Goal: Task Accomplishment & Management: Use online tool/utility

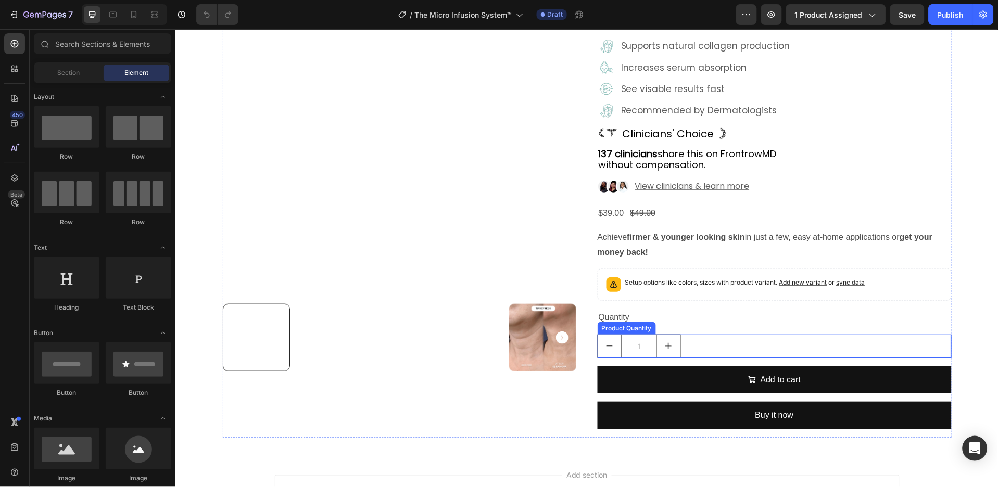
scroll to position [100, 0]
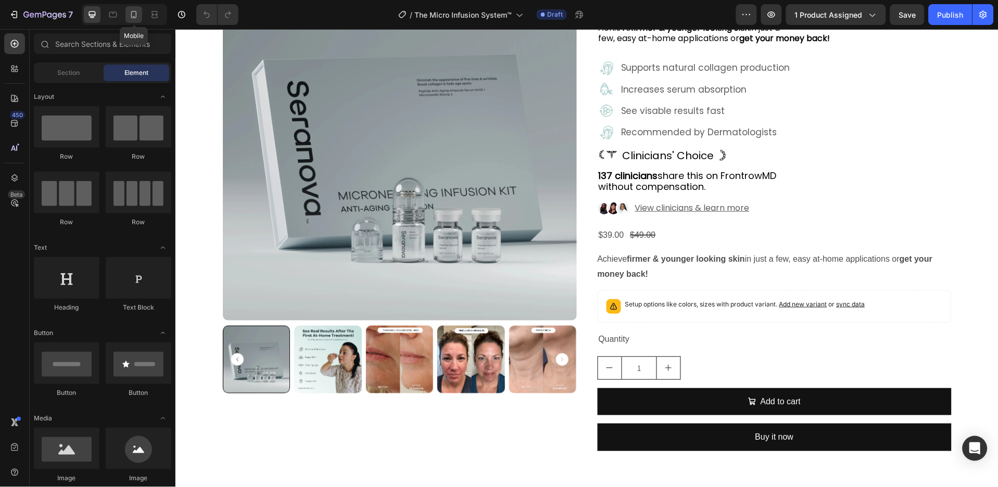
click at [138, 16] on icon at bounding box center [134, 14] width 10 height 10
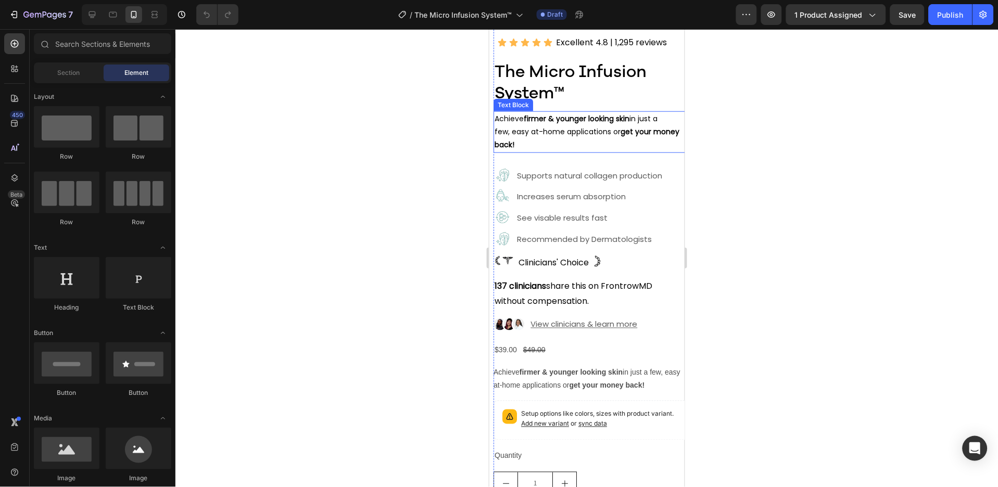
scroll to position [309, 0]
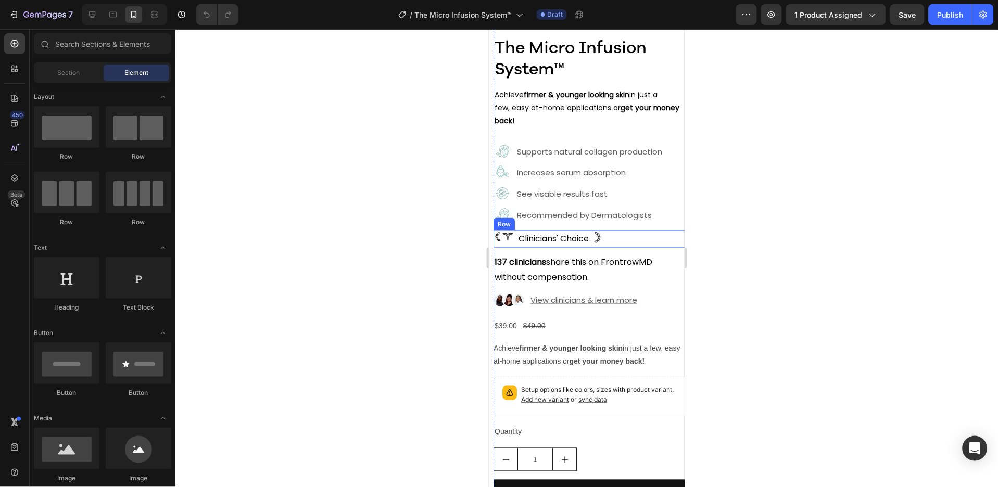
click at [609, 230] on div "Image Clinicians' Choice Text Block Image Row" at bounding box center [590, 238] width 195 height 17
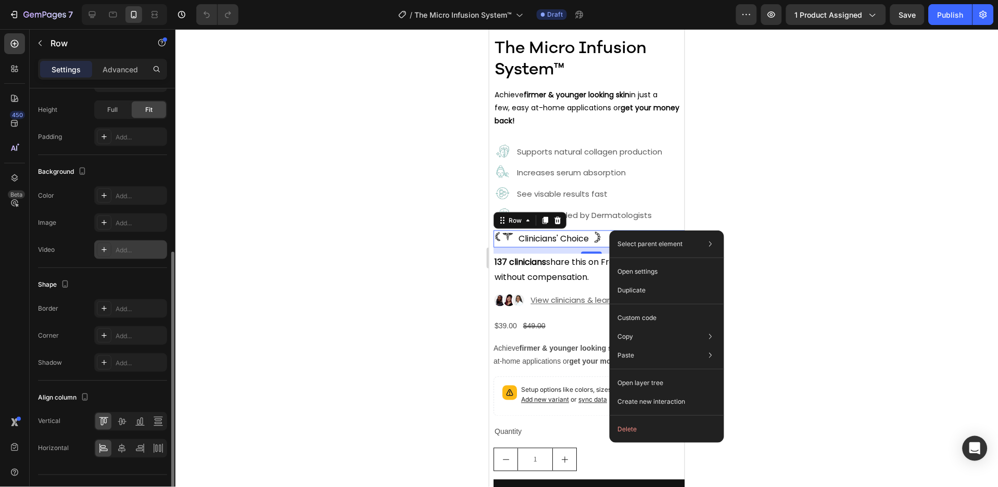
scroll to position [298, 0]
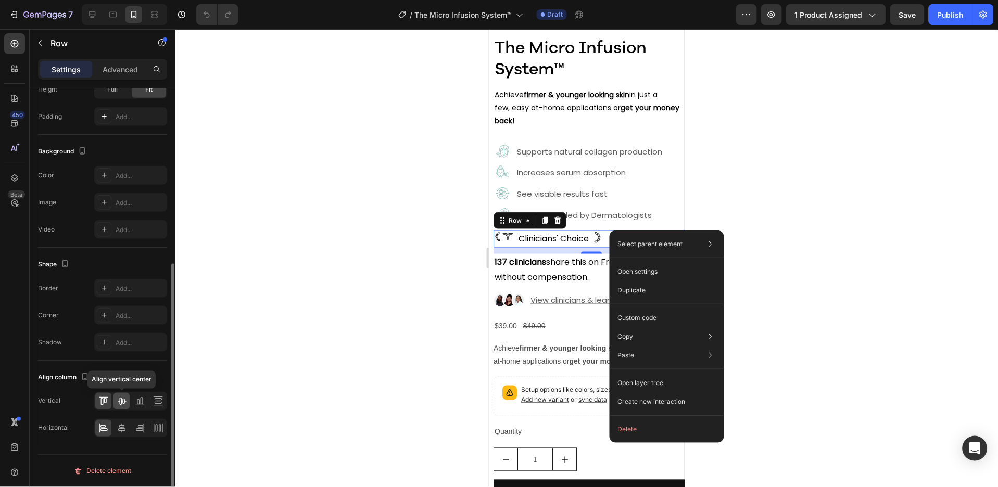
click at [121, 397] on icon at bounding box center [122, 401] width 10 height 10
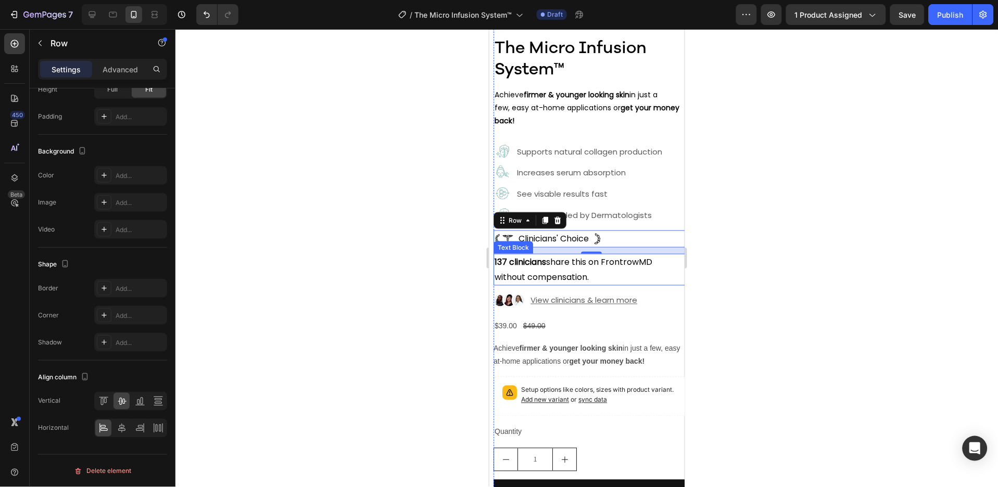
click at [552, 264] on p "137 clinicians share this on FrontrowMD without compensation." at bounding box center [590, 270] width 193 height 30
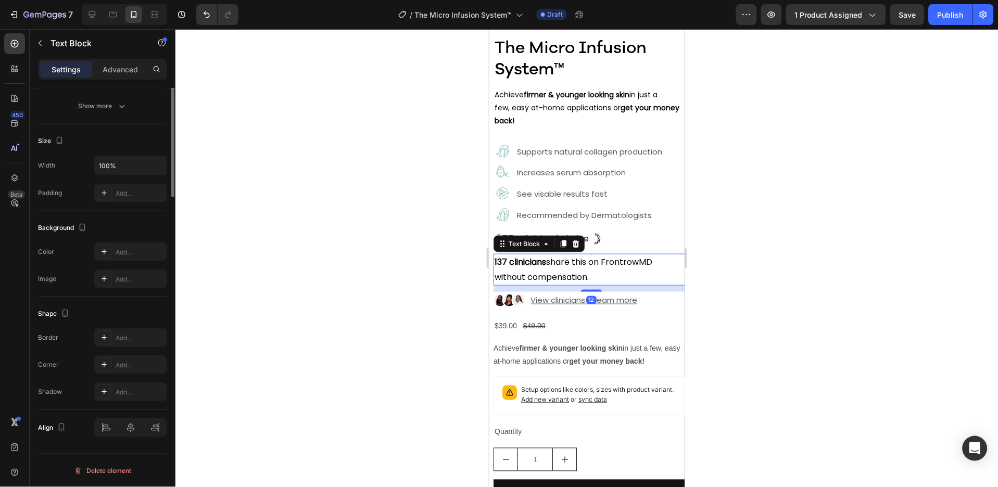
scroll to position [0, 0]
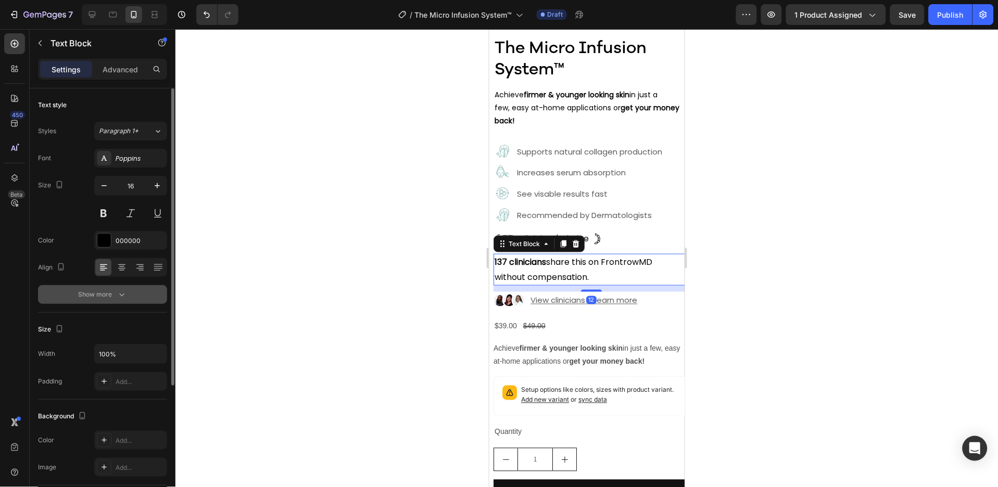
click at [142, 290] on button "Show more" at bounding box center [102, 294] width 129 height 19
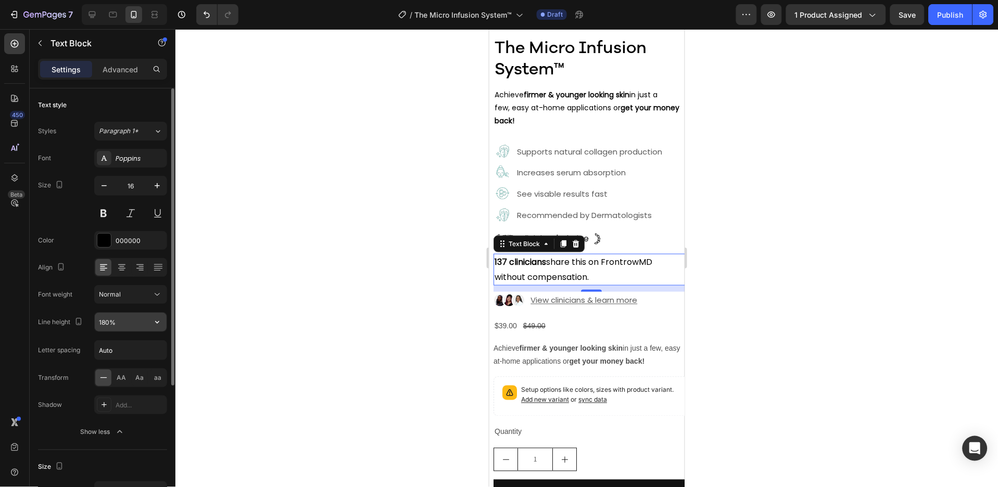
click at [153, 317] on icon "button" at bounding box center [157, 322] width 10 height 10
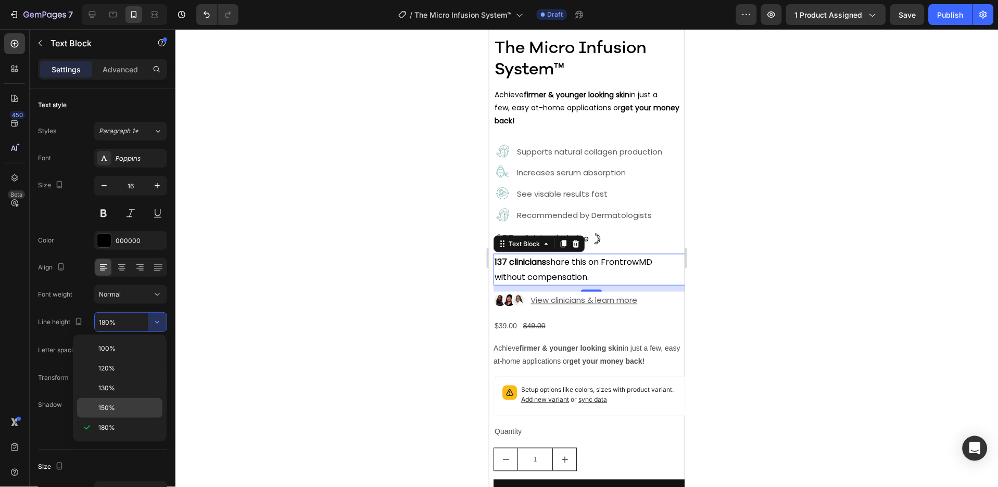
click at [125, 407] on p "150%" at bounding box center [127, 407] width 59 height 9
type input "150%"
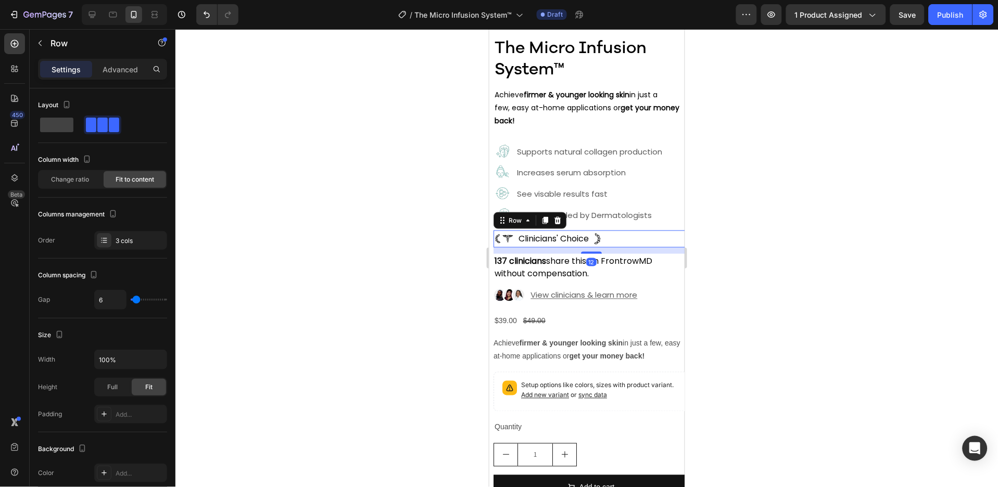
click at [634, 230] on div "Image Clinicians' Choice Text Block Image Row 12" at bounding box center [590, 238] width 195 height 17
click at [134, 64] on p "Advanced" at bounding box center [120, 69] width 35 height 11
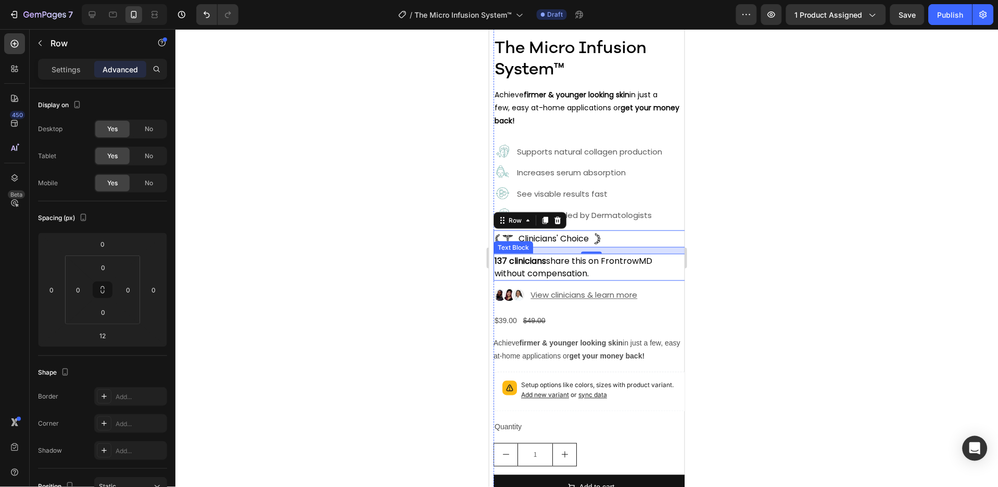
click at [628, 255] on p "137 clinicians share this on FrontrowMD without compensation." at bounding box center [590, 267] width 193 height 25
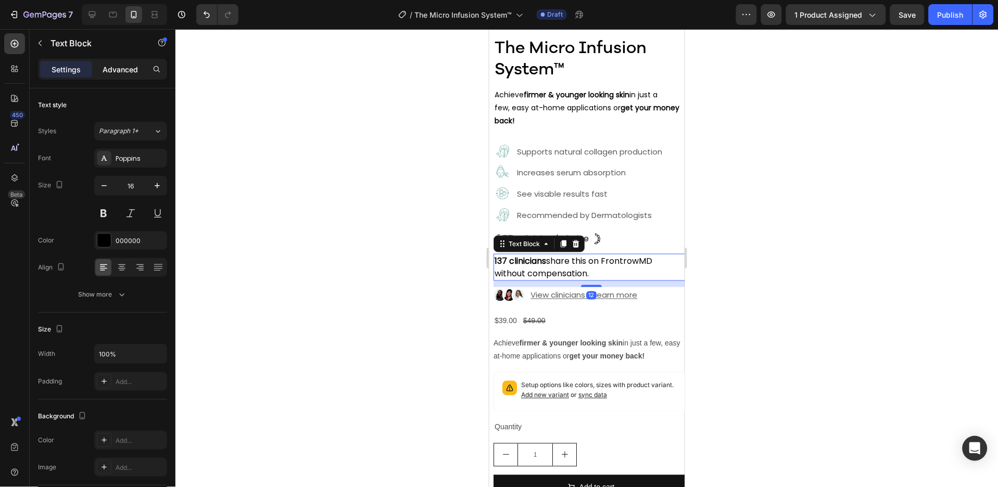
click at [122, 69] on p "Advanced" at bounding box center [120, 69] width 35 height 11
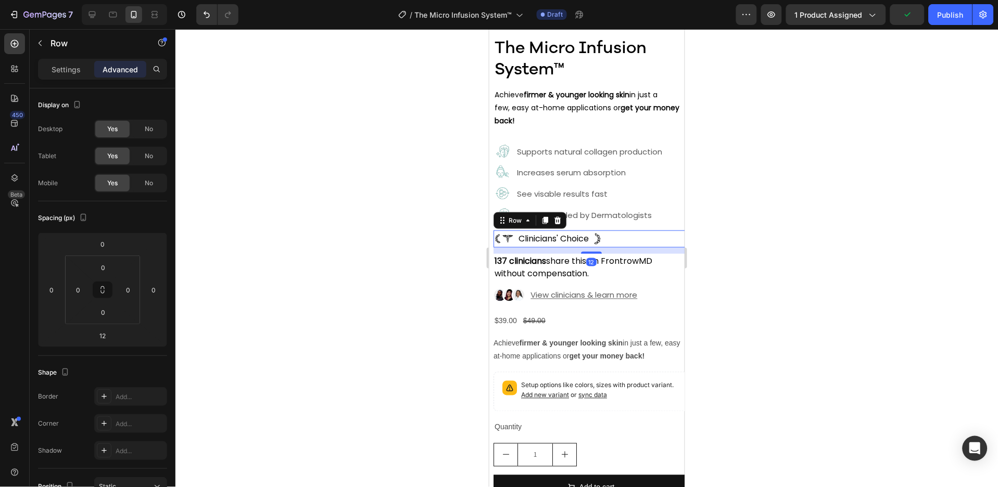
click at [626, 231] on div "Image Clinicians' Choice Text Block Image Row 12" at bounding box center [590, 238] width 195 height 17
click at [94, 20] on div at bounding box center [92, 14] width 17 height 17
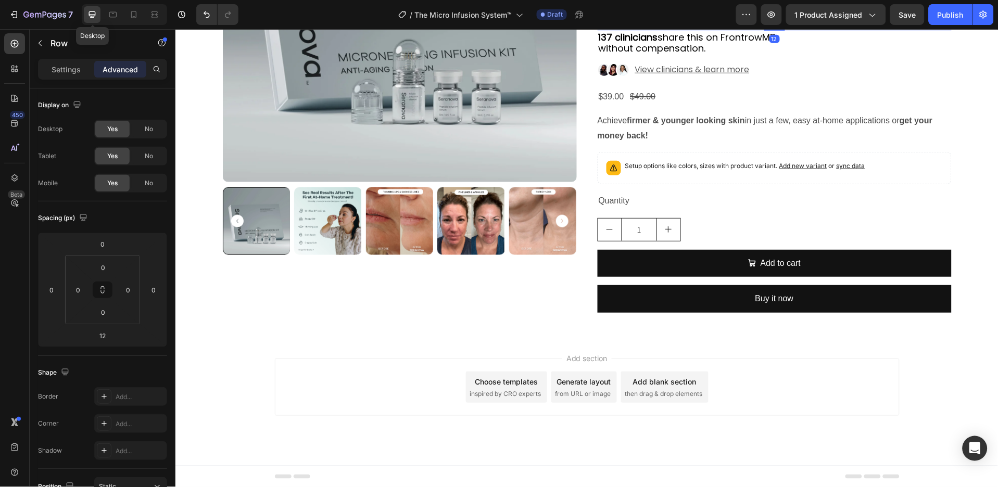
scroll to position [183, 0]
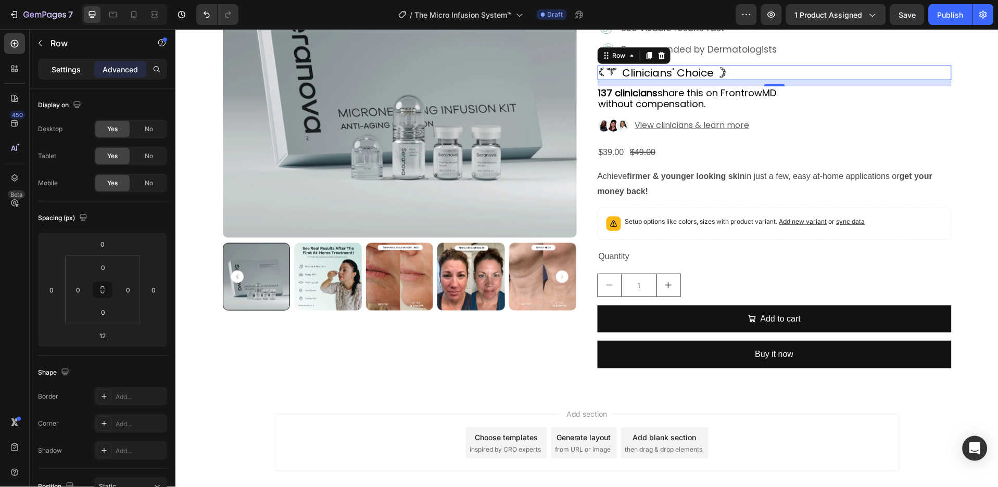
click at [77, 71] on p "Settings" at bounding box center [66, 69] width 29 height 11
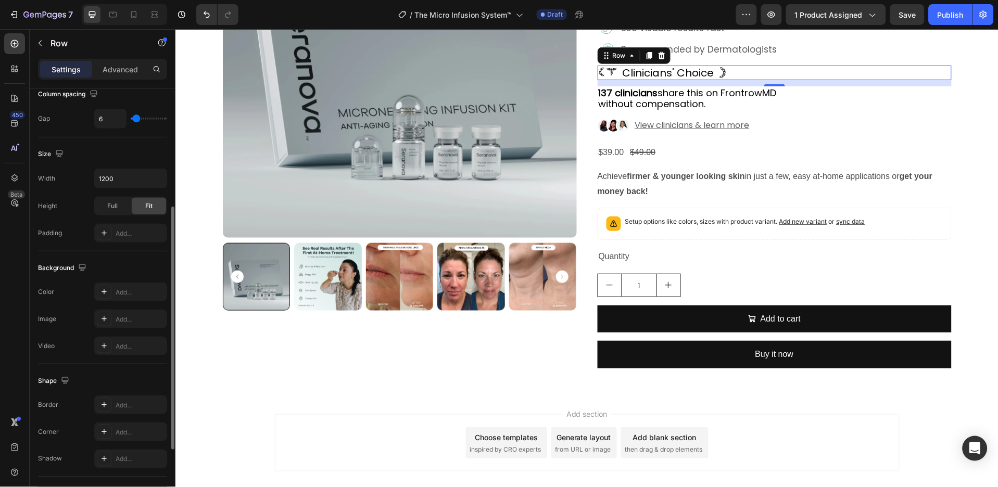
scroll to position [325, 0]
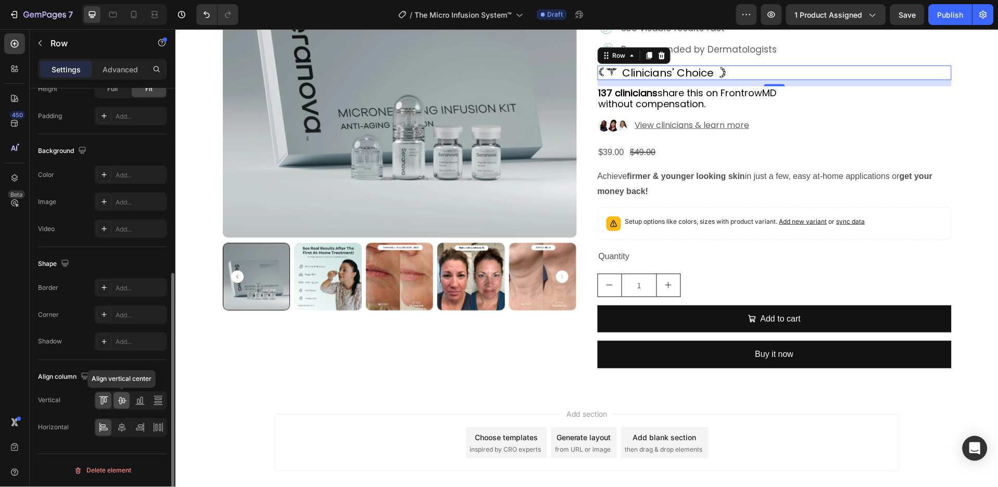
click at [123, 400] on icon at bounding box center [122, 401] width 10 height 10
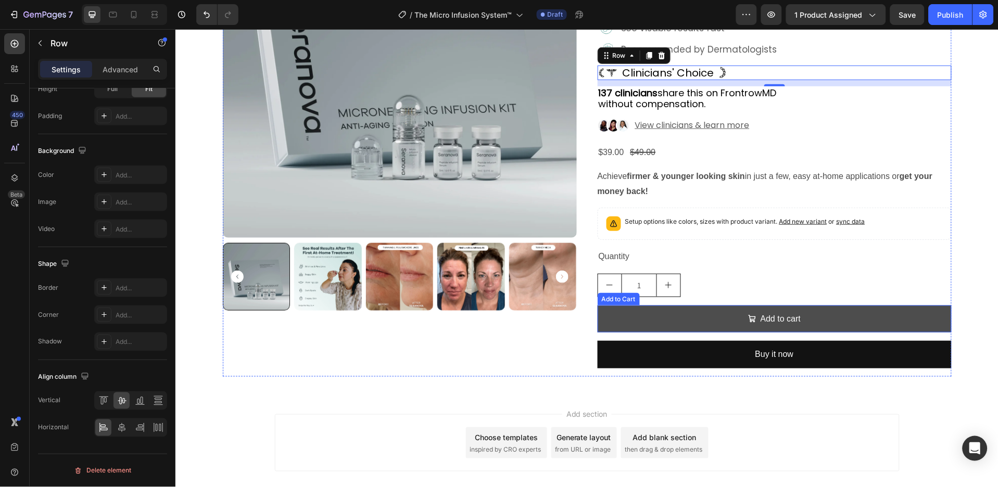
click at [716, 318] on button "Add to cart" at bounding box center [774, 319] width 354 height 28
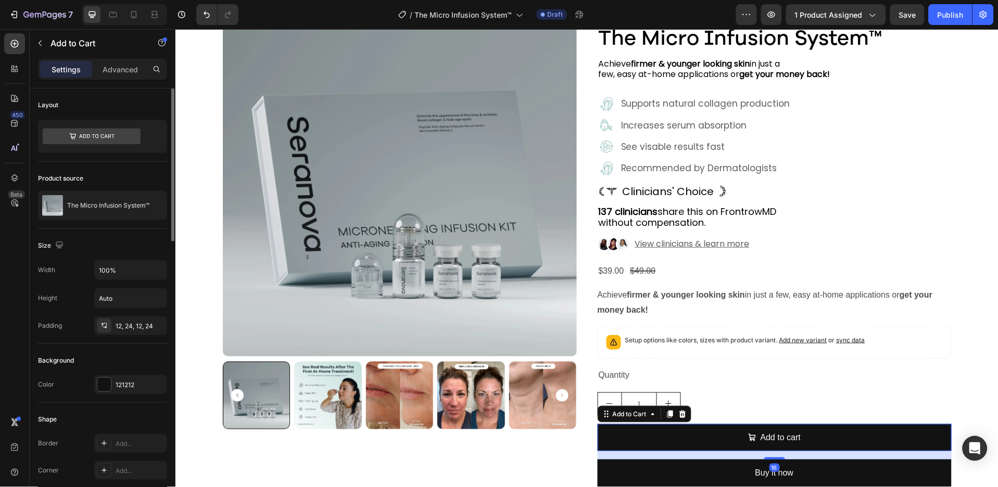
scroll to position [44, 0]
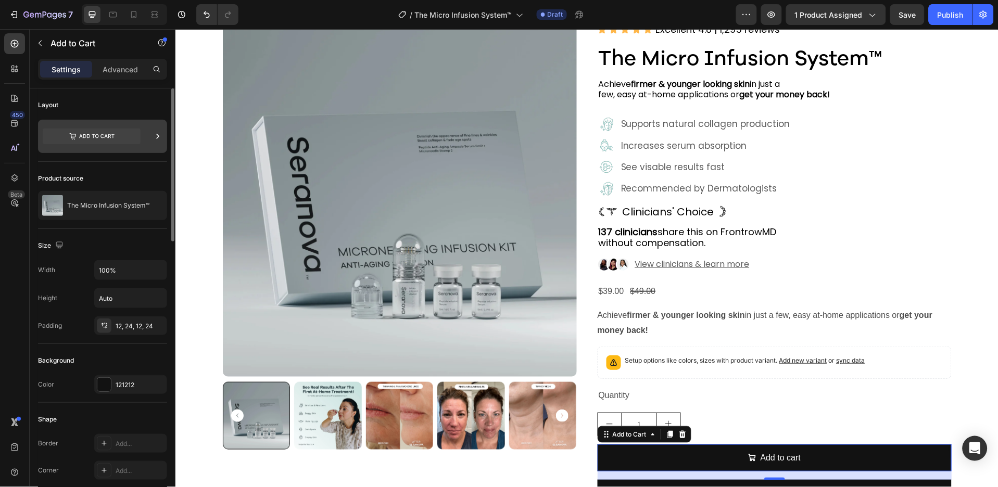
click at [127, 129] on icon at bounding box center [92, 137] width 98 height 16
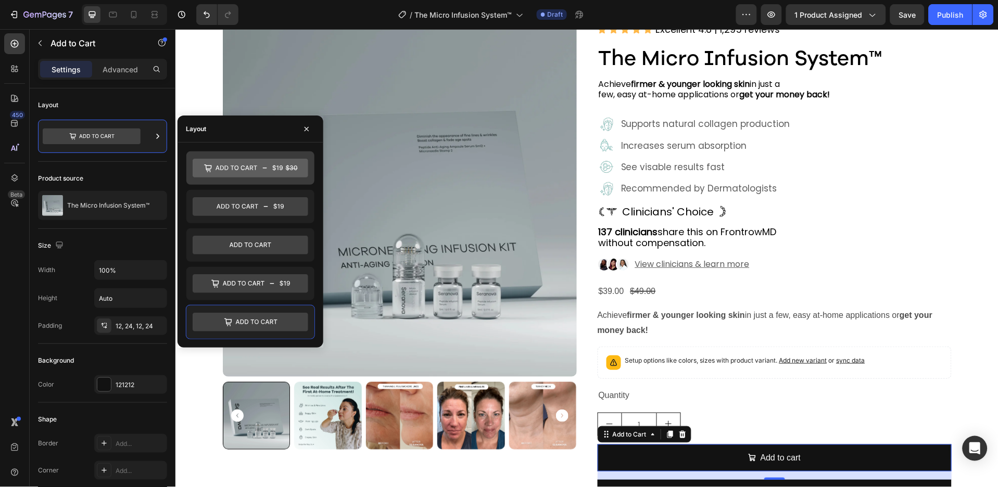
click at [276, 167] on icon at bounding box center [251, 168] width 116 height 19
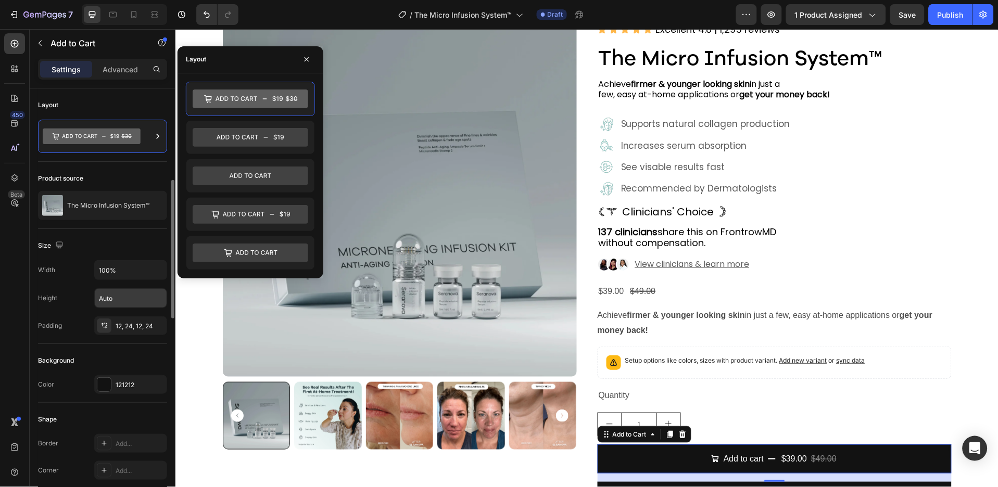
scroll to position [208, 0]
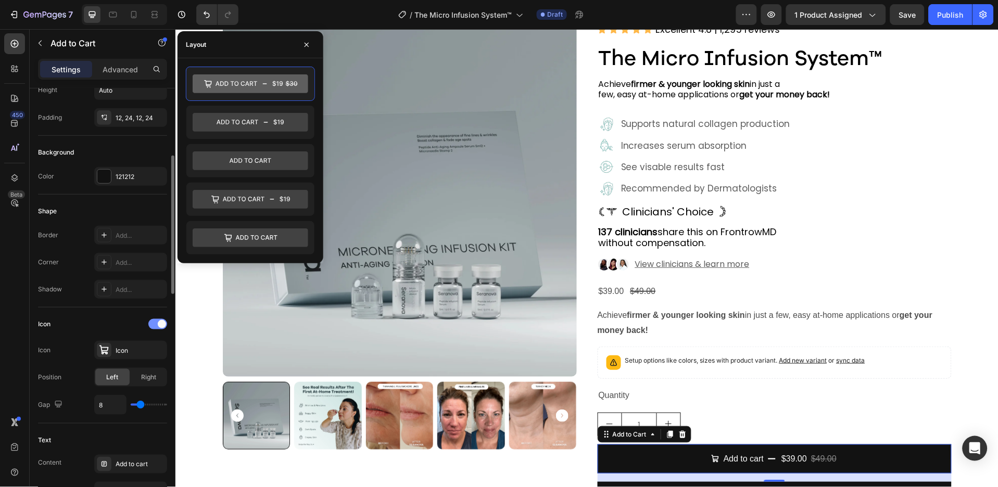
click at [157, 321] on div at bounding box center [157, 324] width 19 height 10
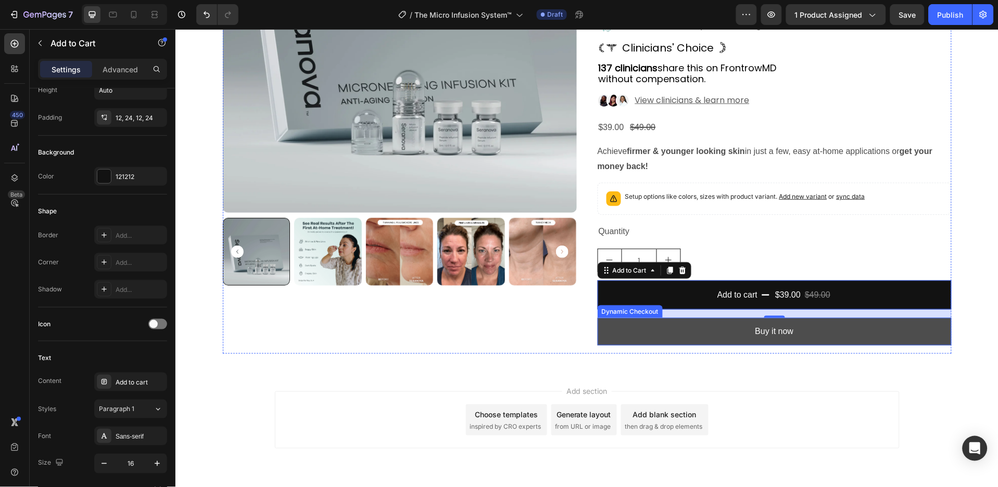
click at [733, 328] on button "Buy it now" at bounding box center [774, 332] width 354 height 28
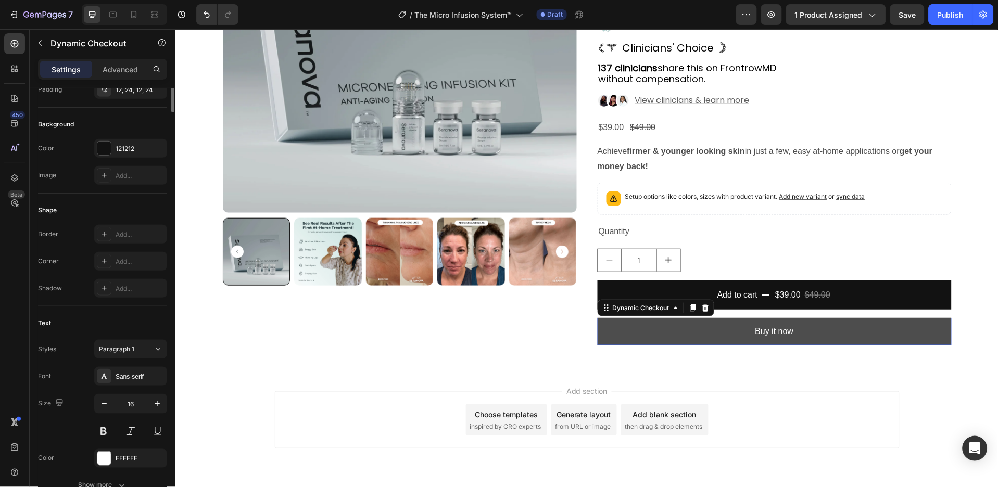
scroll to position [0, 0]
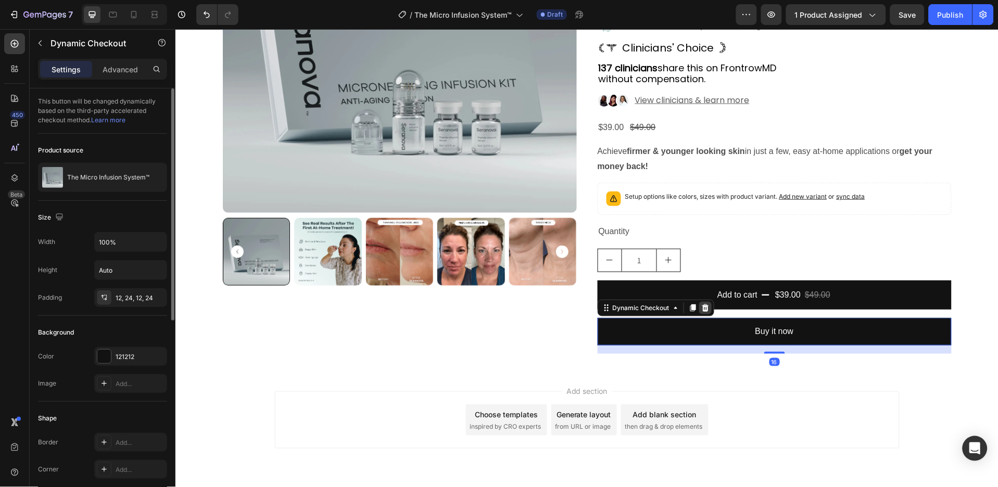
click at [702, 311] on icon at bounding box center [705, 307] width 8 height 8
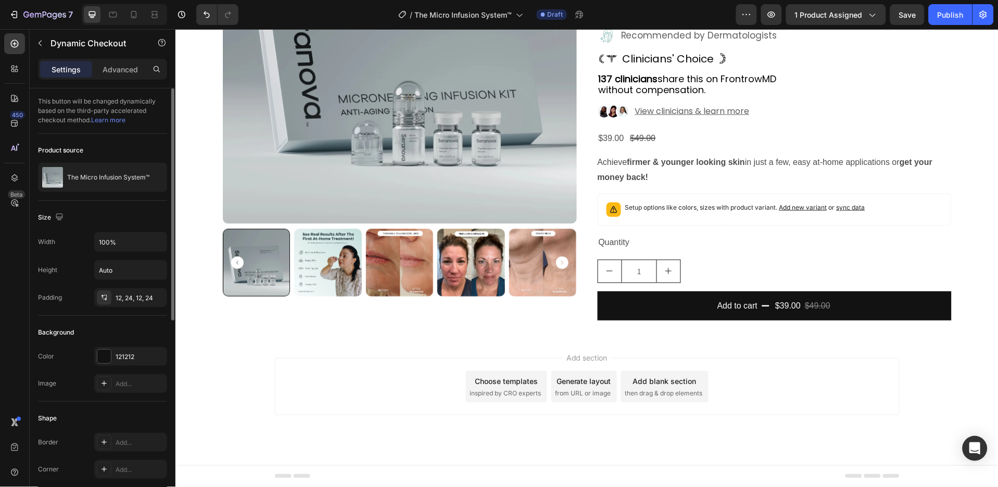
scroll to position [197, 0]
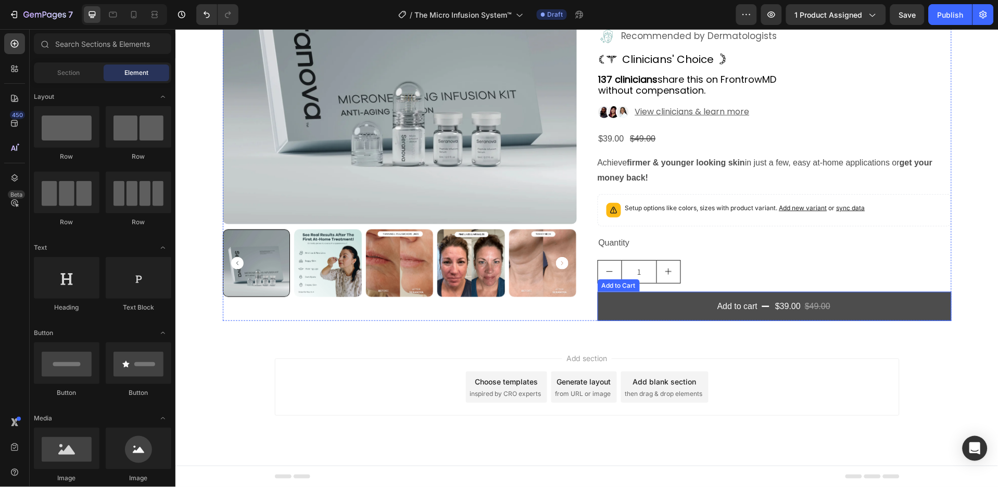
click at [674, 306] on button "Add to cart $39.00 $49.00" at bounding box center [774, 307] width 354 height 30
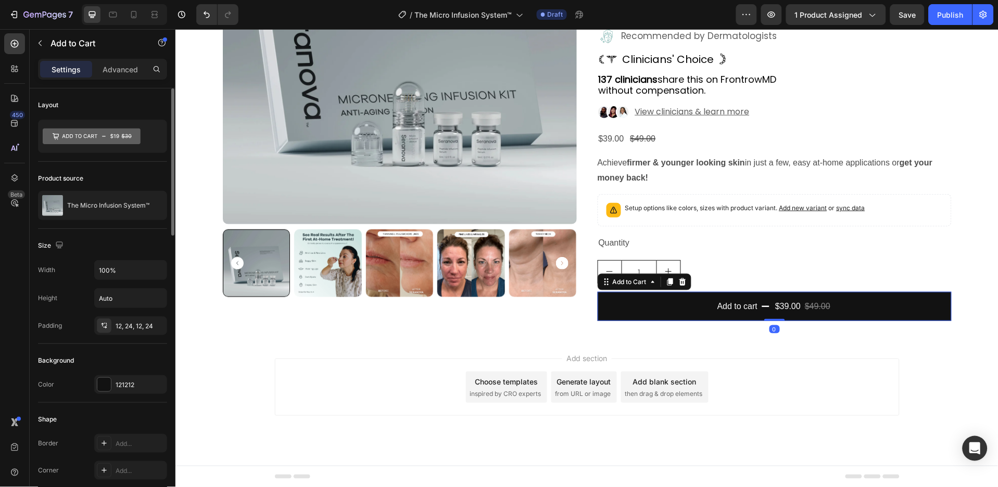
scroll to position [69, 0]
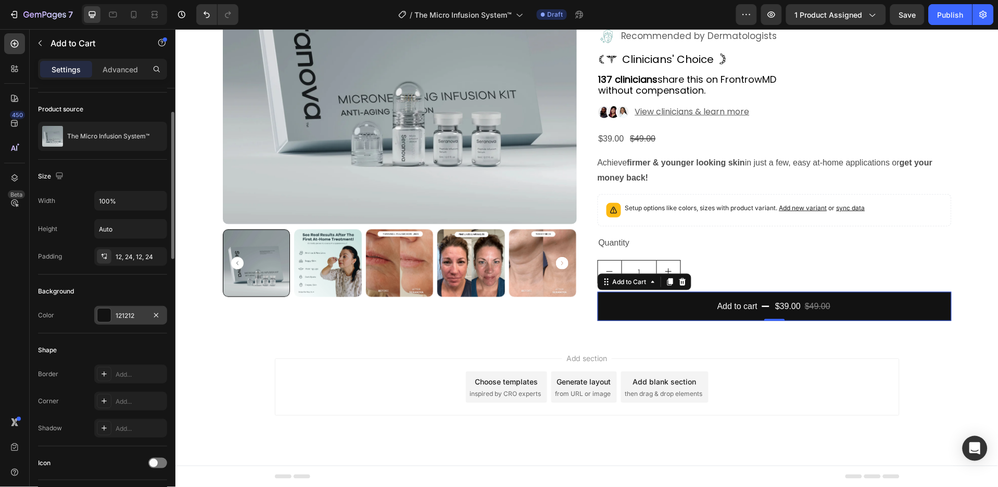
click at [132, 315] on div "121212" at bounding box center [131, 315] width 30 height 9
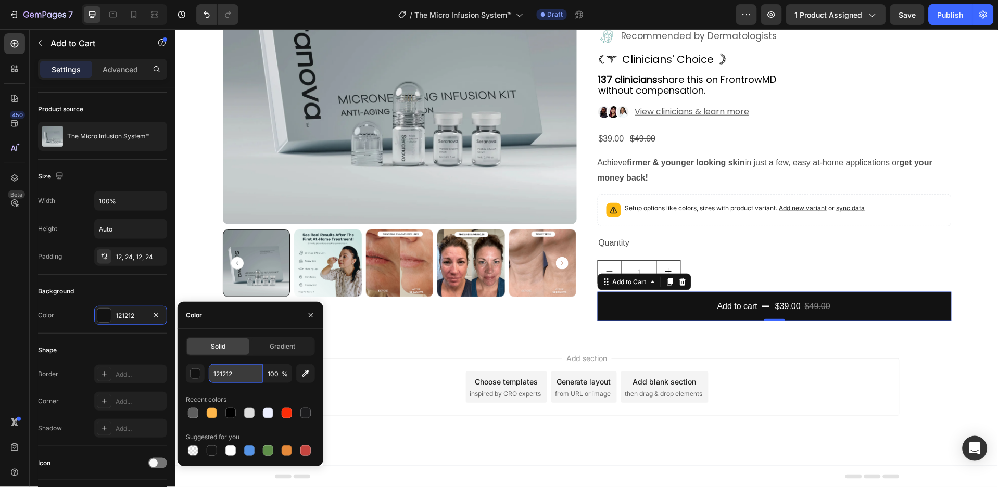
click at [234, 372] on input "121212" at bounding box center [236, 373] width 54 height 19
paste input "#2E4247"
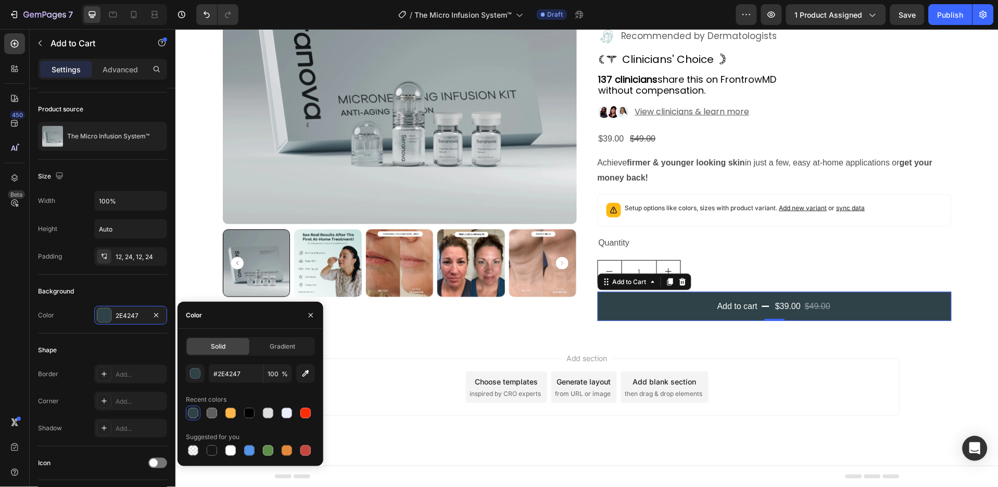
type input "2E4247"
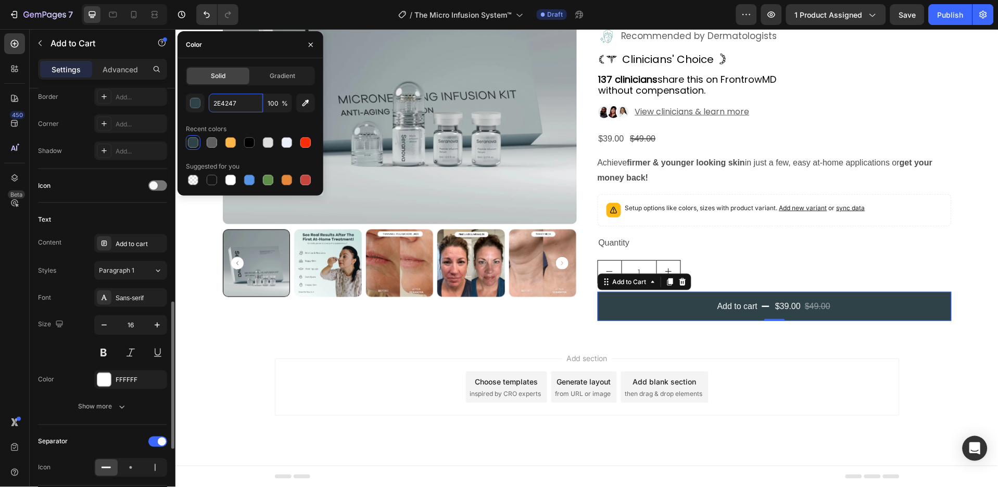
scroll to position [416, 0]
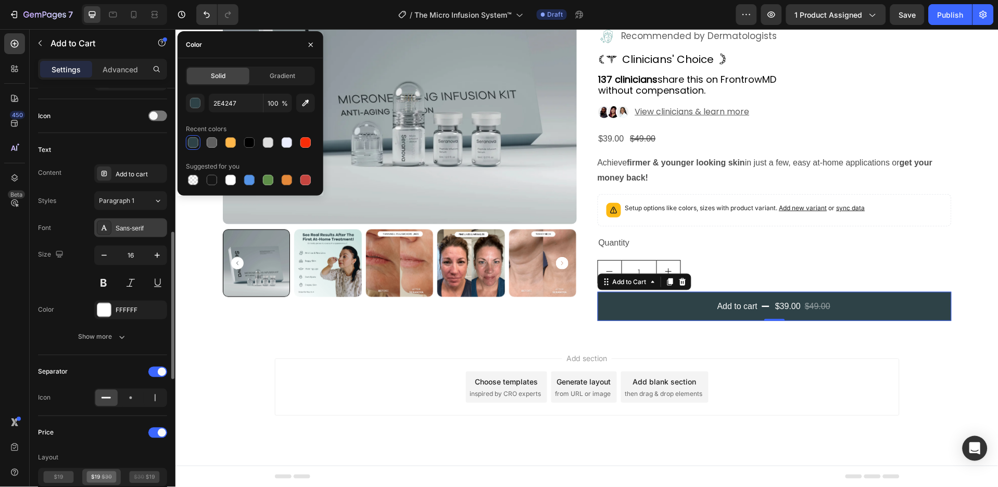
click at [146, 229] on div "Sans-serif" at bounding box center [140, 228] width 49 height 9
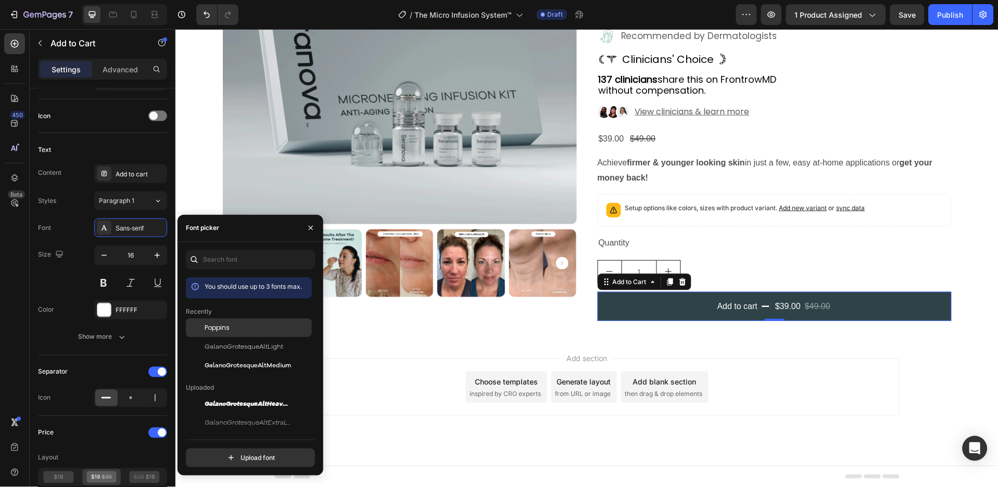
click at [231, 324] on div "Poppins" at bounding box center [257, 327] width 105 height 9
click at [157, 260] on icon "button" at bounding box center [157, 255] width 10 height 10
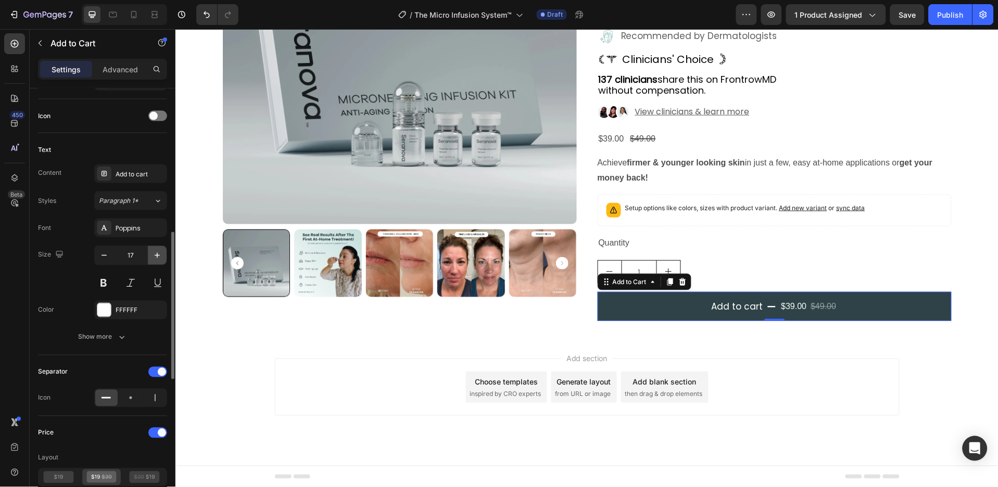
click at [156, 259] on icon "button" at bounding box center [157, 255] width 10 height 10
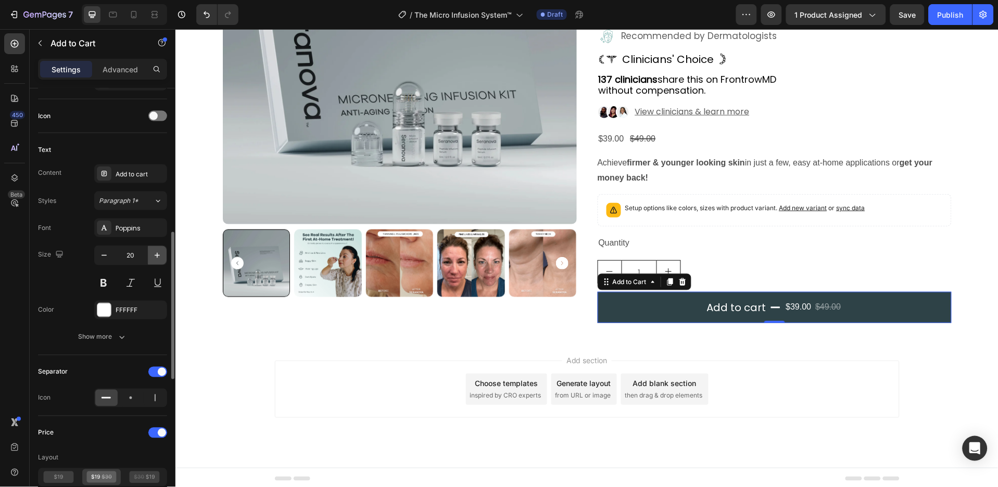
click at [156, 259] on icon "button" at bounding box center [157, 255] width 10 height 10
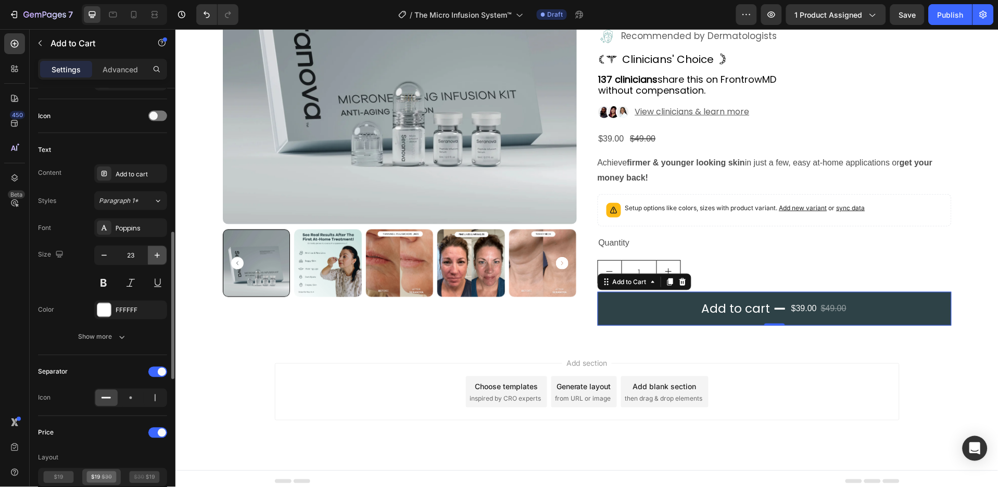
click at [156, 259] on icon "button" at bounding box center [157, 255] width 10 height 10
type input "24"
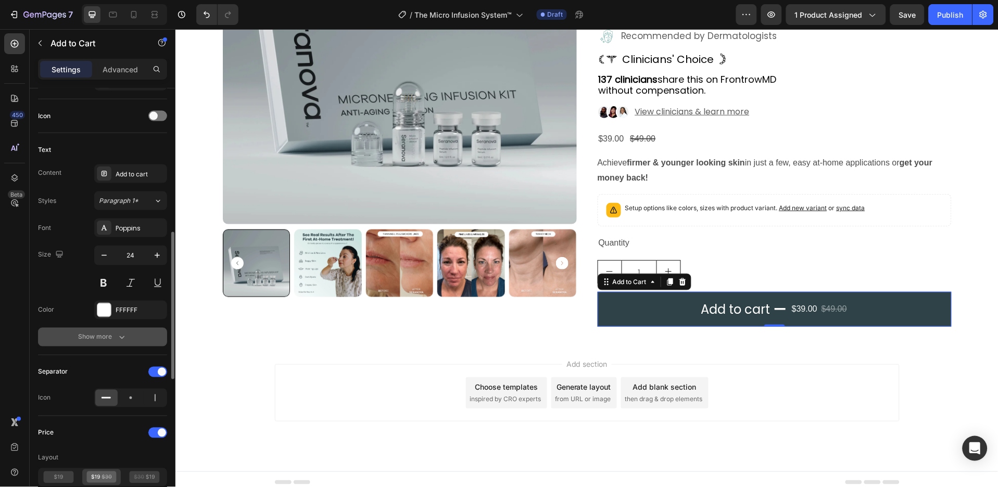
click at [147, 345] on button "Show more" at bounding box center [102, 337] width 129 height 19
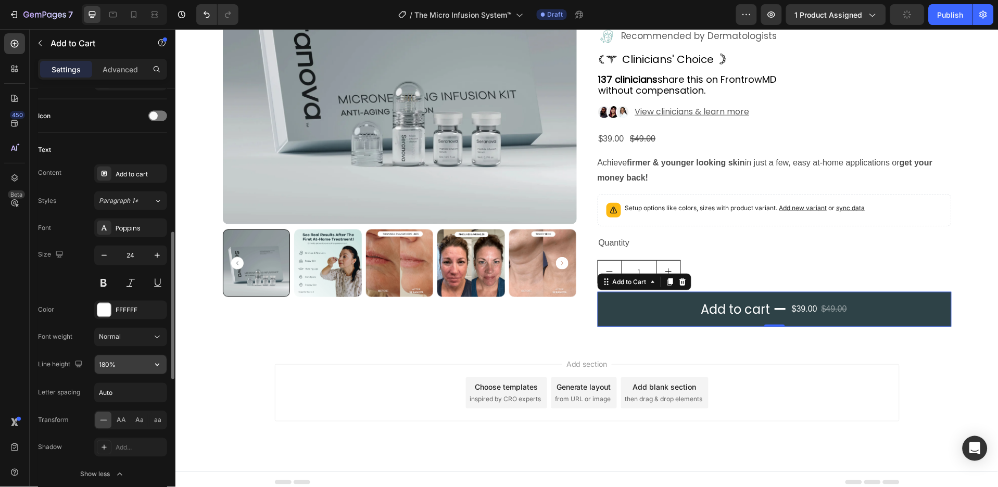
click at [159, 369] on icon "button" at bounding box center [157, 365] width 10 height 10
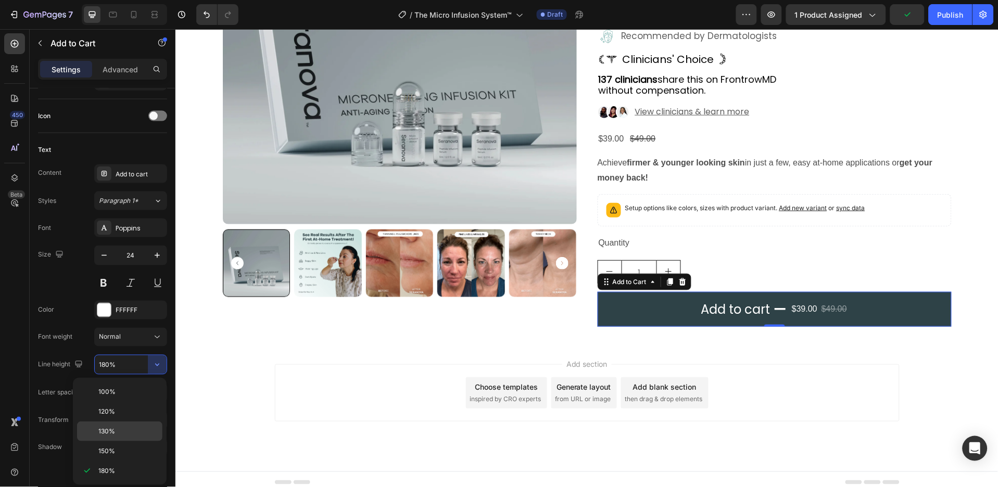
click at [130, 427] on p "130%" at bounding box center [127, 431] width 59 height 9
type input "130%"
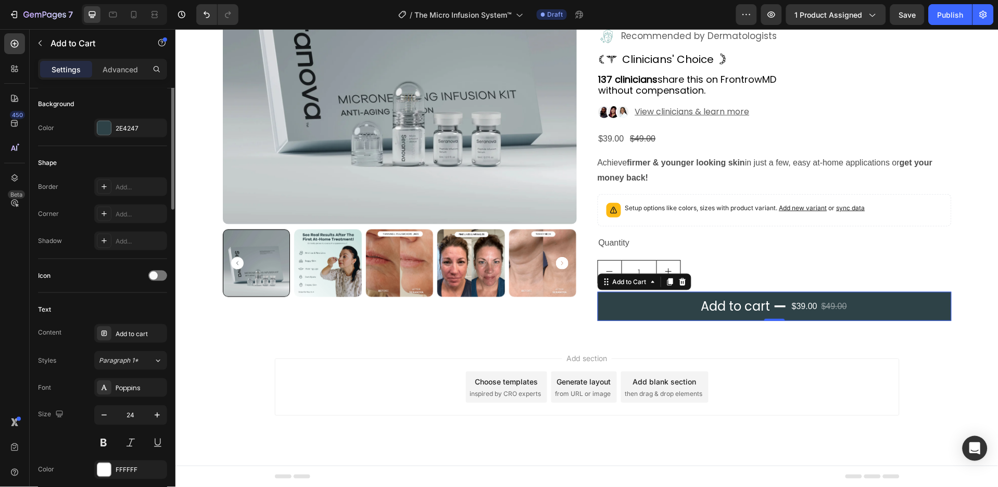
scroll to position [187, 0]
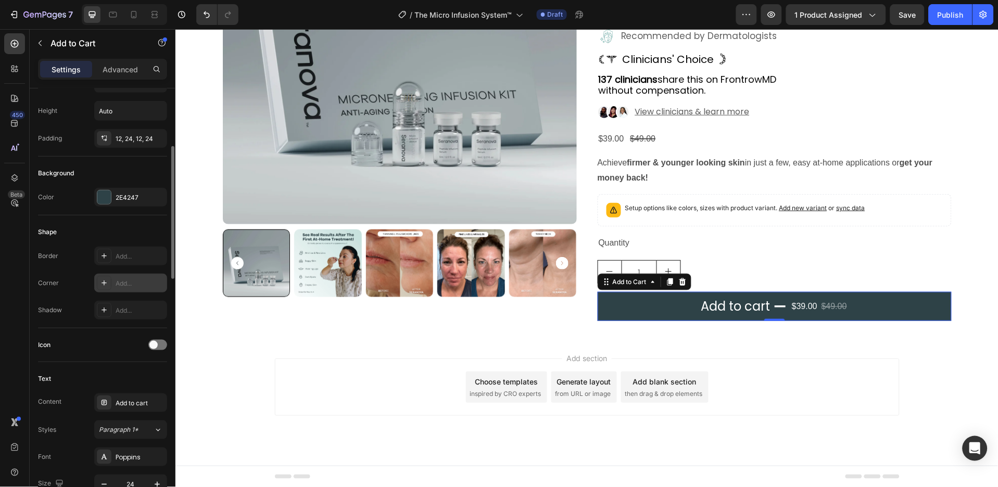
click at [130, 281] on div "Add..." at bounding box center [140, 283] width 49 height 9
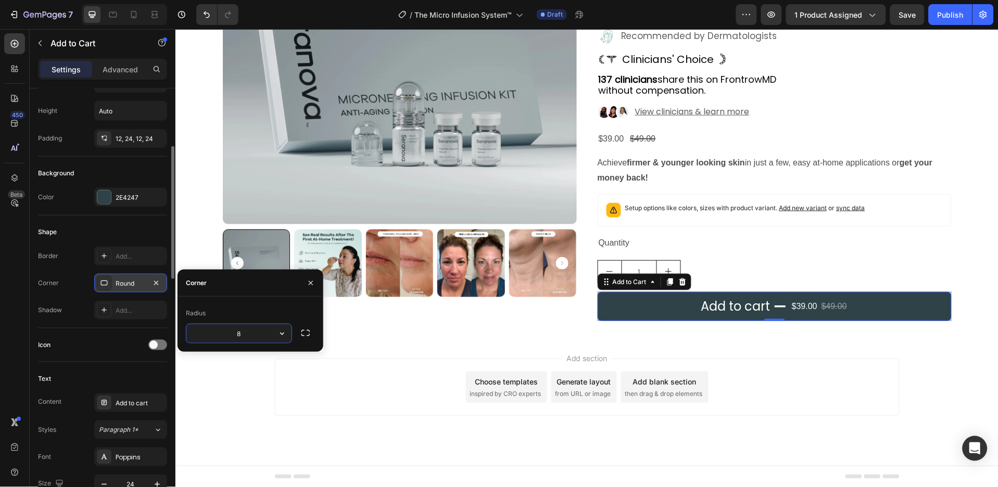
click at [239, 332] on input "8" at bounding box center [238, 333] width 105 height 19
type input "8"
type input "100"
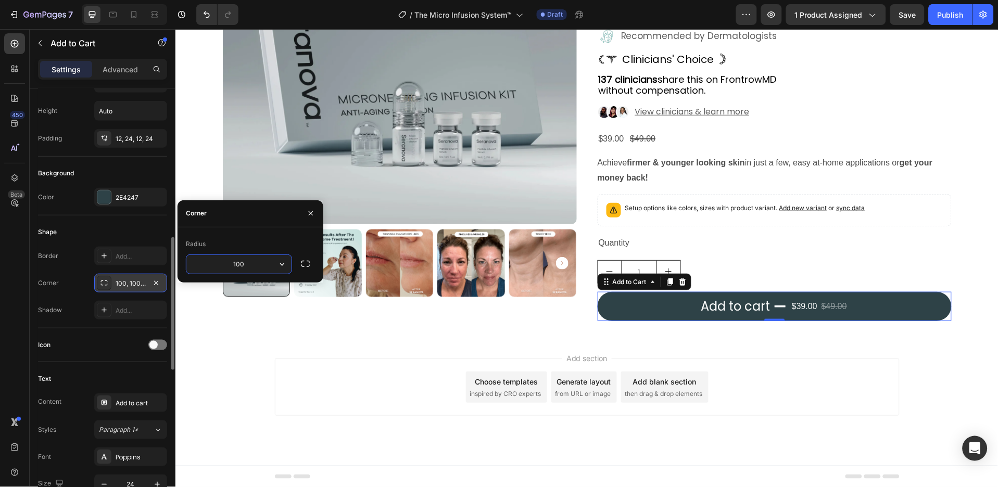
scroll to position [257, 0]
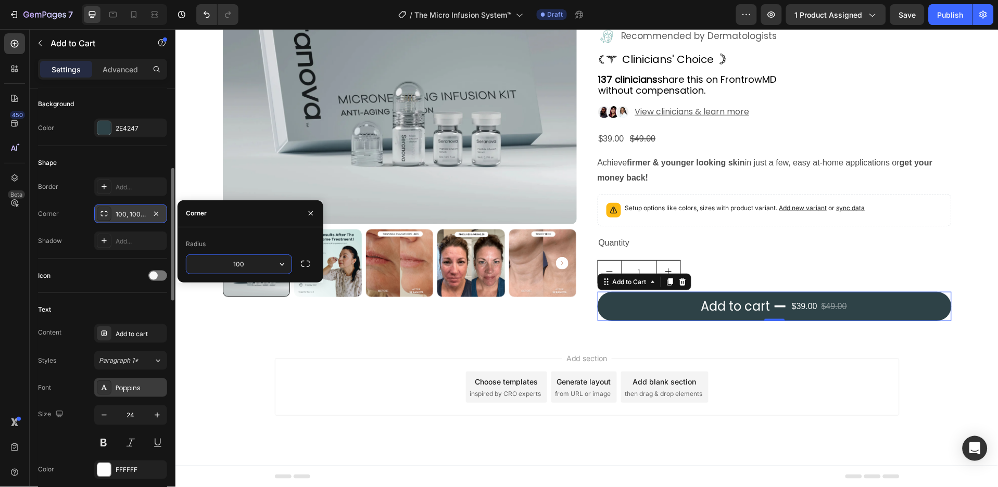
click at [137, 387] on div "Poppins" at bounding box center [140, 388] width 49 height 9
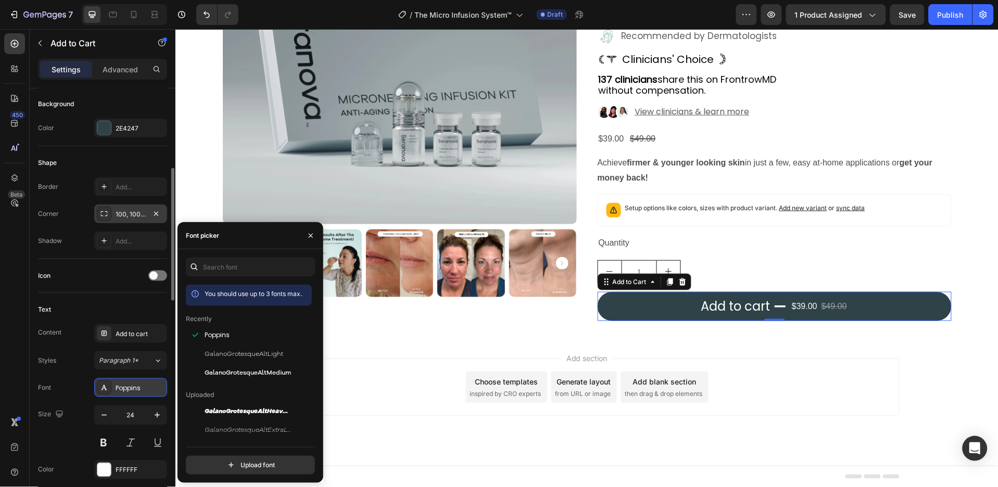
click at [137, 386] on div "Poppins" at bounding box center [140, 388] width 49 height 9
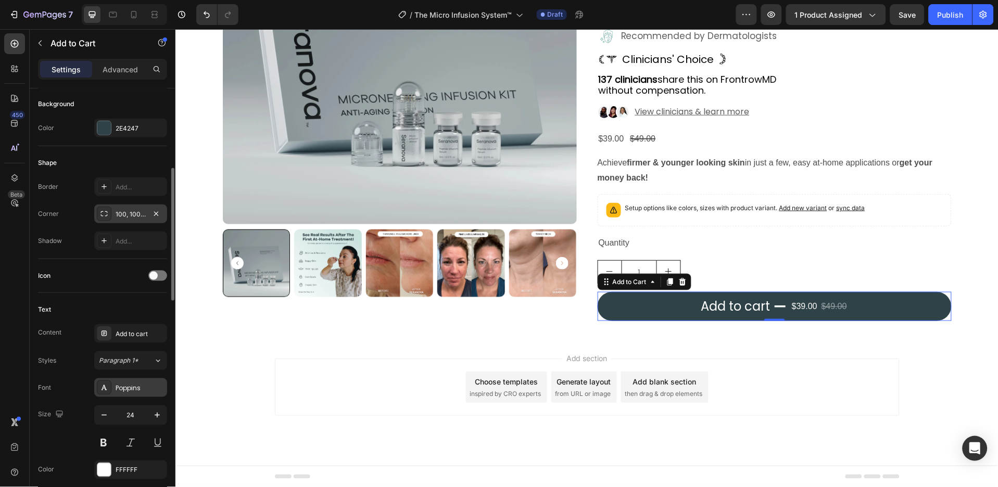
scroll to position [326, 0]
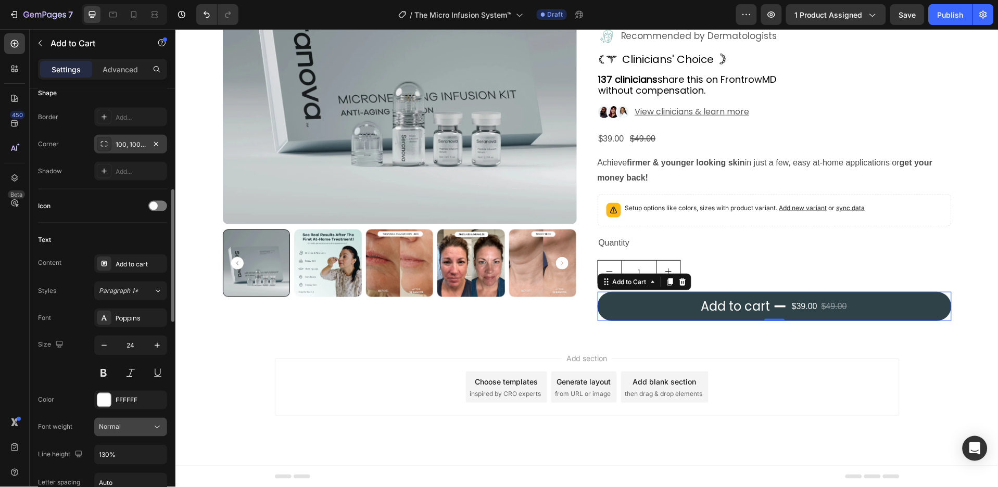
click at [155, 424] on icon at bounding box center [157, 427] width 10 height 10
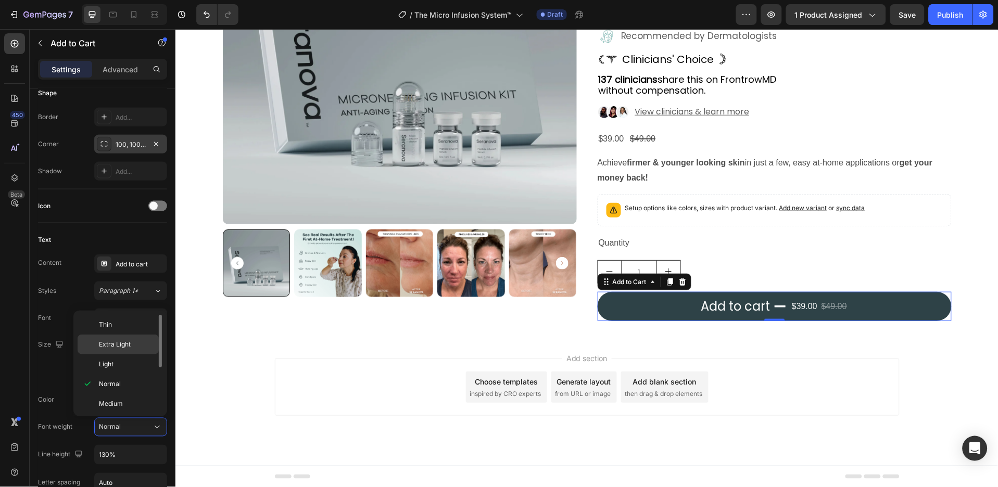
scroll to position [81, 0]
click at [135, 344] on p "Semi Bold" at bounding box center [126, 342] width 55 height 9
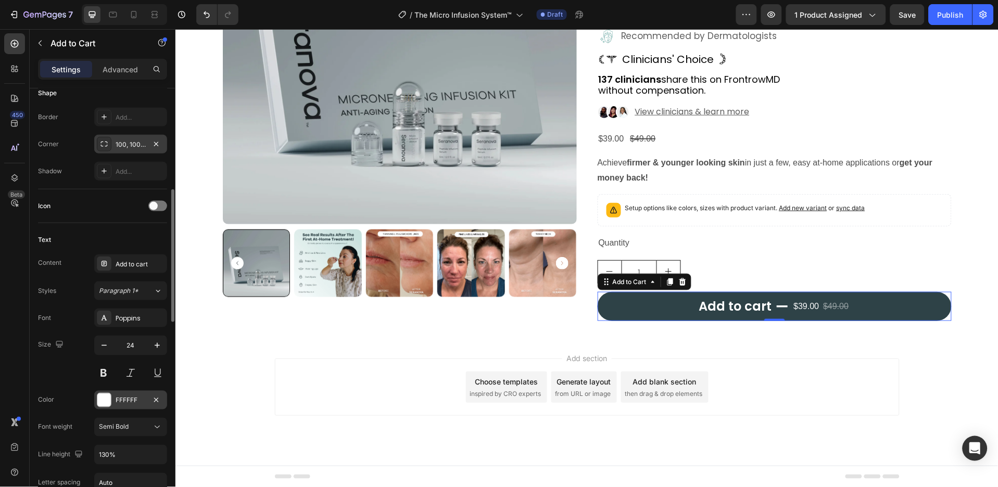
scroll to position [396, 0]
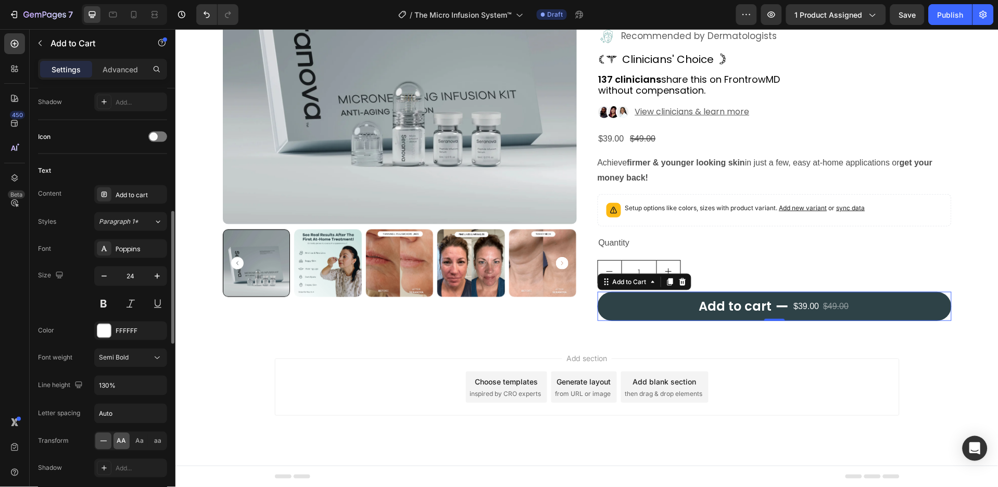
click at [126, 435] on div "AA" at bounding box center [121, 441] width 16 height 17
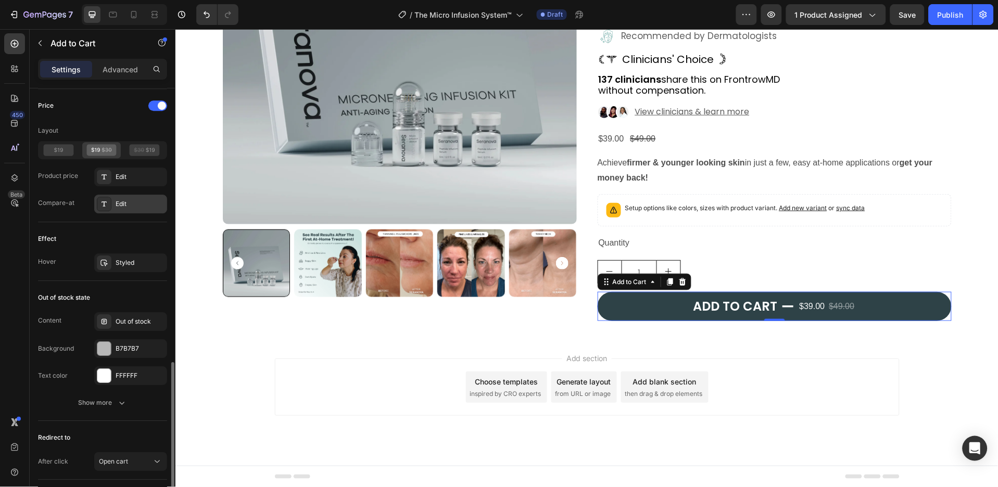
scroll to position [951, 0]
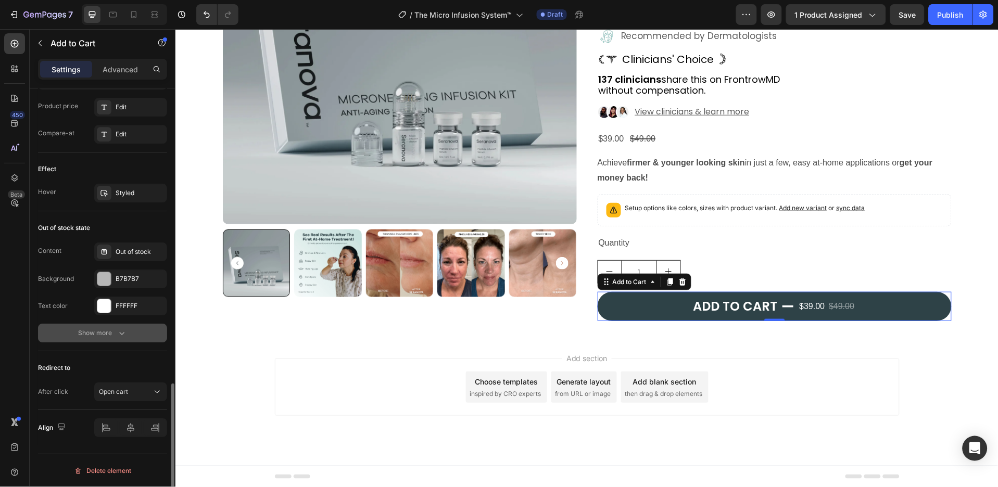
click at [122, 328] on icon "button" at bounding box center [122, 333] width 10 height 10
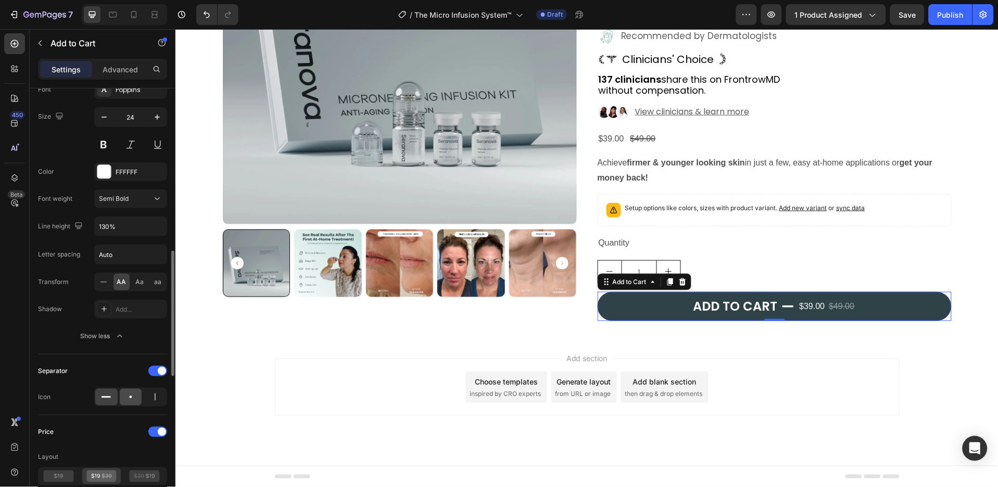
scroll to position [625, 0]
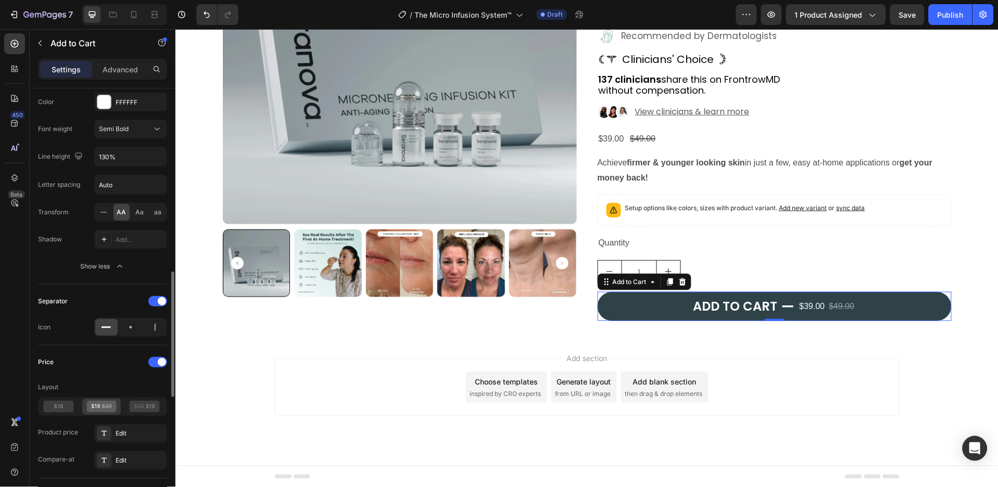
click at [110, 404] on icon at bounding box center [101, 407] width 30 height 12
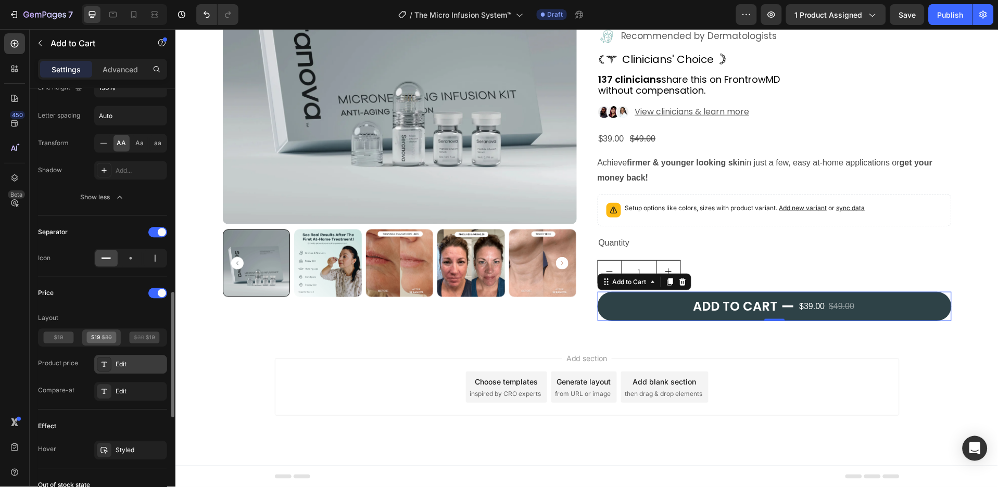
click at [138, 362] on div "Edit" at bounding box center [140, 364] width 49 height 9
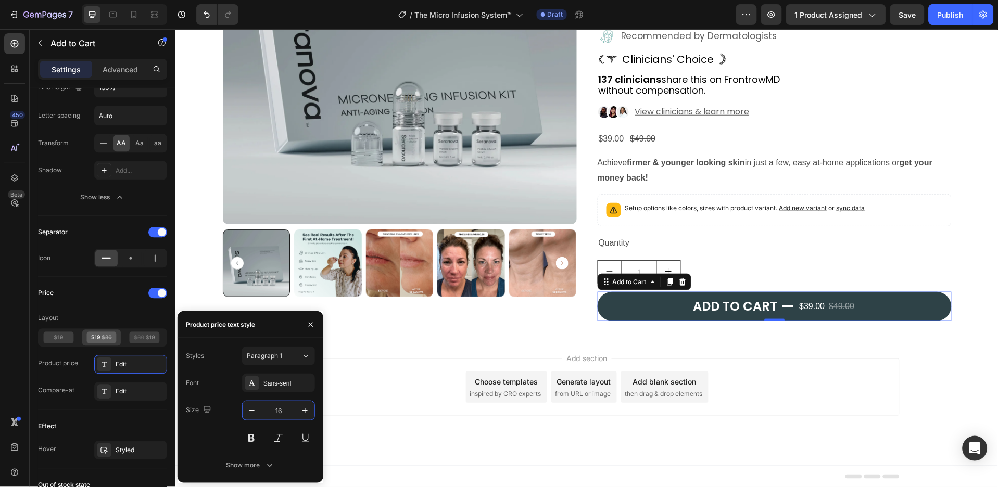
click at [285, 411] on input "16" at bounding box center [278, 410] width 34 height 19
type input "24"
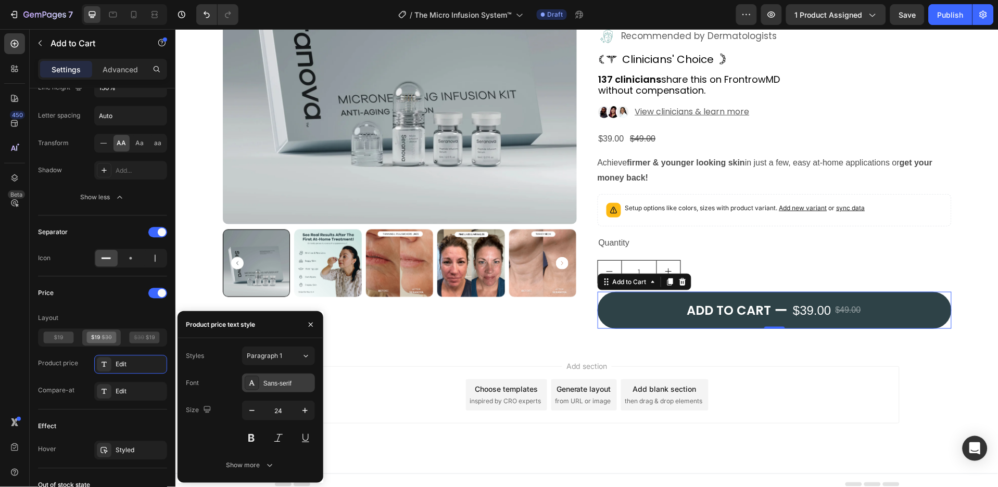
click at [287, 386] on div "Sans-serif" at bounding box center [287, 383] width 49 height 9
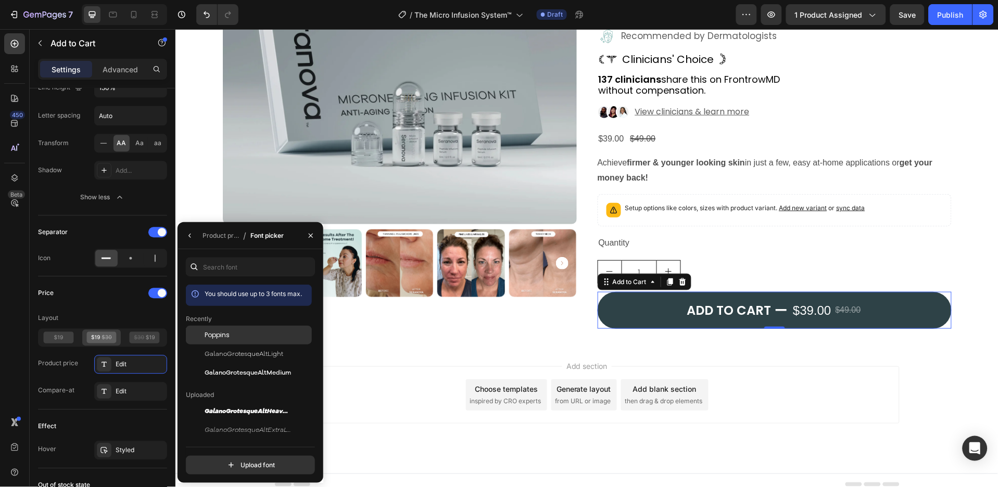
click at [0, 0] on div "Poppins" at bounding box center [0, 0] width 0 height 0
click at [188, 235] on icon "button" at bounding box center [190, 236] width 8 height 8
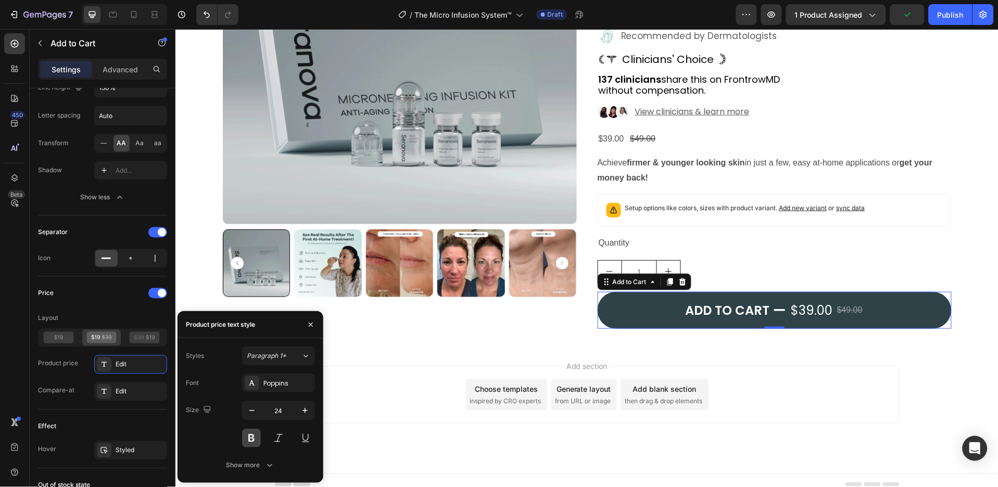
click at [248, 435] on button at bounding box center [251, 438] width 19 height 19
click at [264, 465] on icon "button" at bounding box center [269, 465] width 10 height 10
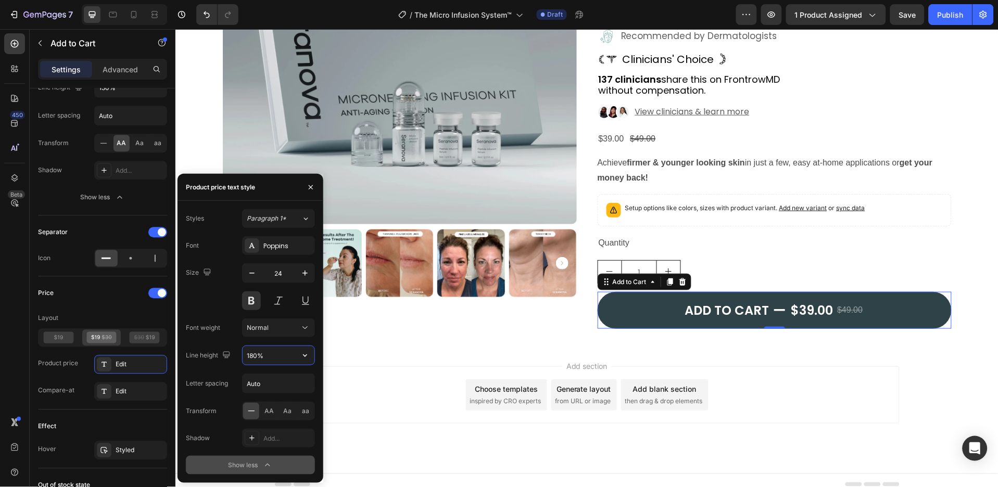
click at [294, 355] on input "180%" at bounding box center [279, 355] width 72 height 19
click at [298, 354] on button "button" at bounding box center [305, 355] width 19 height 19
click at [270, 423] on p "130%" at bounding box center [275, 421] width 59 height 9
type input "130%"
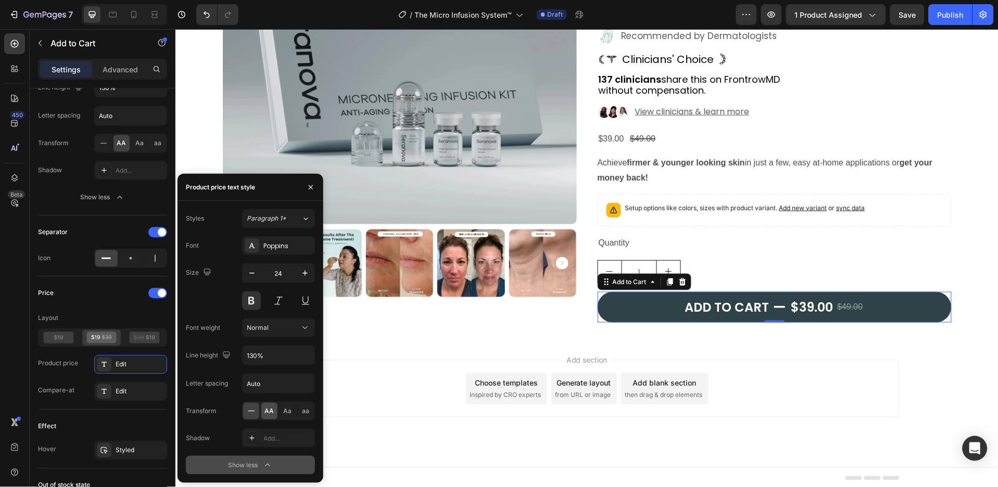
click at [275, 407] on div "AA" at bounding box center [269, 411] width 16 height 17
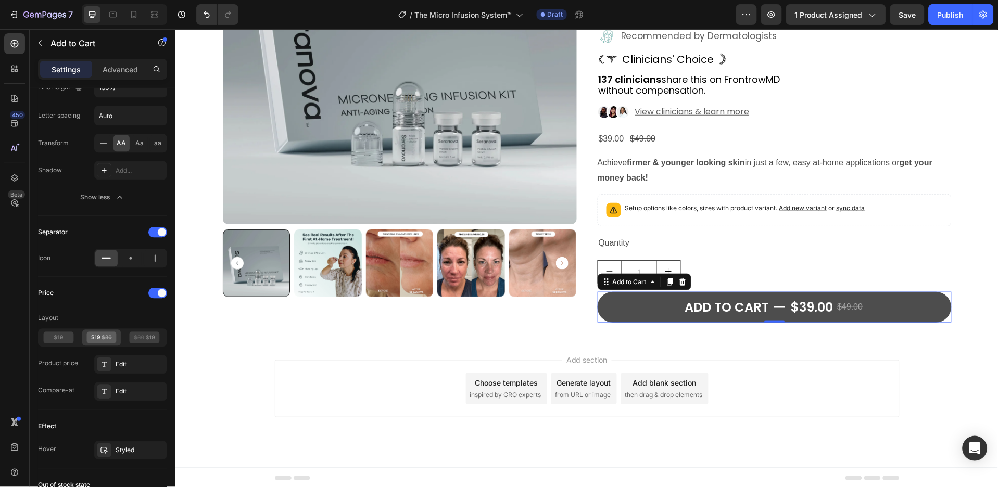
click at [626, 295] on button "Add to cart $39.00 $49.00" at bounding box center [774, 307] width 354 height 31
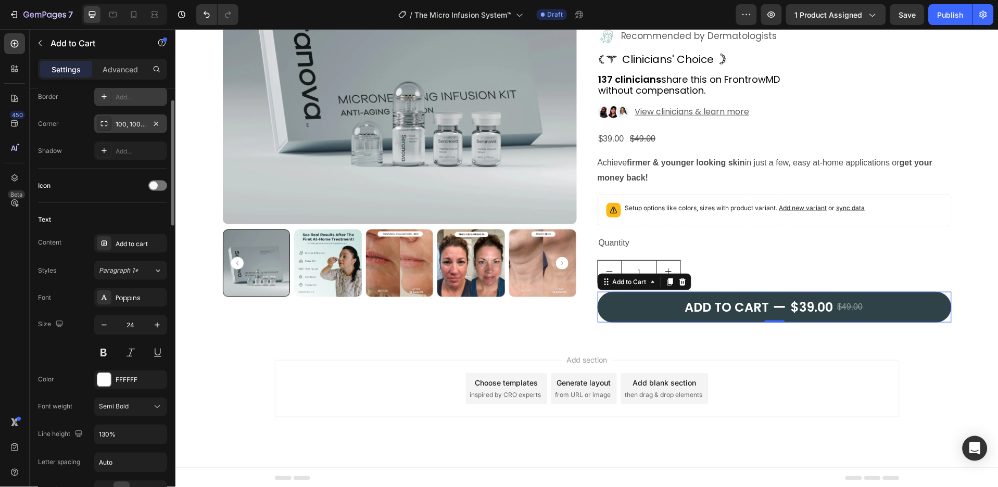
scroll to position [208, 0]
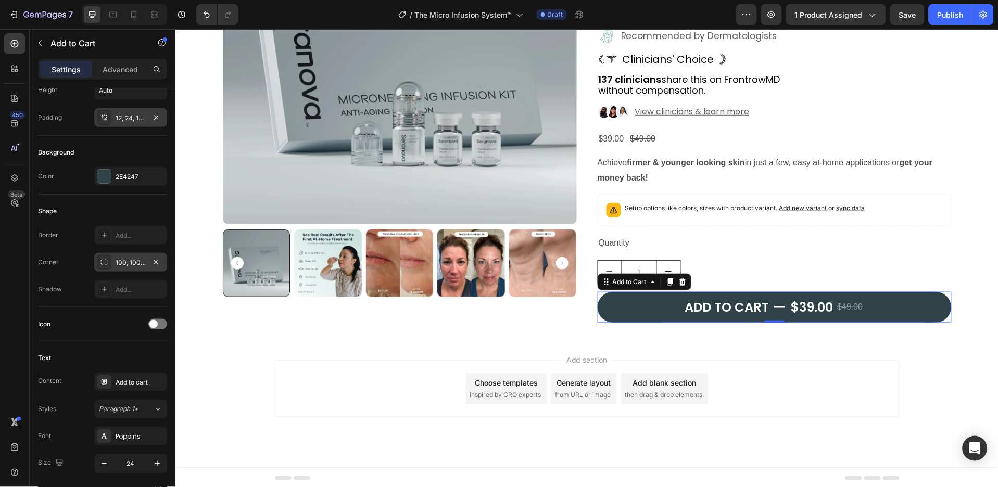
click at [128, 111] on div "12, 24, 12, 24" at bounding box center [130, 117] width 73 height 19
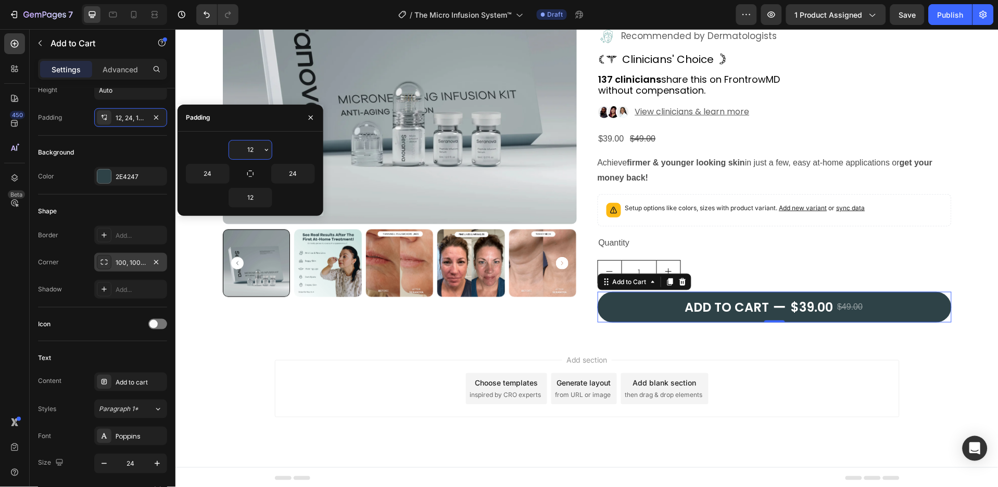
click at [259, 149] on input "12" at bounding box center [250, 150] width 43 height 19
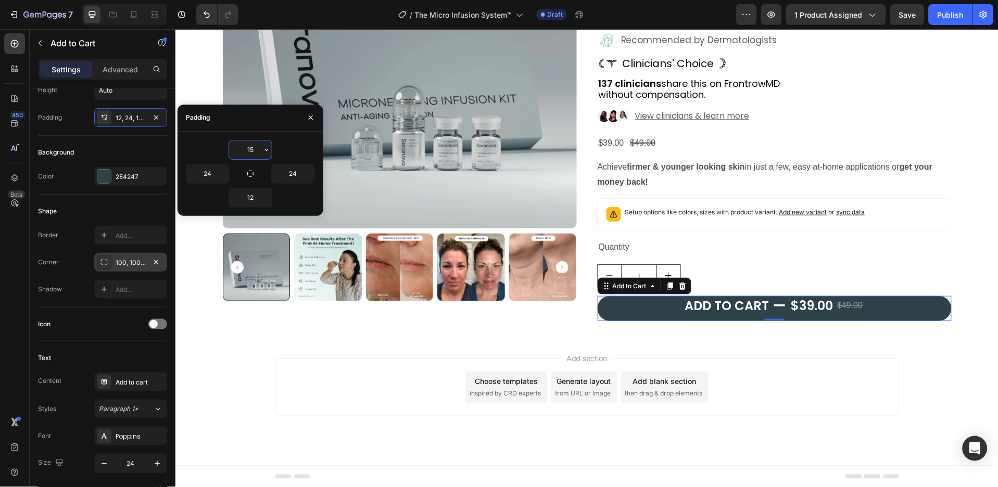
scroll to position [197, 0]
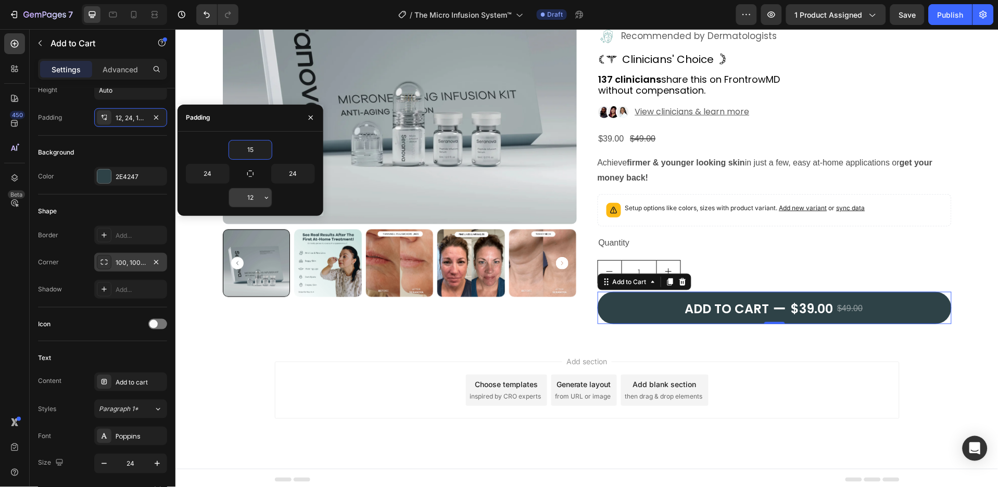
type input "15"
click at [251, 196] on input "12" at bounding box center [250, 197] width 43 height 19
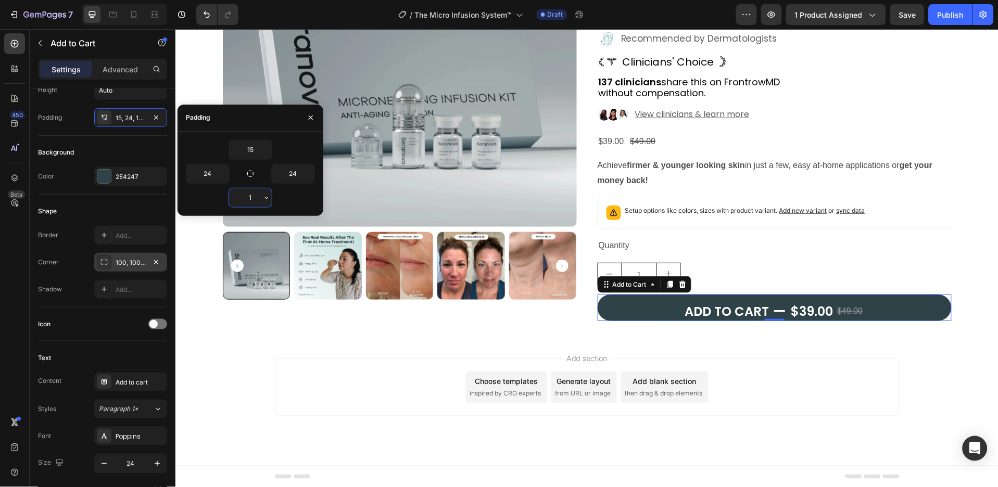
type input "15"
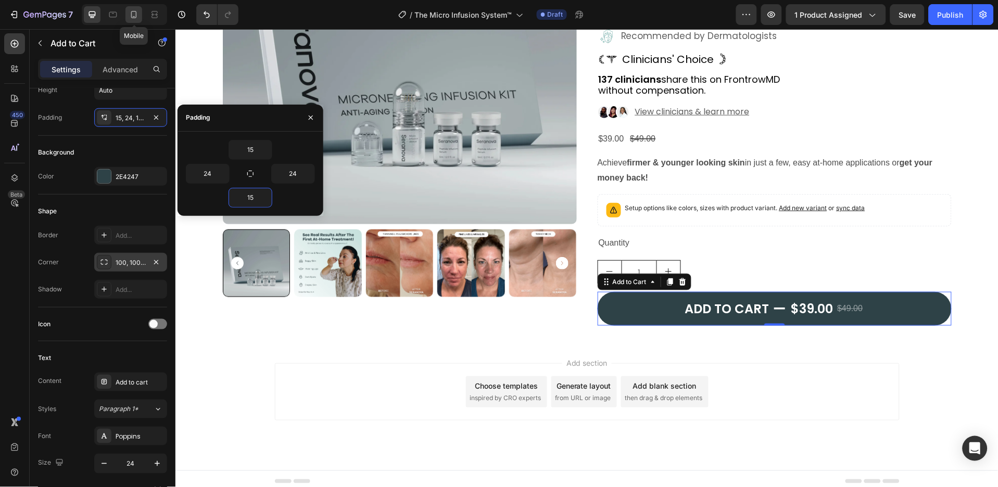
click at [132, 18] on icon at bounding box center [134, 14] width 6 height 7
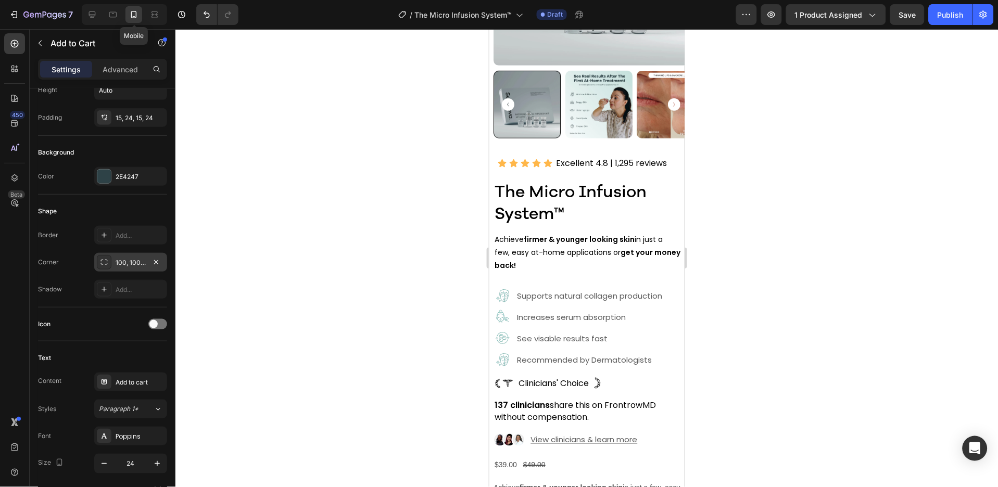
type input "14"
type input "180%"
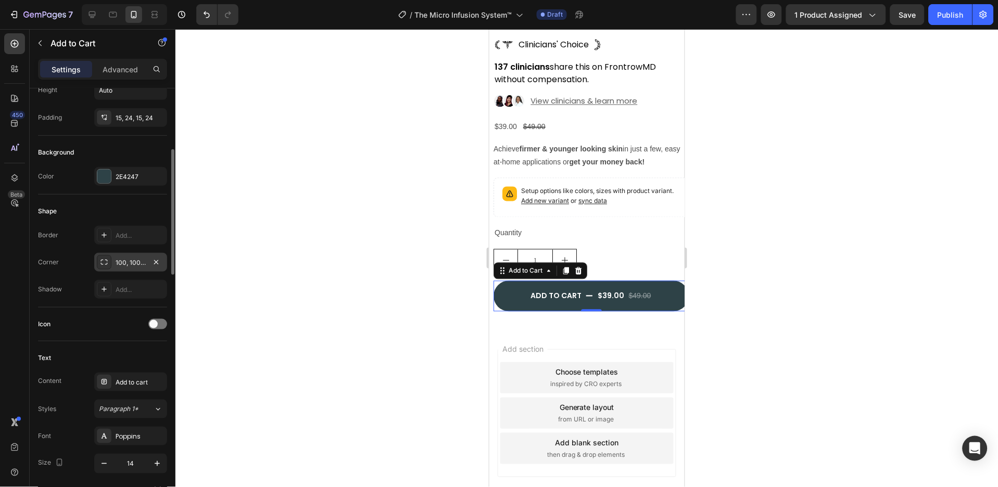
scroll to position [416, 0]
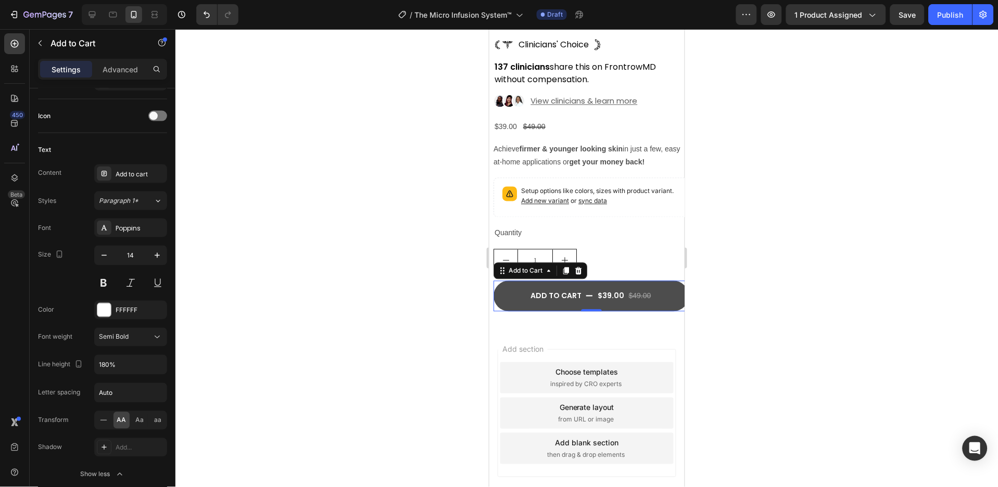
click at [504, 293] on button "Add to cart $39.00 $49.00" at bounding box center [590, 296] width 195 height 31
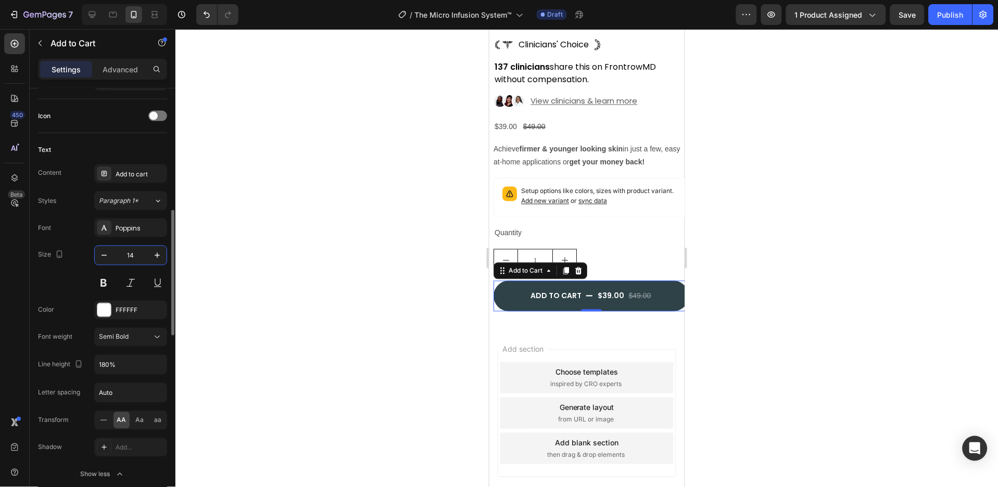
click at [136, 256] on input "14" at bounding box center [130, 255] width 34 height 19
type input "18"
click at [152, 364] on icon "button" at bounding box center [157, 365] width 10 height 10
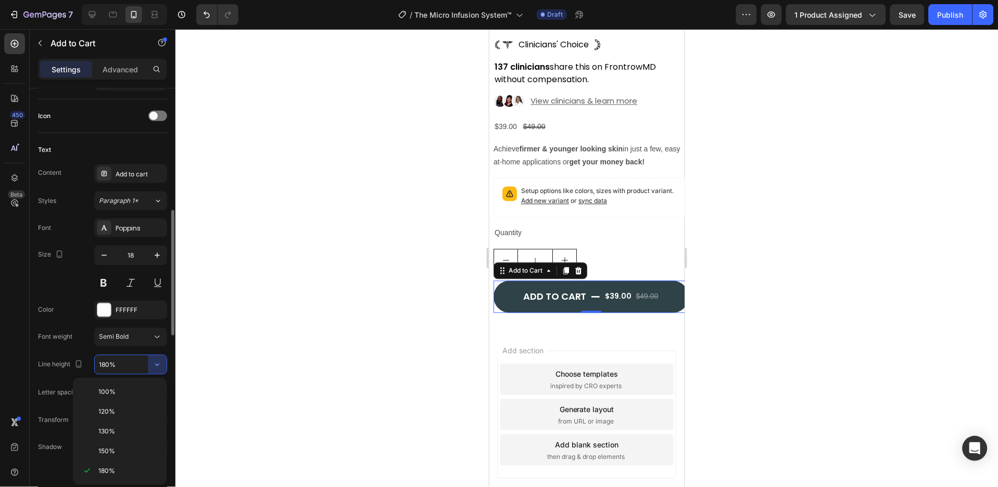
click at [125, 429] on p "130%" at bounding box center [127, 431] width 59 height 9
type input "130%"
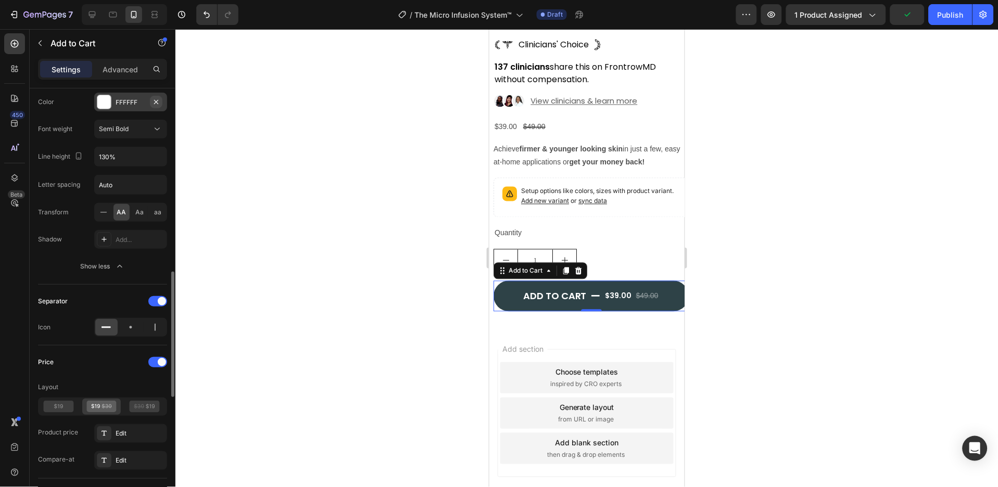
scroll to position [763, 0]
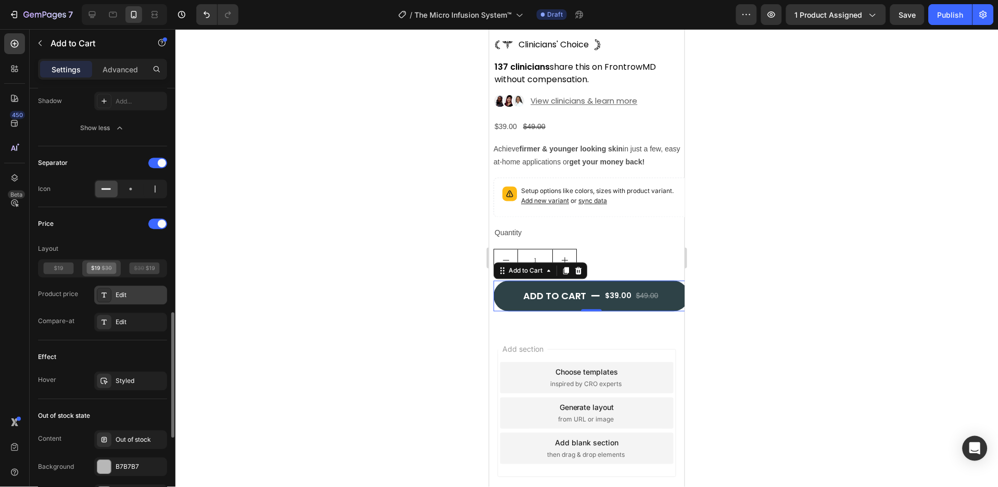
click at [141, 301] on div "Edit" at bounding box center [130, 295] width 73 height 19
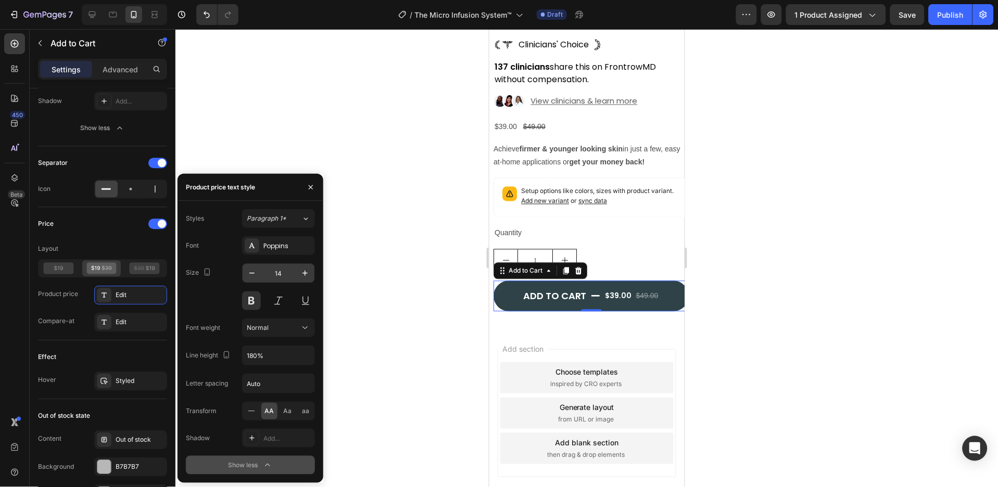
click at [279, 273] on input "14" at bounding box center [278, 273] width 34 height 19
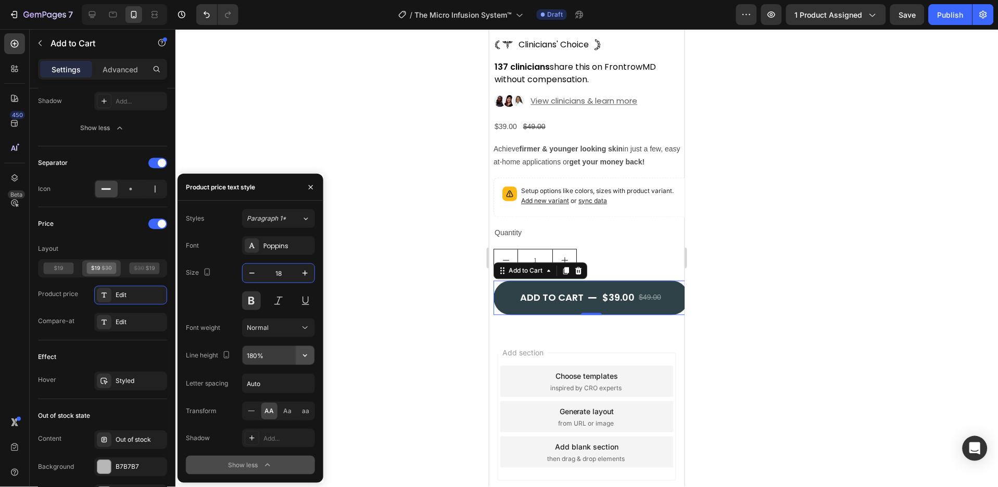
type input "18"
click at [302, 351] on icon "button" at bounding box center [305, 355] width 10 height 10
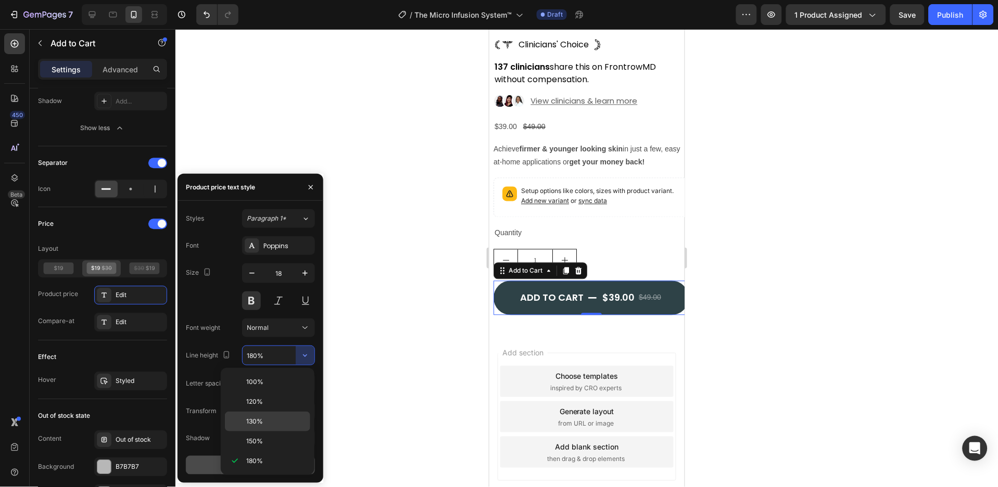
click at [272, 432] on div "130%" at bounding box center [267, 442] width 85 height 20
type input "130%"
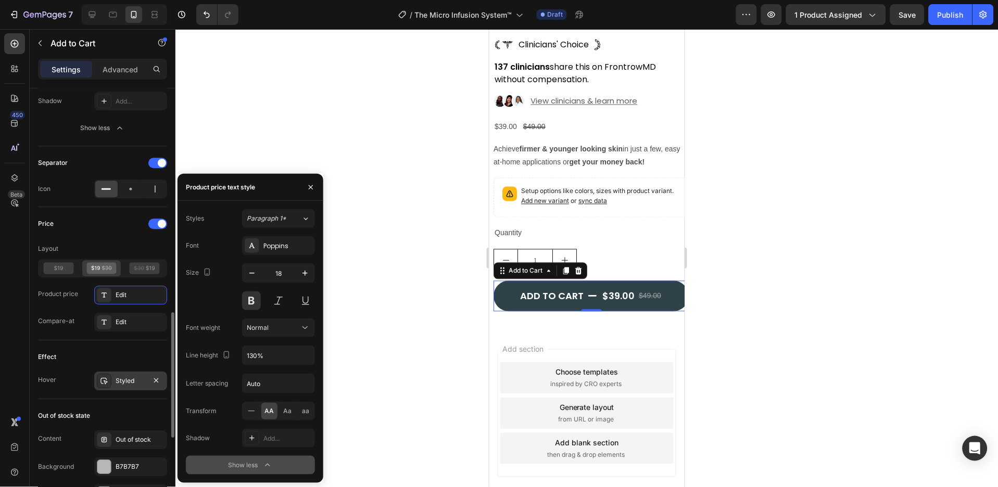
click at [145, 383] on div "Styled" at bounding box center [131, 380] width 30 height 9
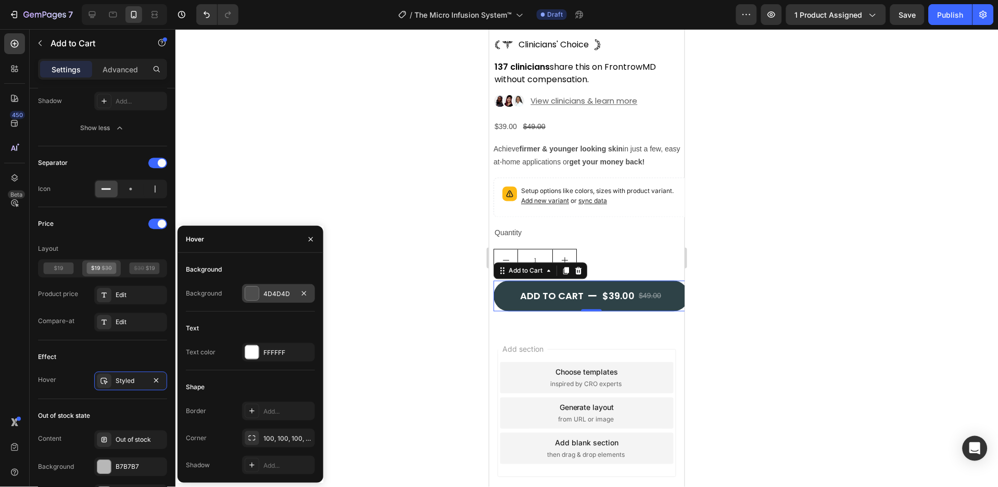
click at [290, 293] on div "4D4D4D" at bounding box center [278, 293] width 30 height 9
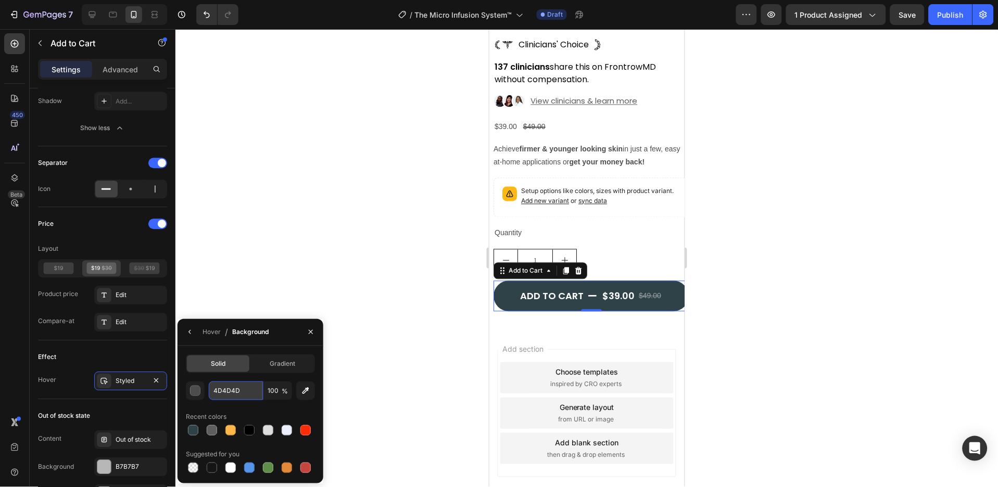
click at [0, 0] on input "4D4D4D" at bounding box center [0, 0] width 0 height 0
paste input "#4d4d4d"
type input "#4d4d4d"
click at [306, 328] on button "button" at bounding box center [310, 332] width 17 height 17
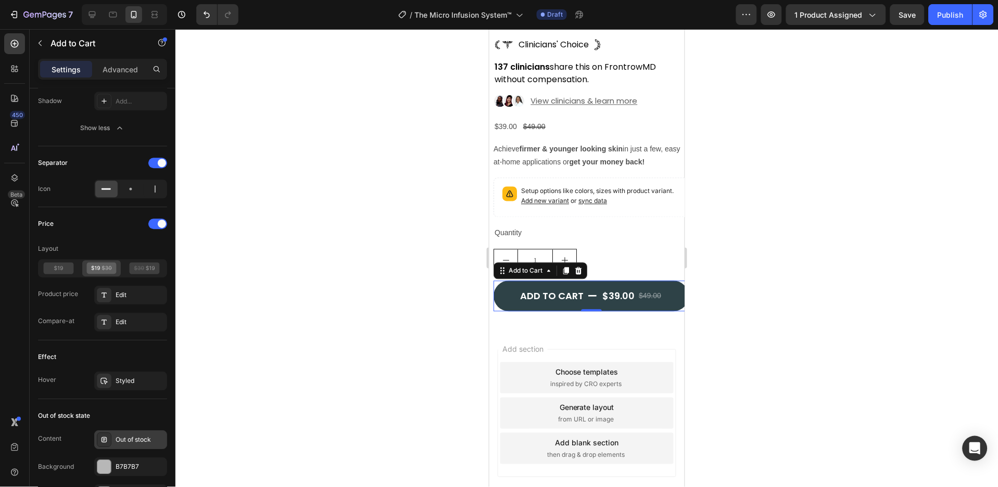
scroll to position [833, 0]
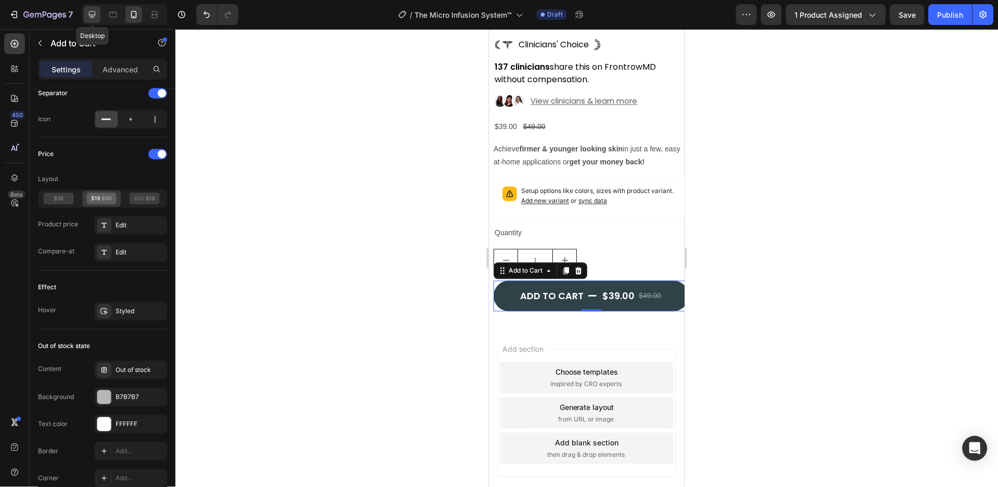
click at [95, 13] on icon at bounding box center [92, 14] width 7 height 7
type input "24"
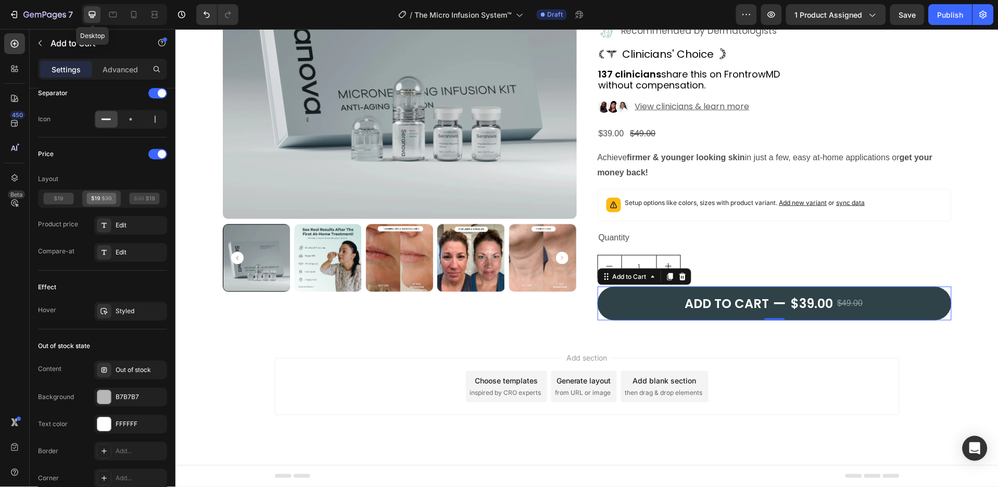
scroll to position [201, 0]
click at [720, 200] on p "Setup options like colors, sizes with product variant. Add new variant or sync …" at bounding box center [745, 203] width 240 height 10
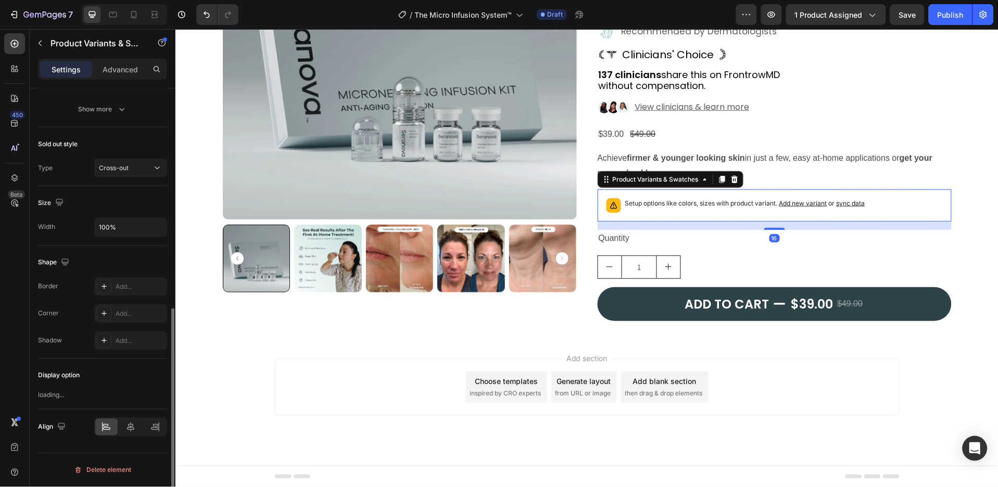
scroll to position [0, 0]
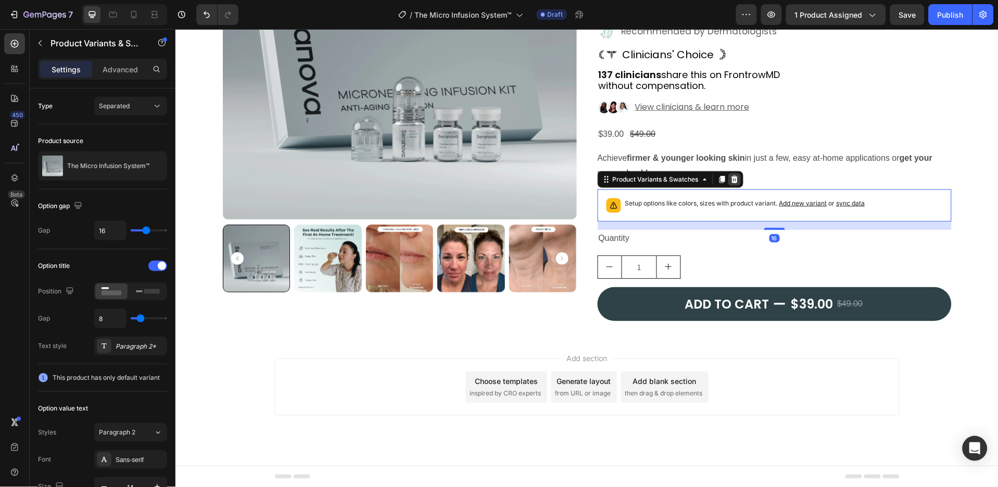
click at [728, 177] on div at bounding box center [734, 179] width 12 height 12
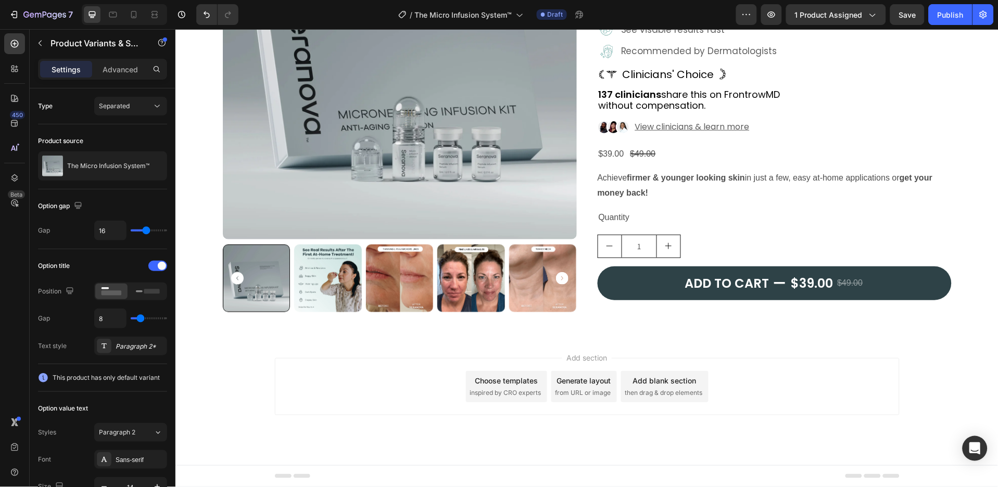
scroll to position [181, 0]
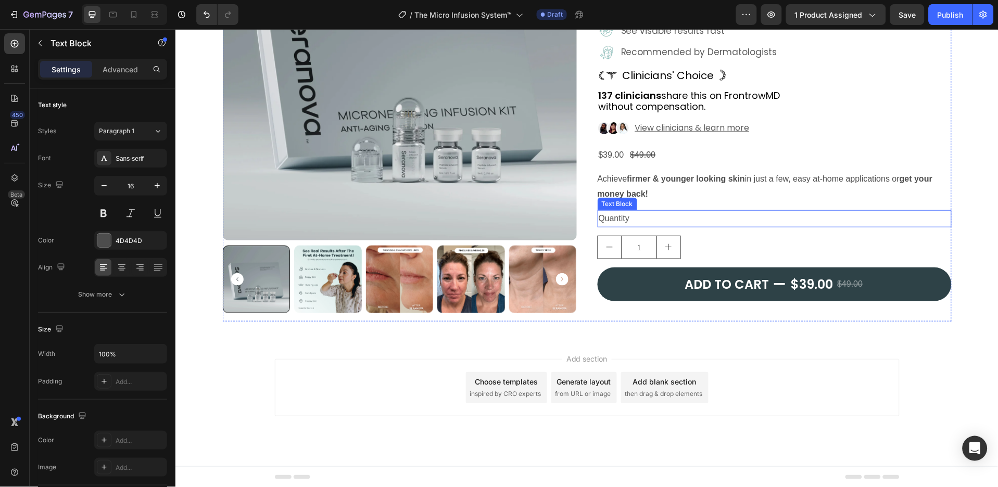
click at [711, 221] on div "Quantity" at bounding box center [774, 218] width 354 height 17
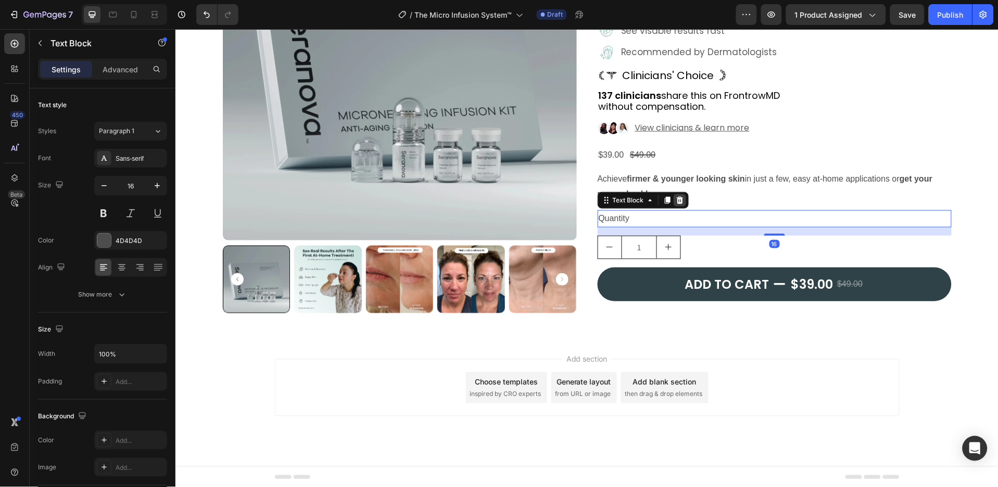
click at [676, 200] on icon at bounding box center [679, 199] width 7 height 7
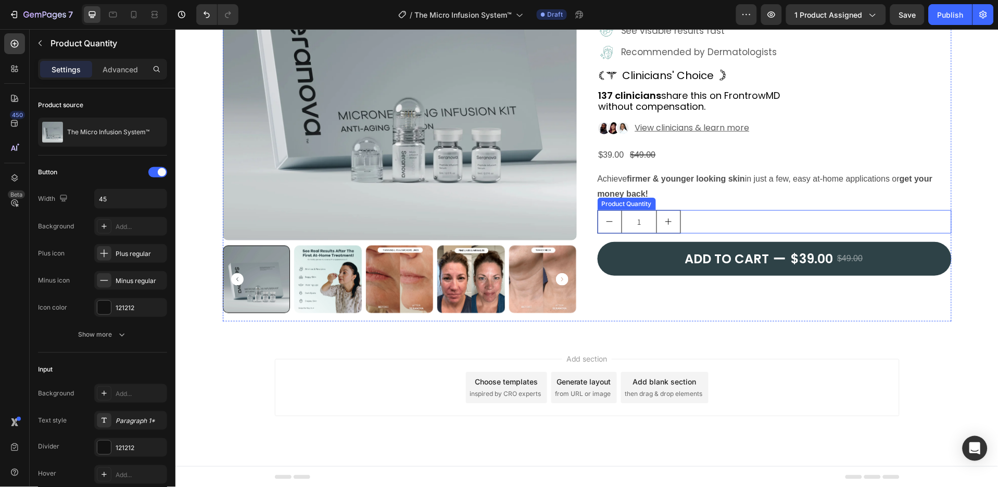
click at [705, 221] on div "1" at bounding box center [774, 221] width 354 height 23
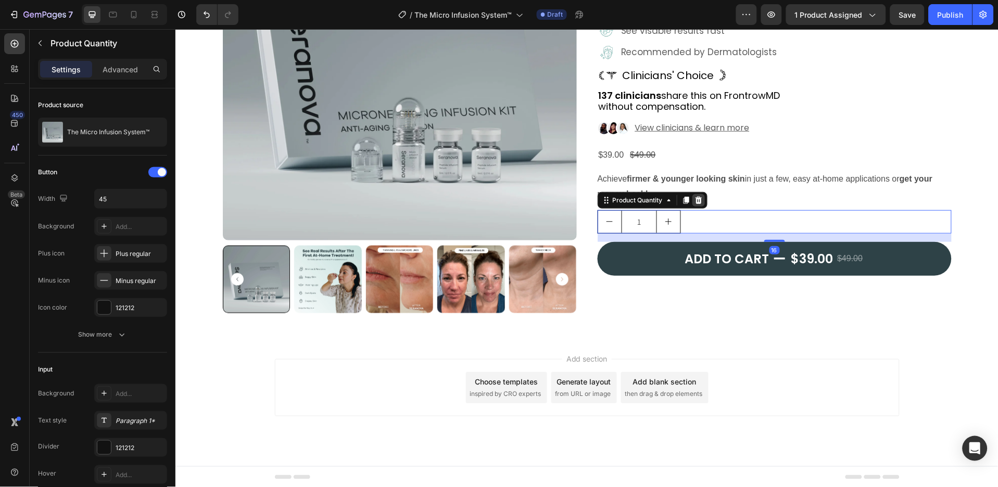
click at [697, 198] on icon at bounding box center [698, 200] width 8 height 8
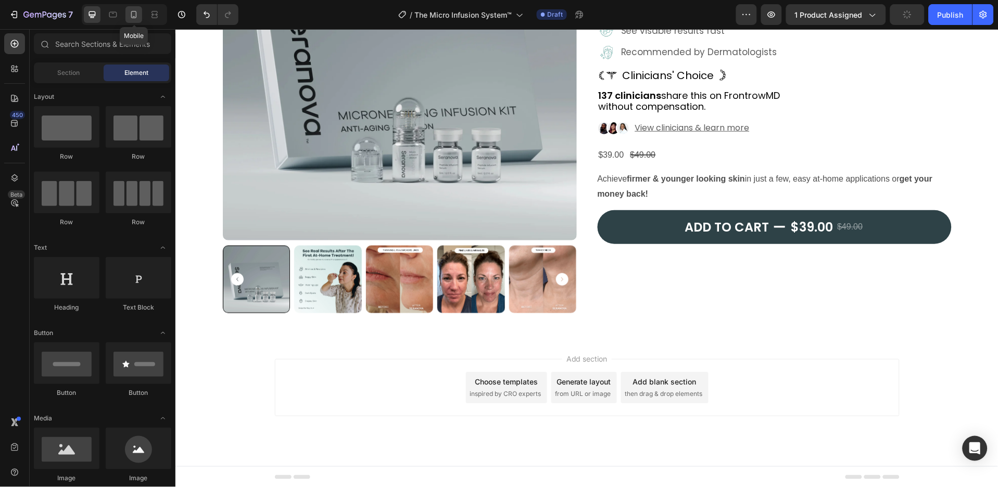
click at [130, 16] on icon at bounding box center [134, 14] width 10 height 10
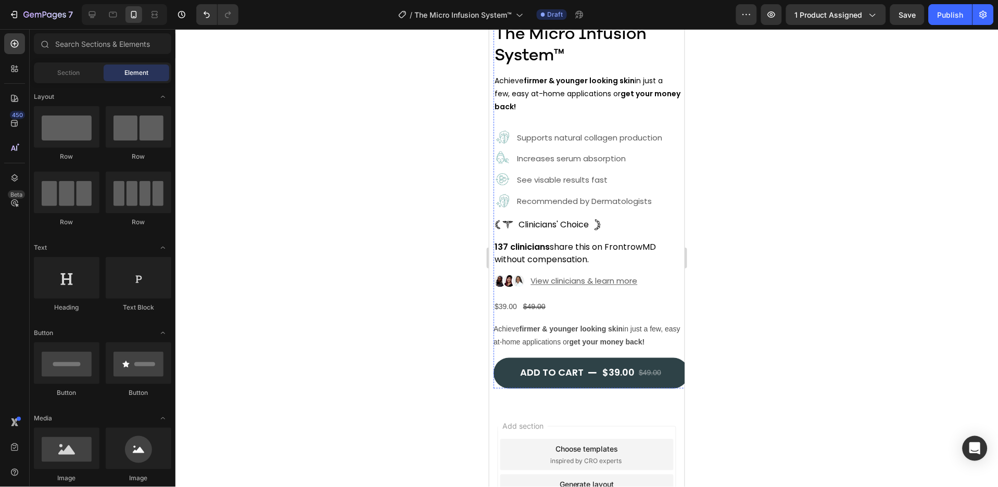
scroll to position [347, 0]
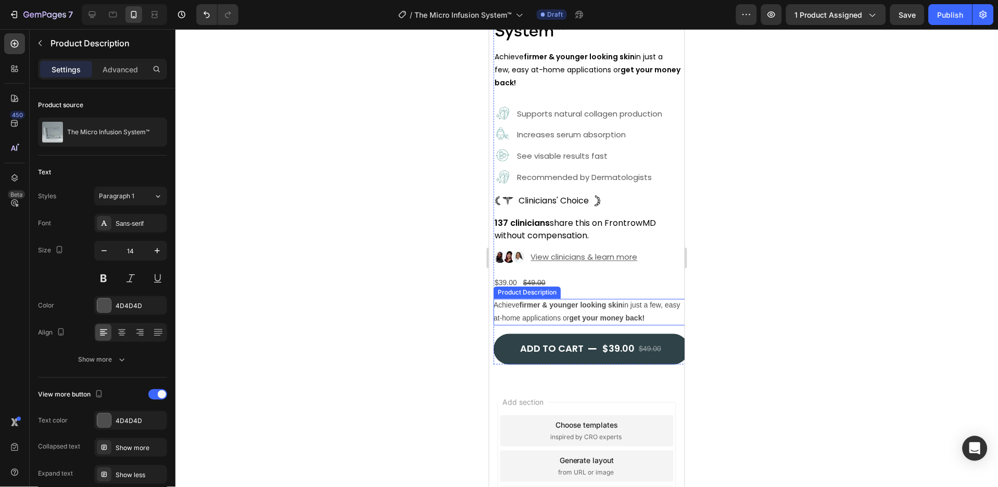
click at [605, 301] on div "Achieve firmer & younger looking skin in just a few, easy at-home applications …" at bounding box center [590, 312] width 195 height 26
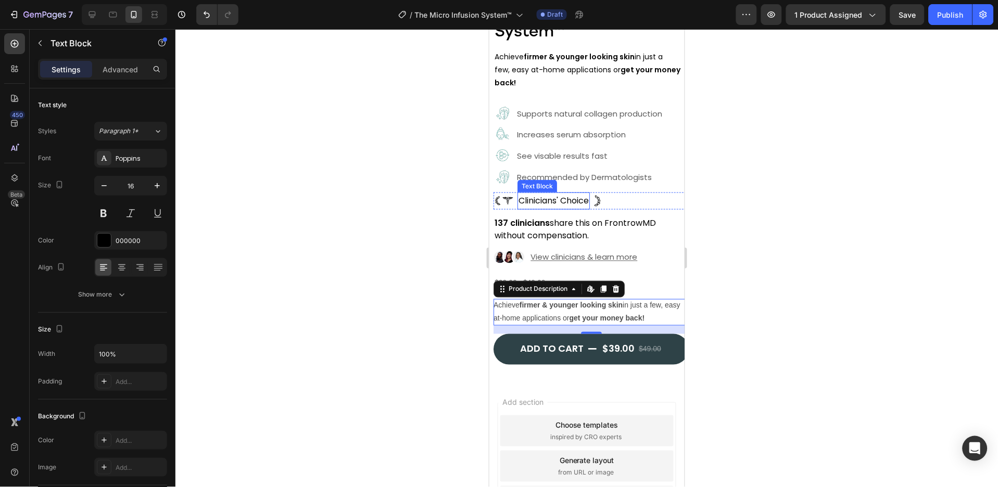
click at [562, 193] on p "Clinicians' Choice" at bounding box center [553, 200] width 70 height 15
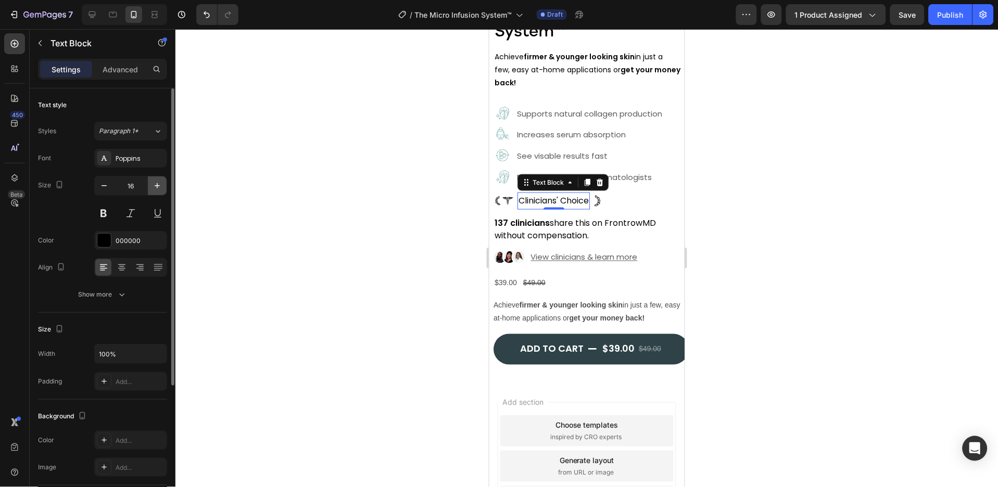
click at [155, 187] on icon "button" at bounding box center [157, 186] width 10 height 10
type input "18"
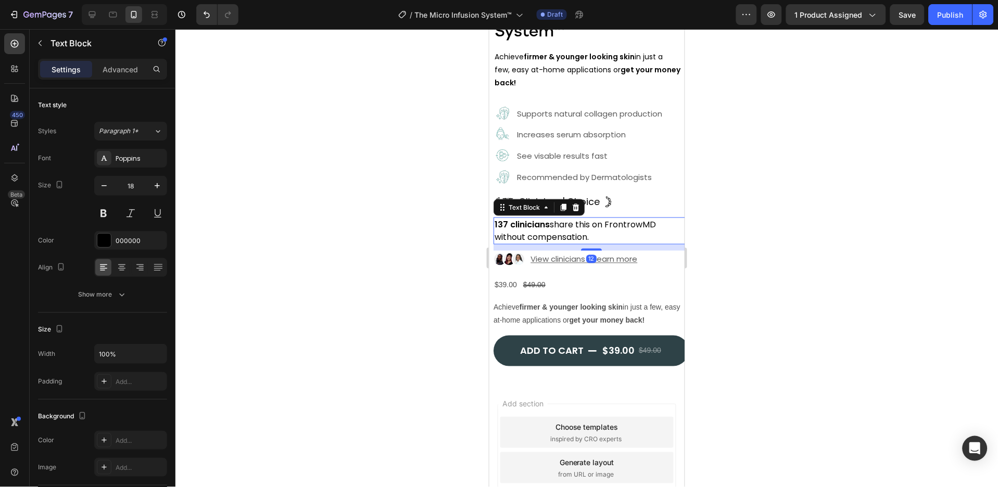
click at [539, 220] on p "137 clinicians share this on FrontrowMD without compensation." at bounding box center [590, 230] width 193 height 25
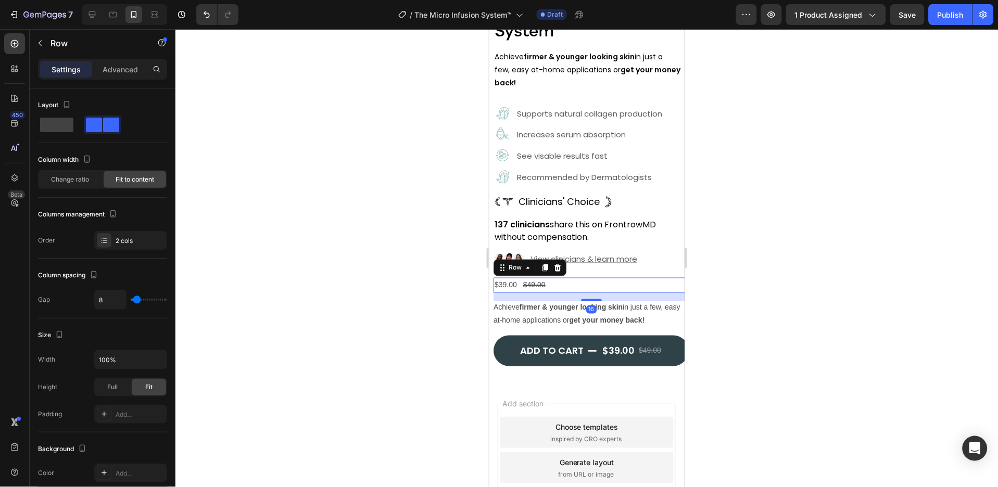
click at [562, 277] on div "$39.00 Product Price Product Price $49.00 Product Price Product Price Row 16" at bounding box center [590, 284] width 195 height 15
click at [561, 263] on icon at bounding box center [557, 267] width 8 height 8
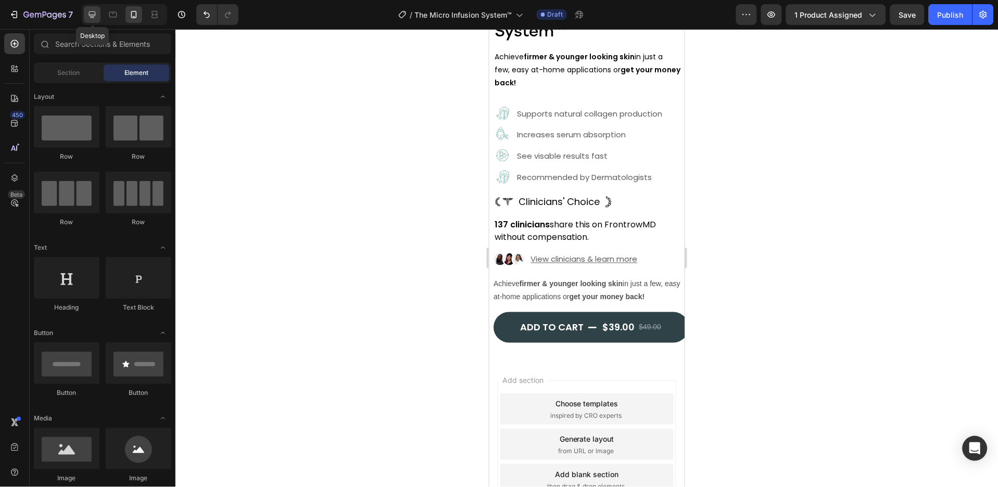
click at [90, 20] on div at bounding box center [92, 14] width 17 height 17
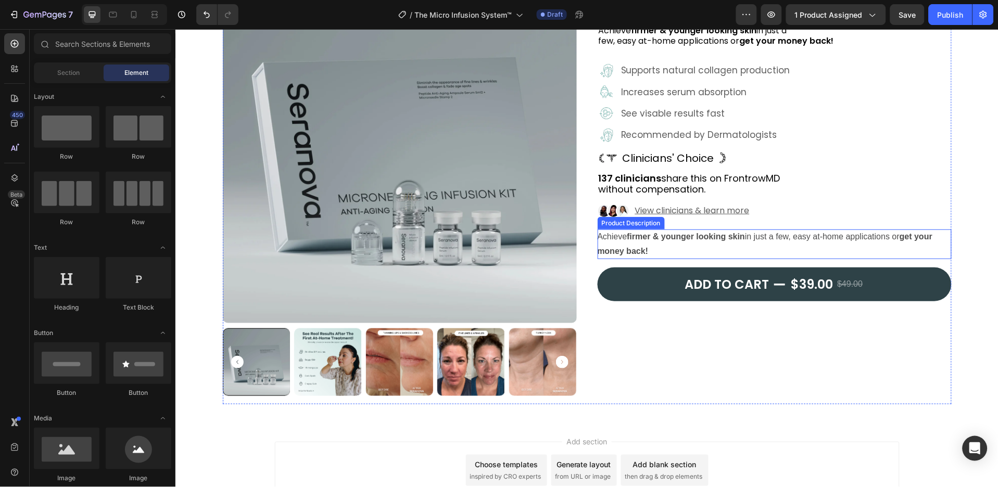
click at [663, 249] on div "Achieve firmer & younger looking skin in just a few, easy at-home applications …" at bounding box center [774, 244] width 354 height 30
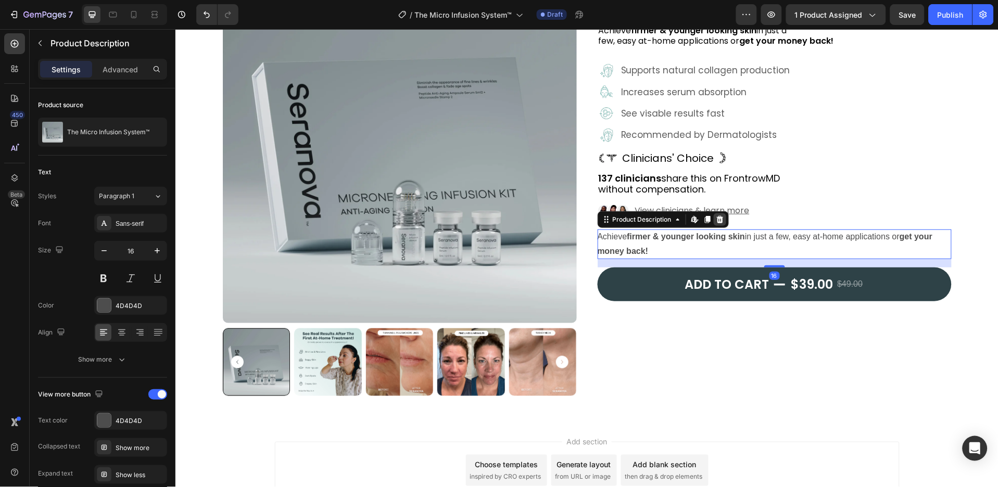
click at [717, 219] on icon at bounding box center [719, 218] width 7 height 7
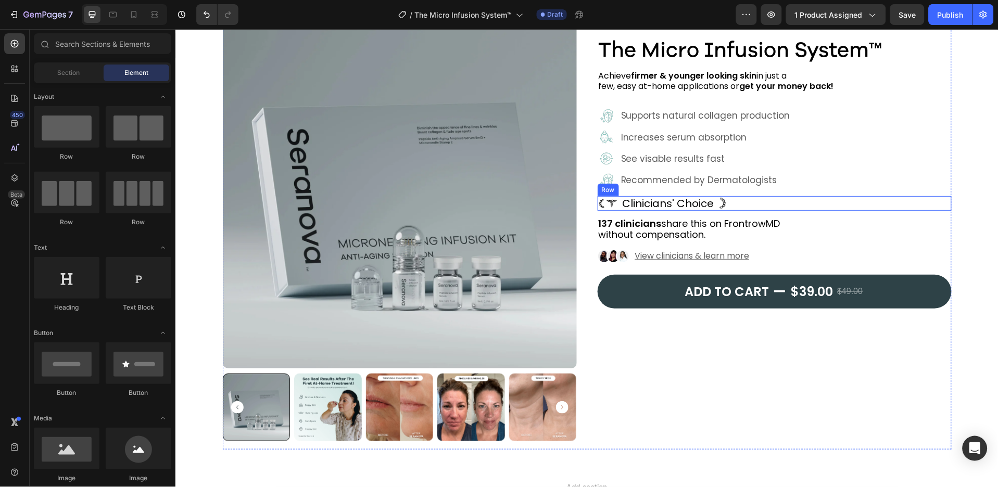
scroll to position [29, 0]
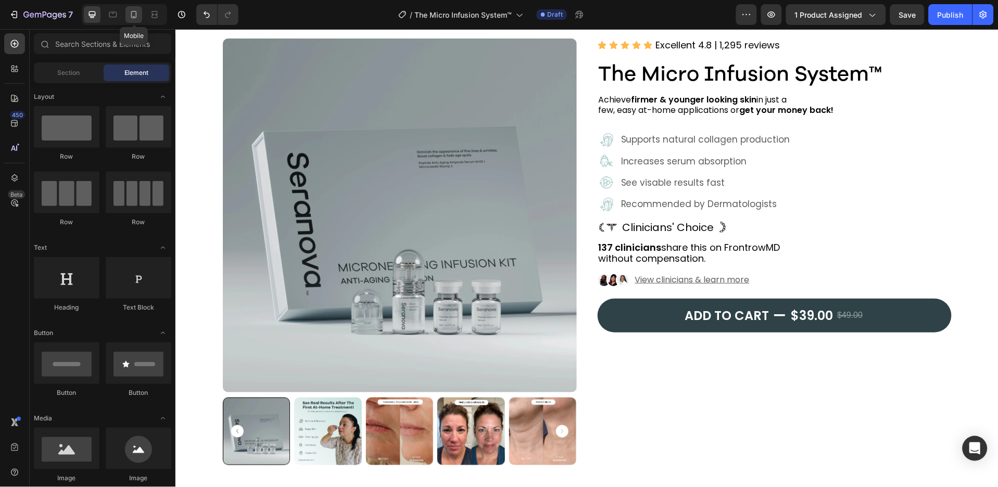
click at [126, 20] on div at bounding box center [133, 14] width 17 height 17
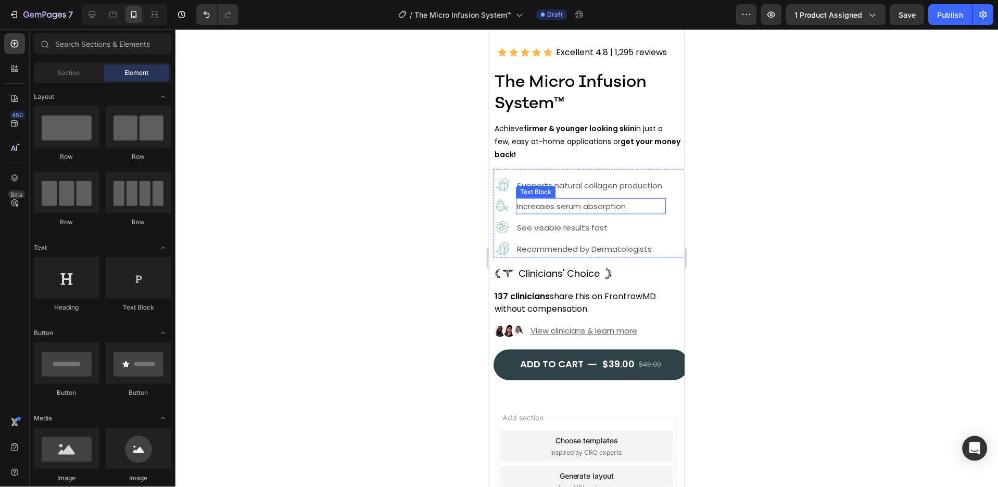
scroll to position [306, 0]
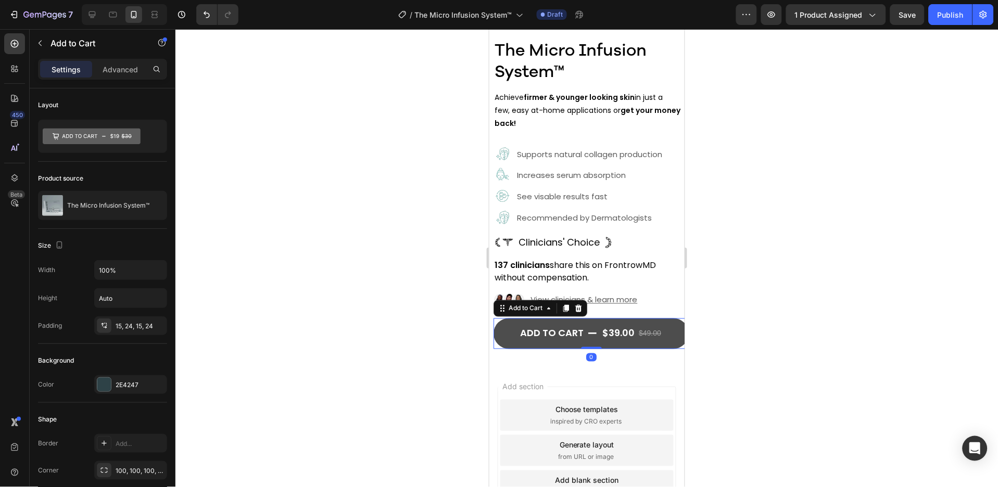
click at [580, 332] on button "Add to cart $39.00 $49.00" at bounding box center [590, 333] width 195 height 31
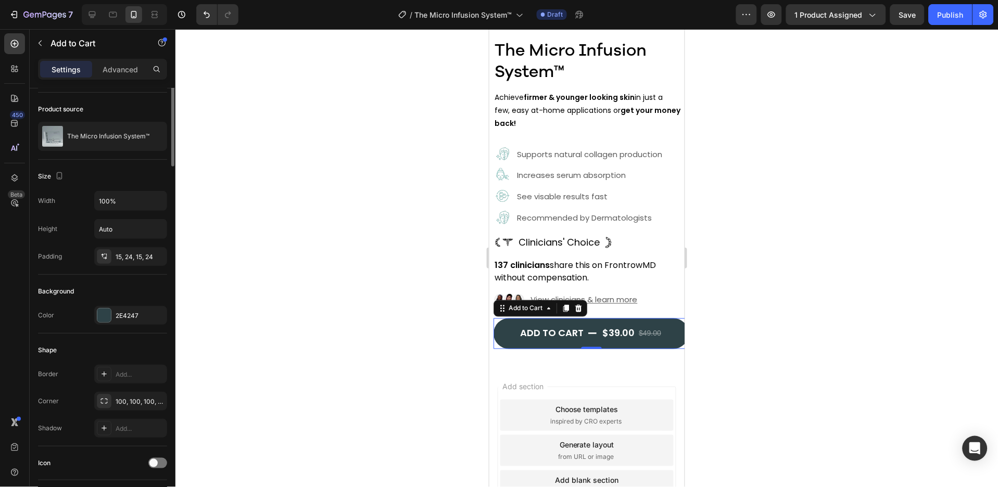
scroll to position [0, 0]
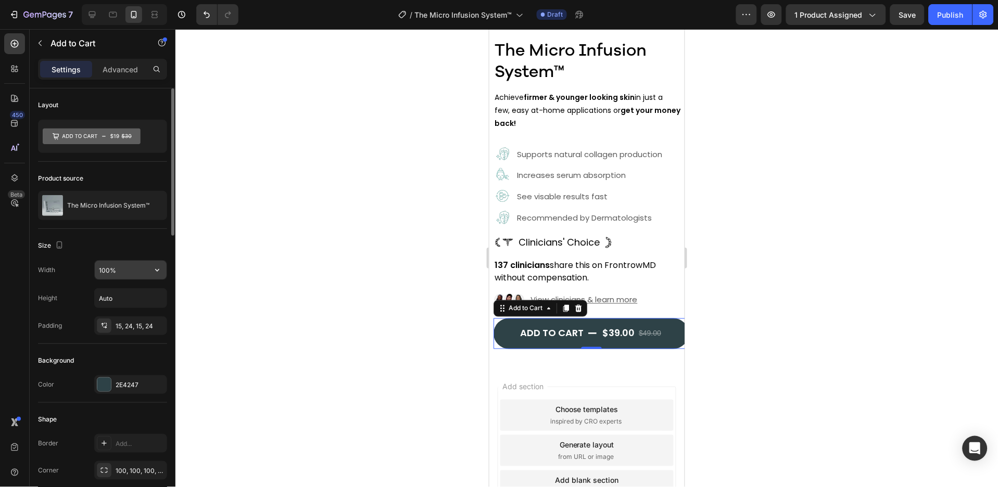
click at [107, 269] on input "100%" at bounding box center [131, 270] width 72 height 19
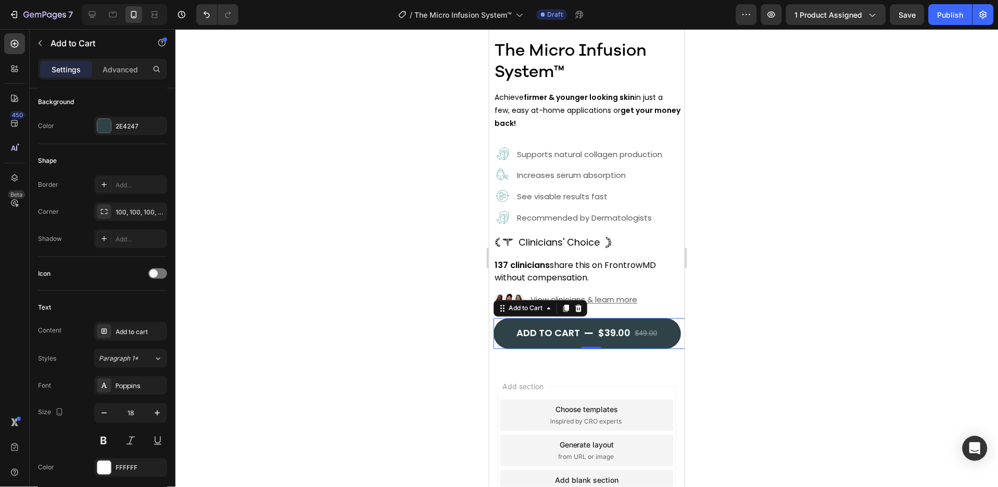
scroll to position [120, 0]
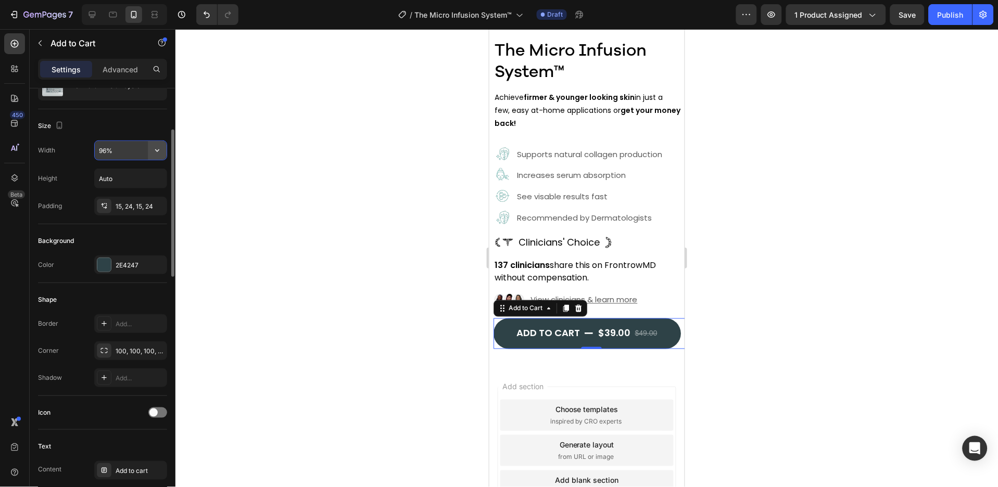
click at [152, 149] on icon "button" at bounding box center [157, 150] width 10 height 10
click at [145, 175] on span "Auto" at bounding box center [151, 176] width 14 height 9
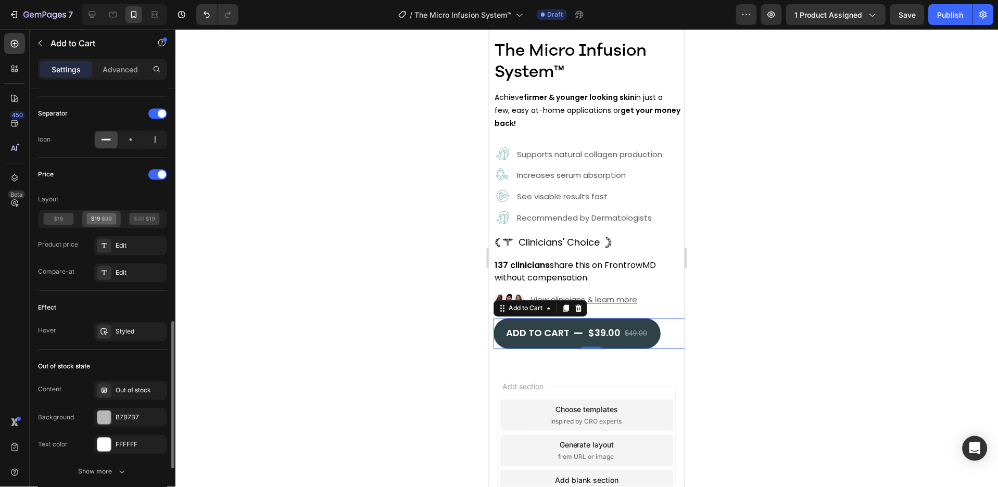
scroll to position [814, 0]
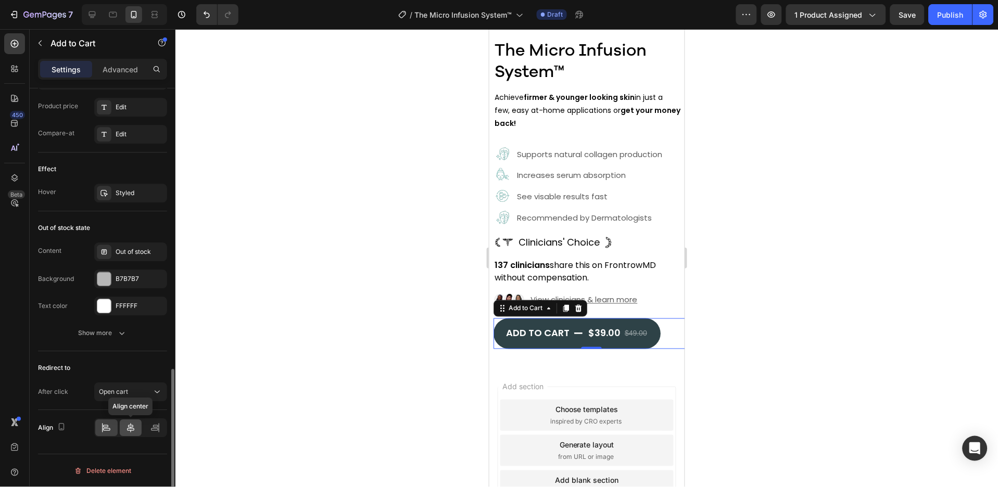
click at [135, 426] on icon at bounding box center [130, 428] width 10 height 10
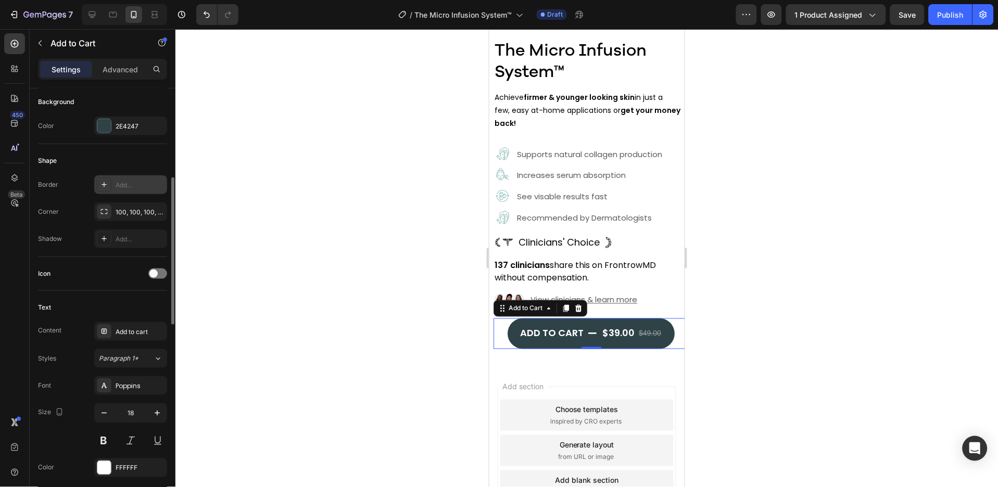
scroll to position [120, 0]
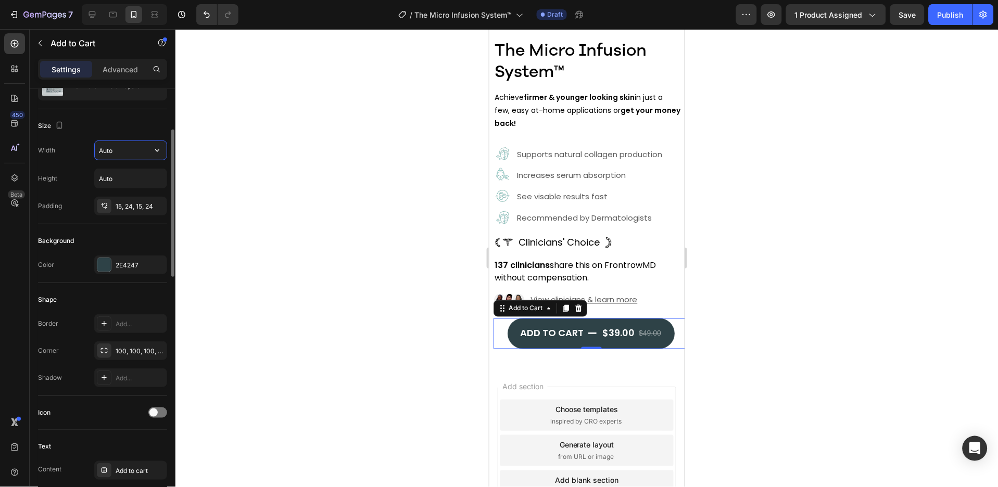
click at [147, 154] on input "Auto" at bounding box center [131, 150] width 72 height 19
click at [153, 153] on icon "button" at bounding box center [157, 150] width 10 height 10
click at [148, 192] on span "100%" at bounding box center [149, 196] width 17 height 9
click at [142, 201] on div "15, 24, 15, 24" at bounding box center [130, 206] width 73 height 19
click at [95, 17] on icon at bounding box center [92, 14] width 10 height 10
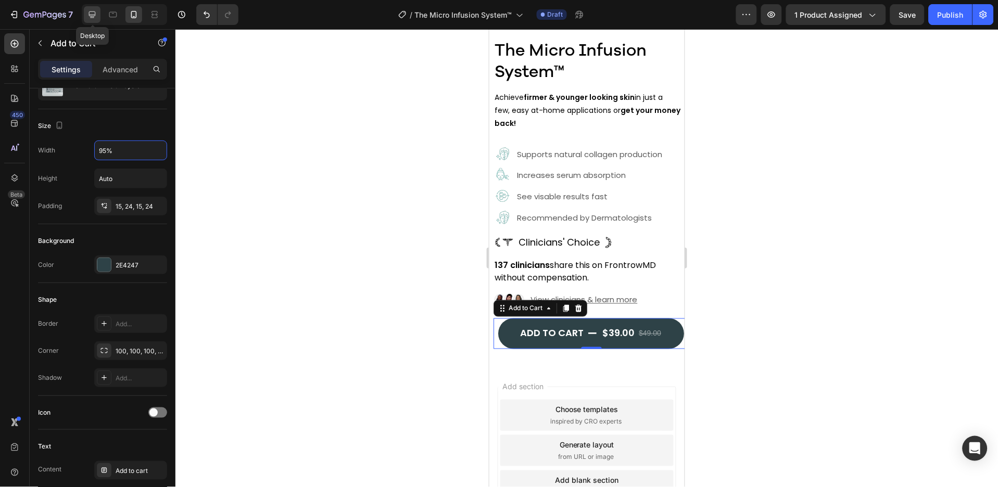
type input "100%"
type input "24"
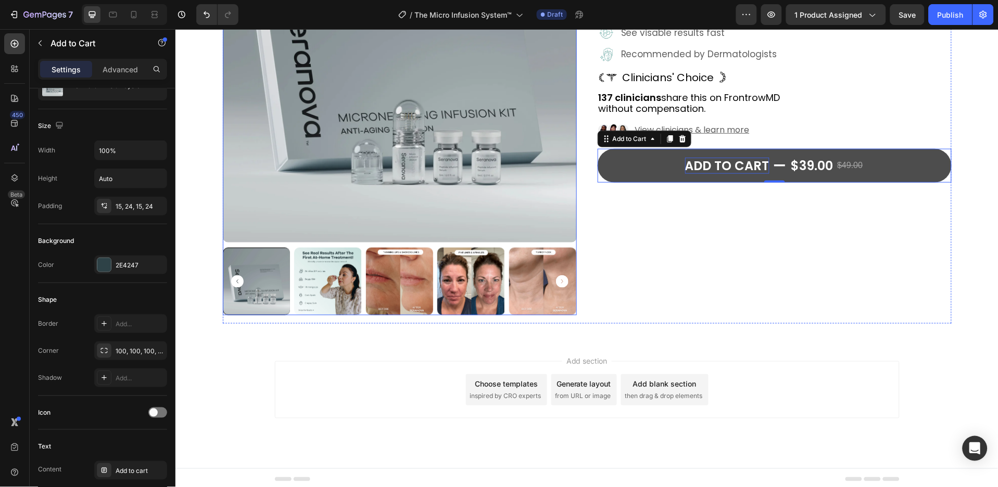
scroll to position [181, 0]
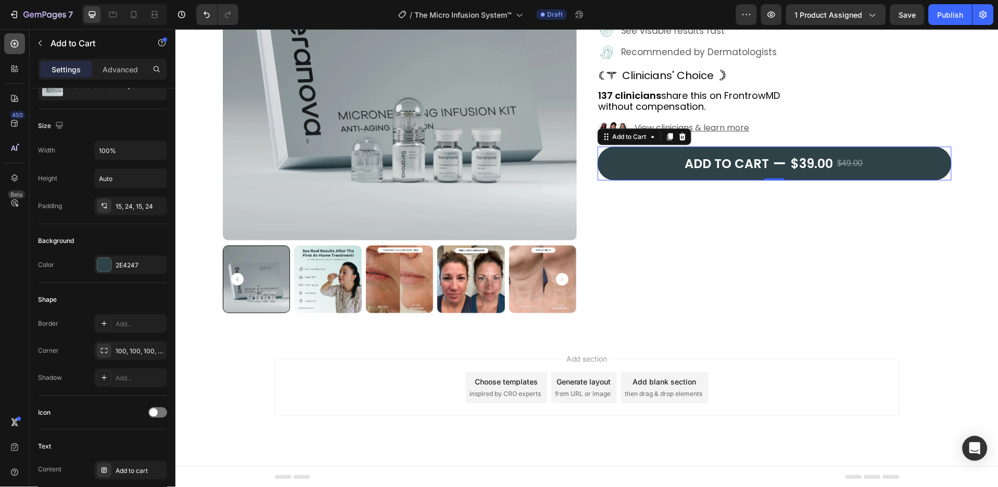
click at [15, 41] on icon at bounding box center [14, 44] width 10 height 10
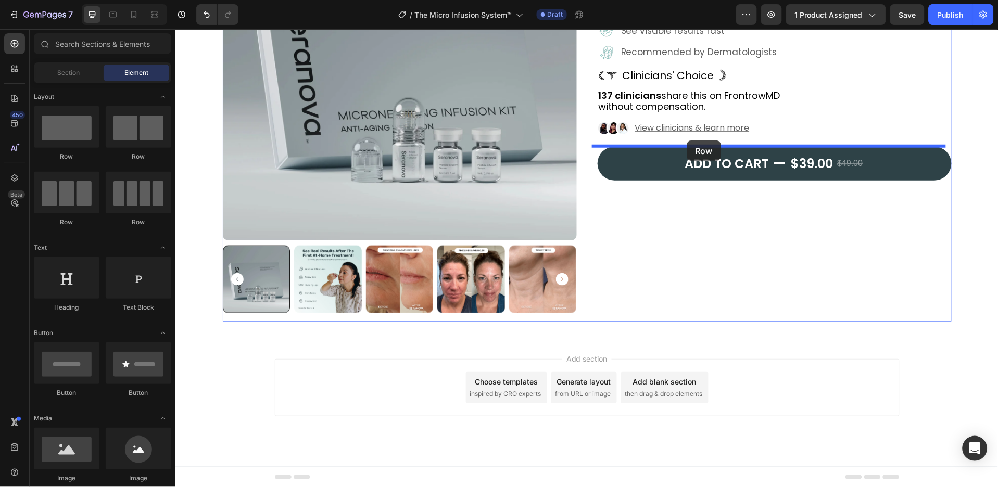
drag, startPoint x: 255, startPoint y: 165, endPoint x: 687, endPoint y: 140, distance: 432.2
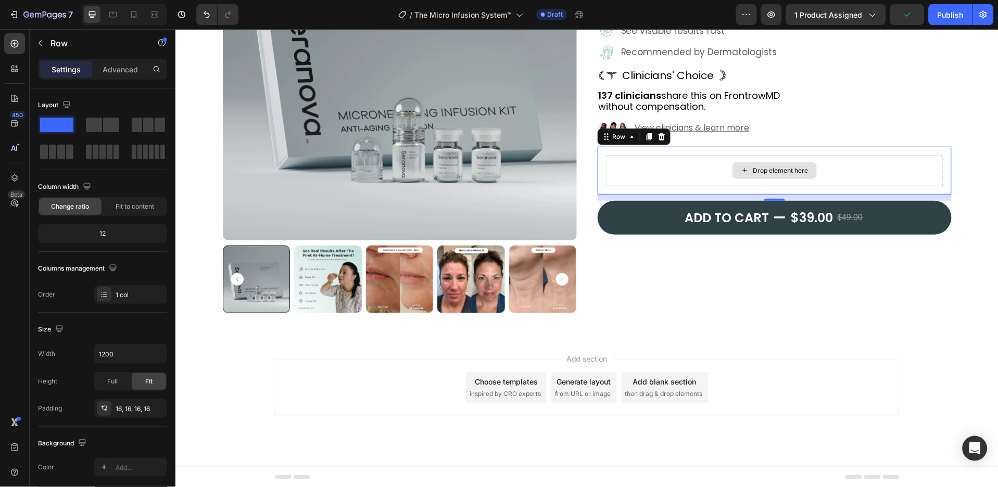
click at [678, 165] on div "Drop element here" at bounding box center [773, 170] width 337 height 31
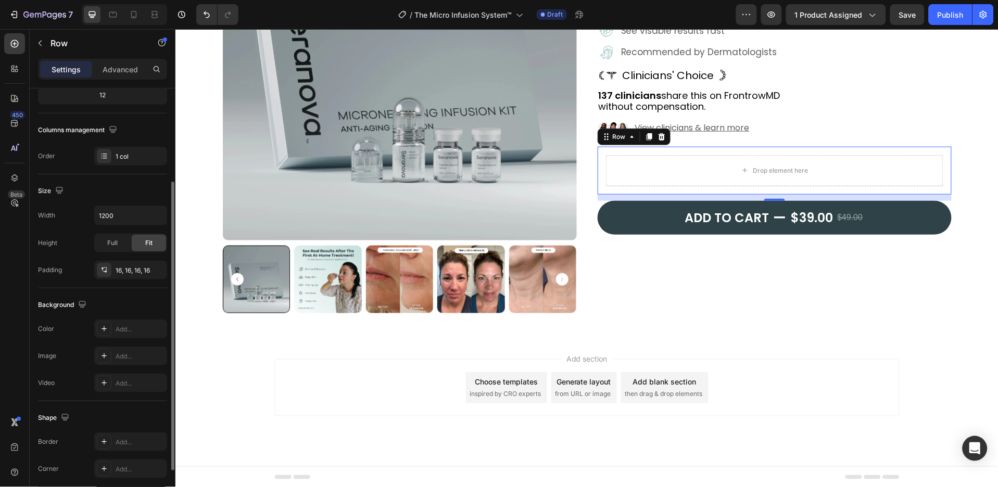
scroll to position [206, 0]
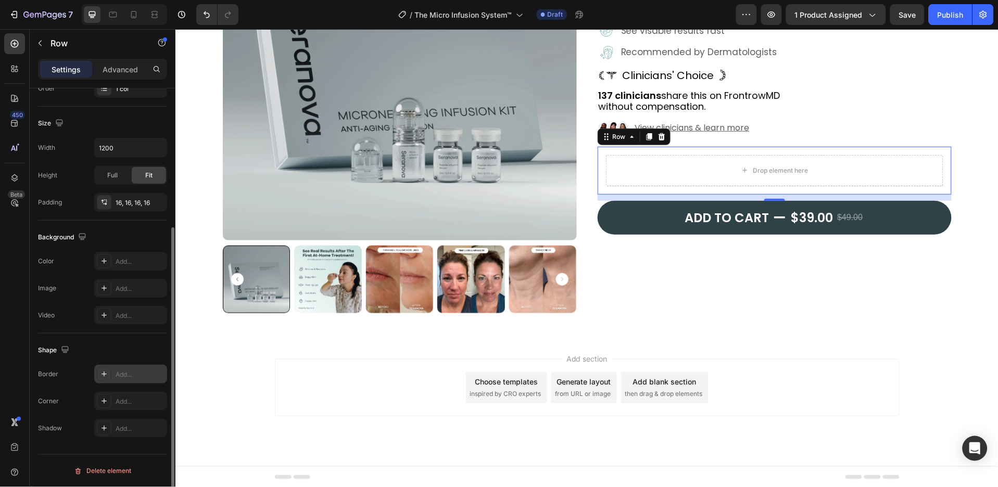
click at [130, 374] on div "Add..." at bounding box center [140, 374] width 49 height 9
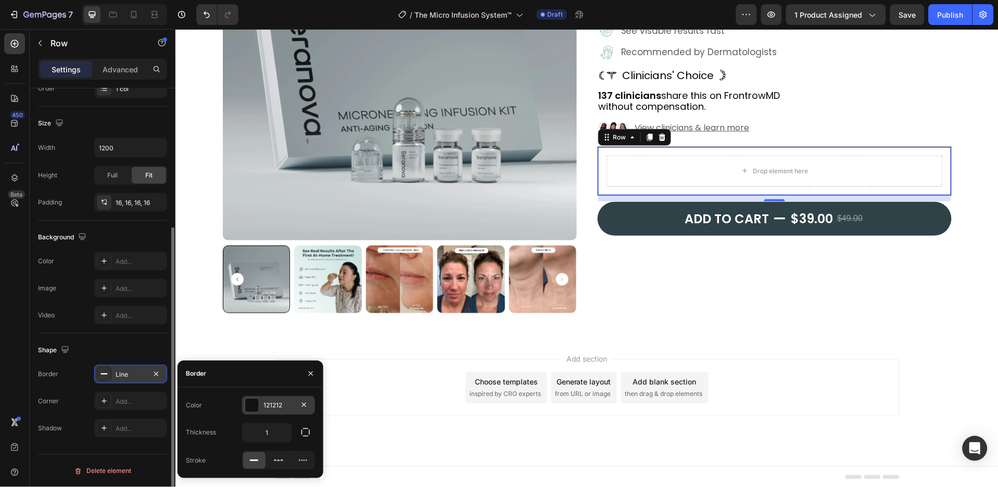
click at [276, 407] on div "121212" at bounding box center [278, 405] width 30 height 9
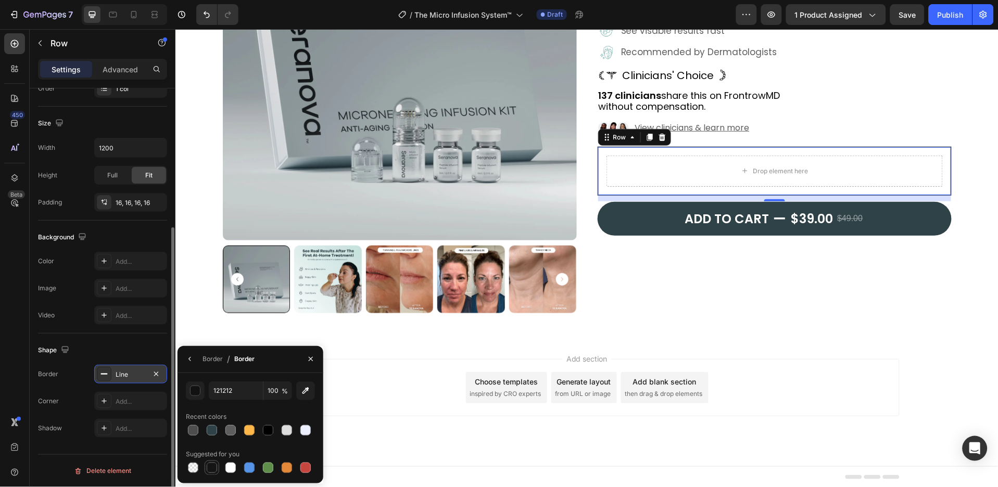
click at [212, 474] on div at bounding box center [212, 468] width 12 height 12
click at [192, 390] on div "button" at bounding box center [196, 391] width 10 height 10
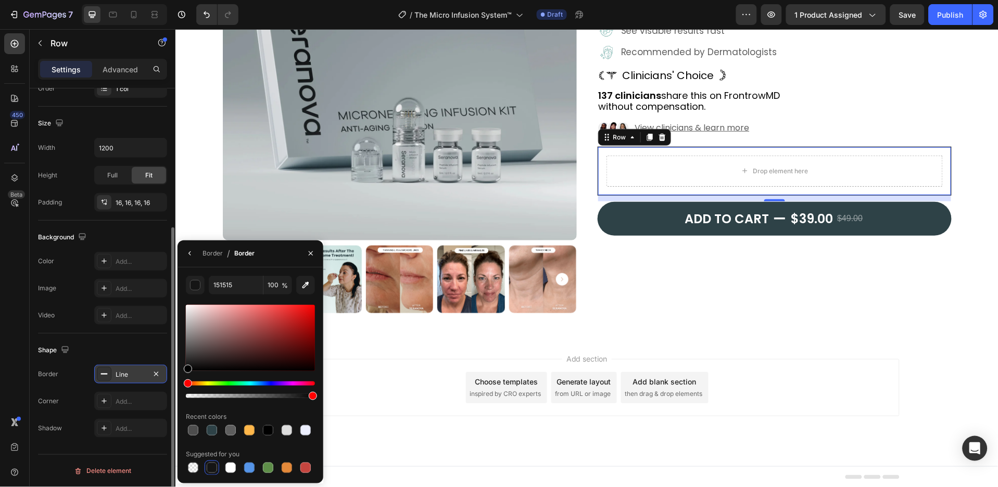
drag, startPoint x: 186, startPoint y: 368, endPoint x: 186, endPoint y: 389, distance: 21.3
click at [186, 389] on div at bounding box center [250, 351] width 129 height 97
type input "000000"
click at [311, 250] on icon "button" at bounding box center [311, 253] width 8 height 8
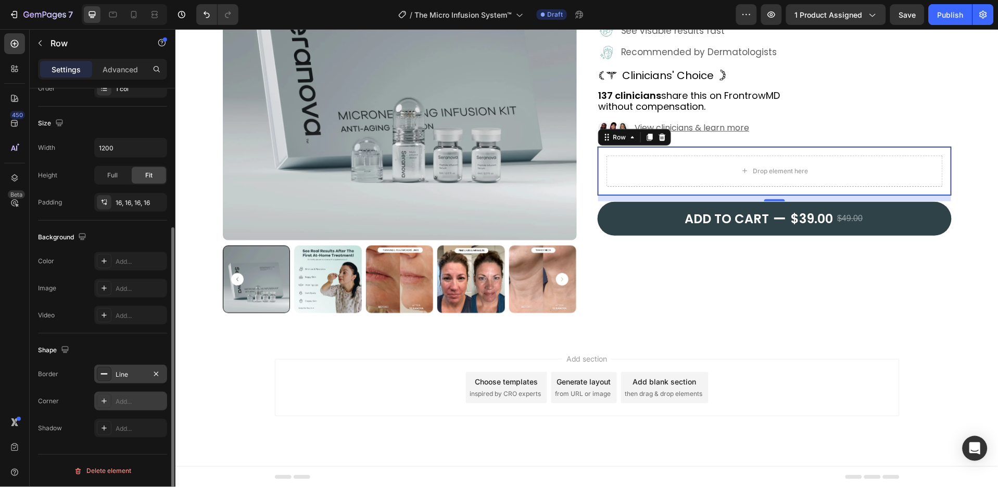
click at [122, 401] on div "Add..." at bounding box center [140, 401] width 49 height 9
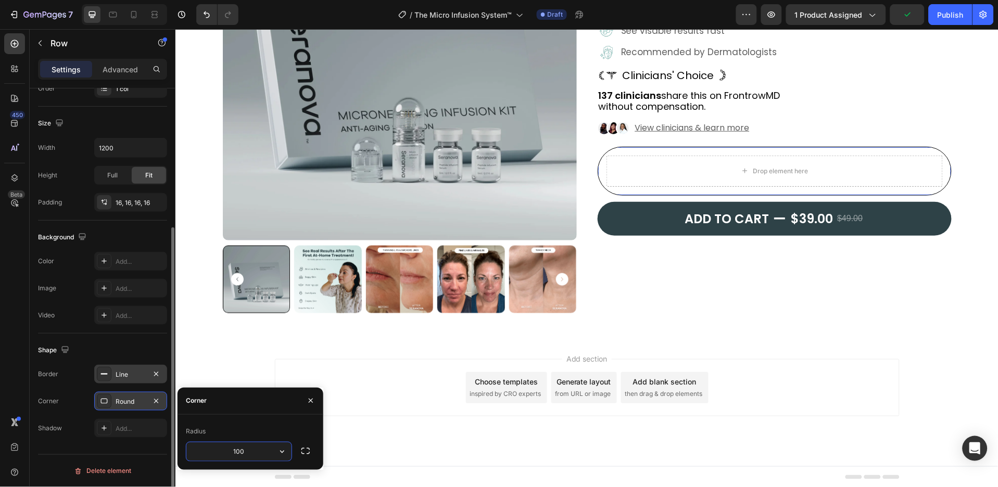
type input "100"
click at [136, 201] on div "16, 16, 16, 16" at bounding box center [131, 202] width 30 height 9
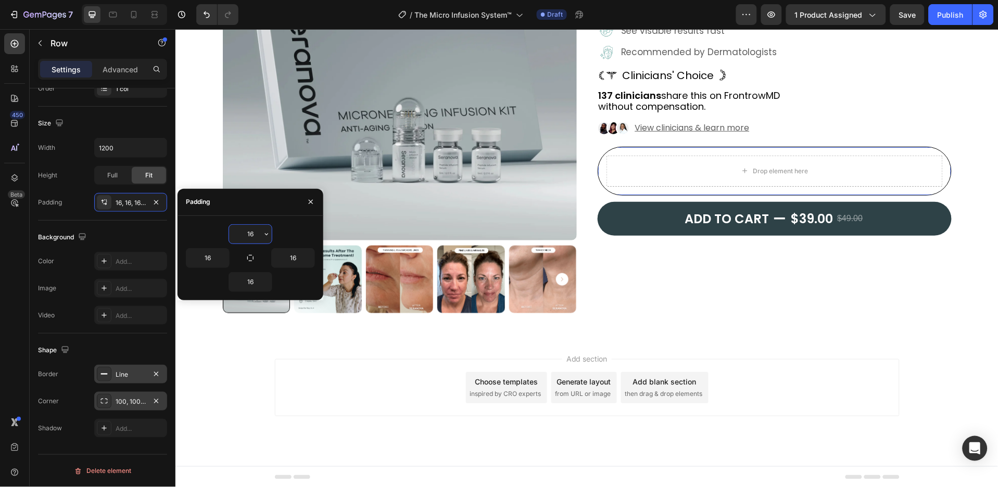
click at [254, 233] on input "16" at bounding box center [250, 234] width 43 height 19
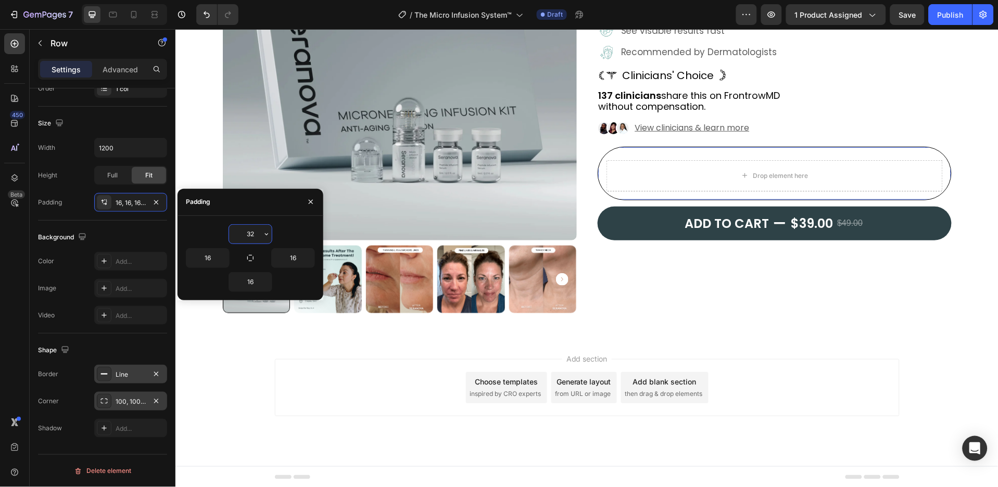
type input "33"
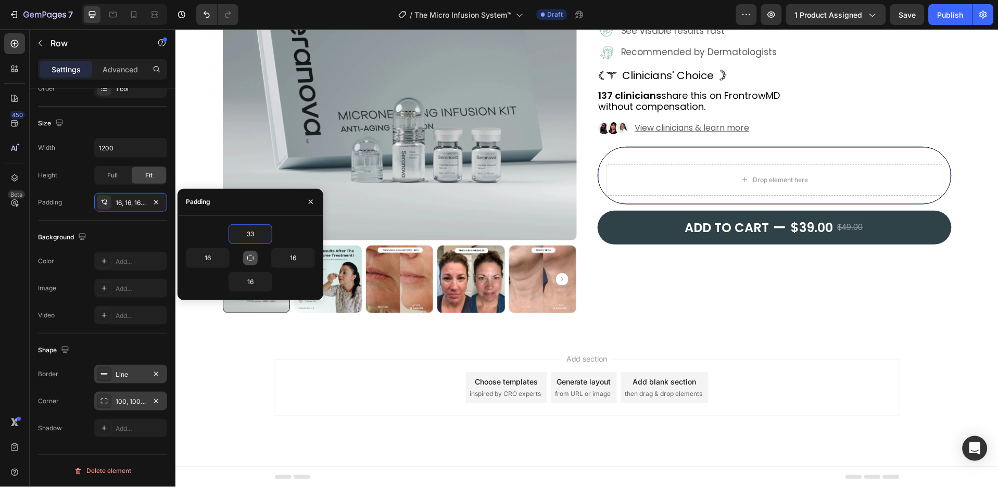
click at [251, 258] on icon "button" at bounding box center [250, 258] width 8 height 8
type input "33"
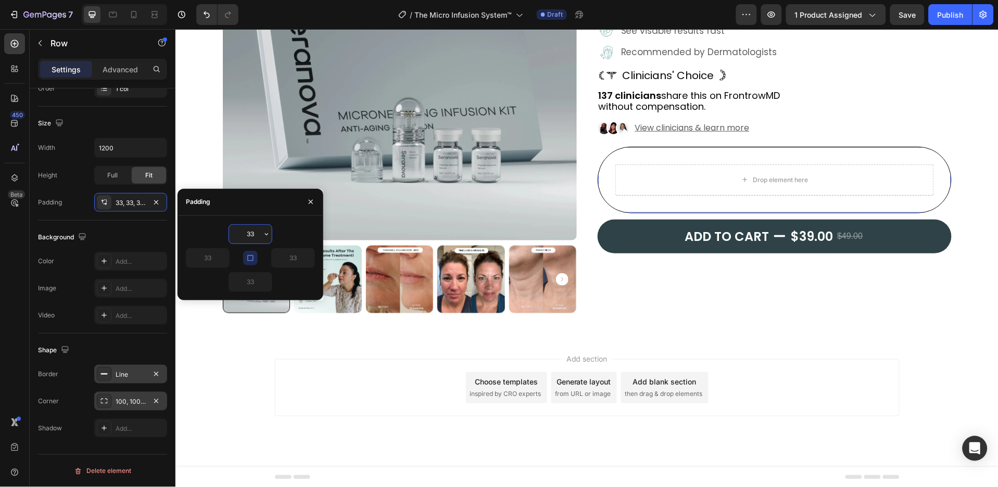
click at [252, 229] on input "33" at bounding box center [250, 234] width 43 height 19
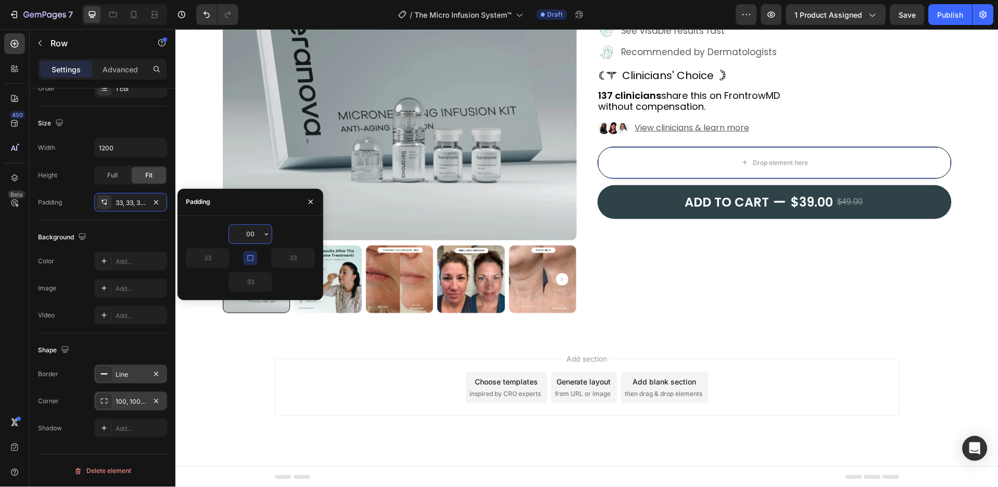
type input "0"
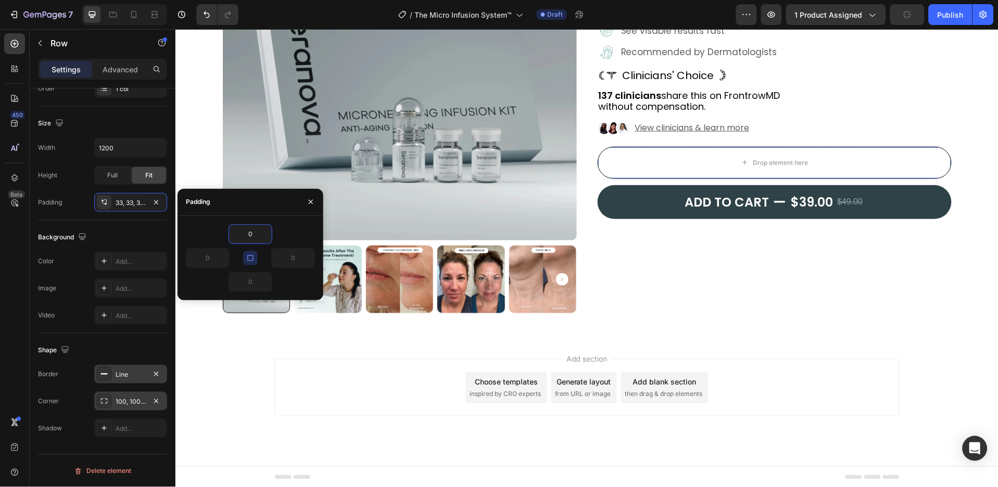
click at [251, 261] on icon "button" at bounding box center [250, 258] width 8 height 8
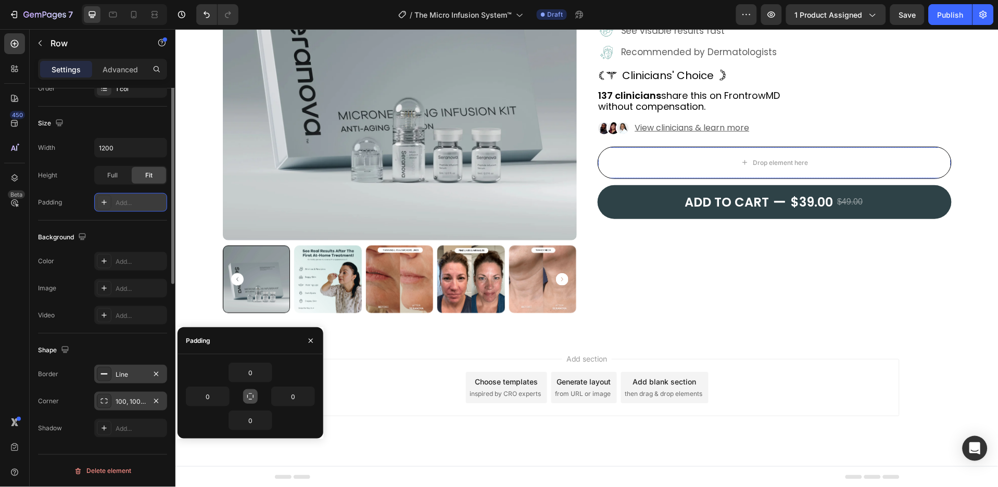
scroll to position [68, 0]
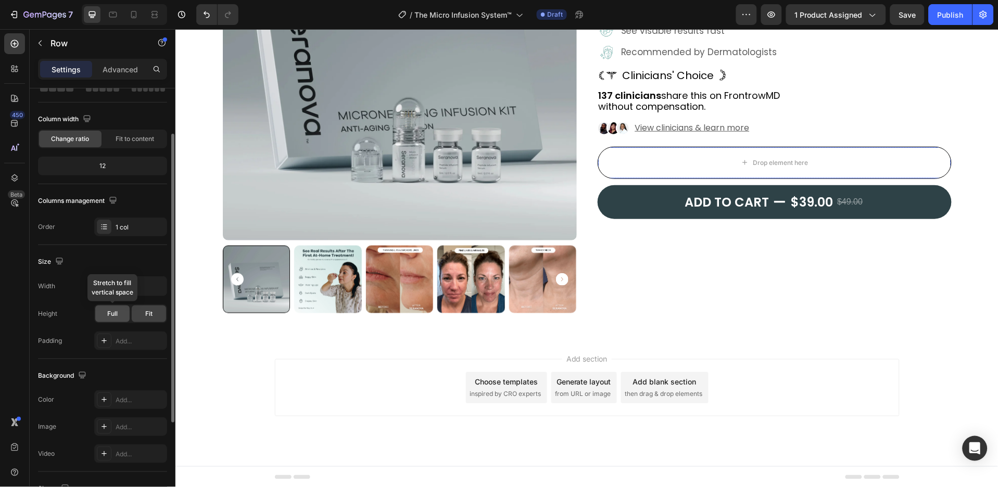
click at [114, 316] on span "Full" at bounding box center [112, 313] width 10 height 9
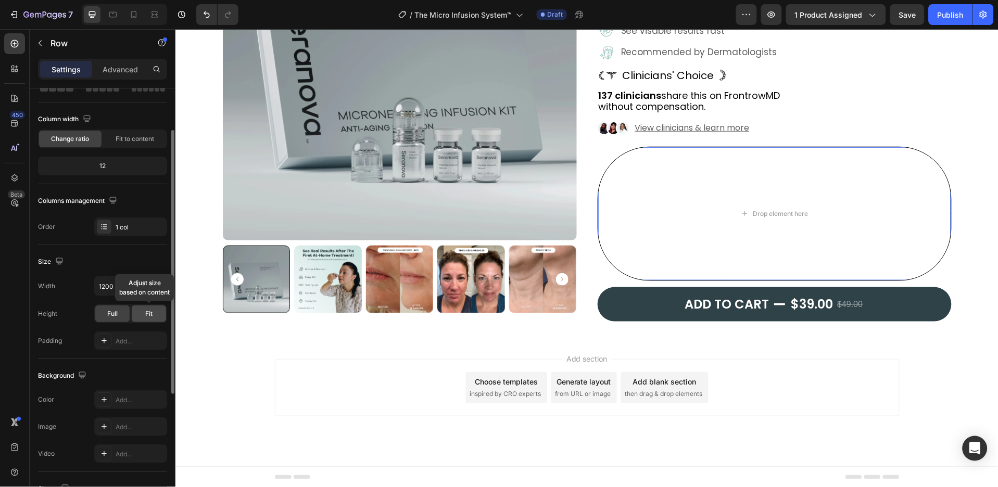
click at [152, 311] on span "Fit" at bounding box center [148, 313] width 7 height 9
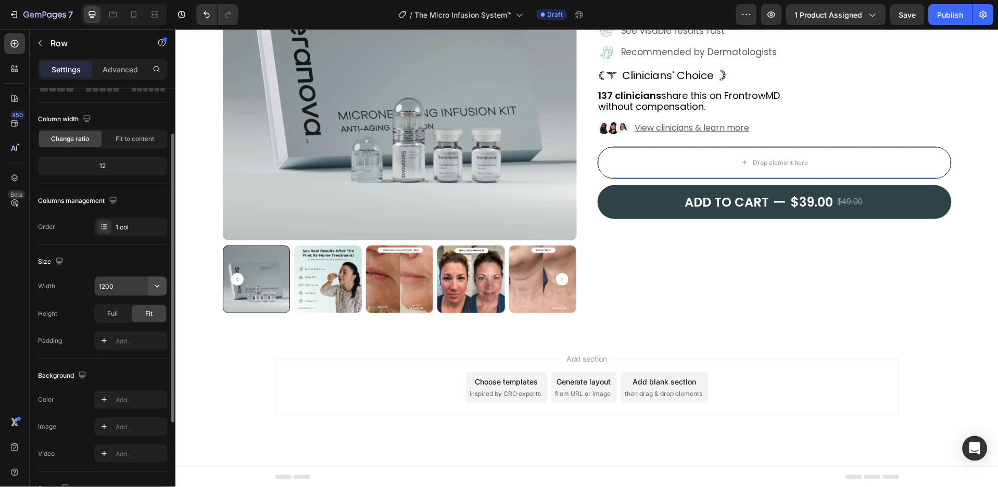
click at [153, 287] on icon "button" at bounding box center [157, 286] width 10 height 10
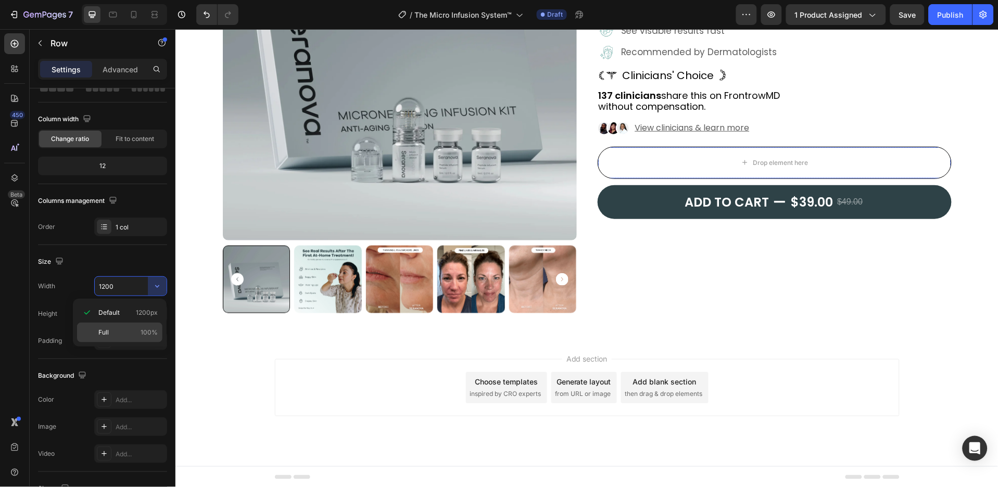
click at [148, 328] on span "100%" at bounding box center [149, 332] width 17 height 9
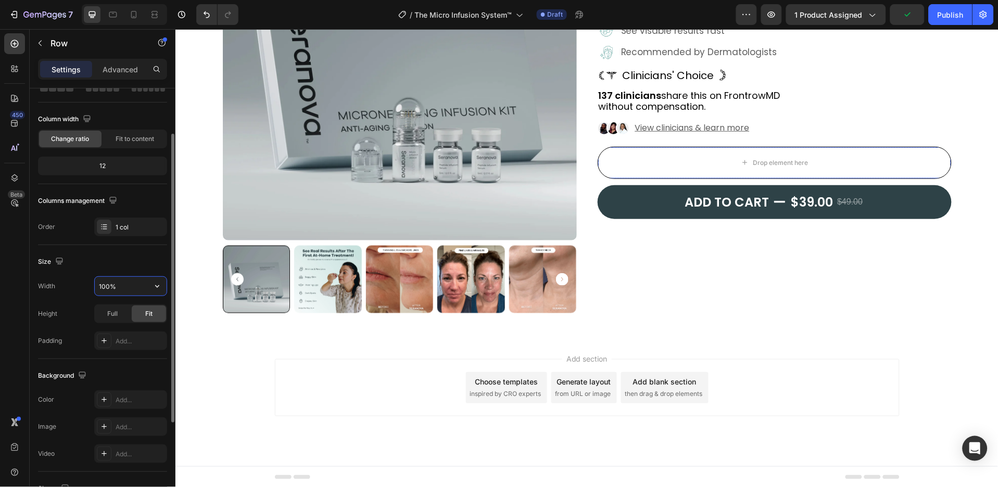
click at [108, 284] on input "100%" at bounding box center [131, 286] width 72 height 19
type input "100%"
click at [138, 141] on span "Fit to content" at bounding box center [135, 138] width 39 height 9
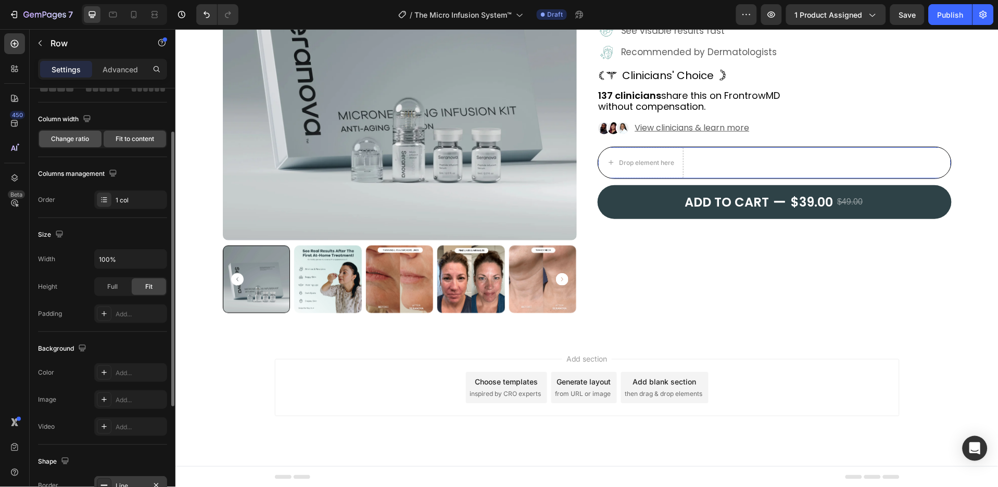
click at [77, 140] on span "Change ratio" at bounding box center [71, 138] width 38 height 9
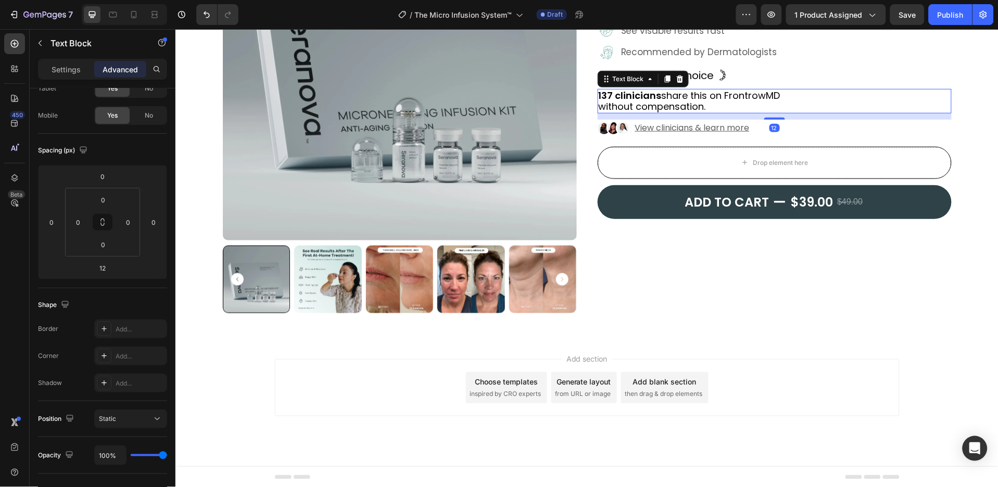
click at [675, 108] on p "137 clinicians share this on FrontrowMD without compensation." at bounding box center [774, 101] width 352 height 22
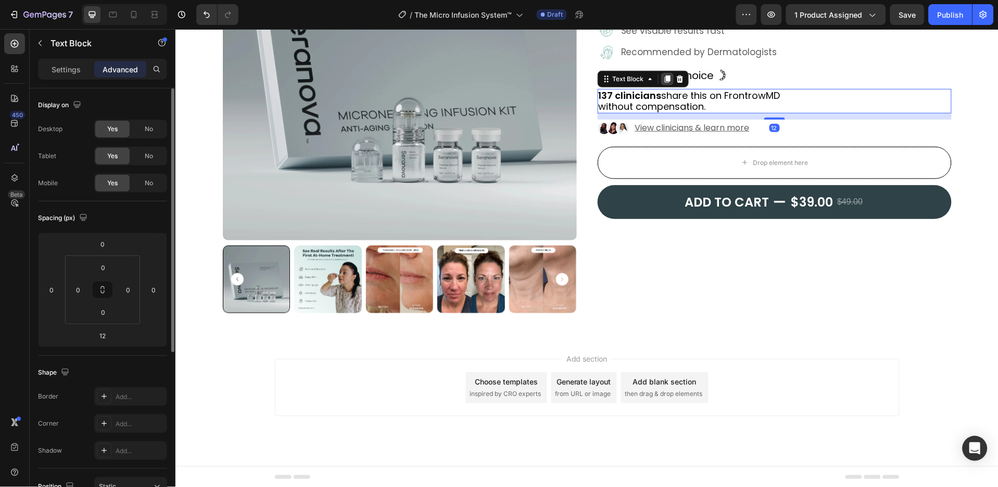
click at [664, 80] on icon at bounding box center [667, 78] width 6 height 7
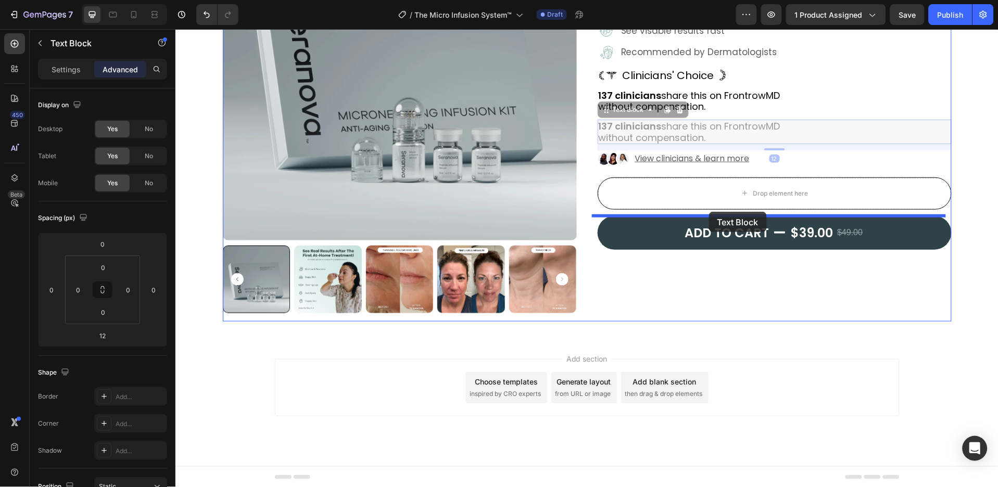
drag, startPoint x: 630, startPoint y: 108, endPoint x: 708, endPoint y: 211, distance: 130.0
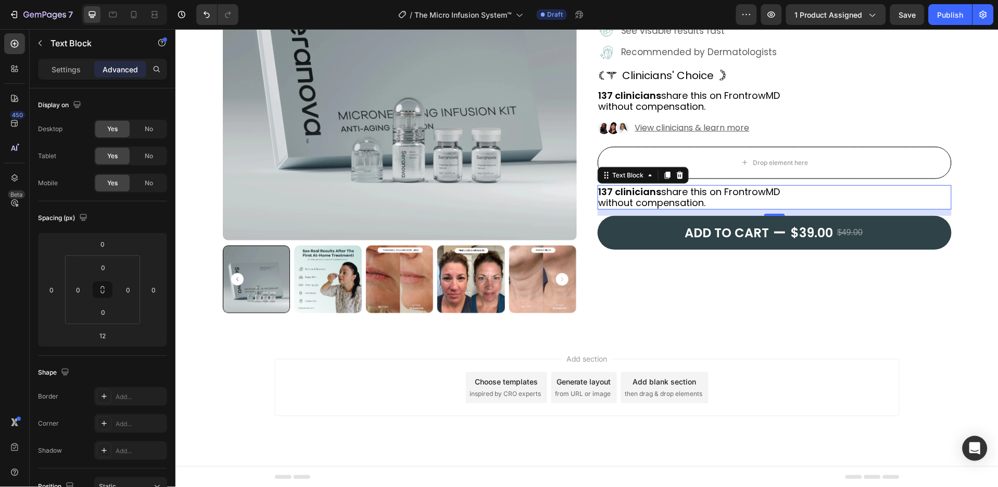
click at [708, 198] on p "137 clinicians share this on FrontrowMD without compensation." at bounding box center [774, 197] width 352 height 22
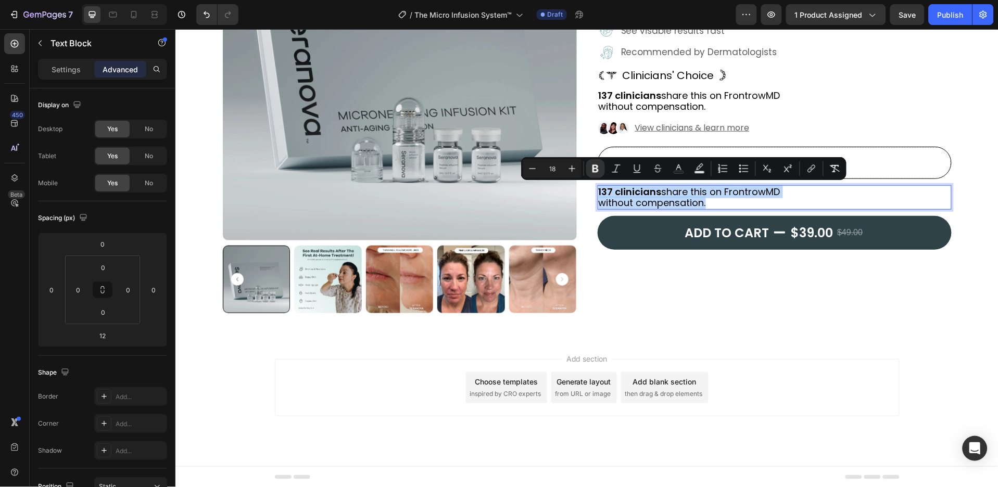
type input "16"
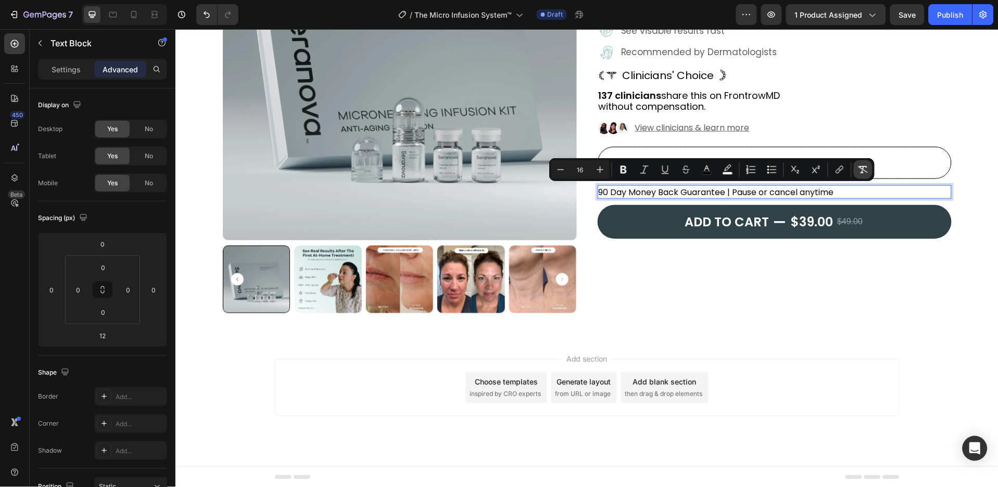
click at [864, 165] on icon "Editor contextual toolbar" at bounding box center [863, 170] width 10 height 10
type input "18"
click at [65, 67] on p "Settings" at bounding box center [66, 69] width 29 height 11
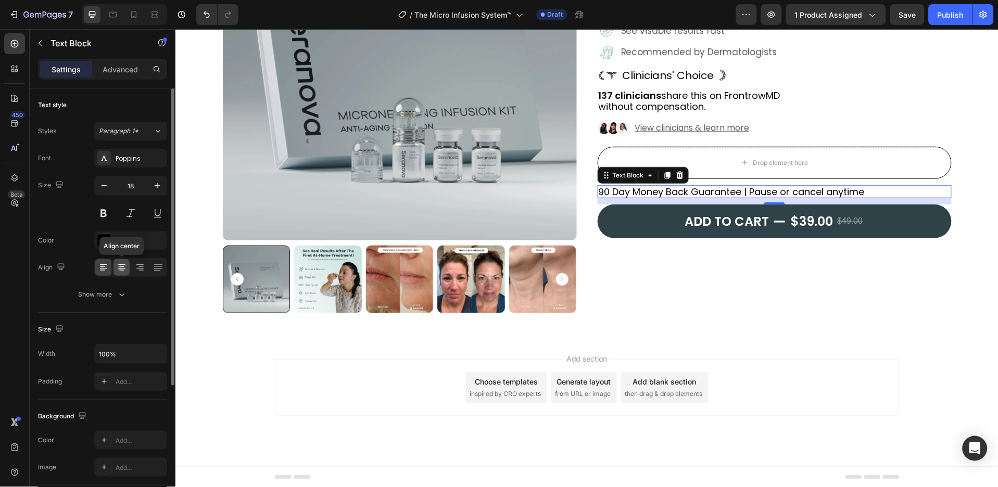
click at [120, 268] on icon at bounding box center [121, 268] width 7 height 1
click at [136, 290] on button "Show more" at bounding box center [102, 294] width 129 height 19
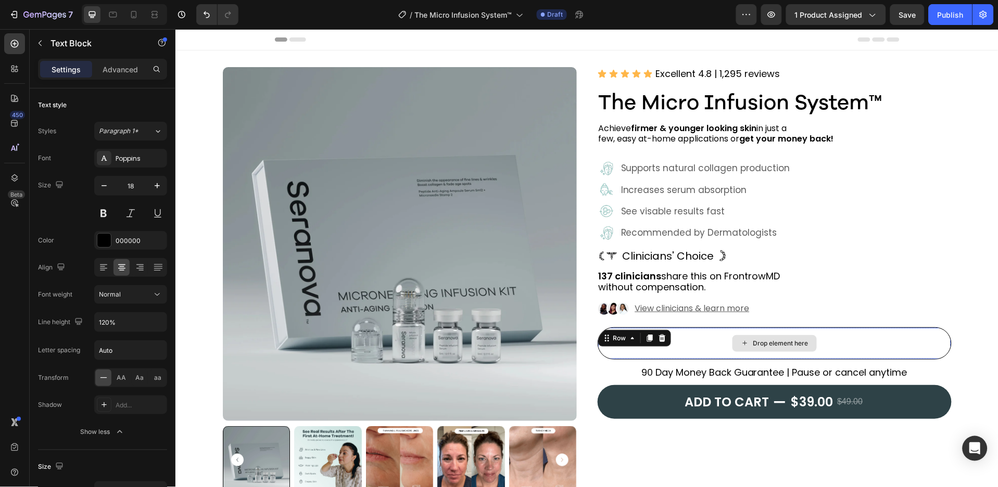
click at [712, 336] on div "Drop element here" at bounding box center [774, 342] width 353 height 31
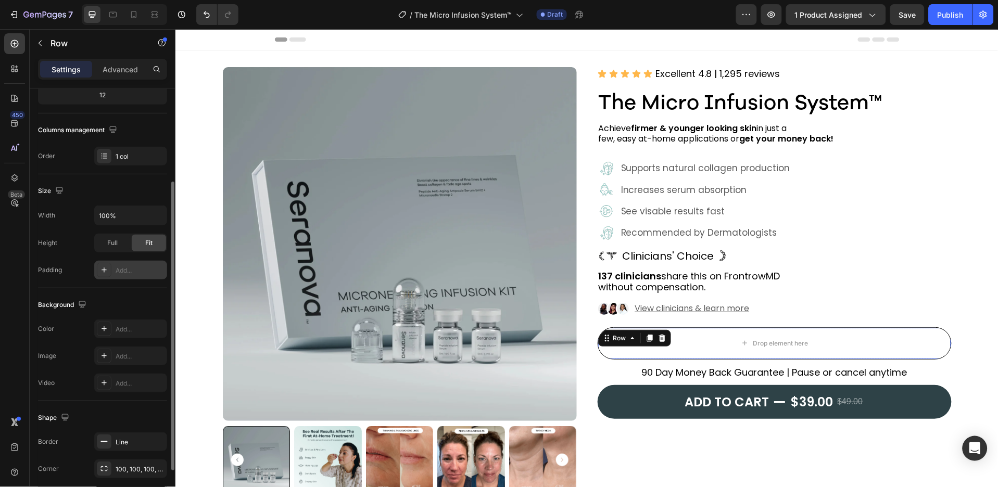
scroll to position [206, 0]
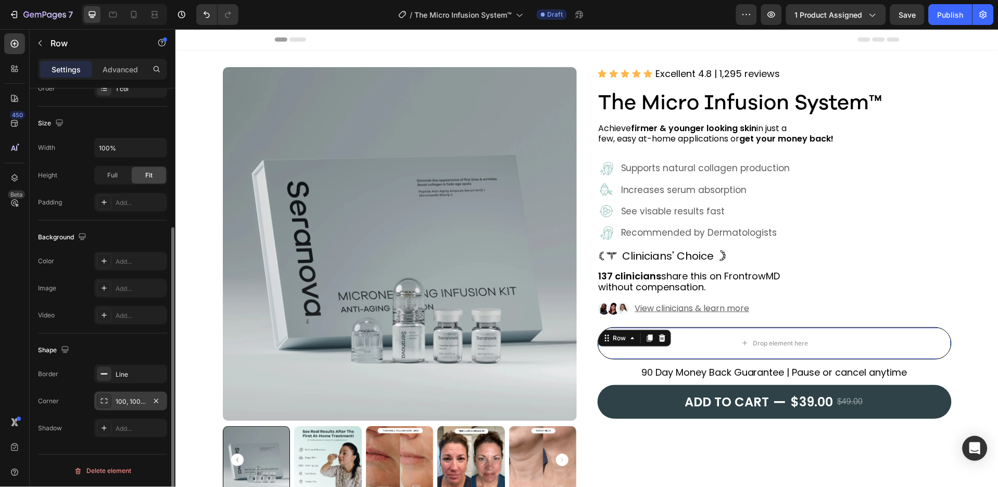
click at [143, 397] on div "100, 100, 100, 100" at bounding box center [131, 401] width 30 height 9
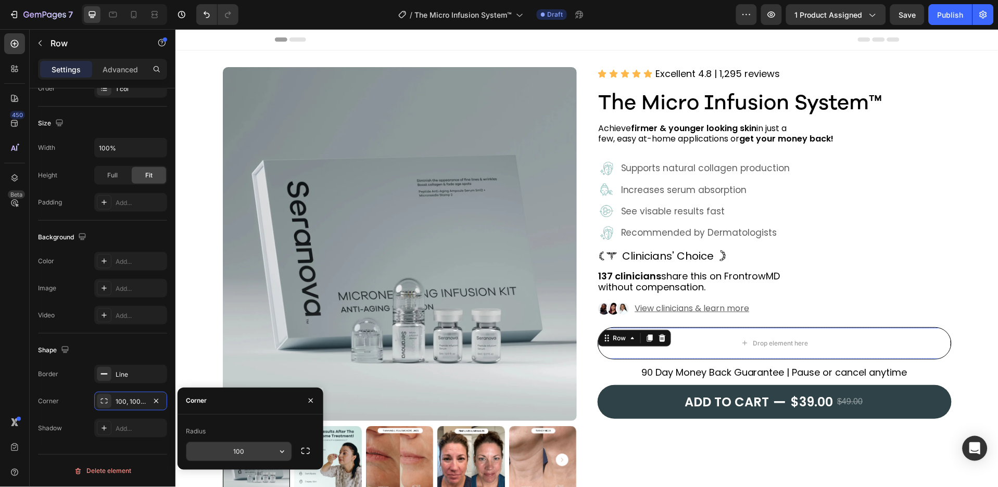
click at [253, 442] on div "100" at bounding box center [239, 452] width 106 height 20
click at [269, 451] on input "100" at bounding box center [238, 451] width 105 height 19
type input "5"
click at [284, 456] on icon "button" at bounding box center [282, 452] width 10 height 10
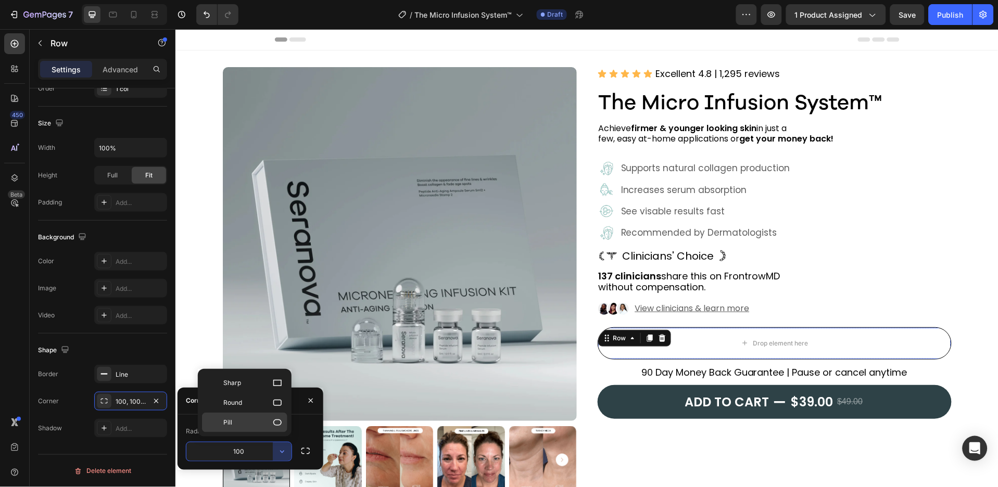
click at [283, 425] on div "Pill" at bounding box center [244, 423] width 85 height 20
type input "9999"
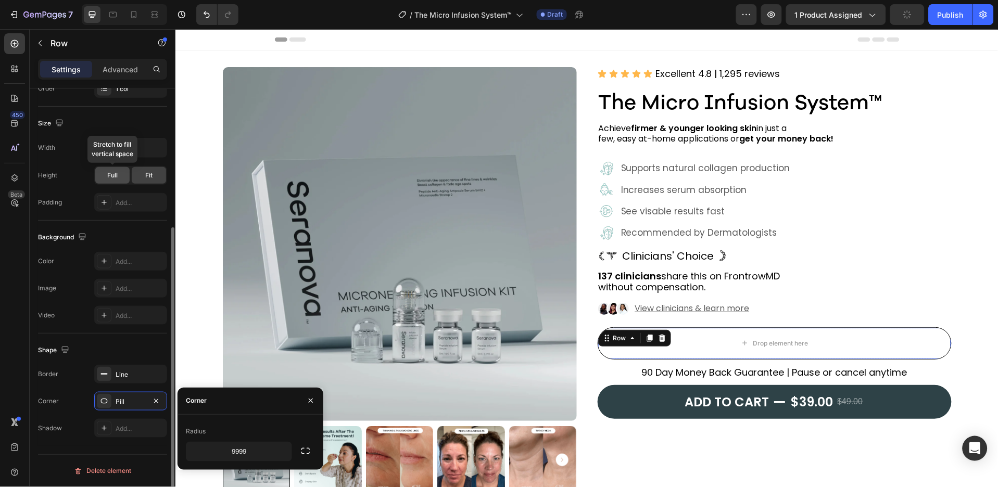
click at [118, 178] on div "Full" at bounding box center [112, 175] width 34 height 17
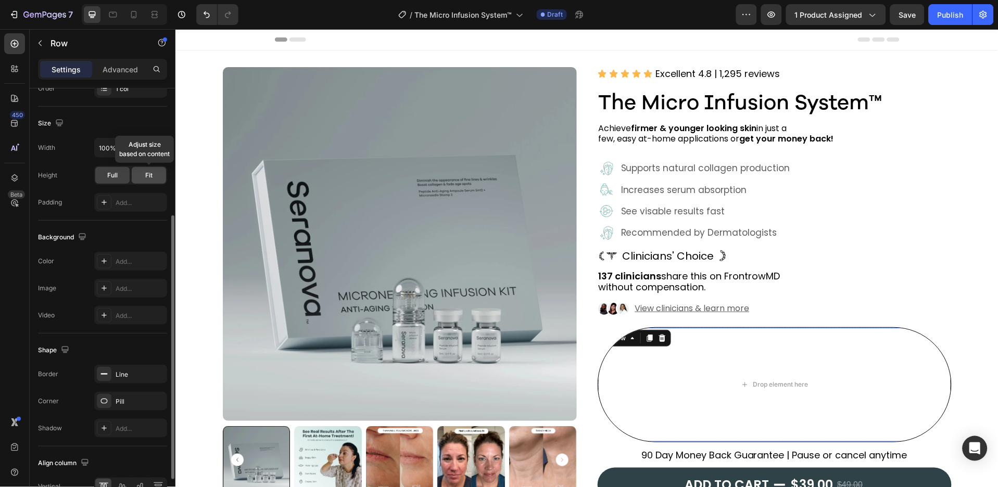
click at [142, 175] on div "Fit" at bounding box center [149, 175] width 34 height 17
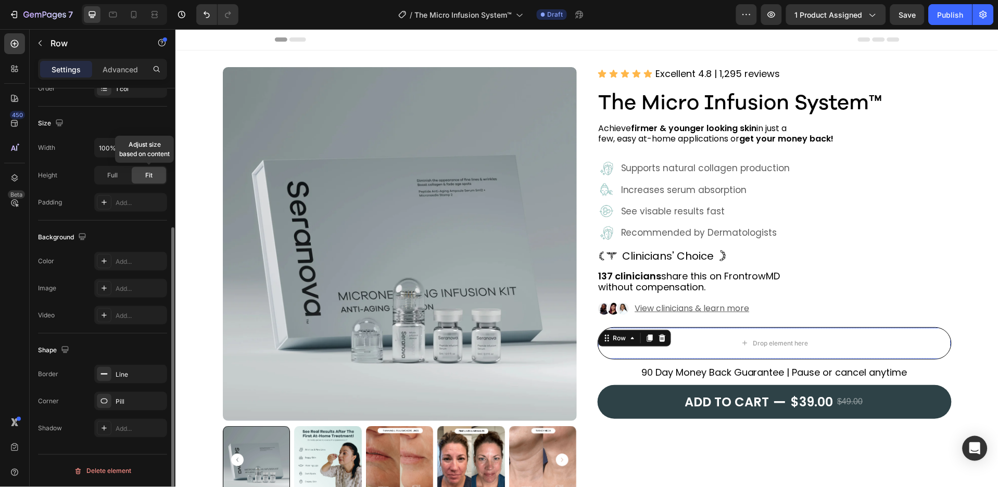
scroll to position [137, 0]
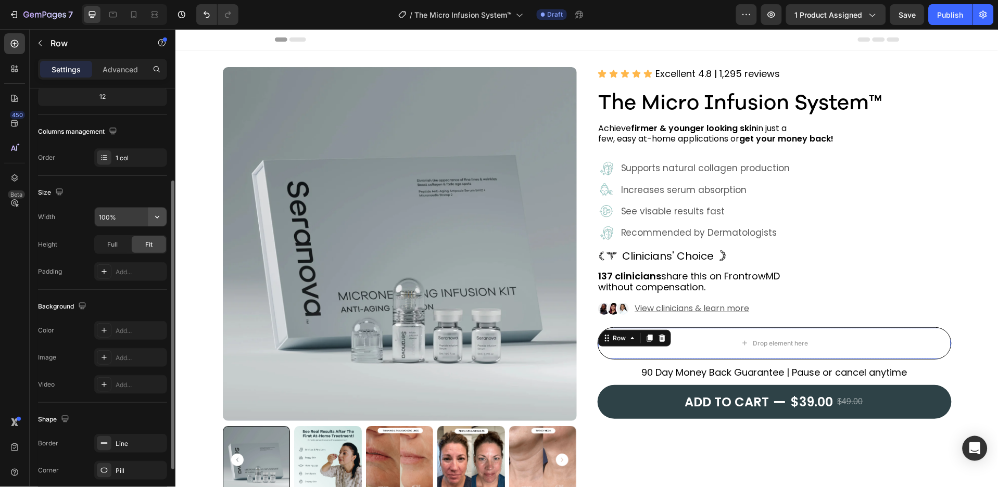
click at [152, 220] on icon "button" at bounding box center [157, 217] width 10 height 10
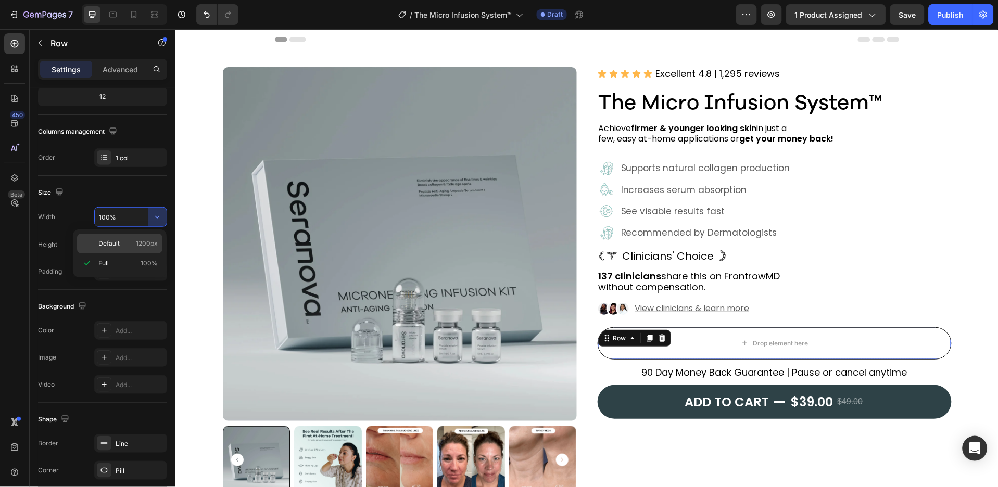
click at [151, 242] on span "1200px" at bounding box center [147, 243] width 22 height 9
type input "1200"
click at [122, 245] on div "Full" at bounding box center [112, 244] width 34 height 17
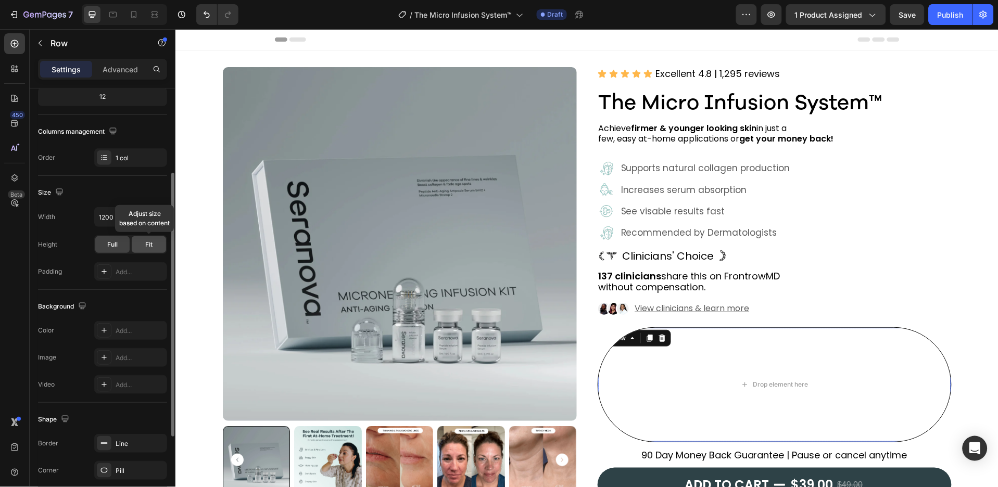
click at [154, 245] on div "Fit" at bounding box center [149, 244] width 34 height 17
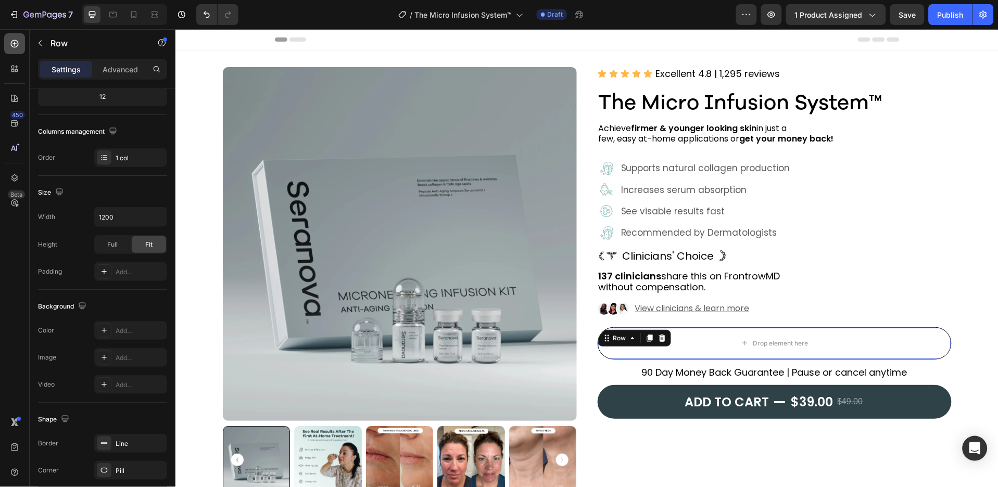
click at [21, 40] on div at bounding box center [14, 43] width 21 height 21
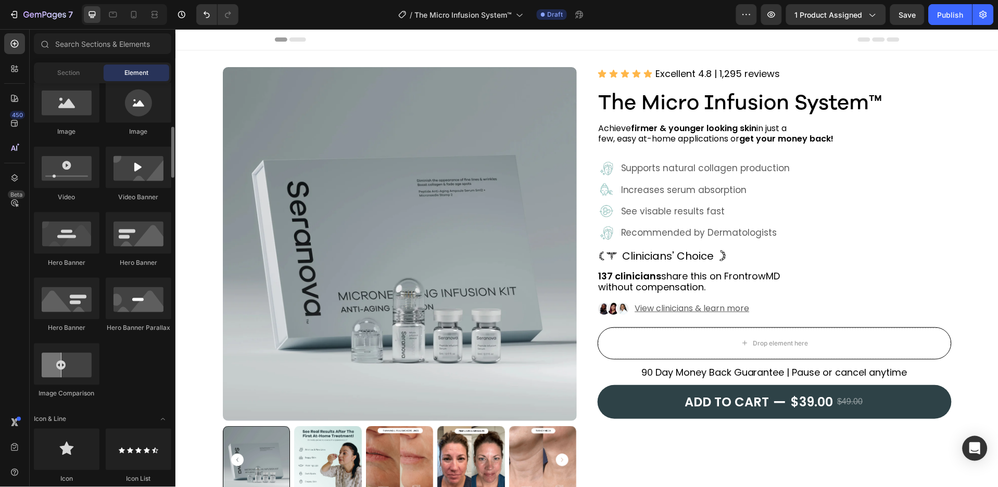
scroll to position [416, 0]
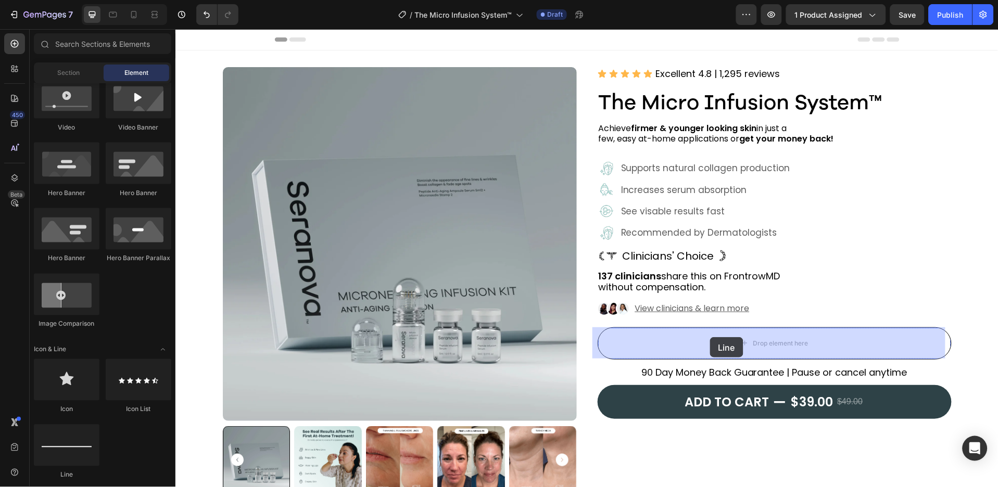
drag, startPoint x: 249, startPoint y: 471, endPoint x: 710, endPoint y: 337, distance: 479.9
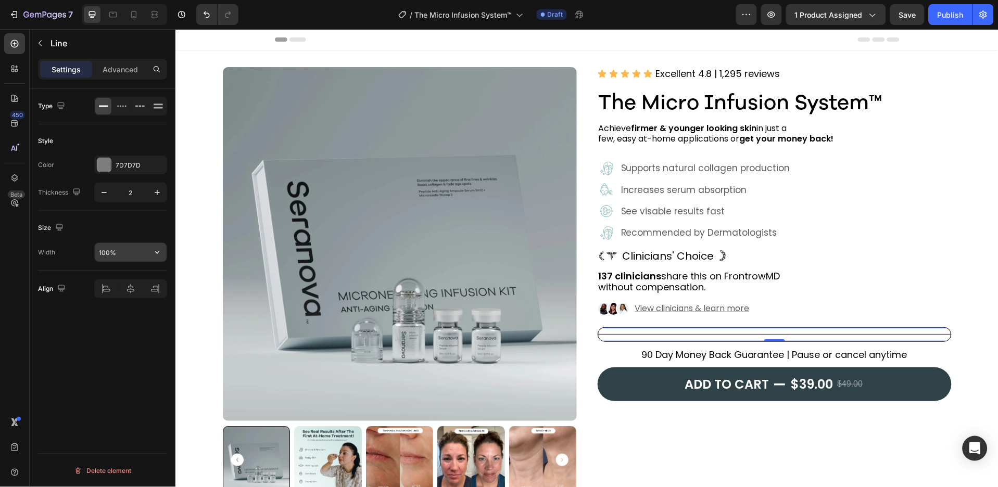
click at [106, 254] on input "100%" at bounding box center [131, 252] width 72 height 19
type input "95%"
click at [143, 163] on div "7D7D7D" at bounding box center [131, 165] width 30 height 9
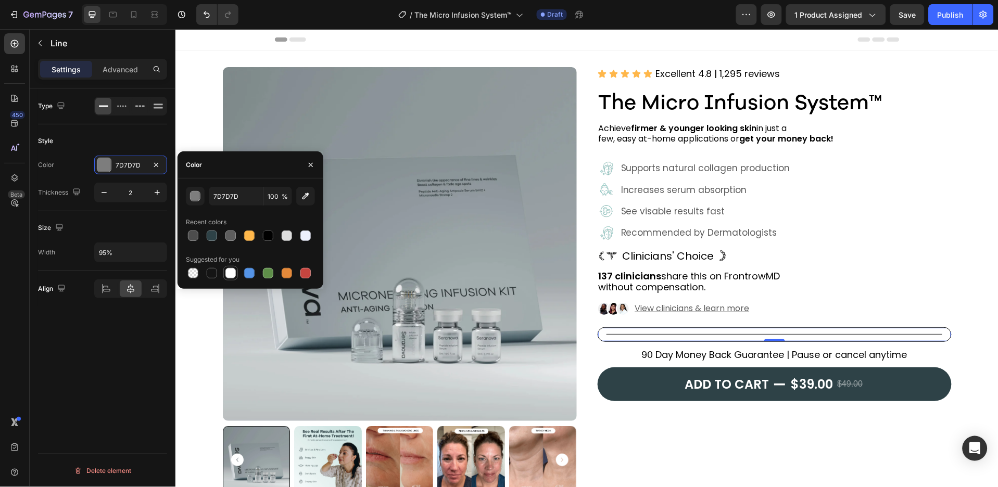
click at [231, 270] on div at bounding box center [230, 273] width 10 height 10
type input "FFFFFF"
click at [309, 161] on icon "button" at bounding box center [311, 165] width 8 height 8
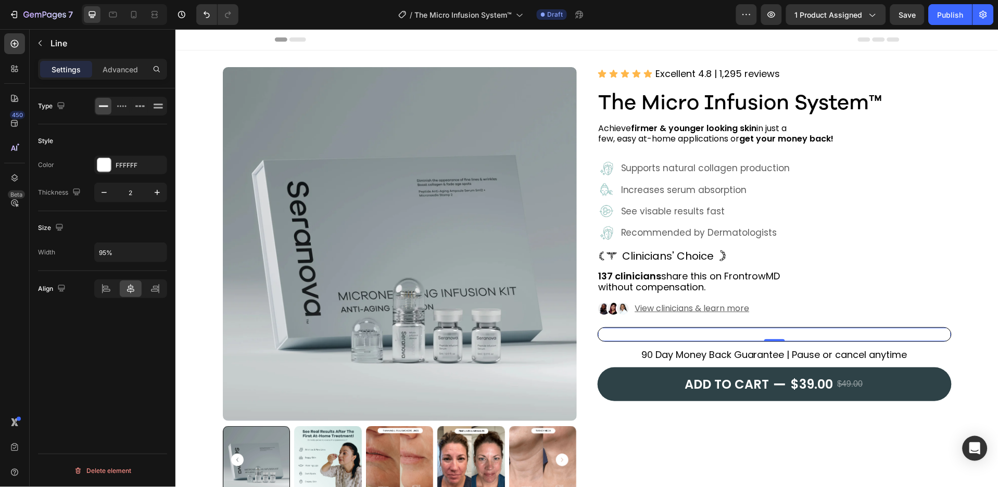
click at [598, 333] on div "Title Line 0" at bounding box center [774, 334] width 353 height 14
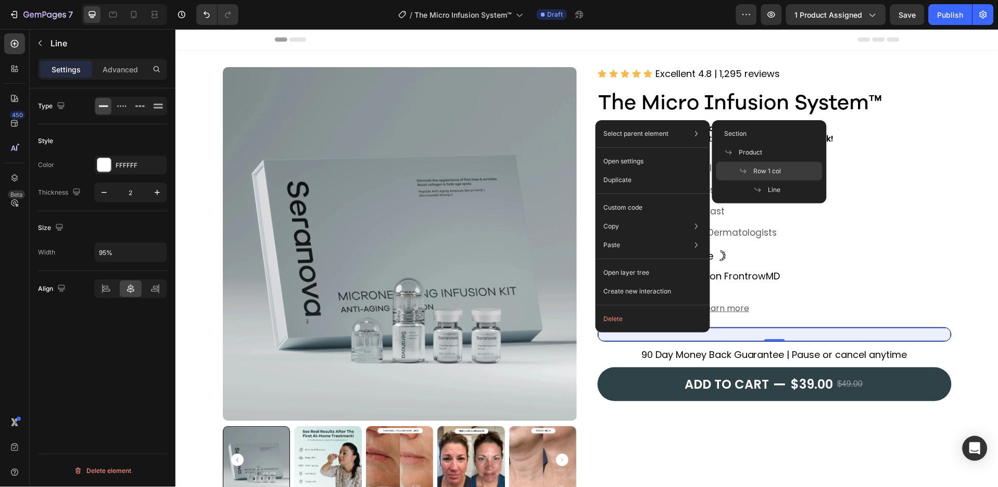
click at [745, 173] on icon at bounding box center [743, 171] width 6 height 5
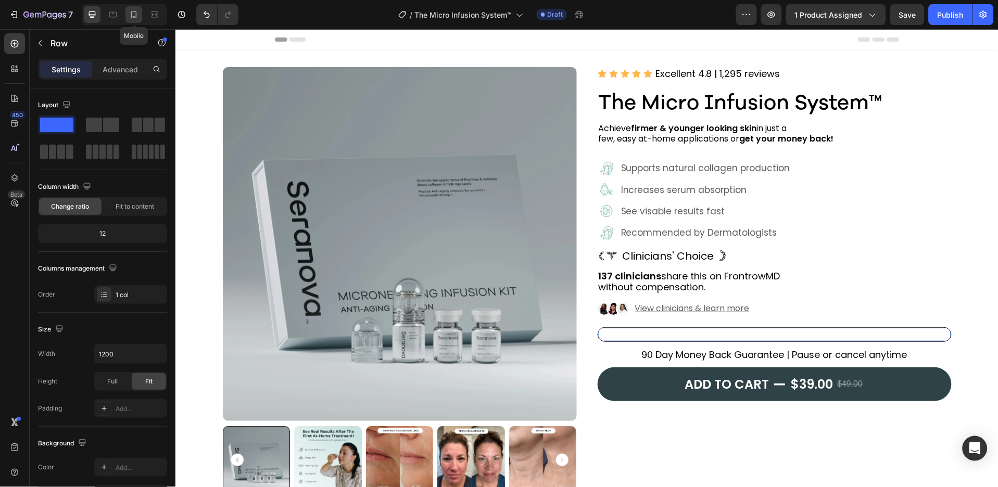
click at [129, 12] on icon at bounding box center [134, 14] width 10 height 10
type input "100%"
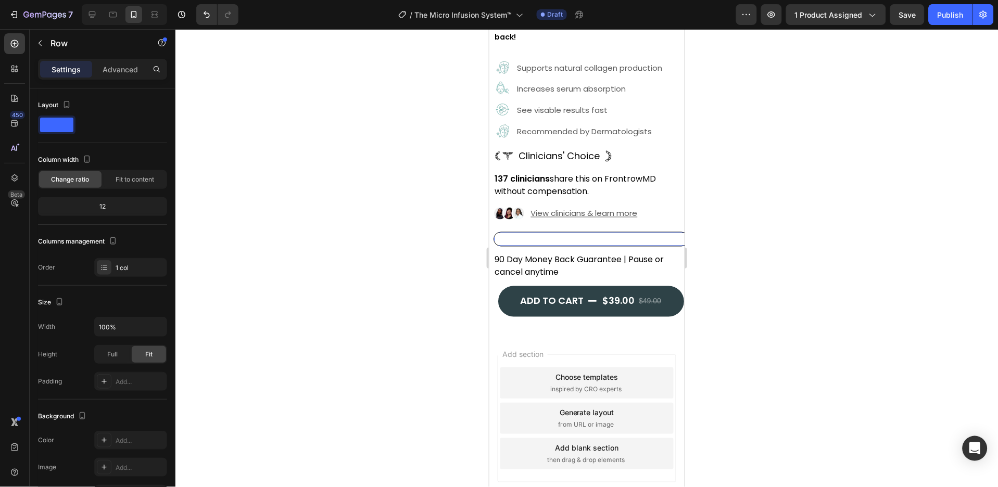
scroll to position [397, 0]
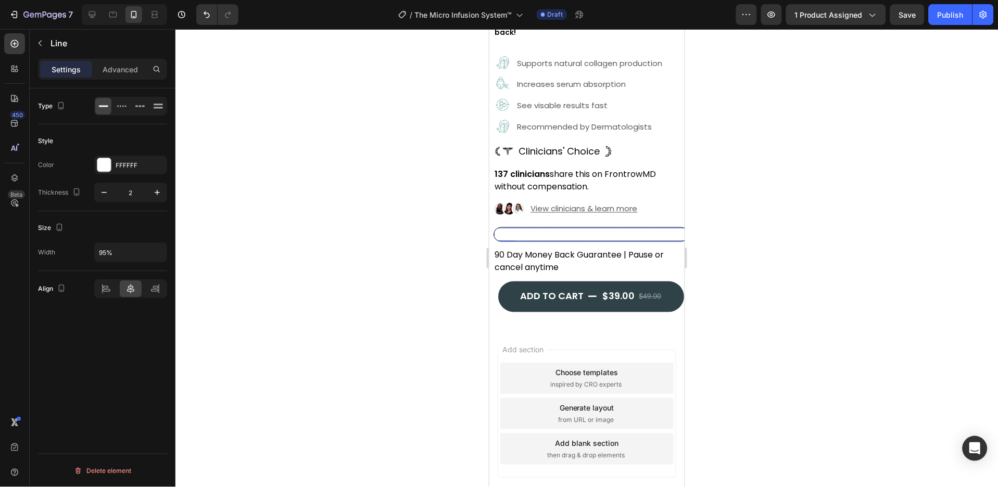
click at [589, 227] on div "Title Line" at bounding box center [591, 234] width 194 height 14
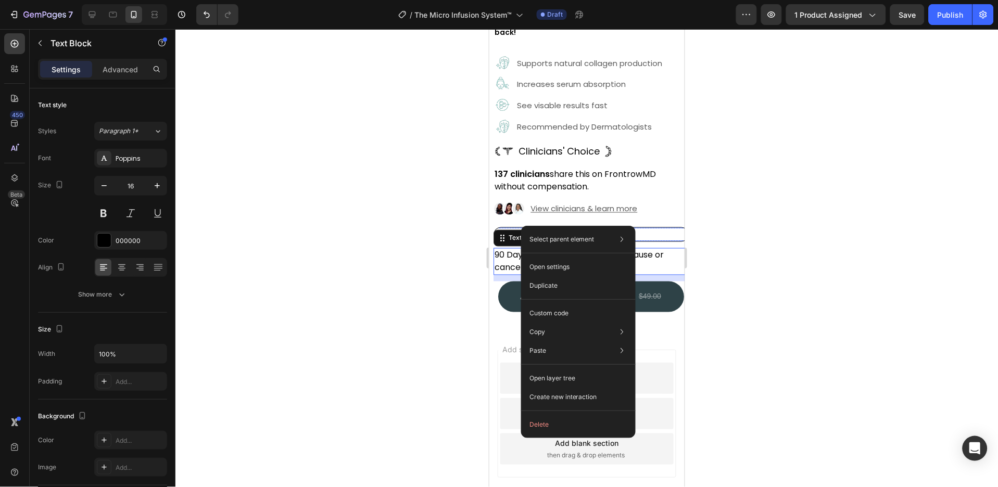
click at [653, 227] on div "Title Line" at bounding box center [591, 234] width 194 height 14
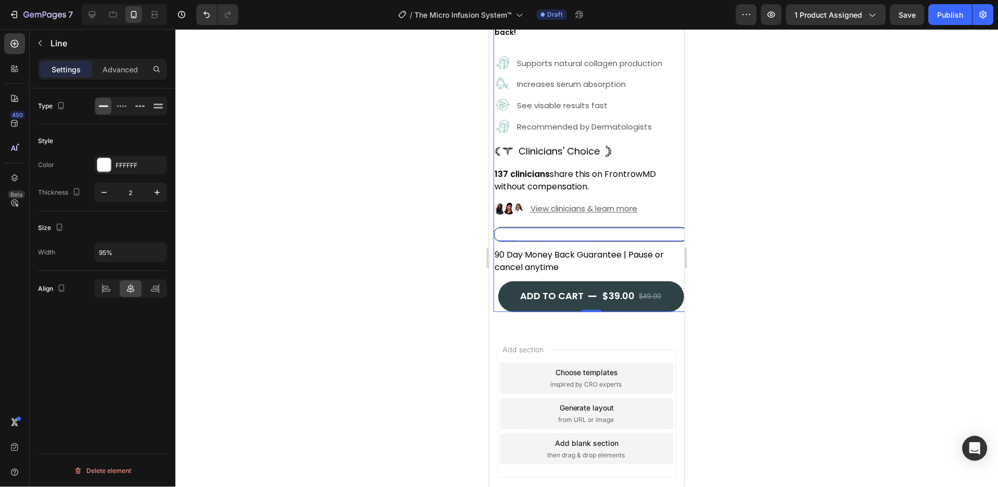
click at [500, 227] on div "Title Line" at bounding box center [591, 234] width 194 height 14
click at [497, 227] on div "Title Line 0" at bounding box center [591, 234] width 194 height 14
click at [499, 227] on div "Title Line 0" at bounding box center [591, 234] width 194 height 14
click at [498, 227] on div "Title Line 0" at bounding box center [591, 234] width 194 height 14
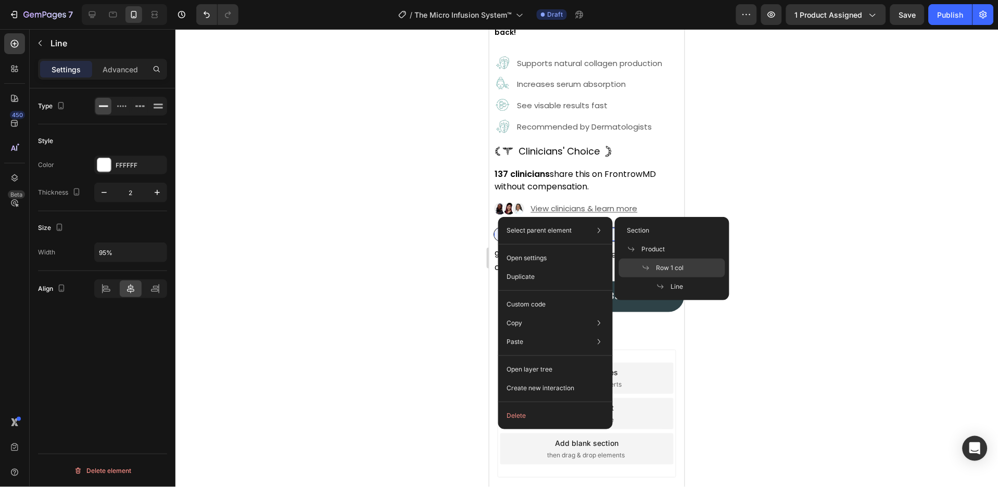
click at [661, 277] on div "Row 1 col" at bounding box center [672, 286] width 106 height 19
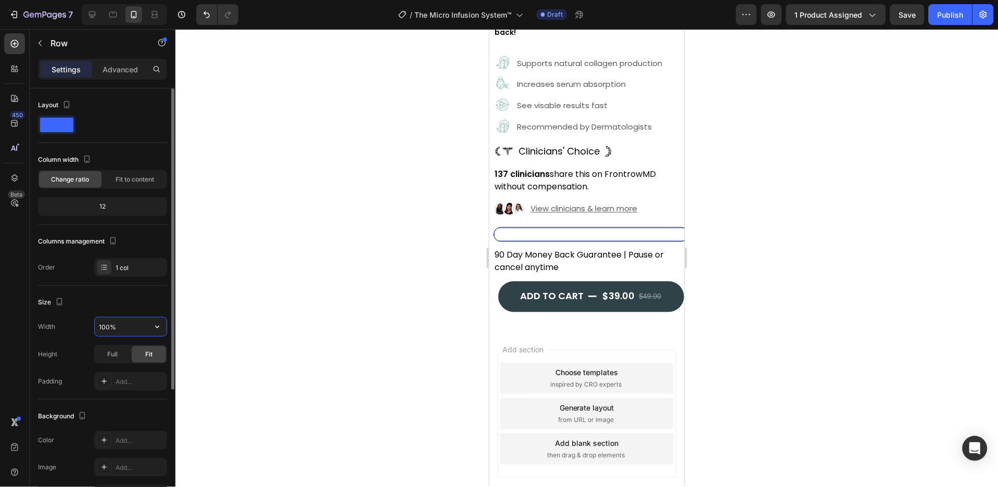
click at [106, 332] on input "100%" at bounding box center [131, 327] width 72 height 19
type input "93%"
click at [552, 173] on p "137 clinicians share this on FrontrowMD without compensation." at bounding box center [590, 180] width 193 height 25
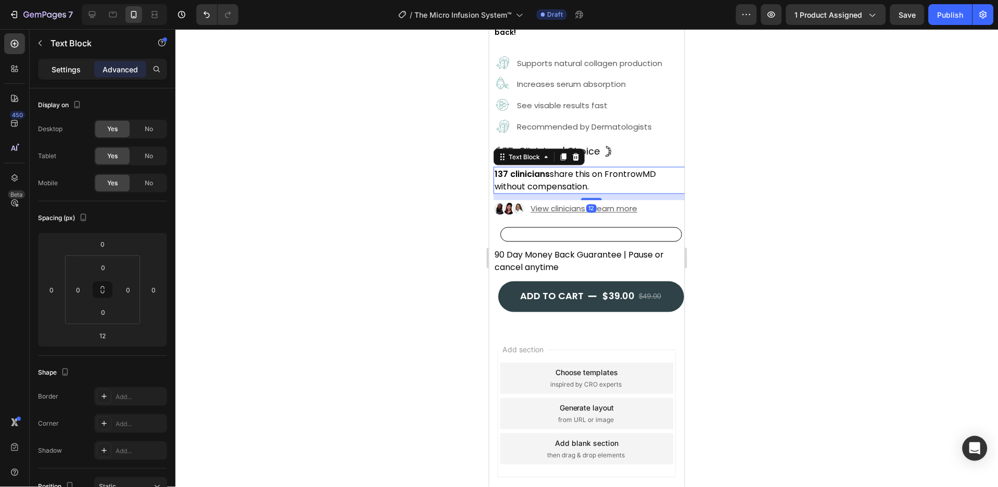
click at [69, 70] on p "Settings" at bounding box center [66, 69] width 29 height 11
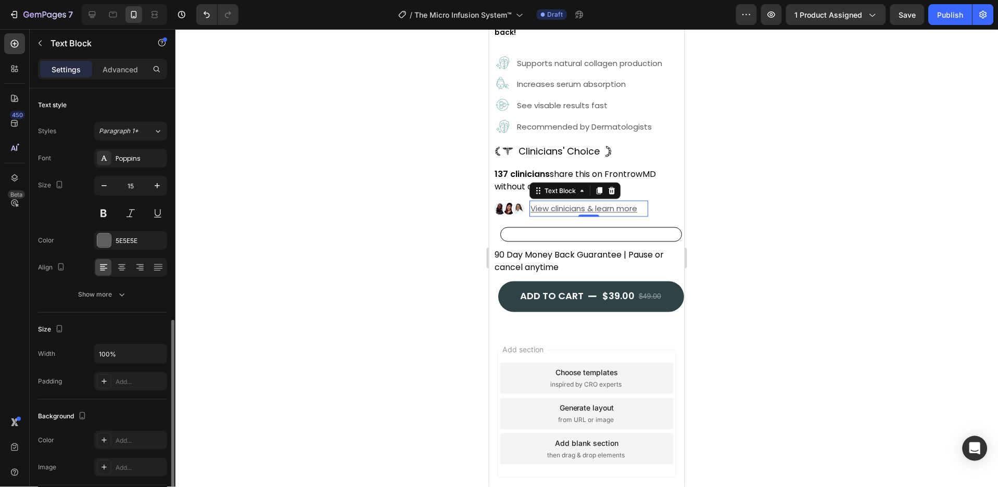
scroll to position [137, 0]
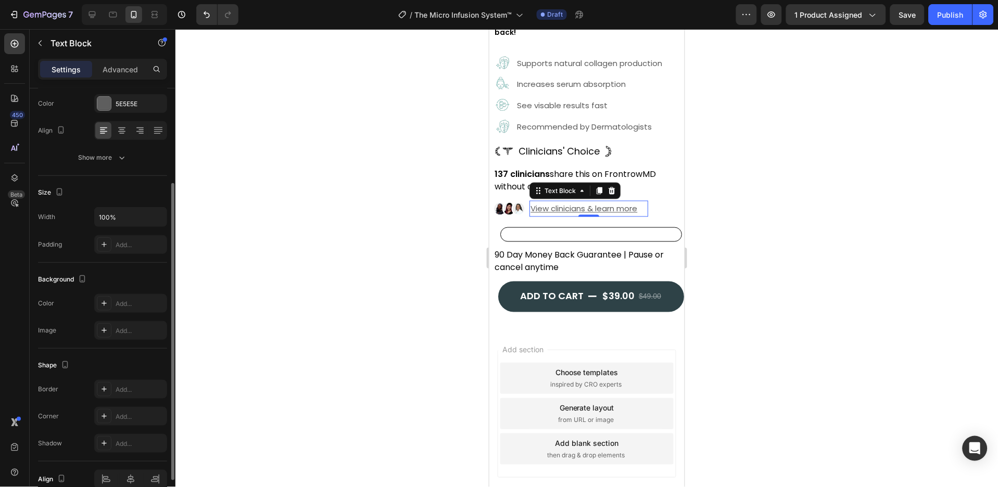
click at [568, 203] on u "View clinicians & learn more" at bounding box center [583, 208] width 107 height 11
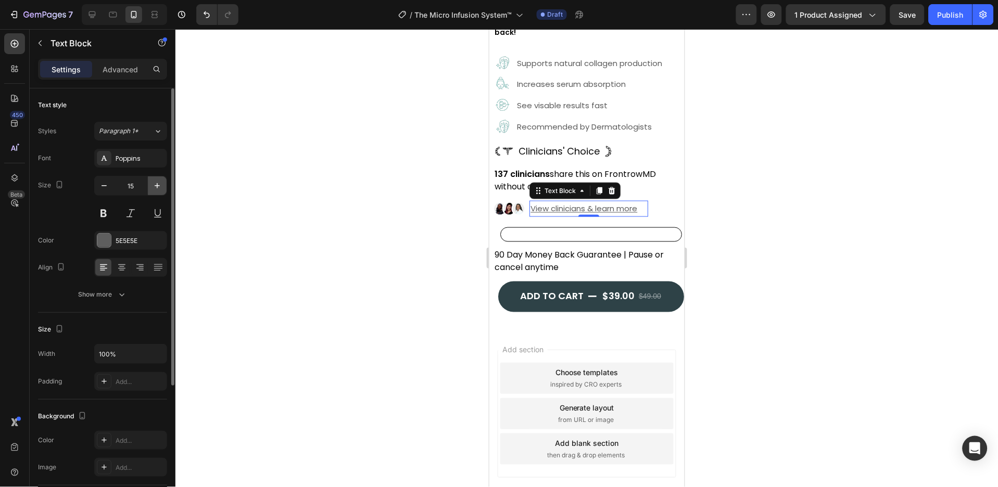
click at [157, 190] on icon "button" at bounding box center [157, 186] width 10 height 10
type input "16"
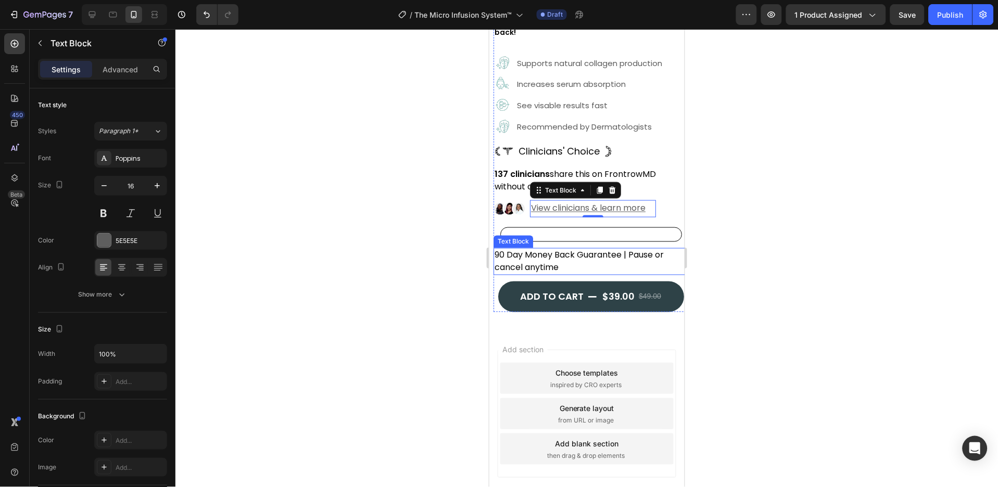
click at [592, 249] on p "90 Day Money Back Guarantee | Pause or cancel anytime" at bounding box center [590, 261] width 193 height 25
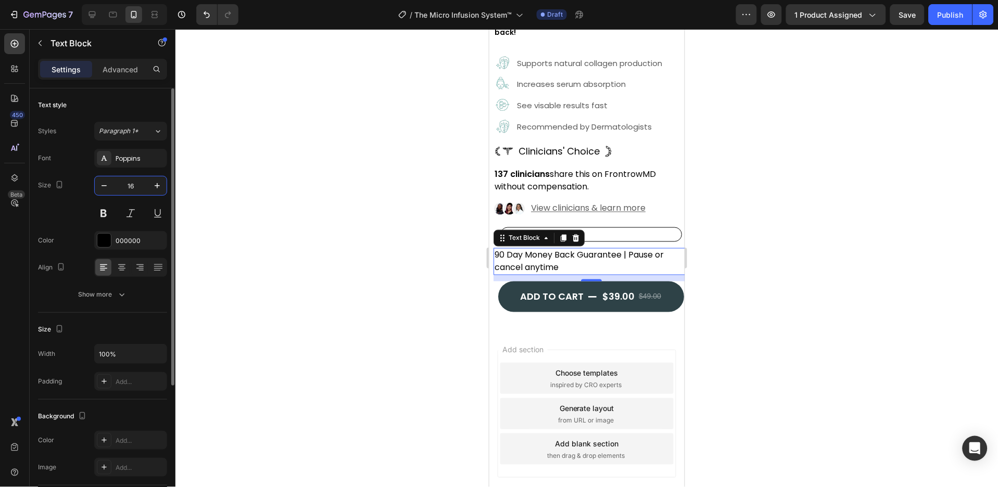
click at [135, 182] on input "16" at bounding box center [130, 185] width 34 height 19
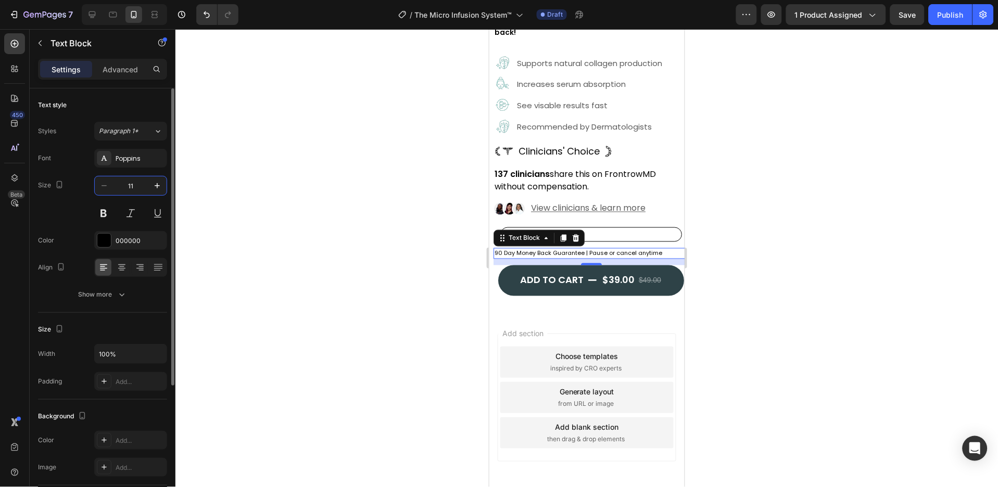
scroll to position [381, 0]
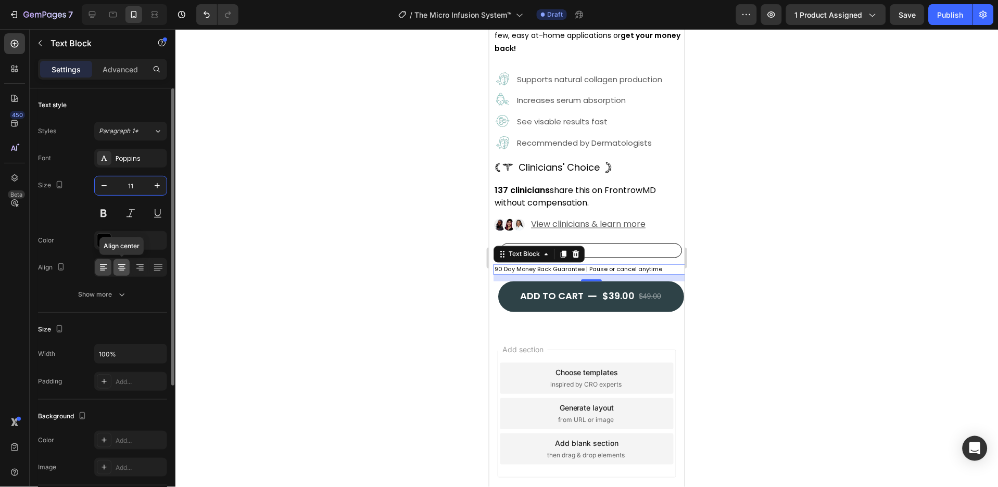
type input "11"
click at [123, 270] on icon at bounding box center [121, 270] width 5 height 1
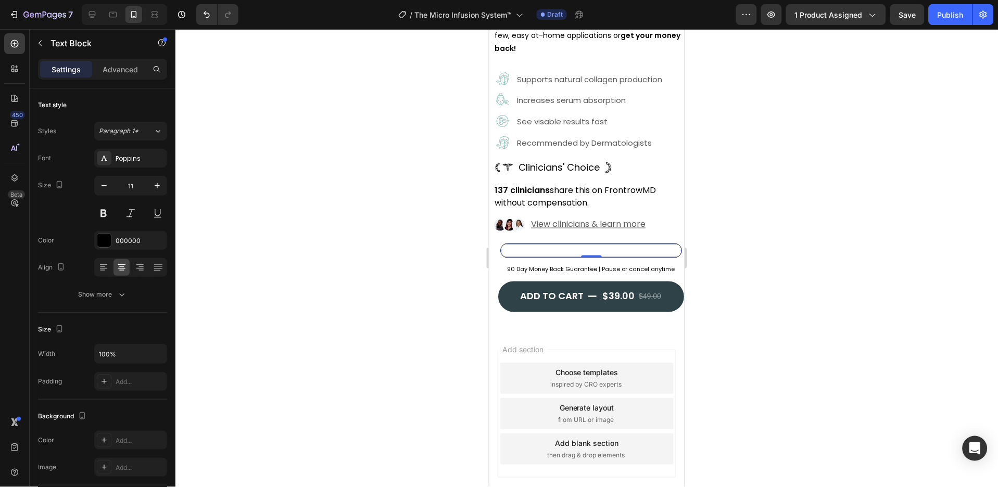
click at [643, 244] on div "Title Line 0" at bounding box center [590, 251] width 181 height 14
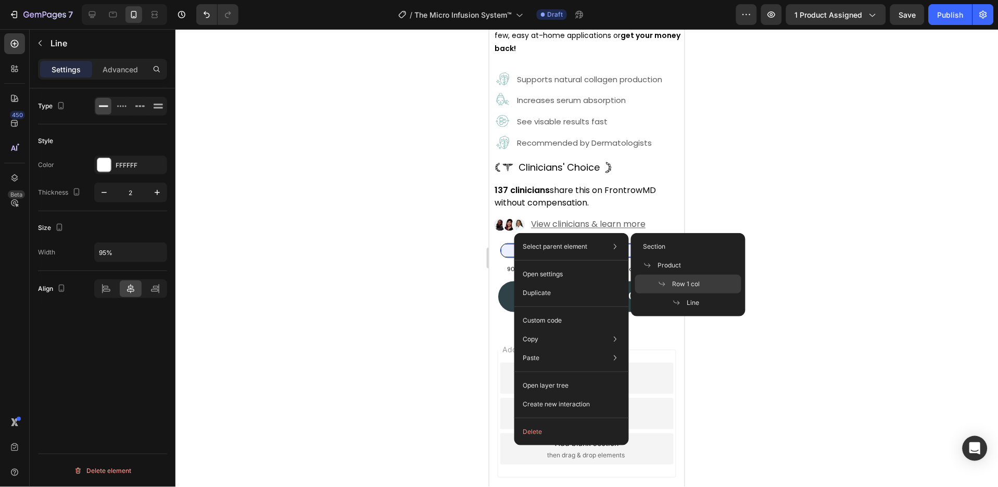
click at [682, 280] on span "Row 1 col" at bounding box center [687, 284] width 28 height 9
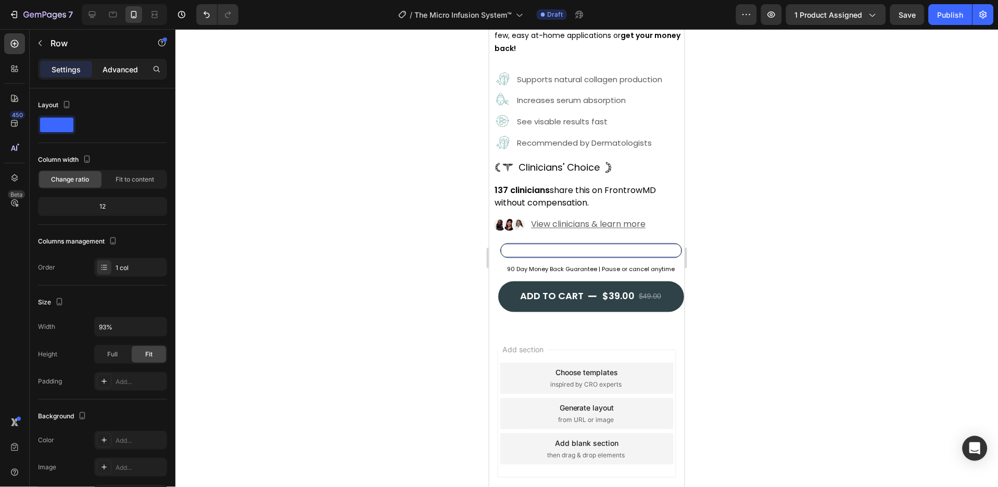
click at [126, 70] on p "Advanced" at bounding box center [120, 69] width 35 height 11
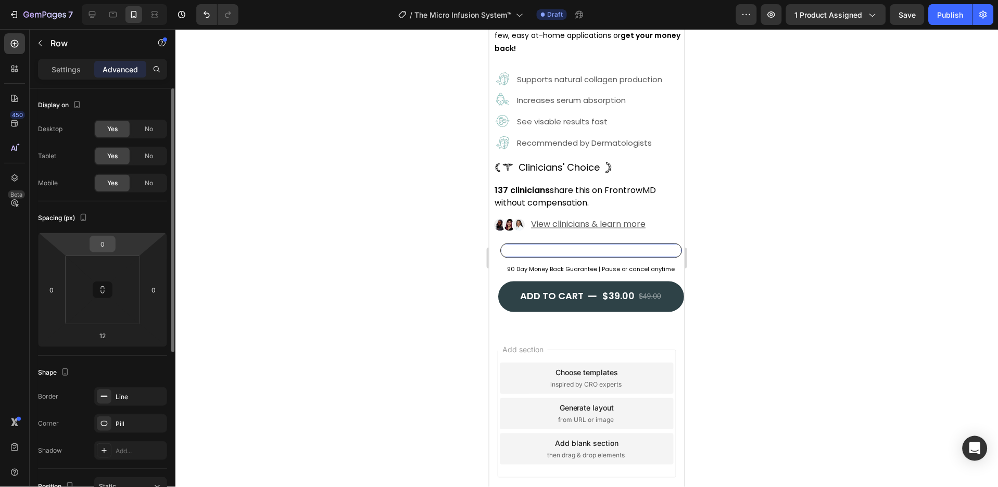
click at [105, 237] on input "0" at bounding box center [102, 244] width 21 height 16
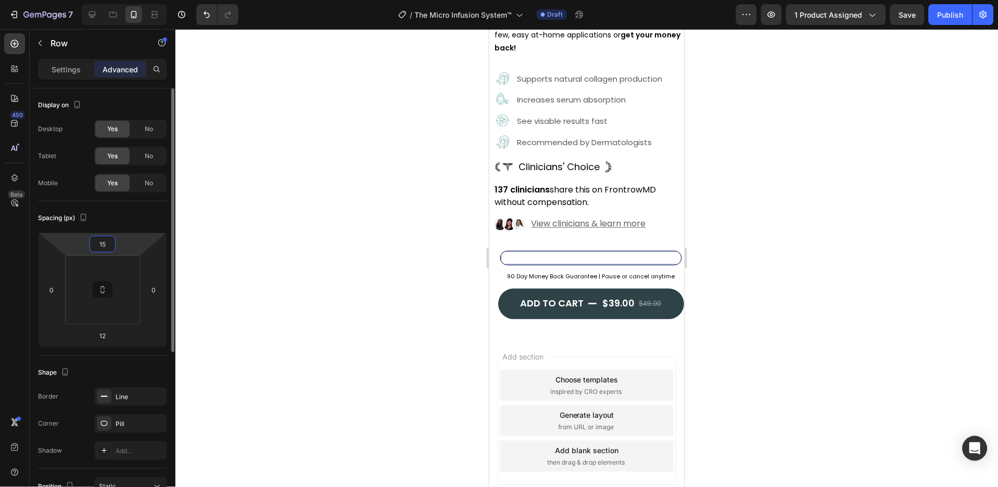
scroll to position [389, 0]
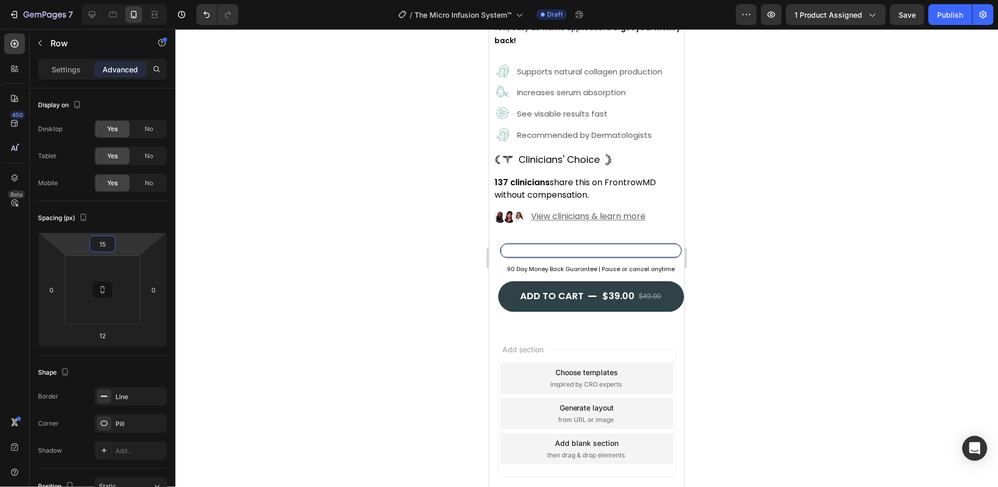
type input "15"
type input "1"
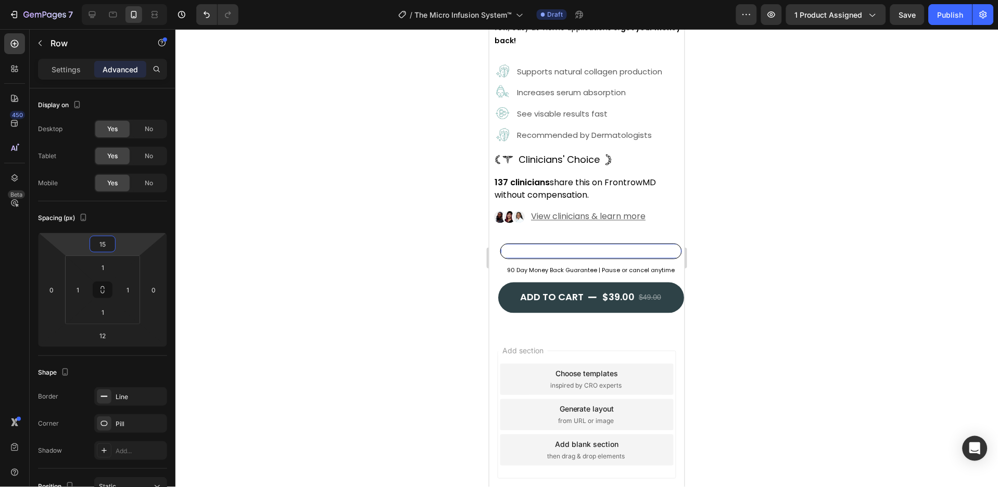
scroll to position [390, 0]
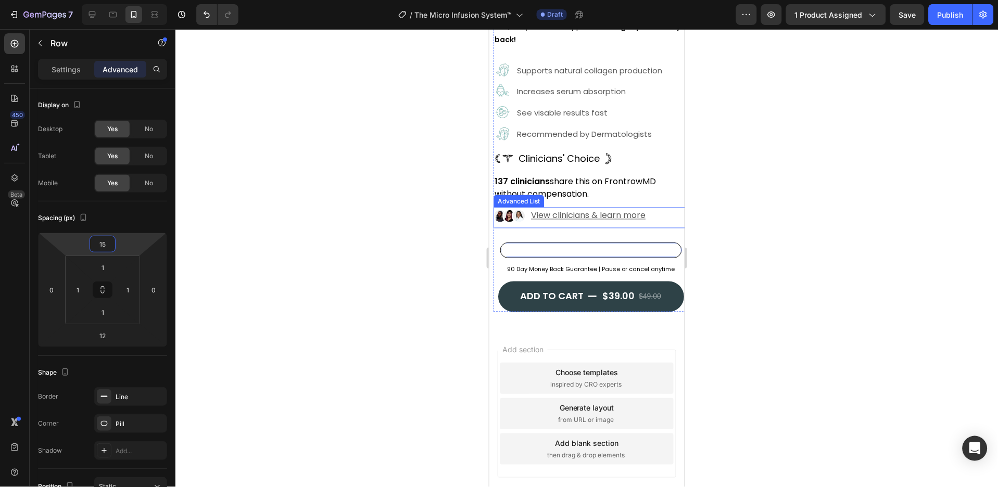
click at [667, 207] on div "Image View clinicians & learn more Text Block" at bounding box center [590, 217] width 195 height 21
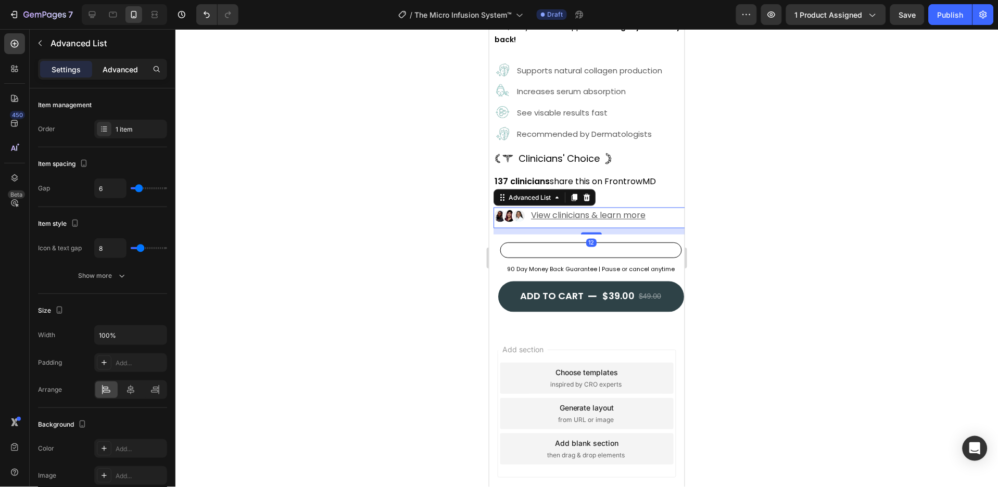
click at [130, 77] on div "Advanced" at bounding box center [120, 69] width 52 height 17
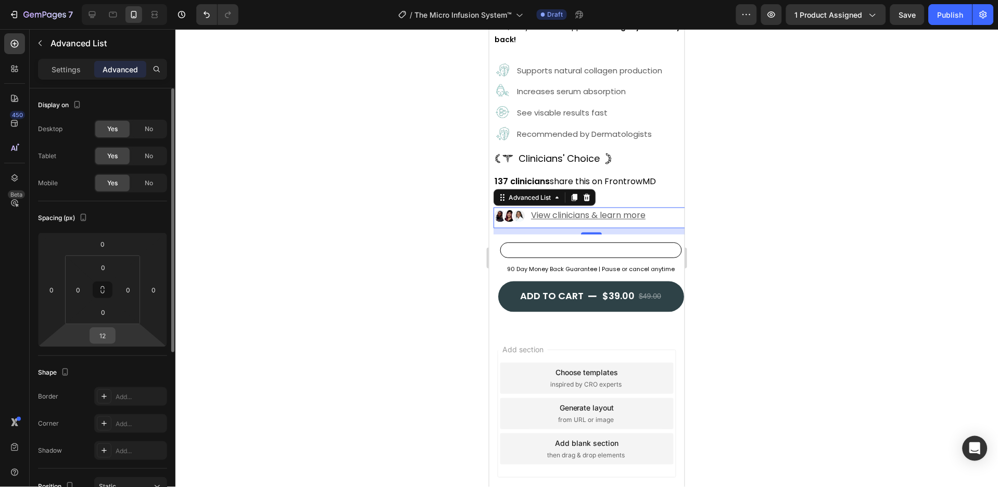
click at [115, 339] on div "12" at bounding box center [103, 335] width 26 height 17
click at [102, 338] on input "12" at bounding box center [102, 336] width 21 height 16
type input "0"
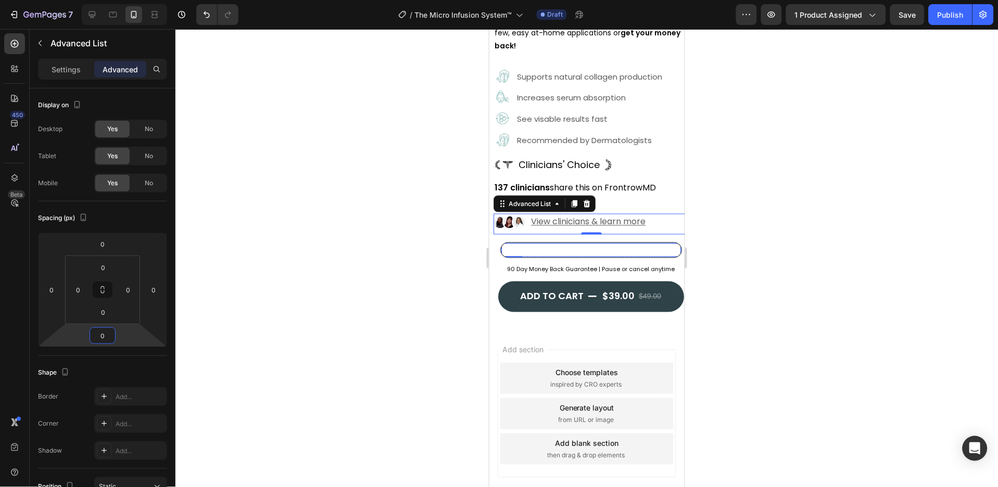
click at [524, 243] on div "Title Line" at bounding box center [591, 250] width 180 height 14
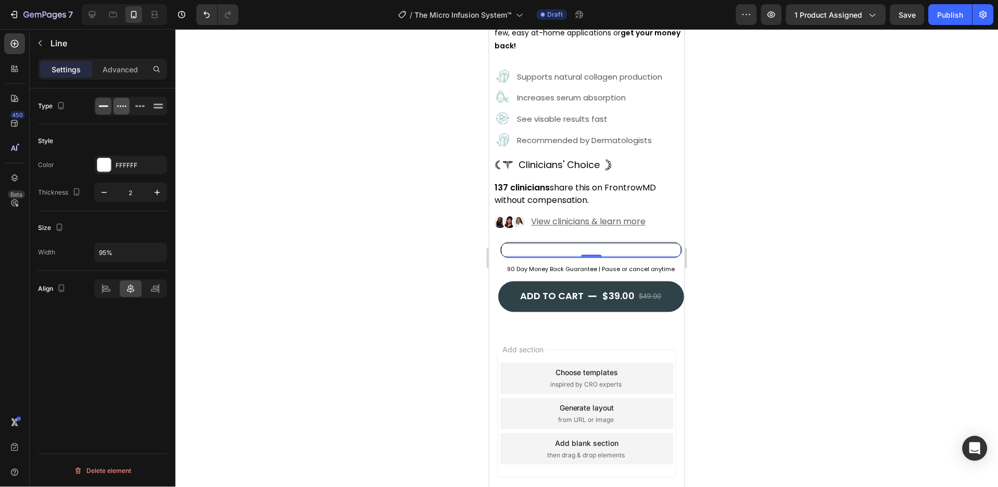
click at [121, 100] on div at bounding box center [121, 106] width 16 height 17
click at [87, 14] on icon at bounding box center [92, 14] width 10 height 10
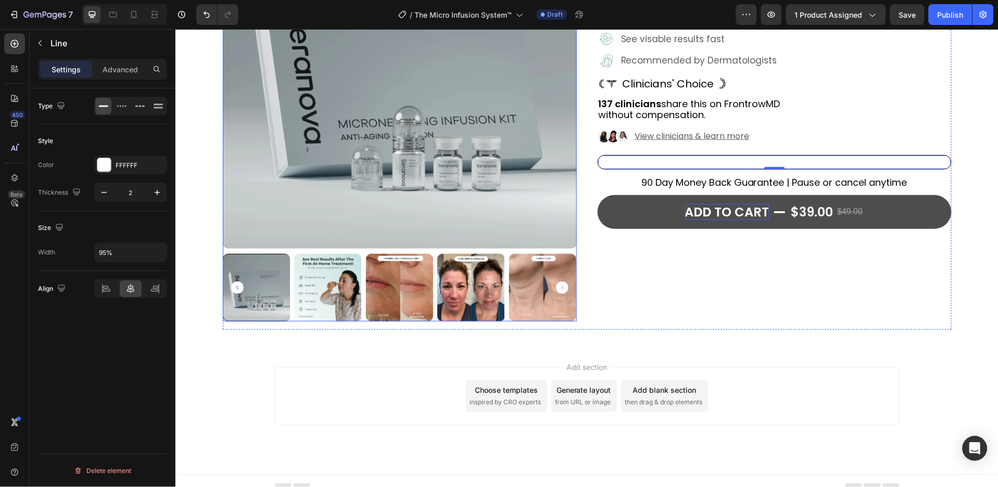
scroll to position [181, 0]
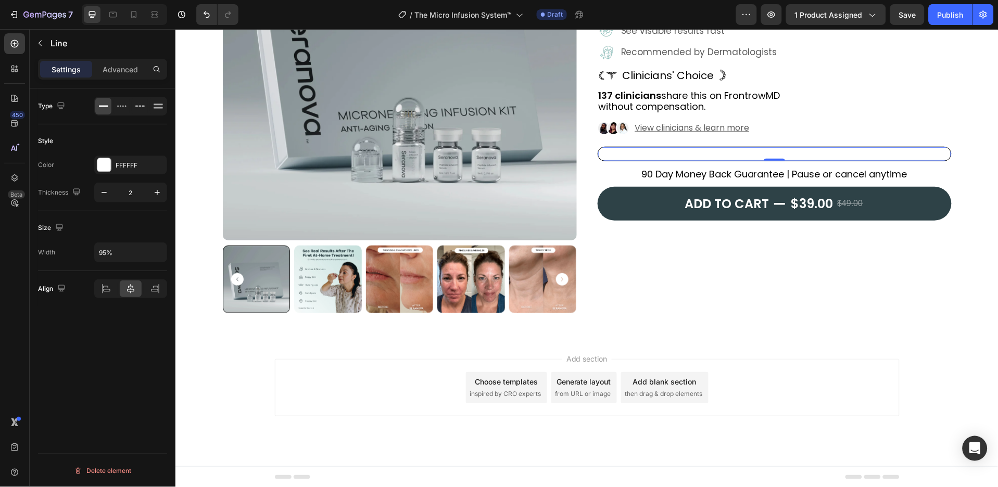
click at [714, 151] on div "Title Line 0" at bounding box center [774, 154] width 353 height 14
click at [717, 153] on div at bounding box center [773, 153] width 335 height 1
click at [122, 109] on icon at bounding box center [122, 106] width 10 height 10
click at [118, 62] on div "Advanced" at bounding box center [120, 69] width 52 height 17
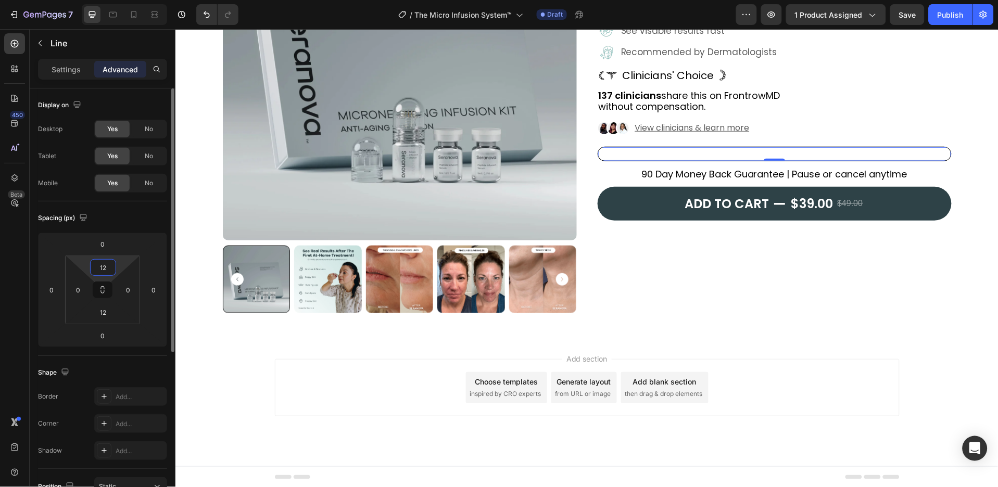
click at [100, 262] on input "12" at bounding box center [103, 268] width 21 height 16
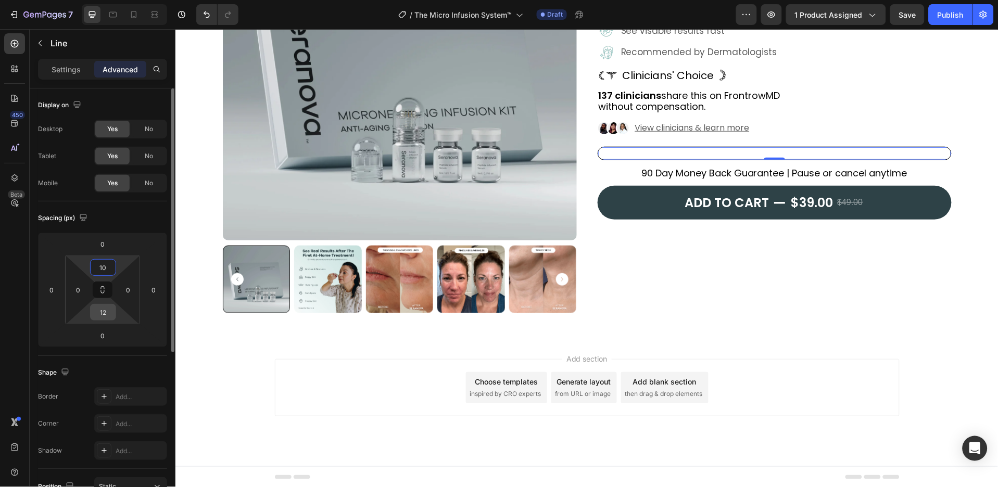
type input "10"
click at [106, 318] on input "12" at bounding box center [103, 313] width 21 height 16
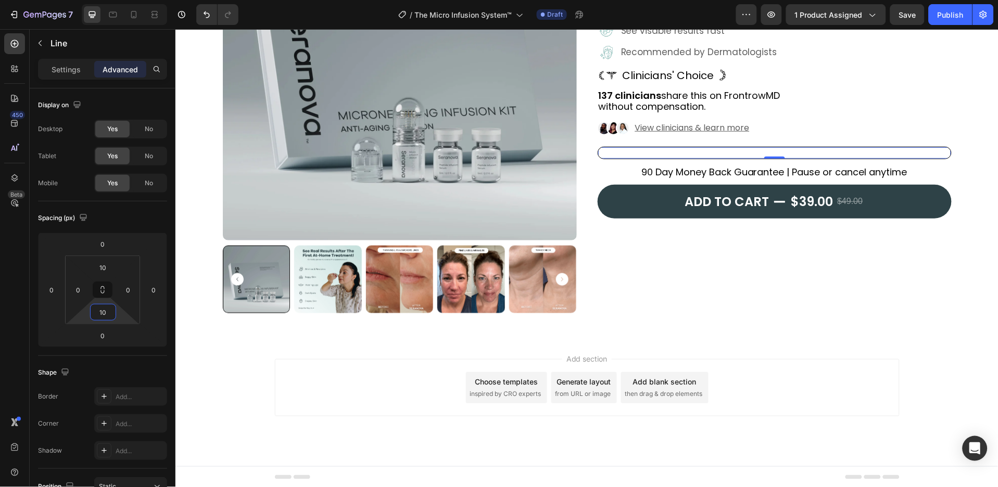
type input "10"
click at [132, 15] on icon at bounding box center [134, 14] width 10 height 10
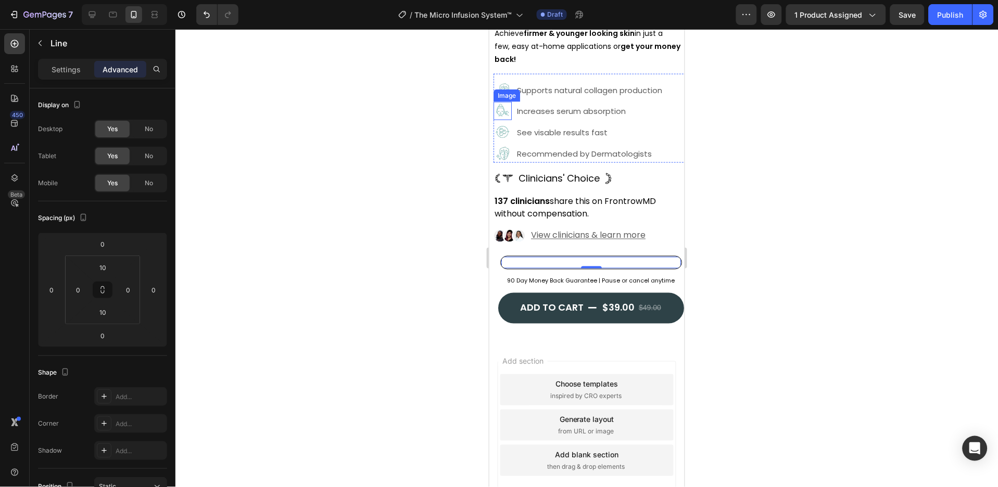
scroll to position [382, 0]
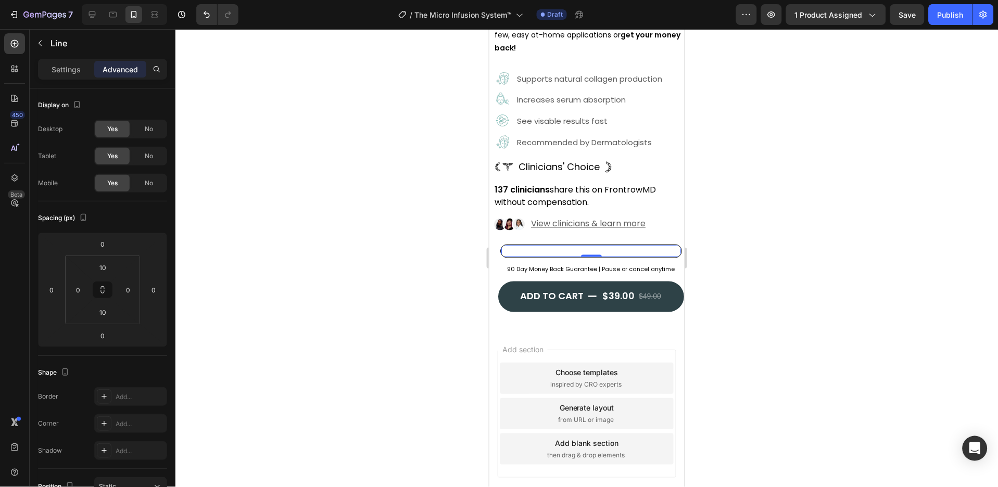
click at [574, 250] on div at bounding box center [590, 250] width 171 height 1
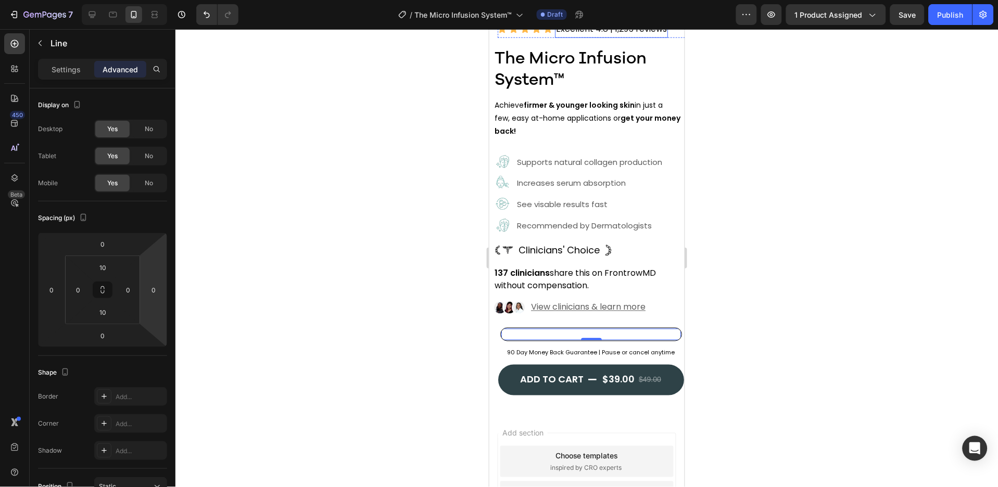
scroll to position [312, 0]
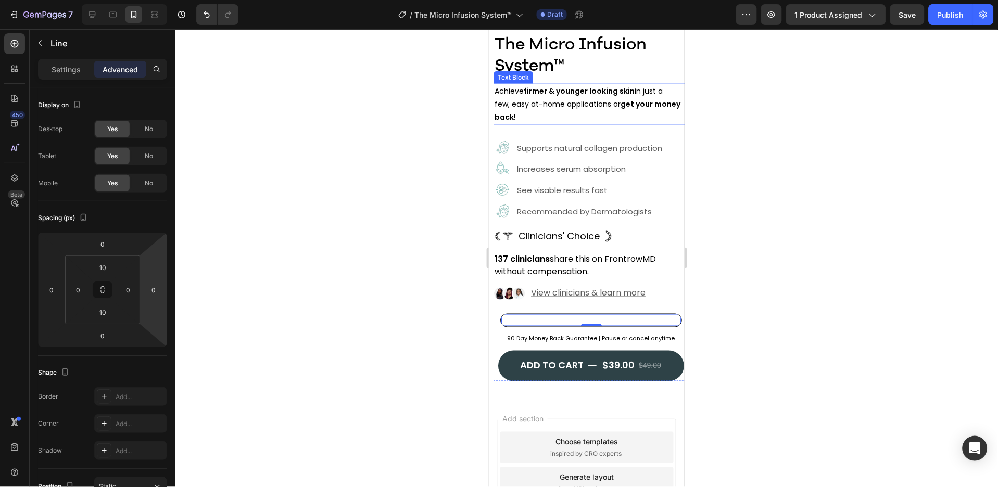
click at [542, 97] on p "few, easy at-home applications or get your money back!" at bounding box center [590, 110] width 193 height 26
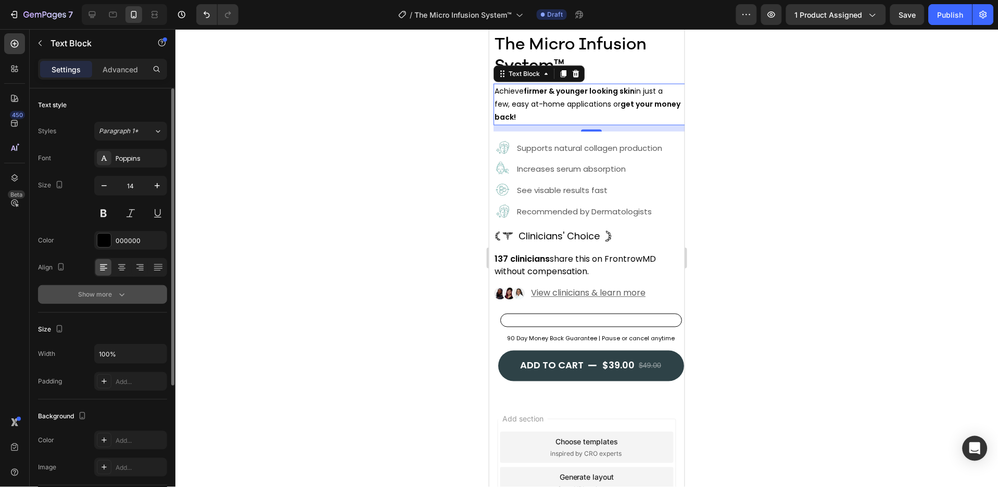
click at [123, 292] on icon "button" at bounding box center [122, 294] width 10 height 10
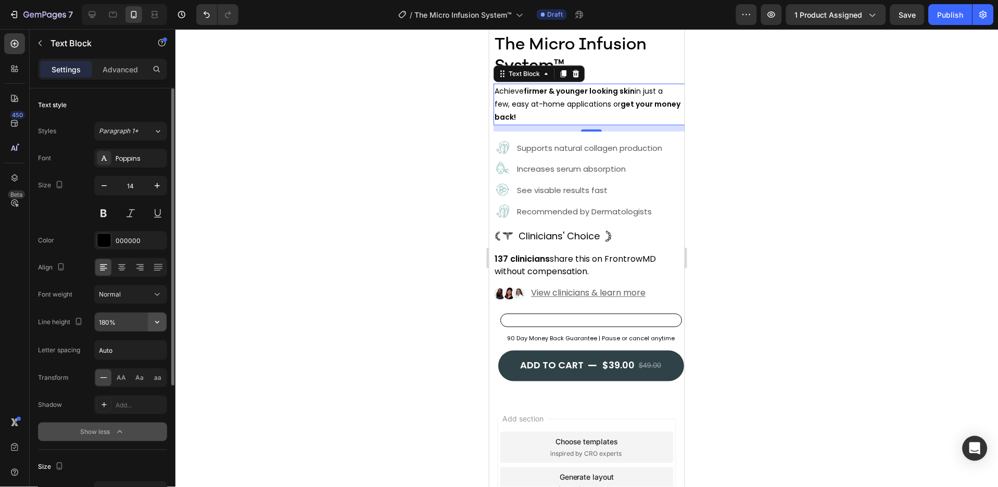
click at [156, 323] on icon "button" at bounding box center [157, 322] width 4 height 3
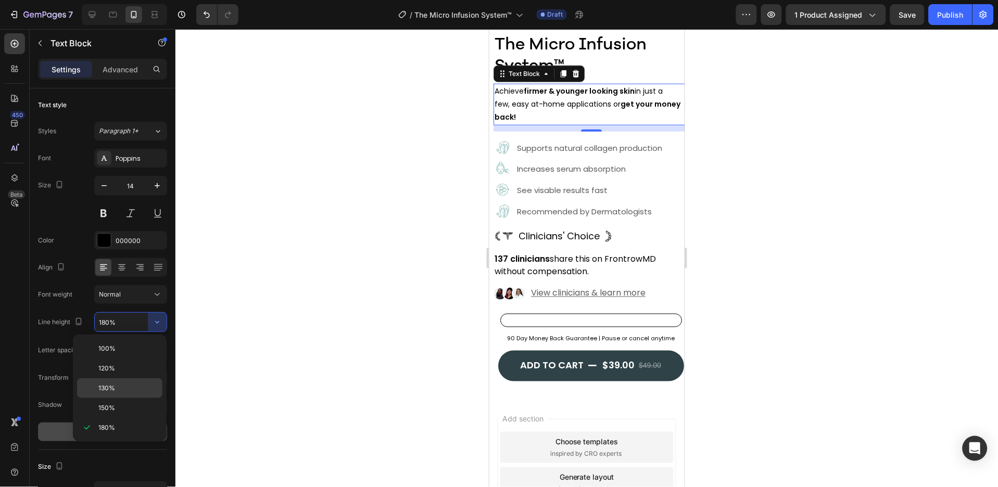
click at [126, 388] on p "130%" at bounding box center [127, 388] width 59 height 9
type input "130%"
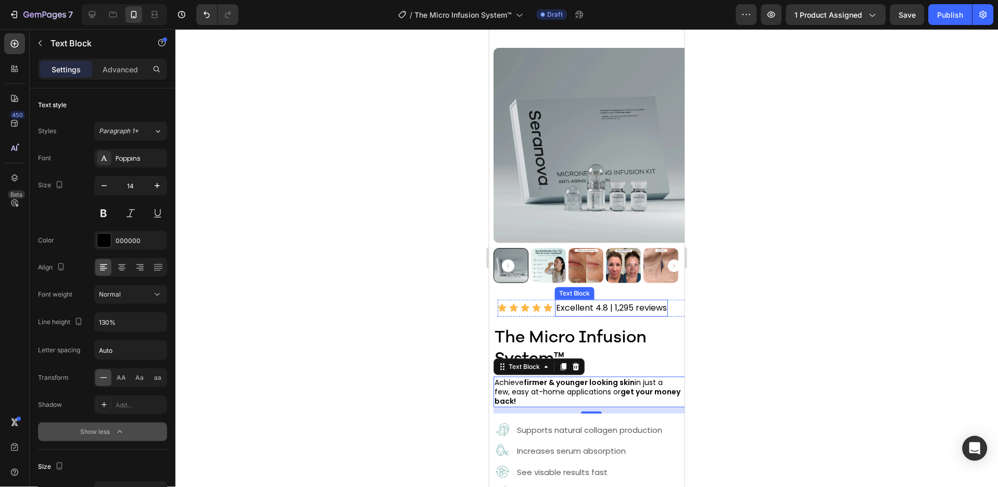
scroll to position [0, 0]
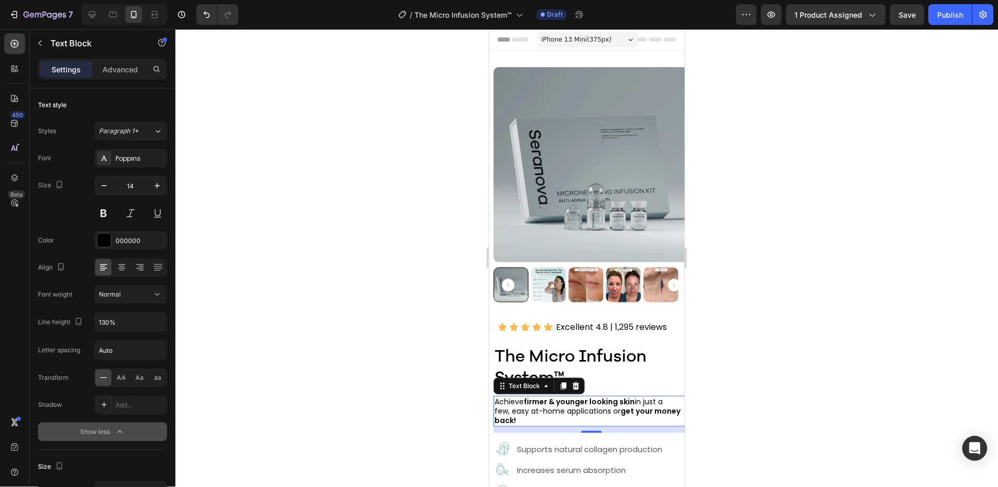
click at [589, 40] on span "iPhone 13 Mini ( 375 px)" at bounding box center [576, 39] width 70 height 10
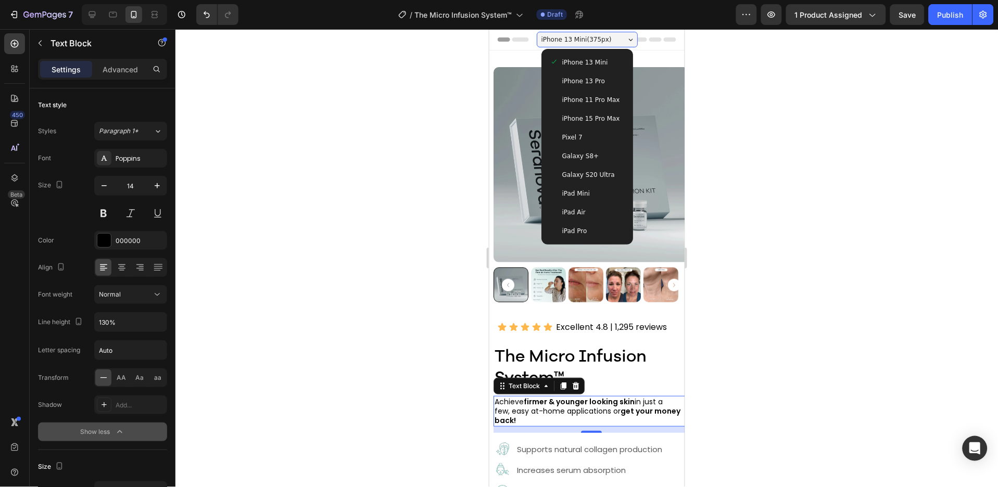
click at [596, 79] on div "iPhone 13 Pro" at bounding box center [586, 80] width 75 height 10
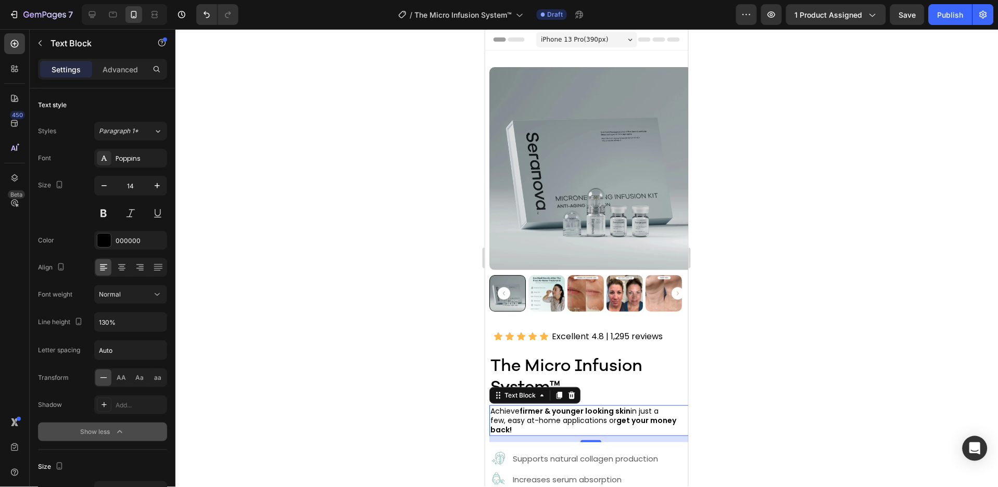
click at [575, 37] on span "iPhone 13 Pro ( 390 px)" at bounding box center [573, 39] width 67 height 10
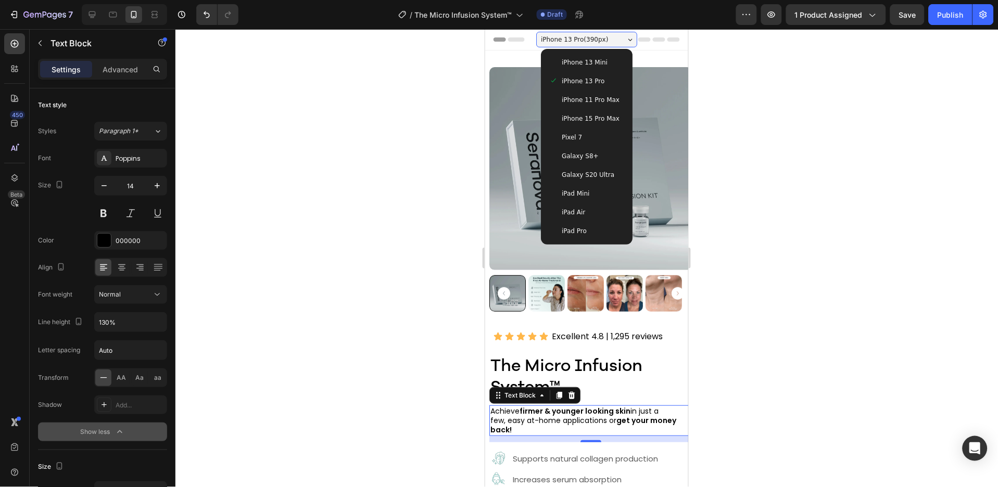
click at [603, 103] on span "iPhone 11 Pro Max" at bounding box center [590, 99] width 58 height 10
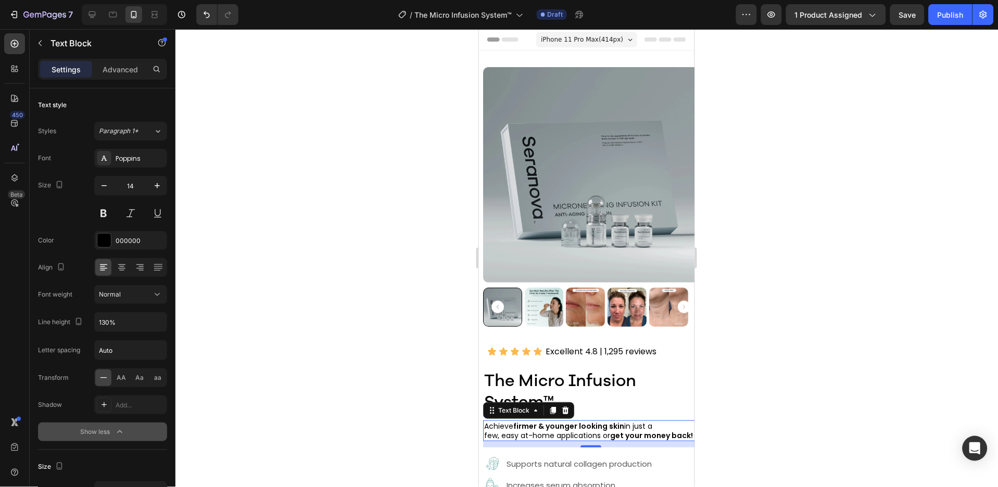
click at [592, 39] on span "iPhone 11 Pro Max ( 414 px)" at bounding box center [581, 39] width 82 height 10
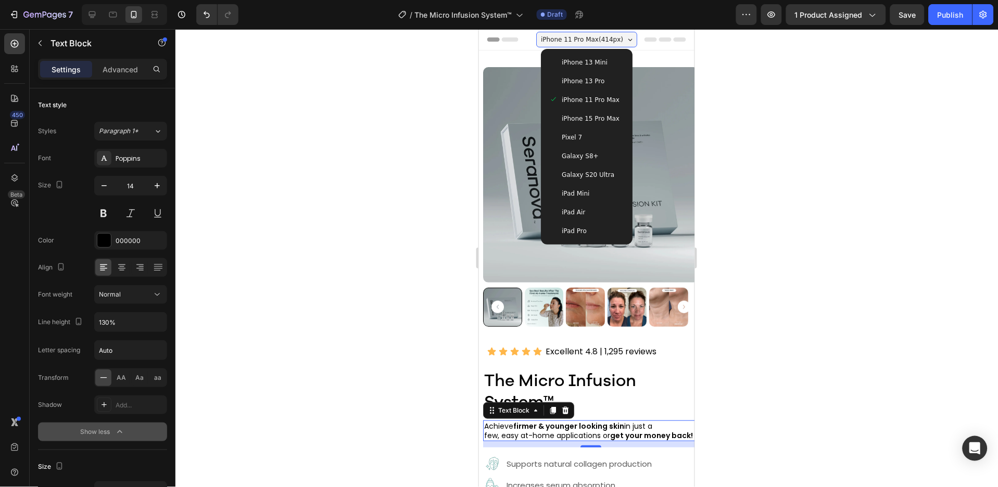
click at [596, 77] on div "iPhone 13 Pro" at bounding box center [586, 80] width 75 height 10
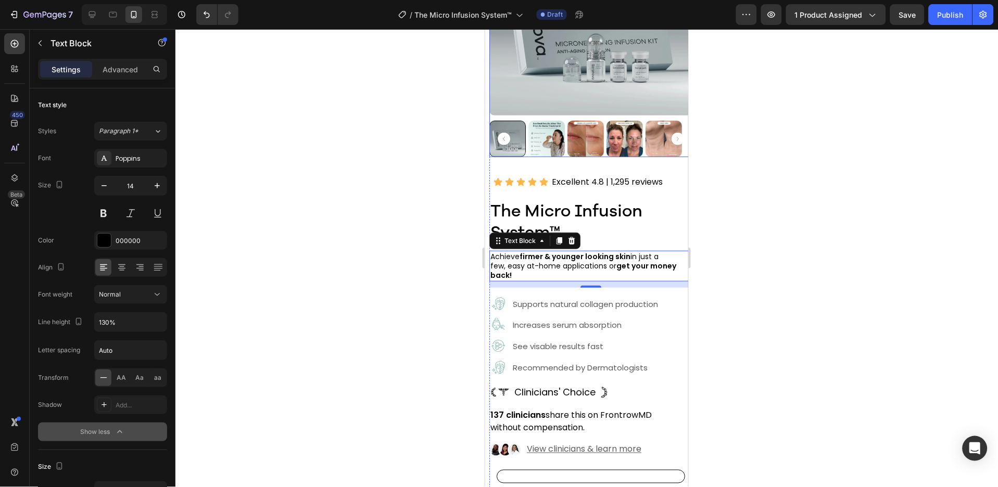
scroll to position [154, 0]
click at [95, 16] on icon at bounding box center [92, 14] width 7 height 7
type input "16"
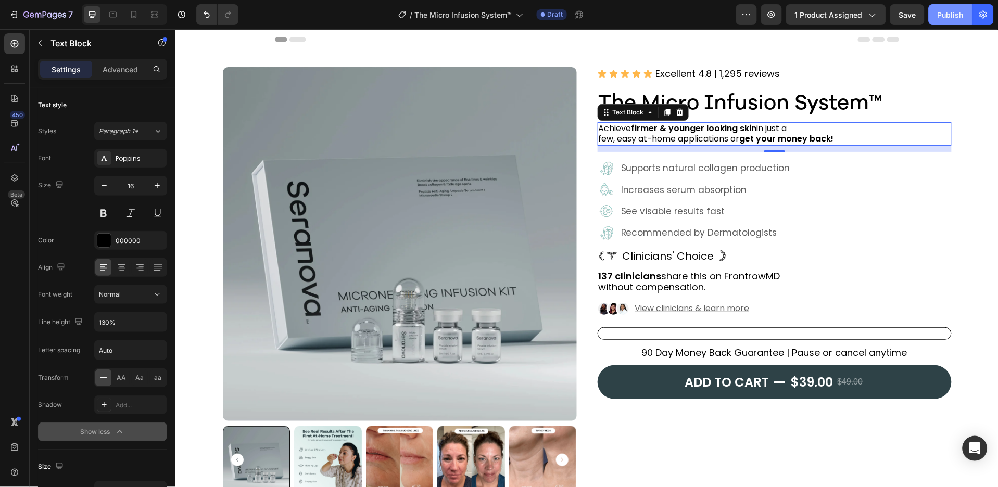
click at [952, 14] on div "Publish" at bounding box center [951, 14] width 26 height 11
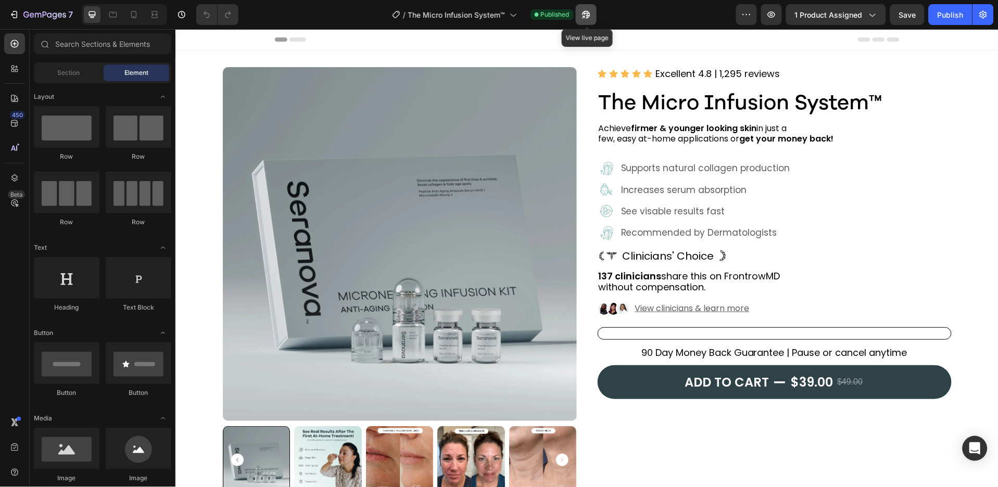
click at [588, 16] on icon "button" at bounding box center [586, 14] width 10 height 10
click at [589, 20] on button "button" at bounding box center [586, 14] width 21 height 21
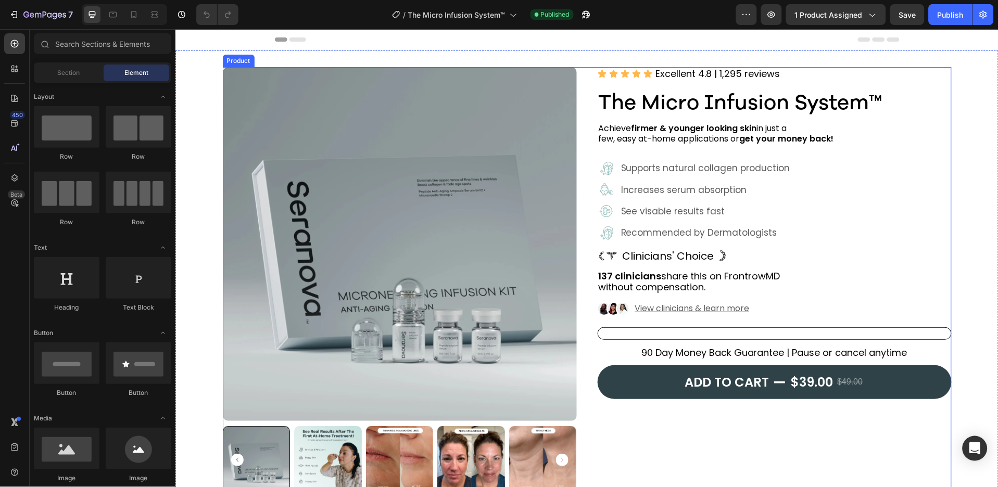
scroll to position [69, 0]
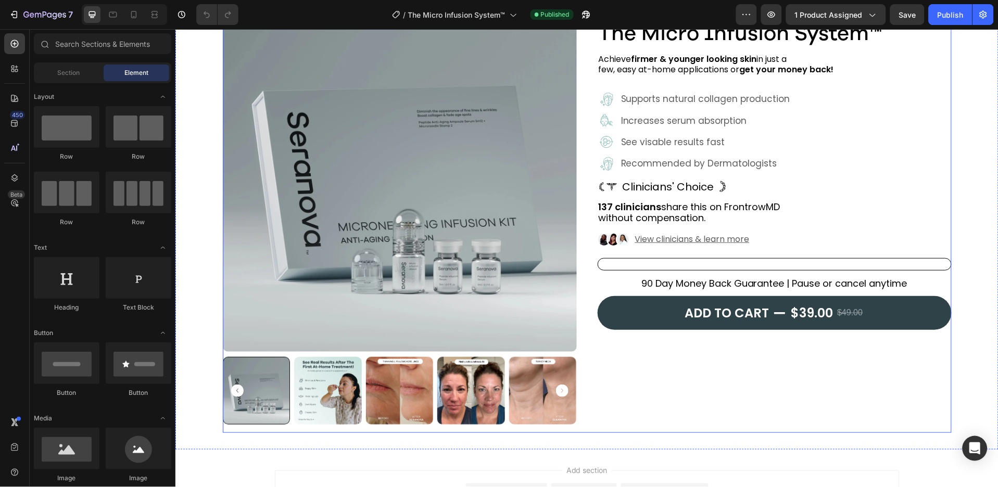
click at [610, 409] on div "Icon Icon Icon Icon Icon Icon List Excellent 4.8 | 1,295 reviews Text Block Row…" at bounding box center [774, 214] width 354 height 435
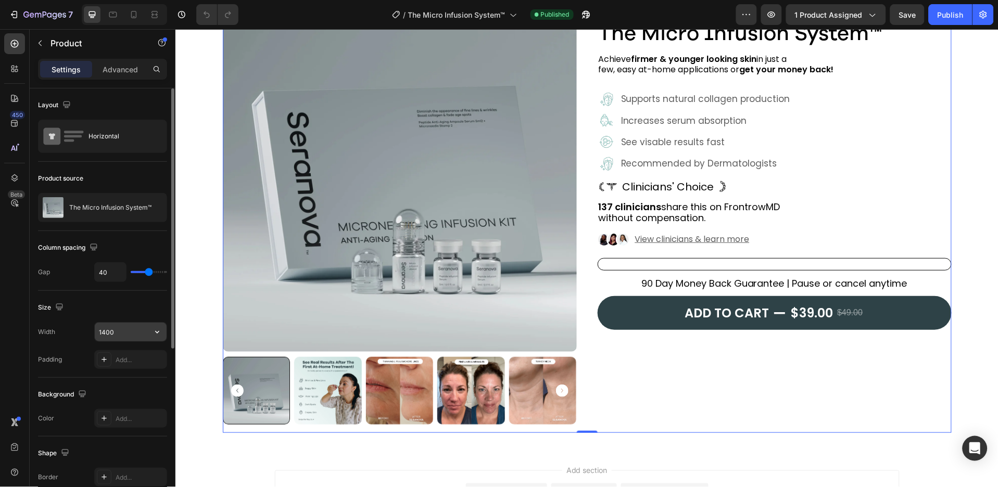
click at [121, 334] on input "1400" at bounding box center [131, 332] width 72 height 19
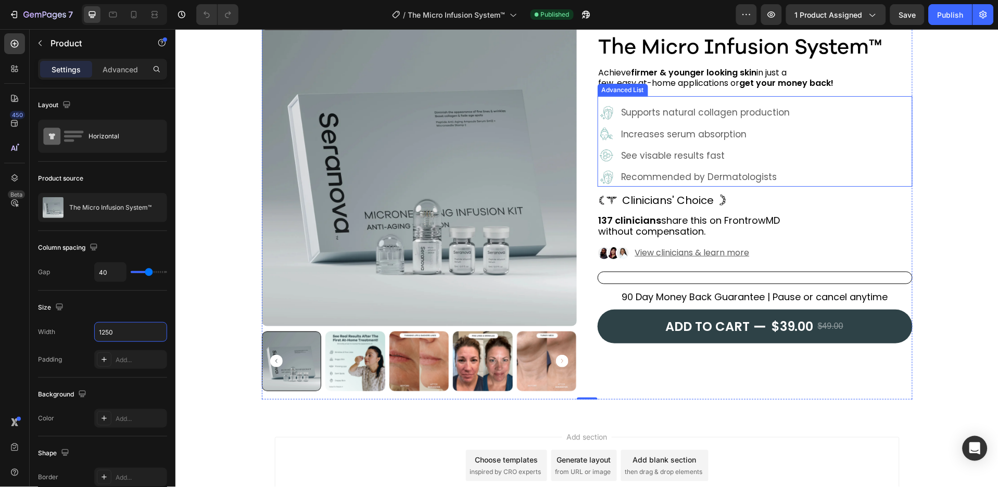
scroll to position [0, 0]
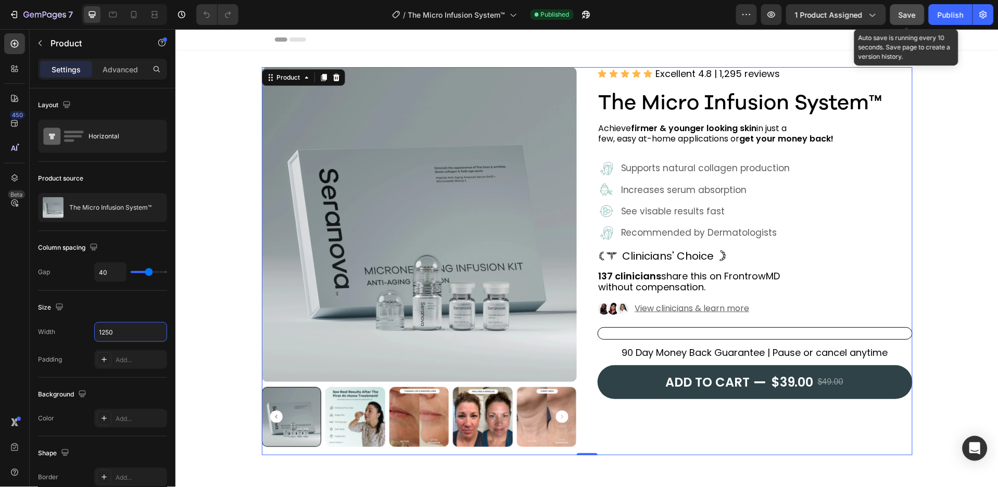
type input "1250"
click at [905, 8] on button "Save" at bounding box center [907, 14] width 34 height 21
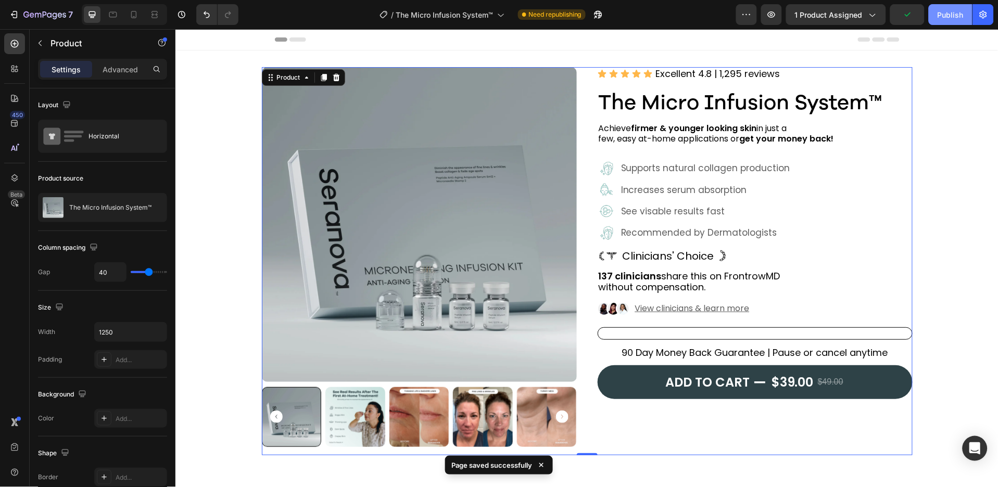
click at [946, 17] on div "Publish" at bounding box center [951, 14] width 26 height 11
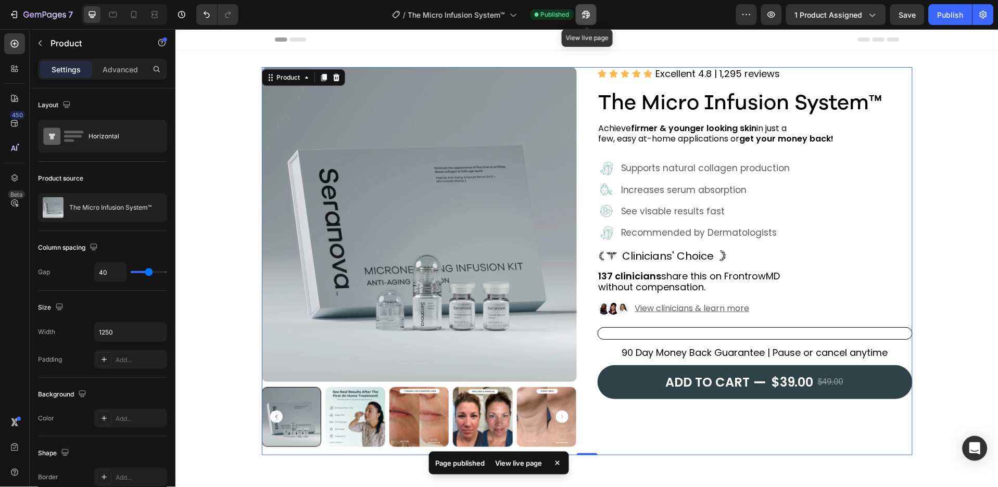
click at [591, 11] on icon "button" at bounding box center [586, 14] width 10 height 10
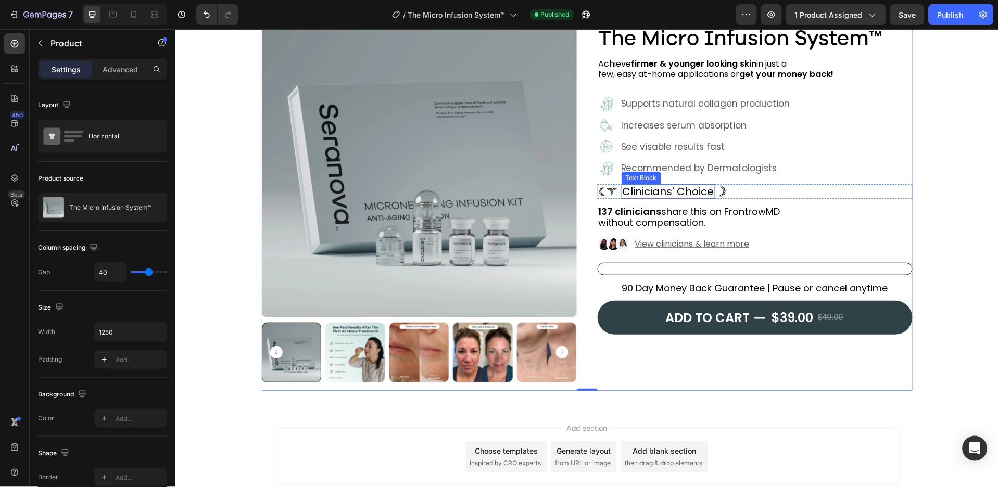
scroll to position [134, 0]
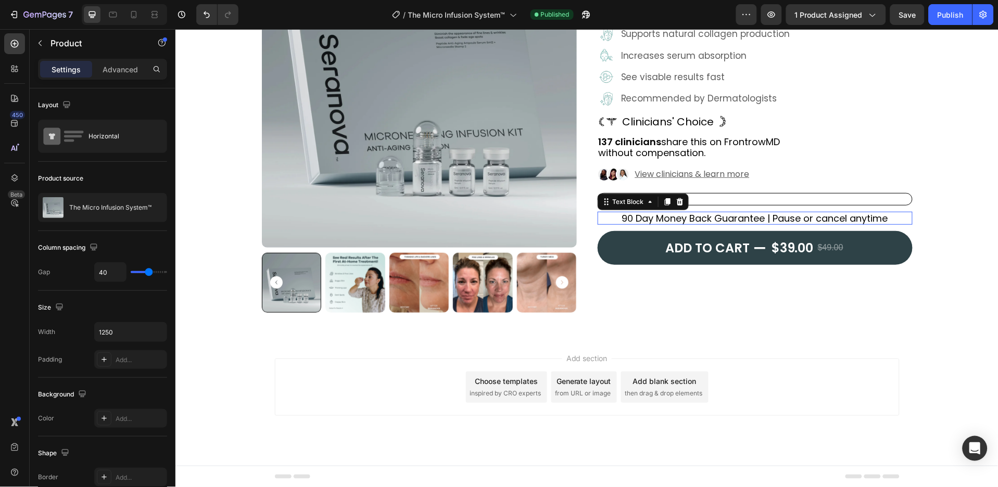
click at [726, 217] on p "90 Day Money Back Guarantee | Pause or cancel anytime" at bounding box center [754, 217] width 313 height 11
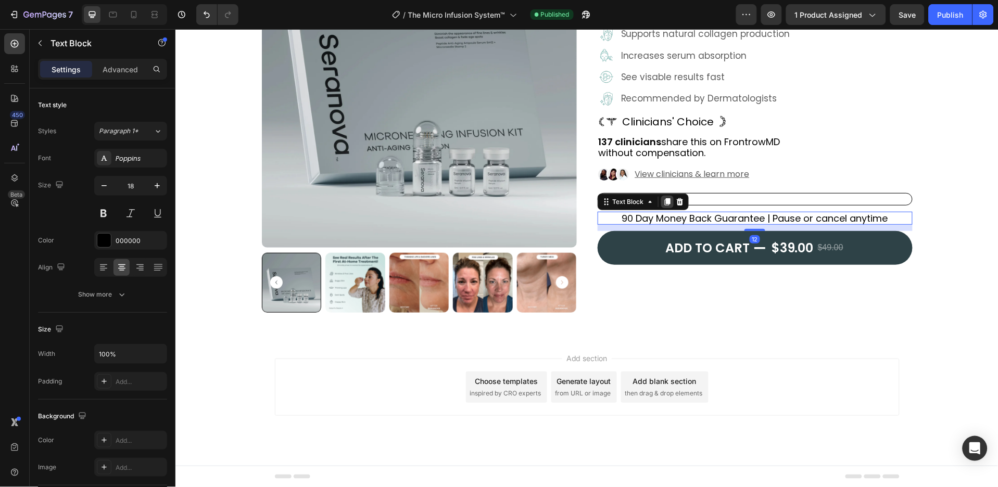
click at [664, 201] on icon at bounding box center [667, 201] width 6 height 7
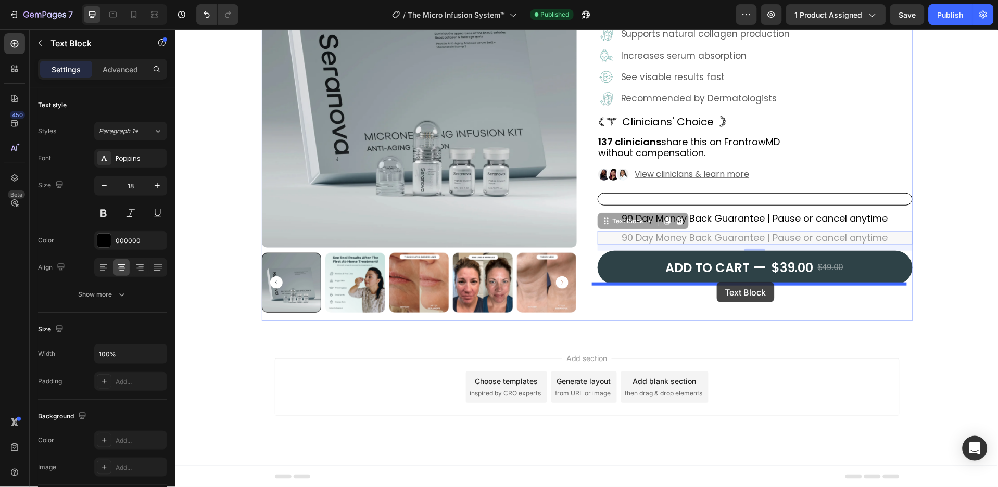
drag, startPoint x: 636, startPoint y: 224, endPoint x: 716, endPoint y: 282, distance: 99.2
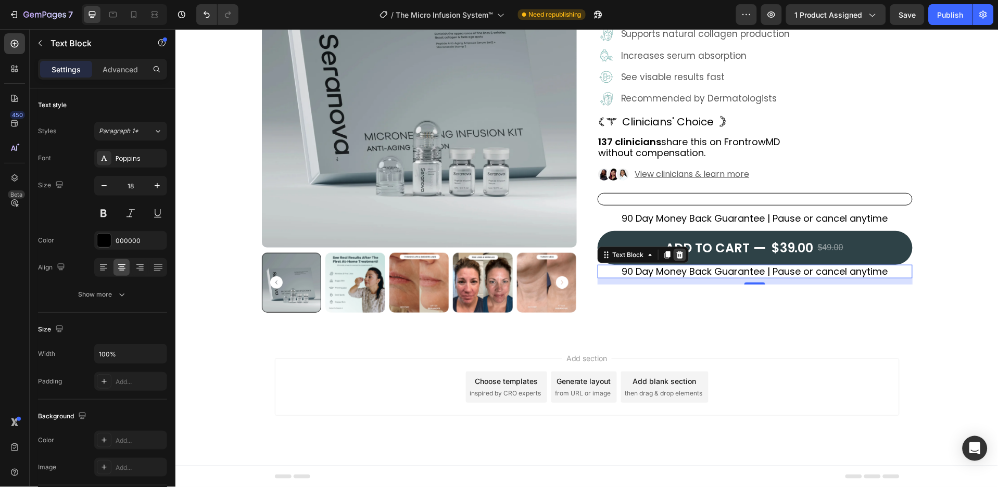
click at [676, 251] on icon at bounding box center [679, 254] width 7 height 7
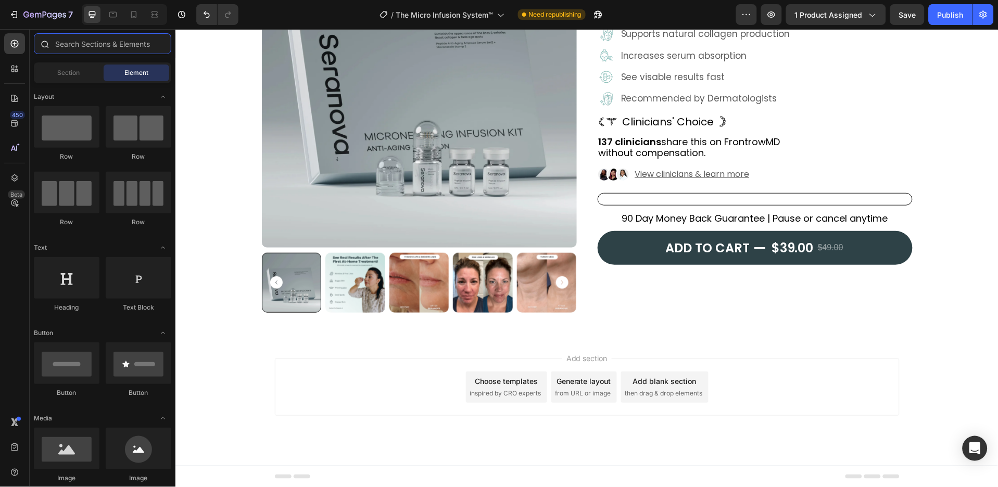
click at [123, 44] on input "text" at bounding box center [102, 43] width 137 height 21
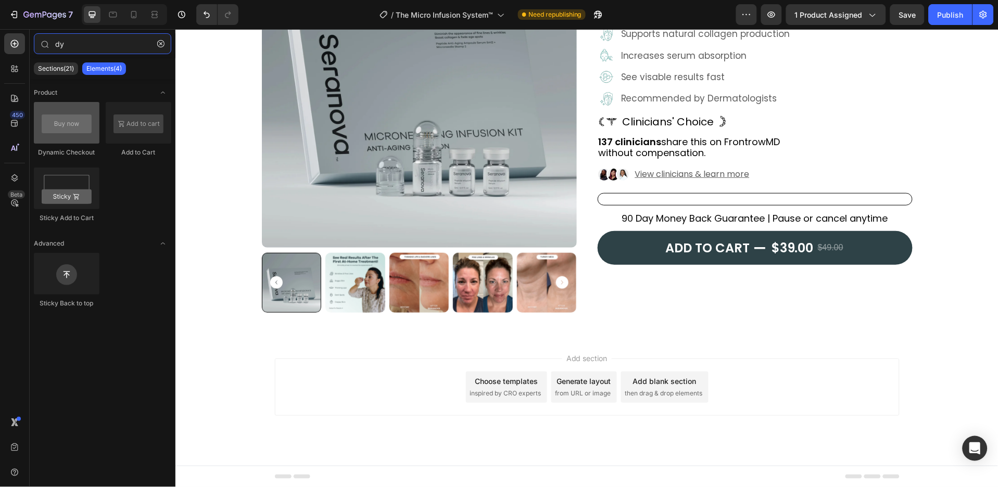
type input "dy"
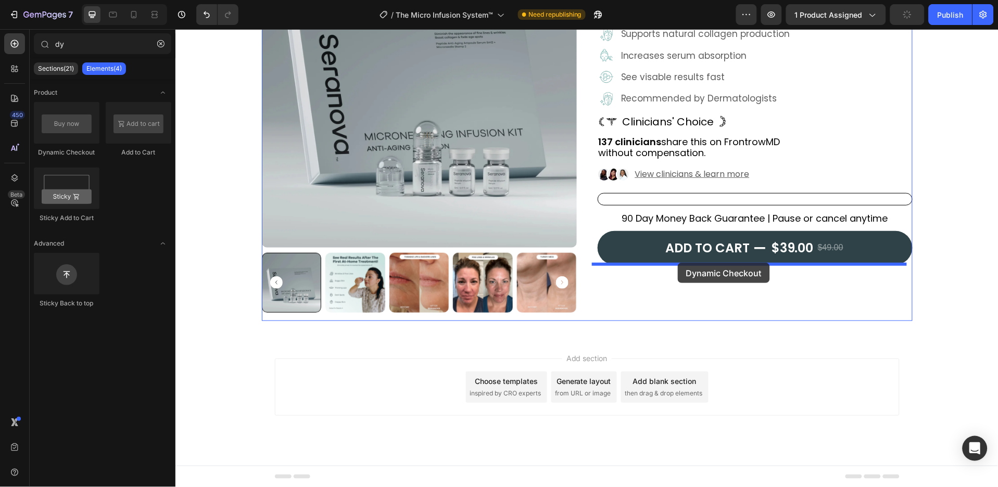
drag, startPoint x: 245, startPoint y: 154, endPoint x: 677, endPoint y: 262, distance: 445.6
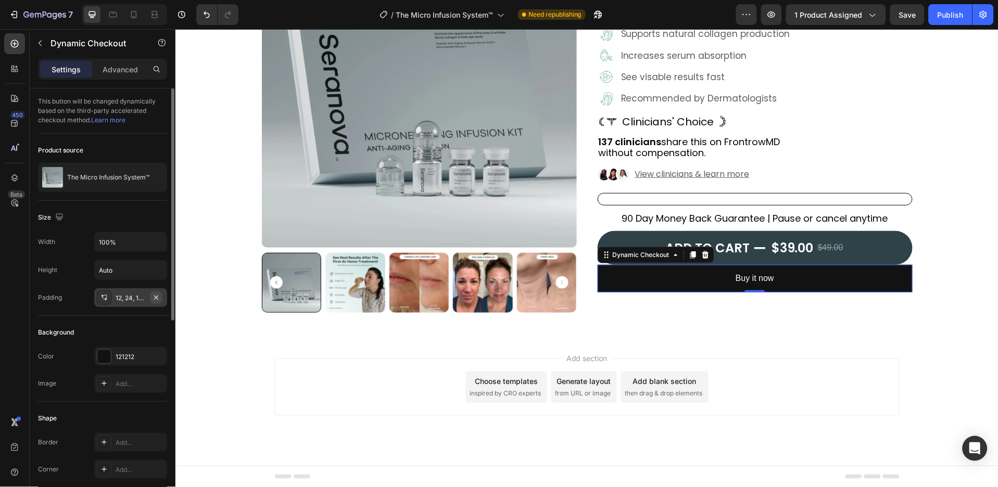
click at [156, 297] on icon "button" at bounding box center [156, 297] width 4 height 4
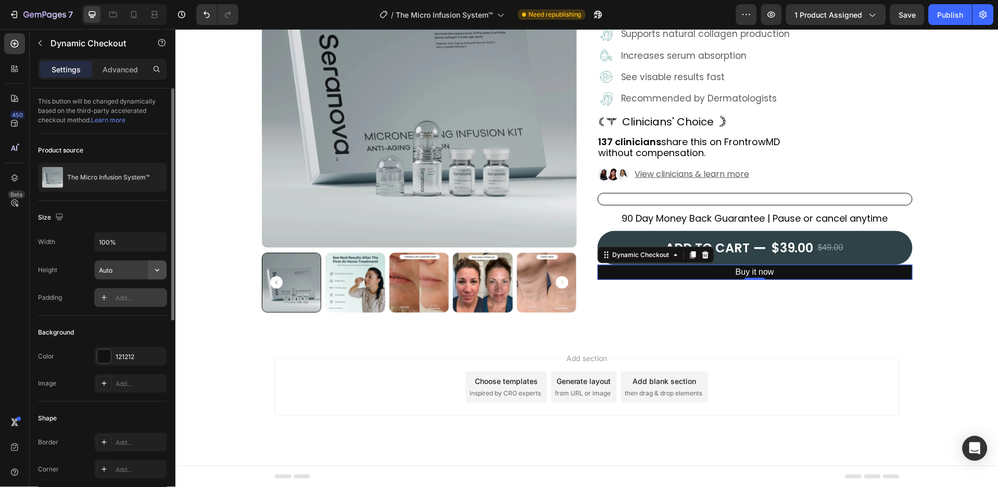
click at [156, 271] on icon "button" at bounding box center [157, 270] width 10 height 10
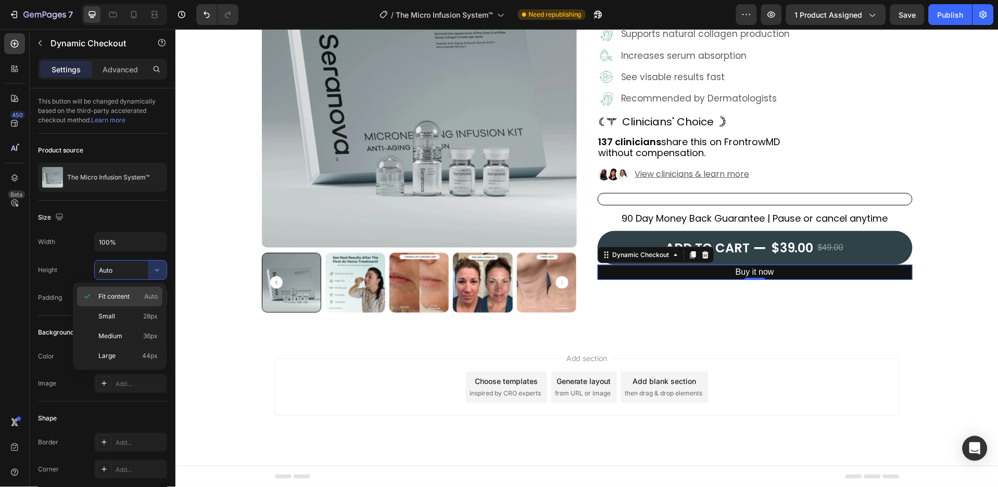
click at [158, 307] on div "Fit content Auto" at bounding box center [119, 317] width 85 height 20
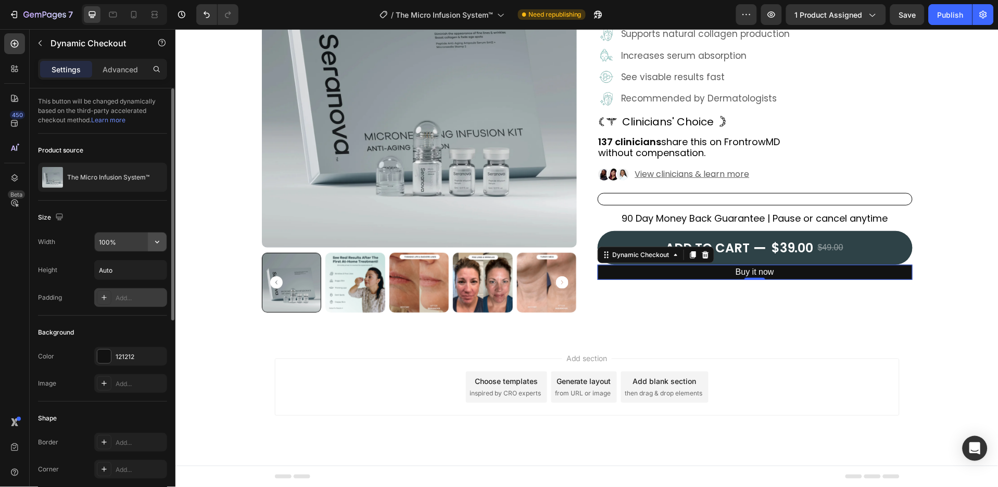
click at [152, 242] on icon "button" at bounding box center [157, 242] width 10 height 10
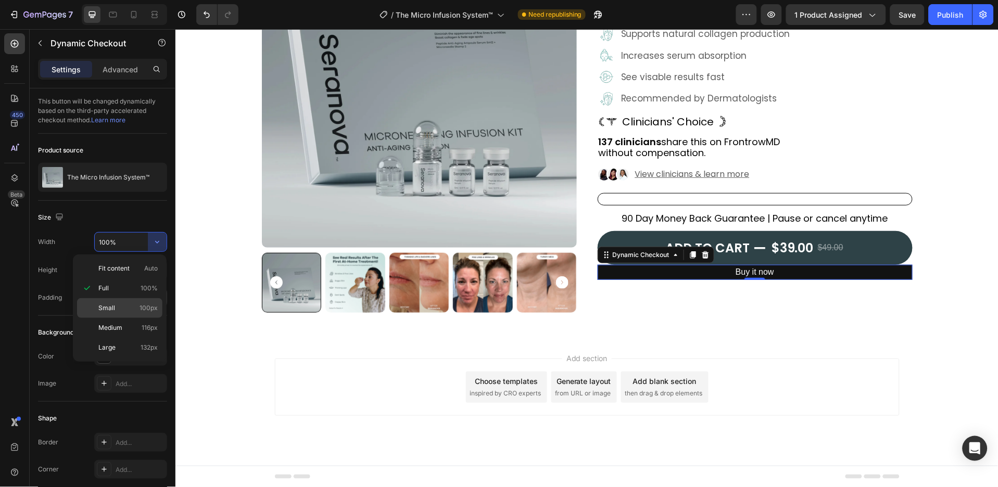
click at [151, 308] on span "100px" at bounding box center [149, 307] width 18 height 9
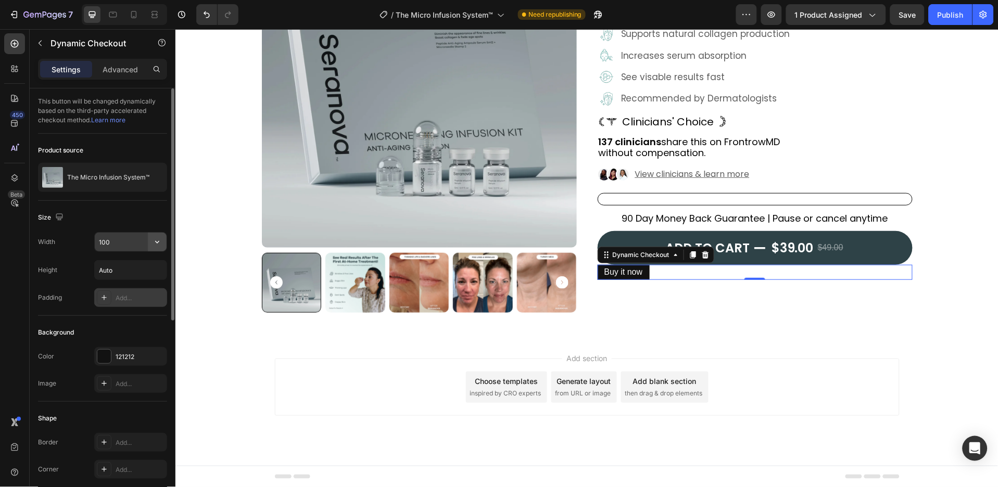
click at [158, 244] on icon "button" at bounding box center [157, 242] width 10 height 10
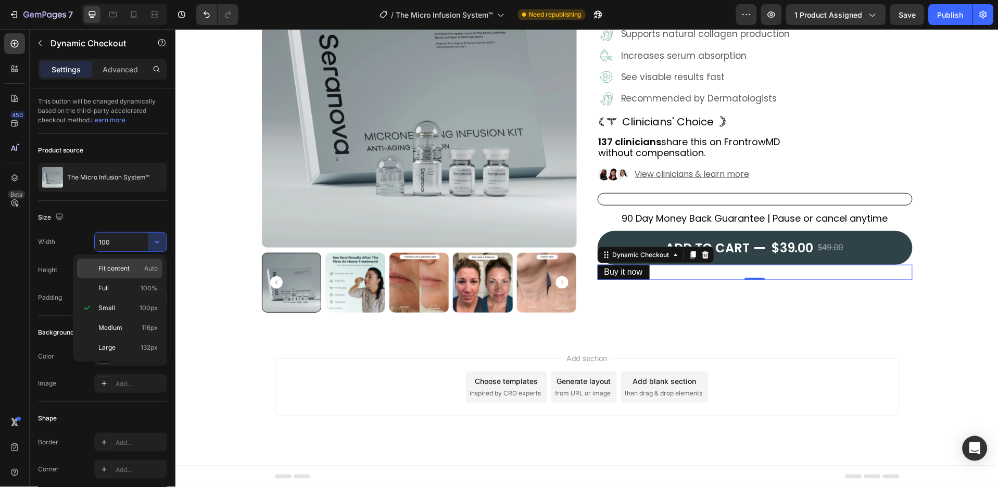
click at [141, 266] on p "Fit content Auto" at bounding box center [127, 268] width 59 height 9
type input "Auto"
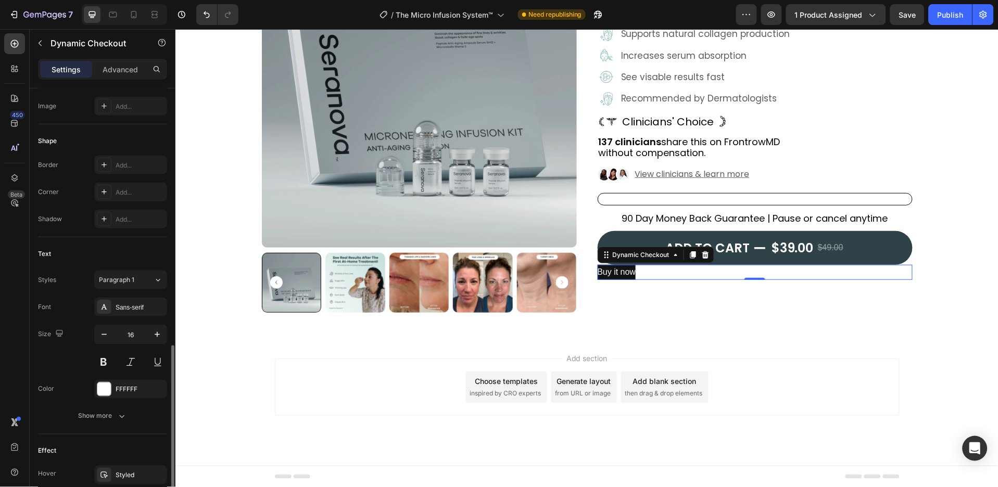
scroll to position [361, 0]
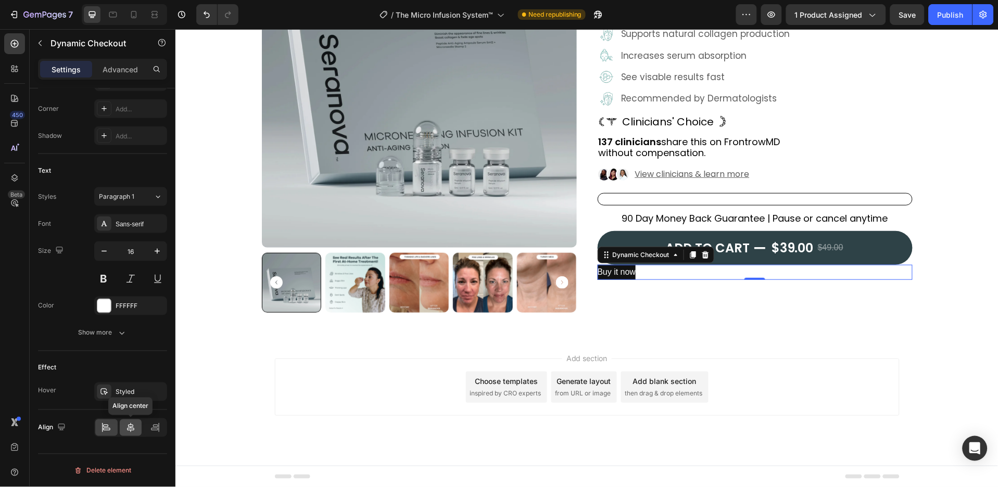
click at [132, 426] on icon at bounding box center [130, 428] width 10 height 10
click at [140, 302] on div "FFFFFF" at bounding box center [131, 306] width 30 height 9
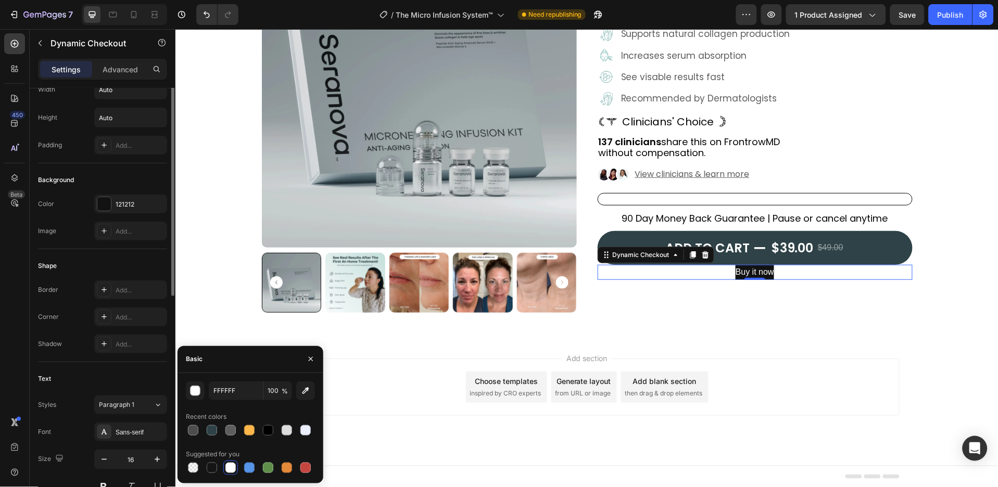
scroll to position [83, 0]
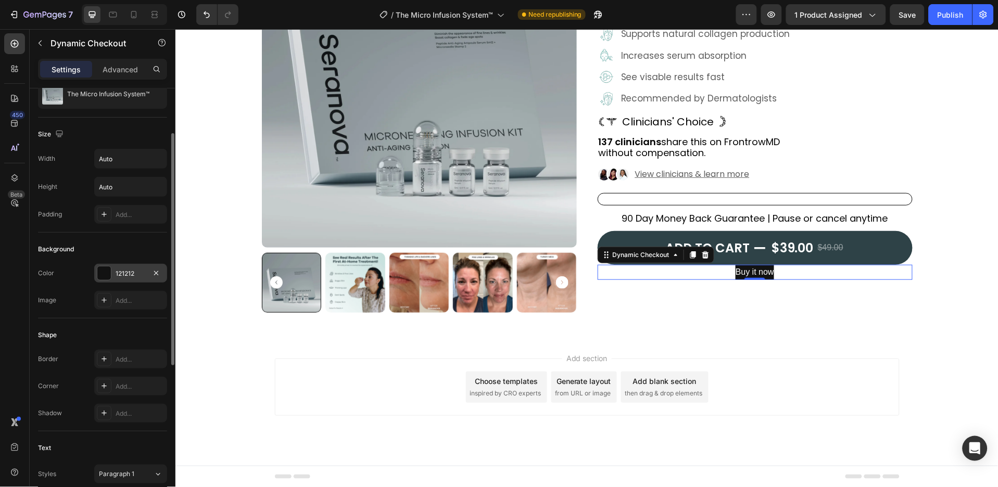
click at [134, 274] on div "121212" at bounding box center [131, 273] width 30 height 9
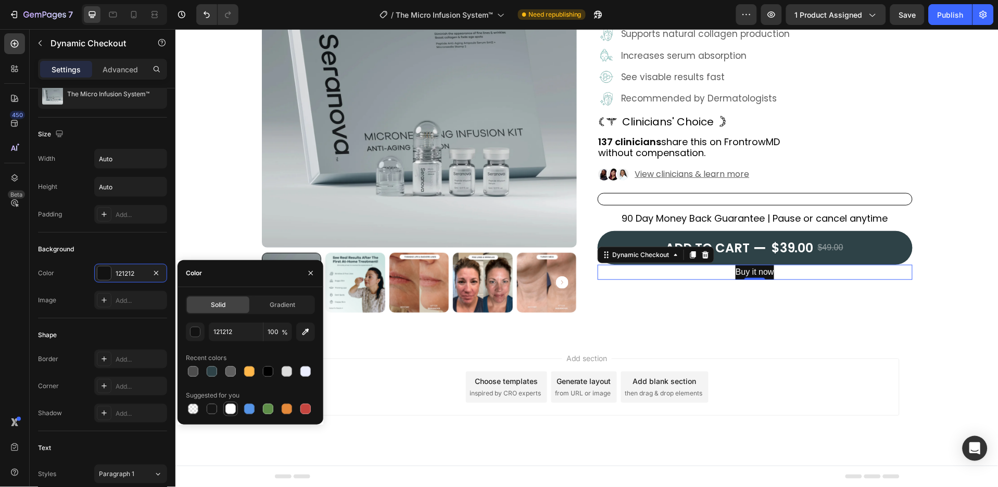
click at [225, 406] on div at bounding box center [230, 409] width 10 height 10
type input "FFFFFF"
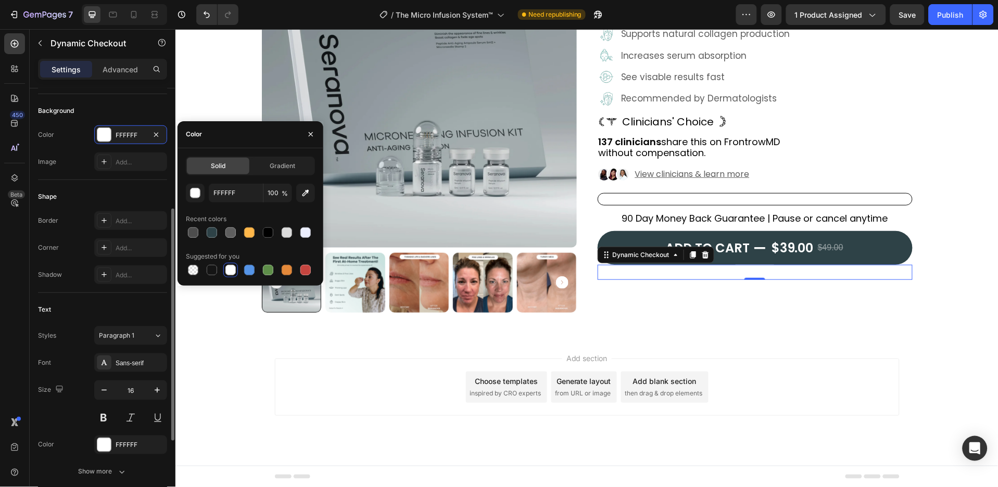
scroll to position [292, 0]
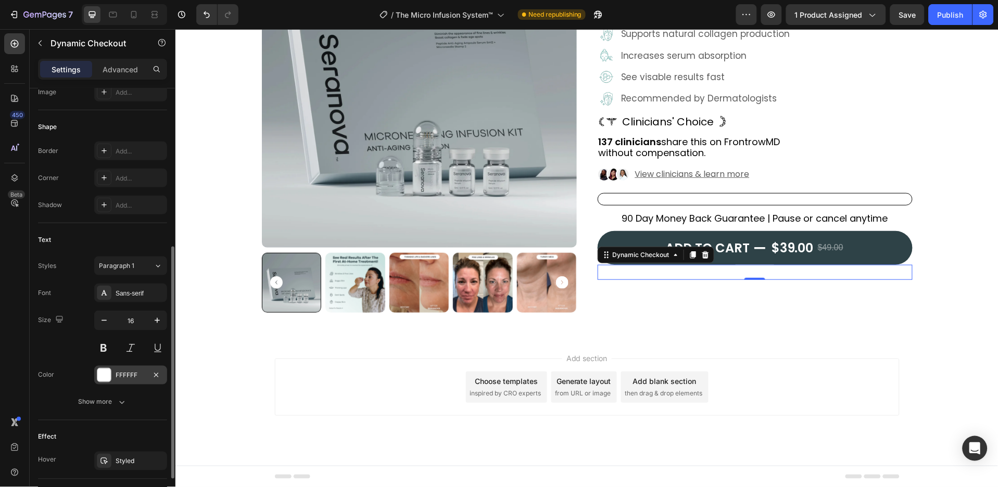
click at [137, 377] on div "FFFFFF" at bounding box center [131, 375] width 30 height 9
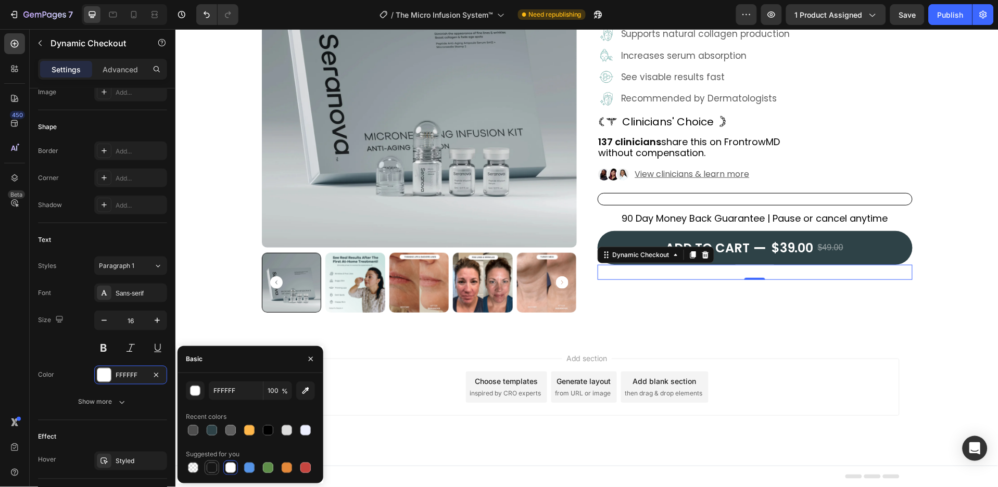
click at [207, 470] on div at bounding box center [212, 468] width 10 height 10
click at [265, 428] on div at bounding box center [268, 430] width 10 height 10
type input "000000"
click at [150, 296] on div "Sans-serif" at bounding box center [140, 293] width 49 height 9
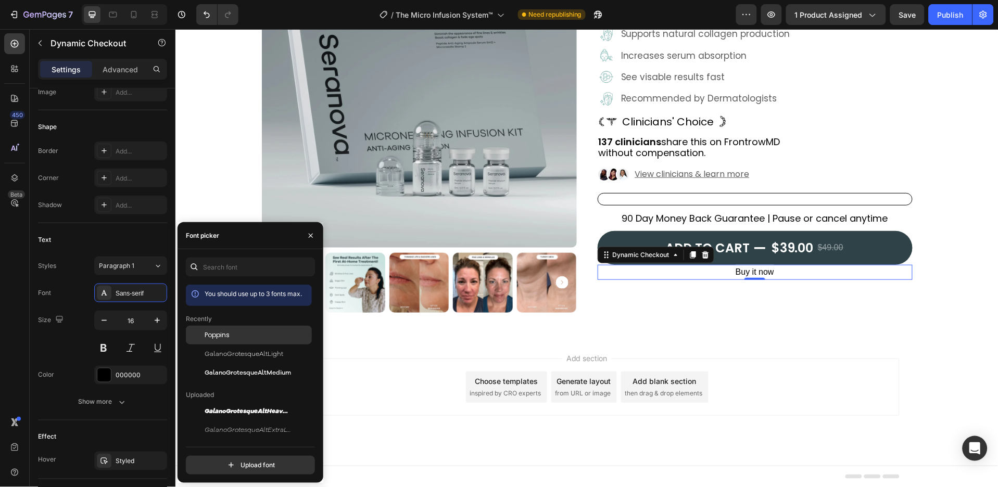
click at [230, 338] on div "Poppins" at bounding box center [257, 335] width 105 height 9
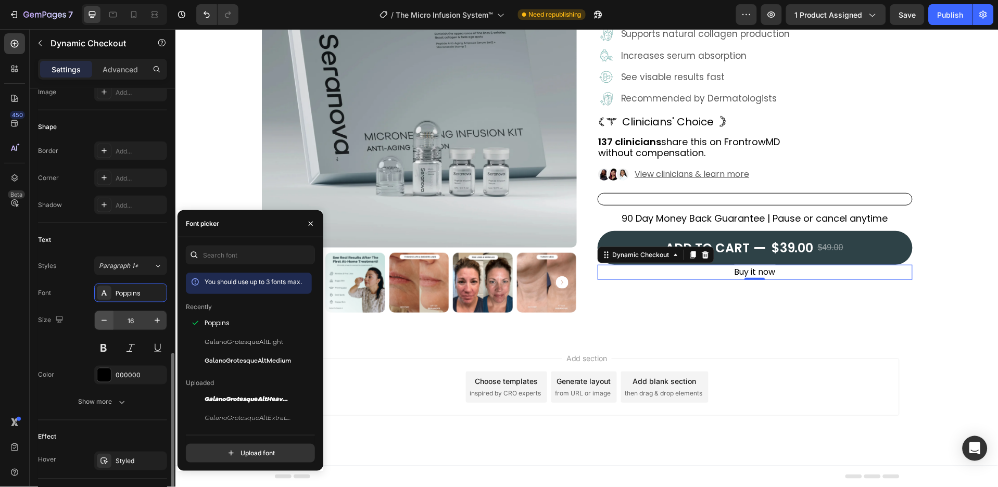
scroll to position [361, 0]
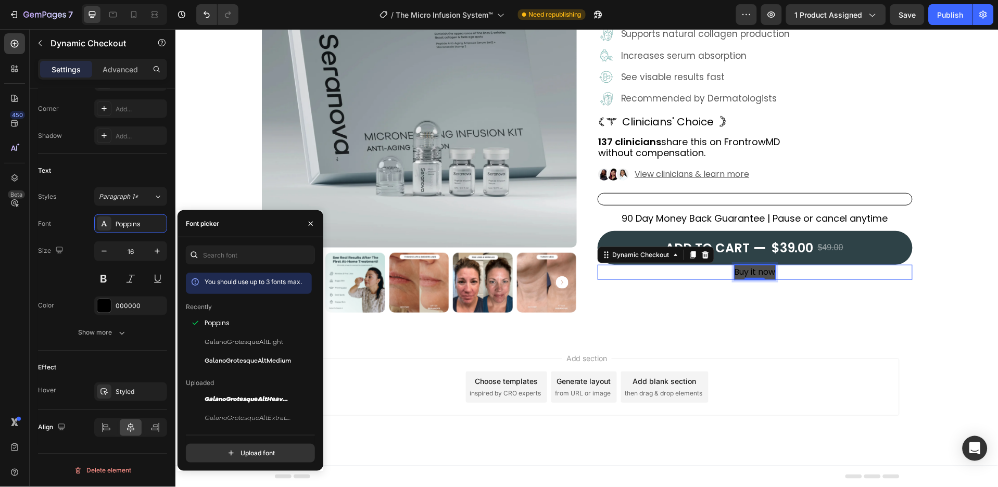
click at [762, 273] on div "Buy it now" at bounding box center [754, 271] width 41 height 15
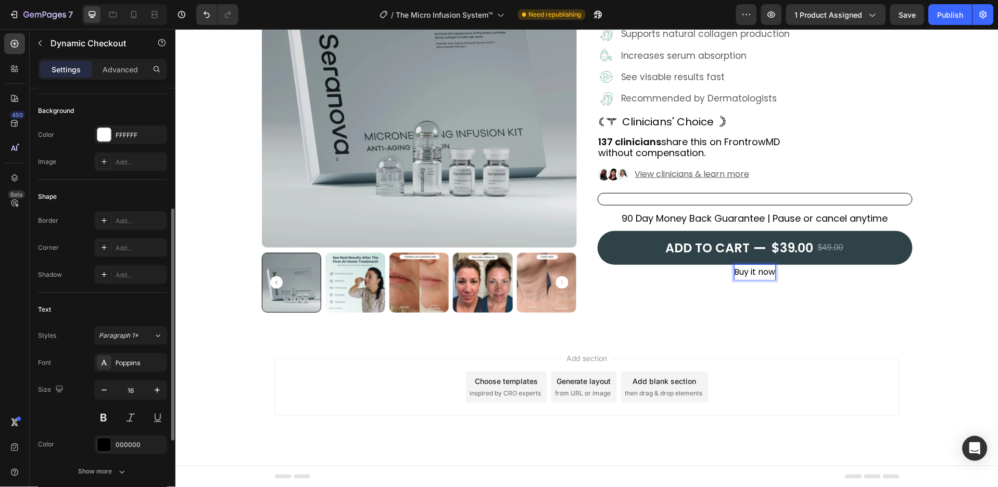
scroll to position [292, 0]
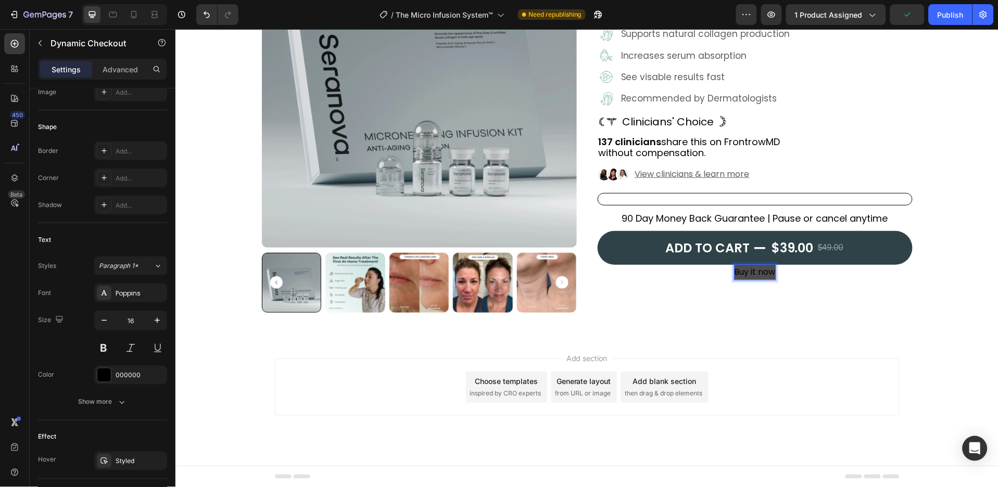
click at [768, 273] on p "Buy it now" at bounding box center [754, 271] width 41 height 15
click at [736, 264] on button "Buy once" at bounding box center [754, 271] width 37 height 15
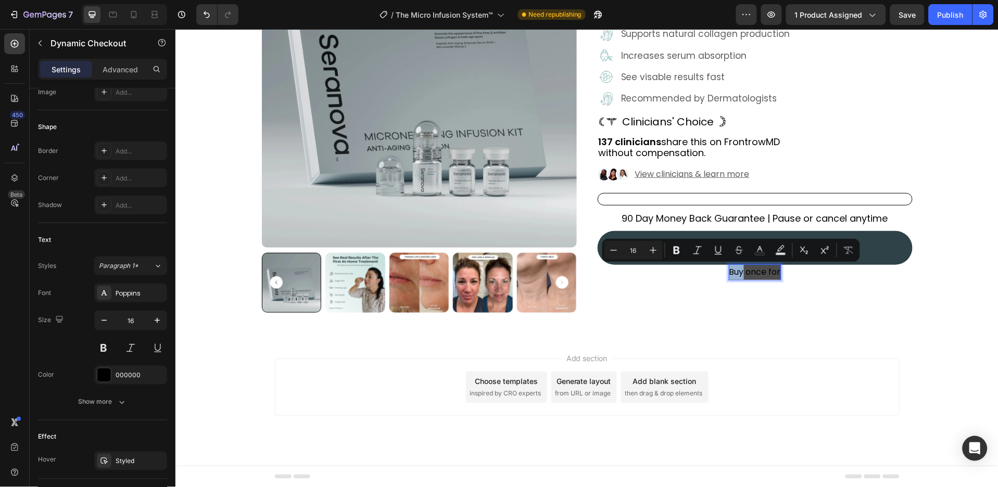
drag, startPoint x: 738, startPoint y: 274, endPoint x: 725, endPoint y: 274, distance: 13.5
click at [729, 274] on p "Buy once for" at bounding box center [755, 271] width 52 height 15
click at [678, 253] on icon "Editor contextual toolbar" at bounding box center [677, 251] width 6 height 8
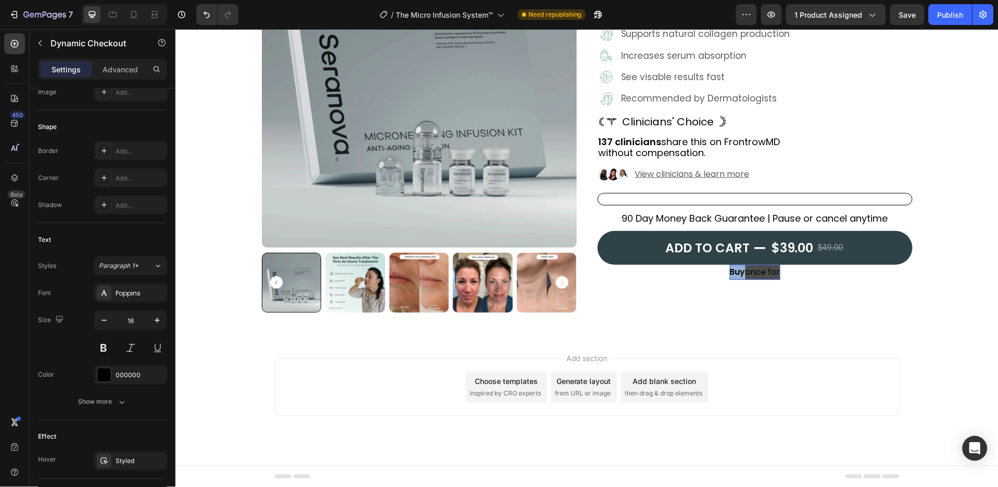
drag, startPoint x: 739, startPoint y: 273, endPoint x: 725, endPoint y: 269, distance: 14.7
click at [729, 269] on p "Buy once for" at bounding box center [754, 271] width 50 height 15
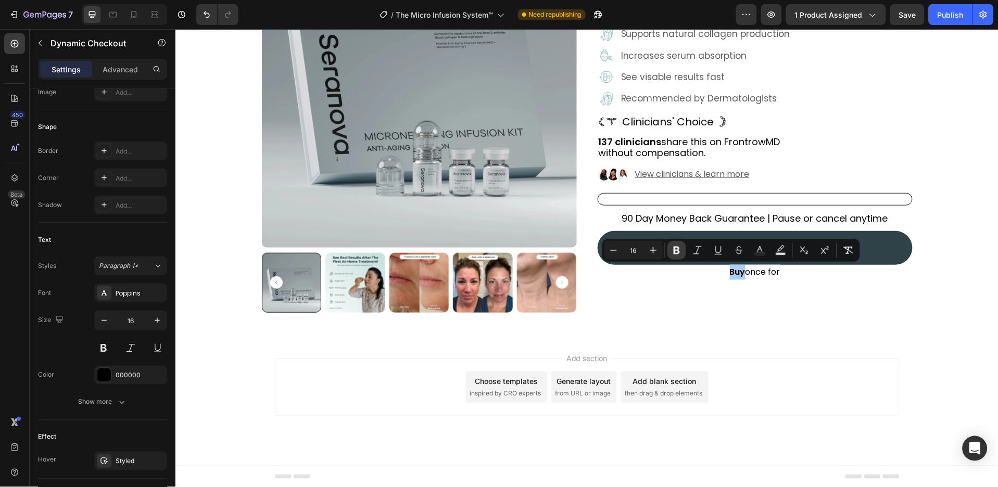
click at [679, 254] on icon "Editor contextual toolbar" at bounding box center [677, 250] width 10 height 10
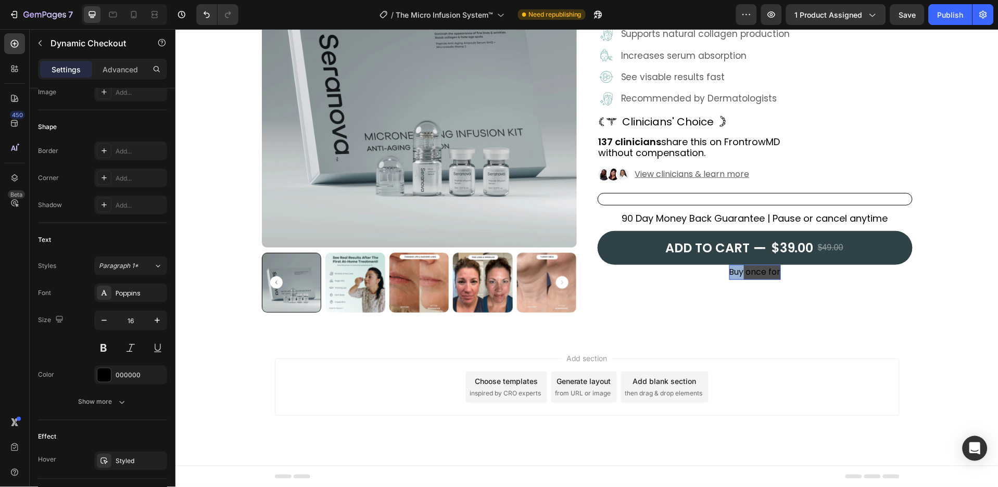
drag, startPoint x: 738, startPoint y: 273, endPoint x: 725, endPoint y: 271, distance: 13.3
click at [729, 271] on p "Buy once for" at bounding box center [755, 271] width 52 height 15
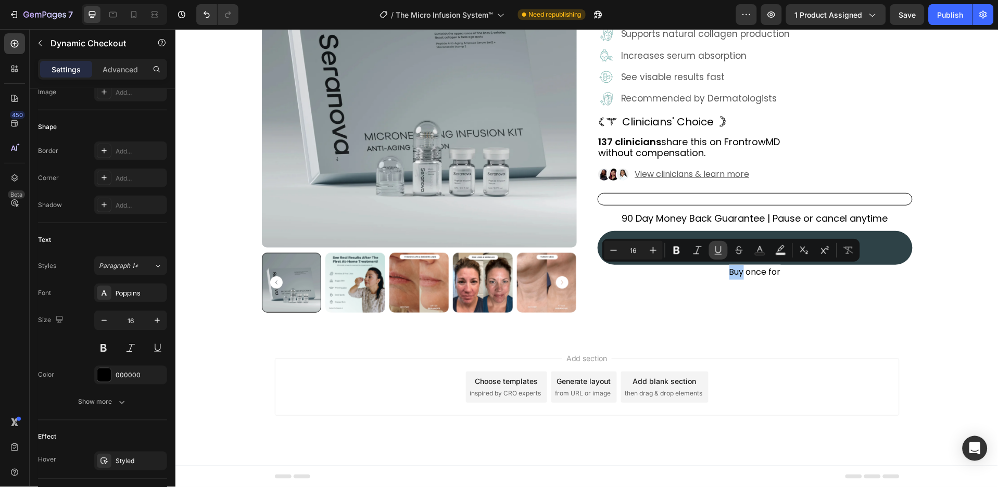
click at [713, 254] on icon "Editor contextual toolbar" at bounding box center [718, 250] width 10 height 10
drag, startPoint x: 773, startPoint y: 270, endPoint x: 742, endPoint y: 264, distance: 31.2
click at [742, 264] on p "Buy once for" at bounding box center [754, 271] width 49 height 15
click at [739, 255] on icon "Editor contextual toolbar" at bounding box center [743, 250] width 10 height 10
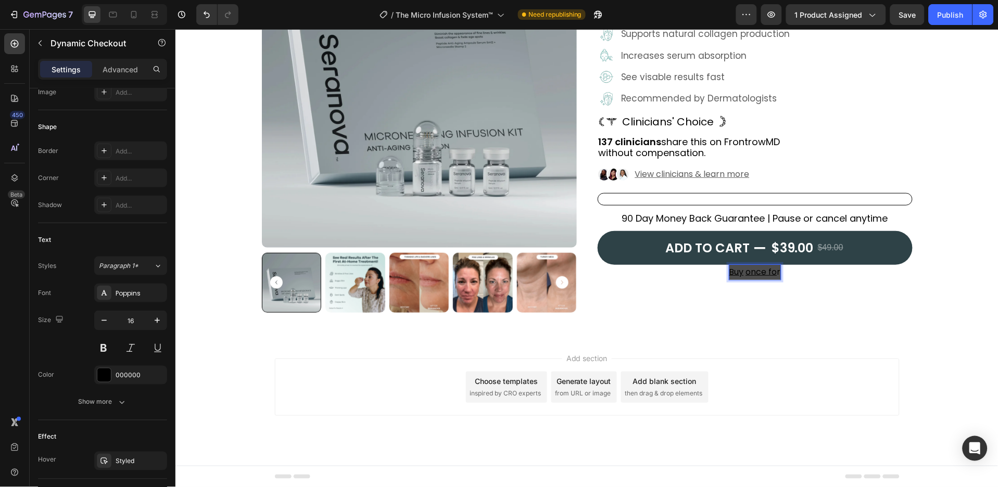
click at [771, 276] on p "Buy once fo r" at bounding box center [755, 271] width 52 height 15
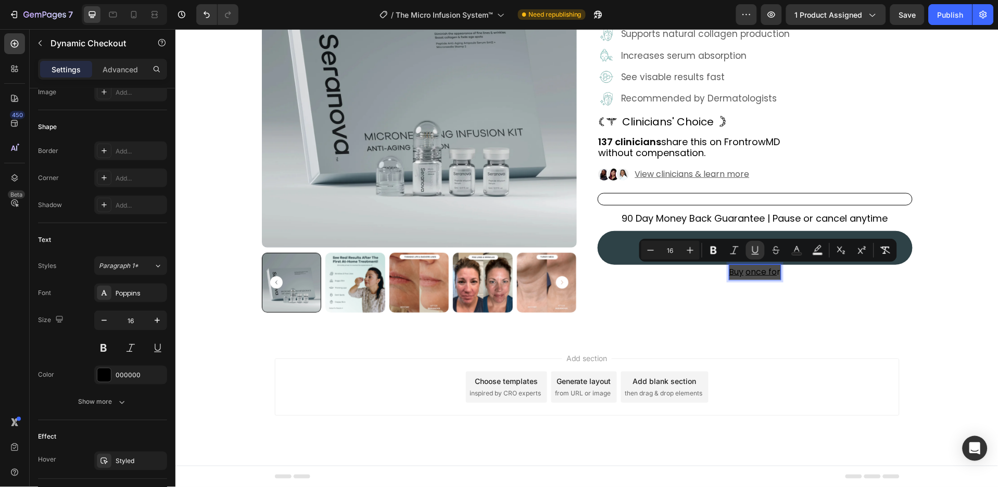
click at [769, 271] on p "Buy once fo r" at bounding box center [755, 271] width 52 height 15
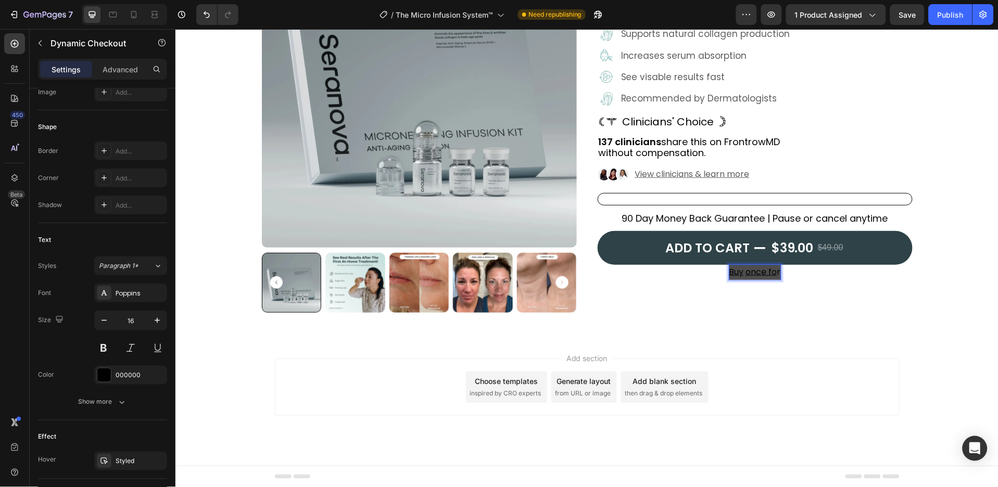
click at [771, 273] on p "Buy once fo r" at bounding box center [755, 271] width 52 height 15
click at [775, 270] on div "Buy once fo r" at bounding box center [754, 271] width 315 height 15
click at [775, 270] on p "Buy once fo r" at bounding box center [755, 271] width 52 height 15
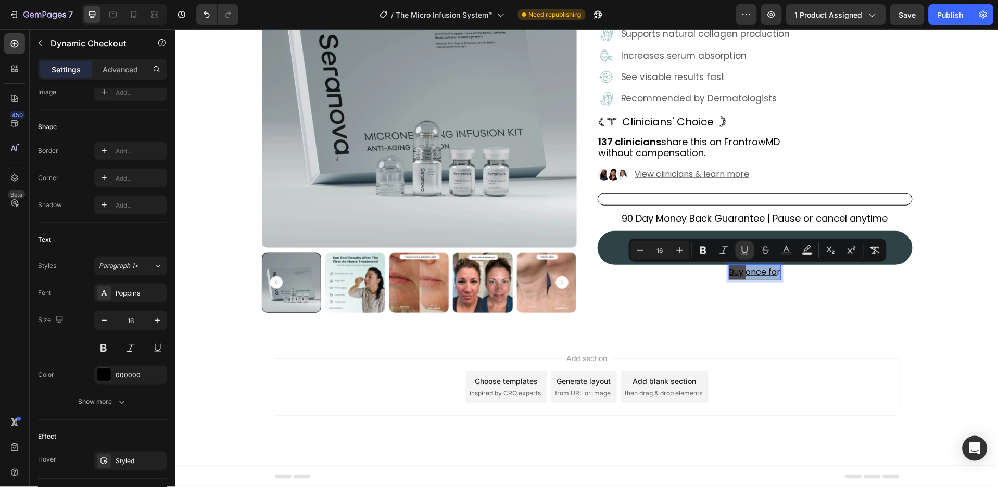
drag, startPoint x: 775, startPoint y: 270, endPoint x: 742, endPoint y: 269, distance: 32.3
click at [742, 269] on p "Buy once fo r" at bounding box center [755, 271] width 52 height 15
click at [745, 254] on icon "Editor contextual toolbar" at bounding box center [744, 254] width 7 height 1
click at [772, 271] on p "Buy once for" at bounding box center [754, 271] width 49 height 15
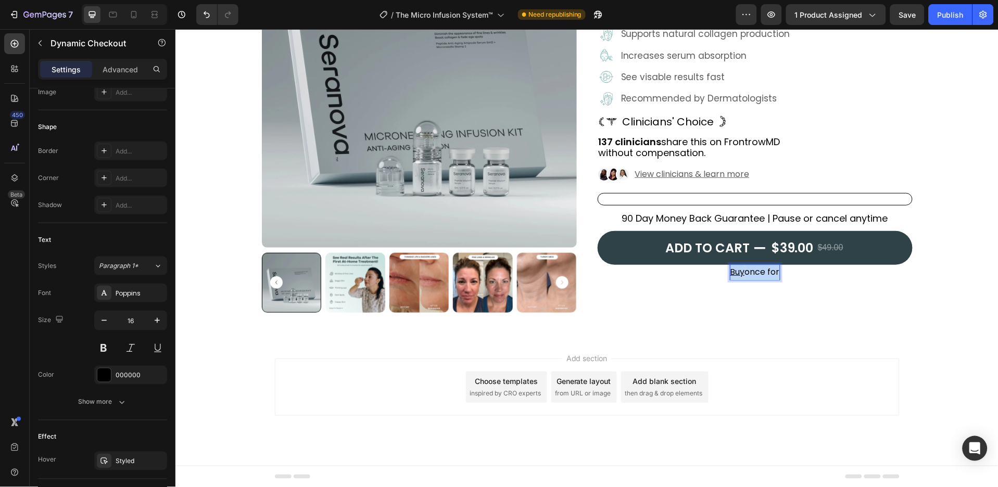
drag, startPoint x: 772, startPoint y: 271, endPoint x: 722, endPoint y: 264, distance: 50.5
click at [722, 264] on div "Buy once for" at bounding box center [754, 271] width 315 height 15
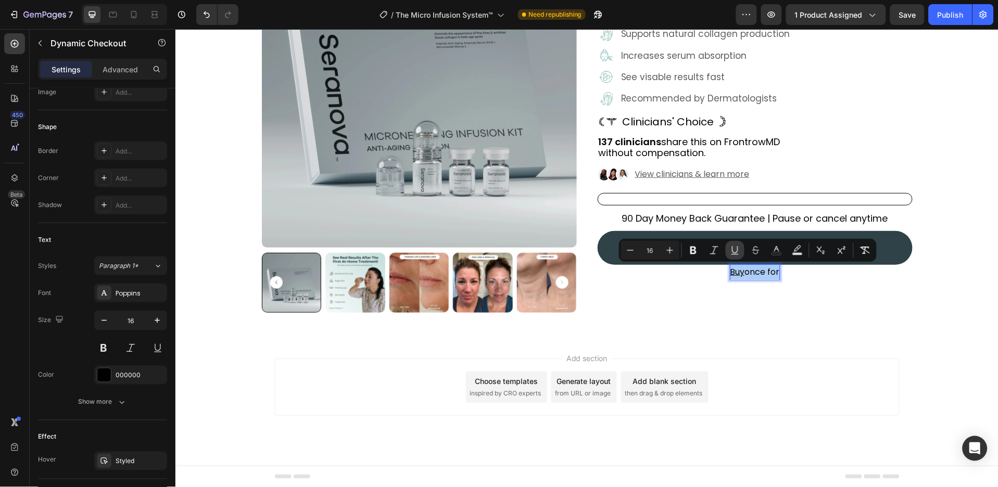
click at [733, 253] on icon "Editor contextual toolbar" at bounding box center [735, 250] width 10 height 10
click at [734, 249] on icon "Editor contextual toolbar" at bounding box center [735, 250] width 10 height 10
click at [771, 277] on p "Buy once fo r" at bounding box center [755, 271] width 52 height 15
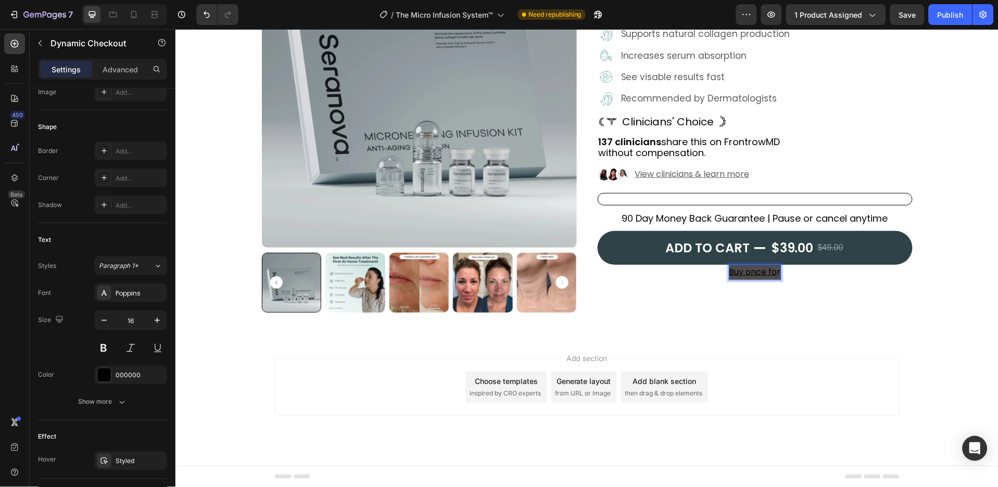
click at [775, 270] on p "Buy once fo r" at bounding box center [755, 271] width 52 height 15
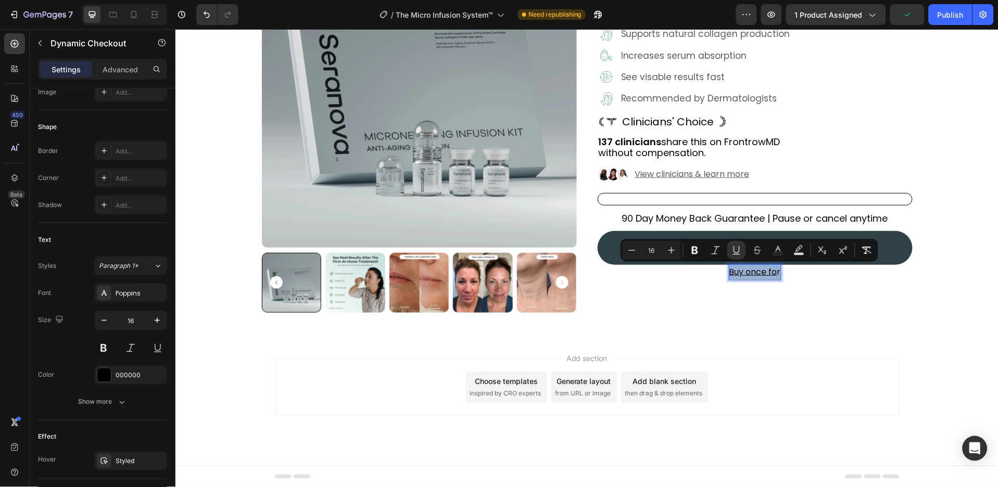
drag, startPoint x: 775, startPoint y: 270, endPoint x: 724, endPoint y: 264, distance: 51.4
click at [729, 264] on p "Buy once fo r" at bounding box center [755, 271] width 52 height 15
click at [733, 256] on button "Underline" at bounding box center [736, 250] width 19 height 19
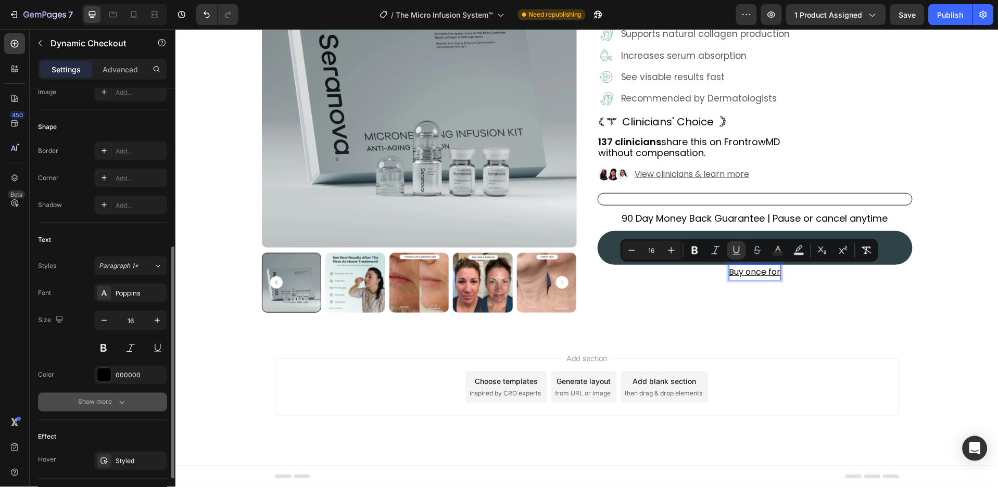
click at [140, 403] on button "Show more" at bounding box center [102, 402] width 129 height 19
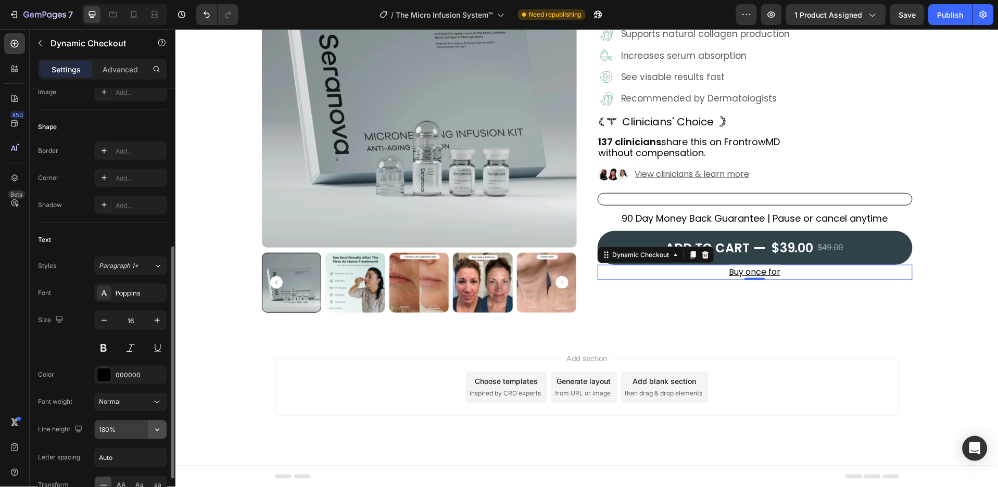
click at [153, 430] on icon "button" at bounding box center [157, 430] width 10 height 10
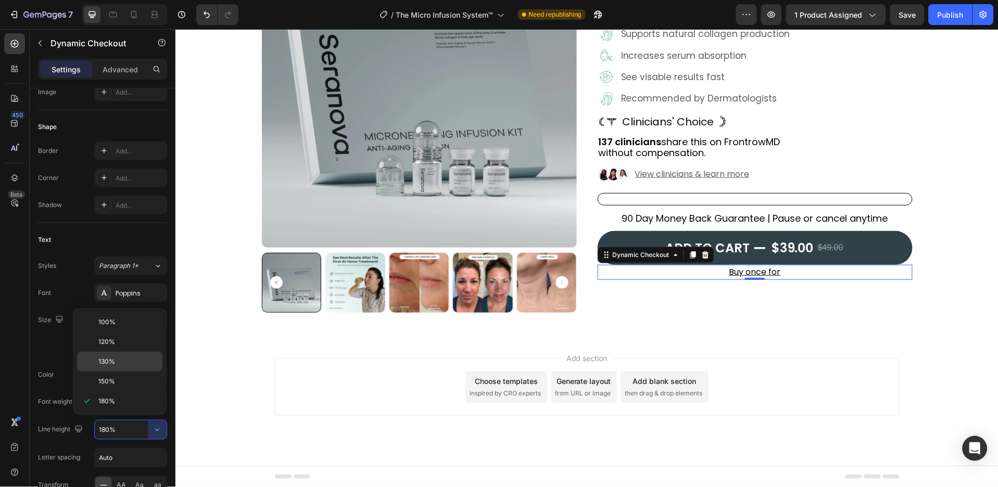
click at [153, 364] on p "130%" at bounding box center [127, 361] width 59 height 9
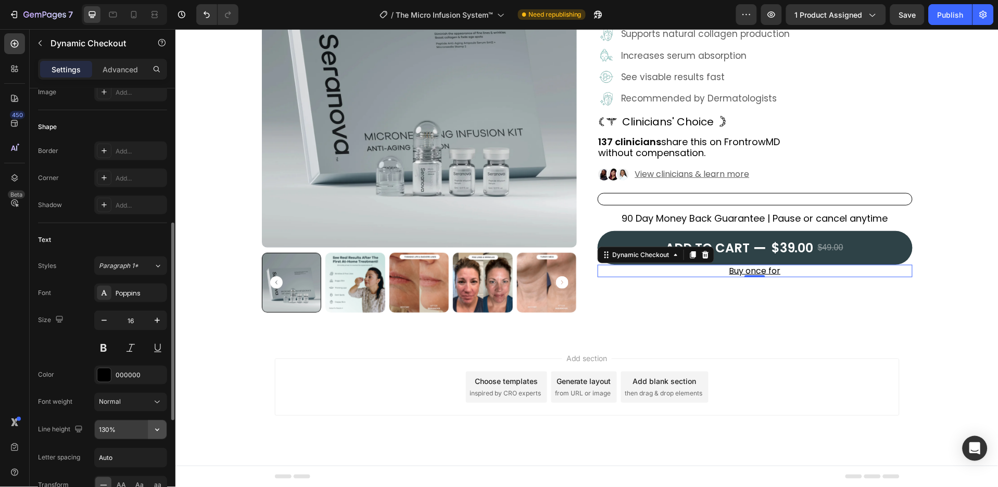
click at [160, 429] on icon "button" at bounding box center [157, 430] width 10 height 10
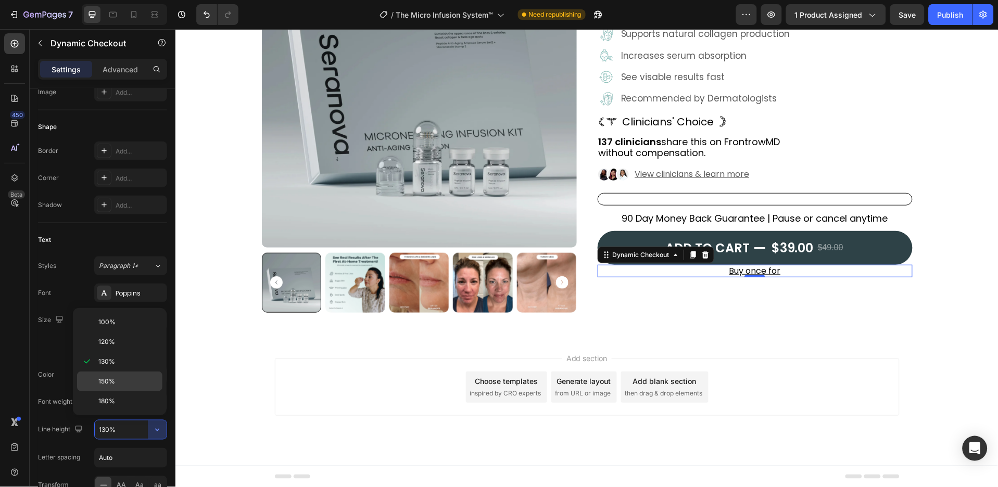
click at [144, 382] on p "150%" at bounding box center [127, 381] width 59 height 9
type input "150%"
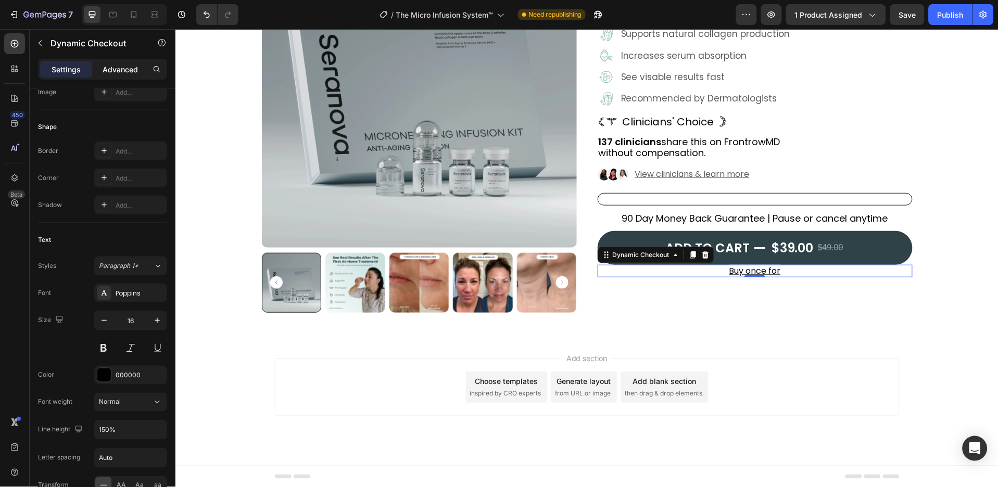
click at [124, 66] on p "Advanced" at bounding box center [120, 69] width 35 height 11
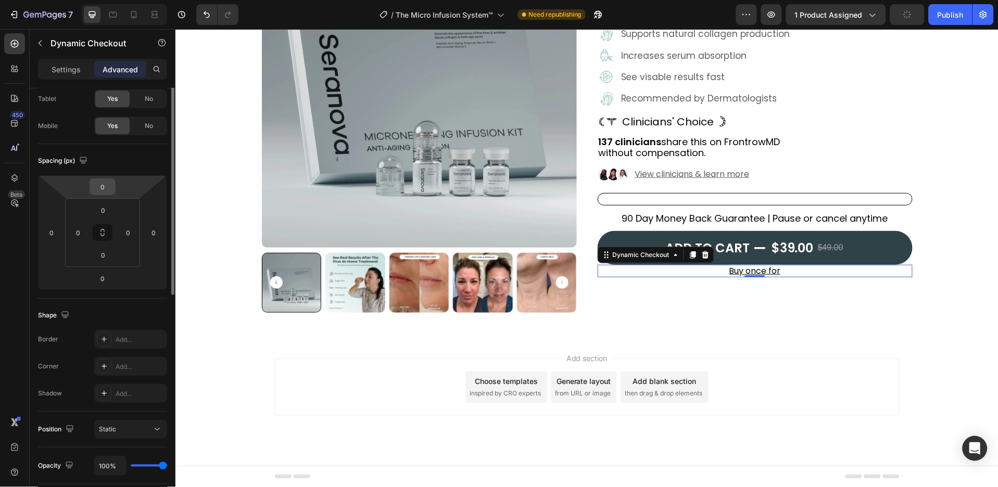
scroll to position [0, 0]
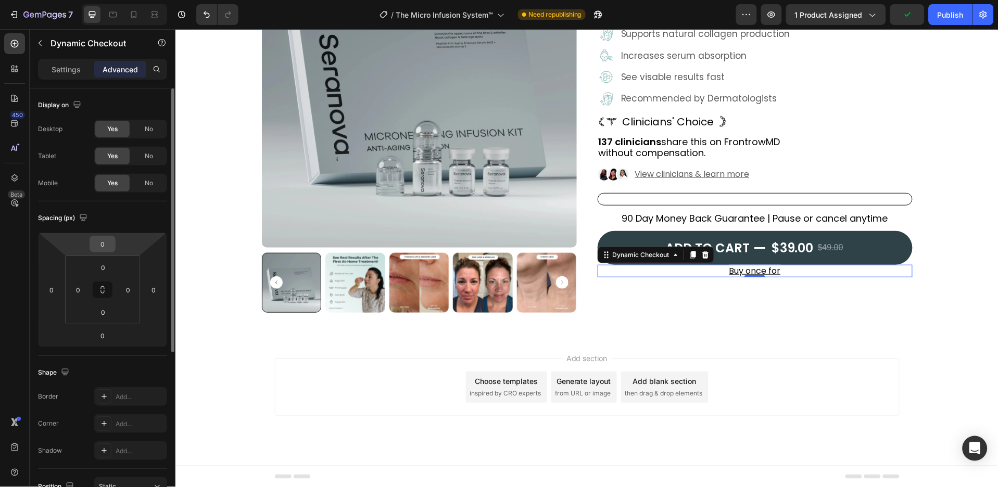
click at [105, 240] on input "0" at bounding box center [102, 244] width 21 height 16
type input "10"
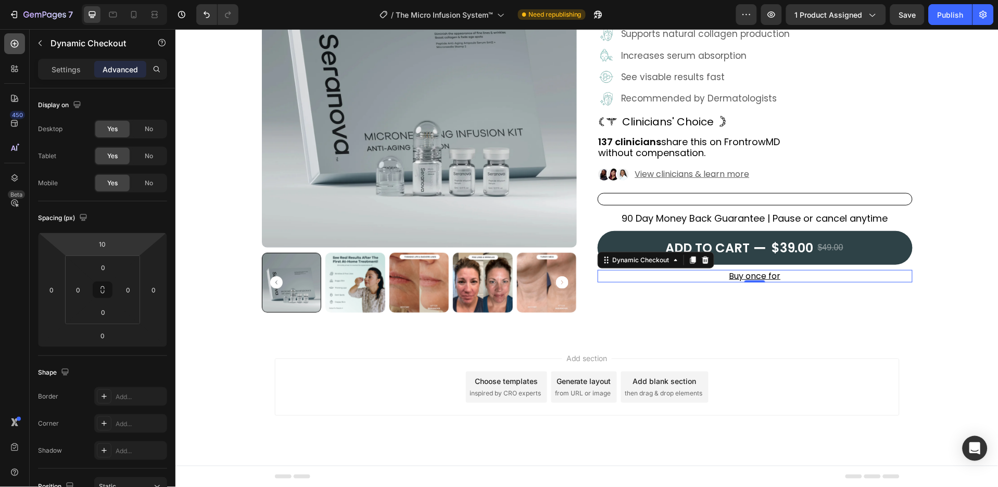
click at [14, 39] on icon at bounding box center [14, 44] width 10 height 10
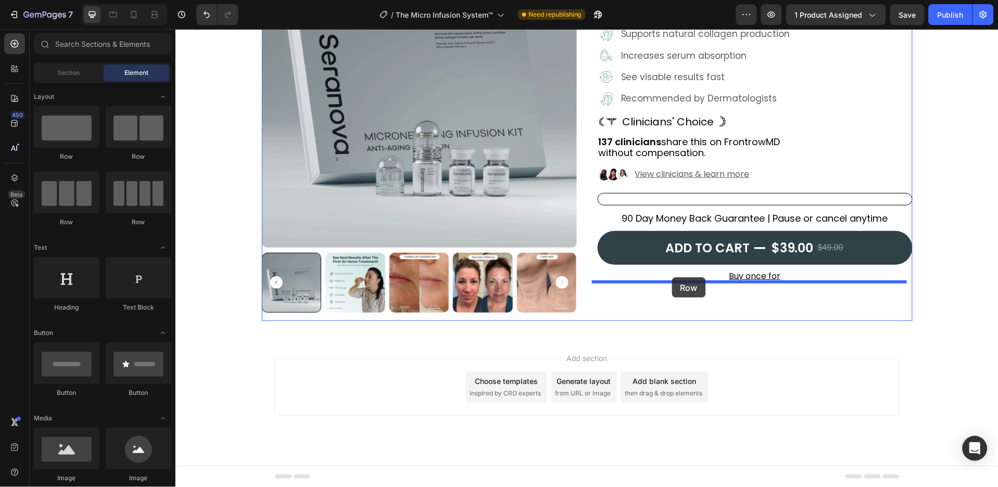
drag, startPoint x: 238, startPoint y: 155, endPoint x: 672, endPoint y: 277, distance: 449.9
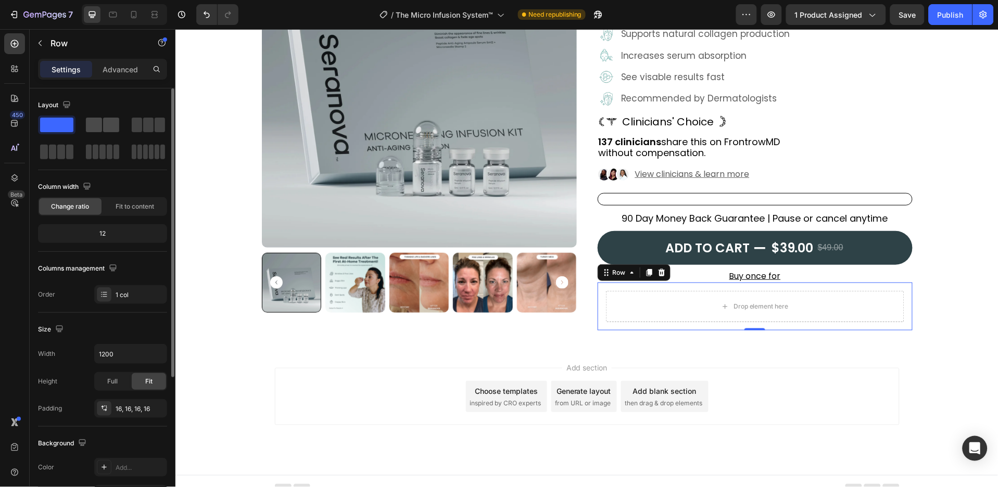
click at [96, 127] on span at bounding box center [94, 125] width 16 height 15
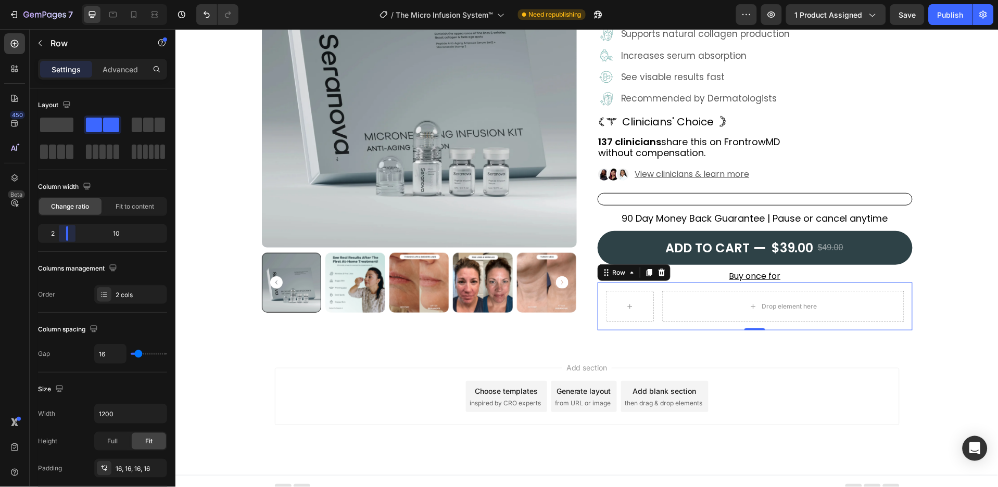
drag, startPoint x: 103, startPoint y: 233, endPoint x: 64, endPoint y: 228, distance: 39.8
click at [64, 0] on body "7 Version history / The Micro Infusion System™ Need republishing Preview 1 prod…" at bounding box center [499, 0] width 998 height 0
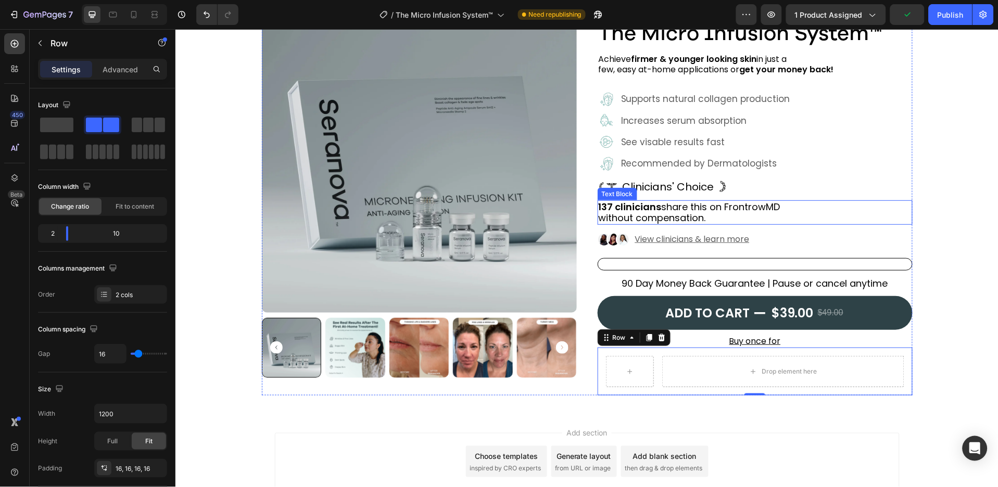
scroll to position [138, 0]
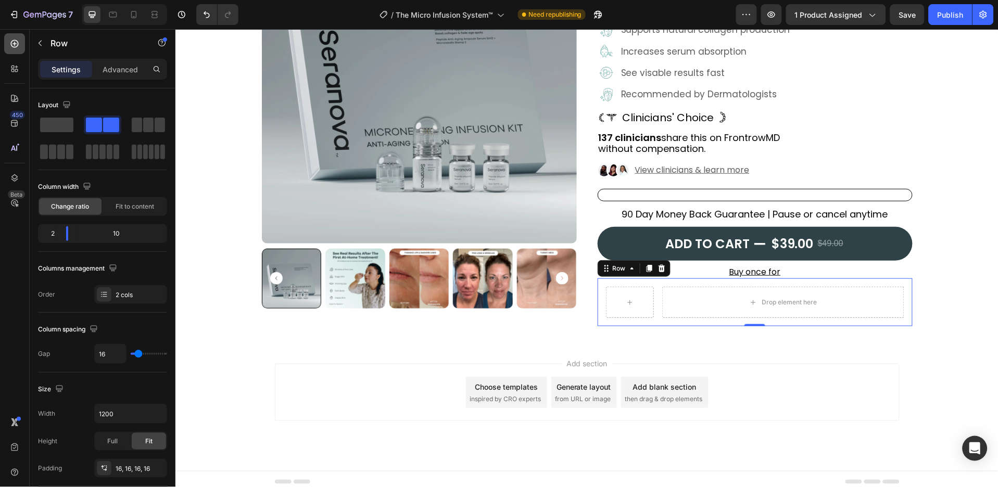
click at [14, 45] on icon at bounding box center [15, 44] width 8 height 8
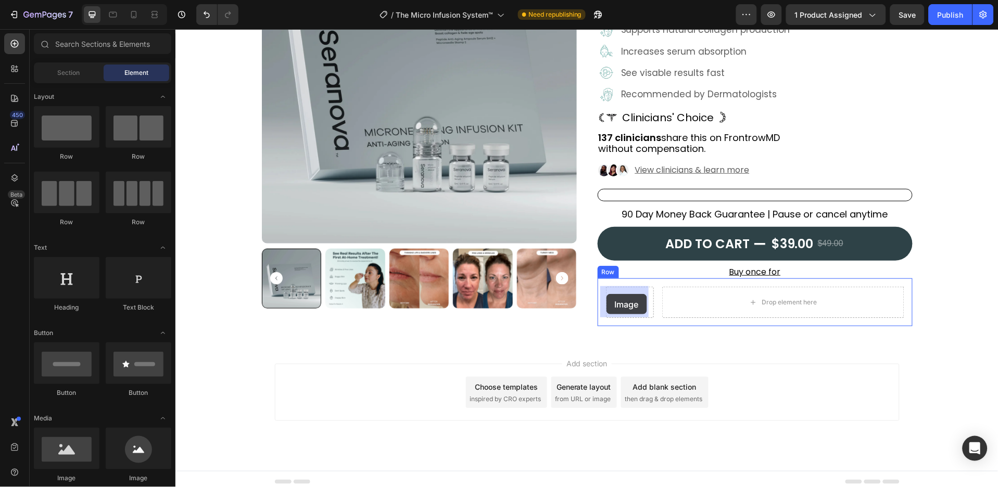
drag, startPoint x: 315, startPoint y: 482, endPoint x: 606, endPoint y: 294, distance: 346.3
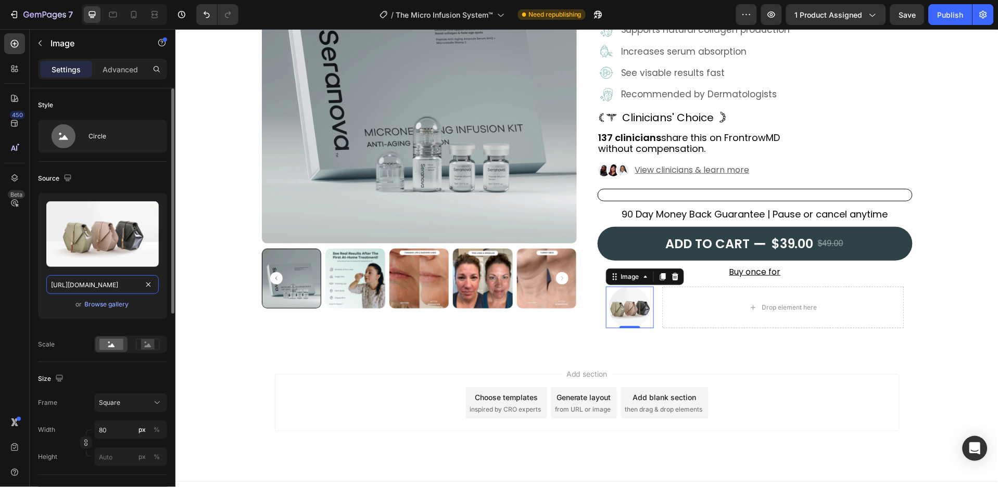
click at [98, 282] on input "https://cdn.shopify.com/s/files/1/2005/9307/files/image_demo.jpg" at bounding box center [102, 284] width 112 height 19
paste input "js-ecom-academy.myshopify.com/cdn/shop/files/gempages_579201947601470257-aad999…"
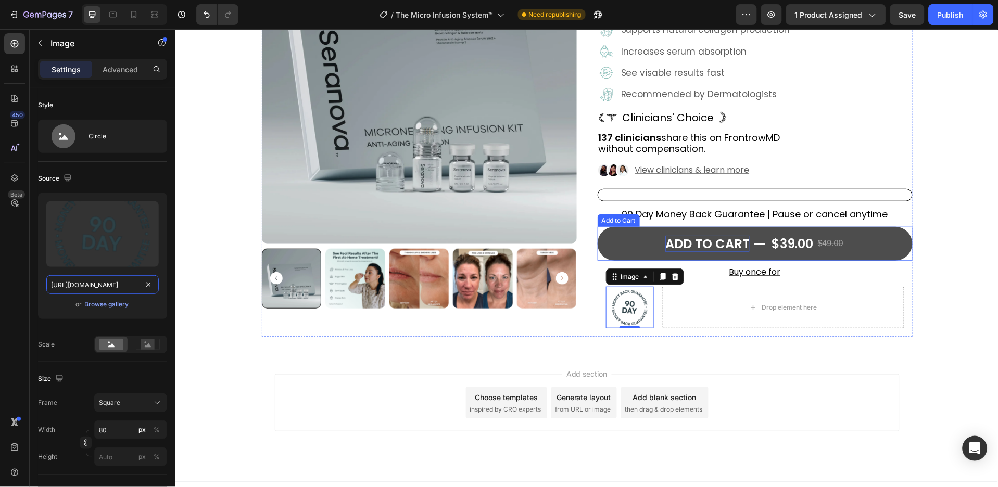
scroll to position [69, 0]
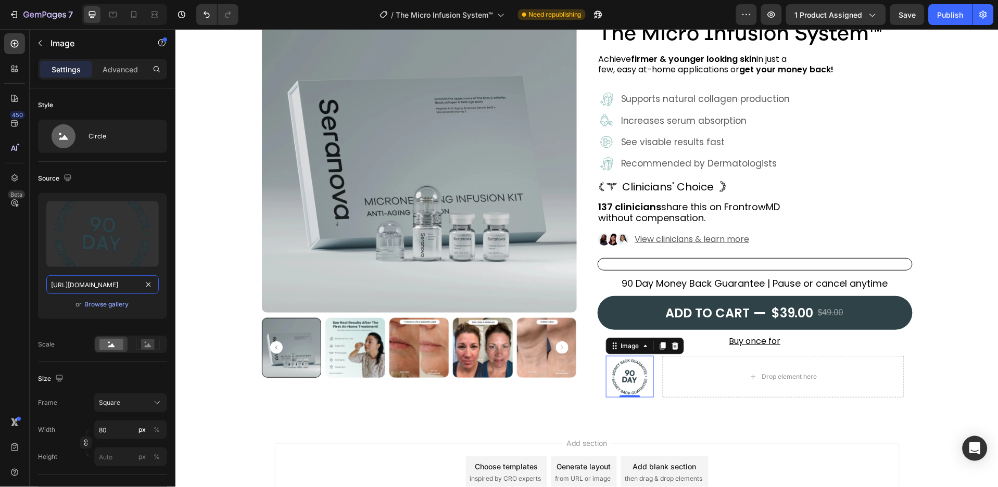
type input "https://js-ecom-academy.myshopify.com/cdn/shop/files/gempages_57920194760147025…"
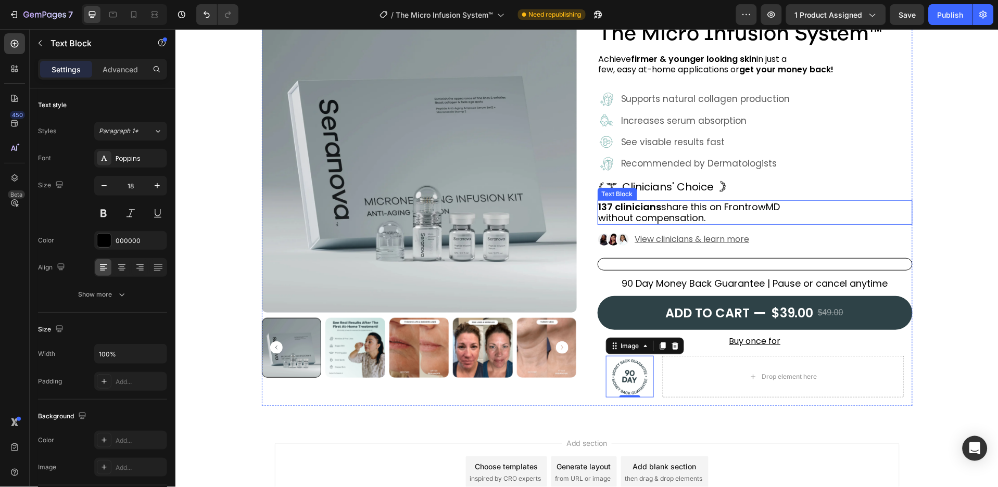
click at [630, 208] on strong "137 clinicians" at bounding box center [629, 206] width 63 height 13
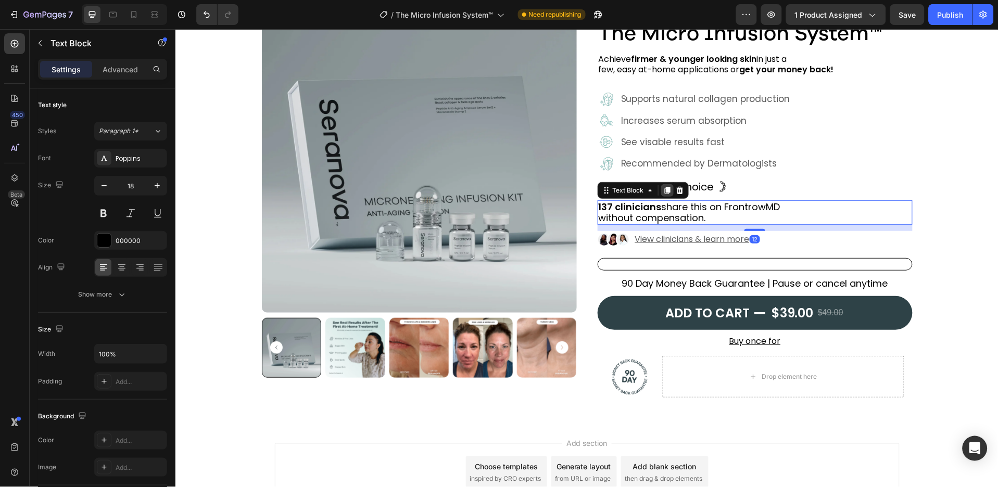
click at [664, 192] on icon at bounding box center [667, 189] width 6 height 7
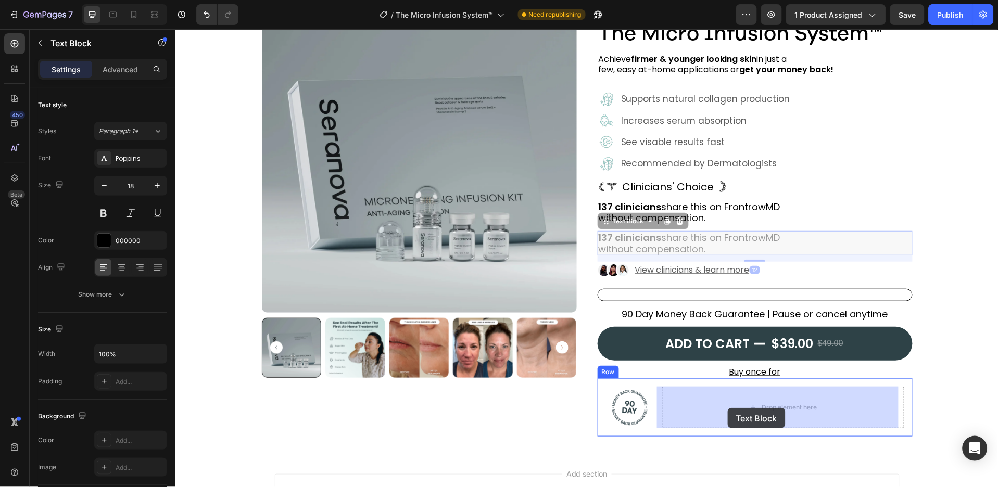
drag, startPoint x: 613, startPoint y: 225, endPoint x: 727, endPoint y: 408, distance: 215.6
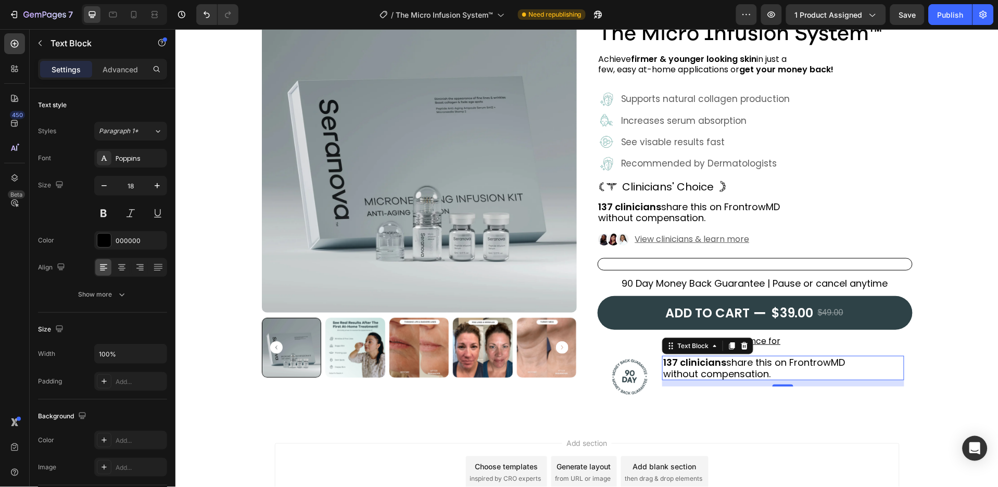
click at [749, 363] on p "137 clinicians share this on FrontrowMD without compensation." at bounding box center [782, 368] width 239 height 22
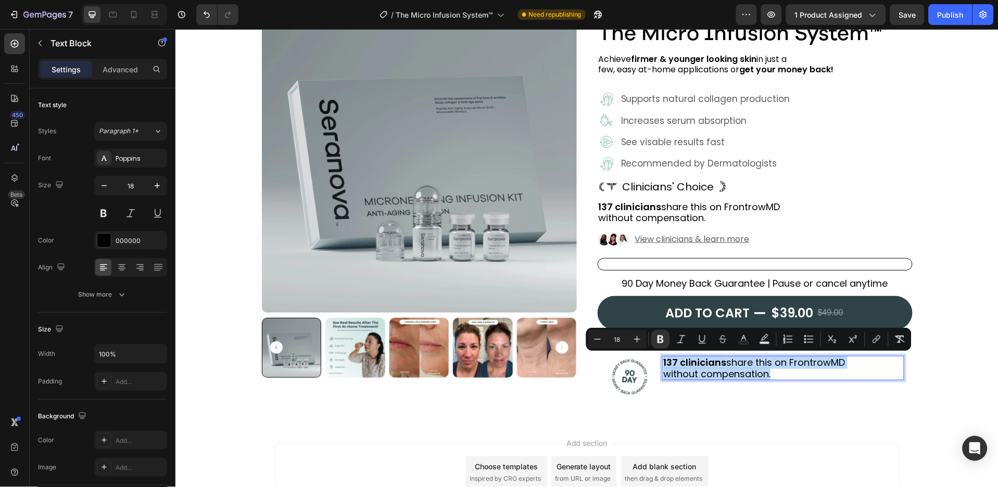
type input "14"
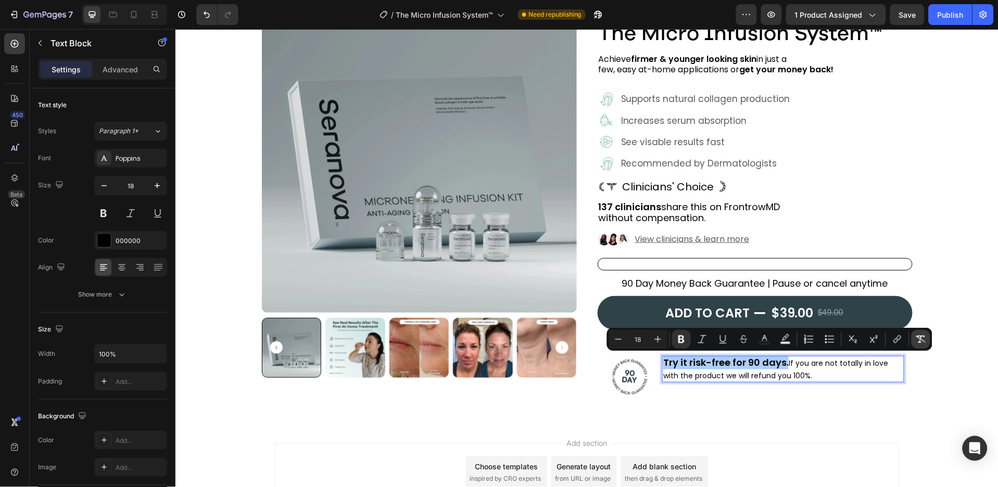
click at [918, 340] on icon "Editor contextual toolbar" at bounding box center [921, 339] width 10 height 10
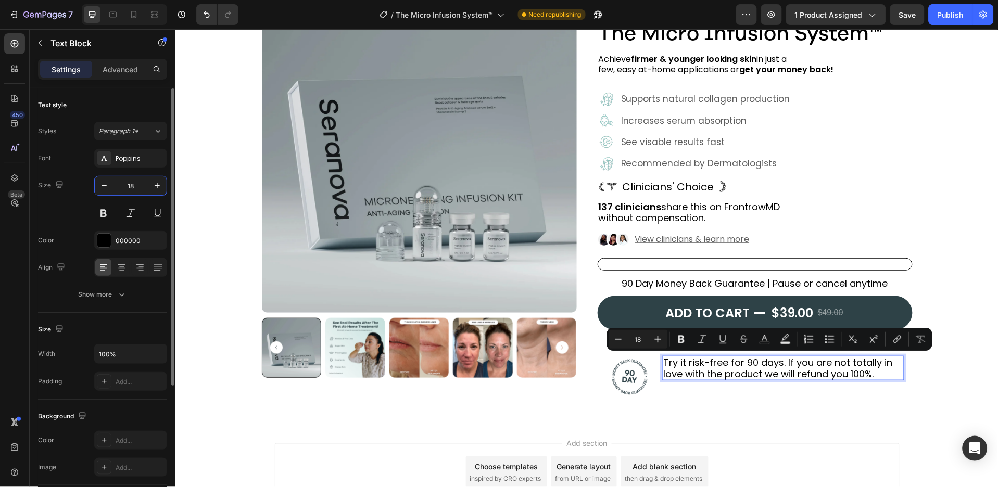
click at [135, 183] on input "18" at bounding box center [130, 185] width 34 height 19
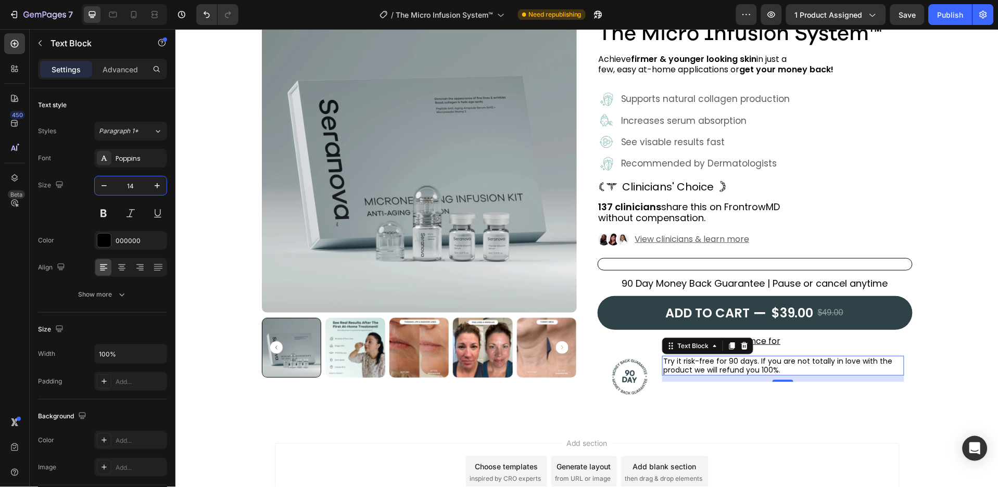
type input "14"
click at [136, 293] on button "Show more" at bounding box center [102, 294] width 129 height 19
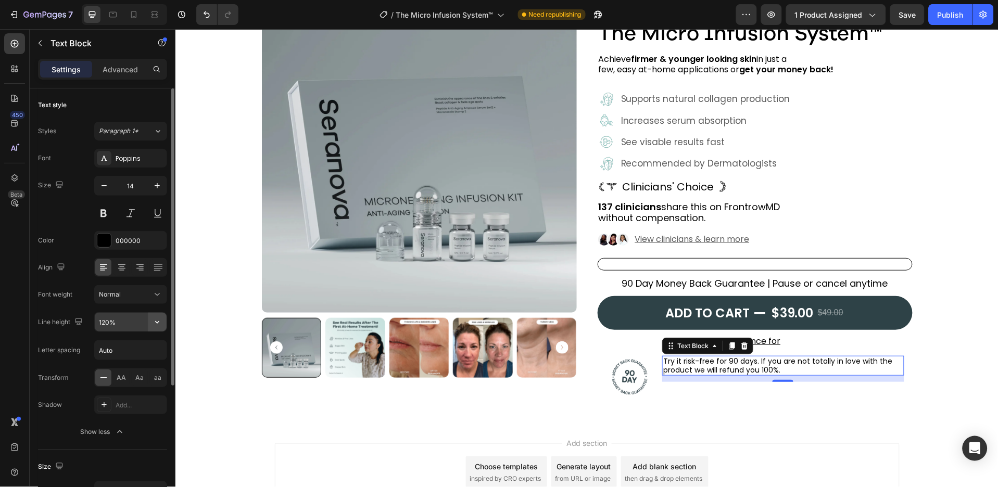
click at [152, 320] on icon "button" at bounding box center [157, 322] width 10 height 10
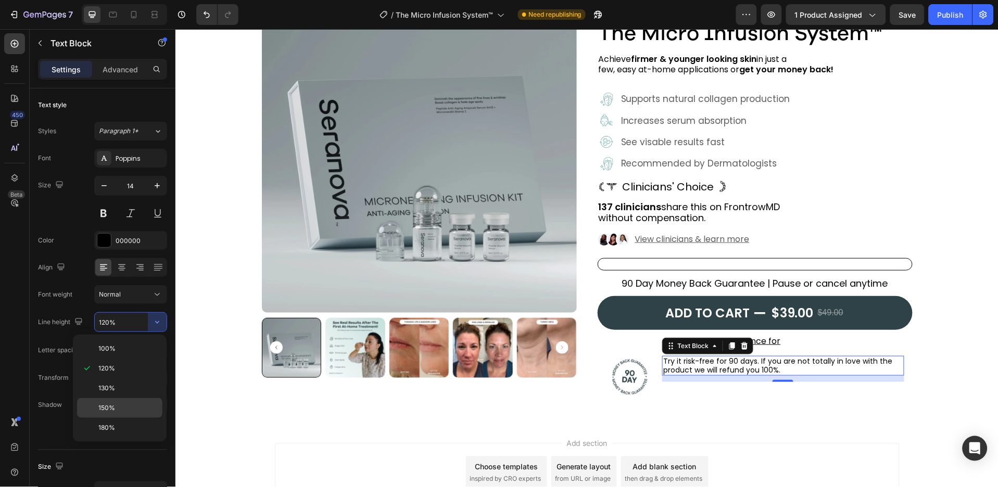
click at [134, 404] on p "150%" at bounding box center [127, 407] width 59 height 9
type input "150%"
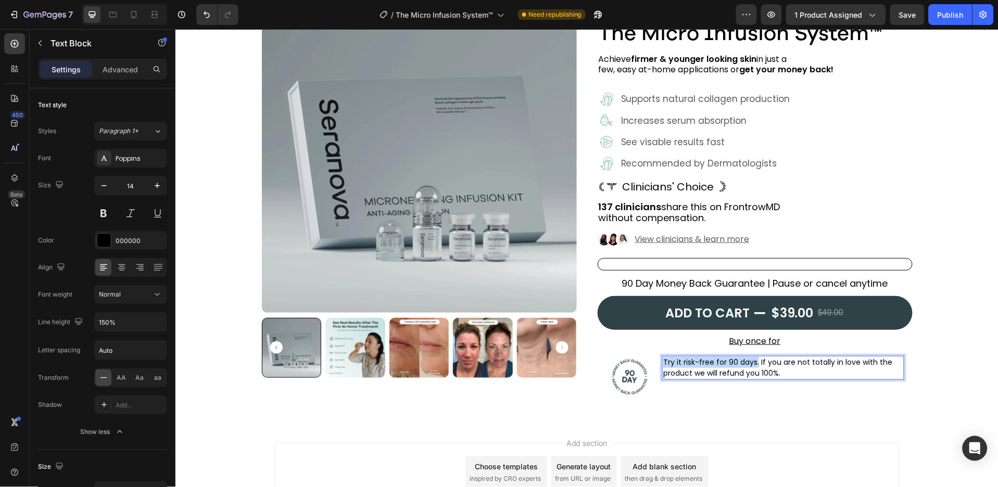
drag, startPoint x: 751, startPoint y: 362, endPoint x: 658, endPoint y: 358, distance: 92.7
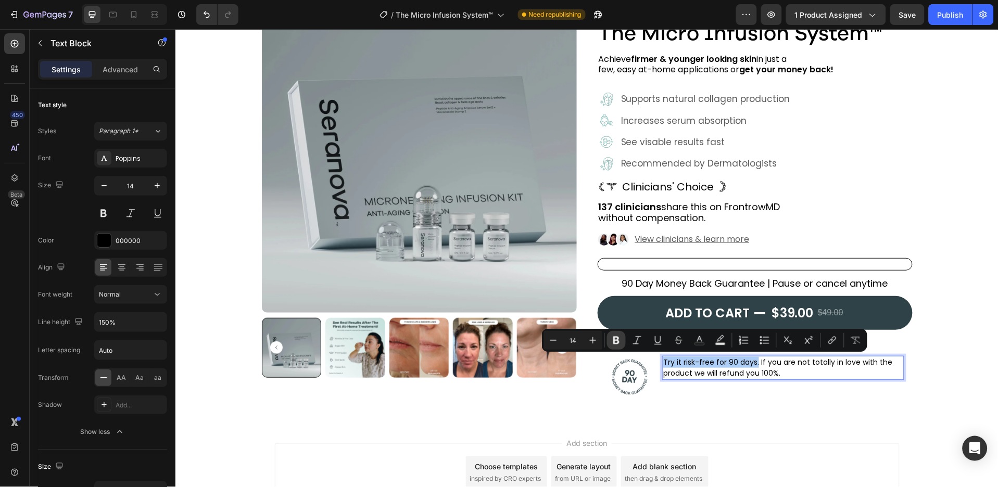
click at [617, 342] on icon "Editor contextual toolbar" at bounding box center [616, 340] width 10 height 10
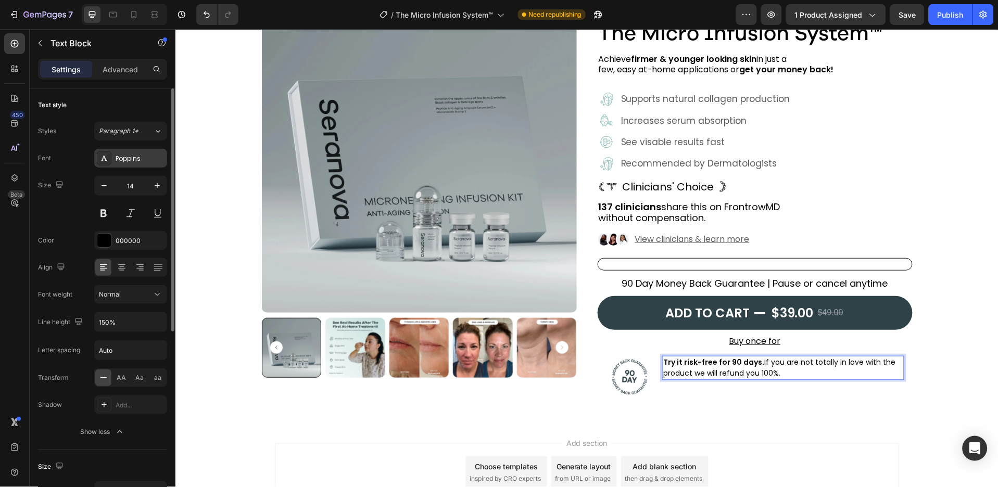
click at [151, 158] on div "Poppins" at bounding box center [140, 158] width 49 height 9
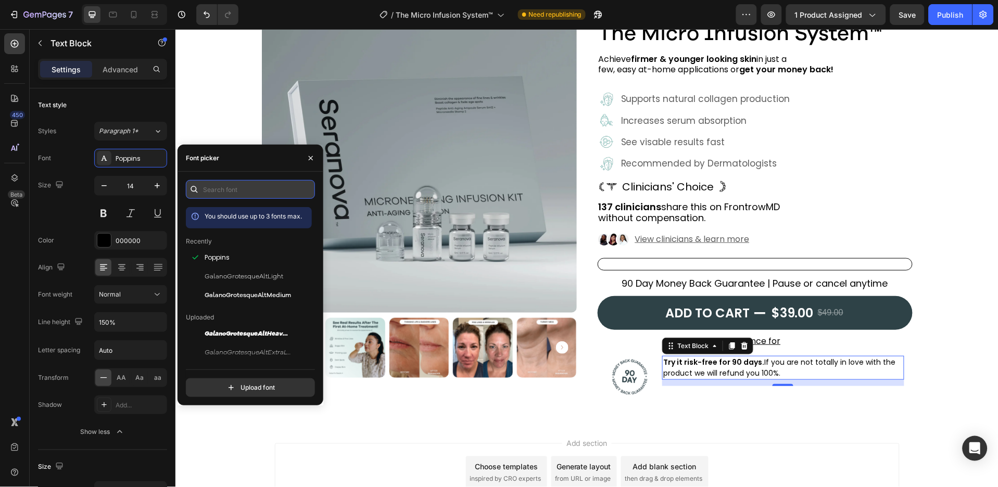
click at [248, 189] on input "text" at bounding box center [250, 189] width 129 height 19
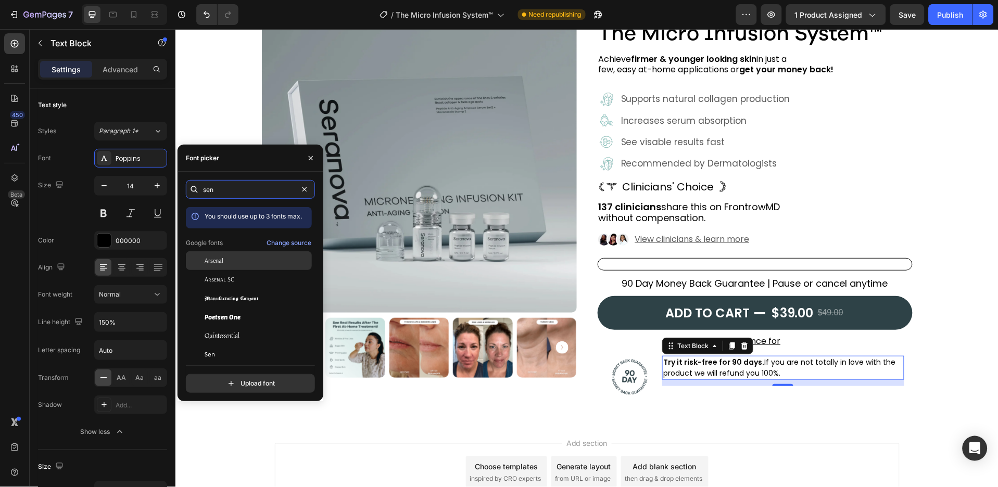
type input "sens"
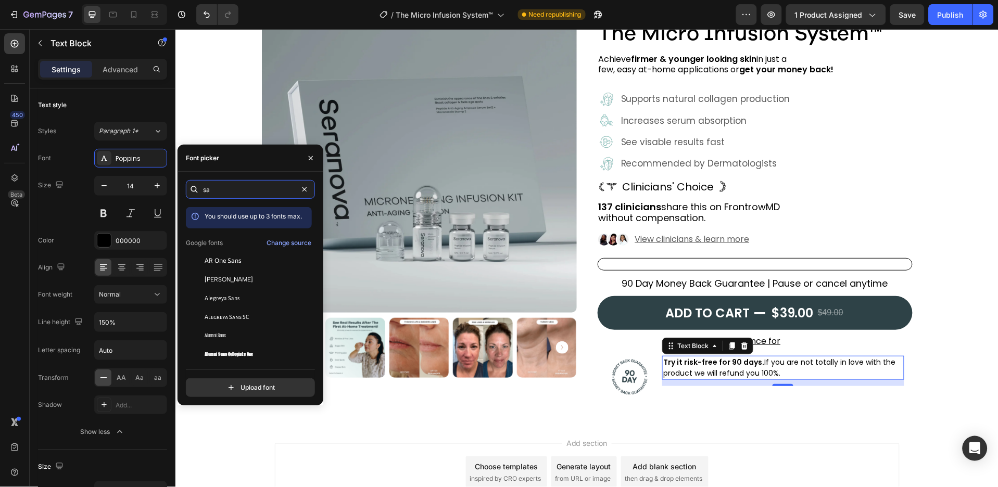
type input "s"
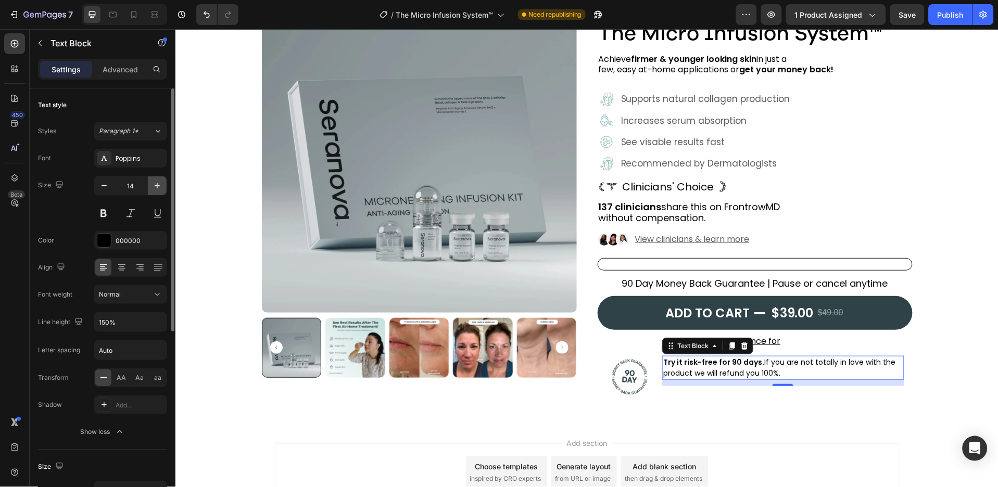
click at [153, 188] on icon "button" at bounding box center [157, 186] width 10 height 10
type input "15"
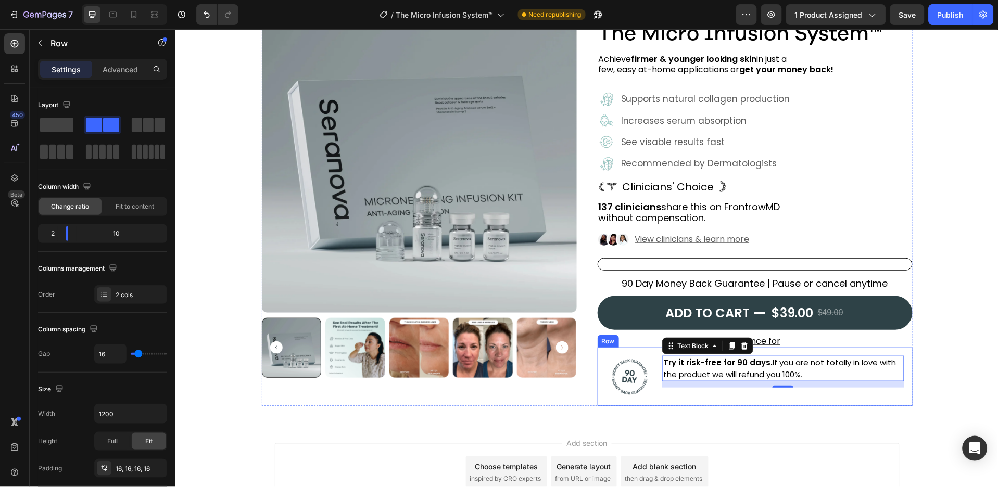
click at [662, 396] on div "Try it risk-free for 90 days. If you are not totally in love with the product w…" at bounding box center [783, 377] width 242 height 42
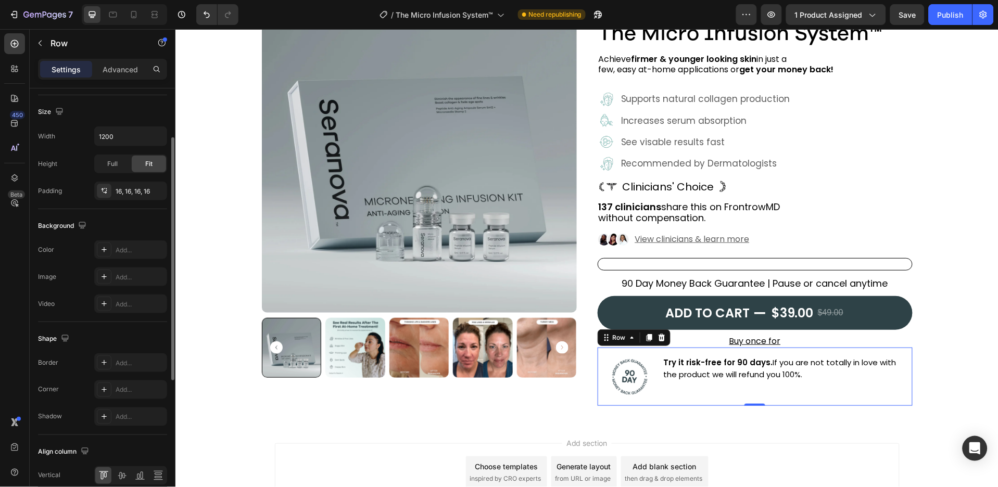
scroll to position [325, 0]
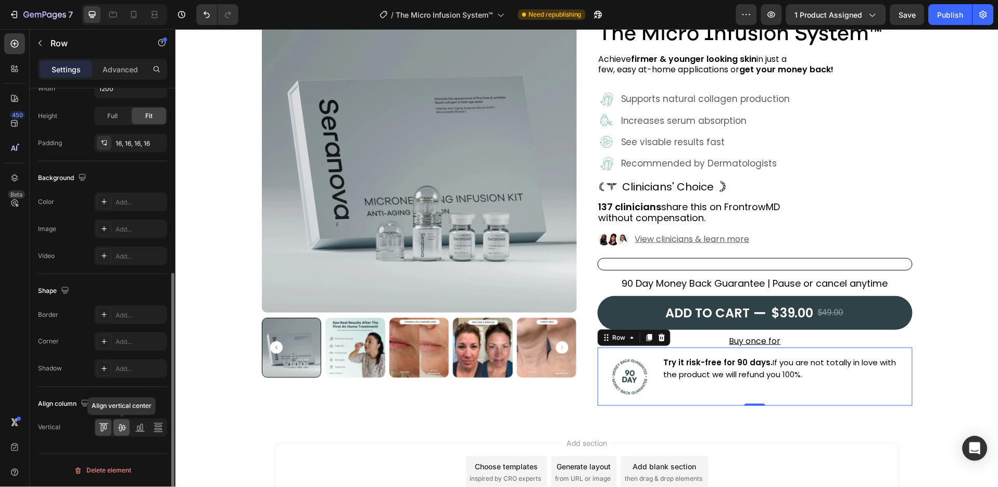
click at [125, 429] on icon at bounding box center [122, 428] width 10 height 10
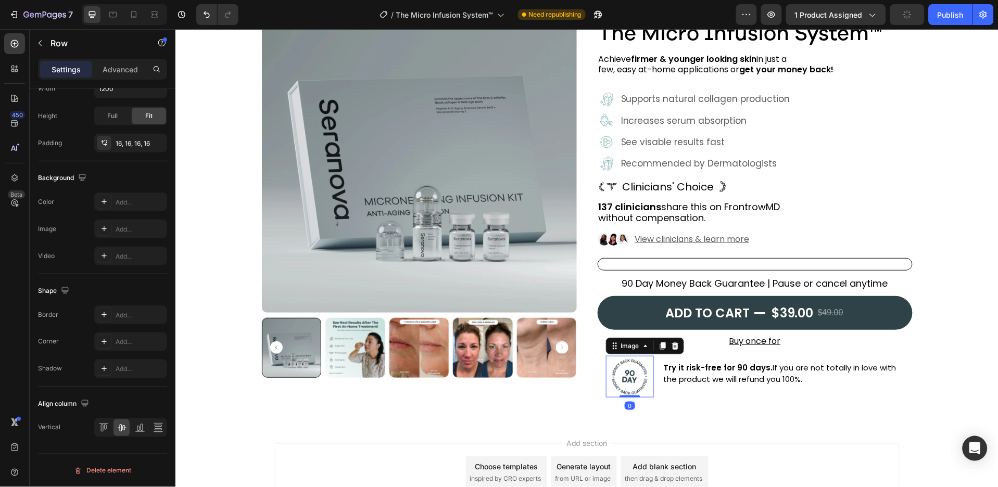
click at [645, 391] on div at bounding box center [629, 377] width 48 height 42
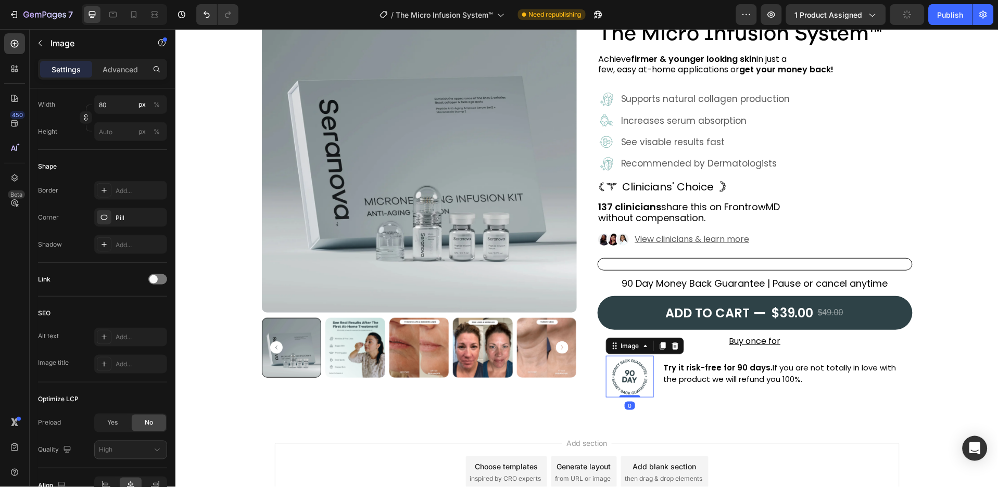
scroll to position [0, 0]
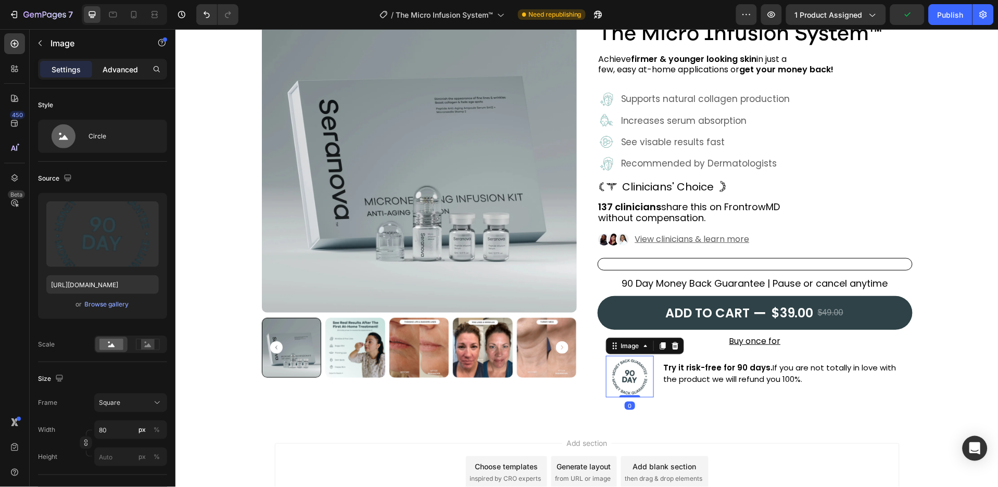
click at [123, 68] on p "Advanced" at bounding box center [120, 69] width 35 height 11
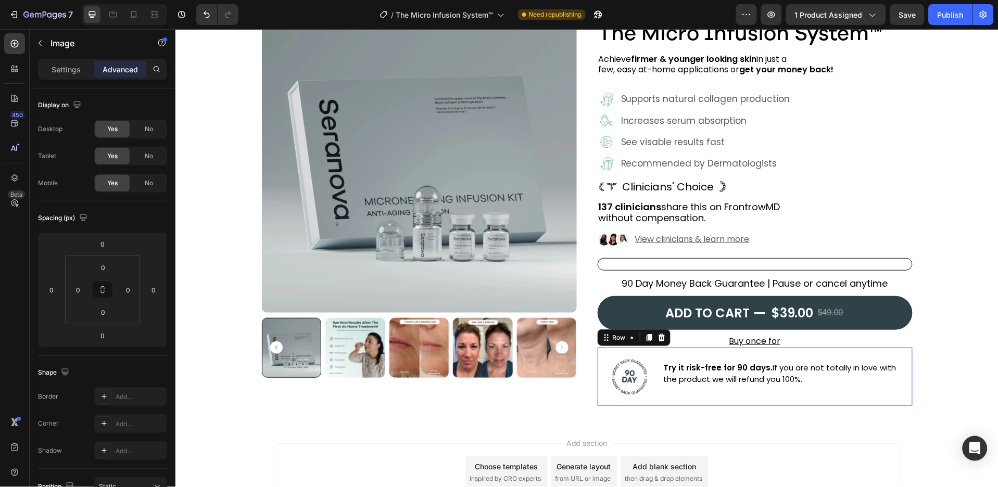
click at [708, 394] on div "Try it risk-free for 90 days. If you are not totally in love with the product w…" at bounding box center [783, 377] width 242 height 42
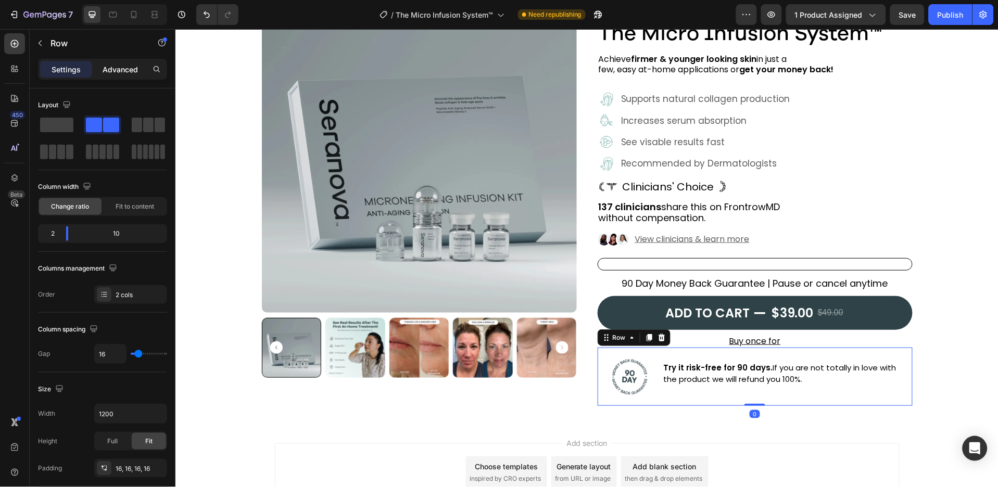
click at [135, 67] on p "Advanced" at bounding box center [120, 69] width 35 height 11
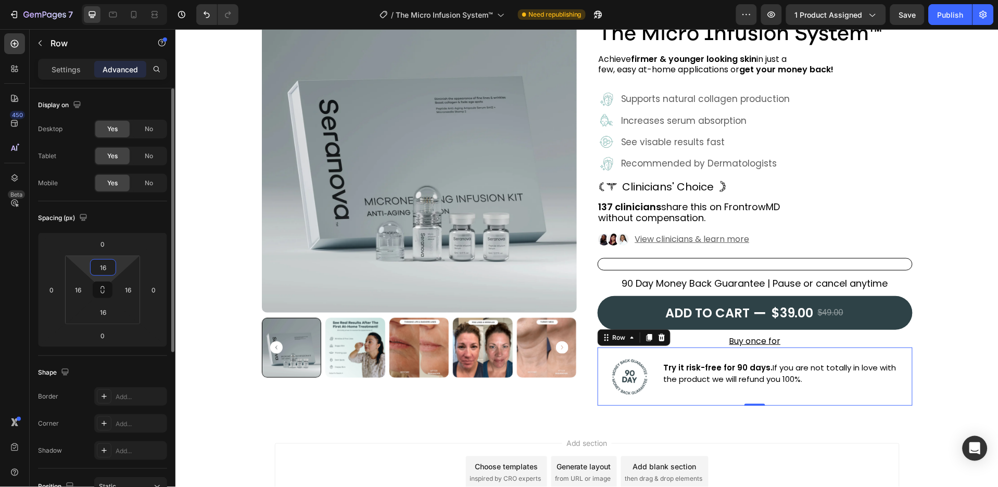
click at [102, 269] on input "16" at bounding box center [103, 268] width 21 height 16
type input "10"
click at [110, 290] on button at bounding box center [103, 290] width 20 height 17
click at [106, 268] on input "10" at bounding box center [103, 268] width 21 height 16
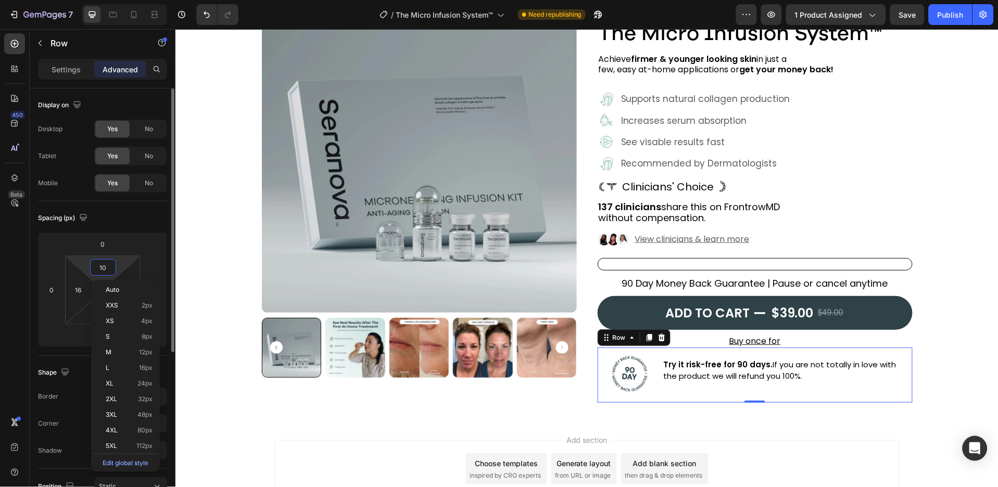
type input "101"
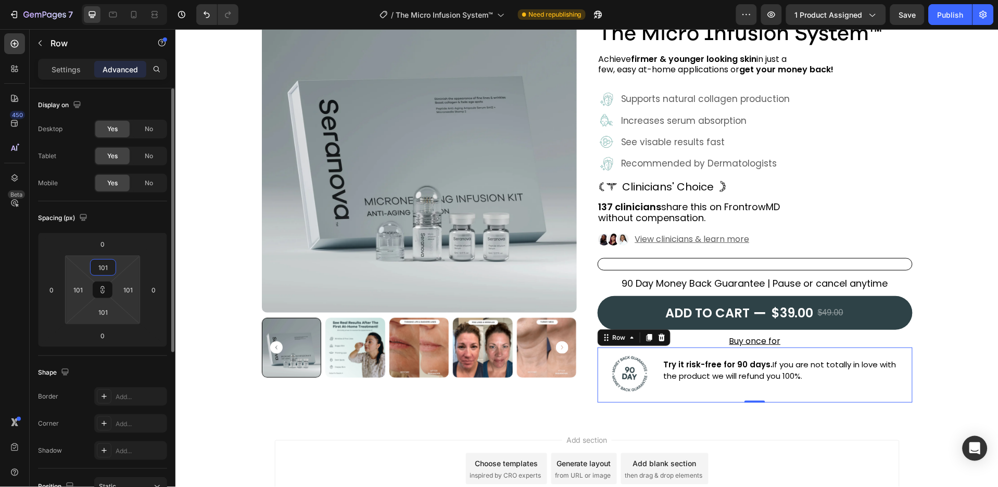
type input "1010"
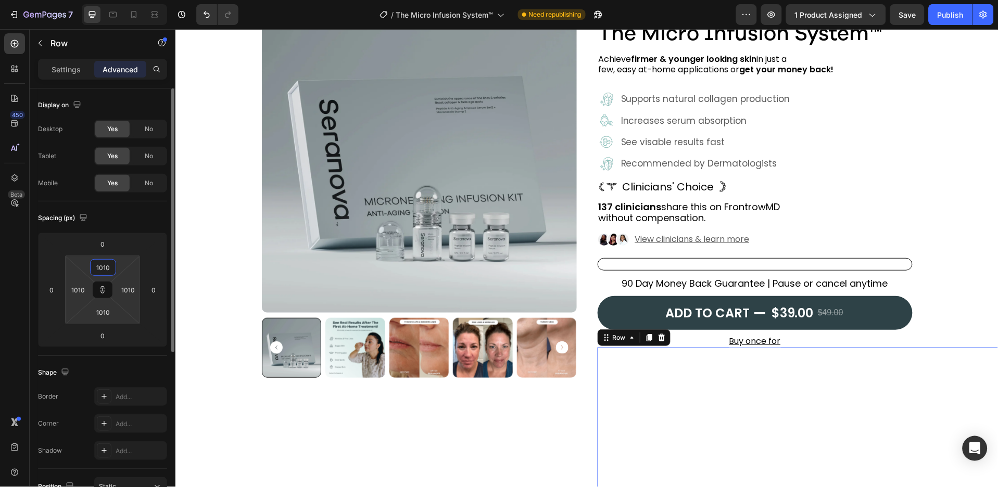
type input "101"
type input "10"
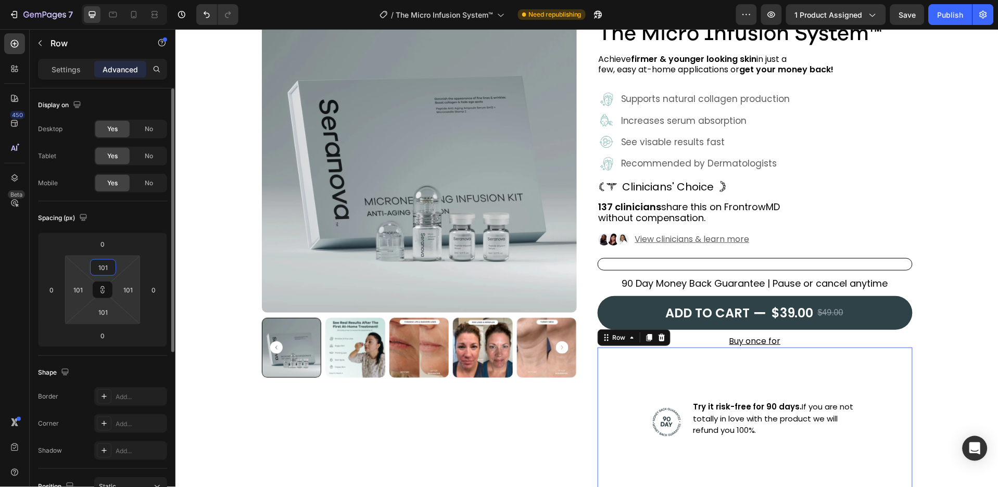
type input "10"
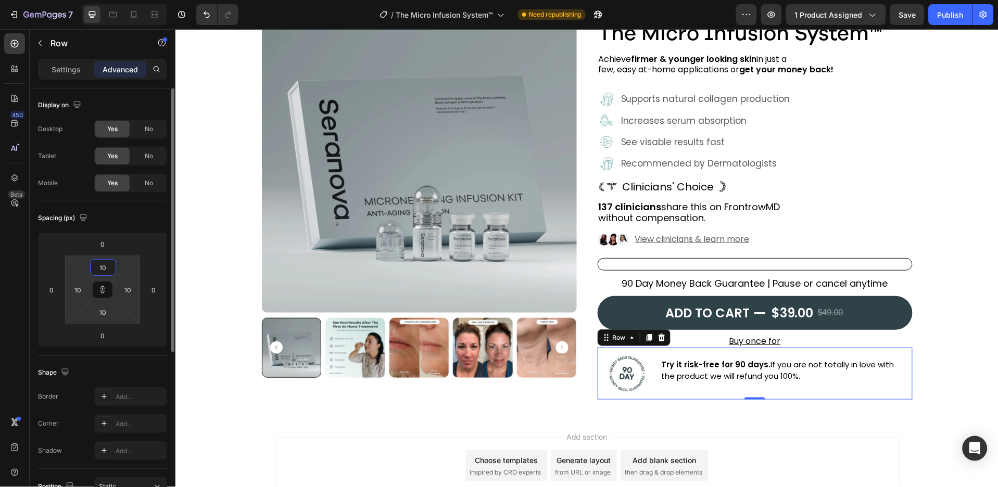
type input "1"
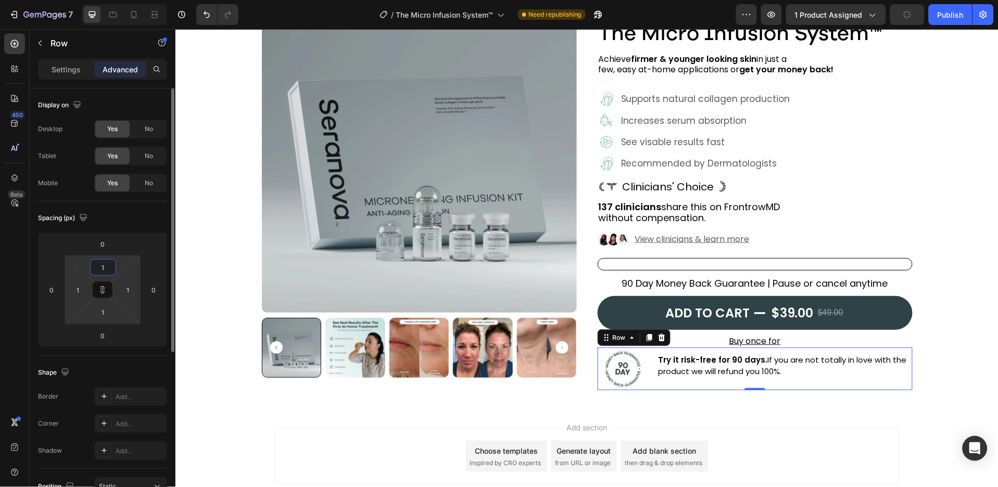
type input "10"
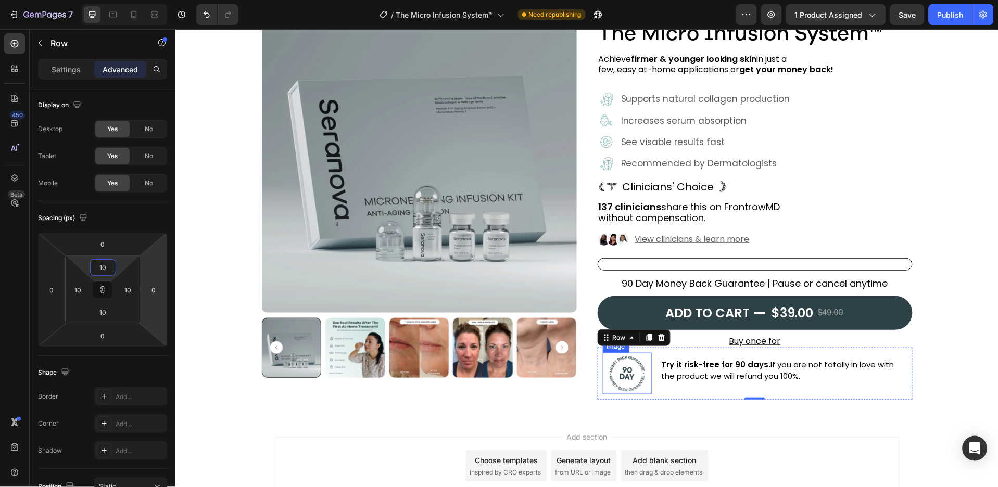
click at [627, 379] on img at bounding box center [627, 373] width 42 height 42
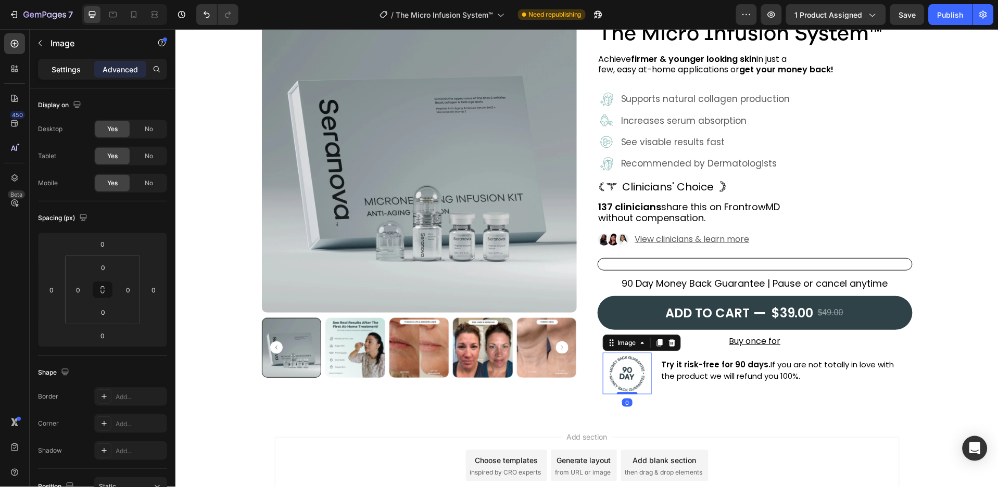
click at [74, 71] on p "Settings" at bounding box center [66, 69] width 29 height 11
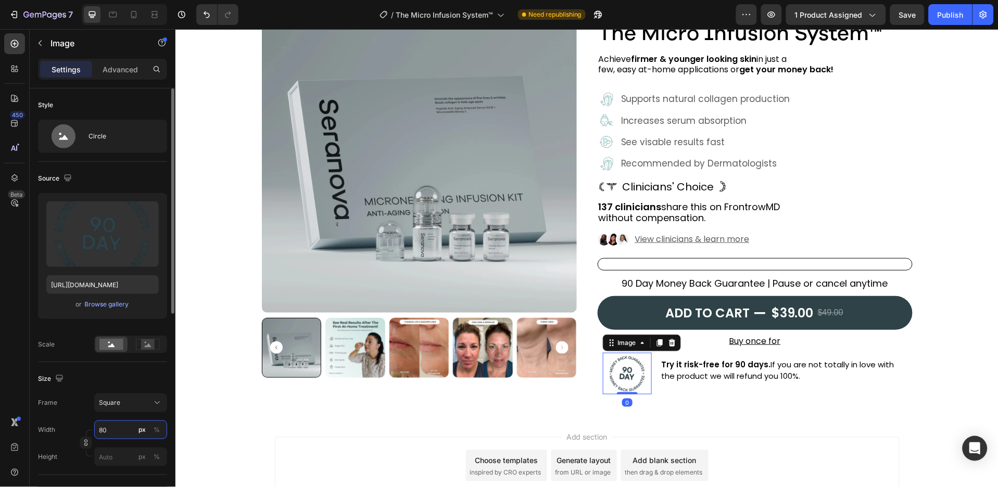
click at [119, 434] on input "80" at bounding box center [130, 430] width 73 height 19
type input "6"
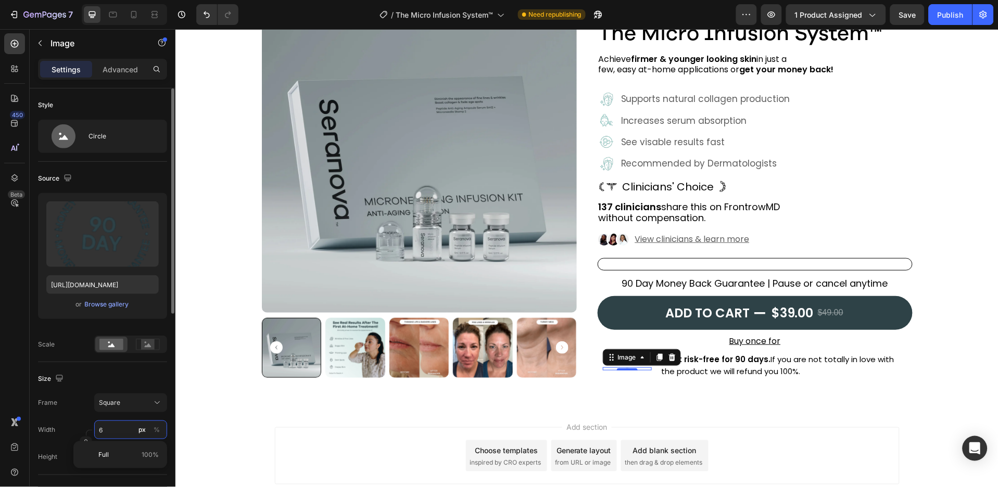
type input "63"
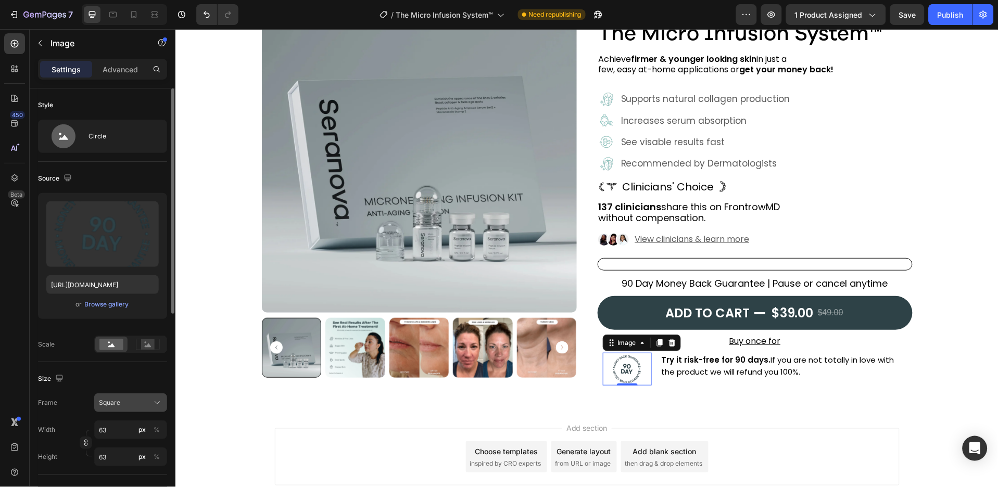
click at [156, 402] on icon at bounding box center [157, 403] width 10 height 10
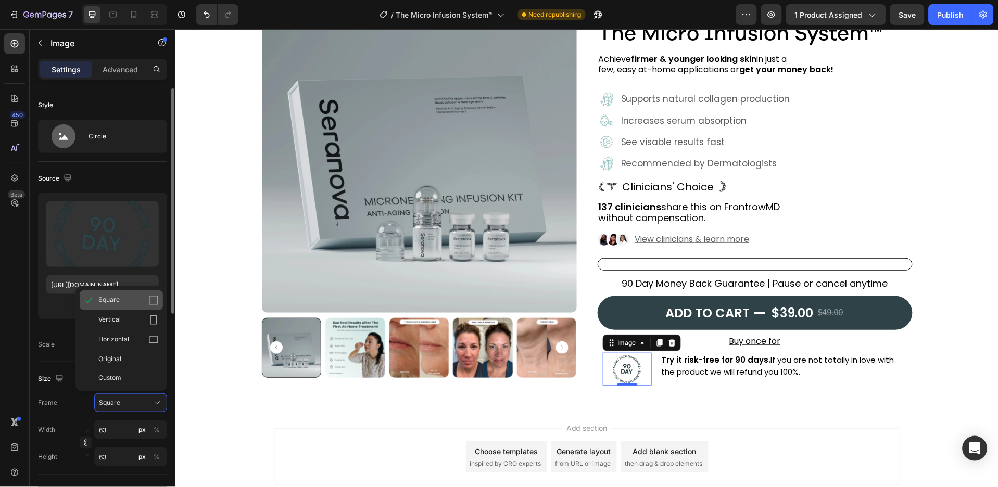
click at [151, 297] on icon at bounding box center [153, 300] width 10 height 10
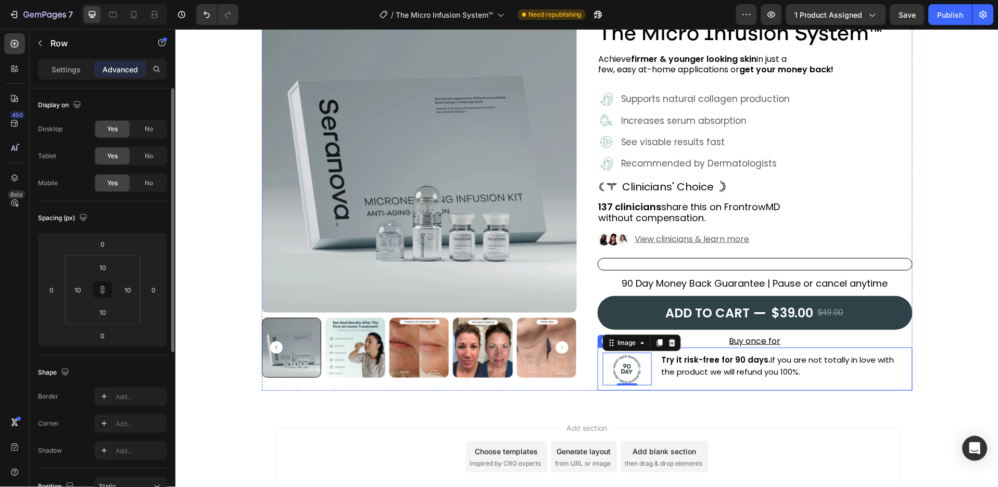
click at [651, 382] on div "Image 0 Try it risk-free for 90 days. If you are not totally in love with the p…" at bounding box center [754, 368] width 315 height 43
click at [68, 70] on p "Settings" at bounding box center [66, 69] width 29 height 11
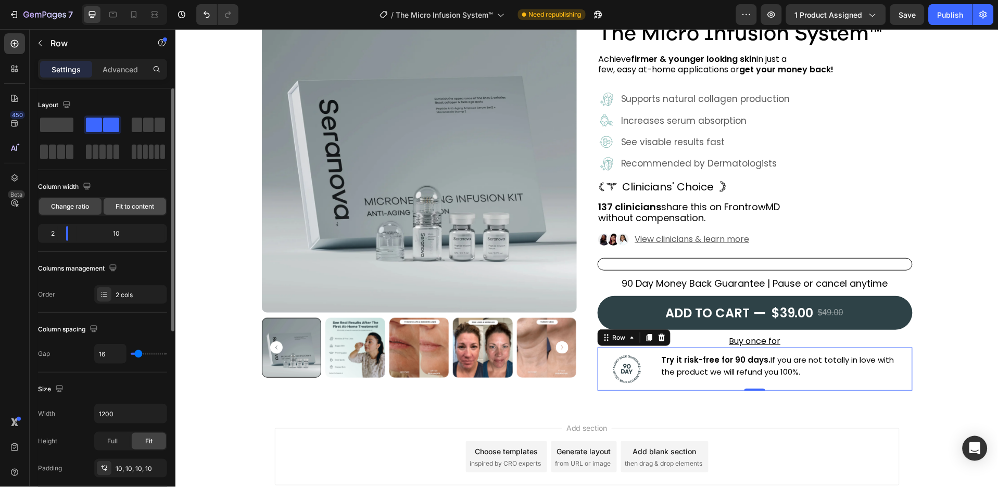
click at [135, 206] on span "Fit to content" at bounding box center [135, 206] width 39 height 9
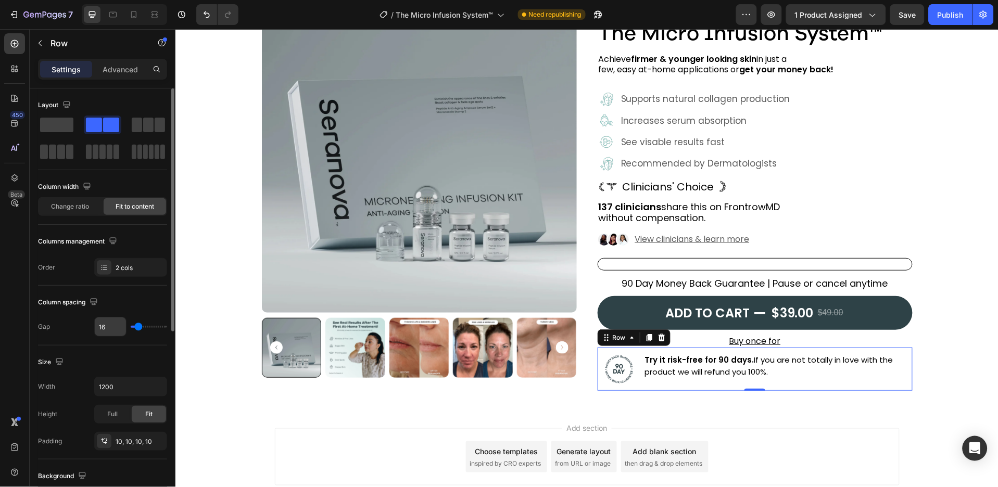
click at [117, 319] on input "16" at bounding box center [110, 327] width 31 height 19
type input "15"
type input "14"
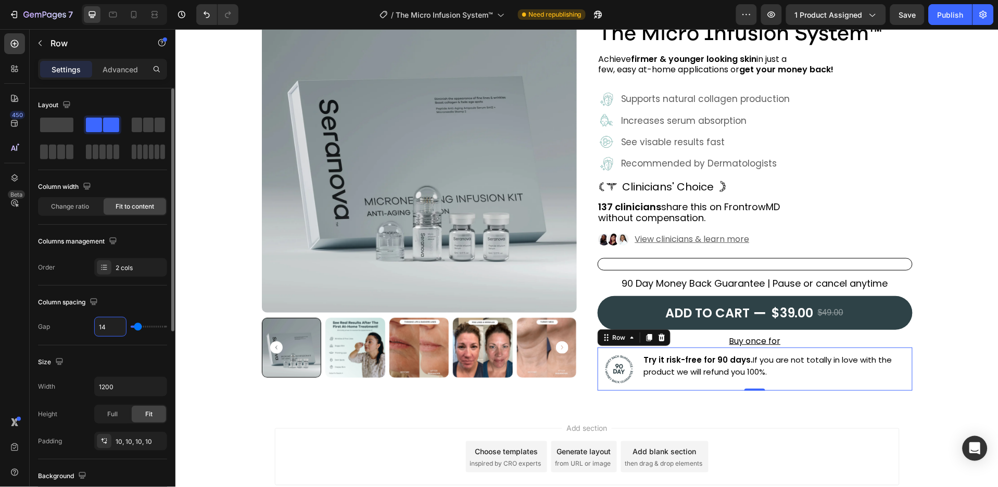
type input "13"
type input "12"
type input "11"
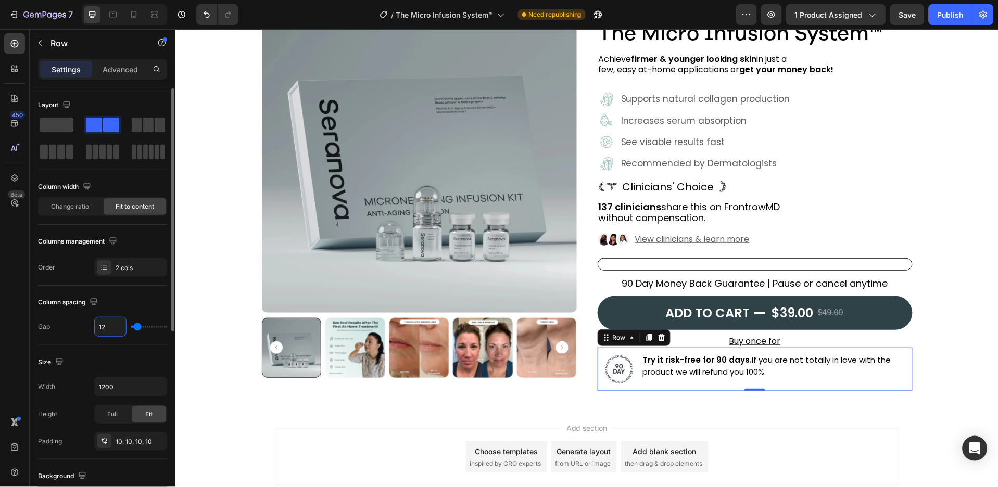
type input "11"
type input "10"
type input "9"
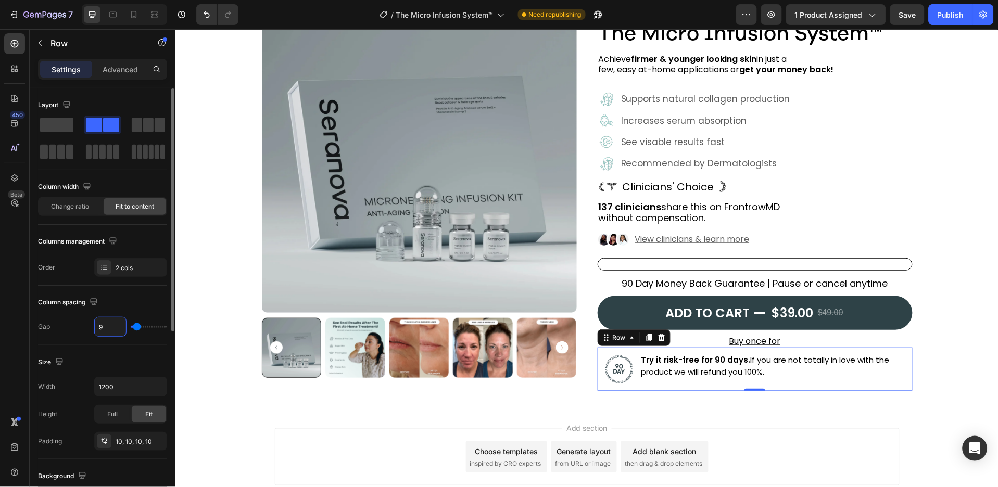
type input "8"
type input "7"
type input "6"
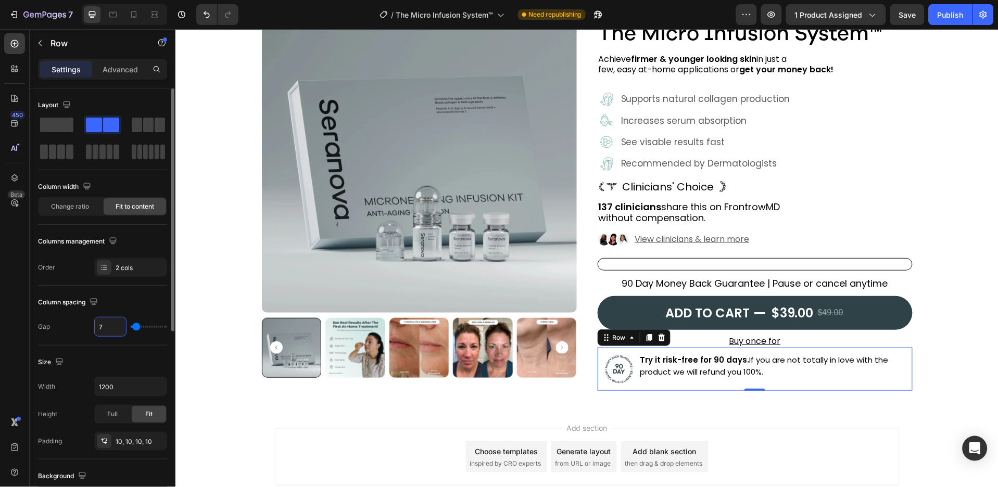
type input "6"
type input "7"
type input "8"
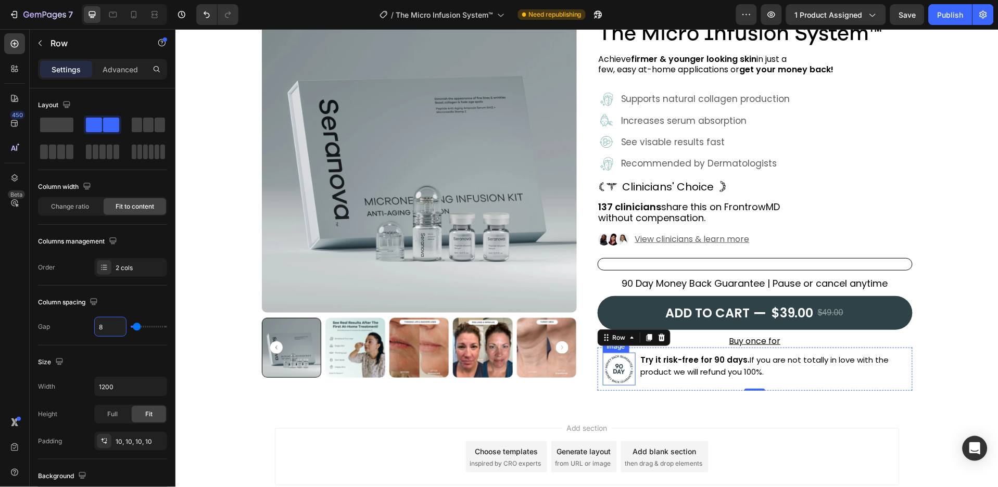
click at [626, 370] on img at bounding box center [618, 368] width 33 height 33
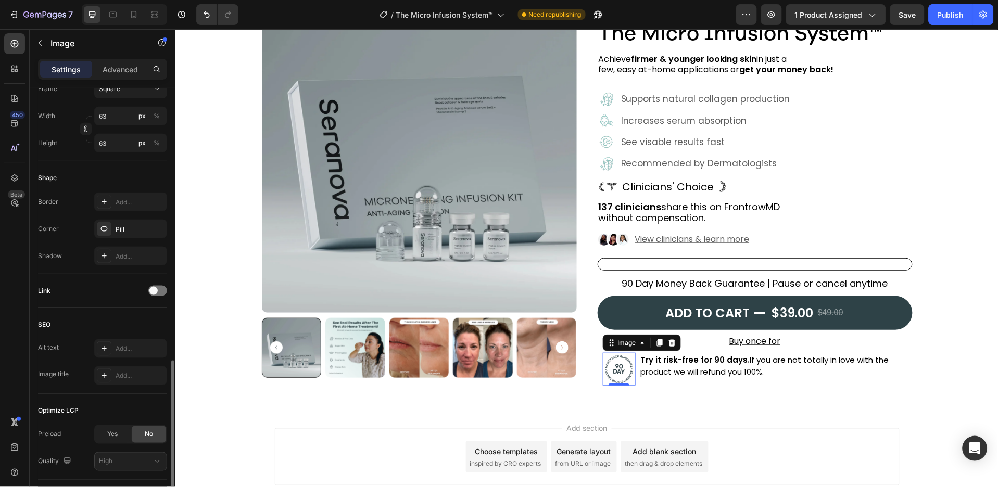
scroll to position [384, 0]
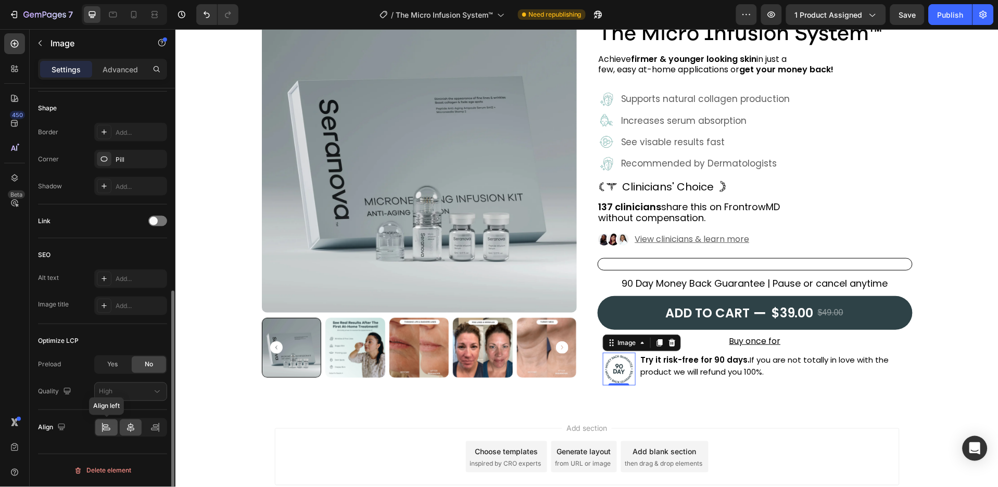
click at [109, 423] on icon at bounding box center [106, 428] width 10 height 10
click at [122, 431] on div at bounding box center [131, 428] width 22 height 17
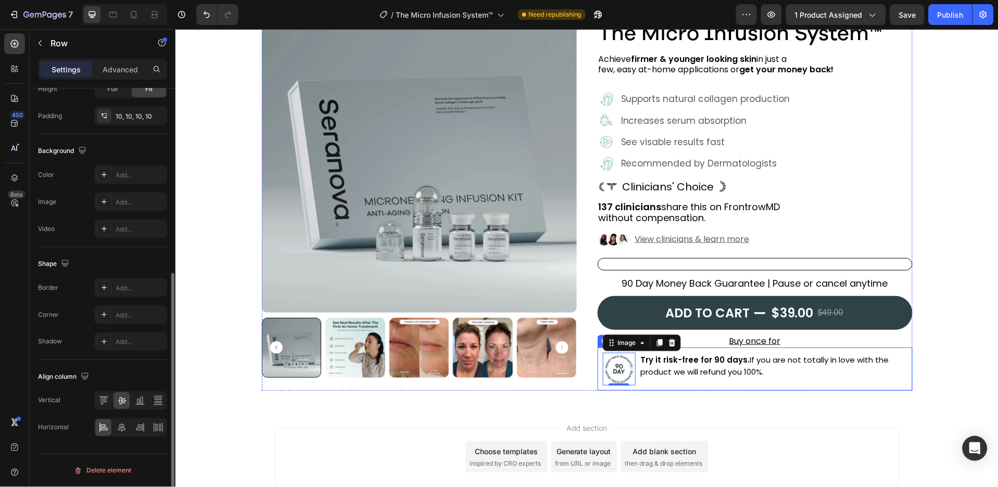
scroll to position [0, 0]
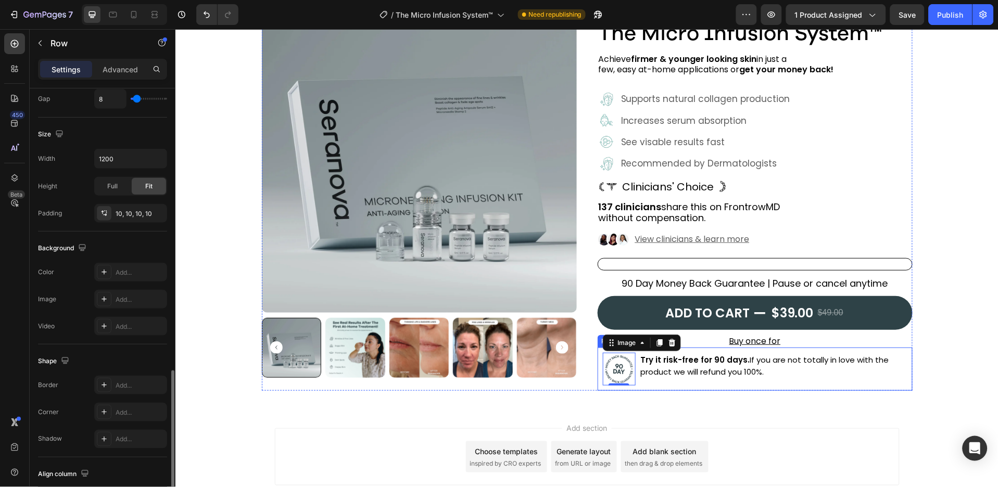
click at [639, 384] on div "Try it risk-free for 90 days. If you are not totally in love with the product w…" at bounding box center [773, 368] width 268 height 33
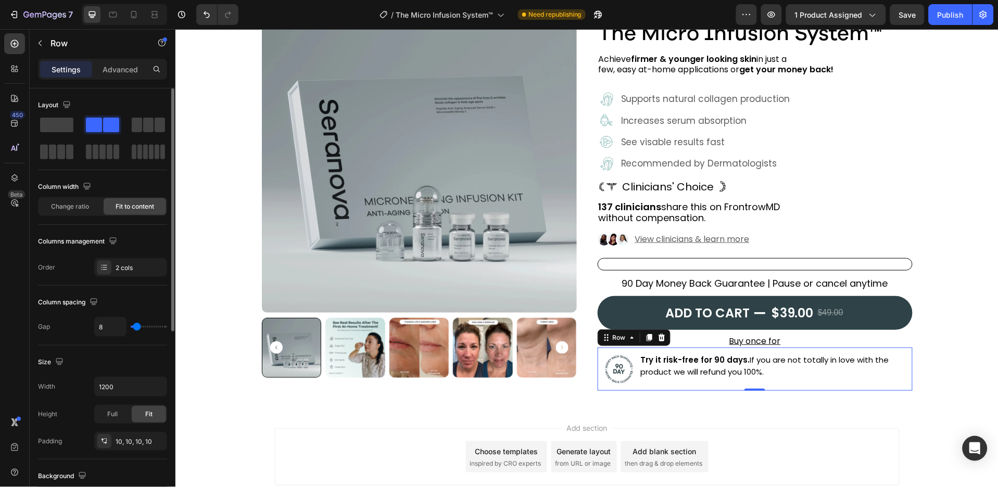
scroll to position [325, 0]
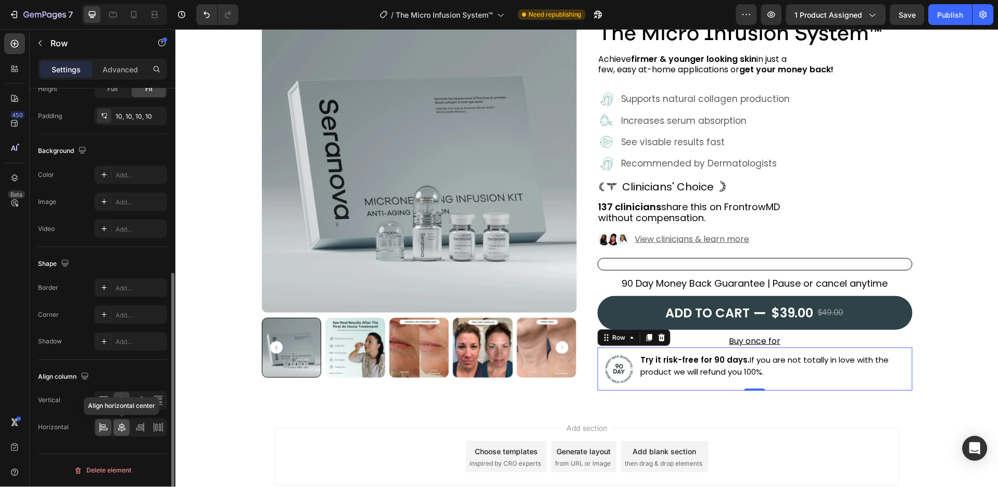
click at [122, 425] on icon at bounding box center [121, 427] width 7 height 9
click at [106, 426] on icon at bounding box center [103, 428] width 10 height 10
click at [132, 288] on div "Add..." at bounding box center [140, 288] width 49 height 9
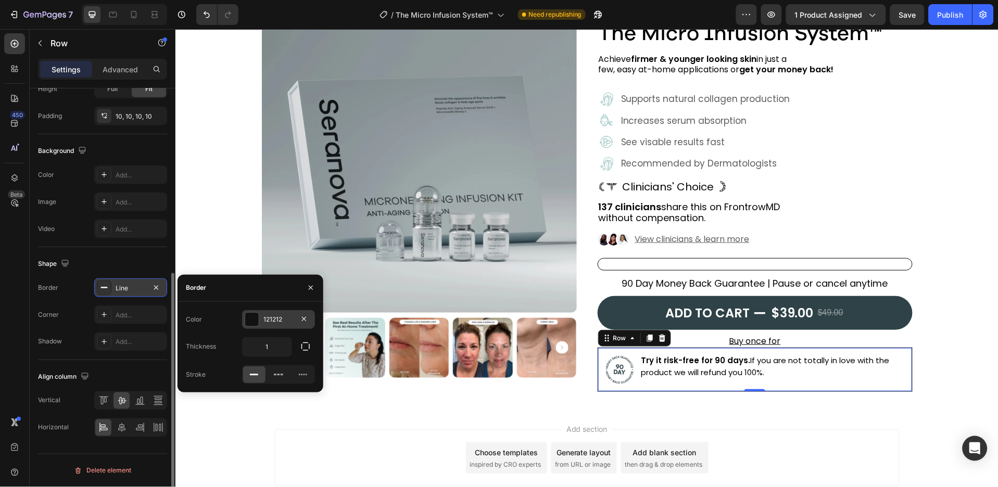
click at [289, 320] on div "121212" at bounding box center [278, 319] width 30 height 9
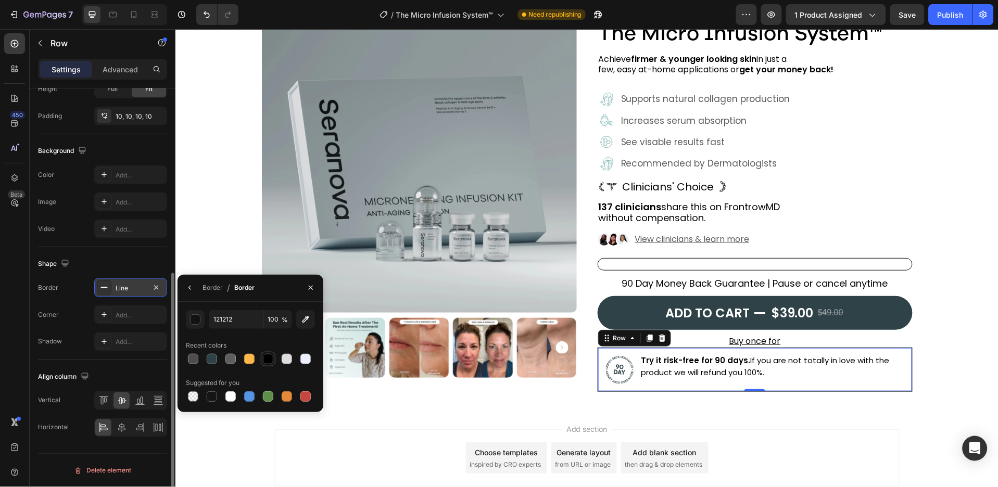
click at [270, 358] on div at bounding box center [268, 359] width 10 height 10
type input "000000"
click at [312, 288] on icon "button" at bounding box center [311, 288] width 8 height 8
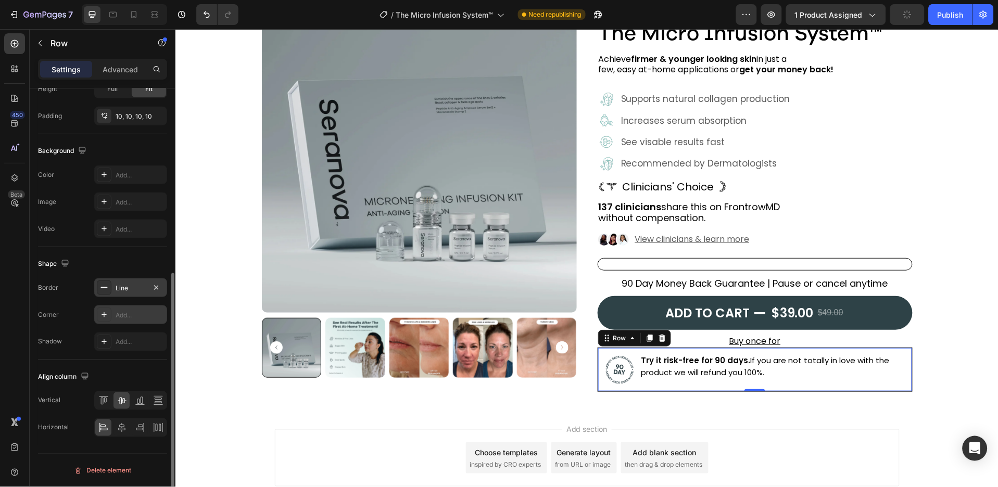
click at [150, 311] on div "Add..." at bounding box center [140, 315] width 49 height 9
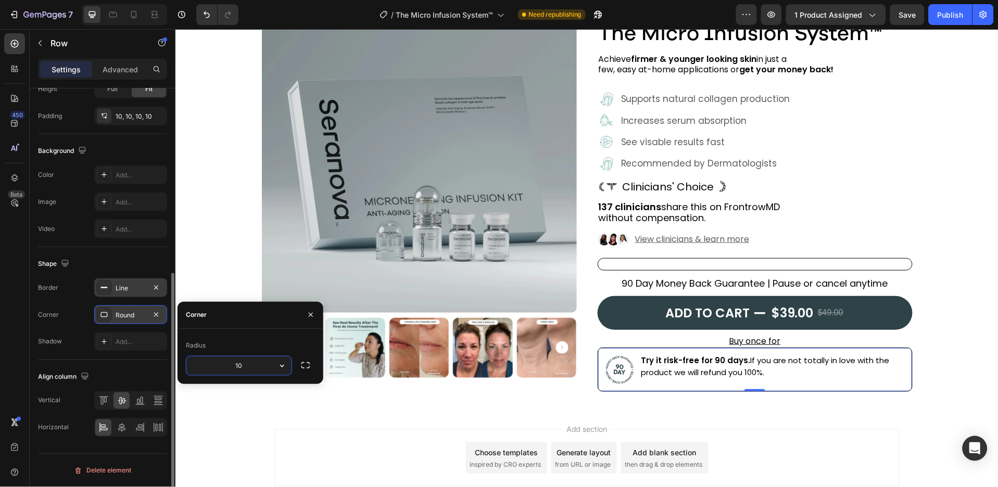
type input "10"
click at [789, 341] on div "Buy once for" at bounding box center [754, 341] width 315 height 12
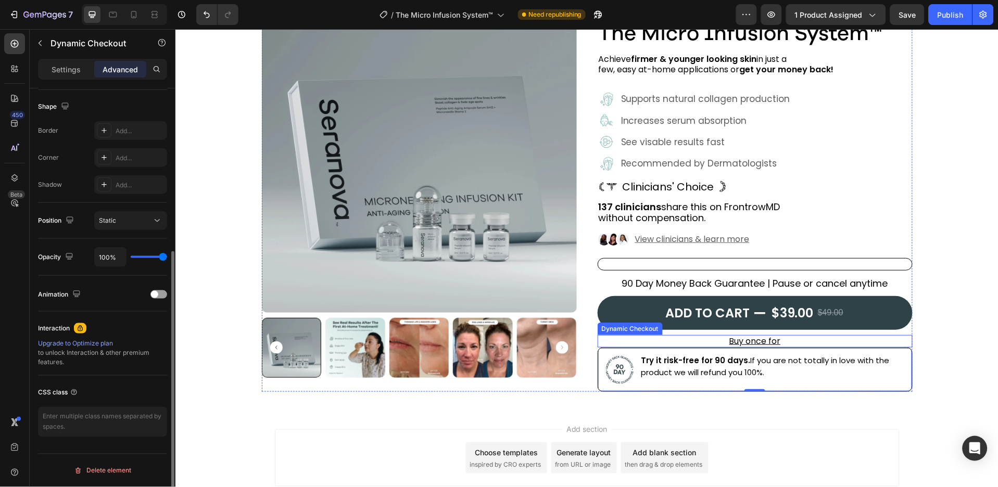
scroll to position [0, 0]
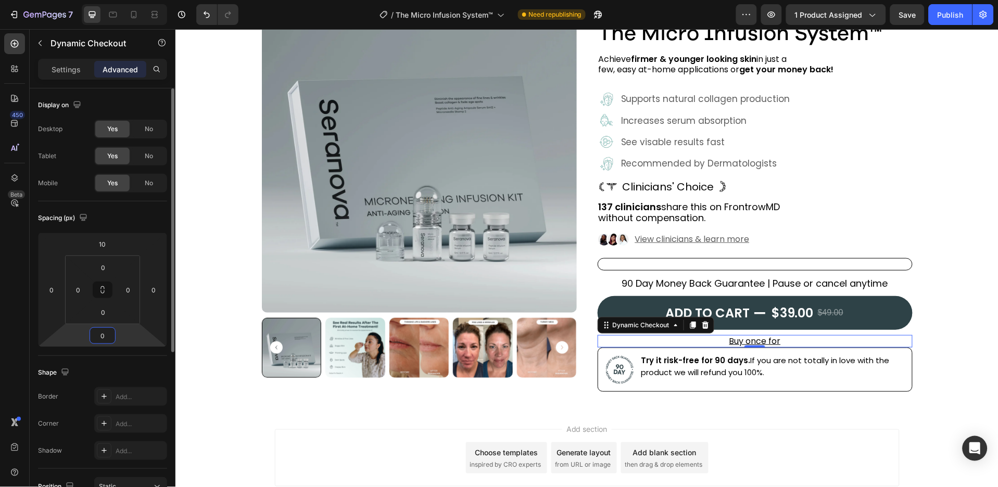
click at [107, 337] on input "0" at bounding box center [102, 336] width 21 height 16
type input "10"
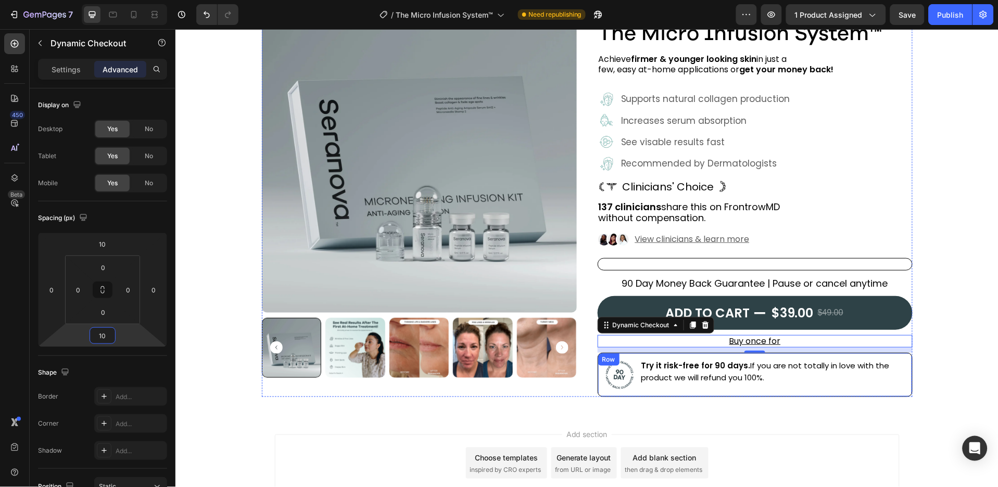
click at [902, 382] on div "Image Try it risk-free for 90 days. If you are not totally in love with the pro…" at bounding box center [754, 374] width 315 height 44
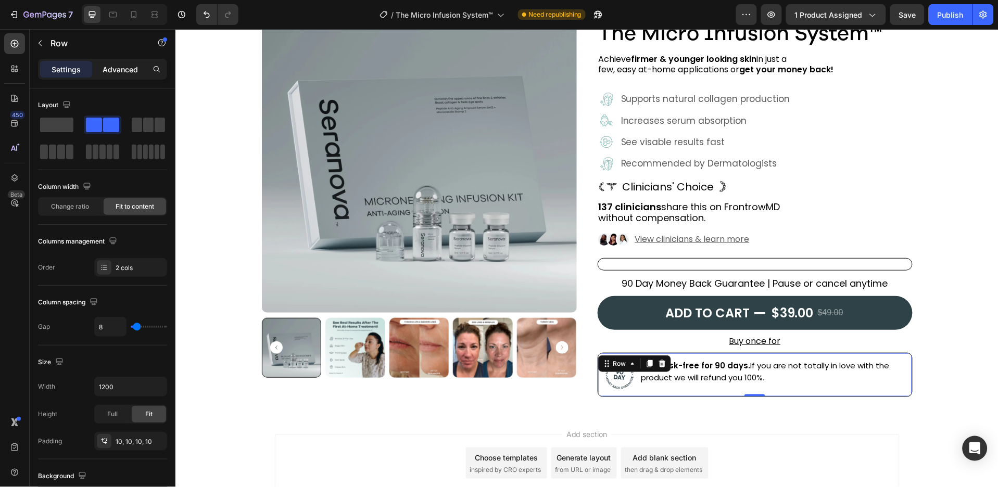
click at [119, 72] on p "Advanced" at bounding box center [120, 69] width 35 height 11
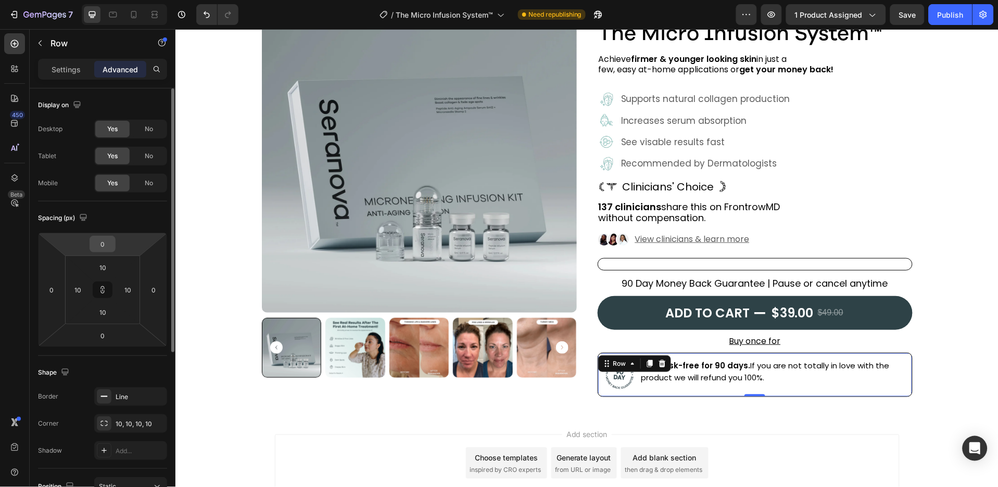
click at [107, 241] on input "0" at bounding box center [102, 244] width 21 height 16
type input "1"
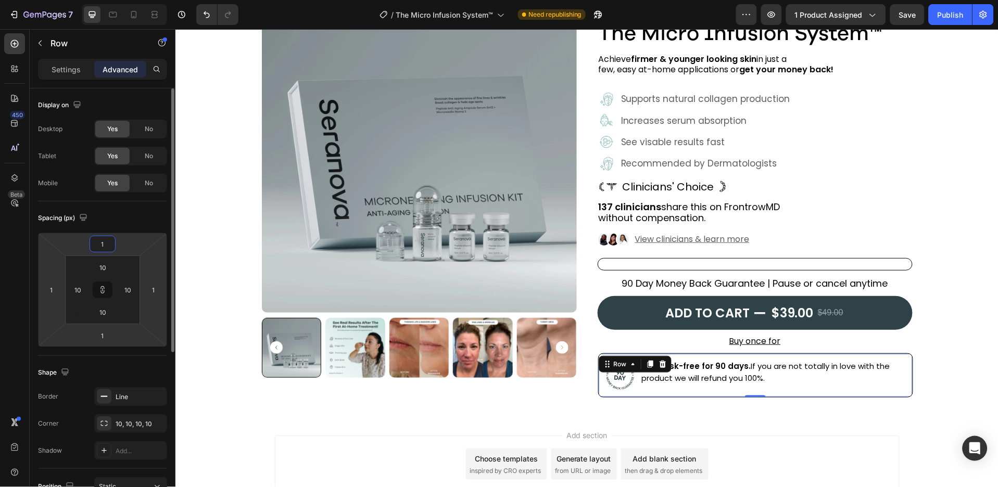
type input "10"
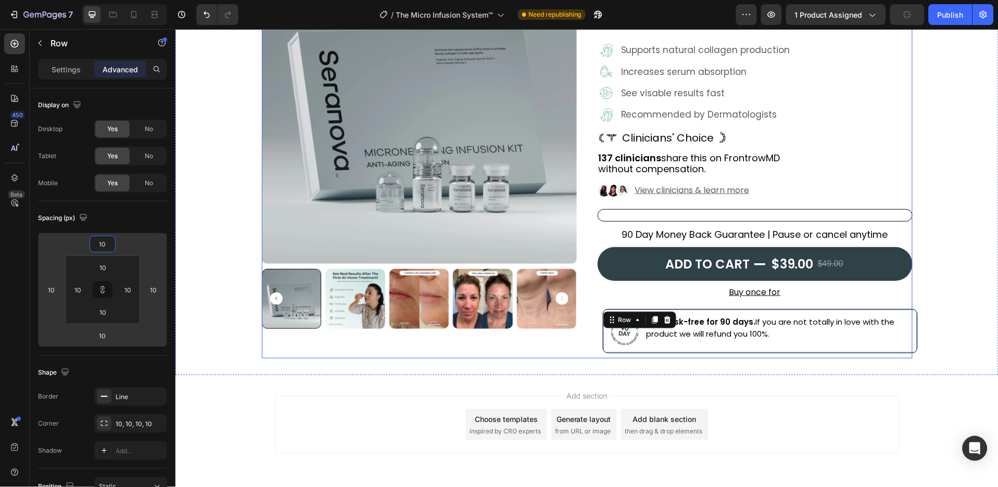
scroll to position [138, 0]
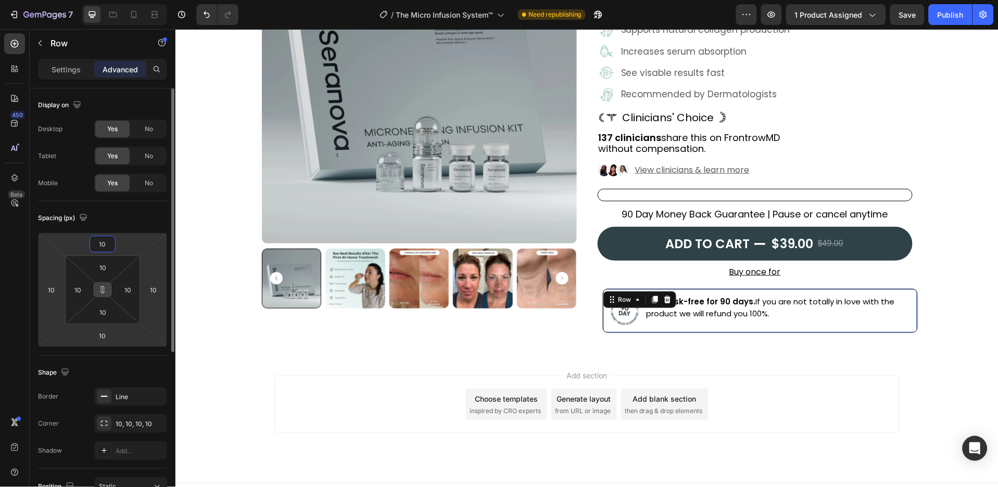
type input "10"
click at [103, 287] on icon at bounding box center [102, 290] width 8 height 8
click at [153, 287] on input "10" at bounding box center [154, 290] width 16 height 16
type input "0"
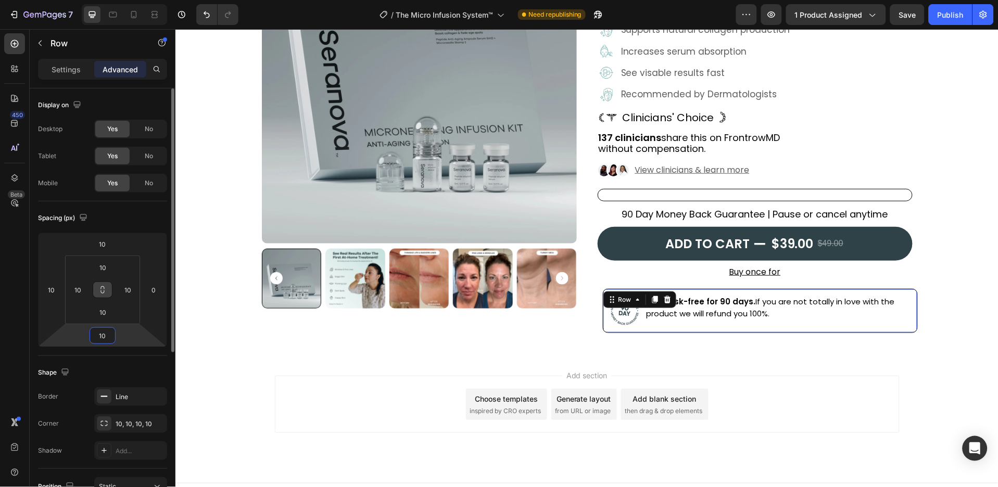
click at [111, 333] on input "10" at bounding box center [102, 336] width 21 height 16
type input "0"
click at [50, 295] on input "10" at bounding box center [52, 290] width 16 height 16
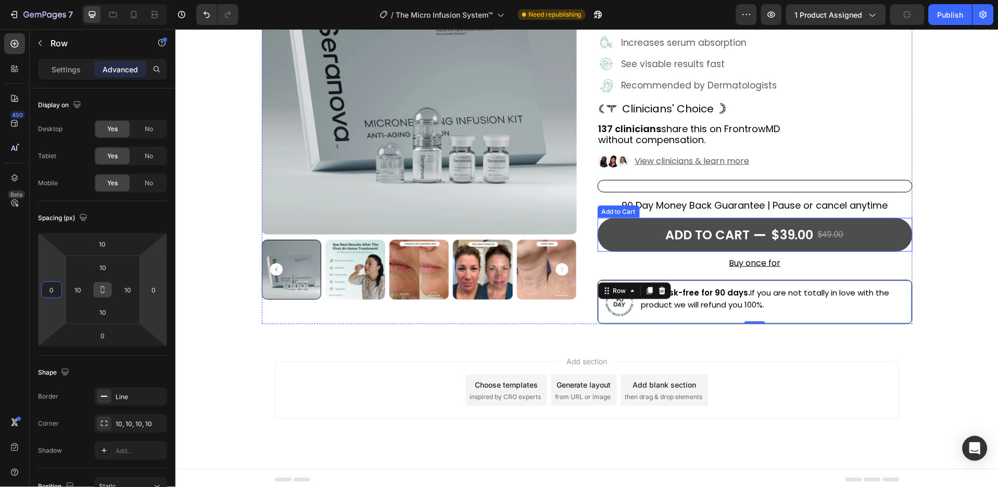
scroll to position [150, 0]
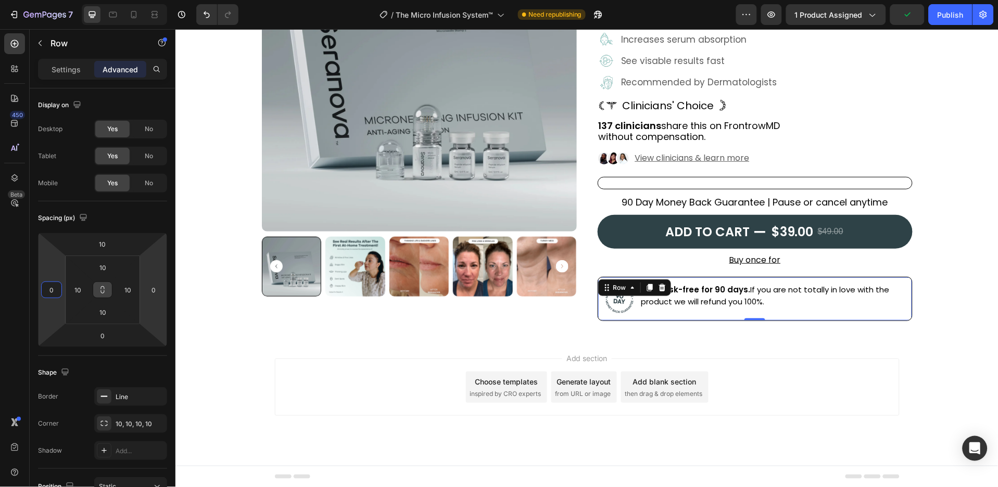
type input "0"
click at [18, 43] on icon at bounding box center [15, 44] width 8 height 8
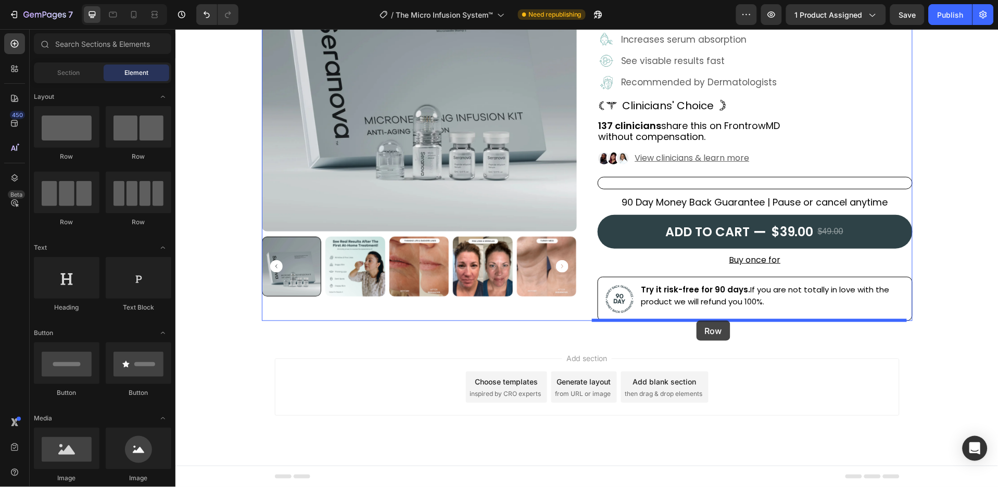
drag, startPoint x: 309, startPoint y: 163, endPoint x: 696, endPoint y: 320, distance: 417.8
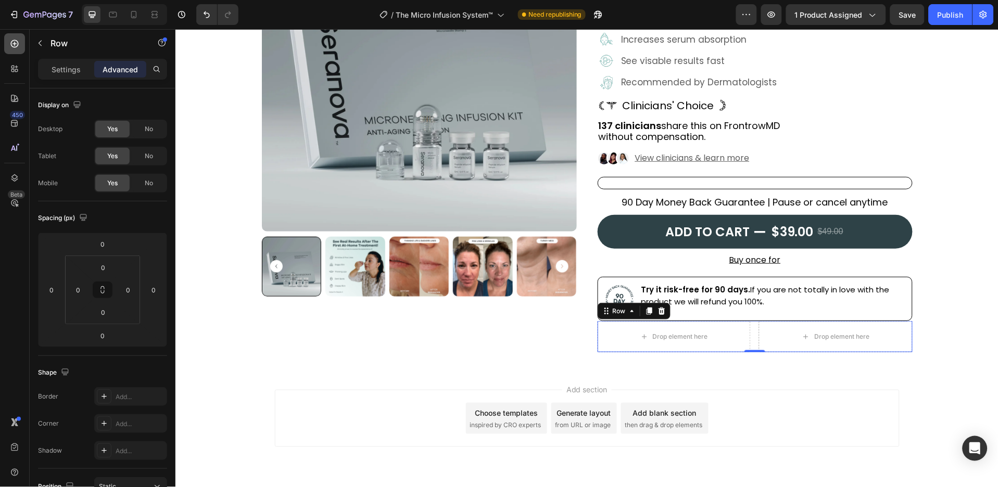
click at [22, 45] on div at bounding box center [14, 43] width 21 height 21
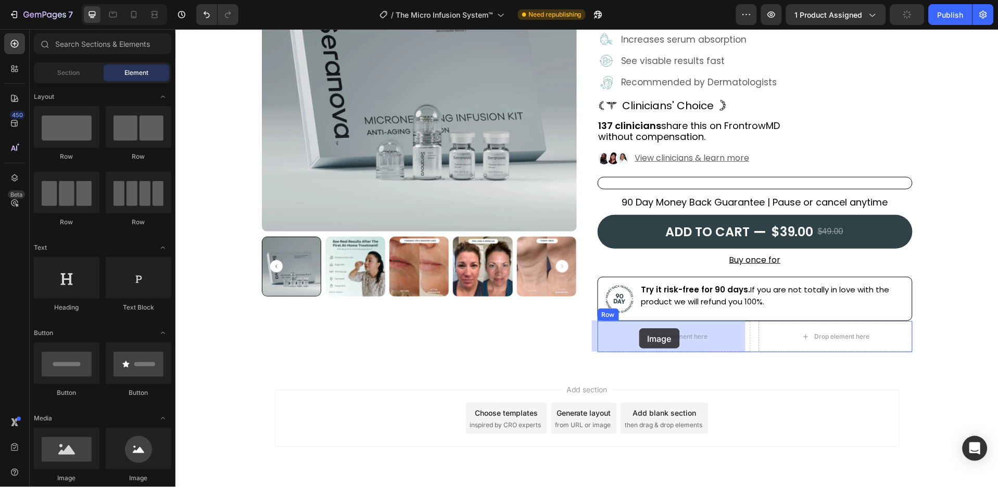
drag, startPoint x: 256, startPoint y: 478, endPoint x: 639, endPoint y: 328, distance: 411.4
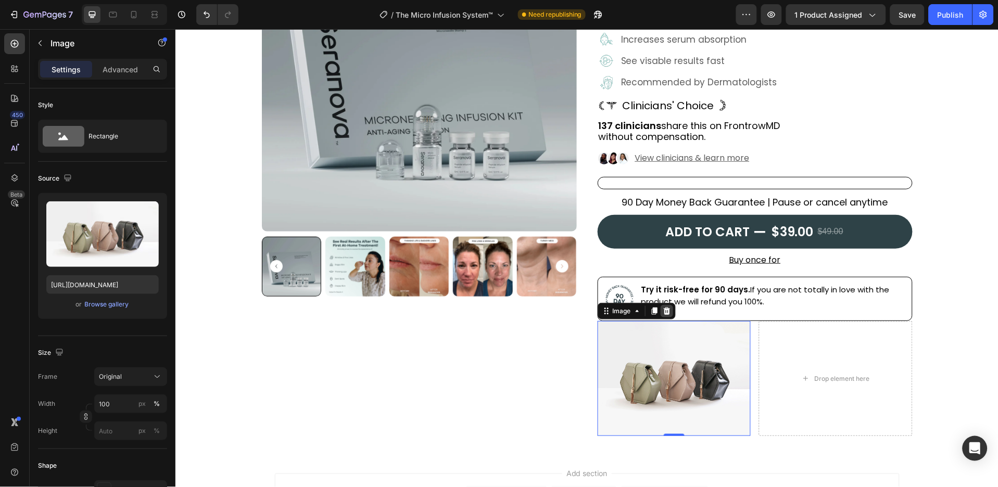
click at [662, 310] on icon at bounding box center [666, 311] width 8 height 8
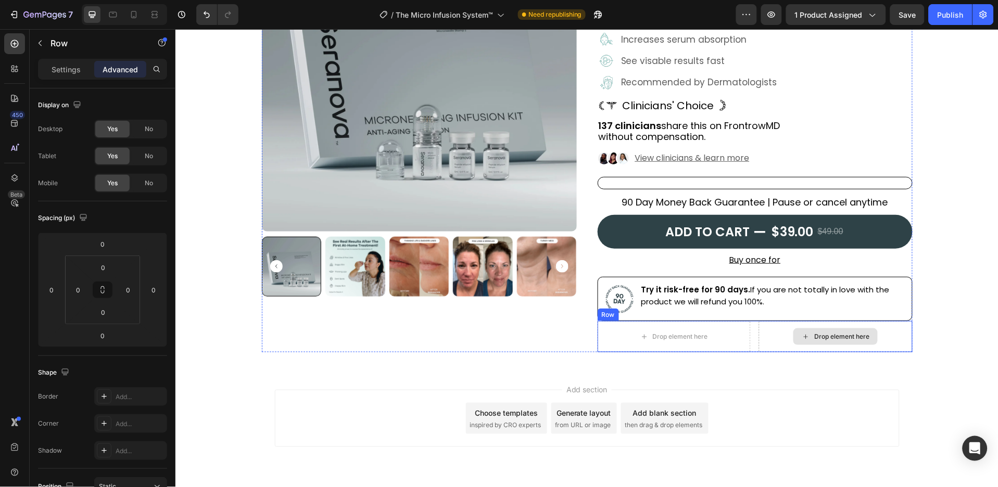
click at [758, 343] on div "Drop element here" at bounding box center [835, 336] width 154 height 31
click at [660, 309] on div at bounding box center [661, 311] width 12 height 12
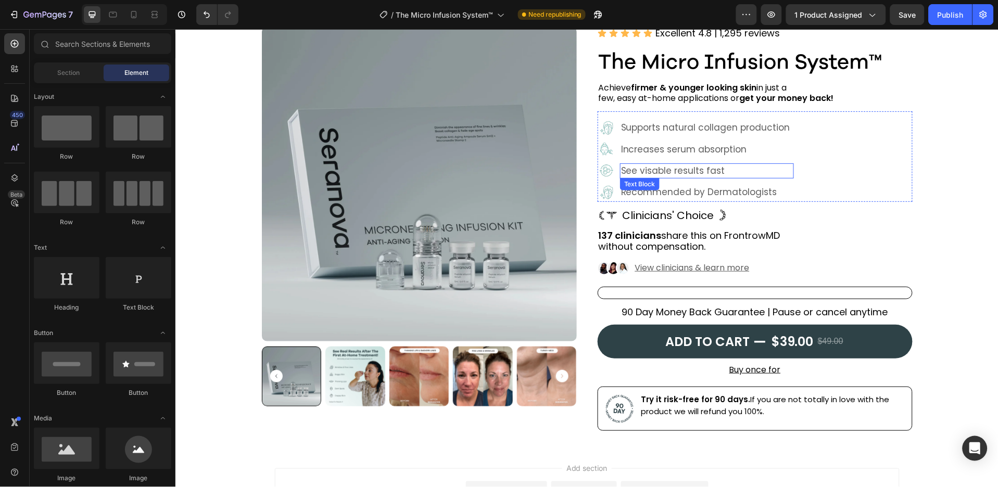
scroll to position [11, 0]
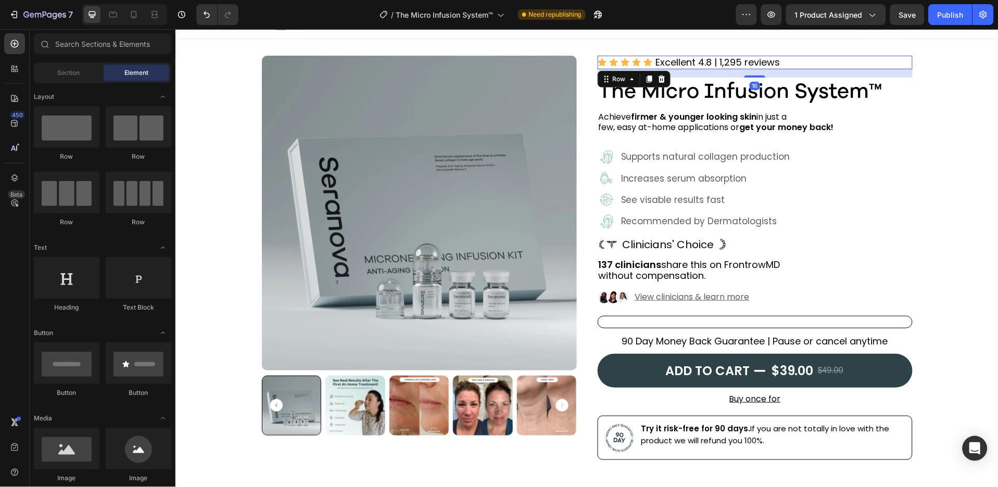
click at [803, 62] on div "Icon Icon Icon Icon Icon Icon List Excellent 4.8 | 1,295 reviews Text Block Row…" at bounding box center [754, 62] width 315 height 14
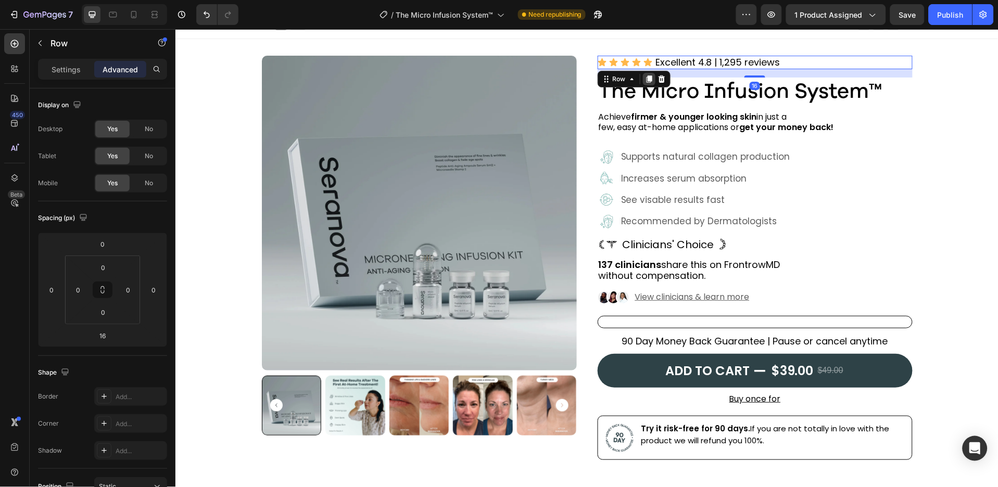
click at [646, 80] on icon at bounding box center [649, 78] width 6 height 7
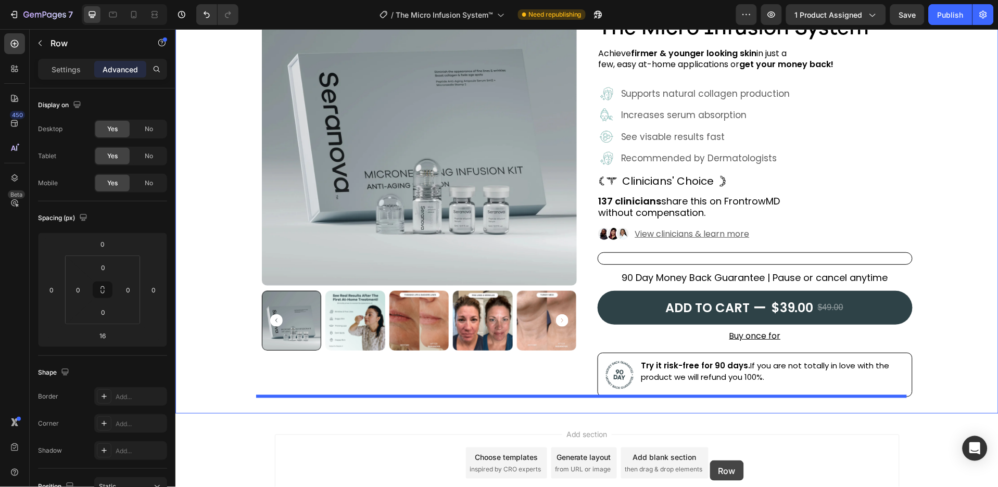
scroll to position [142, 0]
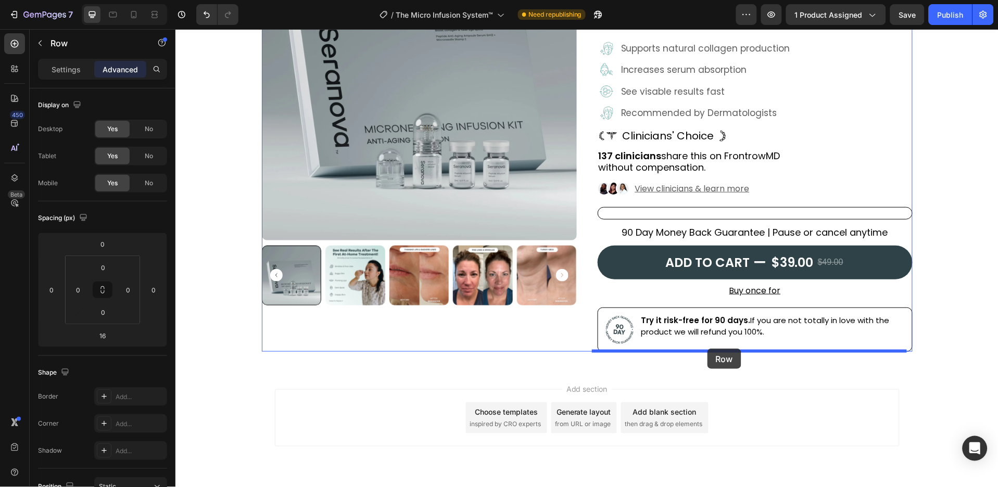
drag, startPoint x: 628, startPoint y: 78, endPoint x: 707, endPoint y: 348, distance: 281.5
type input "0"
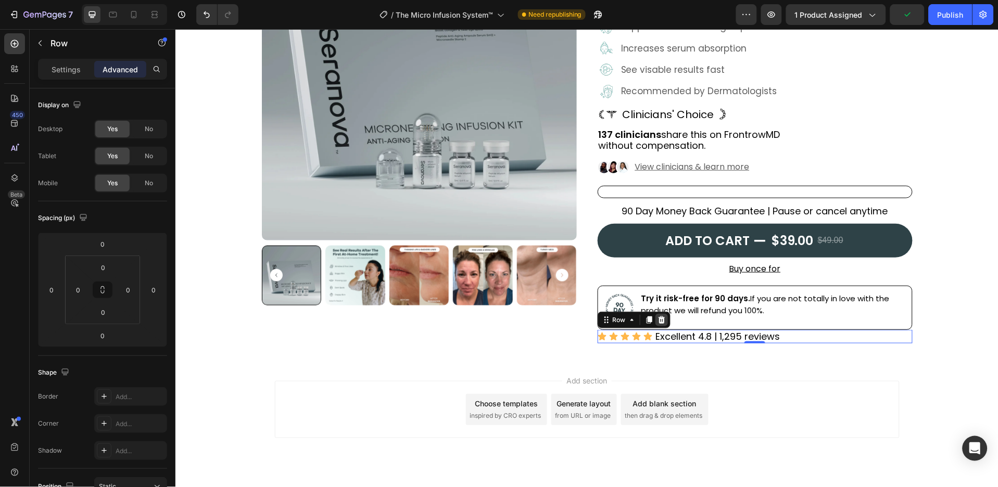
click at [657, 321] on icon at bounding box center [660, 319] width 7 height 7
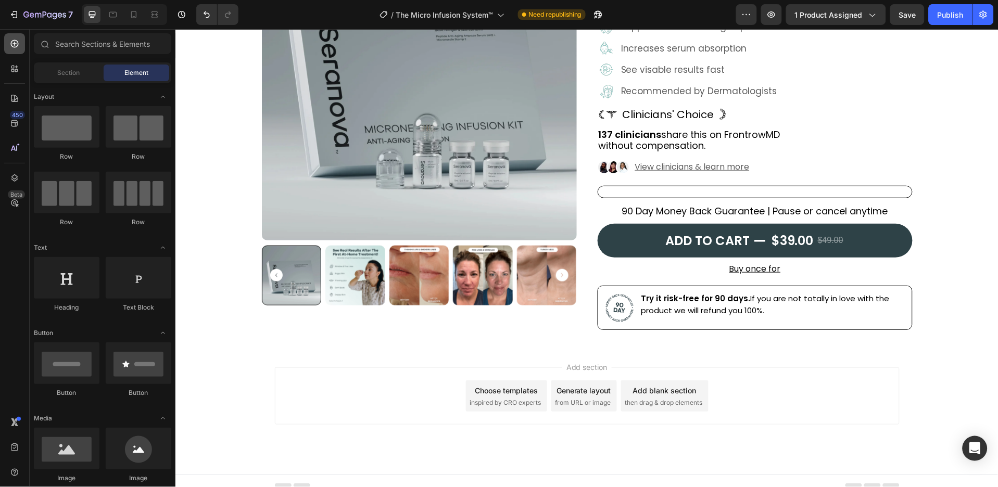
click at [18, 40] on icon at bounding box center [14, 44] width 10 height 10
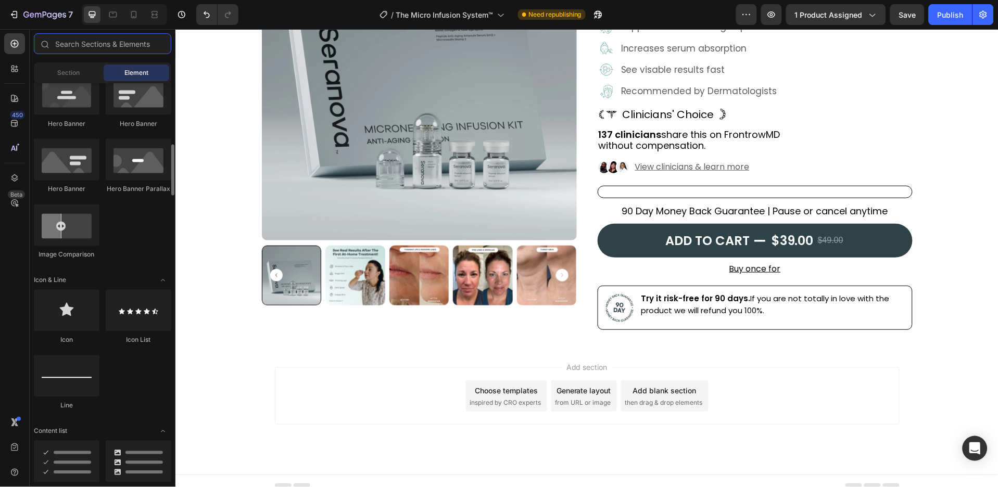
scroll to position [555, 0]
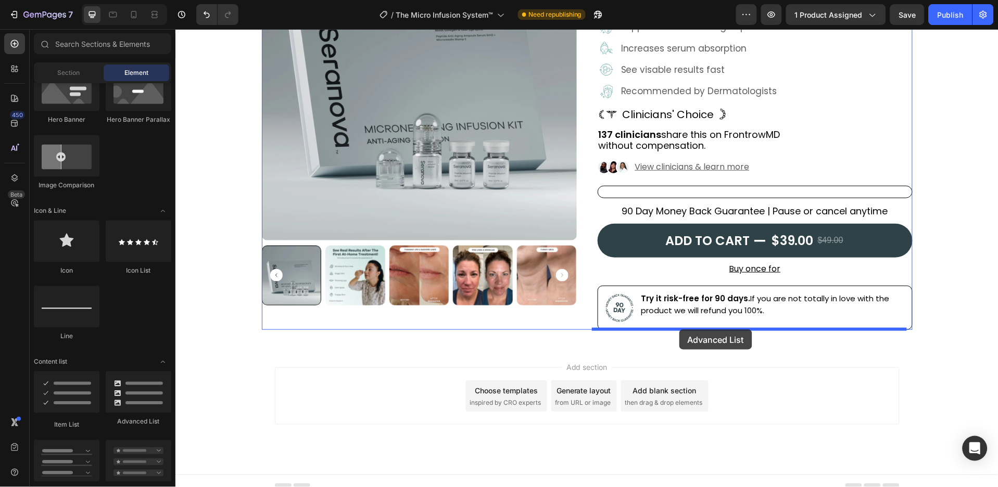
drag, startPoint x: 306, startPoint y: 421, endPoint x: 679, endPoint y: 329, distance: 384.3
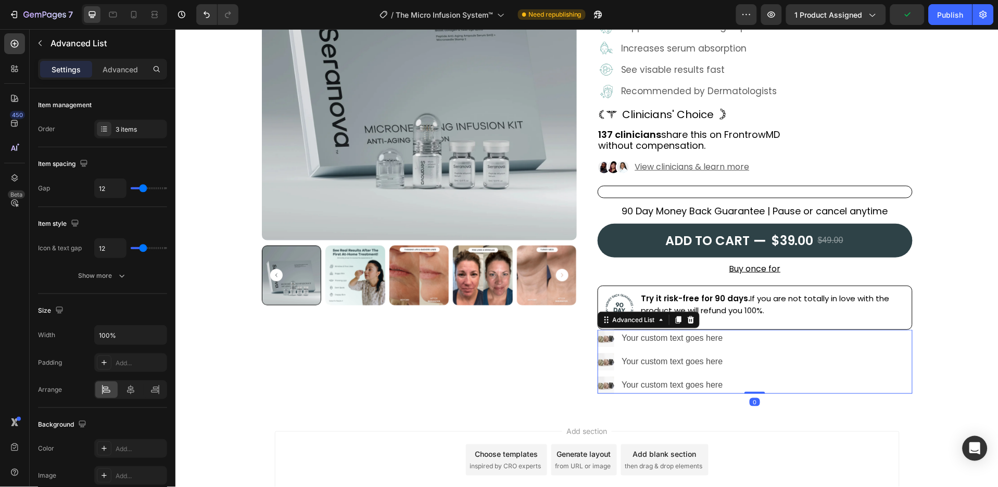
click at [733, 378] on div "Image Your custom text goes here Text Block Image Your custom text goes here Te…" at bounding box center [754, 362] width 315 height 64
click at [148, 132] on div "3 items" at bounding box center [140, 129] width 49 height 9
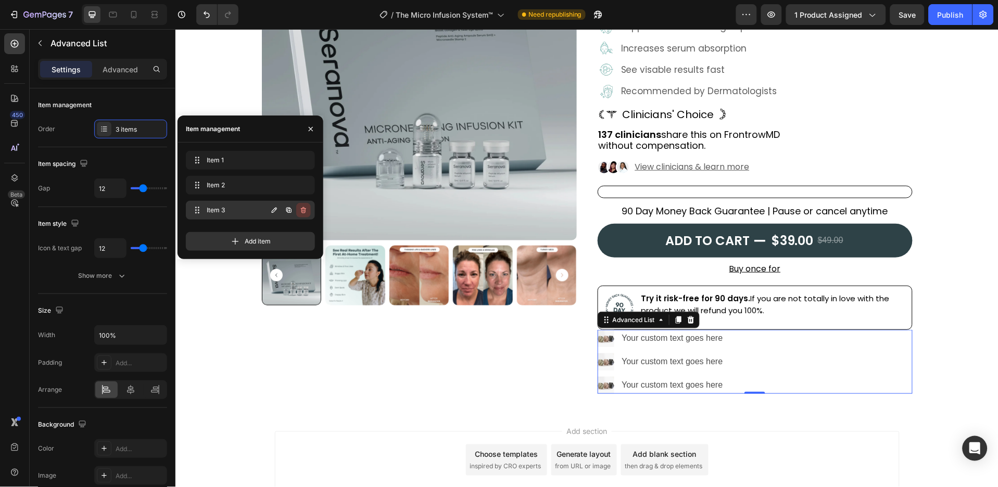
click at [309, 208] on button "button" at bounding box center [303, 210] width 15 height 15
click at [309, 208] on button "Delete" at bounding box center [296, 210] width 29 height 15
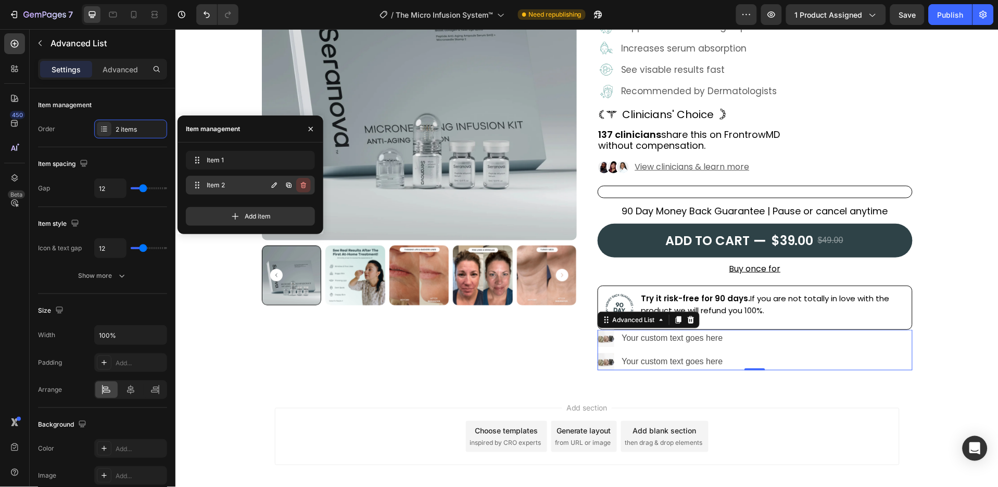
click at [302, 190] on button "button" at bounding box center [303, 185] width 15 height 15
click at [302, 190] on div "Delete" at bounding box center [296, 185] width 19 height 9
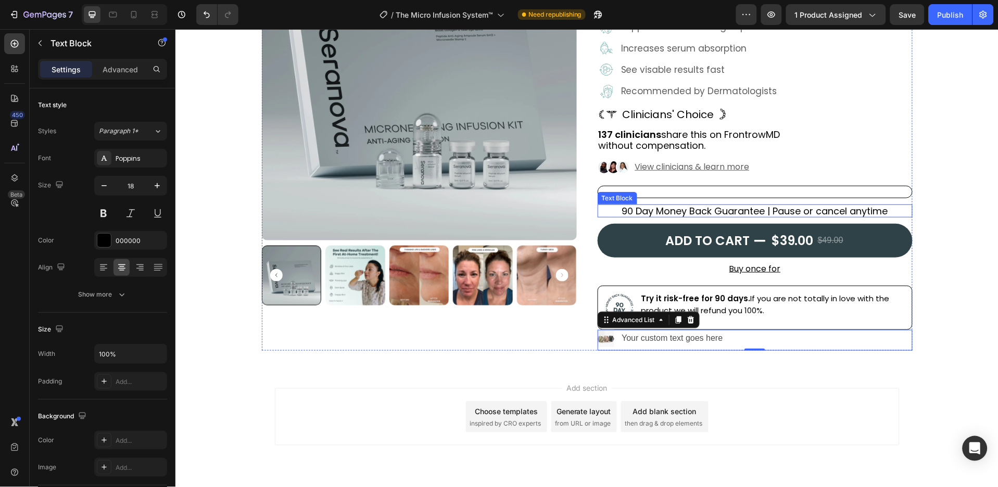
click at [793, 208] on p "90 Day Money Back Guarantee | Pause or cancel anytime" at bounding box center [754, 210] width 313 height 11
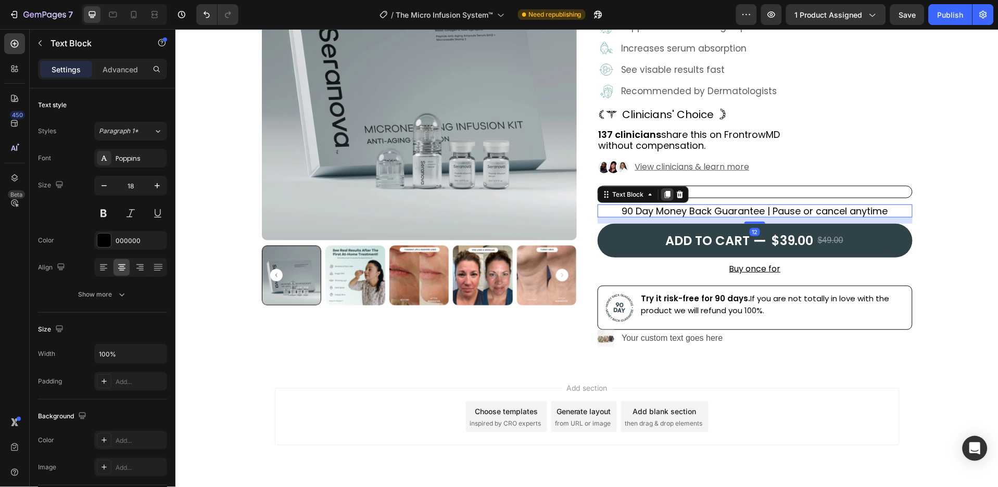
click at [663, 196] on icon at bounding box center [667, 194] width 8 height 8
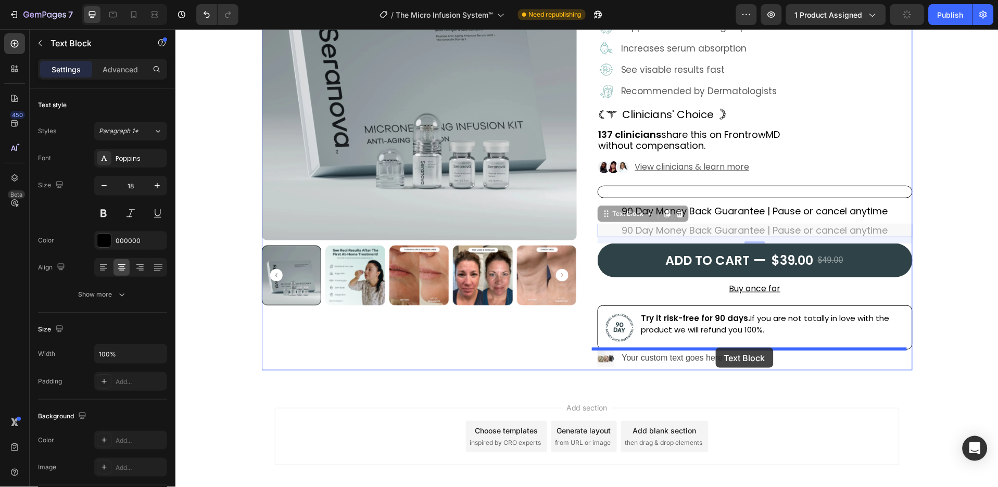
drag, startPoint x: 637, startPoint y: 218, endPoint x: 715, endPoint y: 347, distance: 151.1
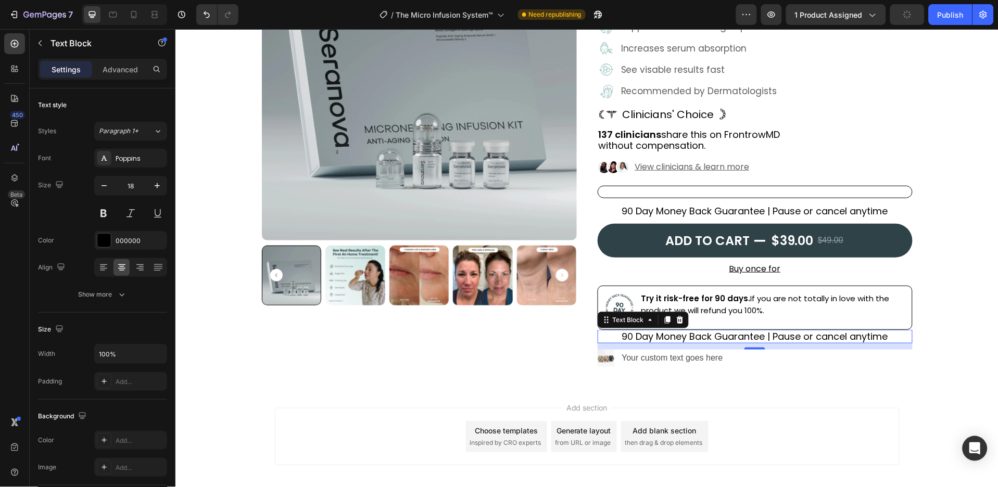
click at [746, 338] on p "90 Day Money Back Guarantee | Pause or cancel anytime" at bounding box center [754, 336] width 313 height 11
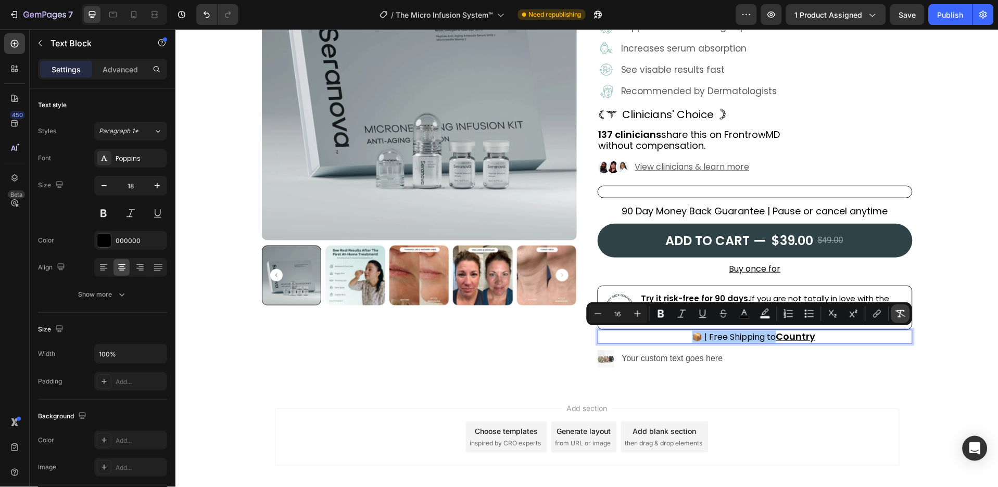
click at [901, 317] on icon "Editor contextual toolbar" at bounding box center [900, 314] width 10 height 10
type input "18"
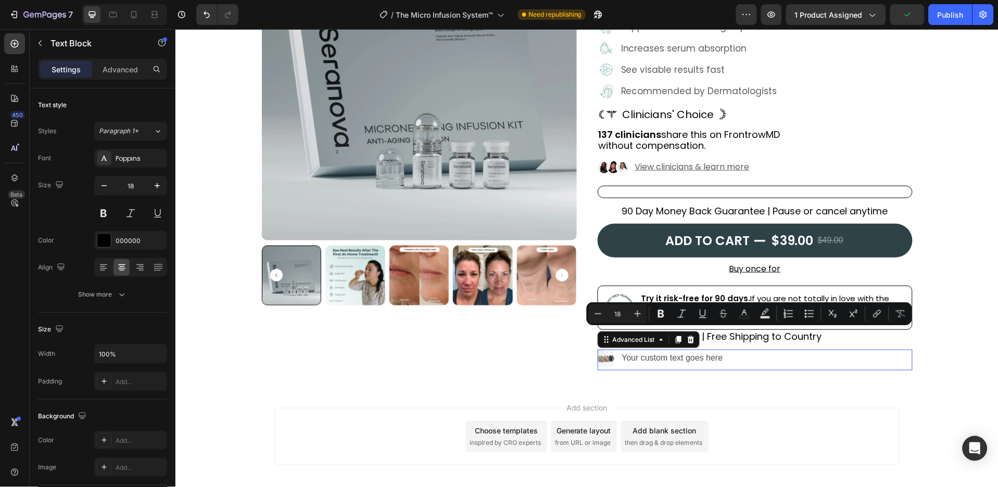
drag, startPoint x: 774, startPoint y: 362, endPoint x: 753, endPoint y: 360, distance: 20.4
click at [773, 364] on div "Image Your custom text goes here Text Block" at bounding box center [754, 359] width 315 height 21
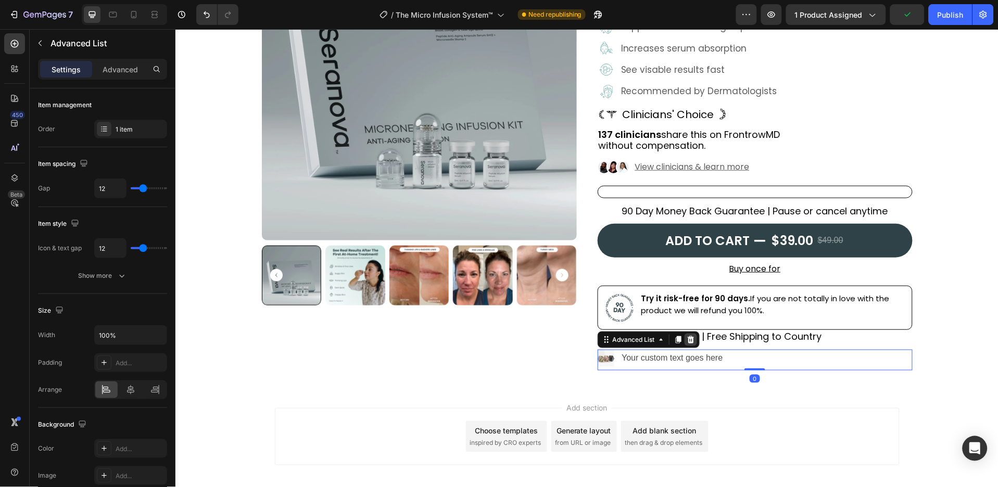
click at [686, 339] on icon at bounding box center [690, 339] width 8 height 8
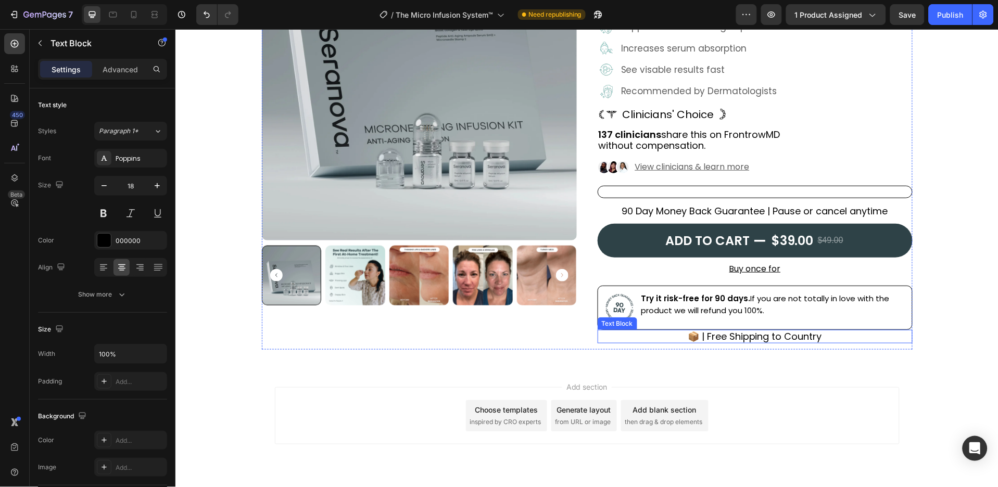
click at [821, 335] on p "📦 | Free Shipping to Country" at bounding box center [754, 336] width 313 height 11
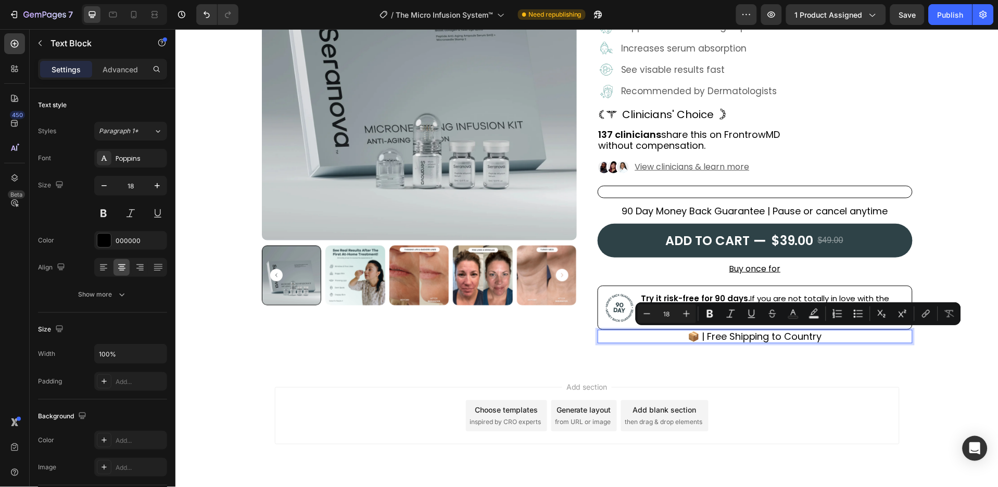
drag, startPoint x: 818, startPoint y: 335, endPoint x: 780, endPoint y: 332, distance: 37.6
click at [704, 315] on button "Bold" at bounding box center [710, 314] width 19 height 19
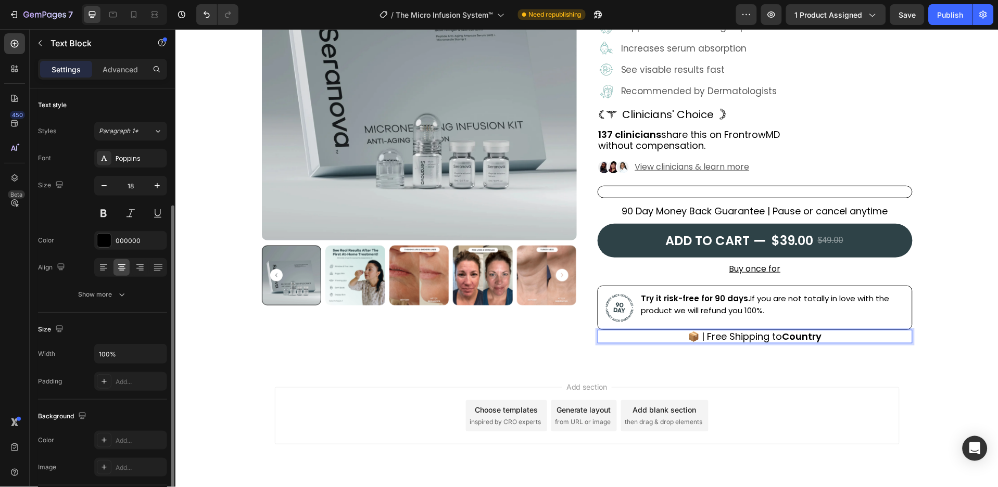
scroll to position [138, 0]
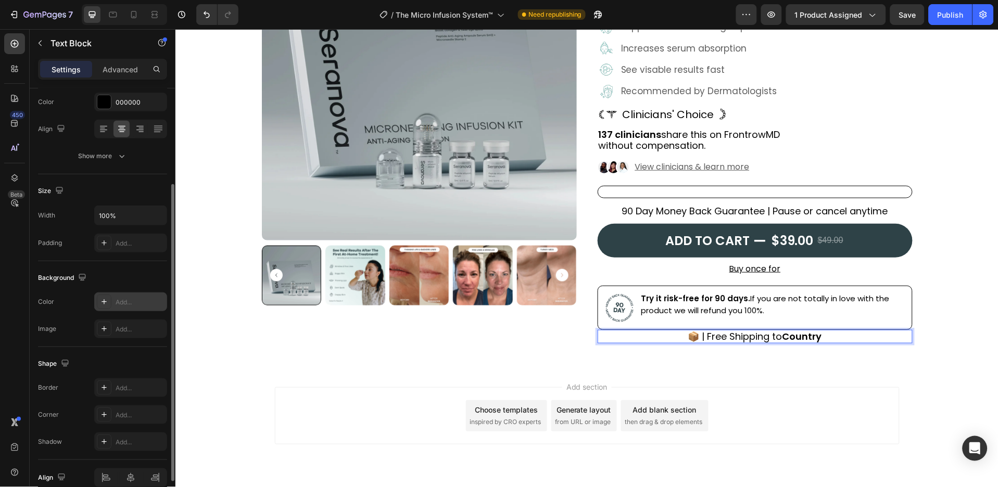
click at [130, 300] on div "Add..." at bounding box center [140, 302] width 49 height 9
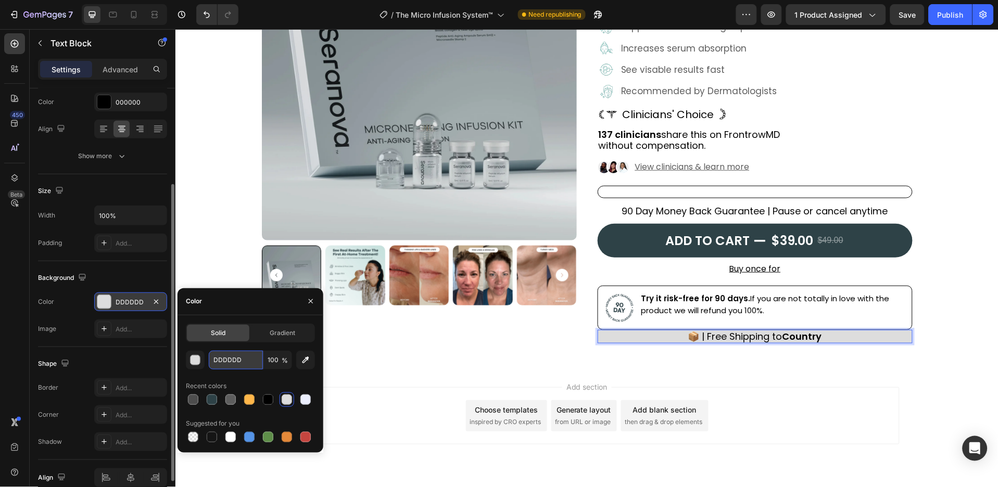
click at [246, 365] on input "DDDDDD" at bounding box center [236, 360] width 54 height 19
paste input "#F1F1F1"
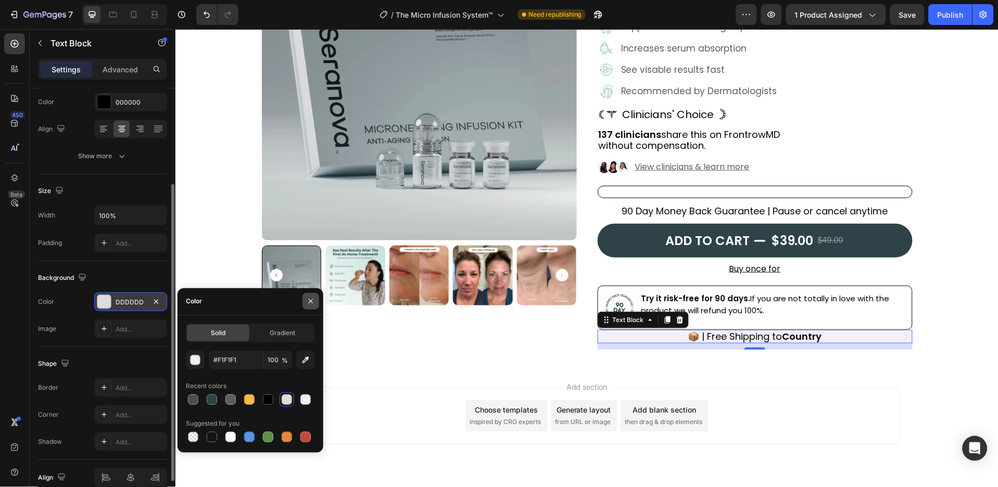
type input "F1F1F1"
click at [309, 300] on icon "button" at bounding box center [311, 301] width 8 height 8
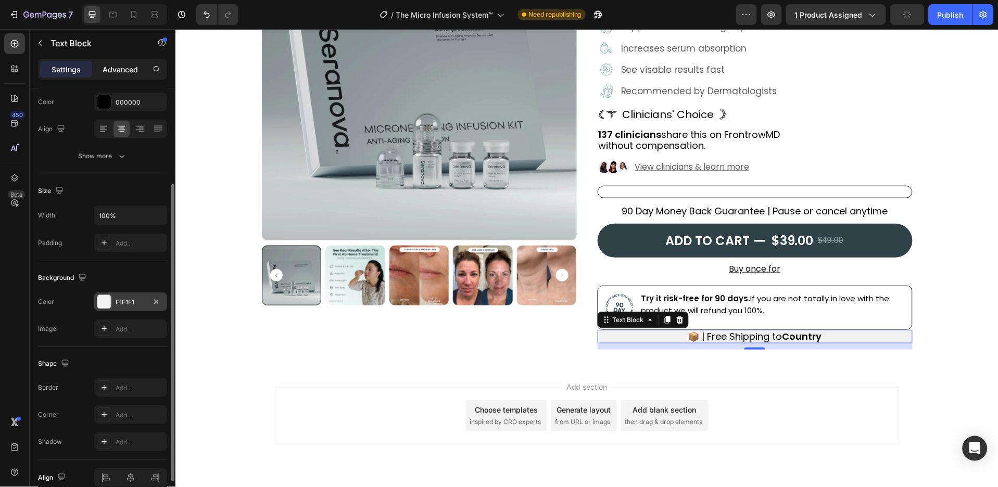
click at [124, 72] on p "Advanced" at bounding box center [120, 69] width 35 height 11
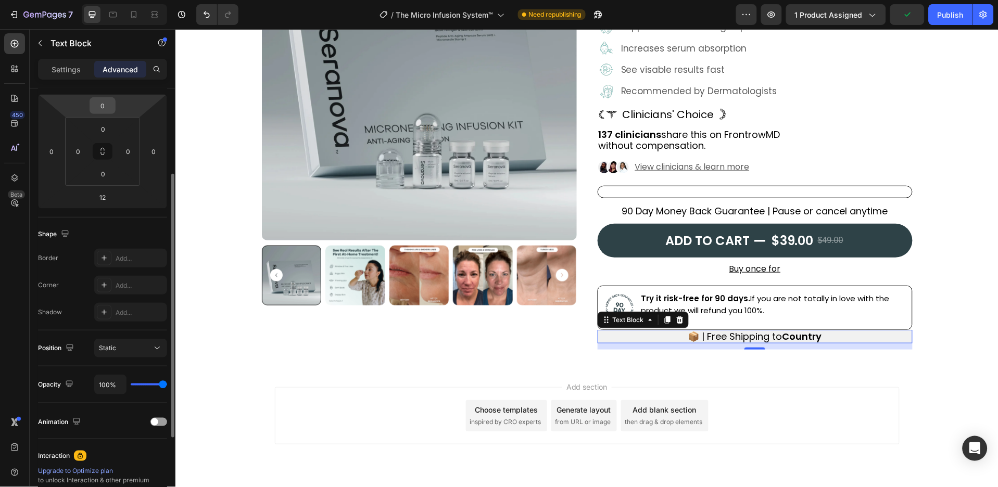
click at [113, 107] on div "0" at bounding box center [103, 105] width 26 height 17
click at [104, 107] on input "0" at bounding box center [102, 106] width 21 height 16
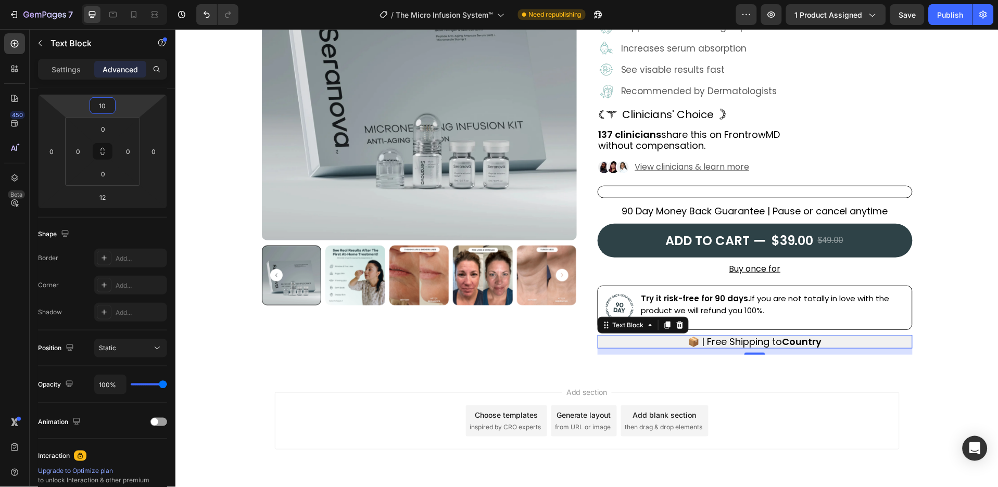
type input "10"
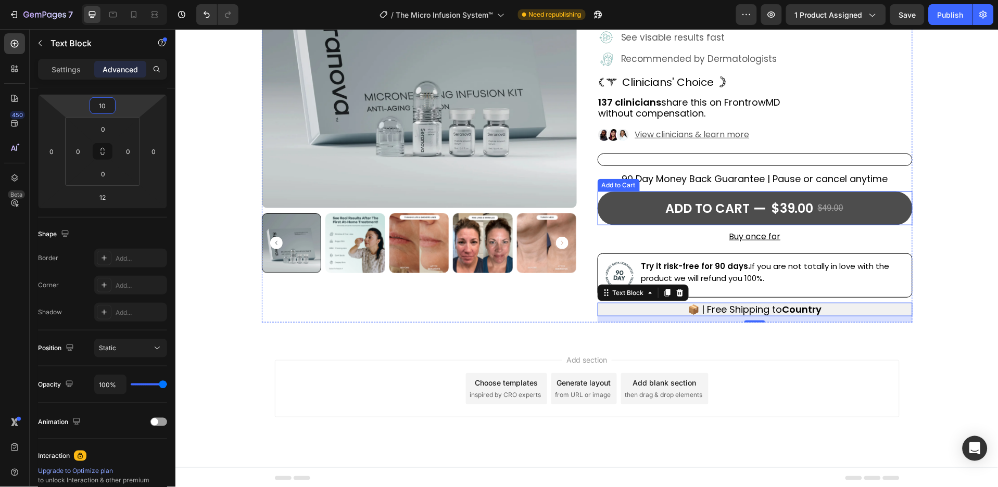
scroll to position [175, 0]
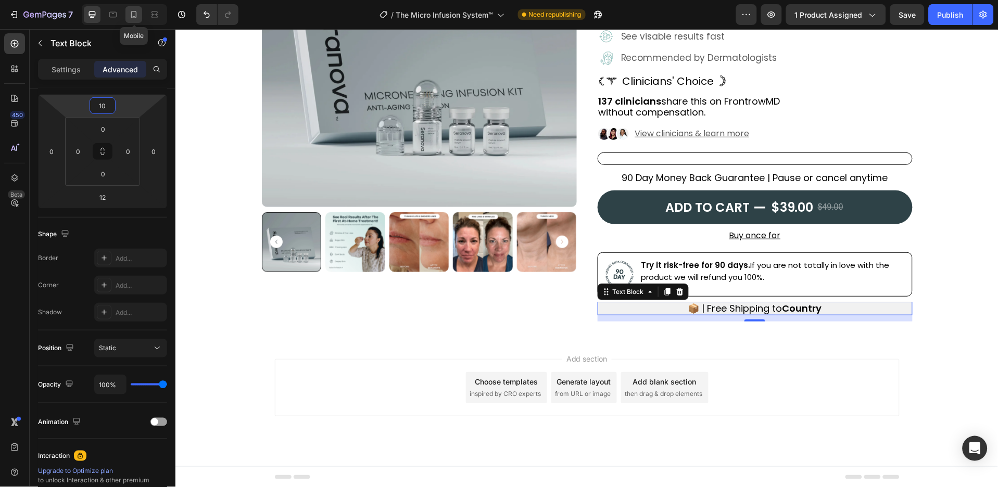
click at [132, 14] on icon at bounding box center [134, 14] width 10 height 10
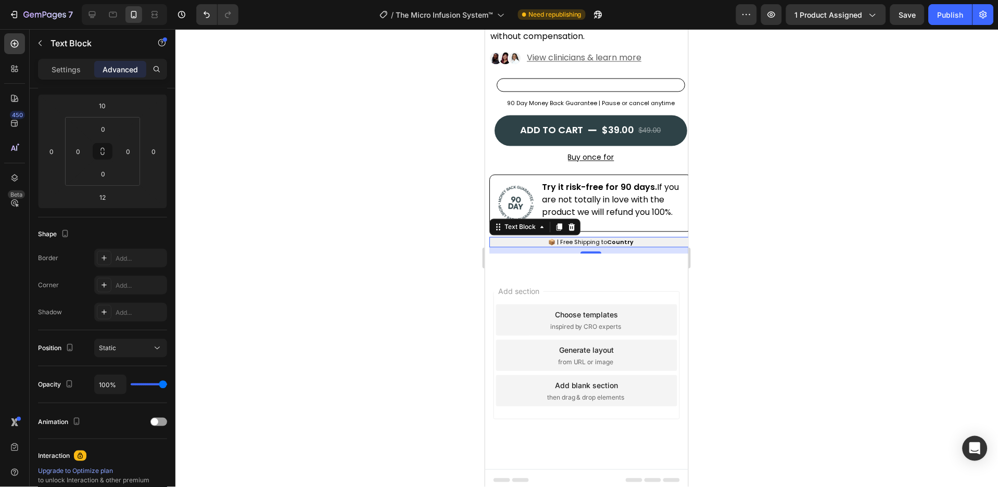
scroll to position [552, 0]
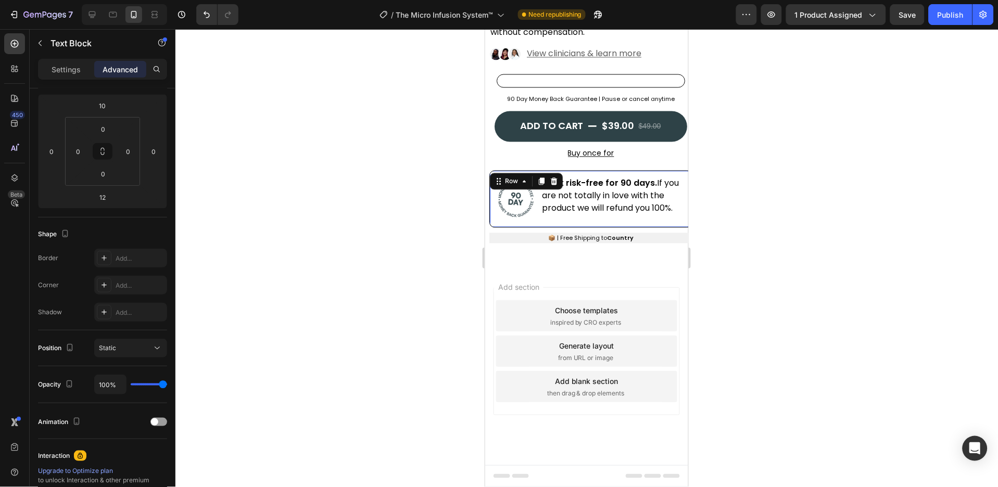
click at [646, 217] on div "Try it risk-free for 90 days. If you are not totally in love with the product w…" at bounding box center [613, 199] width 146 height 46
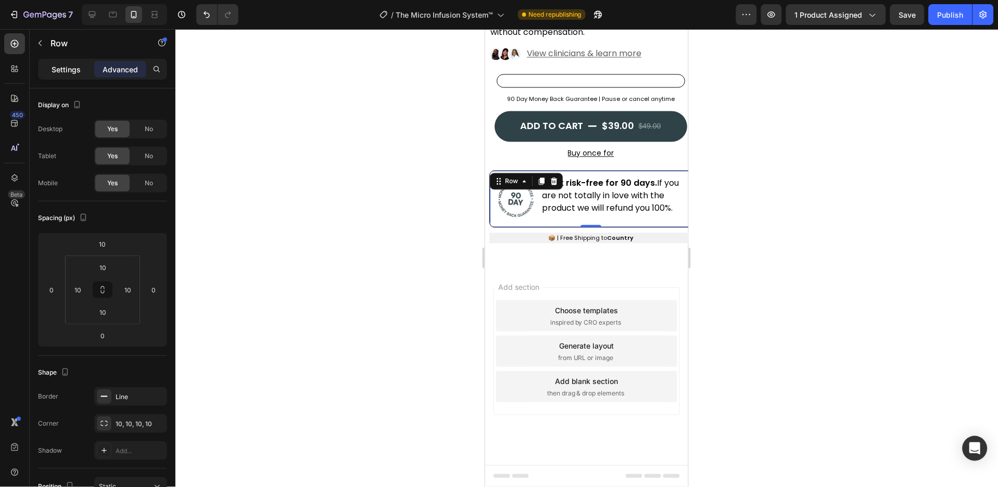
click at [65, 68] on p "Settings" at bounding box center [66, 69] width 29 height 11
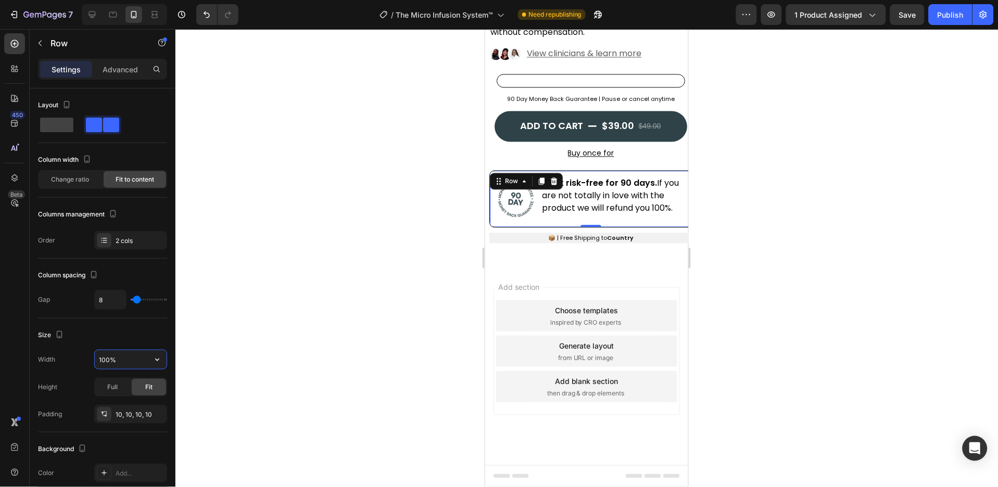
click at [106, 357] on input "100%" at bounding box center [131, 359] width 72 height 19
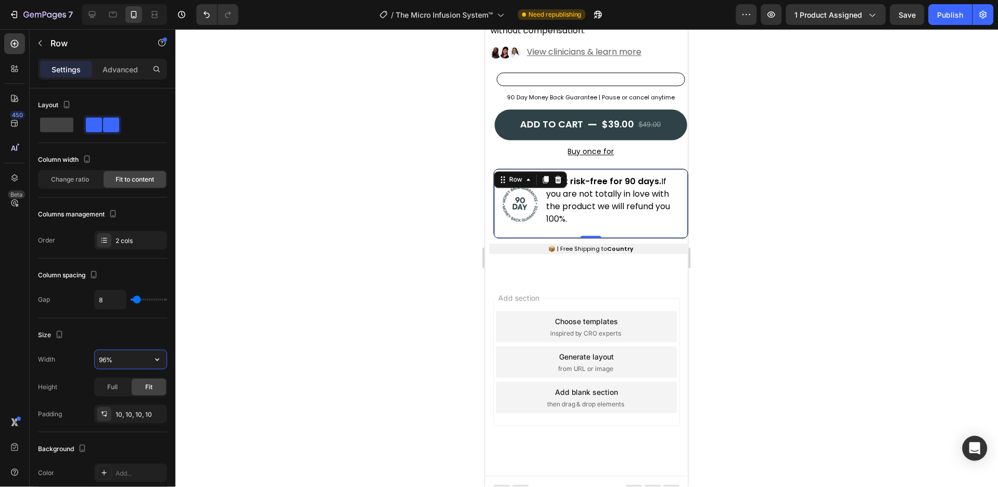
type input "95%"
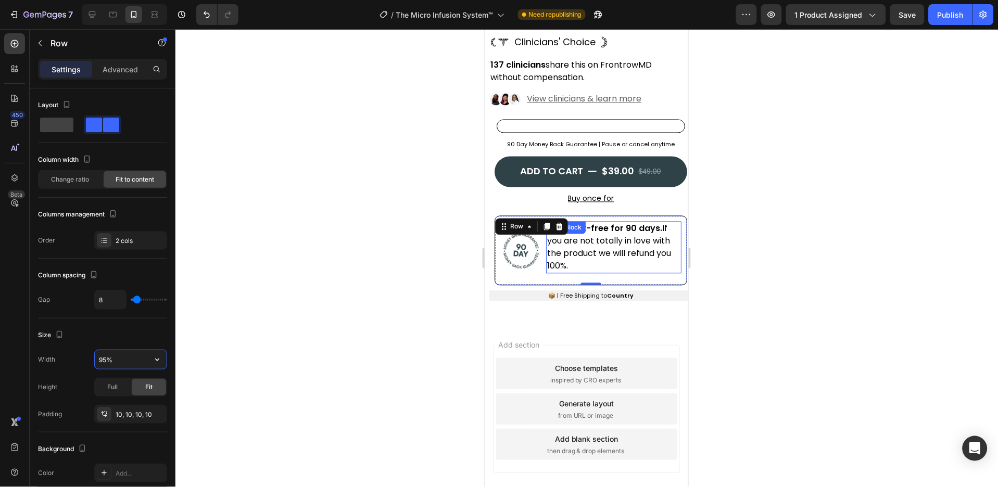
scroll to position [482, 0]
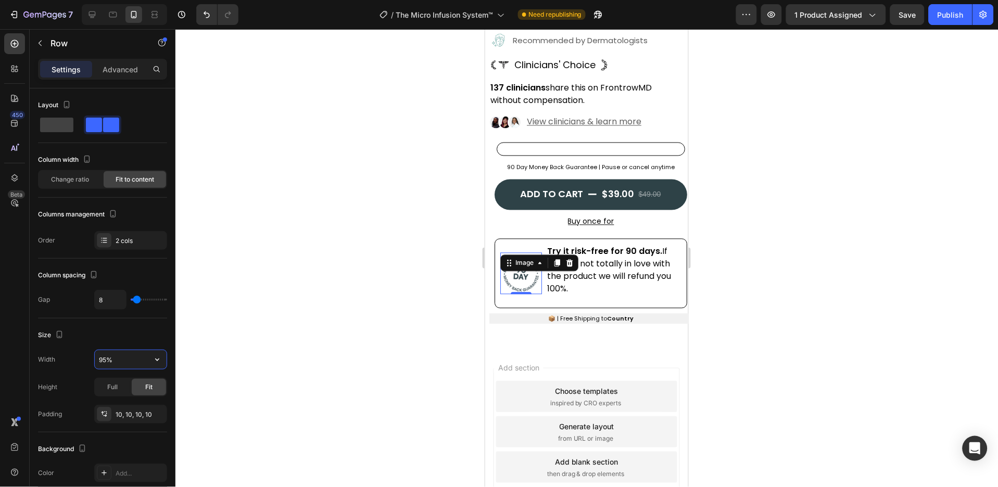
click at [534, 271] on img at bounding box center [521, 273] width 42 height 42
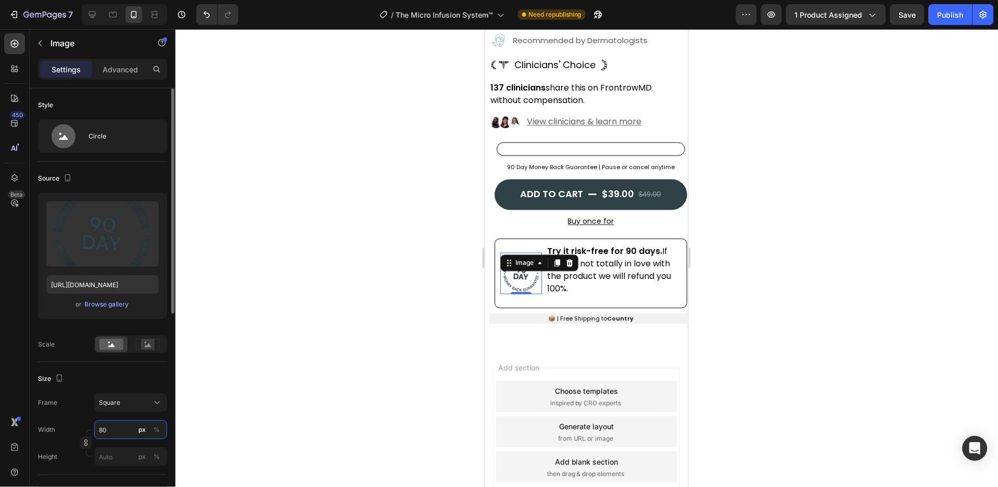
click at [113, 435] on input "80" at bounding box center [130, 430] width 73 height 19
type input "6"
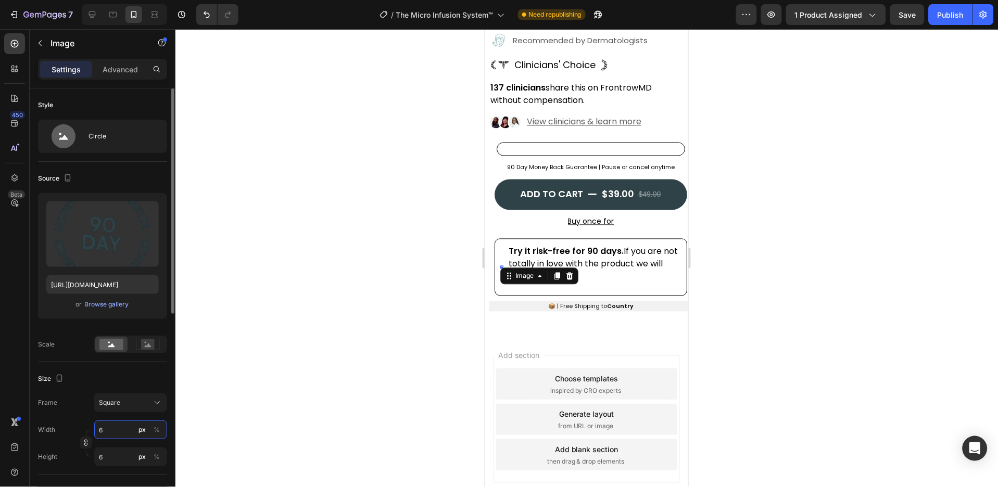
type input "63"
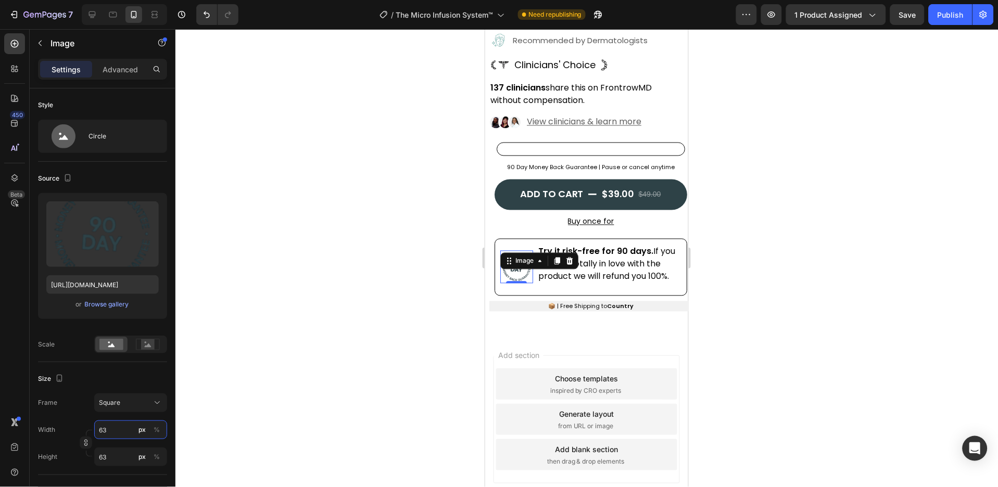
type input "63"
click at [71, 71] on p "Settings" at bounding box center [66, 69] width 29 height 11
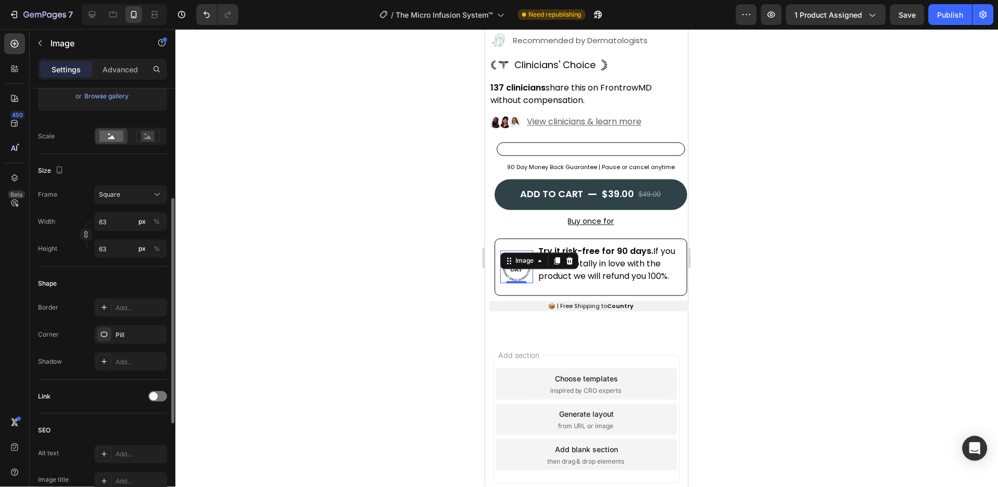
scroll to position [0, 0]
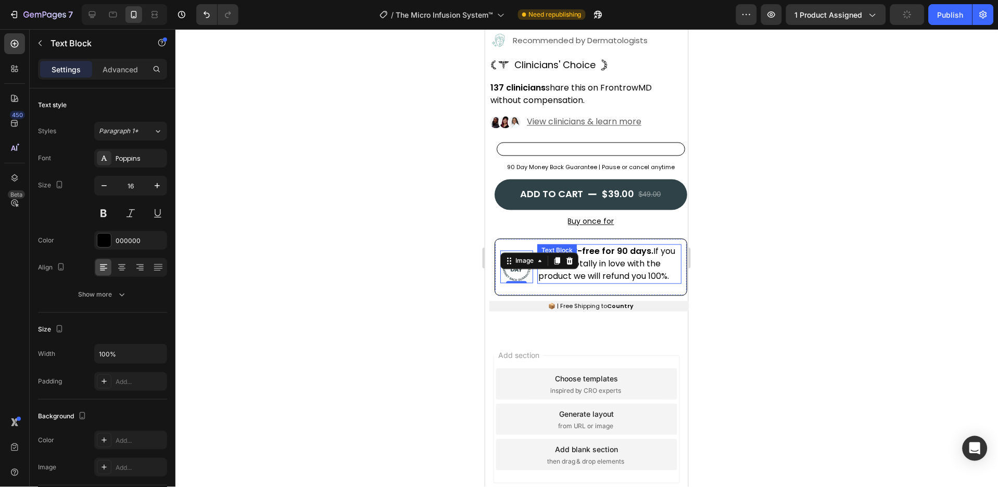
click at [597, 269] on p "Try it risk-free for 90 days. If you are not totally in love with the product w…" at bounding box center [609, 263] width 143 height 37
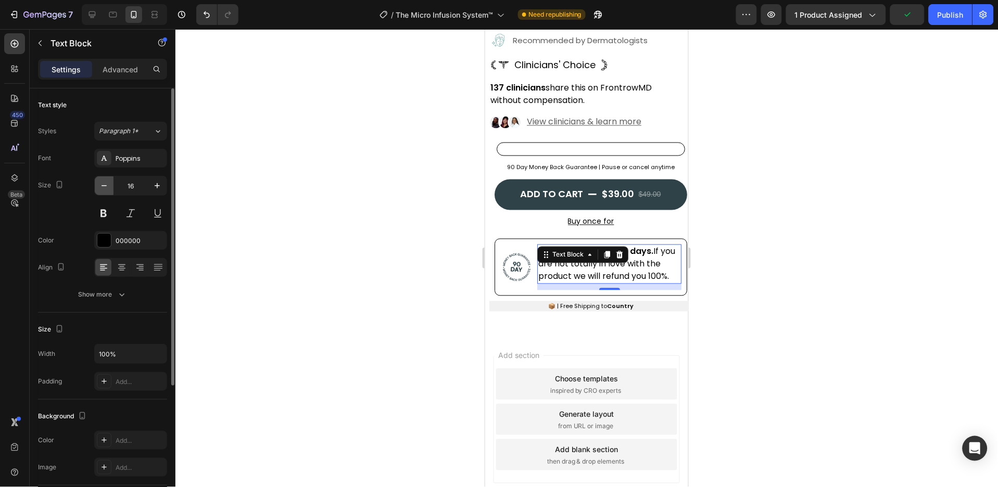
click at [111, 185] on button "button" at bounding box center [104, 185] width 19 height 19
type input "14"
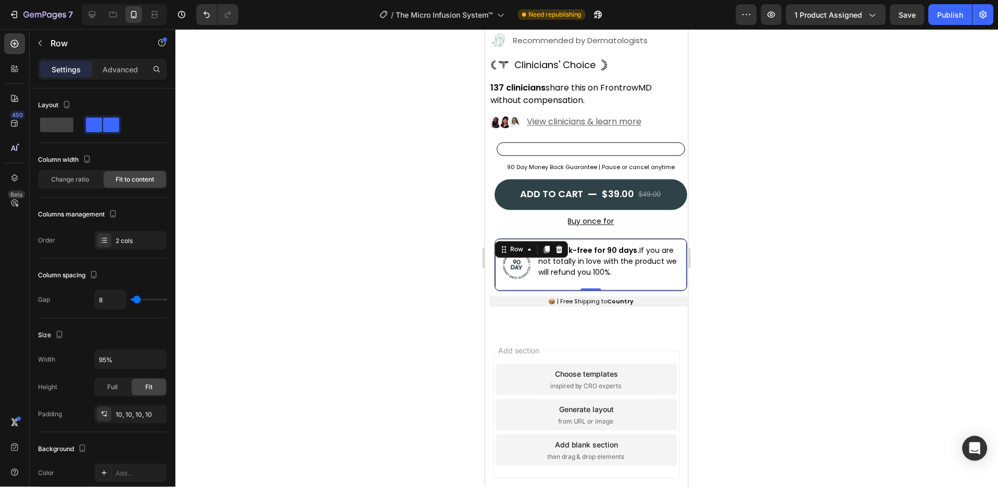
click at [535, 267] on div "Image Try it risk-free for 90 days. If you are not totally in love with the pro…" at bounding box center [590, 264] width 193 height 53
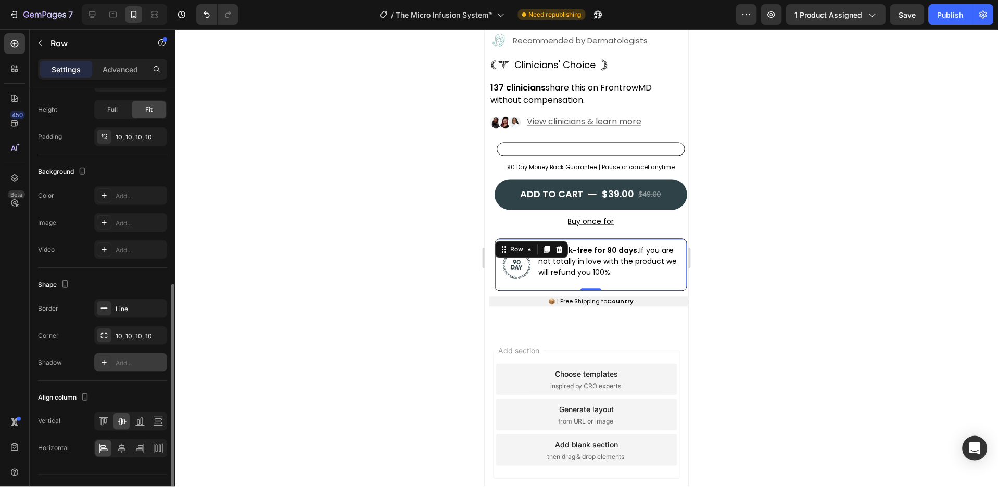
scroll to position [298, 0]
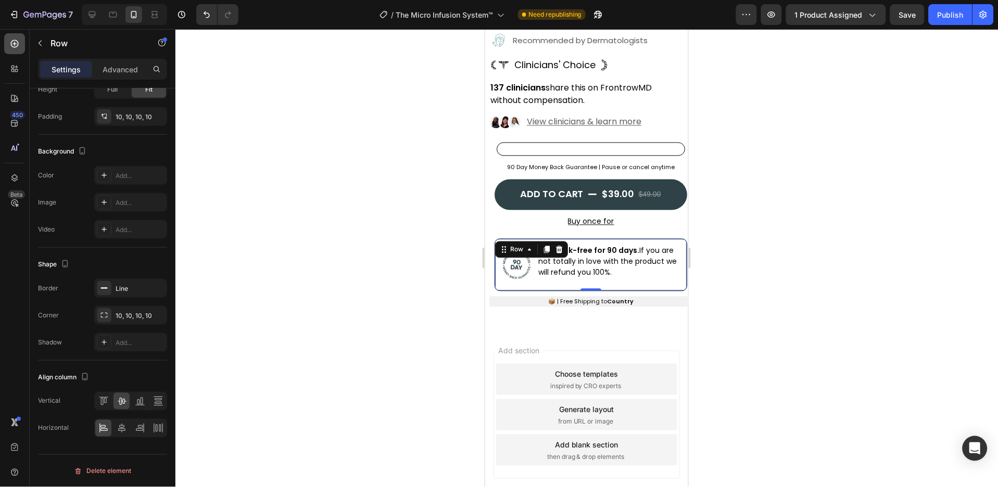
click at [11, 48] on icon at bounding box center [14, 44] width 10 height 10
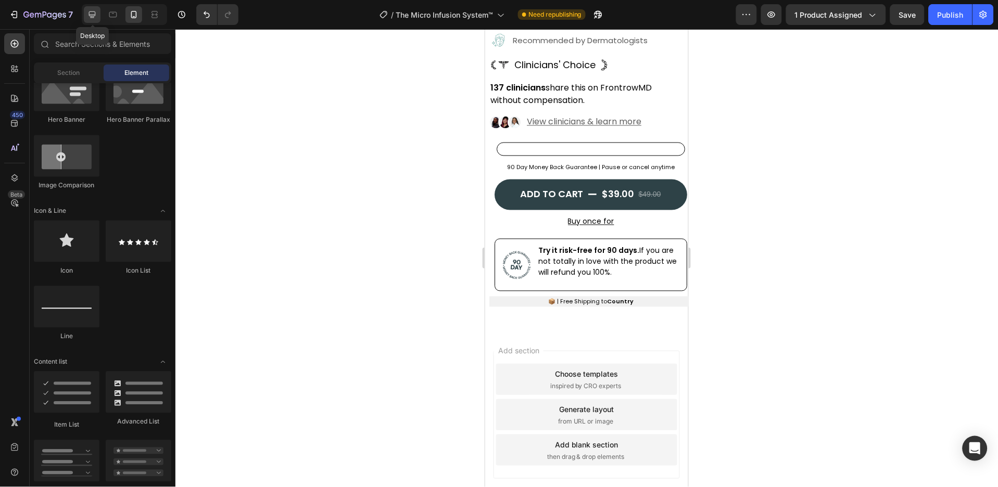
click at [94, 13] on icon at bounding box center [92, 14] width 10 height 10
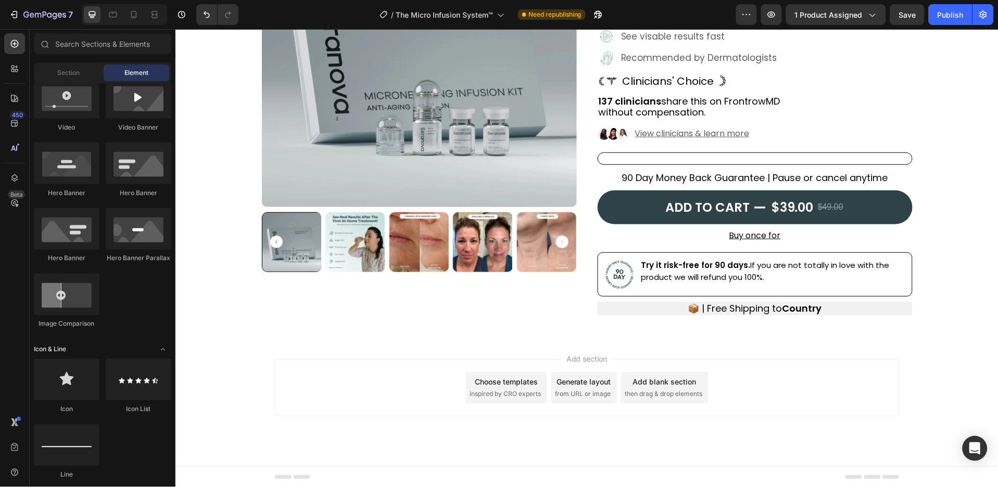
scroll to position [277, 0]
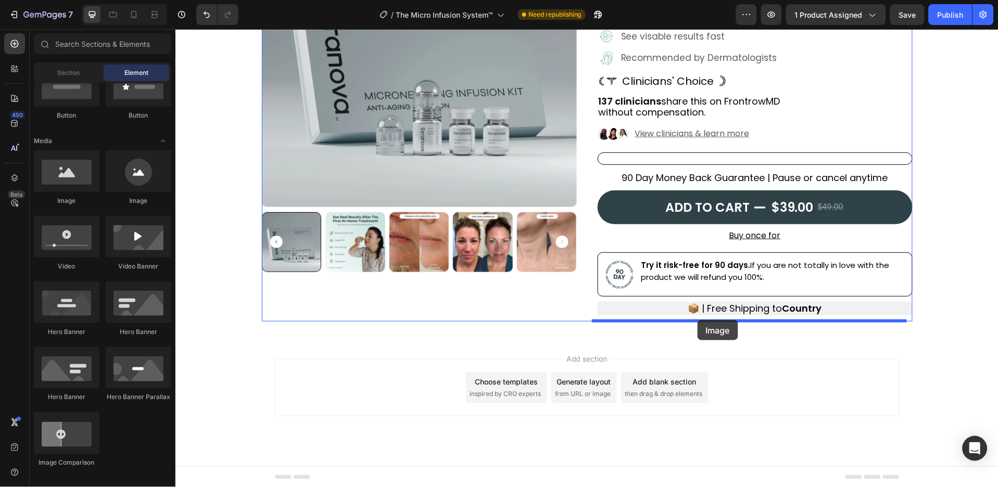
drag, startPoint x: 251, startPoint y: 202, endPoint x: 697, endPoint y: 320, distance: 460.9
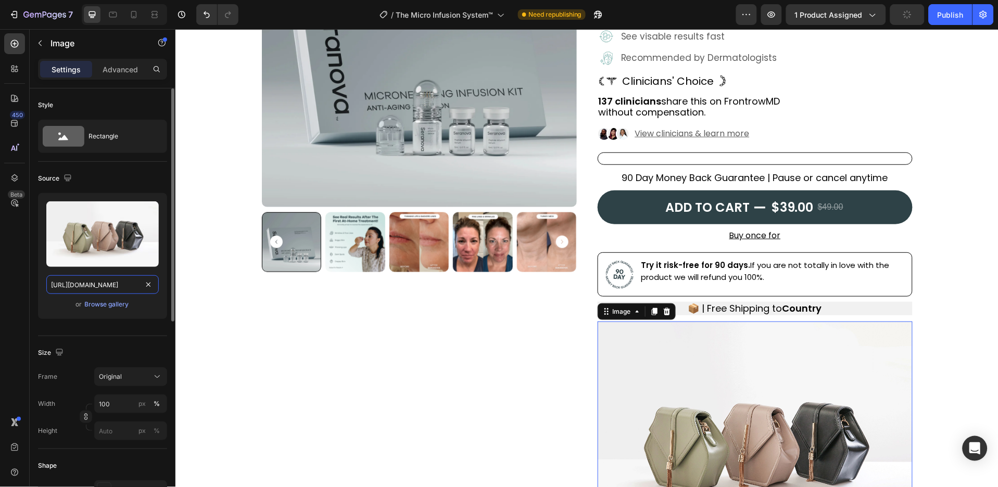
click at [114, 279] on input "https://cdn.shopify.com/s/files/1/2005/9307/files/image_demo.jpg" at bounding box center [102, 284] width 112 height 19
paste input "js-ecom-academy.myshopify.com/cdn/shop/files/gempages_579201947601470257-11c3f4…"
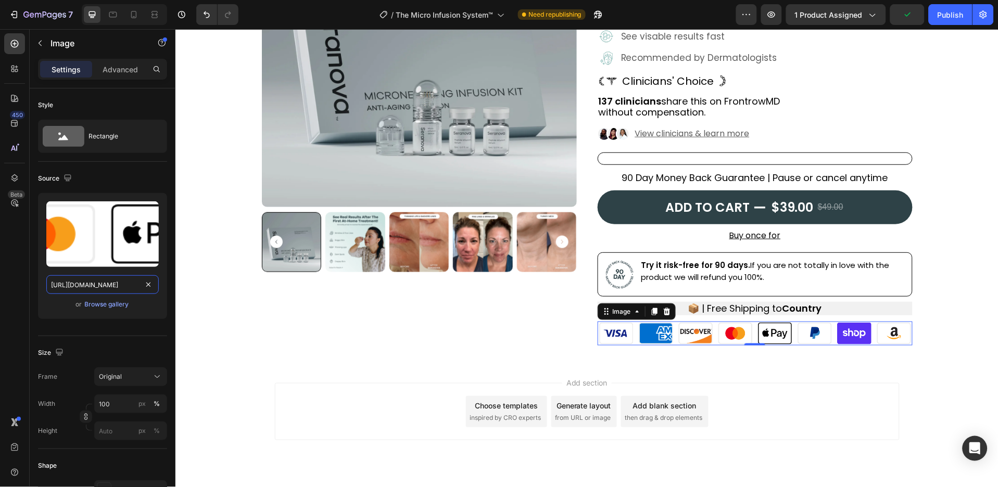
type input "https://js-ecom-academy.myshopify.com/cdn/shop/files/gempages_57920194760147025…"
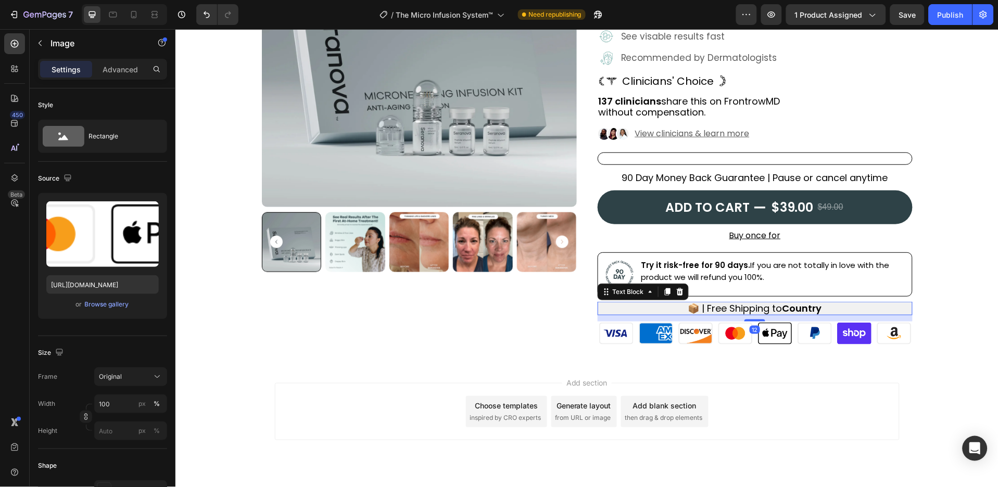
click at [839, 307] on p "📦 | Free Shipping to Country" at bounding box center [754, 307] width 313 height 11
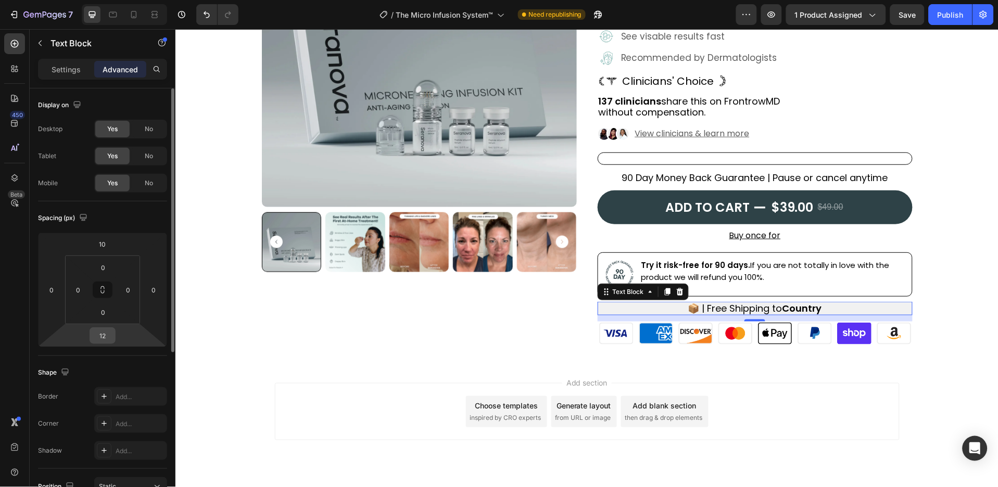
click at [109, 337] on input "12" at bounding box center [102, 336] width 21 height 16
type input "10"
click at [96, 266] on input "0" at bounding box center [103, 268] width 21 height 16
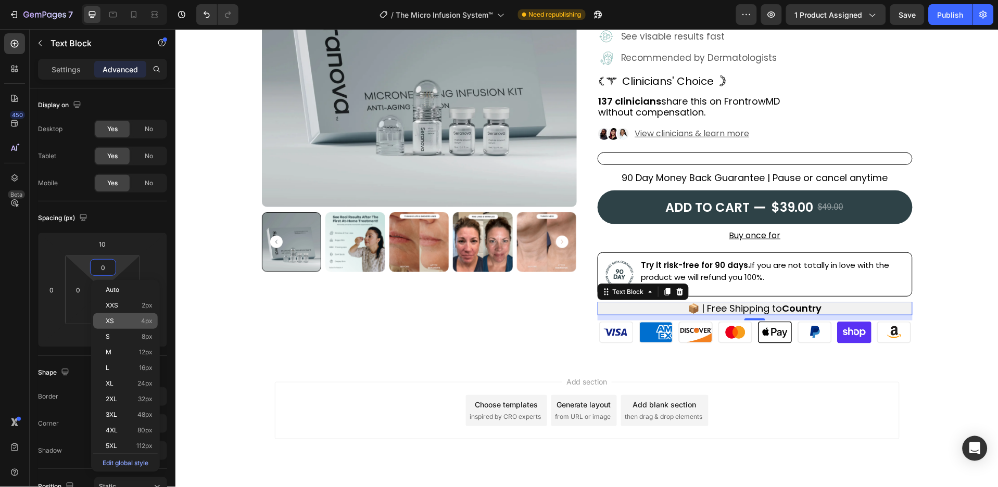
click at [149, 321] on span "4px" at bounding box center [146, 321] width 11 height 7
type input "4"
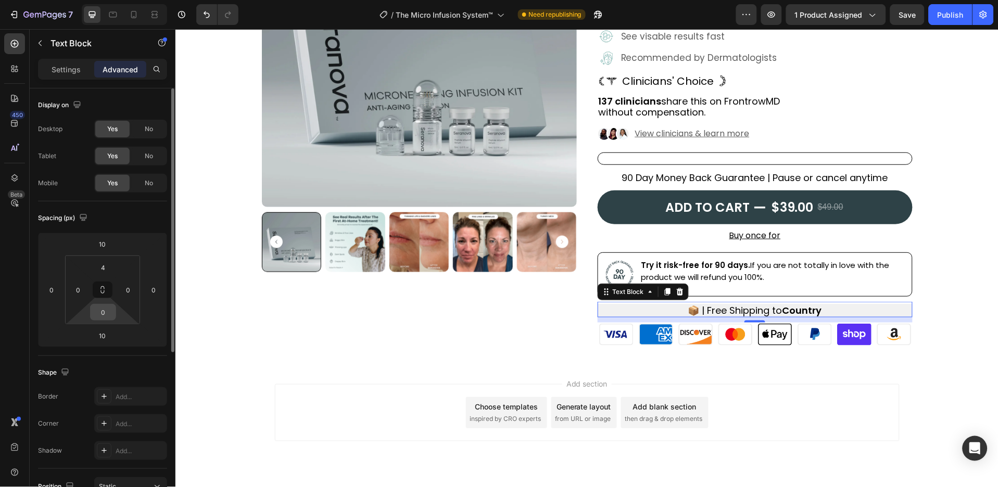
click at [105, 315] on input "0" at bounding box center [103, 313] width 21 height 16
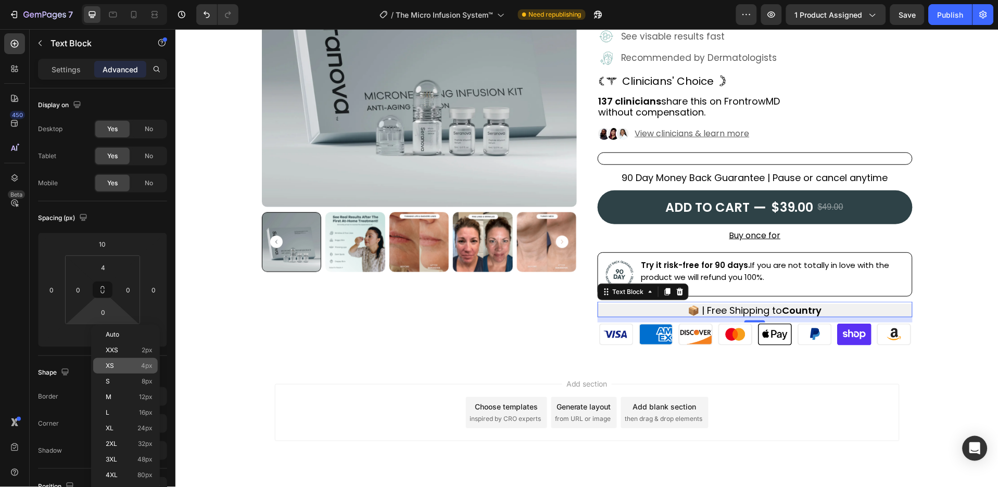
click at [143, 364] on span "4px" at bounding box center [146, 365] width 11 height 7
type input "4"
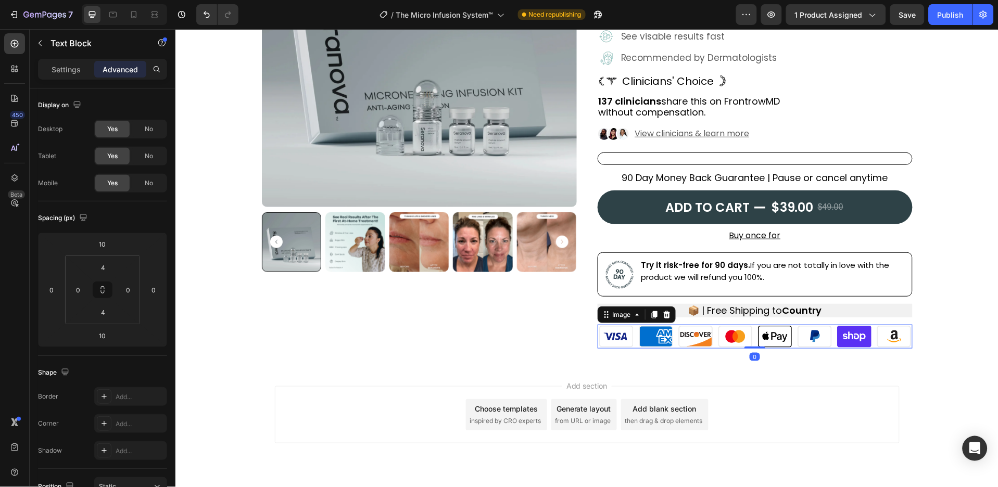
click at [619, 336] on img at bounding box center [754, 336] width 315 height 24
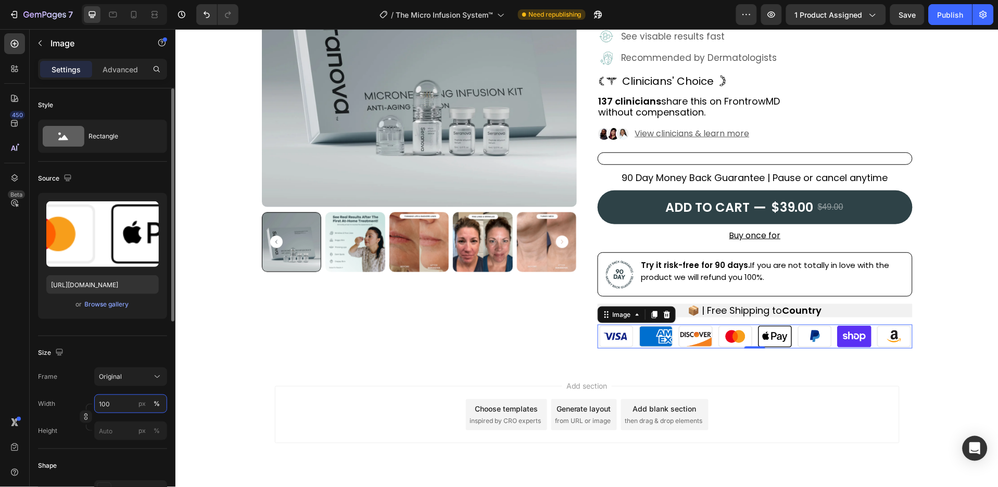
click at [111, 403] on input "100" at bounding box center [130, 404] width 73 height 19
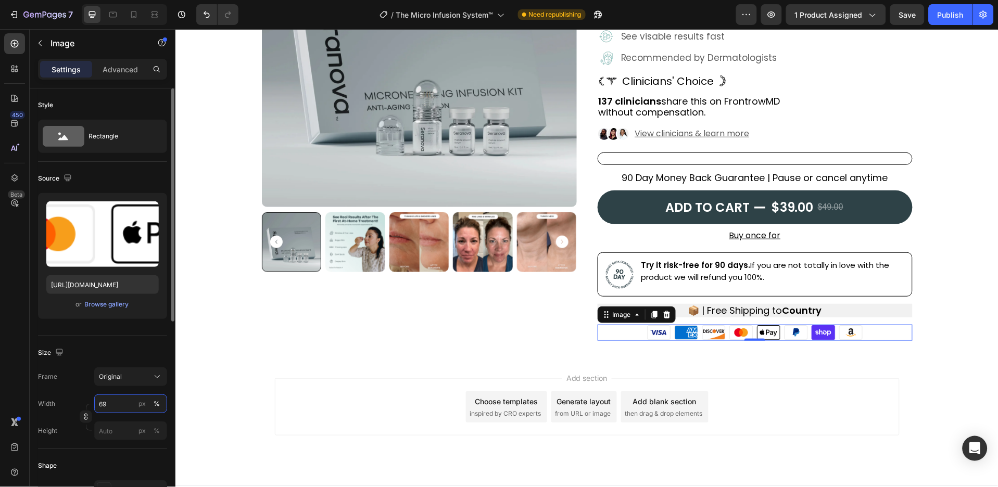
scroll to position [69, 0]
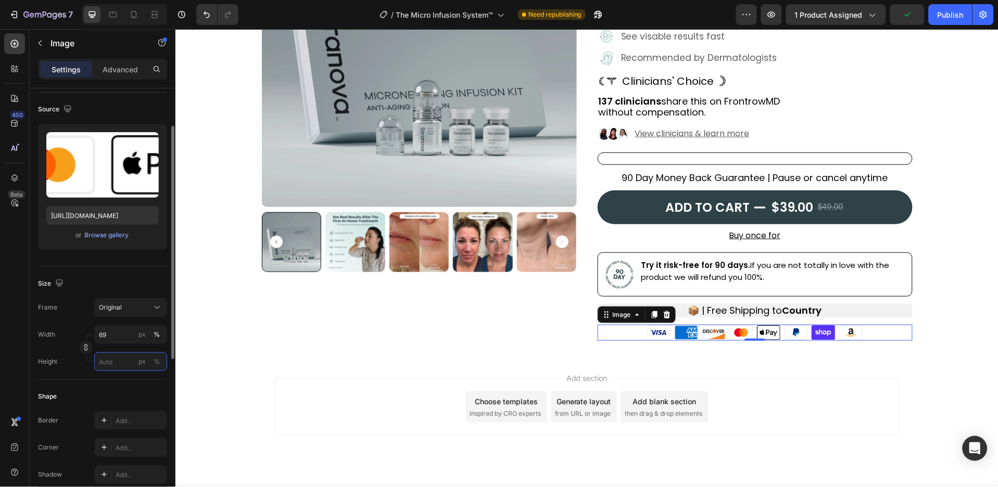
click at [126, 365] on input "px %" at bounding box center [130, 361] width 73 height 19
click at [144, 306] on div "Original" at bounding box center [124, 307] width 51 height 9
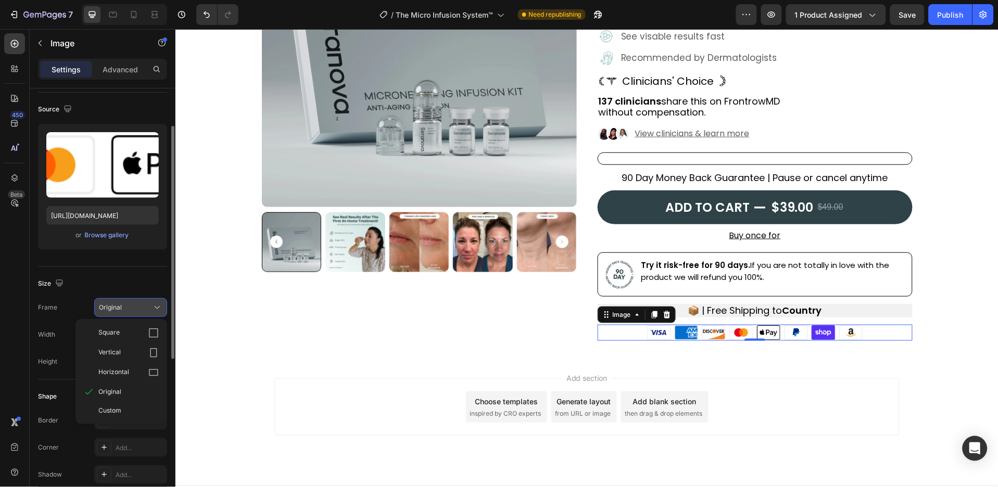
click at [144, 306] on div "Original" at bounding box center [124, 307] width 51 height 9
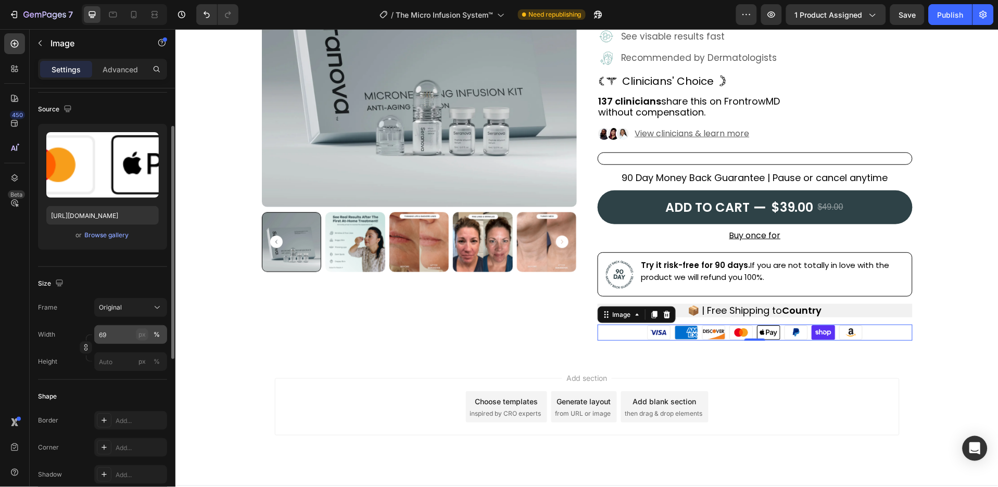
click at [150, 356] on button "px" at bounding box center [156, 362] width 12 height 12
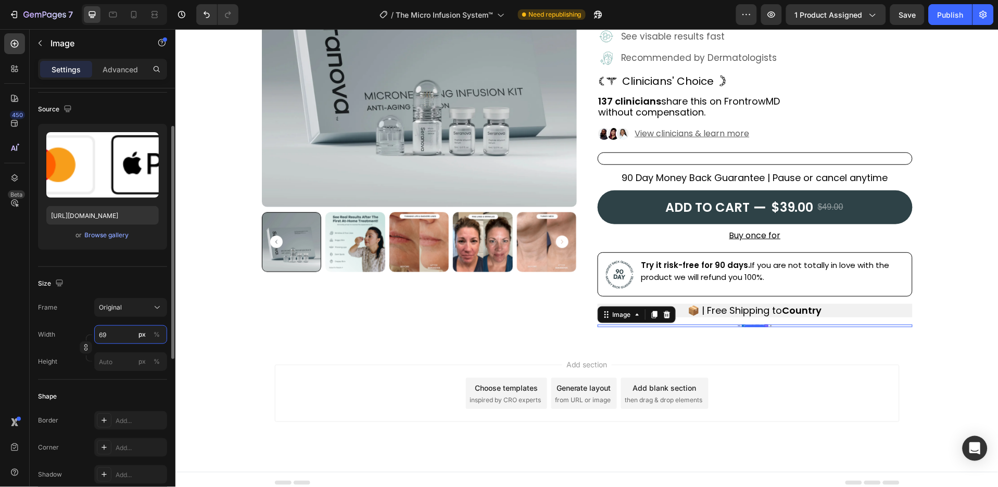
click at [111, 339] on input "69" at bounding box center [130, 334] width 73 height 19
type input "6"
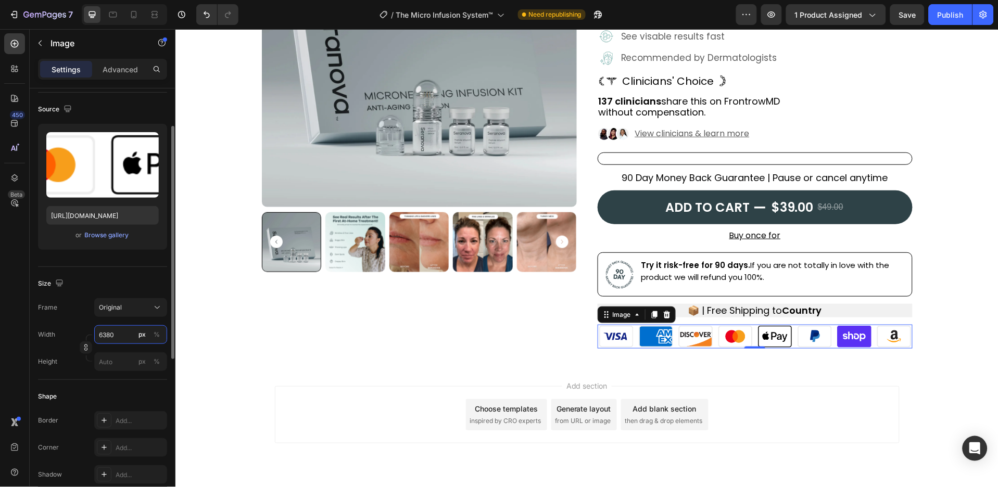
click at [105, 335] on input "6380" at bounding box center [130, 334] width 73 height 19
click at [103, 334] on input "6380" at bounding box center [130, 334] width 73 height 19
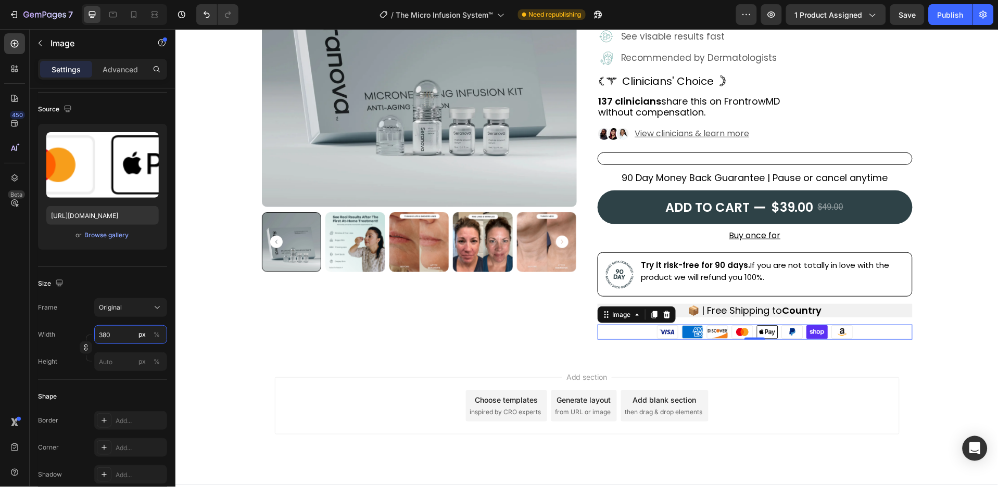
type input "380"
click at [10, 37] on div at bounding box center [14, 43] width 21 height 21
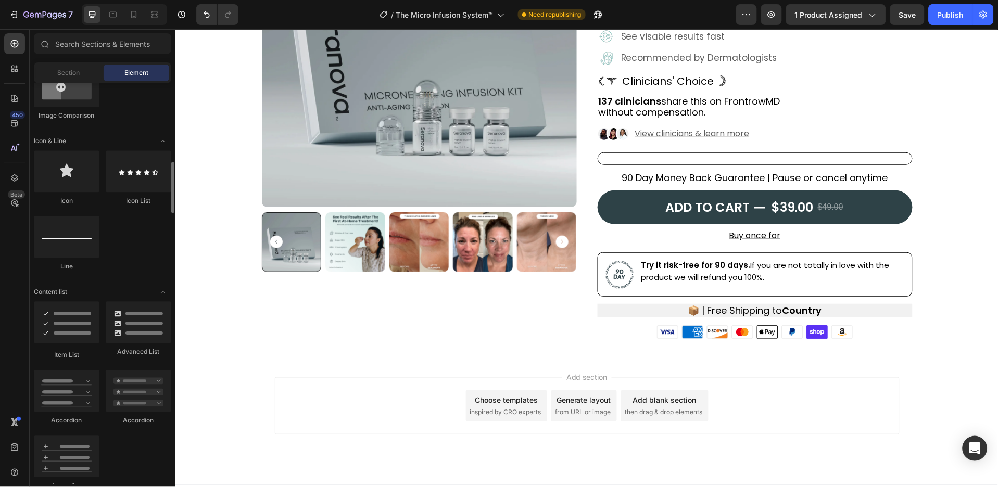
scroll to position [763, 0]
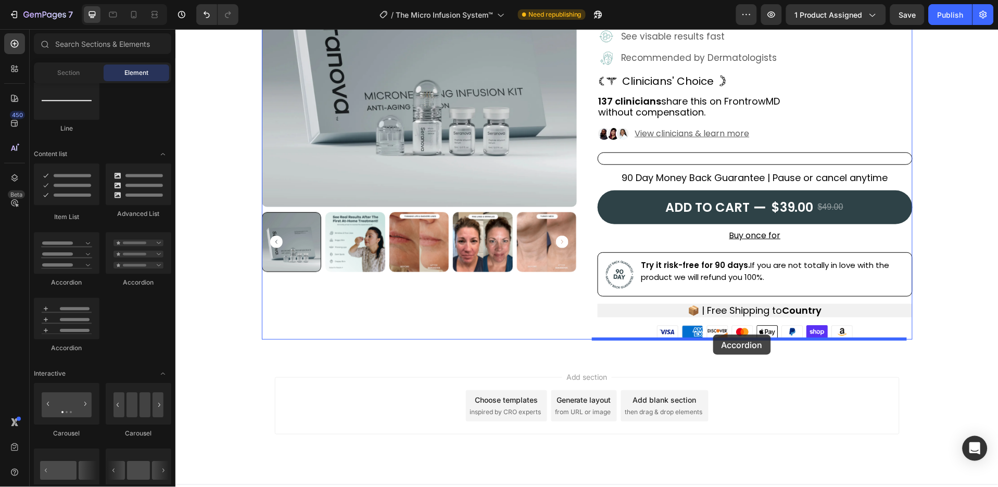
drag, startPoint x: 232, startPoint y: 281, endPoint x: 713, endPoint y: 334, distance: 484.0
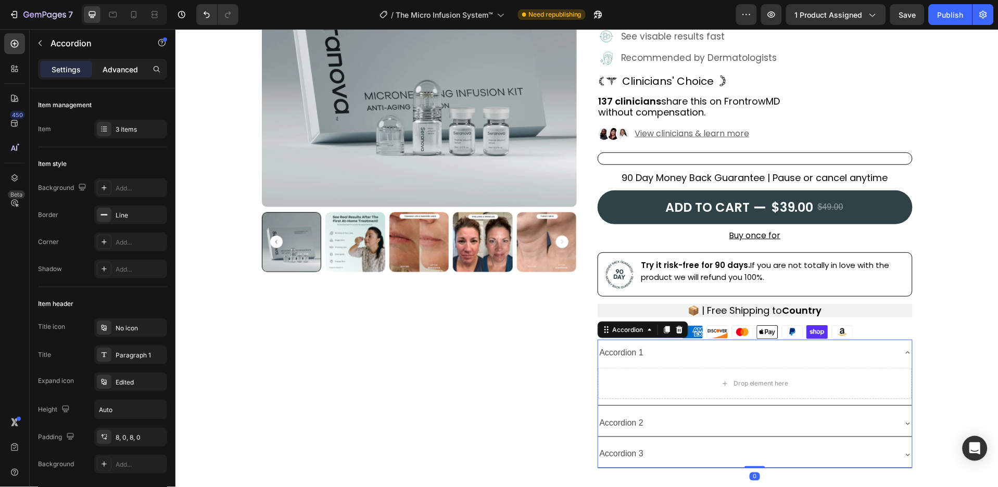
click at [130, 61] on div "Advanced" at bounding box center [120, 69] width 52 height 17
type input "100%"
type input "100"
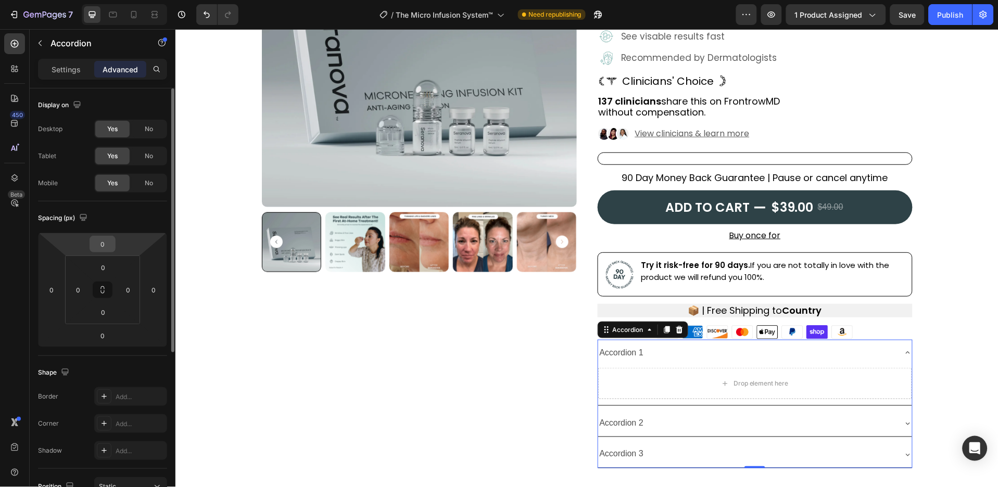
click at [103, 242] on input "0" at bounding box center [102, 244] width 21 height 16
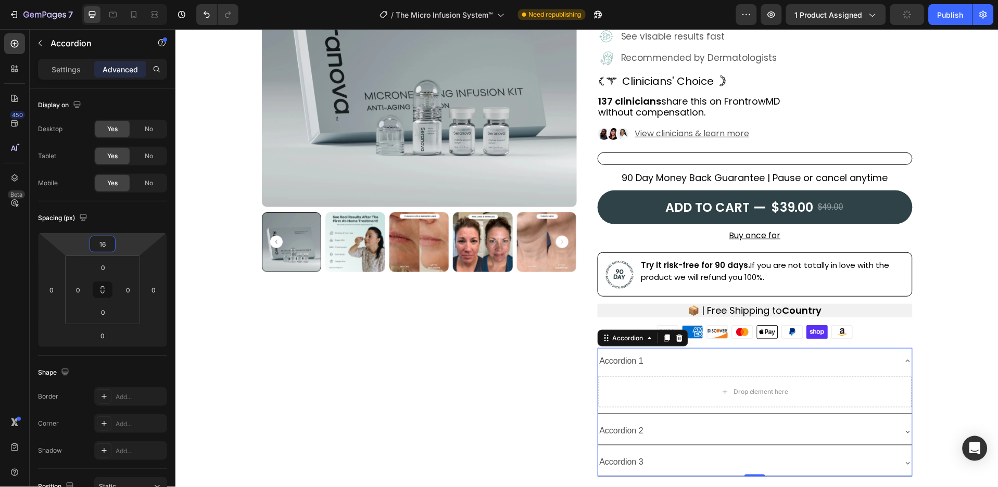
type input "16"
click at [625, 365] on div "Accordion 1" at bounding box center [621, 361] width 47 height 18
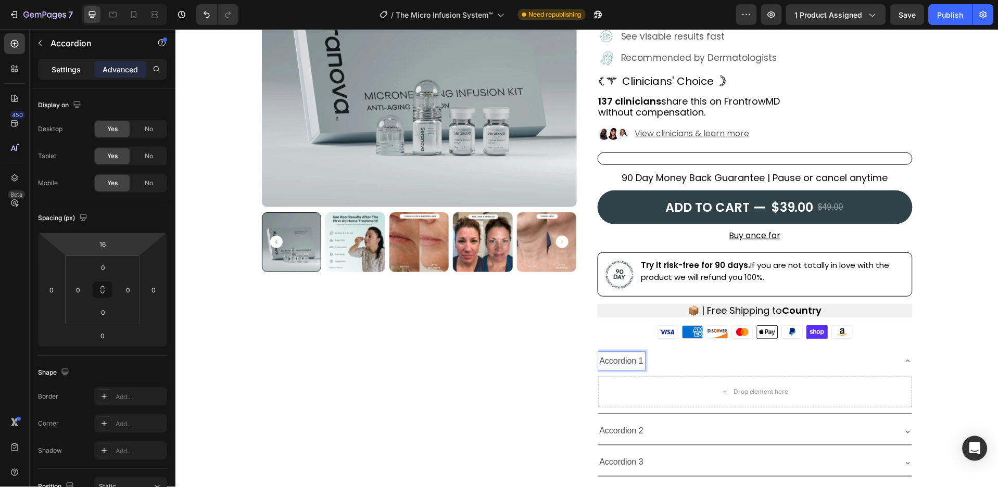
click at [60, 67] on p "Settings" at bounding box center [66, 69] width 29 height 11
type input "8"
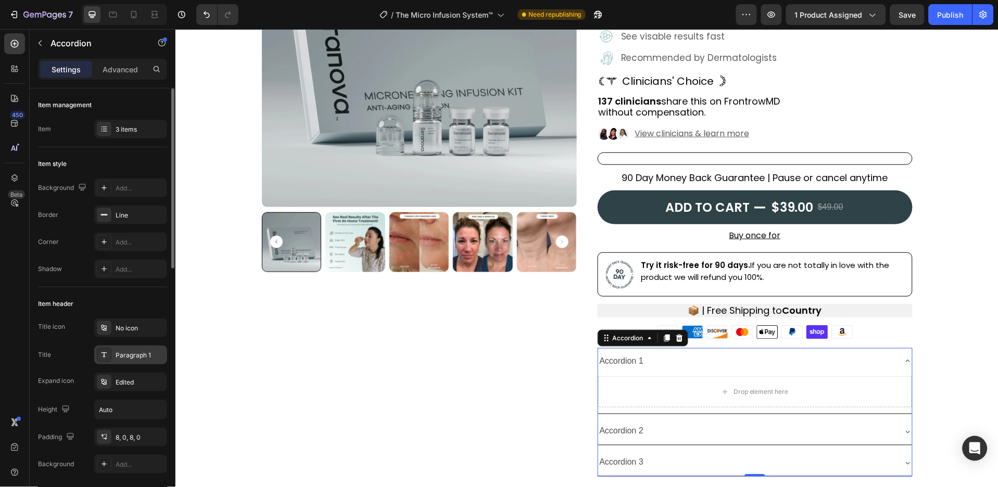
click at [145, 352] on div "Paragraph 1" at bounding box center [140, 355] width 49 height 9
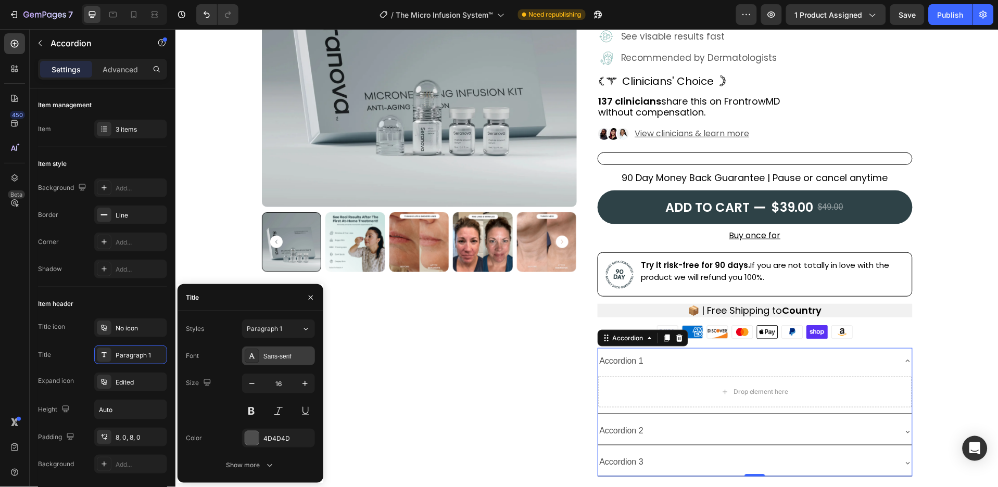
click at [296, 358] on div "Sans-serif" at bounding box center [287, 356] width 49 height 9
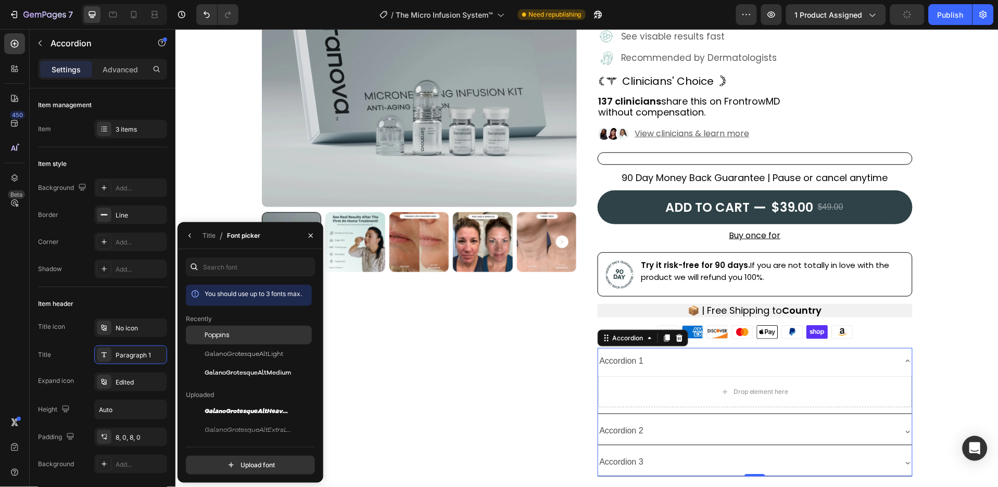
click at [255, 339] on div "Poppins" at bounding box center [257, 335] width 105 height 9
click at [189, 235] on icon "button" at bounding box center [189, 236] width 2 height 4
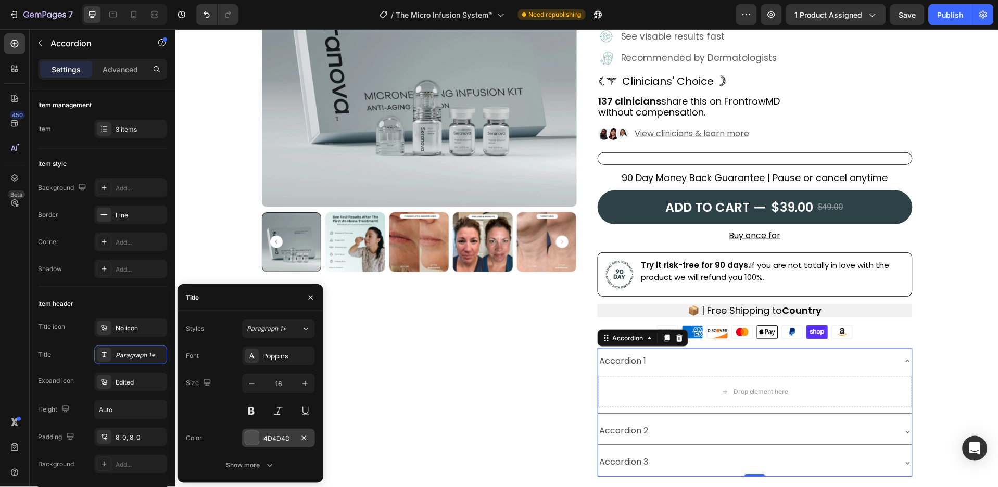
click at [292, 444] on div "4D4D4D" at bounding box center [278, 438] width 73 height 19
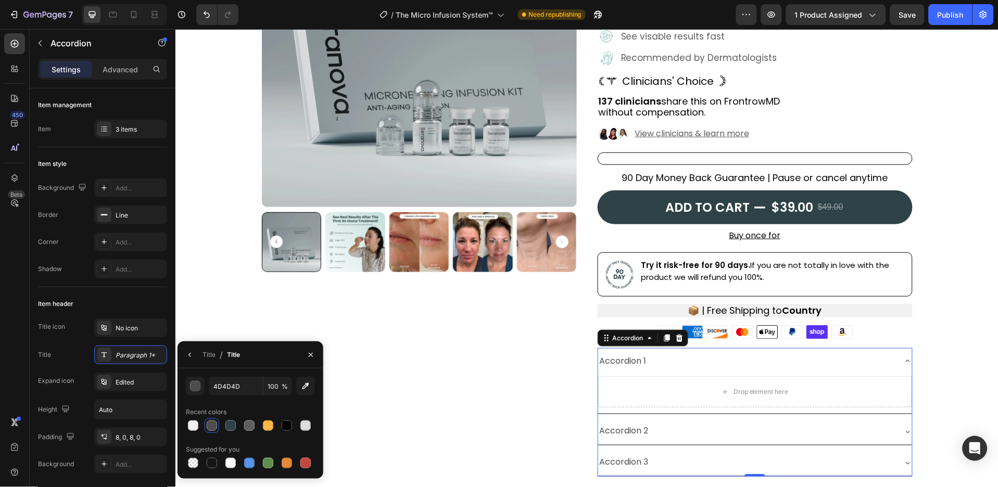
click at [285, 433] on div "4D4D4D 100 % Recent colors Suggested for you" at bounding box center [250, 424] width 129 height 94
click at [285, 427] on div at bounding box center [287, 426] width 10 height 10
type input "000000"
click at [311, 358] on icon "button" at bounding box center [311, 355] width 8 height 8
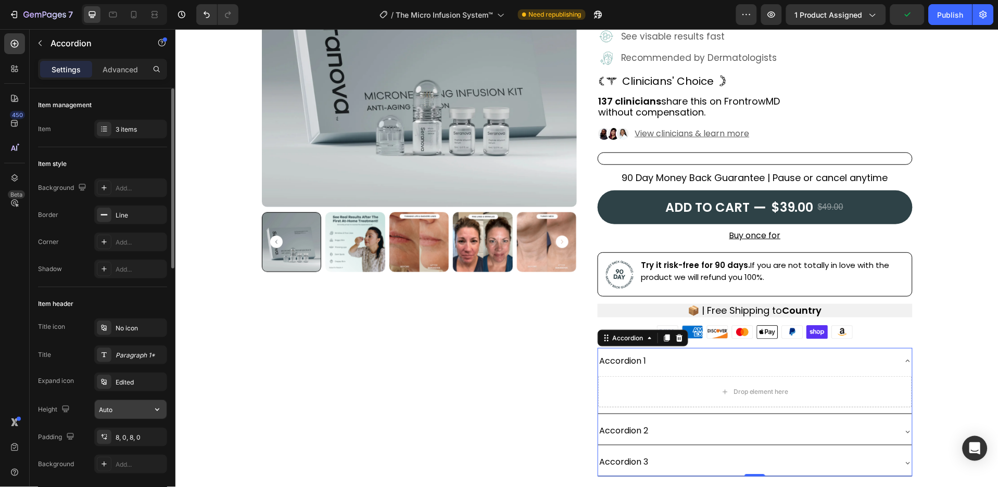
scroll to position [69, 0]
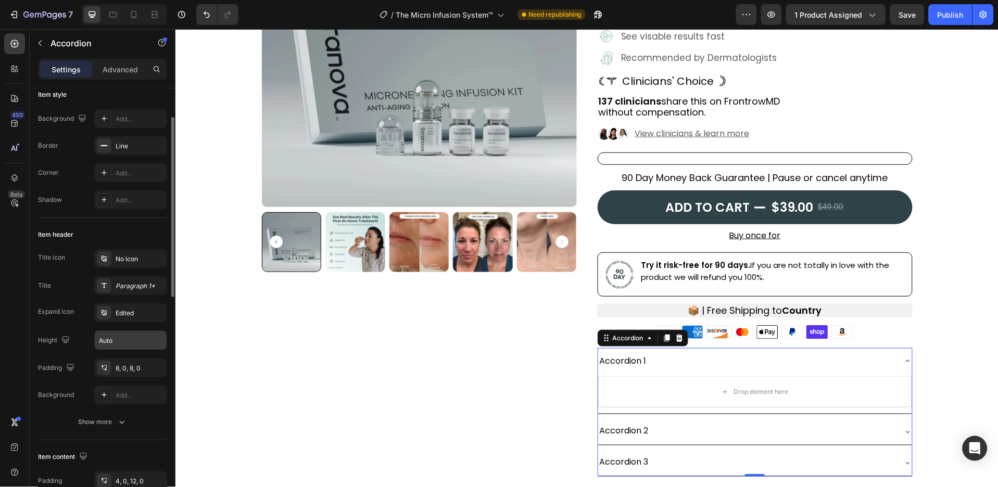
click at [130, 415] on button "Show more" at bounding box center [102, 422] width 129 height 19
click at [129, 421] on div "Add..." at bounding box center [140, 422] width 49 height 9
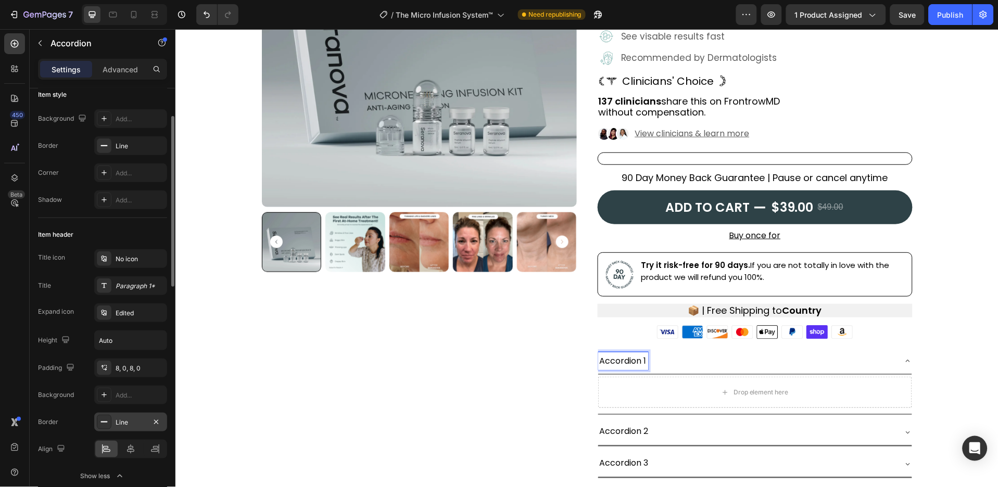
click at [626, 368] on div "Accordion 1" at bounding box center [623, 361] width 50 height 18
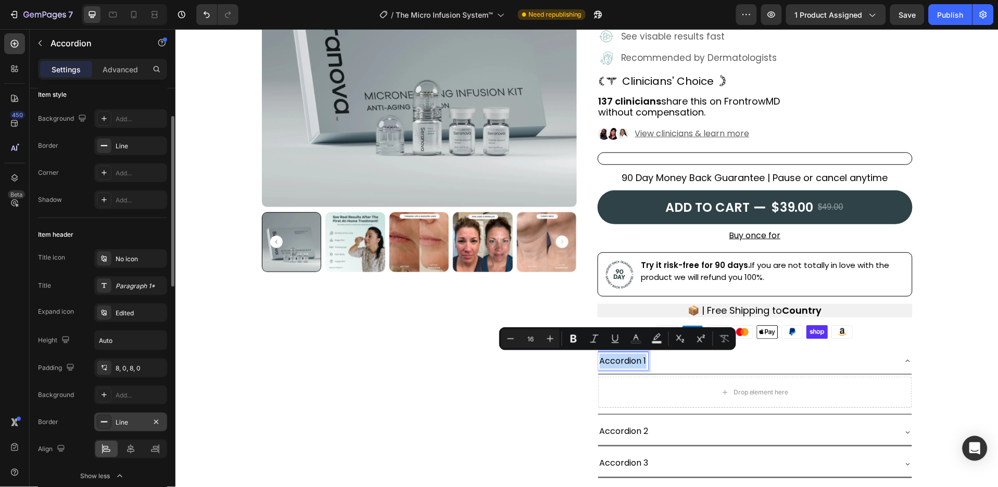
type input "17"
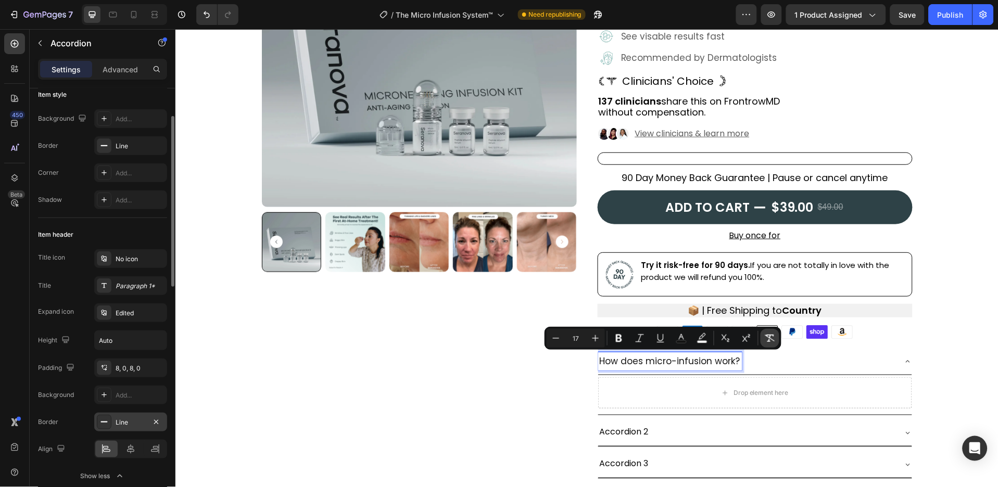
click at [776, 330] on button "Remove Format" at bounding box center [770, 338] width 19 height 19
type input "16"
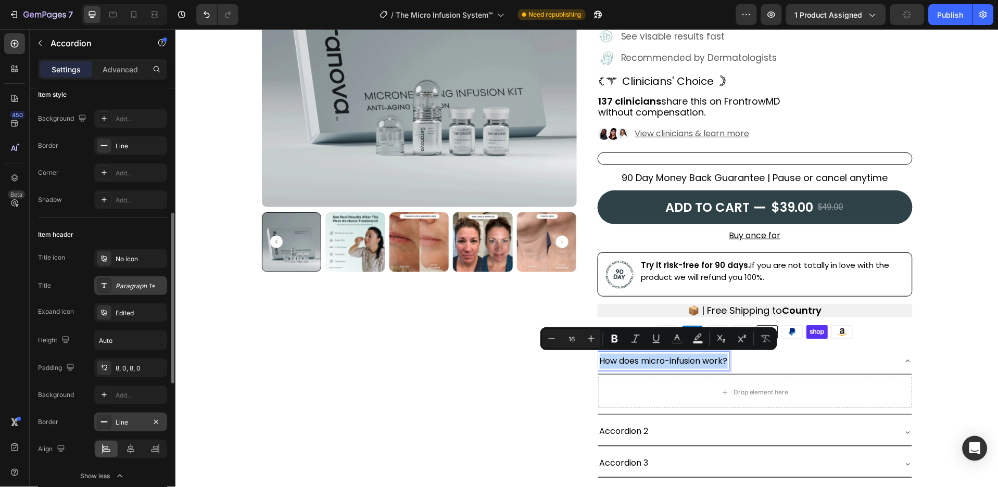
scroll to position [138, 0]
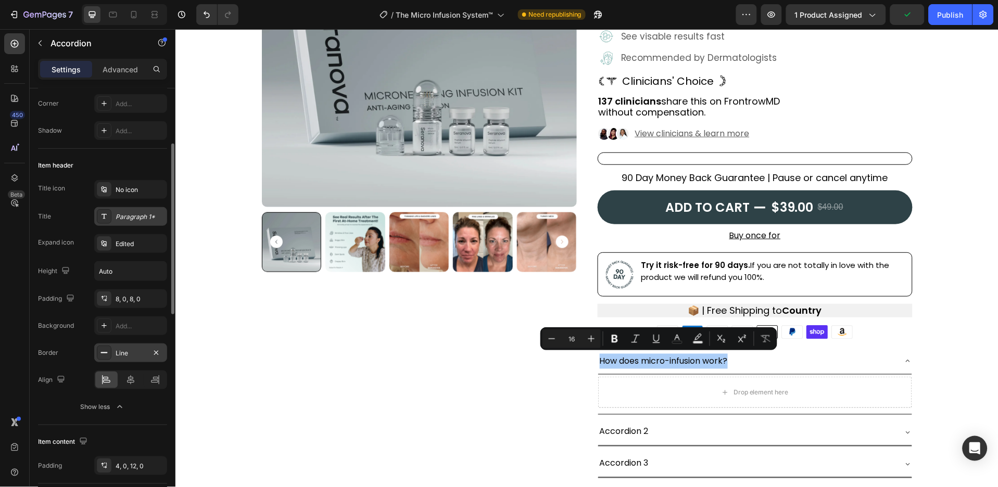
click at [139, 218] on div "Paragraph 1*" at bounding box center [140, 216] width 49 height 9
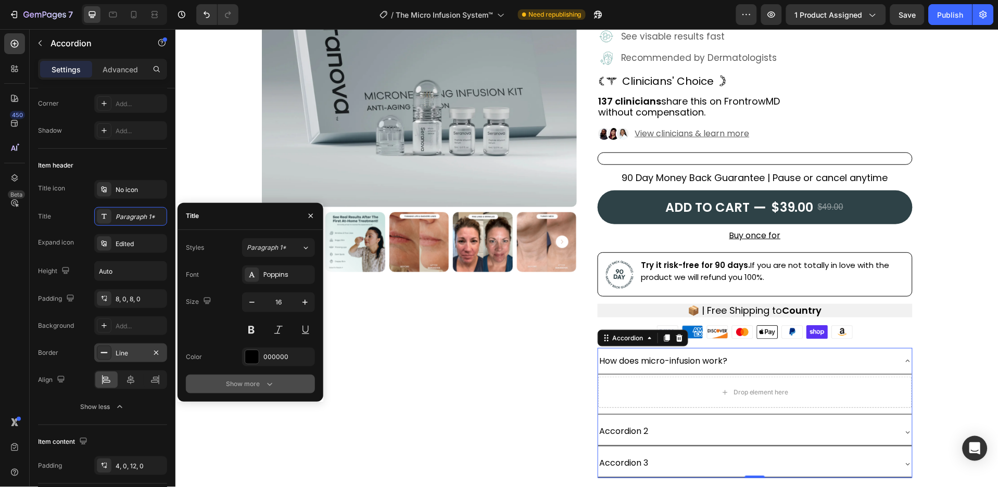
click at [270, 379] on icon "button" at bounding box center [269, 384] width 10 height 10
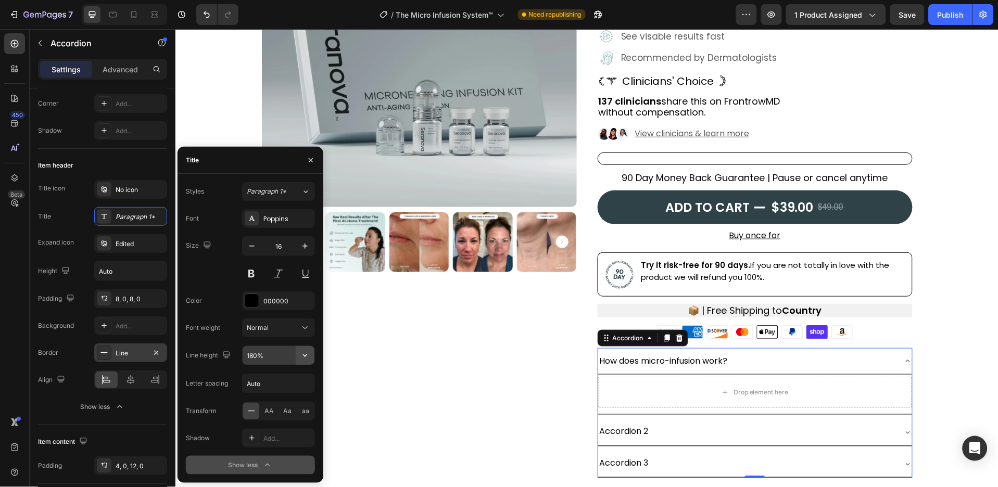
click at [306, 348] on button "button" at bounding box center [305, 355] width 19 height 19
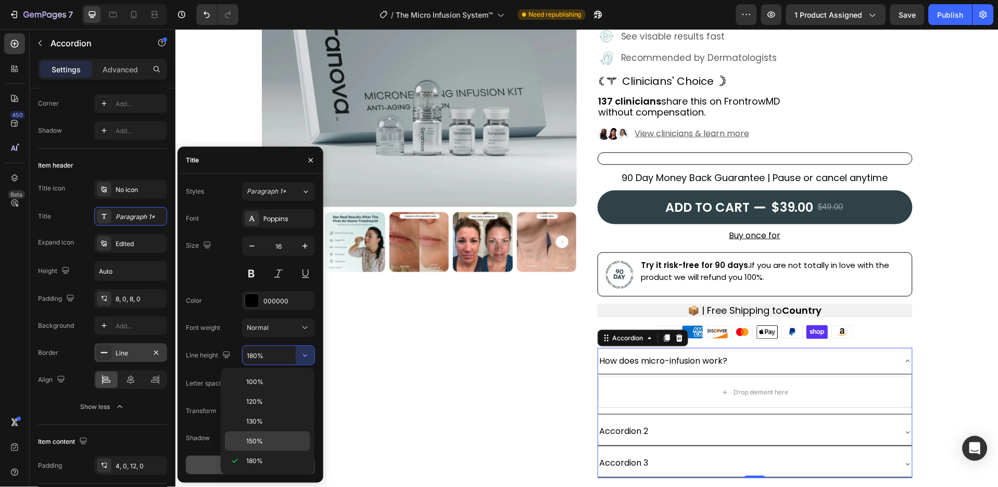
click at [264, 435] on div "150%" at bounding box center [267, 442] width 85 height 20
type input "150%"
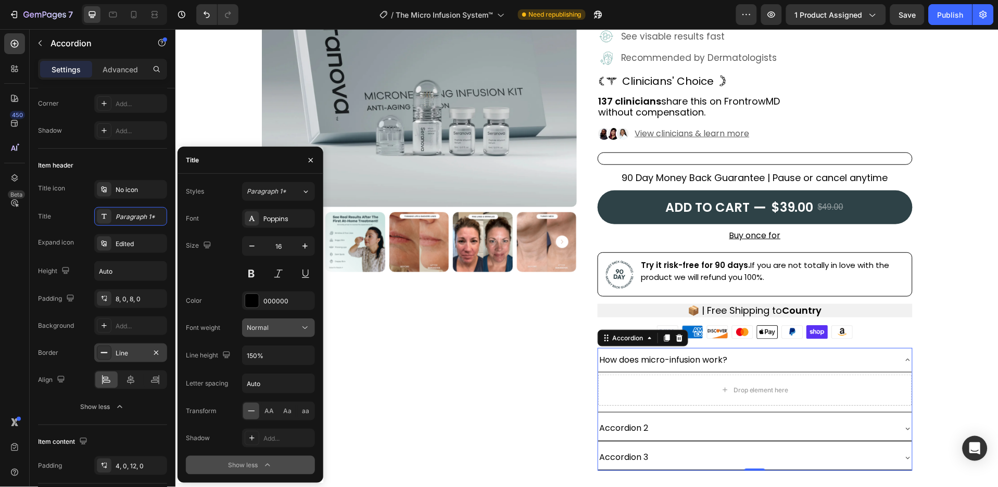
click at [302, 325] on icon at bounding box center [305, 328] width 10 height 10
click at [279, 428] on p "Medium" at bounding box center [274, 432] width 55 height 9
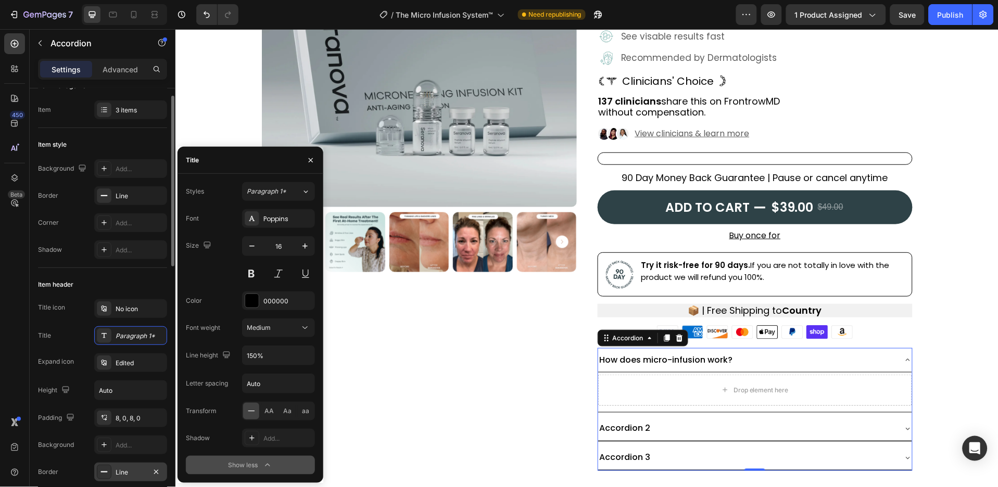
scroll to position [0, 0]
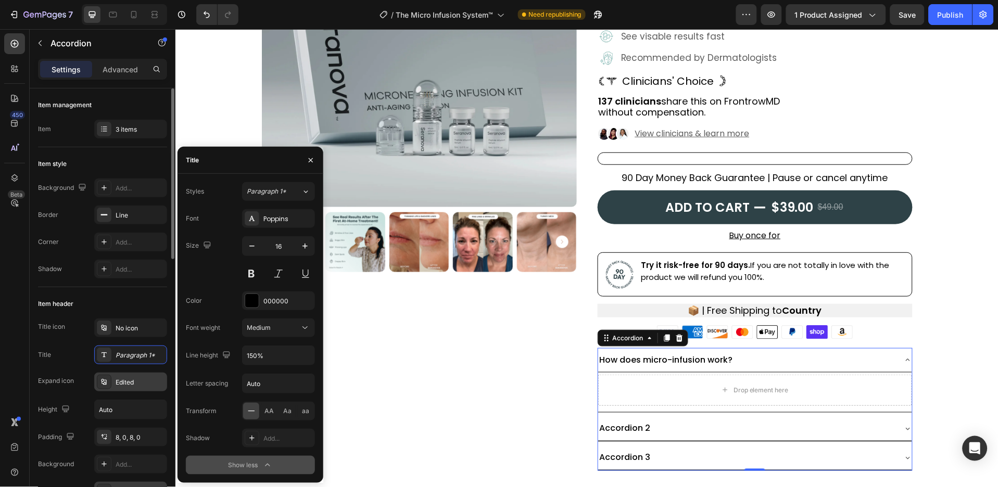
click at [131, 379] on div "Edited" at bounding box center [140, 382] width 49 height 9
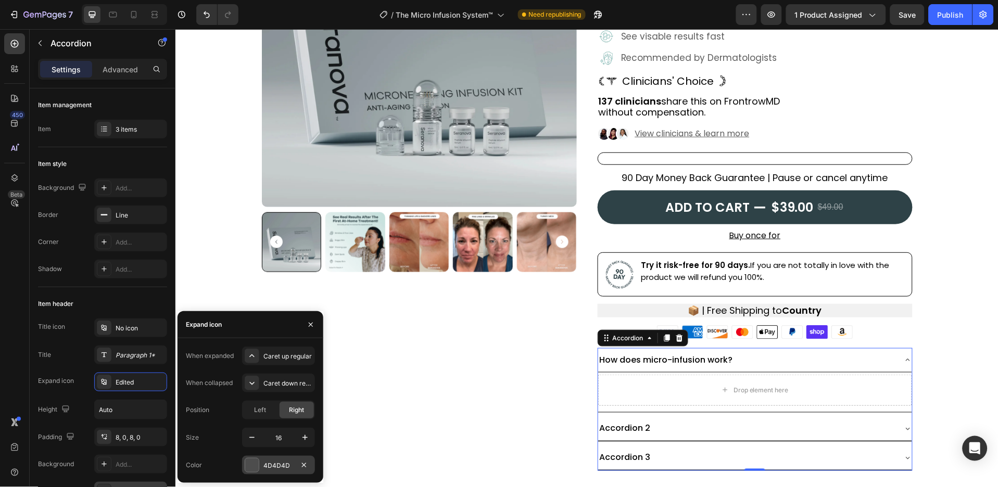
click at [268, 465] on div "4D4D4D" at bounding box center [278, 465] width 30 height 9
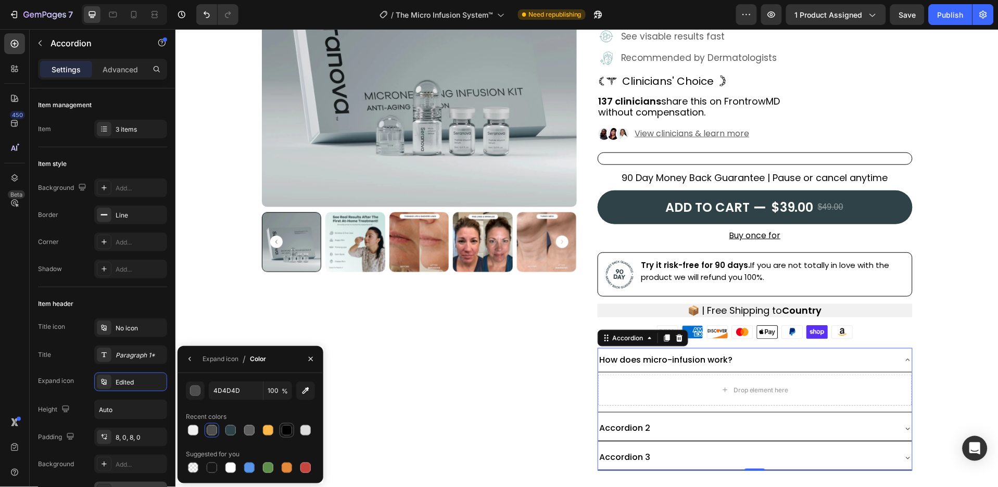
click at [285, 428] on div at bounding box center [287, 430] width 10 height 10
type input "000000"
click at [312, 357] on icon "button" at bounding box center [311, 359] width 8 height 8
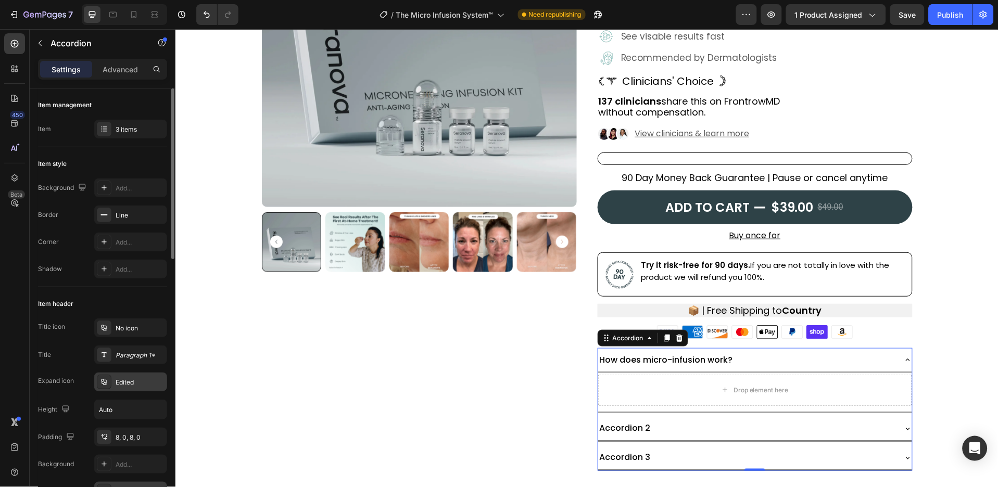
click at [140, 383] on div "Edited" at bounding box center [140, 382] width 49 height 9
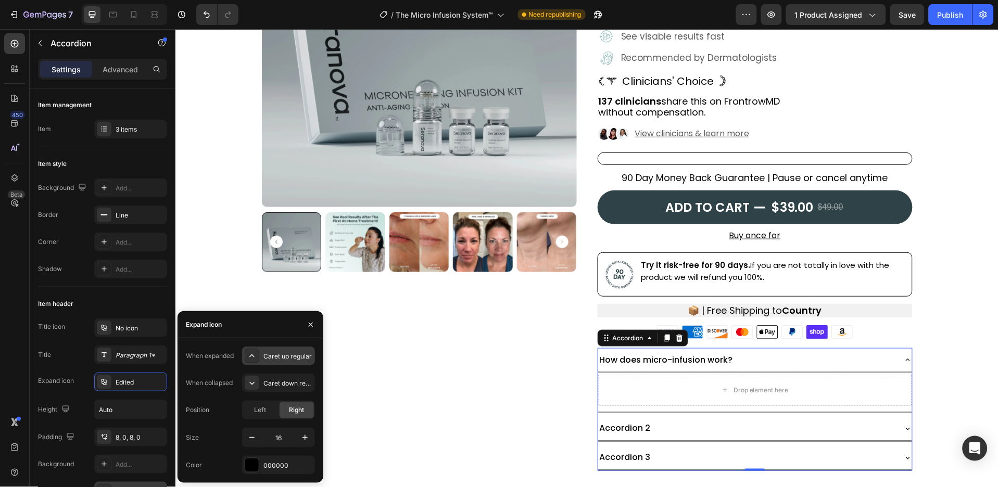
click at [279, 359] on div "Caret up regular" at bounding box center [287, 356] width 49 height 9
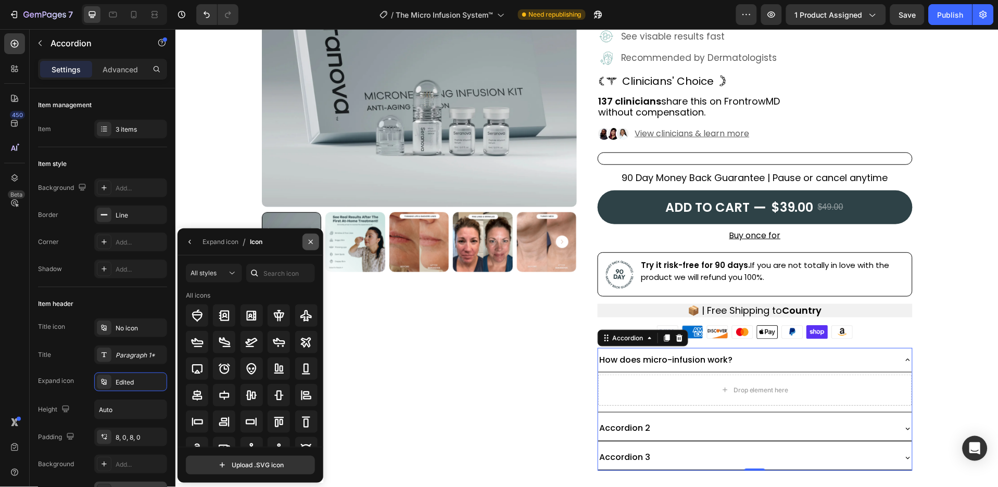
click at [314, 239] on icon "button" at bounding box center [311, 242] width 8 height 8
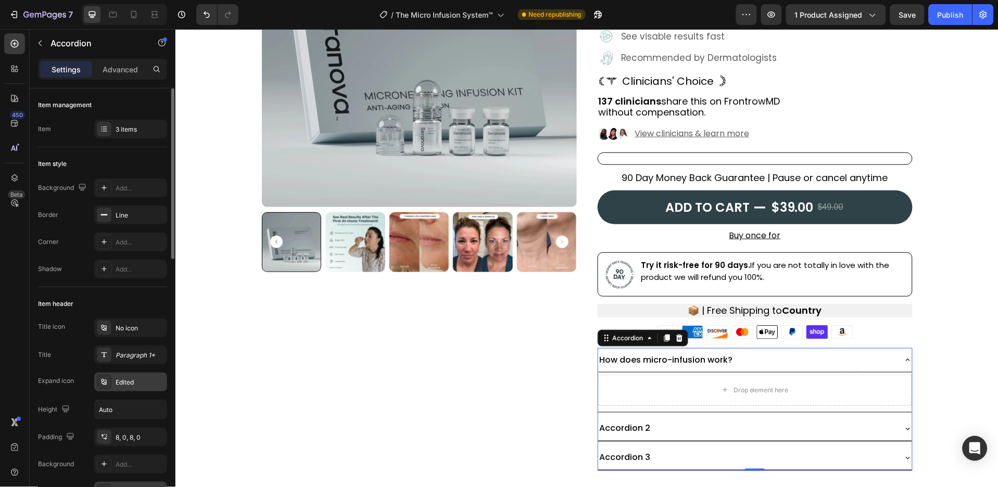
click at [145, 383] on div "Edited" at bounding box center [140, 382] width 49 height 9
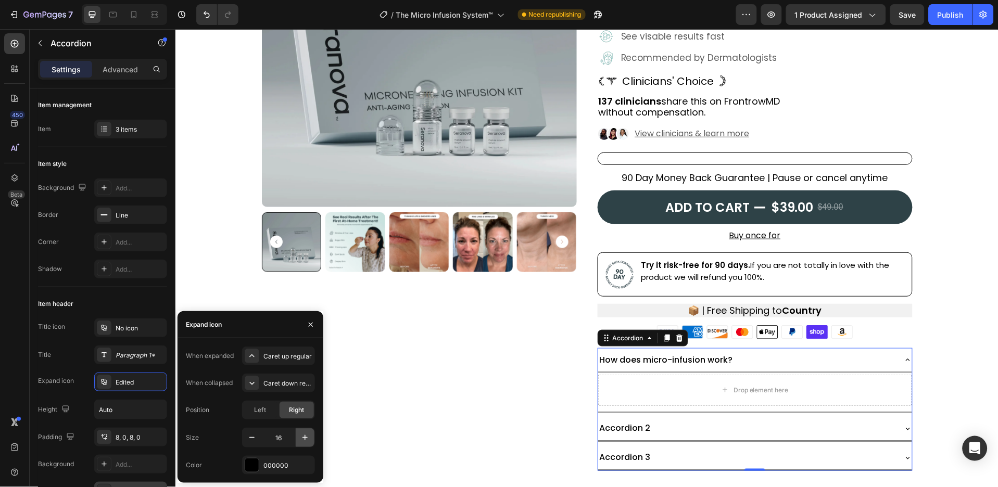
click at [303, 438] on icon "button" at bounding box center [304, 437] width 5 height 5
type input "18"
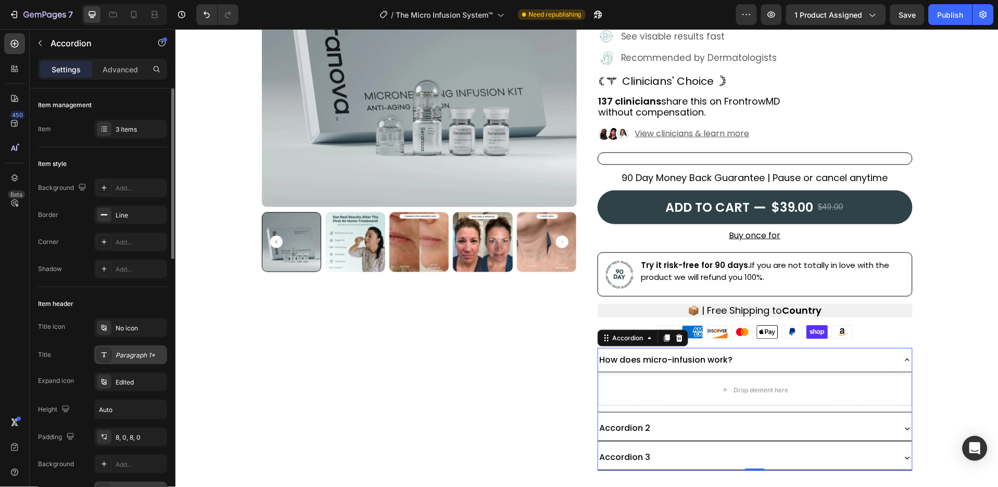
click at [144, 353] on div "Paragraph 1*" at bounding box center [140, 355] width 49 height 9
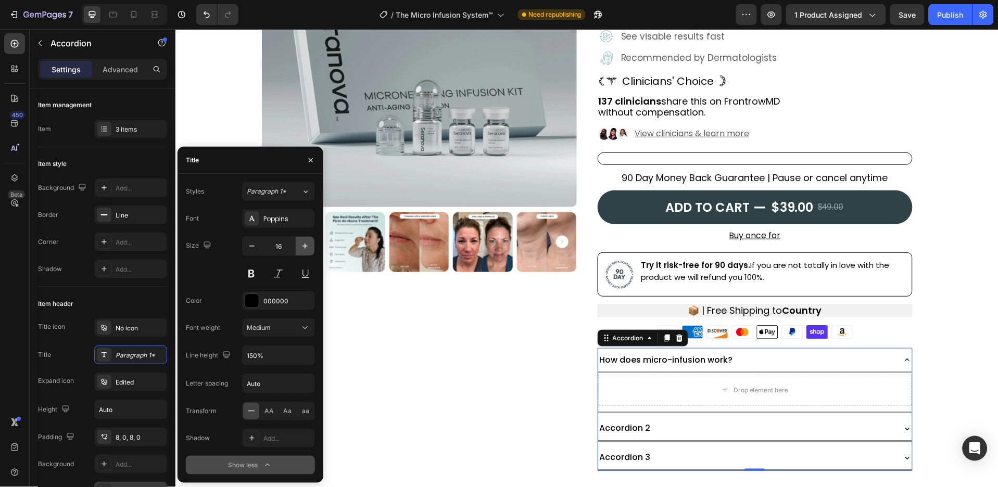
click at [307, 244] on icon "button" at bounding box center [305, 246] width 10 height 10
type input "18"
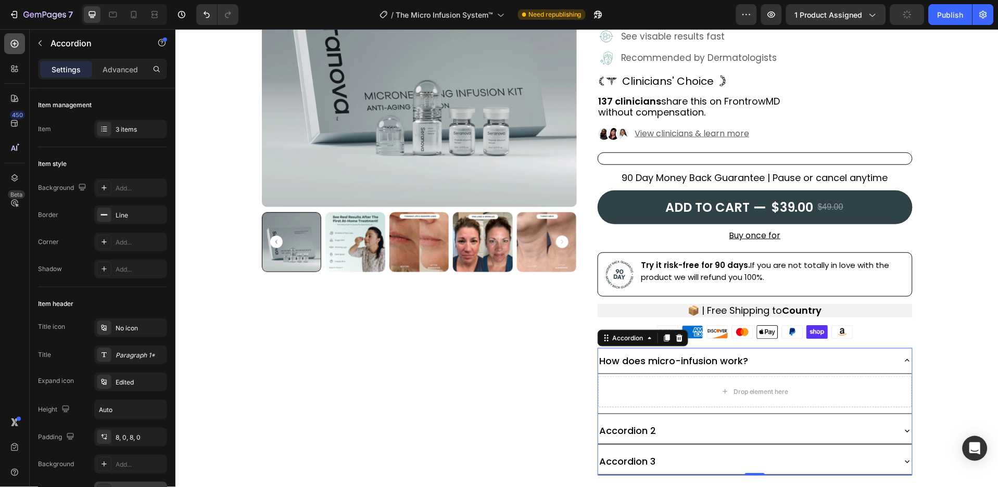
click at [15, 43] on icon at bounding box center [15, 44] width 8 height 8
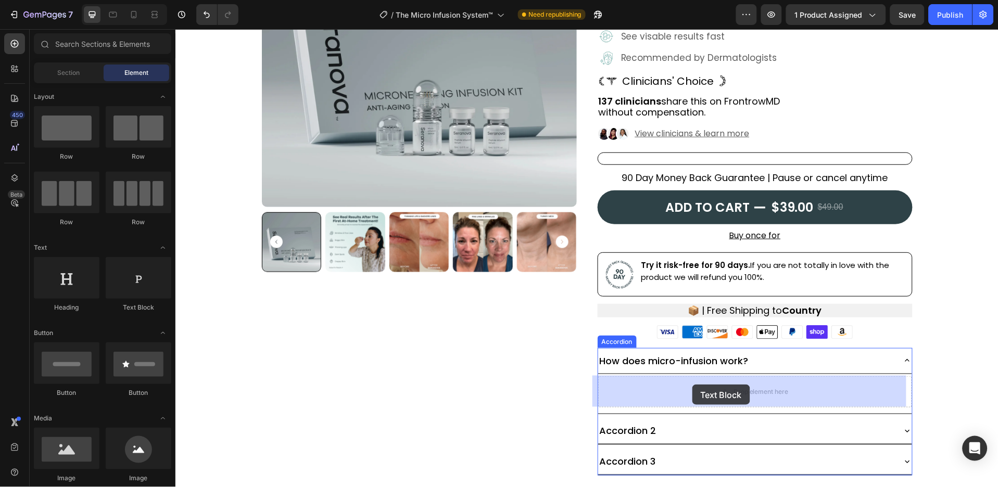
drag, startPoint x: 318, startPoint y: 313, endPoint x: 692, endPoint y: 384, distance: 380.4
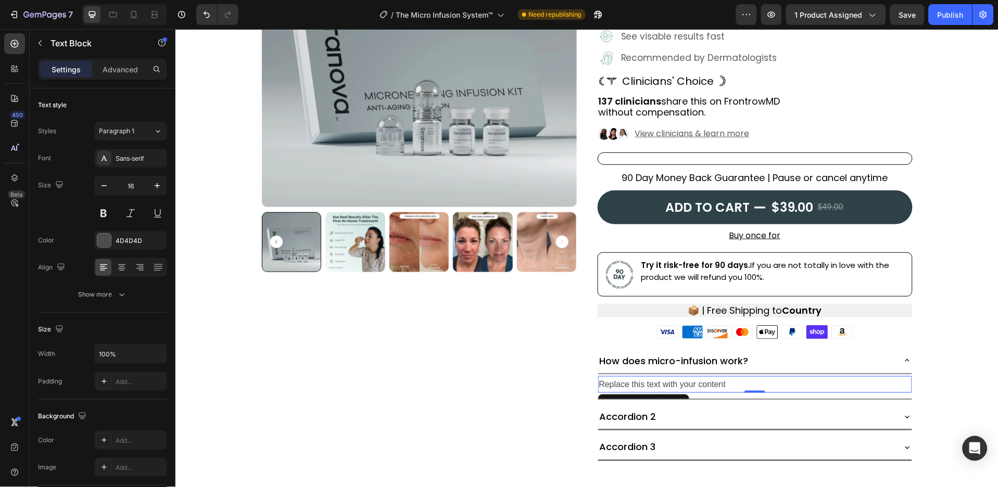
click at [684, 384] on div "Replace this text with your content" at bounding box center [755, 384] width 314 height 17
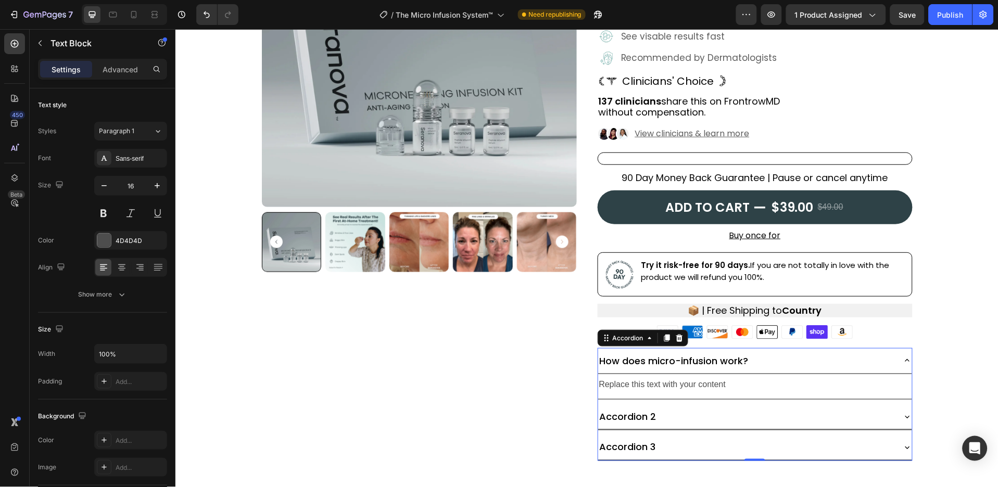
click at [695, 374] on div "Replace this text with your content Text Block" at bounding box center [755, 387] width 314 height 26
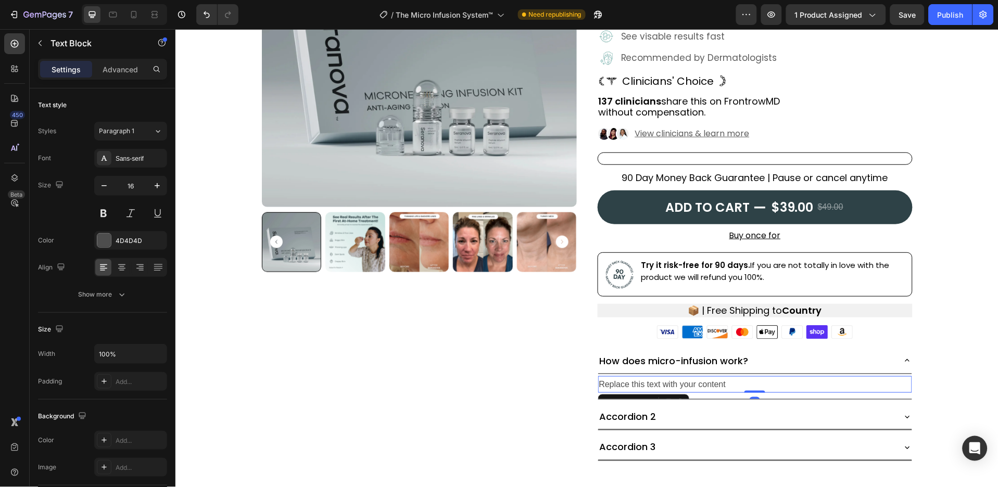
click at [700, 381] on p "Replace this text with your content" at bounding box center [755, 384] width 312 height 15
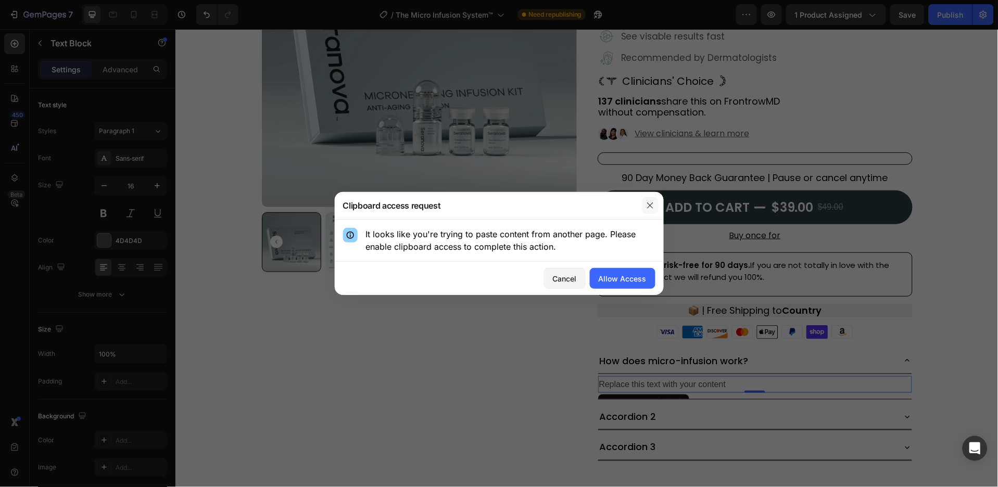
click at [654, 200] on button "button" at bounding box center [650, 205] width 17 height 17
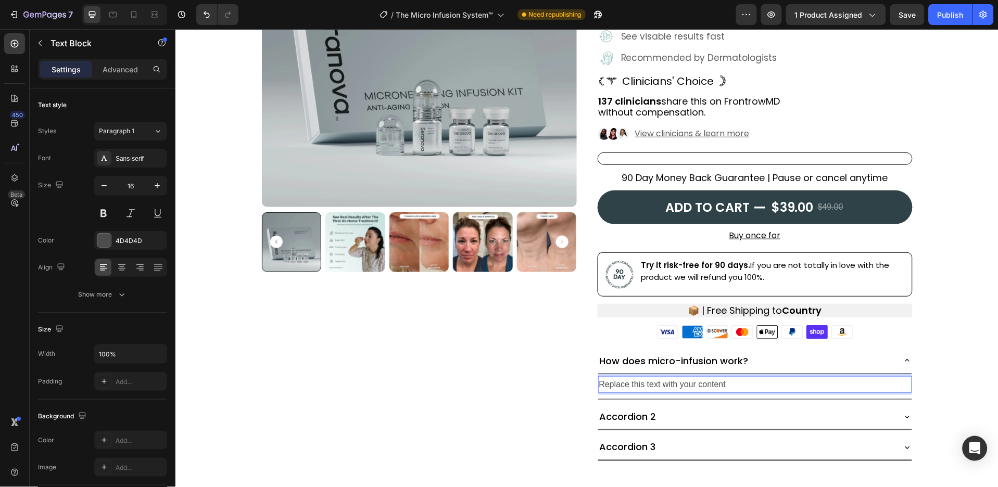
click at [706, 385] on p "Replace this text with your content" at bounding box center [755, 384] width 312 height 15
click at [716, 389] on p "Replace this text with your content" at bounding box center [755, 384] width 312 height 15
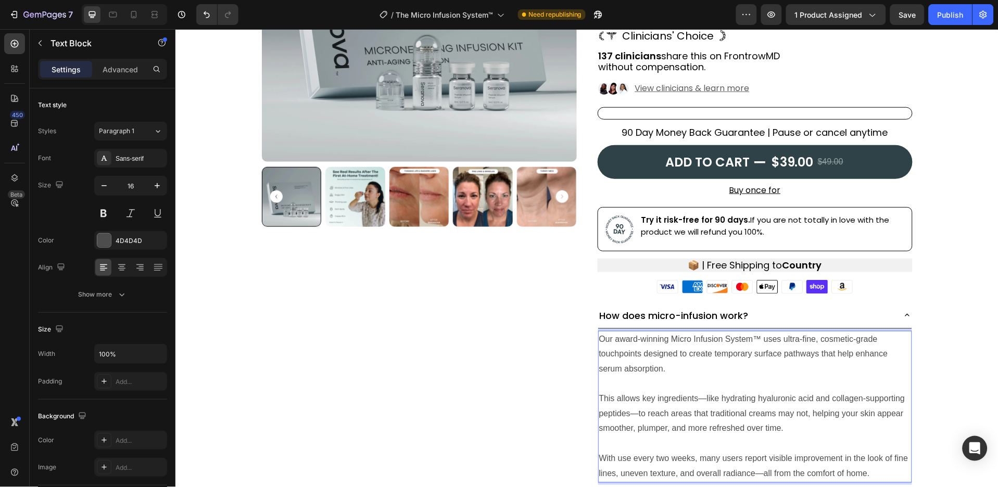
scroll to position [221, 0]
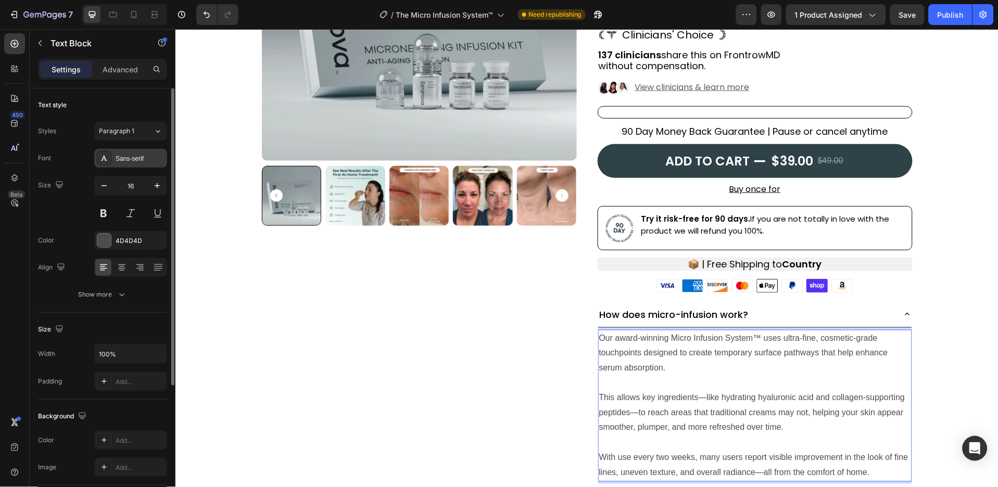
click at [147, 161] on div "Sans-serif" at bounding box center [140, 158] width 49 height 9
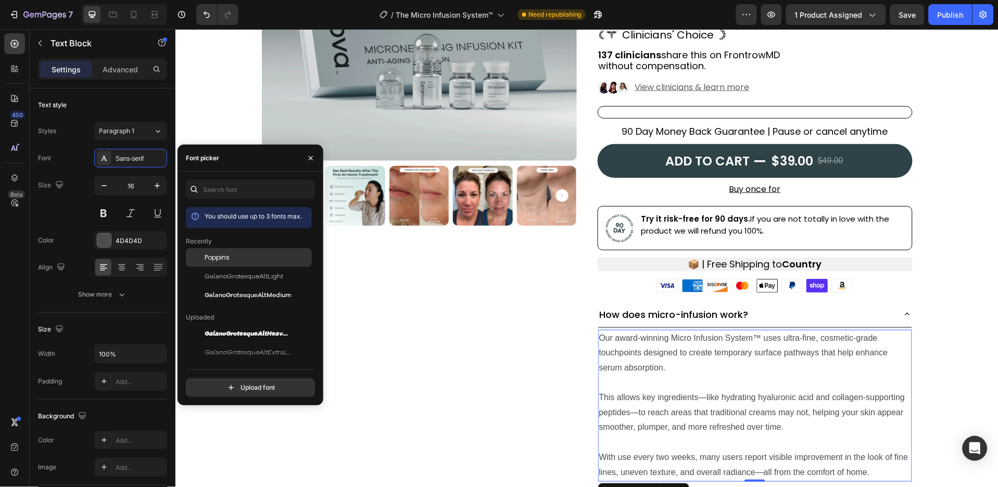
click at [260, 258] on div "Poppins" at bounding box center [257, 257] width 105 height 9
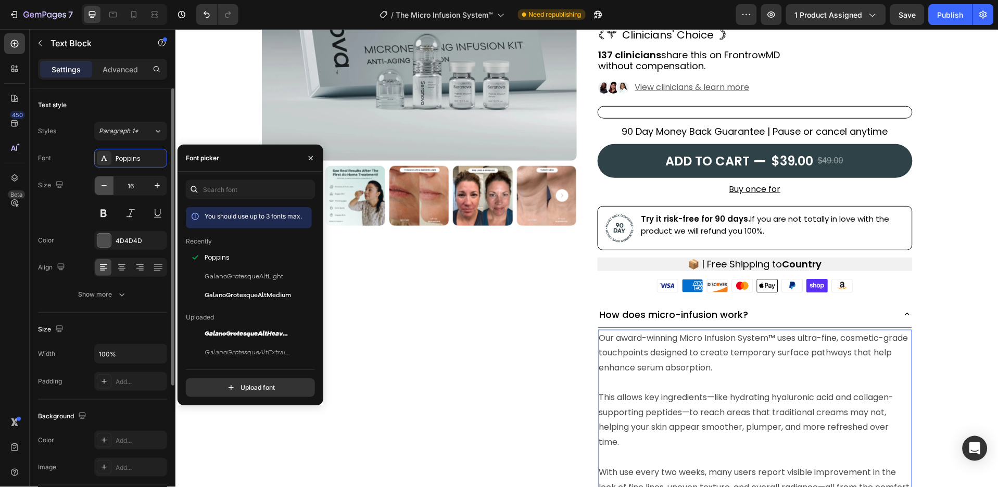
click at [109, 191] on button "button" at bounding box center [104, 185] width 19 height 19
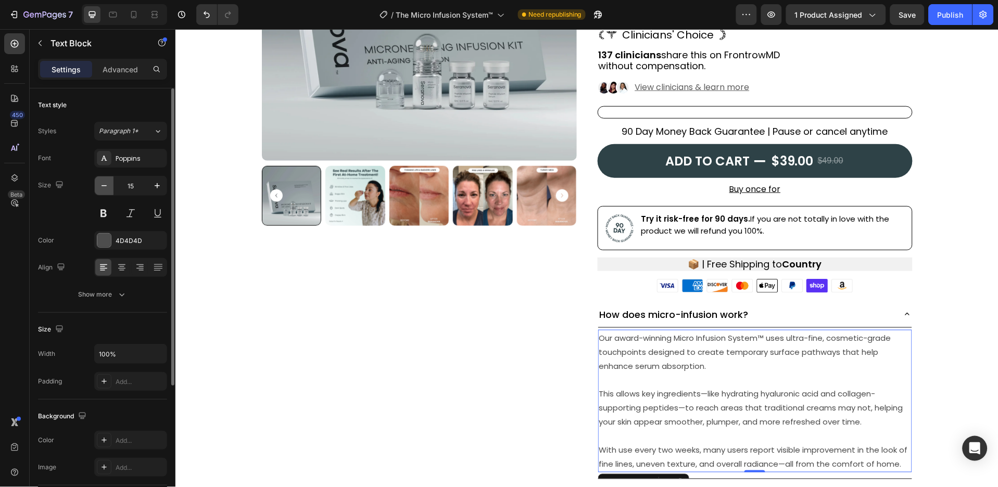
click at [109, 191] on button "button" at bounding box center [104, 185] width 19 height 19
type input "14"
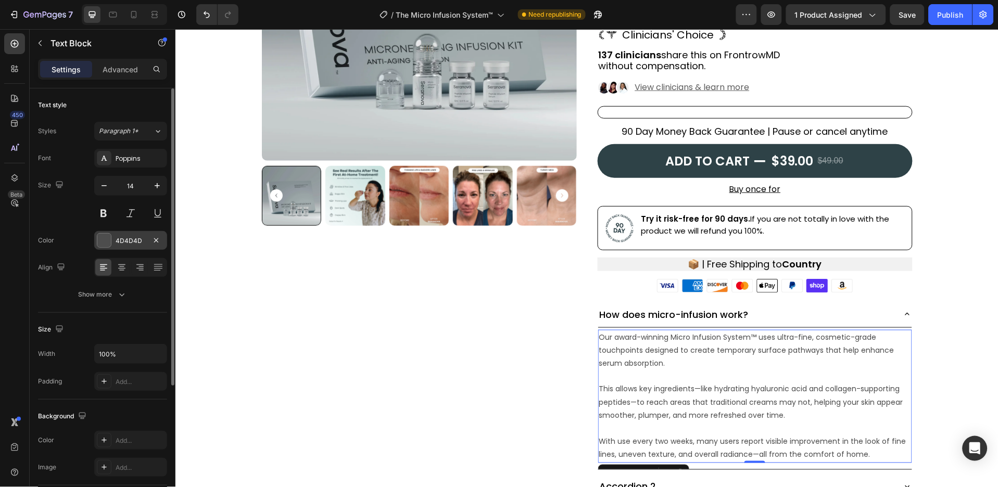
click at [142, 243] on div "4D4D4D" at bounding box center [131, 240] width 30 height 9
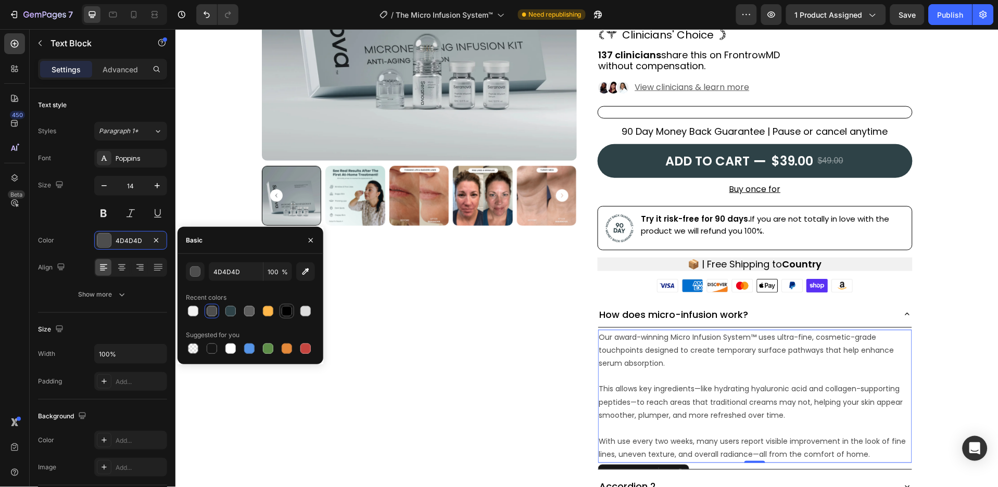
drag, startPoint x: 292, startPoint y: 316, endPoint x: 284, endPoint y: 316, distance: 8.3
click at [289, 316] on div at bounding box center [287, 311] width 12 height 12
type input "000000"
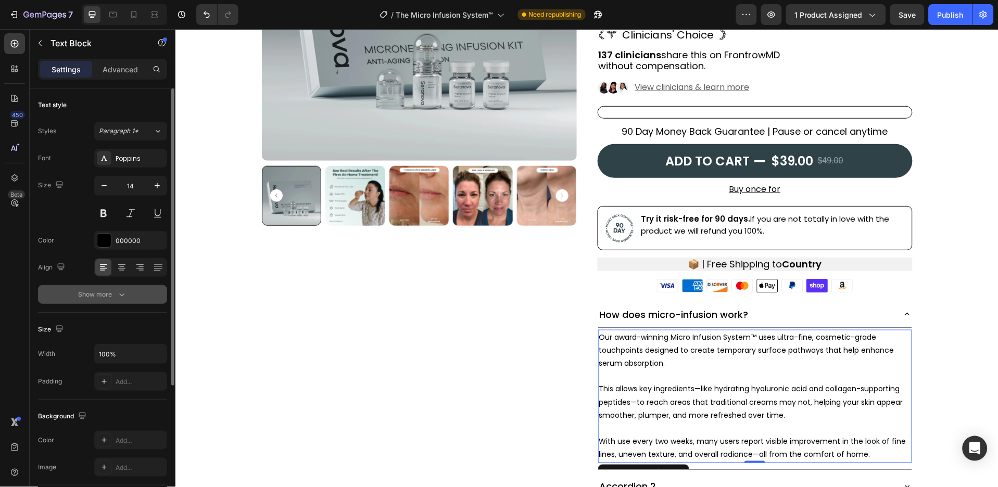
click at [146, 292] on button "Show more" at bounding box center [102, 294] width 129 height 19
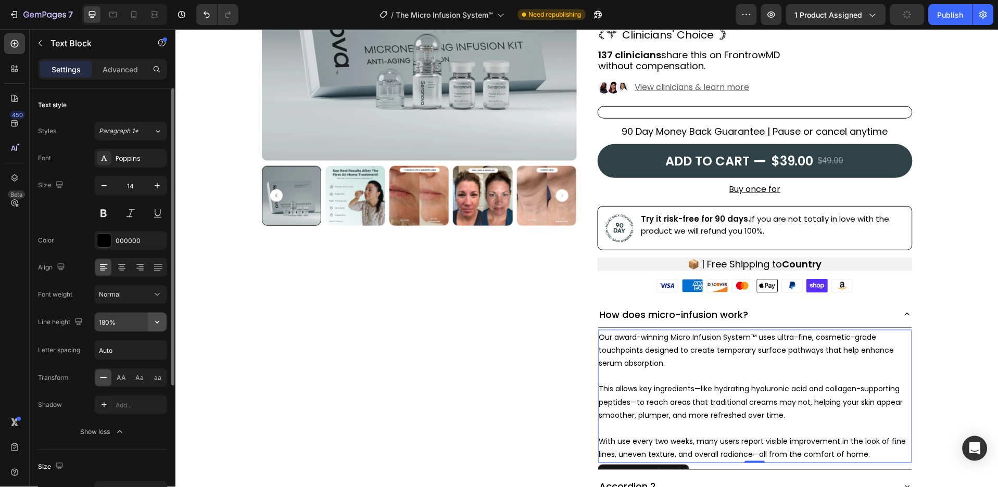
click at [151, 322] on button "button" at bounding box center [157, 322] width 19 height 19
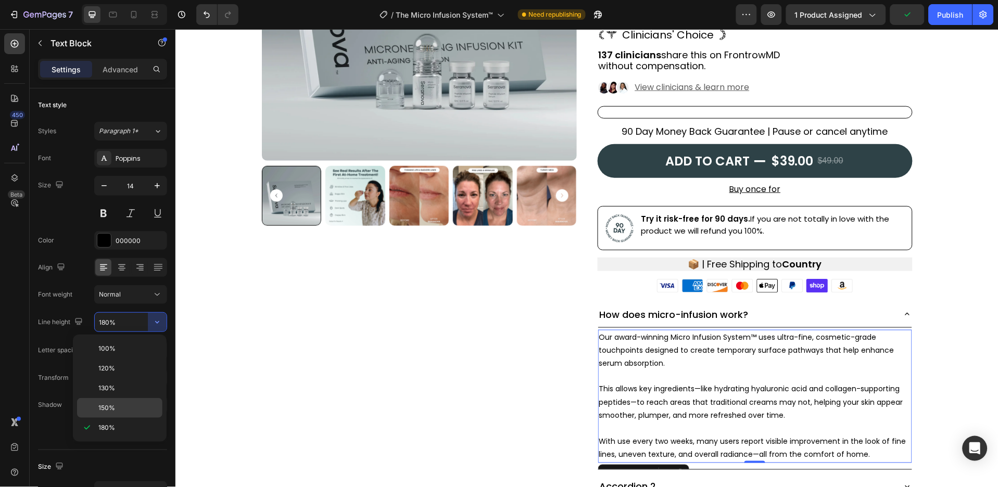
click at [137, 412] on p "150%" at bounding box center [127, 407] width 59 height 9
type input "150%"
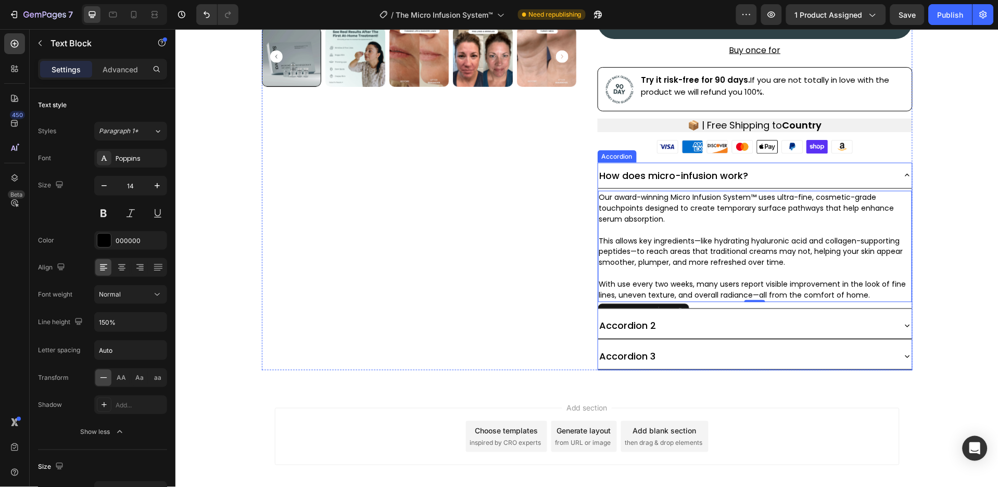
scroll to position [290, 0]
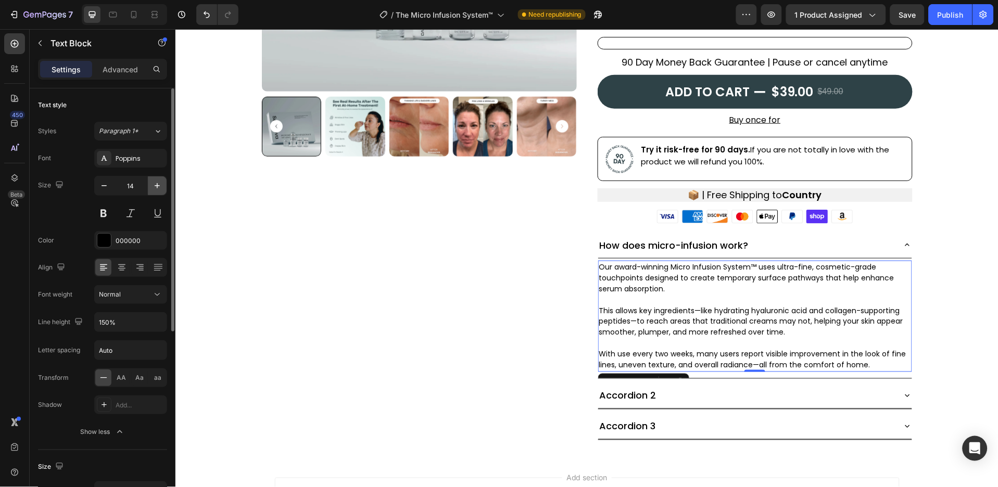
click at [159, 182] on icon "button" at bounding box center [157, 186] width 10 height 10
type input "15"
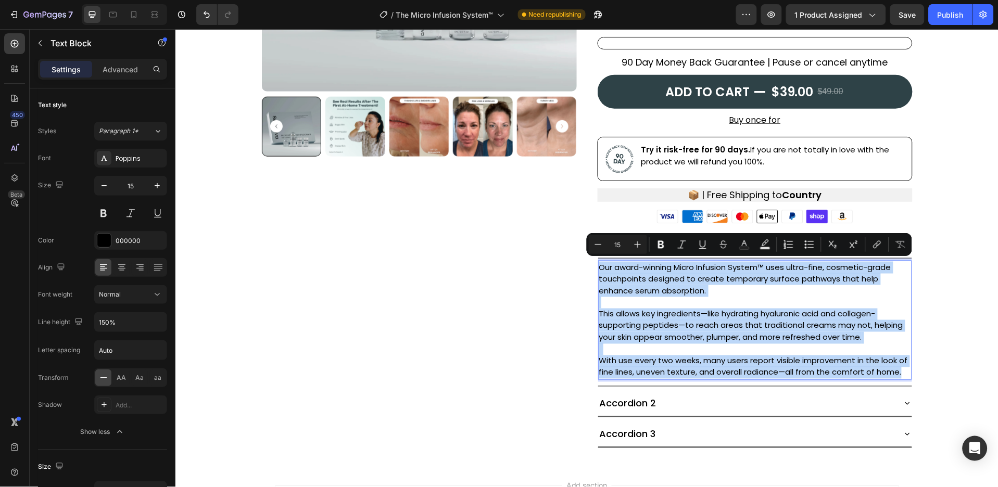
click at [857, 281] on p "Our award-winning Micro Infusion System™ uses ultra-fine, cosmetic-grade touchp…" at bounding box center [755, 278] width 312 height 35
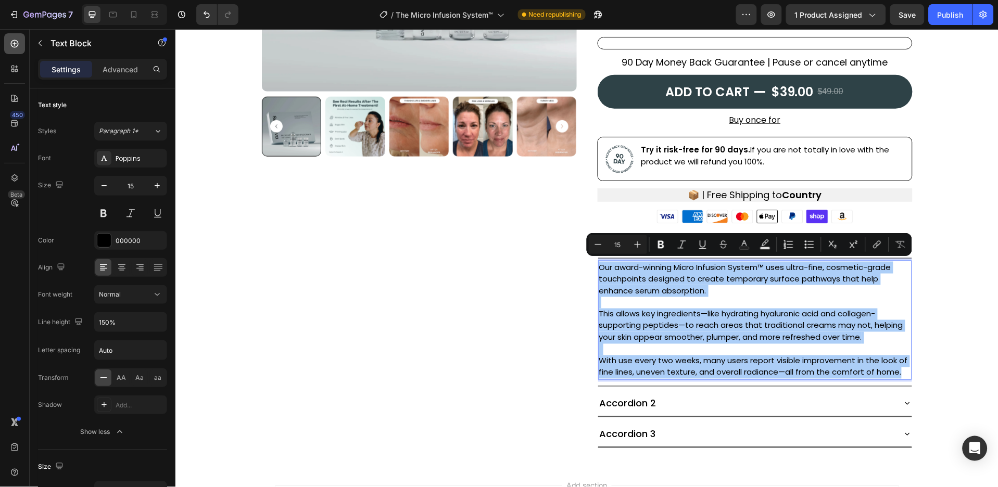
click at [15, 39] on icon at bounding box center [14, 44] width 10 height 10
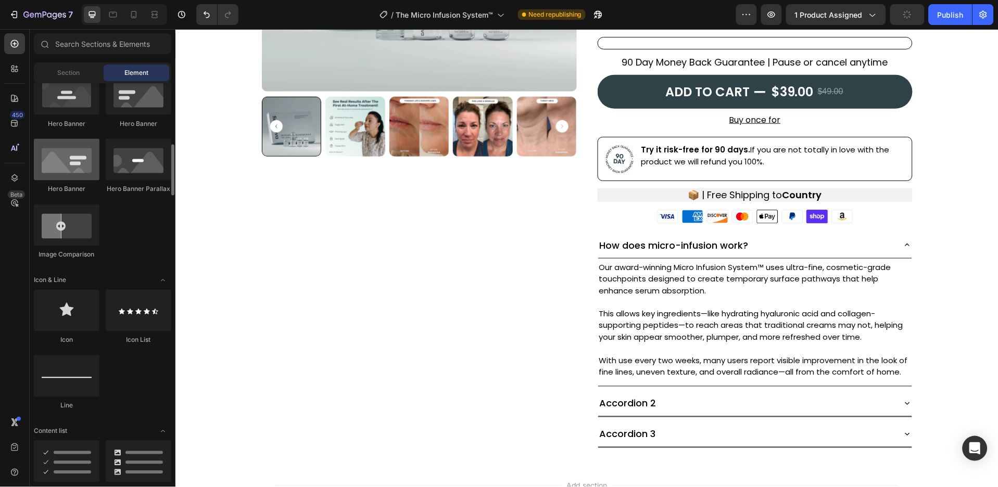
scroll to position [625, 0]
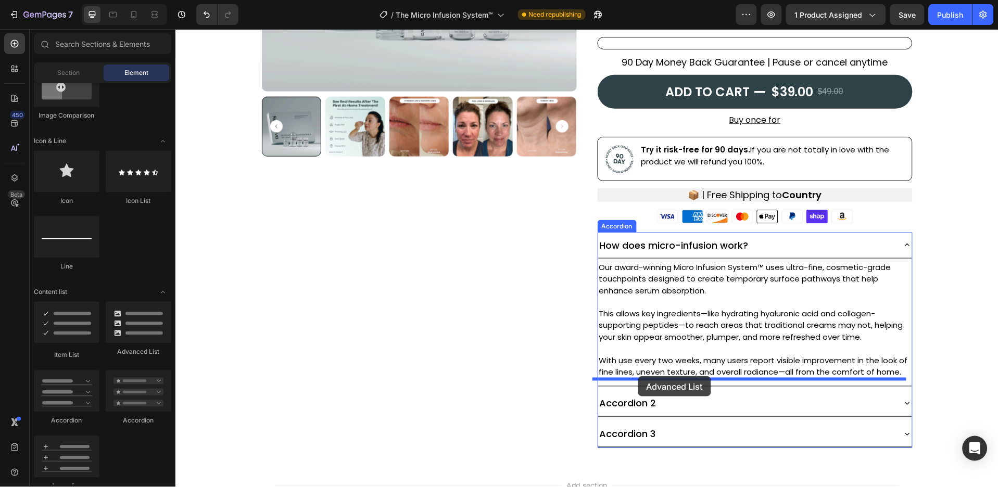
drag, startPoint x: 309, startPoint y: 348, endPoint x: 639, endPoint y: 375, distance: 331.1
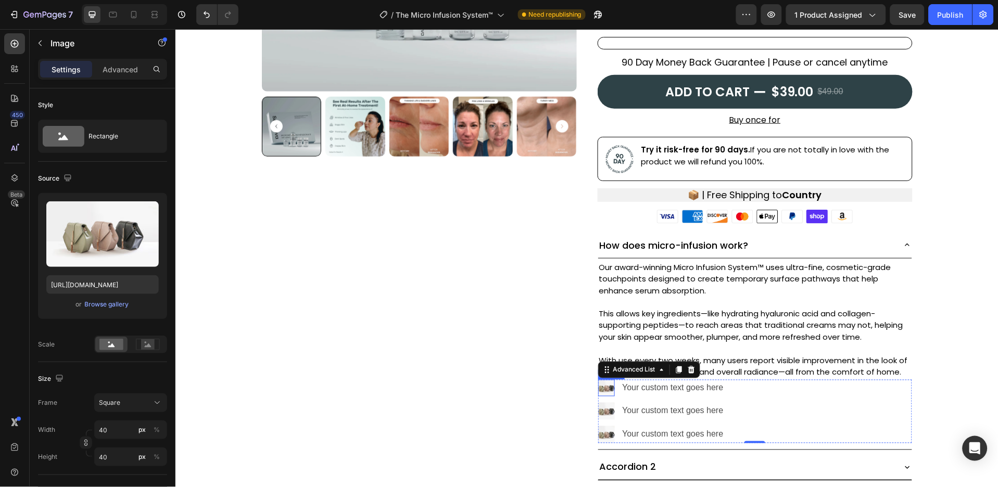
click at [603, 391] on div "Image" at bounding box center [606, 387] width 17 height 17
click at [120, 284] on input "https://cdn.shopify.com/s/files/1/2005/9307/files/image_demo.jpg" at bounding box center [102, 284] width 112 height 19
click at [122, 292] on input "https://cdn.shopify.com/s/files/1/2005/9307/files/image_demo.jpg" at bounding box center [102, 284] width 112 height 19
click at [143, 286] on div "https://cdn.shopify.com/s/files/1/2005/9307/files/image_demo.jpg" at bounding box center [102, 284] width 112 height 19
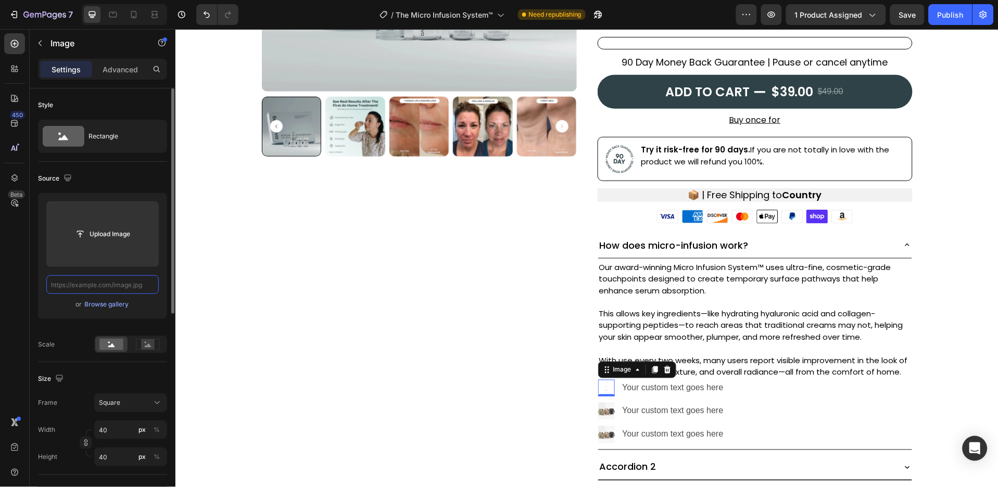
click at [134, 282] on input "text" at bounding box center [102, 284] width 112 height 19
paste input "data:image/png;base64,iVBORw0KGgoAAAANSUhEUgAAAZAAAAGQCAYAAACAvzbMAAAACXBIWXMAA…"
type input "data:image/png;base64,iVBORw0KGgoAAAANSUhEUgAAAZAAAAGQCAYAAACAvzbMAAAACXBIWXMAA…"
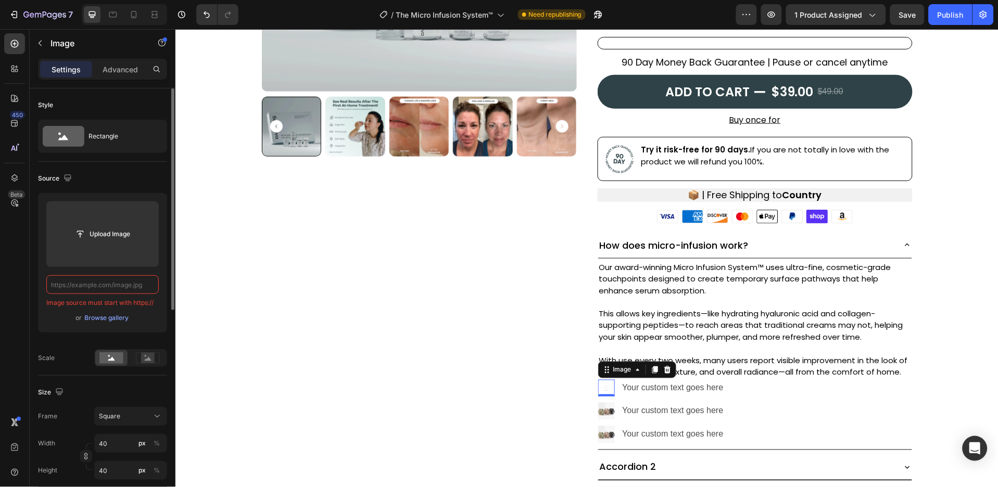
scroll to position [0, 0]
click at [110, 284] on input "text" at bounding box center [102, 284] width 112 height 19
paste input "data:image/png;base64,iVBORw0KGgoAAAANSUhEUgAAAZAAAAGQCAYAAACAvzbMAAAACXBIWXMAA…"
type input "data:image/png;base64,iVBORw0KGgoAAAANSUhEUgAAAZAAAAGQCAYAAACAvzbMAAAACXBIWXMAA…"
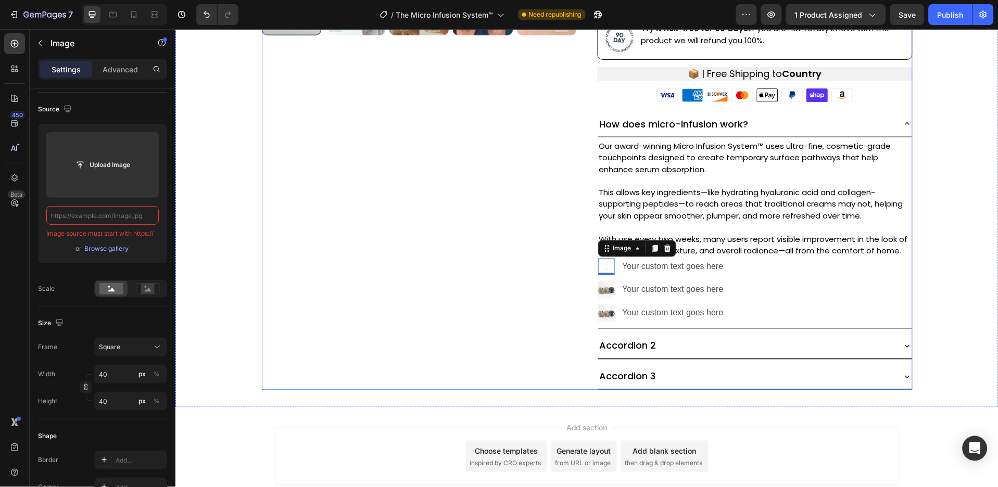
scroll to position [343, 0]
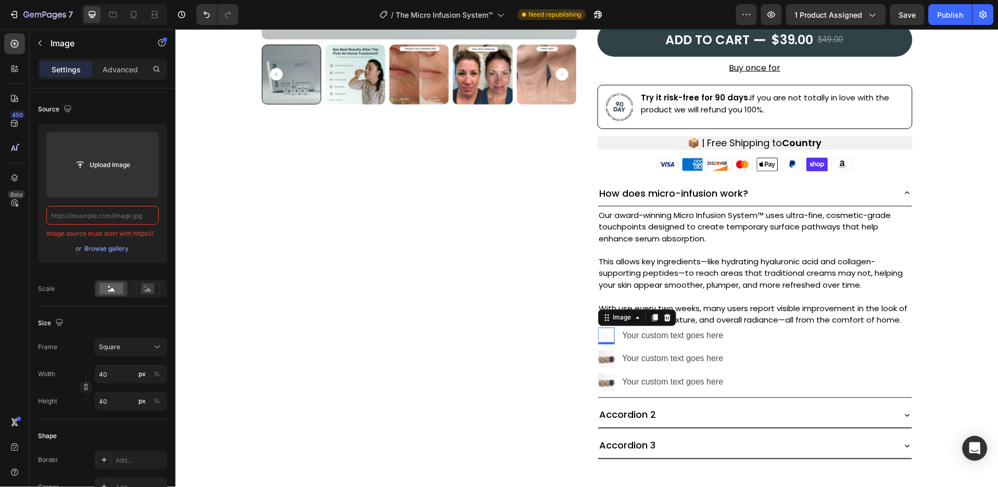
click at [118, 209] on input "text" at bounding box center [102, 215] width 112 height 19
paste input "data:image/png;base64,iVBORw0KGgoAAAANSUhEUgAAAZAAAAGQCAYAAACAvzbMAAAACXBIWXMAA…"
type input "data:image/png;base64,iVBORw0KGgoAAAANSUhEUgAAAZAAAAGQCAYAAACAvzbMAAAACXBIWXMAA…"
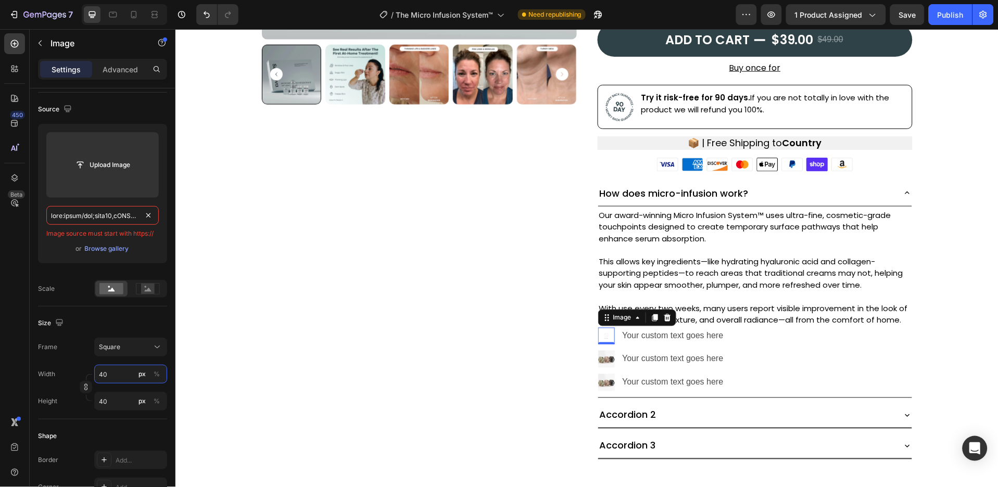
click at [128, 373] on input "40" at bounding box center [130, 374] width 73 height 19
type input "3"
type input "30"
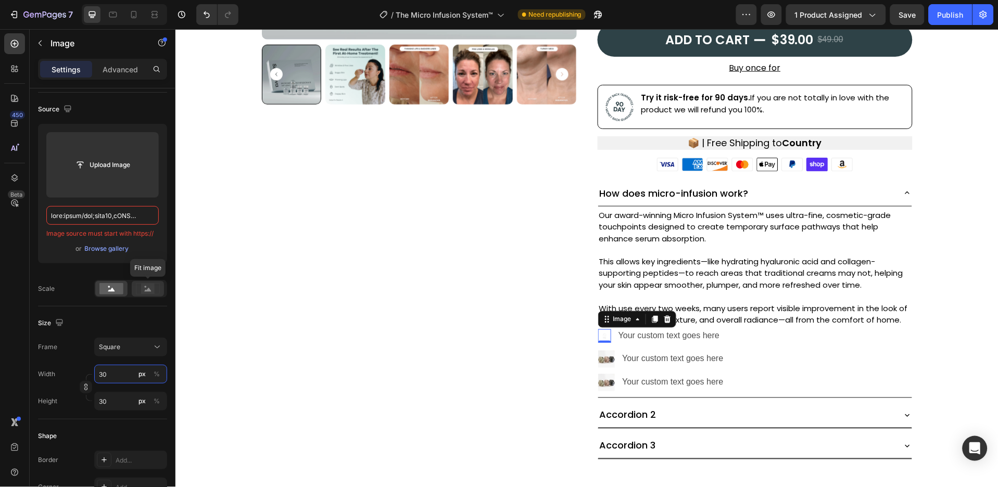
type input "30"
click at [145, 290] on rect at bounding box center [148, 289] width 14 height 10
click at [733, 348] on div "Image 0 Your custom text goes here Text Block Image Your custom text goes here …" at bounding box center [755, 359] width 314 height 64
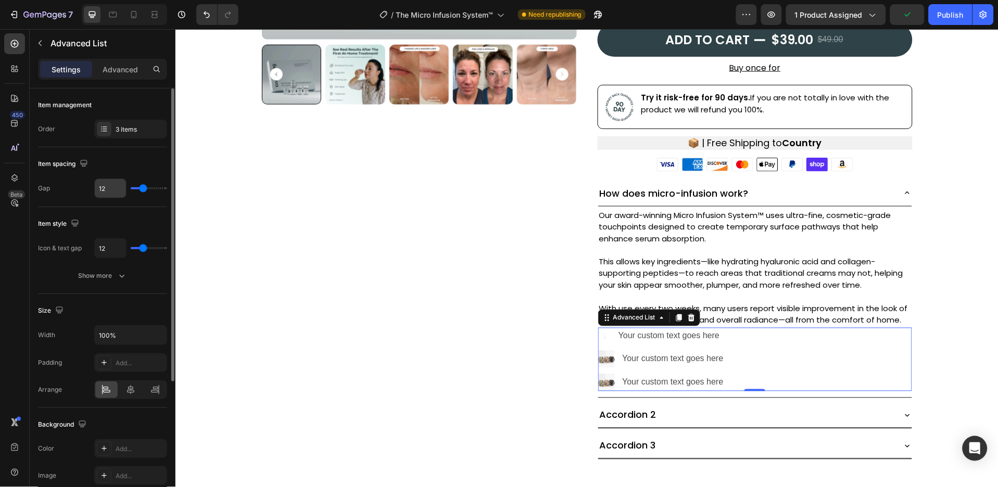
click at [112, 194] on input "12" at bounding box center [110, 188] width 31 height 19
type input "11"
type input "10"
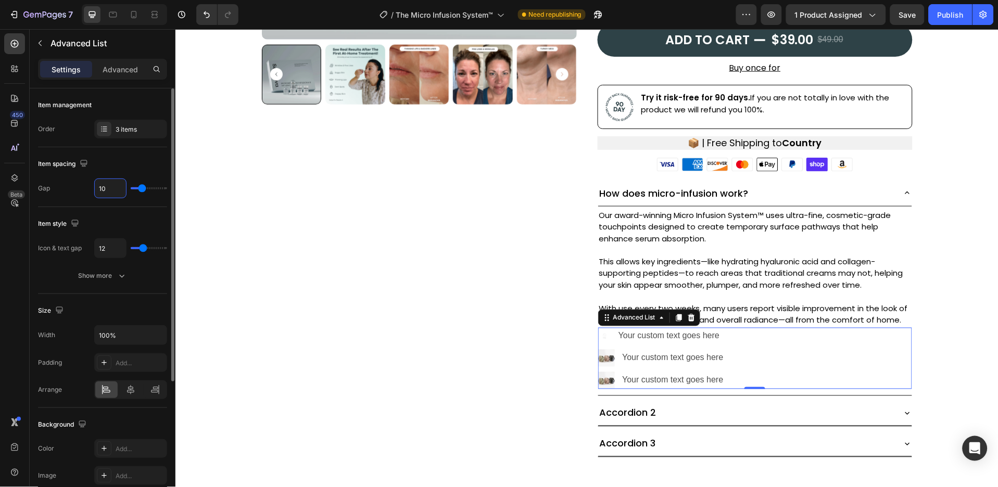
type input "9"
type input "8"
click at [141, 129] on div "3 items" at bounding box center [140, 129] width 49 height 9
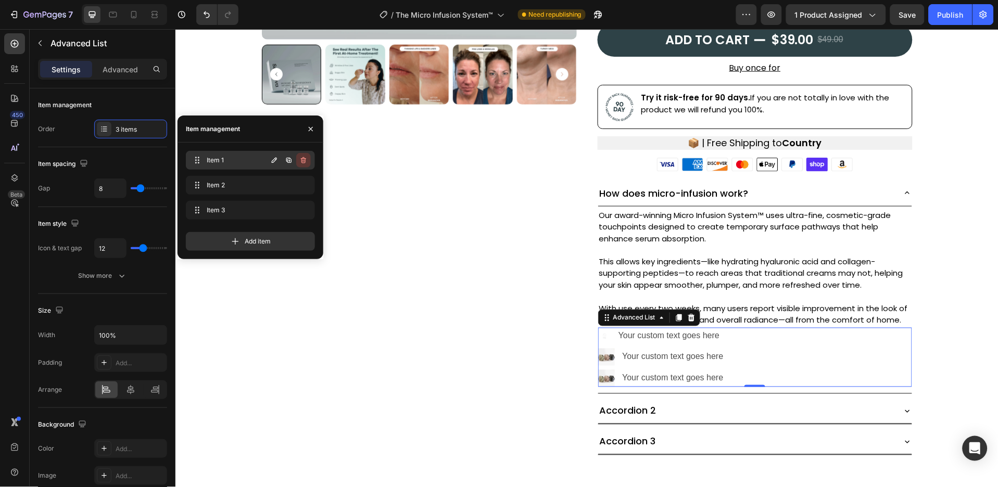
click at [301, 155] on button "button" at bounding box center [303, 160] width 15 height 15
click at [301, 156] on div "Delete" at bounding box center [296, 160] width 19 height 9
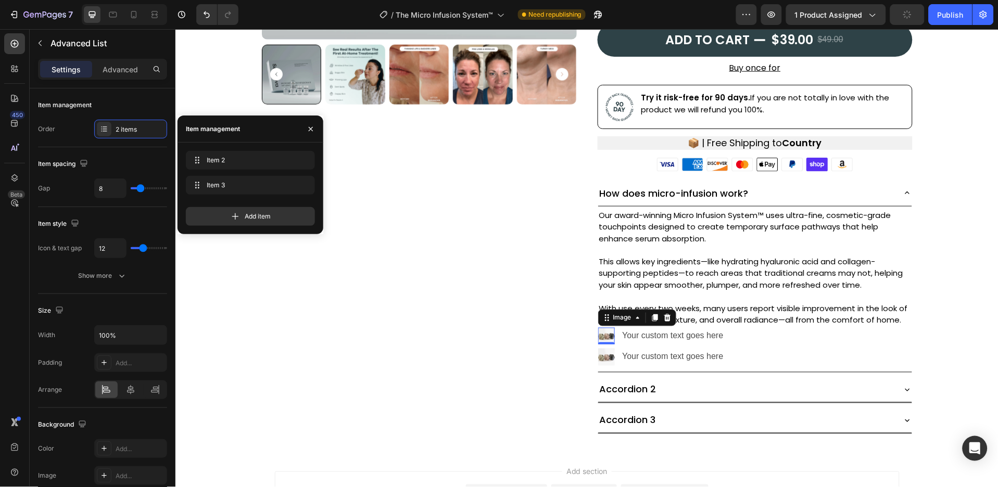
click at [605, 335] on img at bounding box center [606, 335] width 17 height 17
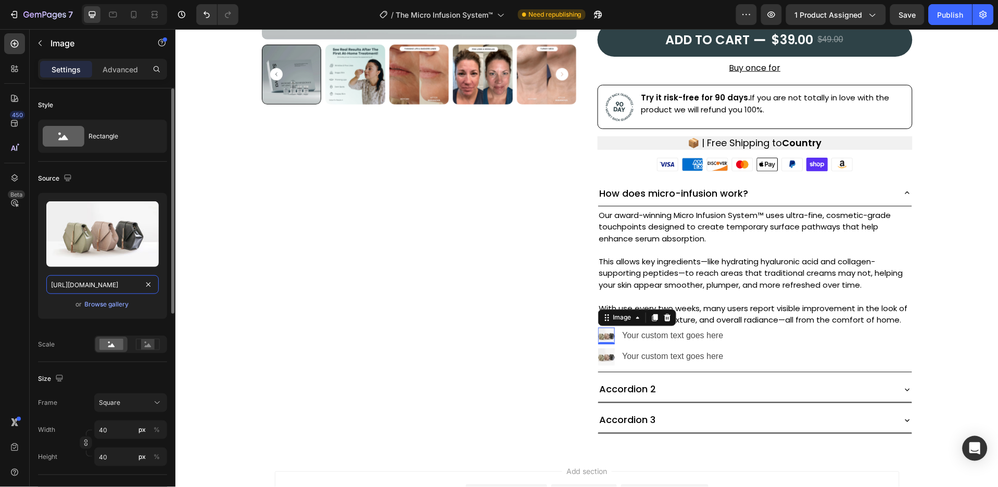
click at [106, 286] on input "https://cdn.shopify.com/s/files/1/2005/9307/files/image_demo.jpg" at bounding box center [102, 284] width 112 height 19
paste input "data:image/png;base64,iVBORw0KGgoAAAANSUhEUgAAAZAAAAGQCAYAAACAvzbMAAAACXBIWXMAA…"
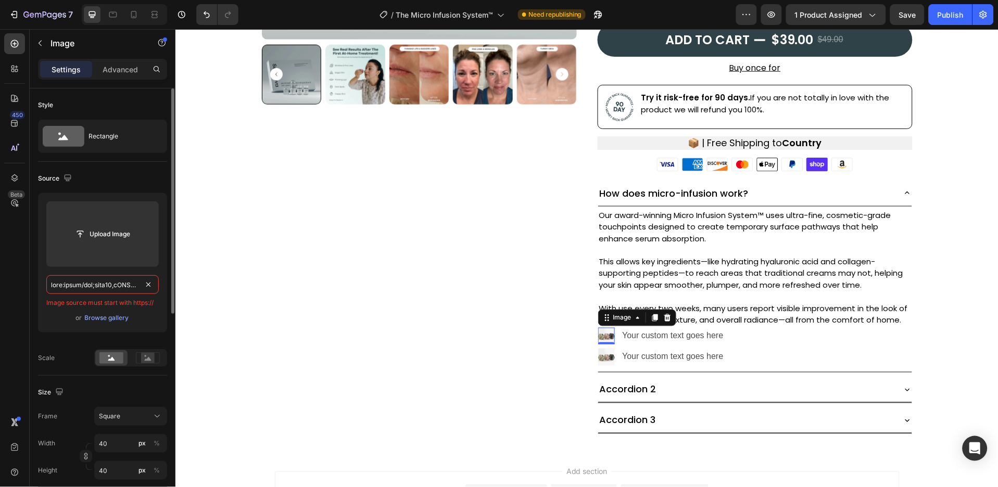
scroll to position [0, 71249]
type input "data:image/png;base64,iVBORw0KGgoAAAANSUhEUgAAAZAAAAGQCAYAAACAvzbMAAAACXBIWXMAA…"
click at [134, 284] on input "text" at bounding box center [102, 284] width 112 height 19
click at [112, 287] on input "text" at bounding box center [102, 284] width 112 height 19
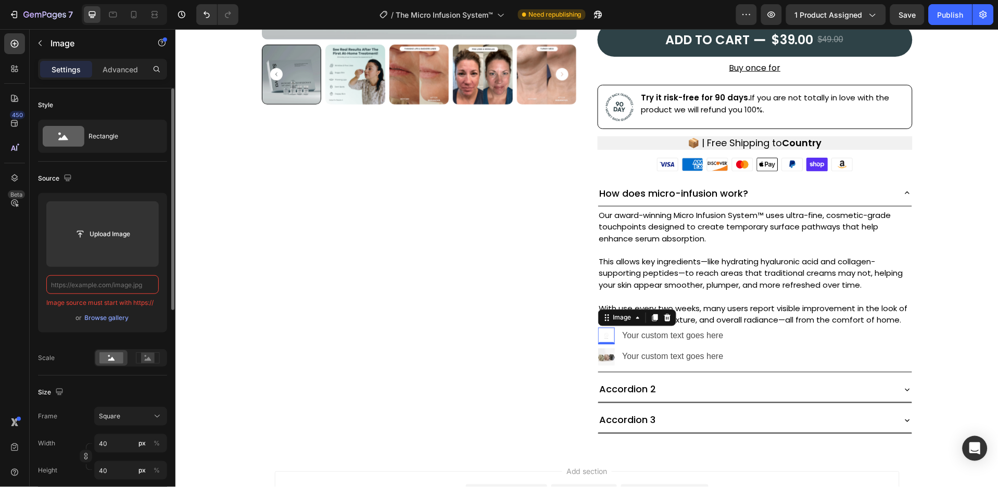
paste input "data:image/png;base64,iVBORw0KGgoAAAANSUhEUgAAAZAAAAGQCAYAAACAvzbMAAAACXBIWXMAA…"
type input "data:image/png;base64,iVBORw0KGgoAAAANSUhEUgAAAZAAAAGQCAYAAACAvzbMAAAACXBIWXMAA…"
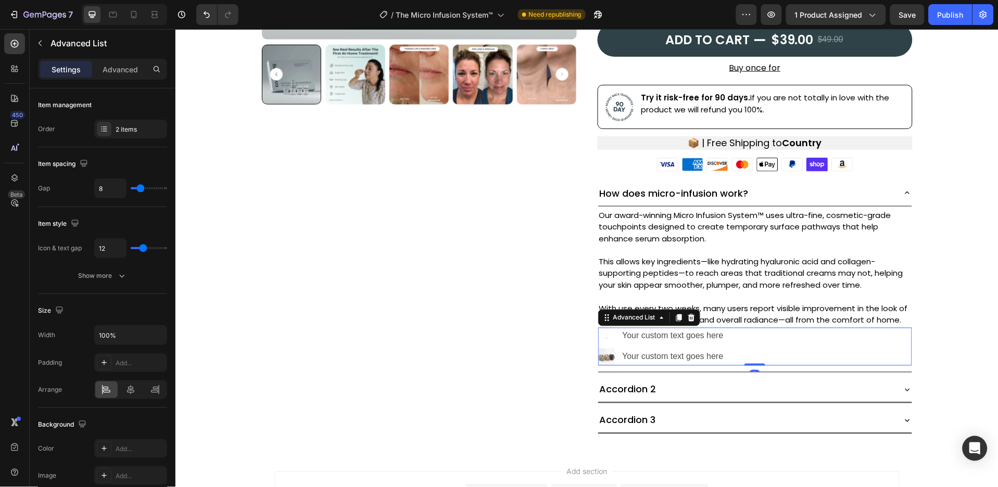
click at [735, 340] on div "Image Your custom text goes here Text Block Image Your custom text goes here Te…" at bounding box center [755, 346] width 314 height 39
click at [687, 320] on icon at bounding box center [690, 316] width 7 height 7
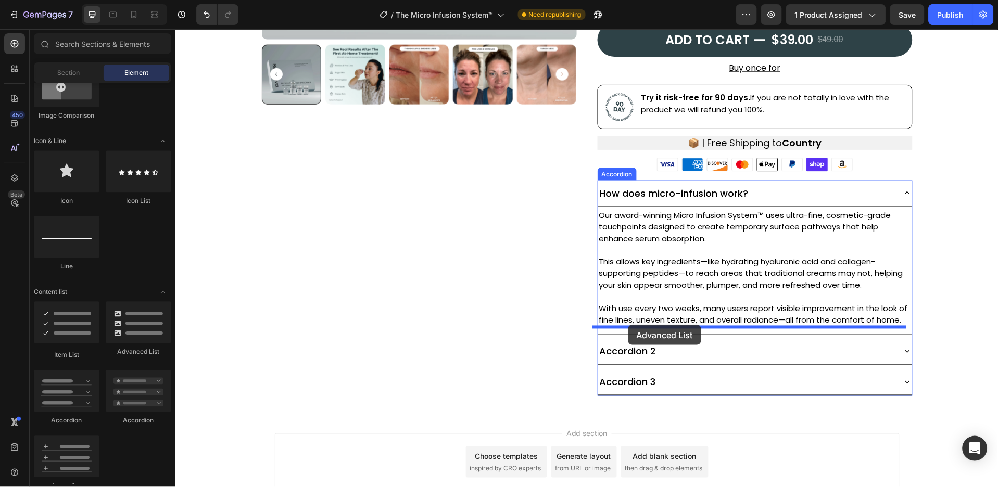
drag, startPoint x: 310, startPoint y: 369, endPoint x: 628, endPoint y: 324, distance: 320.7
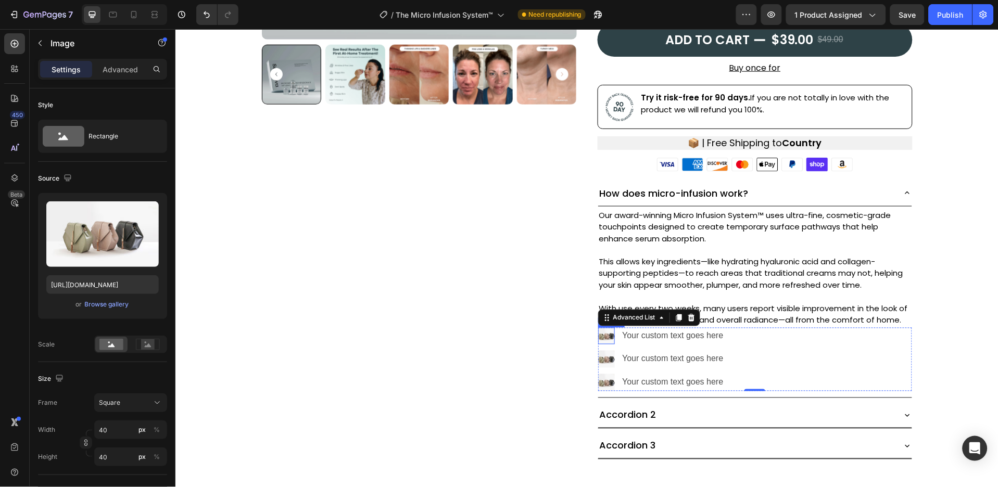
click at [601, 335] on img at bounding box center [606, 335] width 17 height 17
click at [90, 282] on input "https://cdn.shopify.com/s/files/1/2005/9307/files/image_demo.jpg" at bounding box center [102, 284] width 112 height 19
paste input "data:image/png;base64,iVBORw0KGgoAAAANSUhEUgAAAZAAAAGQCAYAAACAvzbMAAAACXBIWXMAA…"
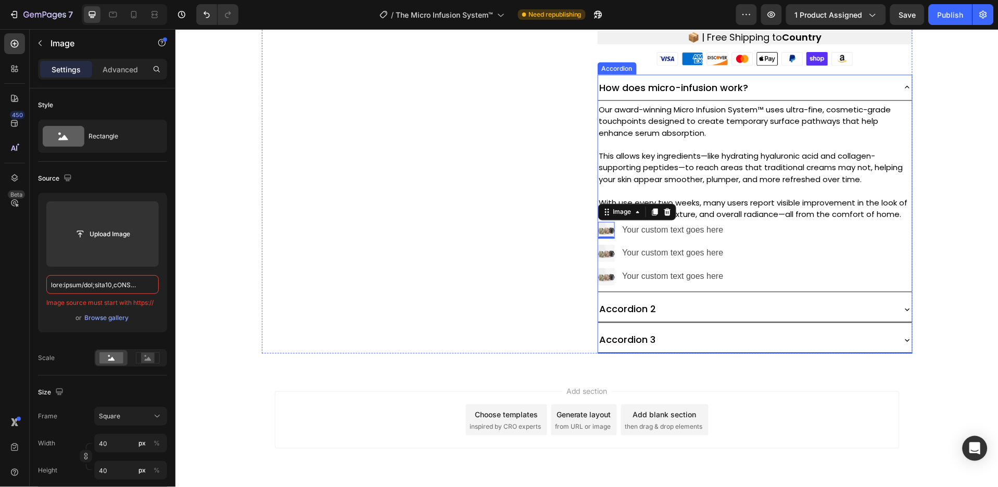
scroll to position [481, 0]
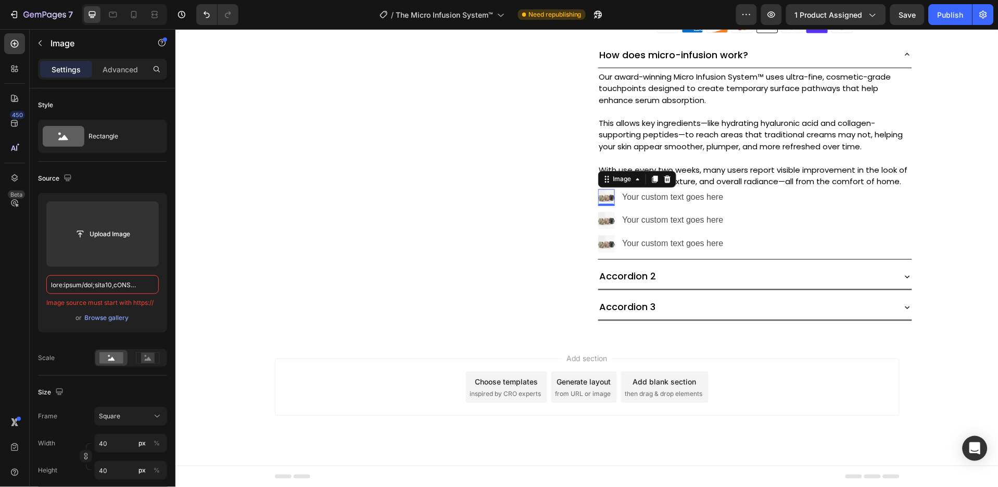
click at [602, 198] on img at bounding box center [606, 197] width 17 height 17
click at [126, 284] on input "text" at bounding box center [102, 284] width 112 height 19
click at [126, 283] on input "text" at bounding box center [102, 284] width 112 height 19
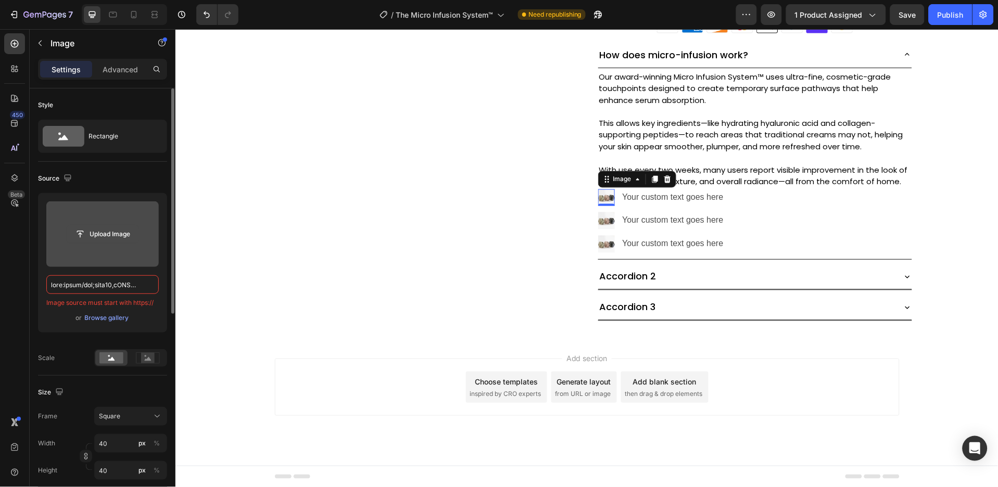
click at [101, 230] on input "file" at bounding box center [103, 234] width 72 height 18
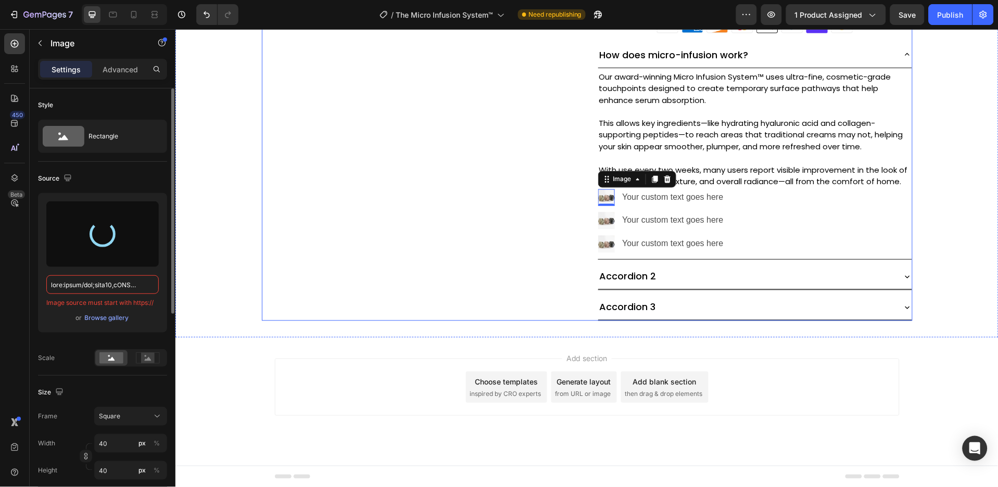
type input "https://cdn.shopify.com/s/files/1/0638/7633/3775/files/gempages_576577342562894…"
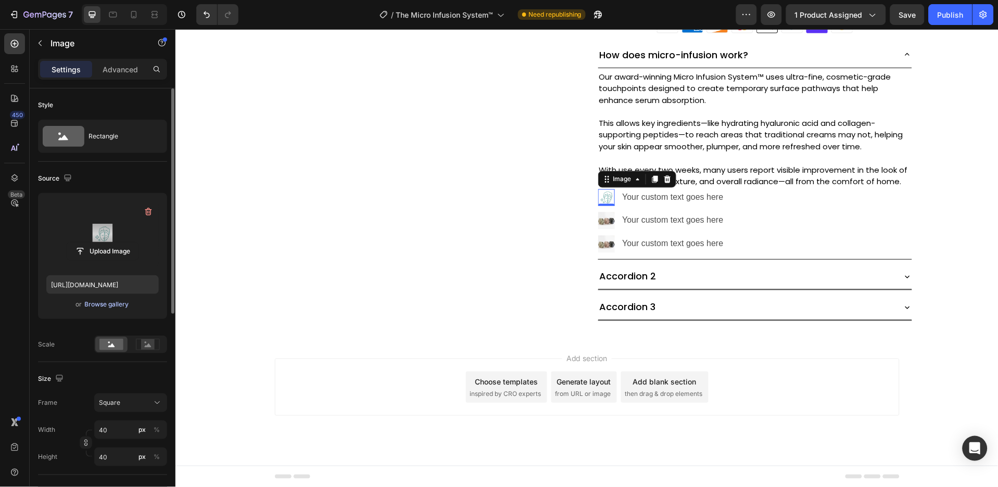
click at [111, 302] on div "Browse gallery" at bounding box center [107, 304] width 44 height 9
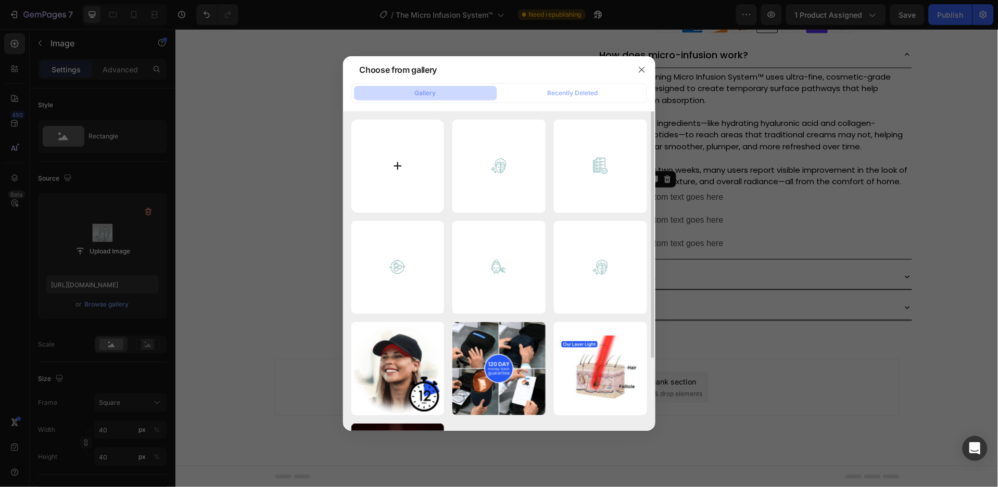
click at [398, 166] on input "file" at bounding box center [397, 166] width 93 height 93
type input "C:\fakepath\svg-image-17.svg"
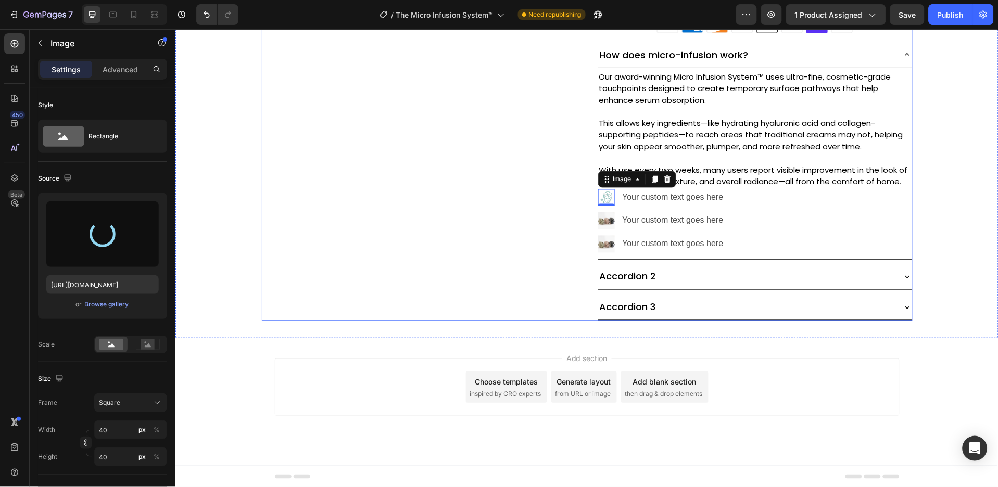
type input "[URL][DOMAIN_NAME]"
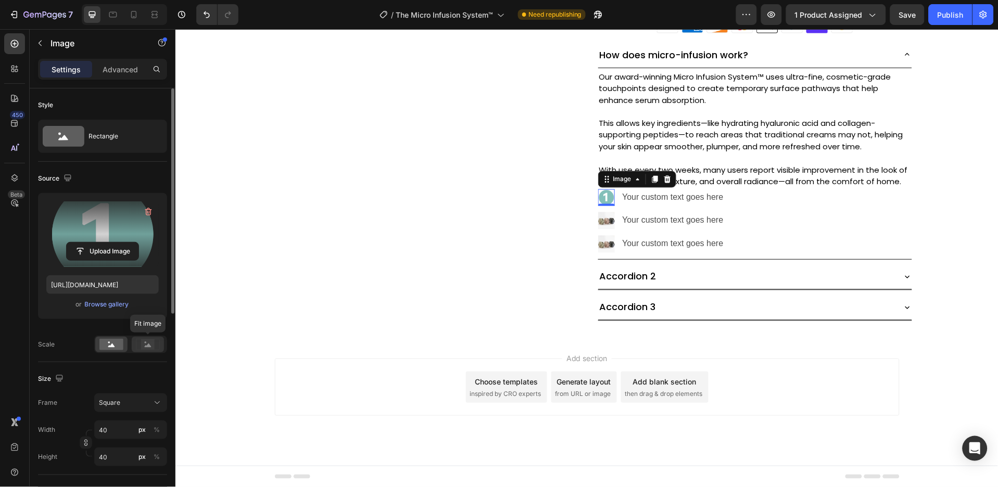
click at [161, 346] on div at bounding box center [148, 345] width 32 height 16
click at [122, 432] on input "40" at bounding box center [130, 430] width 73 height 19
type input "3"
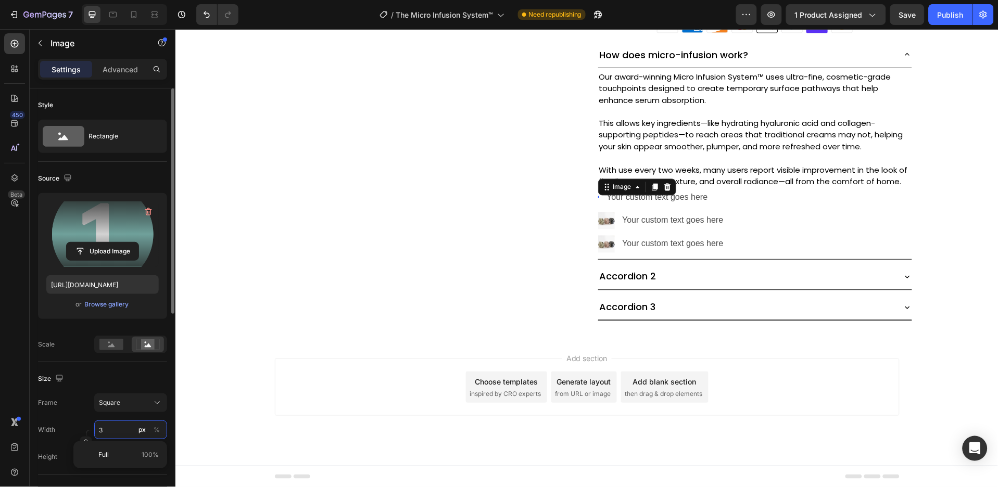
type input "30"
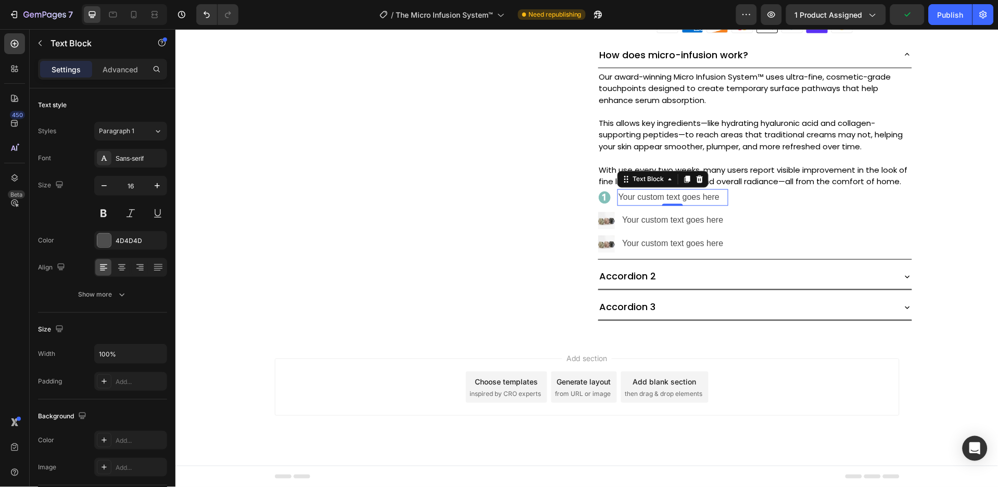
click at [656, 195] on div "Your custom text goes here" at bounding box center [672, 197] width 111 height 17
click at [144, 151] on div "Sans-serif" at bounding box center [130, 158] width 73 height 19
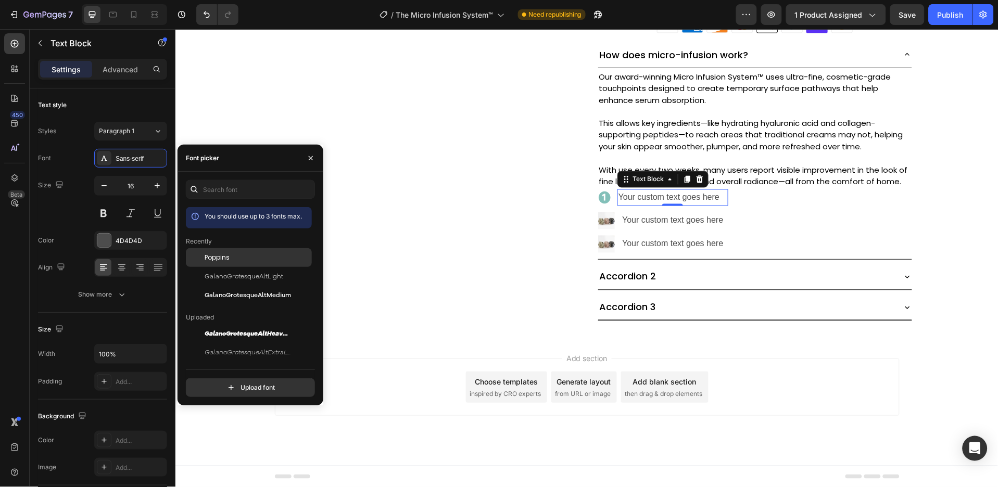
click at [235, 253] on div "Poppins" at bounding box center [257, 257] width 105 height 9
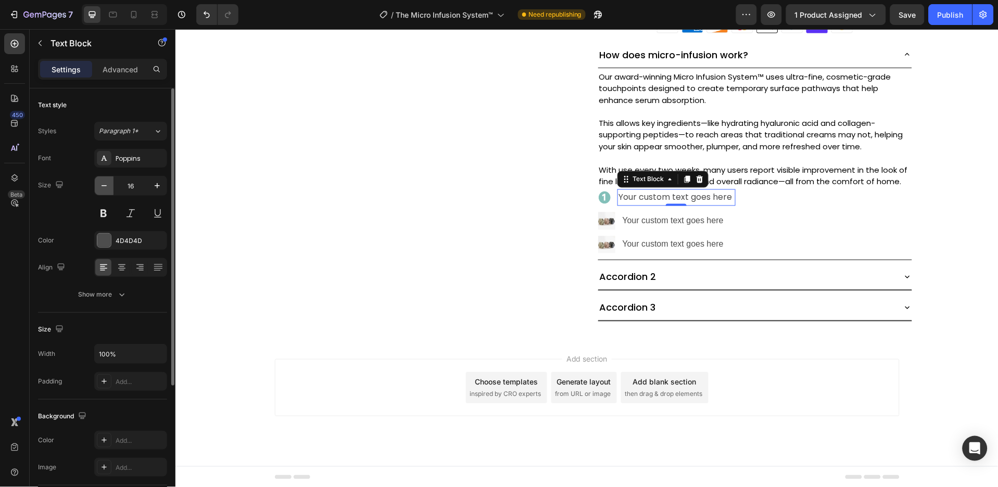
click at [99, 188] on icon "button" at bounding box center [104, 186] width 10 height 10
type input "15"
click at [137, 238] on div "4D4D4D" at bounding box center [131, 240] width 30 height 9
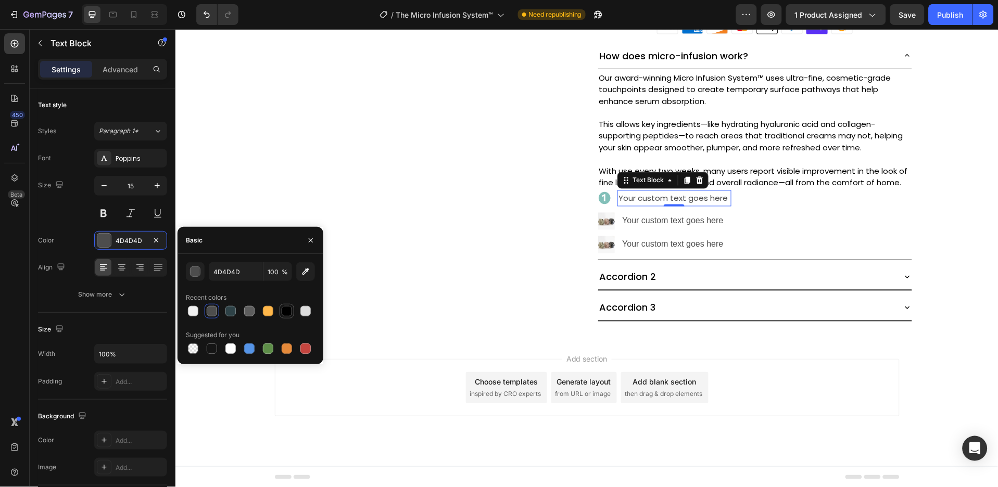
drag, startPoint x: 282, startPoint y: 314, endPoint x: 270, endPoint y: 310, distance: 12.7
click at [282, 313] on div at bounding box center [287, 311] width 10 height 10
type input "000000"
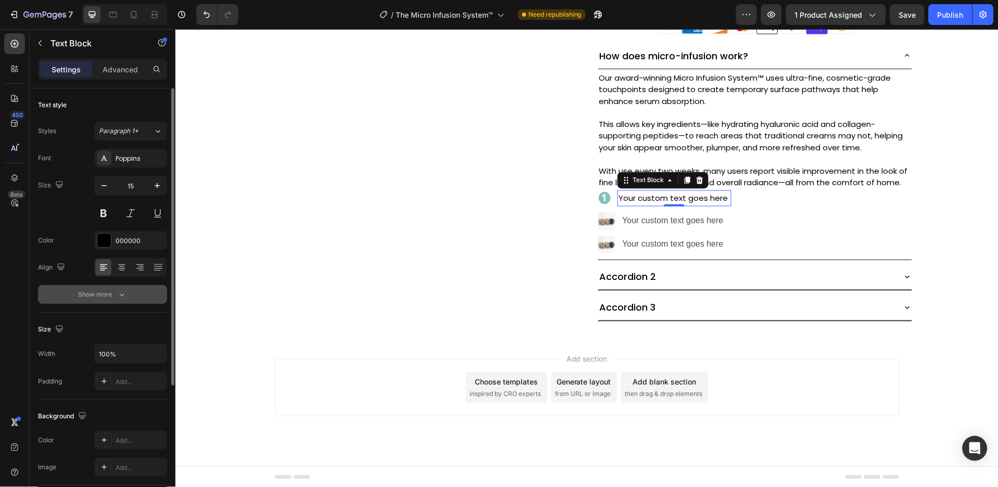
click at [143, 297] on button "Show more" at bounding box center [102, 294] width 129 height 19
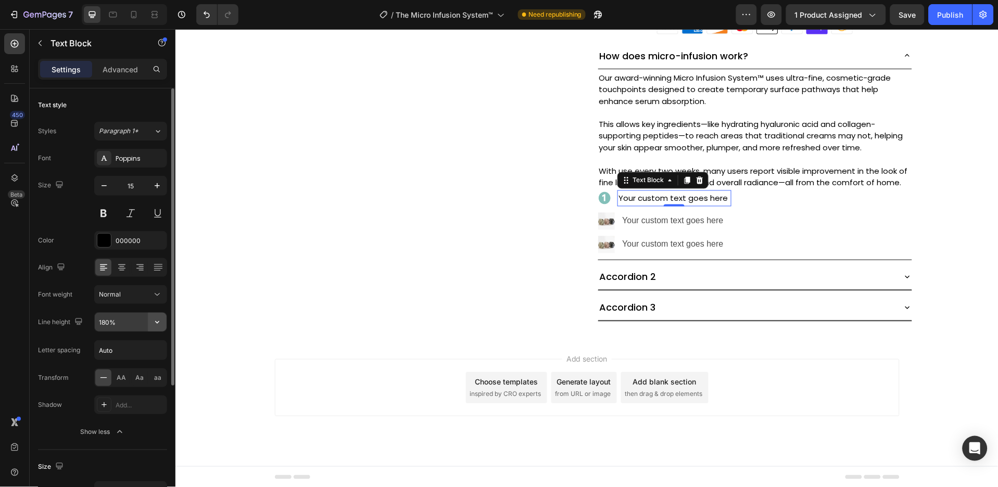
click at [154, 321] on icon "button" at bounding box center [157, 322] width 10 height 10
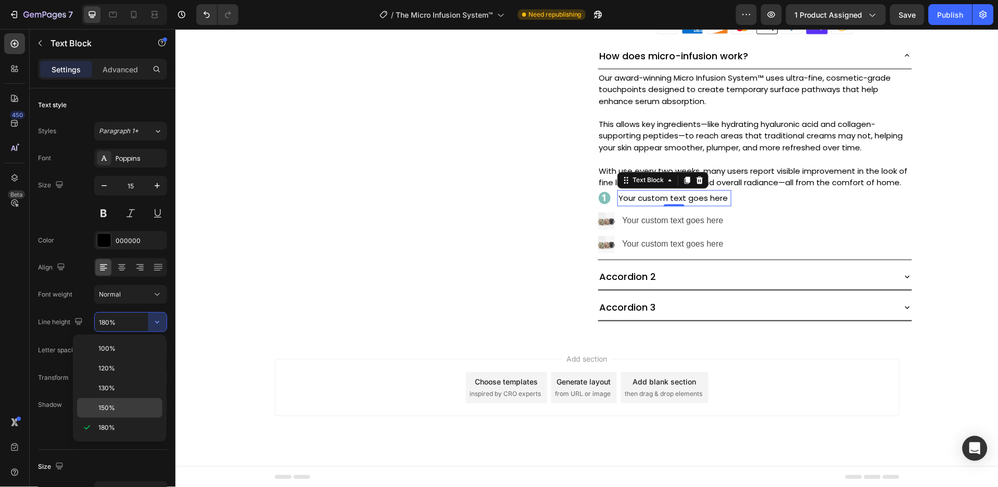
click at [120, 413] on div "150%" at bounding box center [119, 408] width 85 height 20
type input "150%"
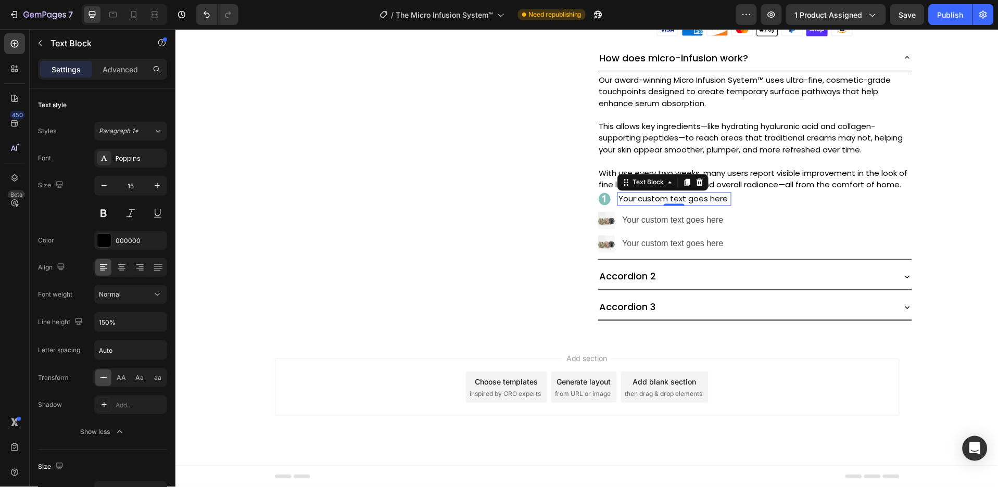
click at [669, 195] on div "Your custom text goes here" at bounding box center [673, 199] width 113 height 14
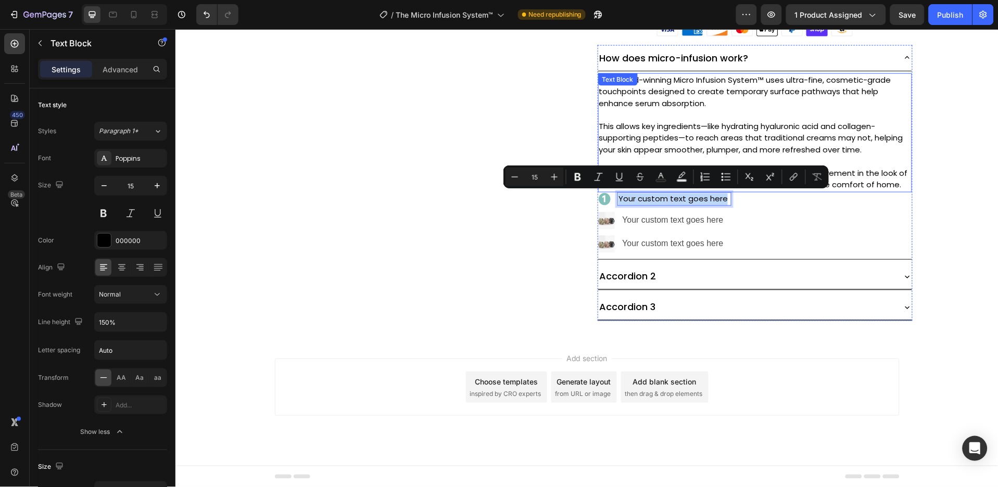
type input "14"
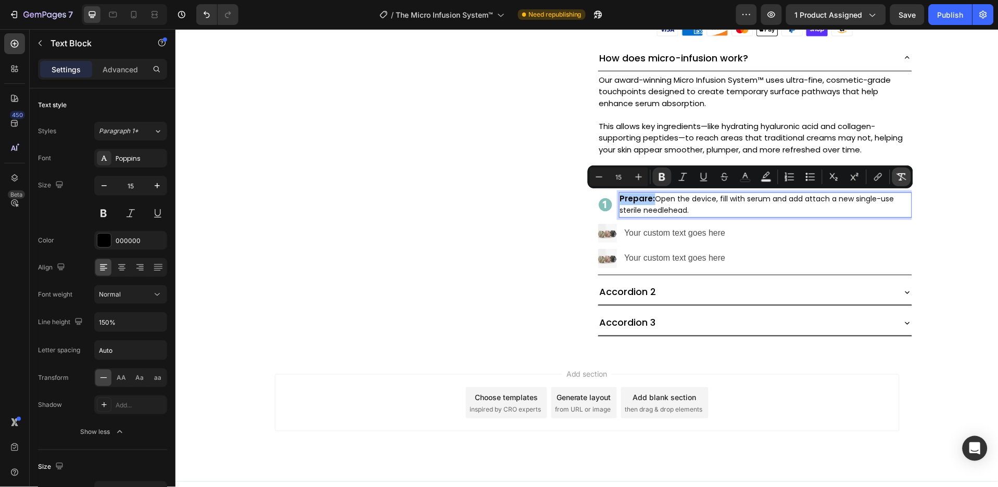
click at [901, 176] on icon "Editor contextual toolbar" at bounding box center [902, 176] width 10 height 7
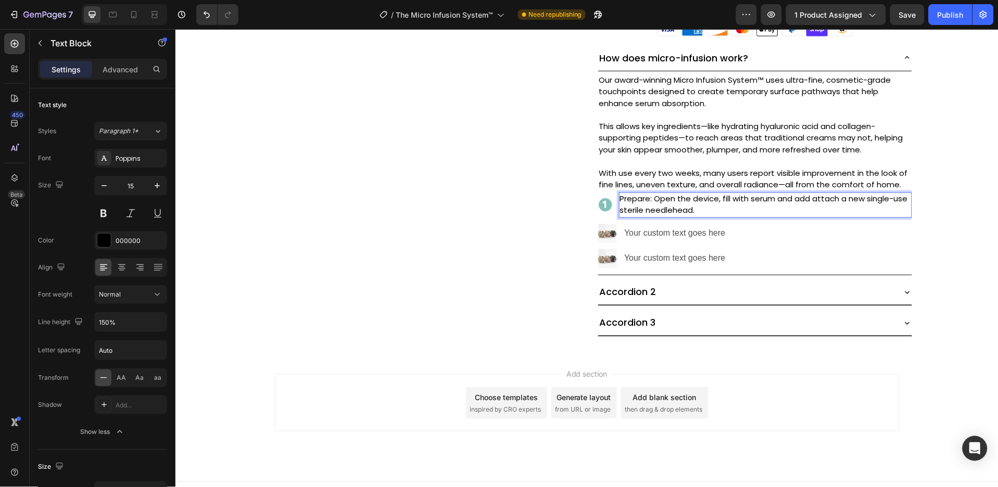
click at [636, 199] on p "Prepare: Open the device, fill with serum and add attach a new single-use steri…" at bounding box center [764, 204] width 291 height 23
click at [646, 198] on p "Prepare: Open the device, fill with serum and add attach a new single-use steri…" at bounding box center [764, 204] width 291 height 23
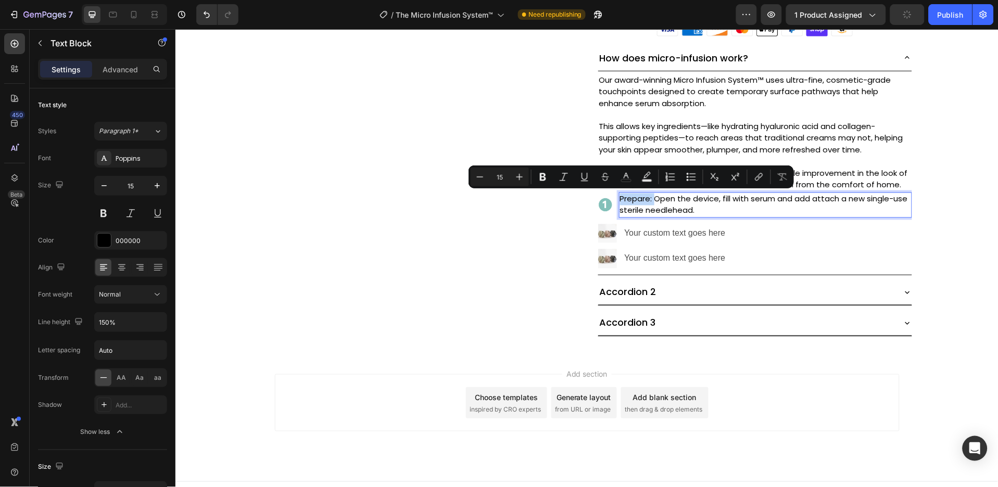
drag, startPoint x: 646, startPoint y: 198, endPoint x: 622, endPoint y: 194, distance: 24.7
click at [622, 194] on p "Prepare: Open the device, fill with serum and add attach a new single-use steri…" at bounding box center [764, 204] width 291 height 23
click at [545, 177] on icon "Editor contextual toolbar" at bounding box center [543, 177] width 6 height 8
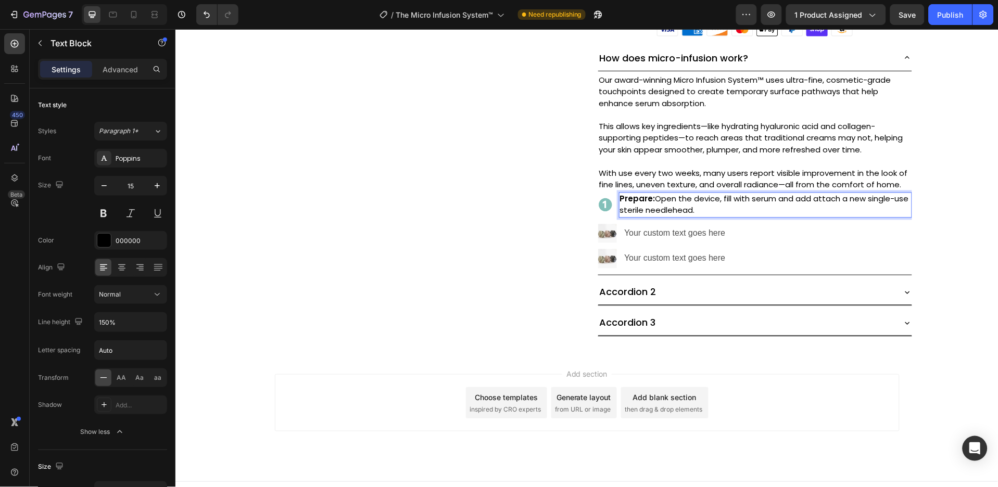
drag, startPoint x: 261, startPoint y: 530, endPoint x: 861, endPoint y: 530, distance: 599.2
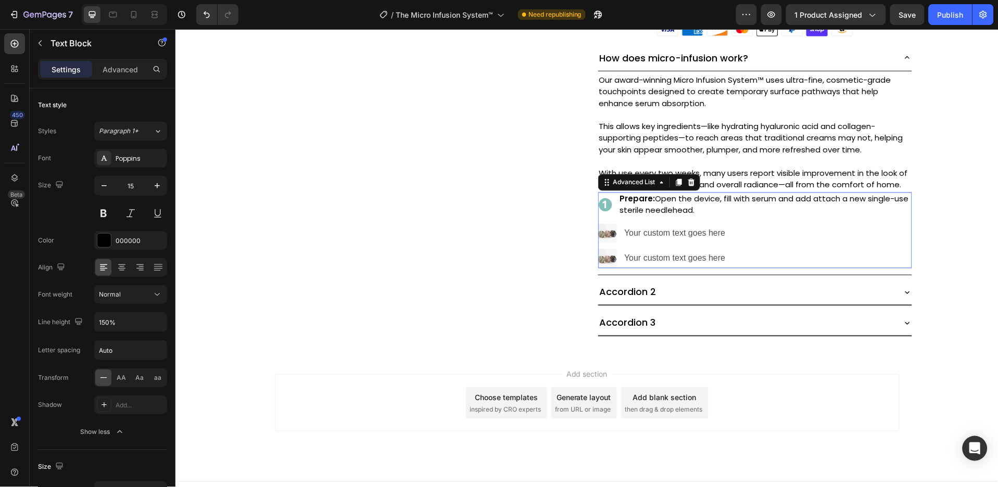
click at [894, 221] on ul "Image Prepare: Open the device, fill with serum and add attach a new single-use…" at bounding box center [755, 230] width 314 height 77
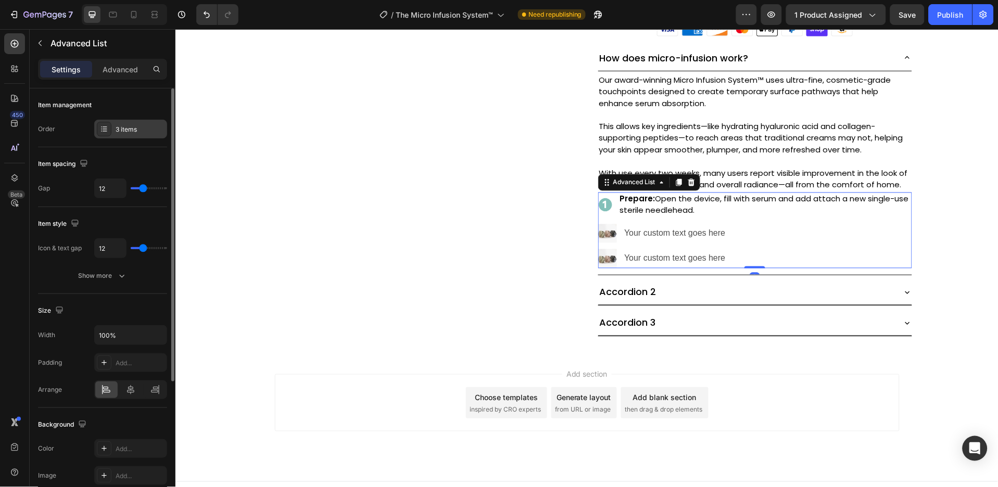
click at [154, 123] on div "3 items" at bounding box center [130, 129] width 73 height 19
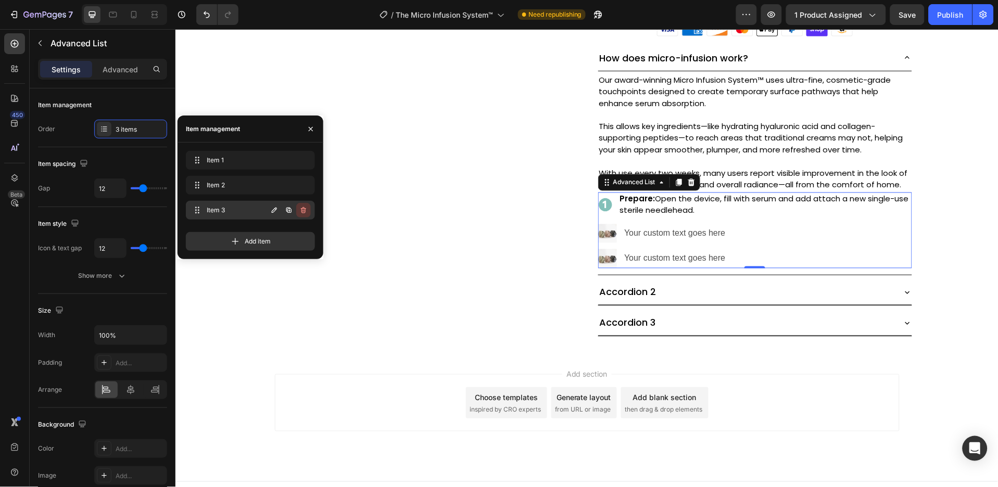
click at [308, 207] on button "button" at bounding box center [303, 210] width 15 height 15
click at [305, 207] on div "Delete" at bounding box center [296, 210] width 19 height 9
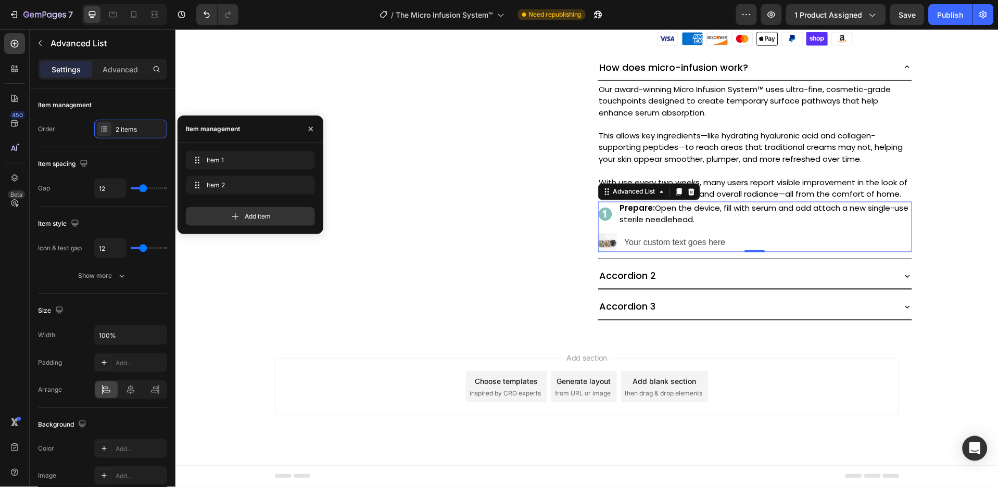
scroll to position [468, 0]
click at [307, 182] on icon "button" at bounding box center [303, 185] width 8 height 8
click at [307, 182] on button "Delete" at bounding box center [296, 185] width 29 height 15
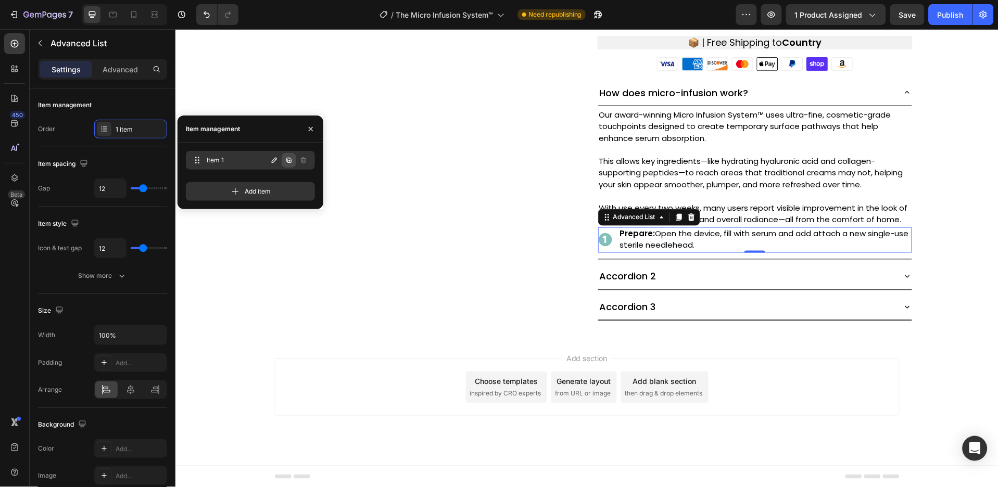
click at [289, 160] on icon "button" at bounding box center [289, 161] width 2 height 2
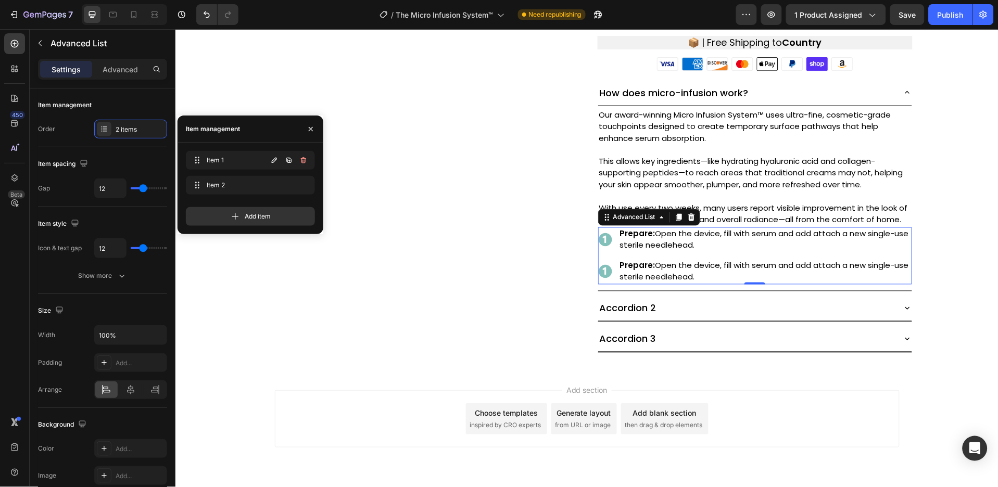
scroll to position [475, 0]
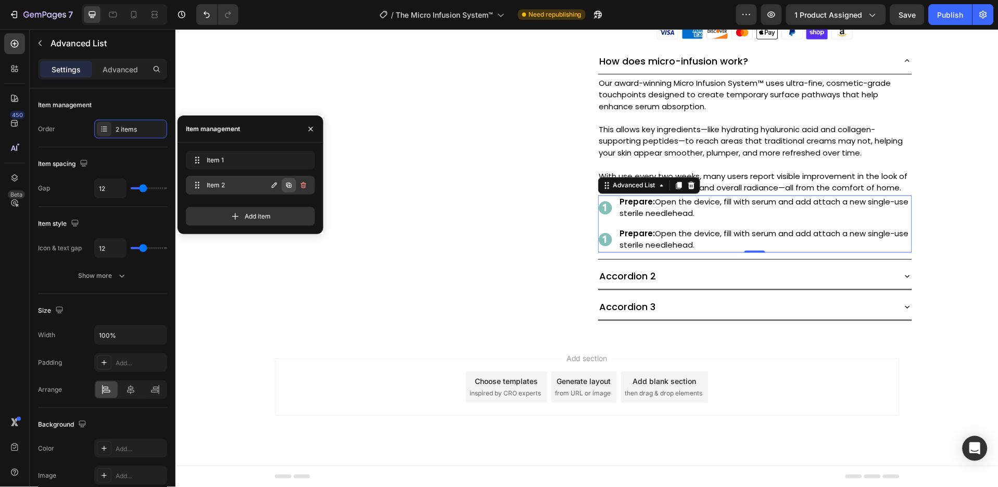
click at [292, 179] on button "button" at bounding box center [289, 185] width 15 height 15
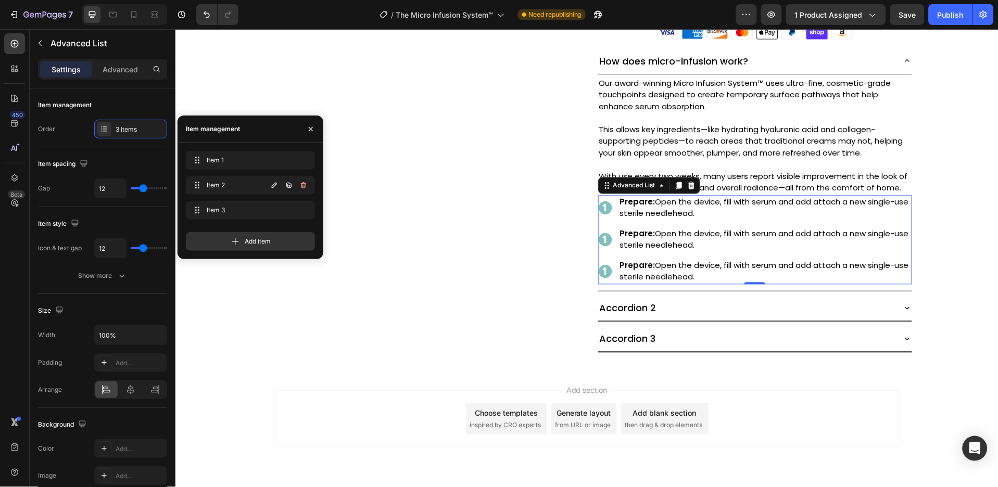
scroll to position [478, 0]
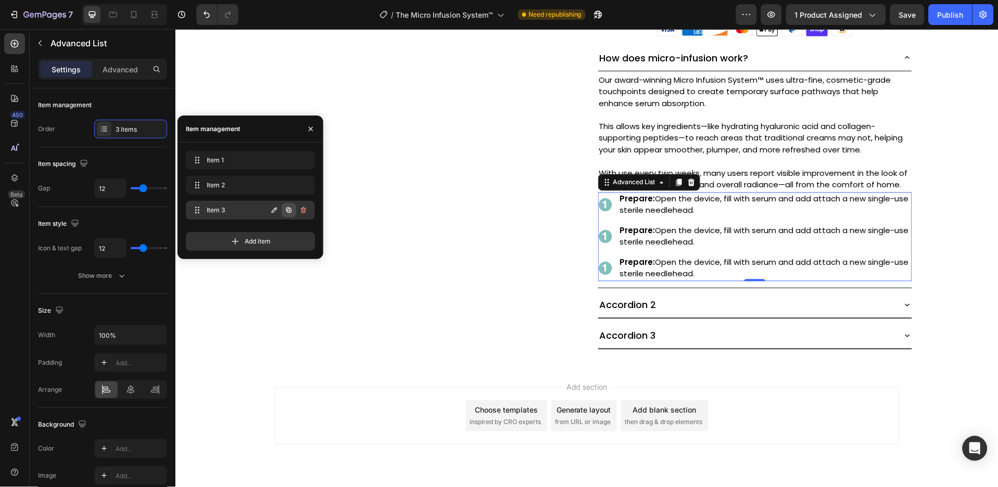
click at [292, 209] on icon "button" at bounding box center [288, 210] width 5 height 5
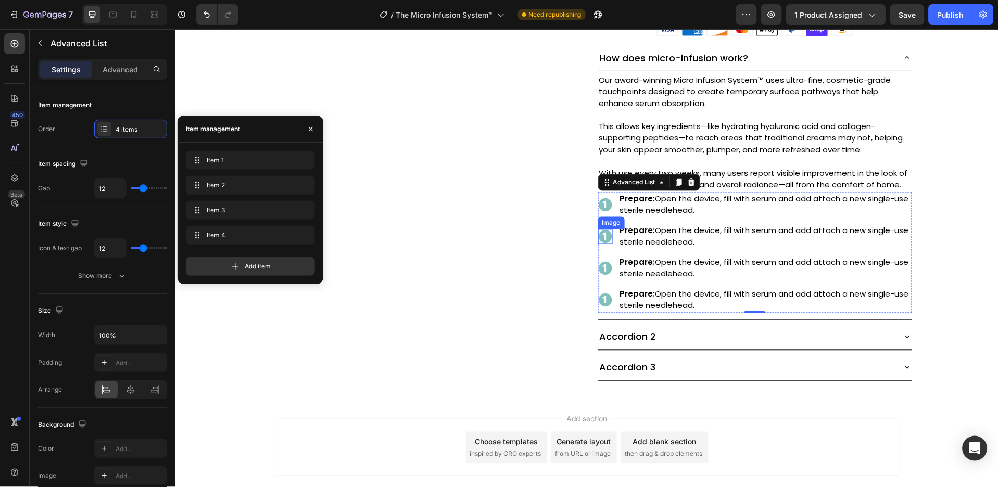
click at [600, 236] on img at bounding box center [605, 236] width 15 height 15
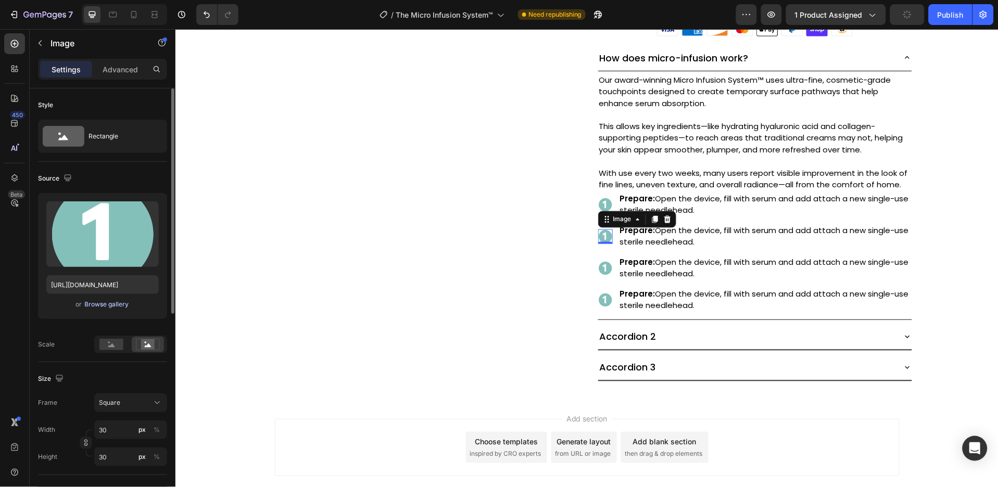
click at [113, 301] on div "Browse gallery" at bounding box center [107, 304] width 44 height 9
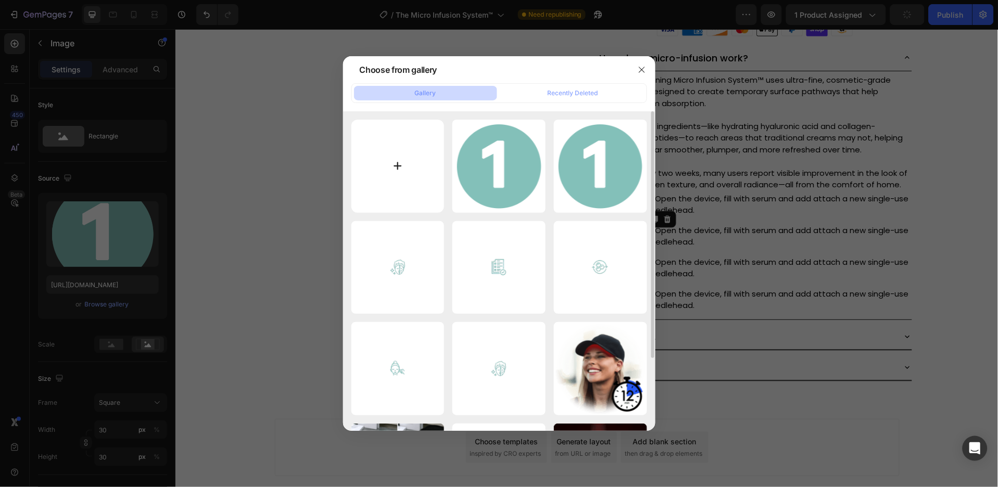
click at [405, 165] on input "file" at bounding box center [397, 166] width 93 height 93
type input "C:\fakepath\svg-image-18.svg"
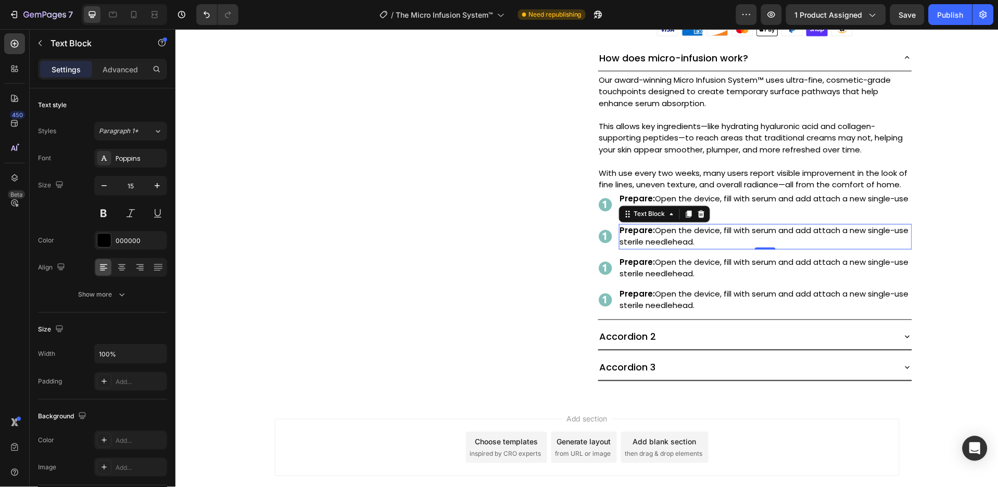
click at [688, 236] on p "Prepare: Open the device, fill with serum and add attach a new single-use steri…" at bounding box center [764, 236] width 291 height 23
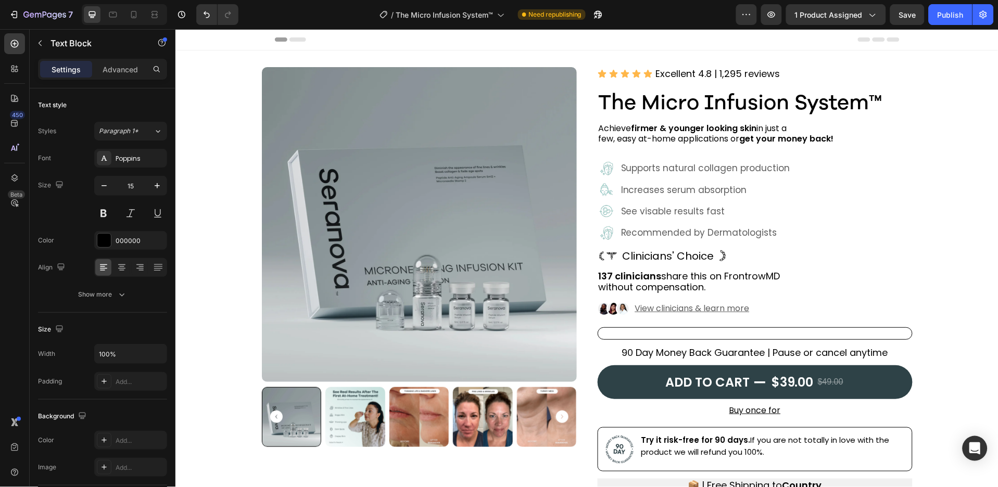
scroll to position [478, 0]
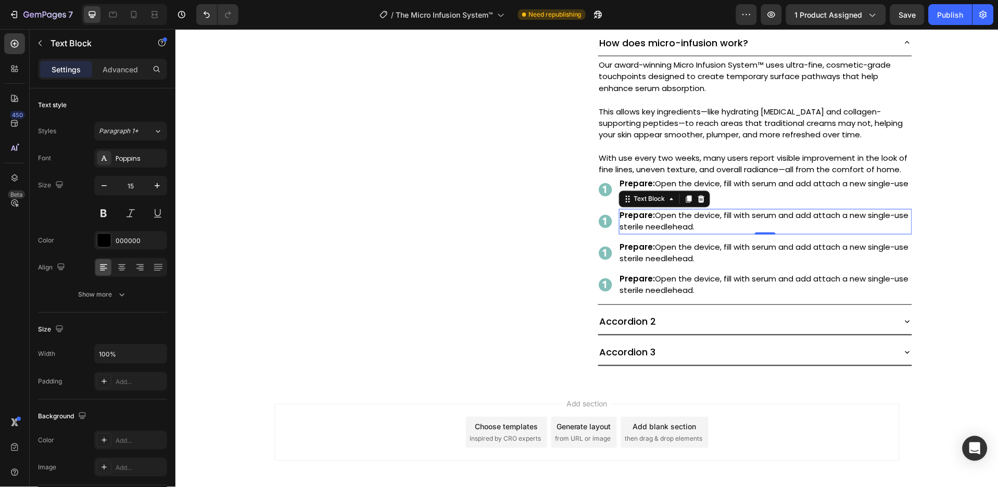
click at [672, 233] on p "Prepare: Open the device, fill with serum and add attach a new single-use steri…" at bounding box center [764, 221] width 291 height 23
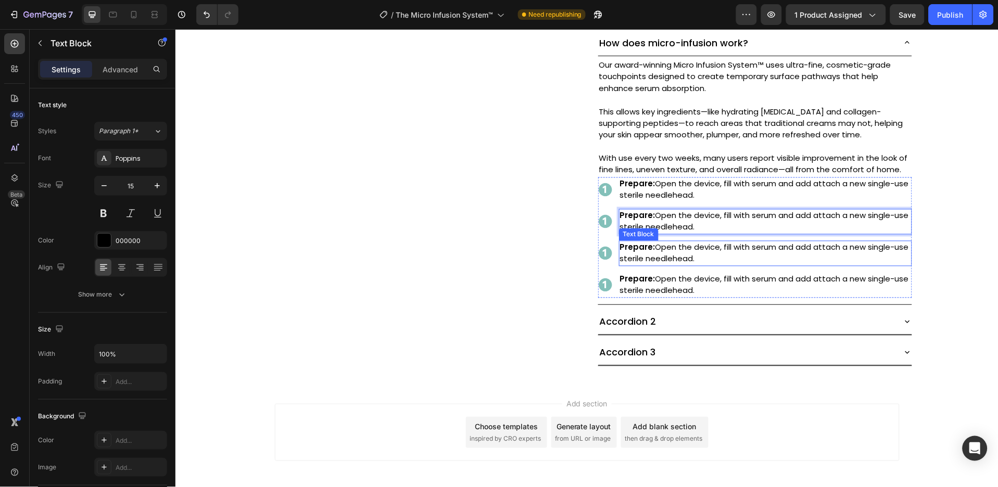
scroll to position [478, 0]
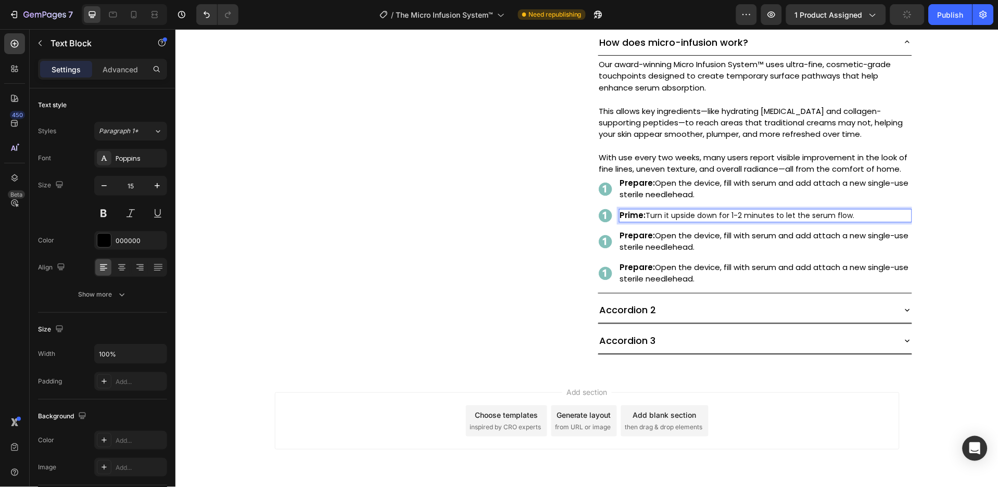
click at [771, 221] on span "Turn it upside down for 1-2 minutes to let the serum flow." at bounding box center [750, 215] width 209 height 10
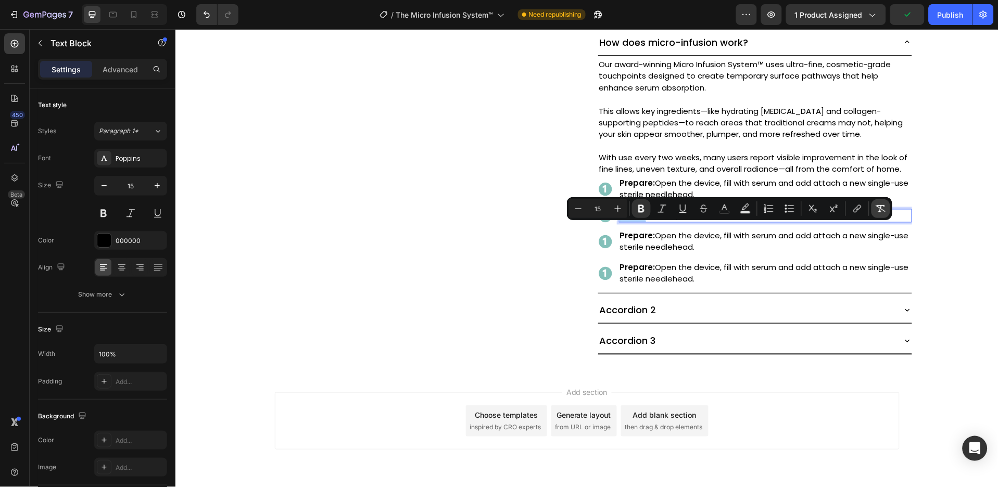
click at [887, 207] on button "Remove Format" at bounding box center [880, 208] width 19 height 19
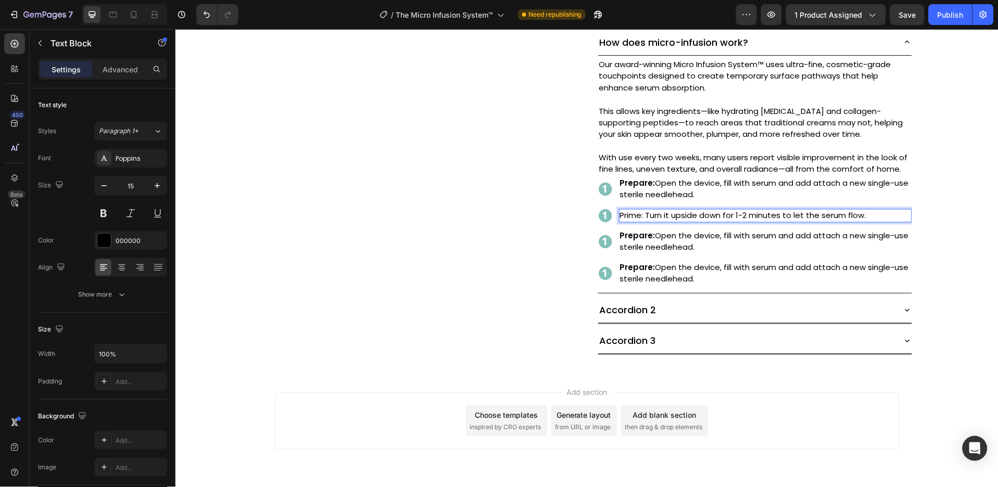
click at [629, 222] on p "Prime: Turn it upside down for 1-2 minutes to let the serum flow." at bounding box center [764, 216] width 291 height 12
click at [639, 222] on p "Prime: Turn it upside down for 1-2 minutes to let the serum flow." at bounding box center [764, 216] width 291 height 12
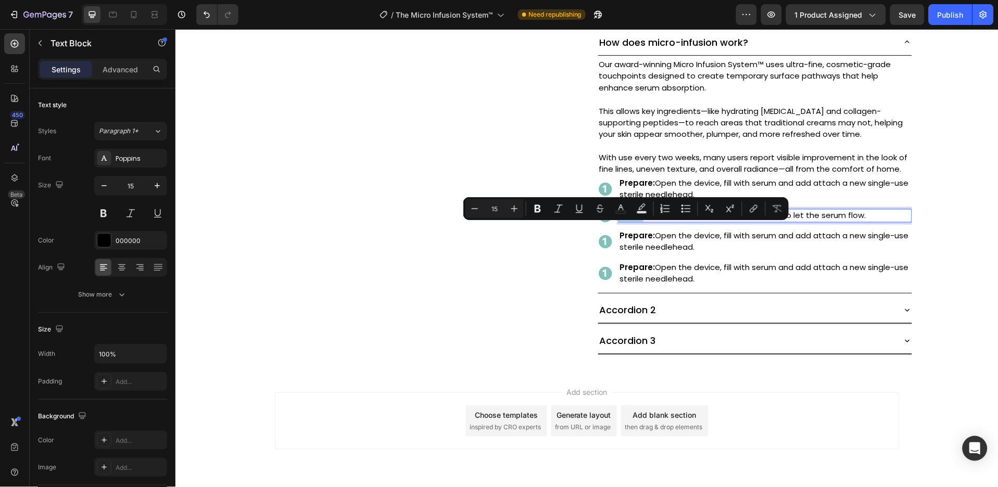
drag, startPoint x: 638, startPoint y: 231, endPoint x: 614, endPoint y: 225, distance: 24.7
click at [619, 222] on p "Prime: Turn it upside down for 1-2 minutes to let the serum flow." at bounding box center [764, 216] width 291 height 12
click at [540, 208] on icon "Editor contextual toolbar" at bounding box center [538, 209] width 10 height 10
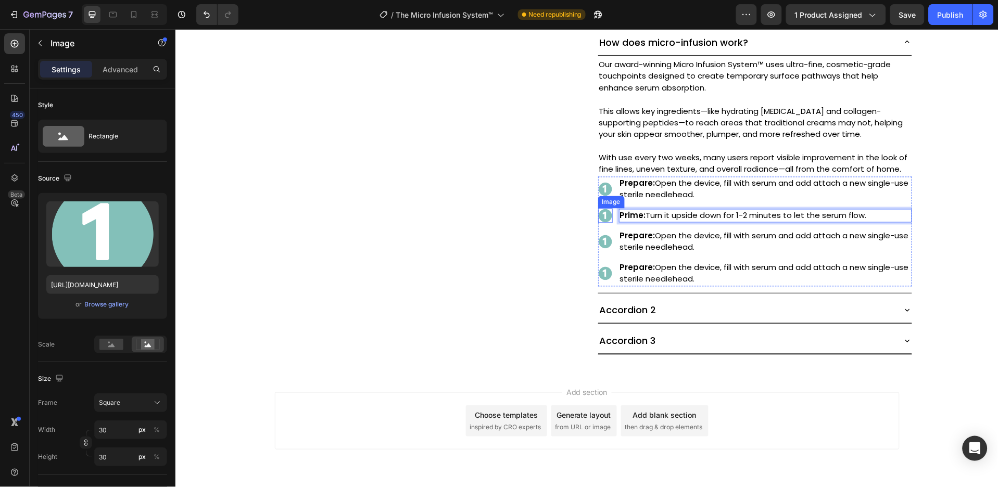
click at [598, 223] on img at bounding box center [605, 215] width 15 height 15
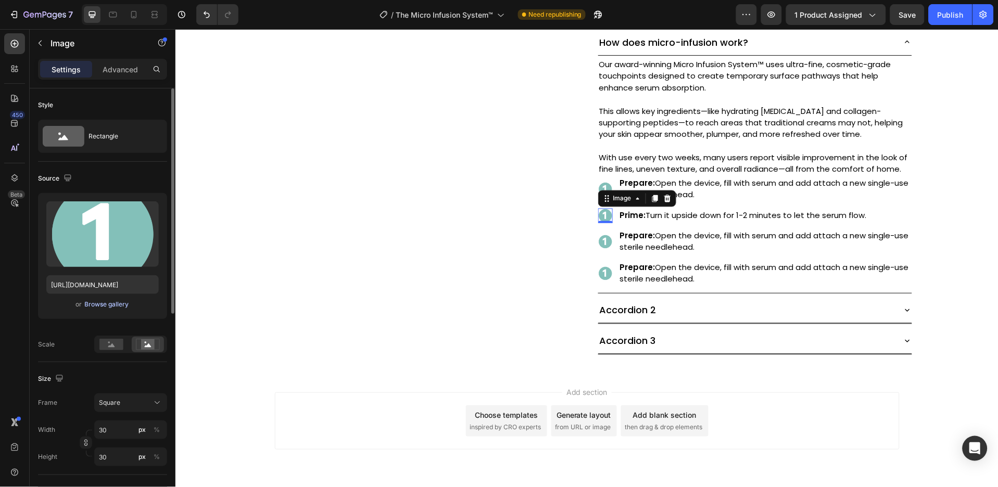
click at [107, 301] on div "Browse gallery" at bounding box center [107, 304] width 44 height 9
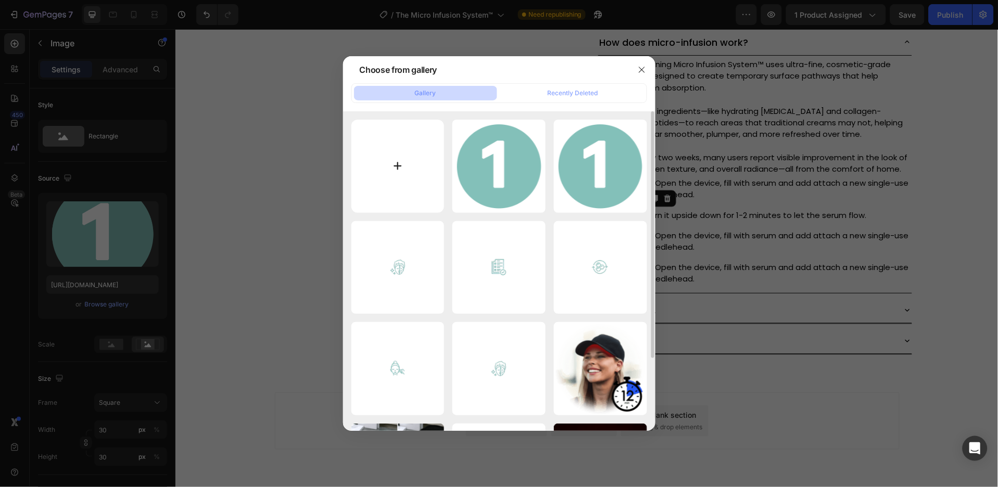
click at [417, 178] on input "file" at bounding box center [397, 166] width 93 height 93
type input "C:\fakepath\svg-image-18.svg"
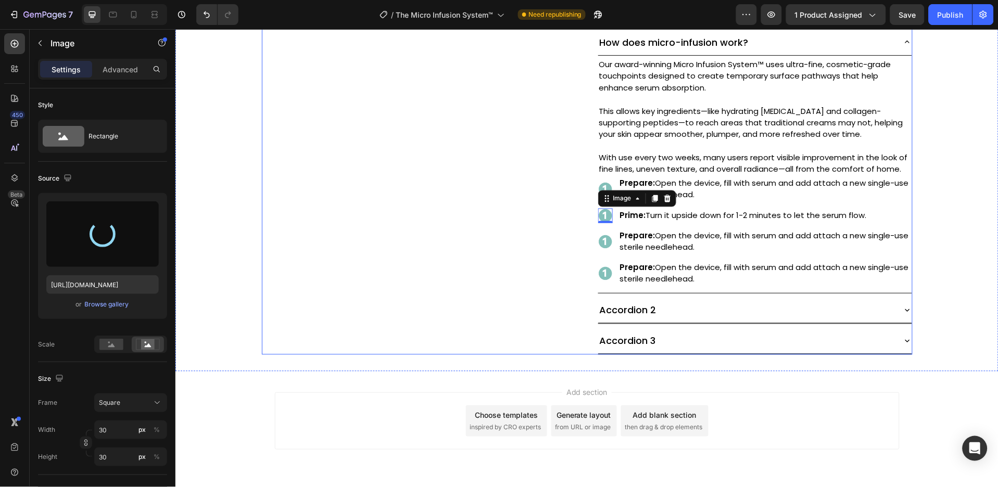
type input "[URL][DOMAIN_NAME]"
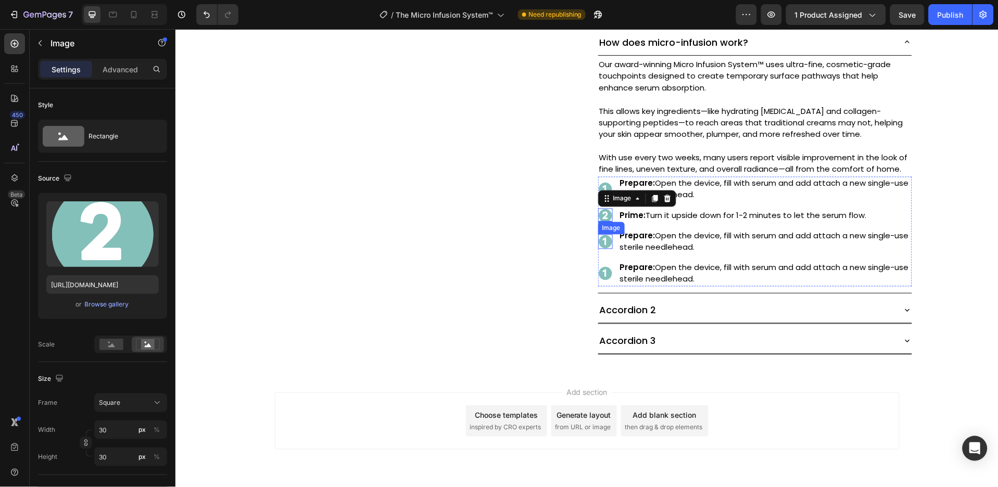
click at [602, 249] on img at bounding box center [605, 241] width 15 height 15
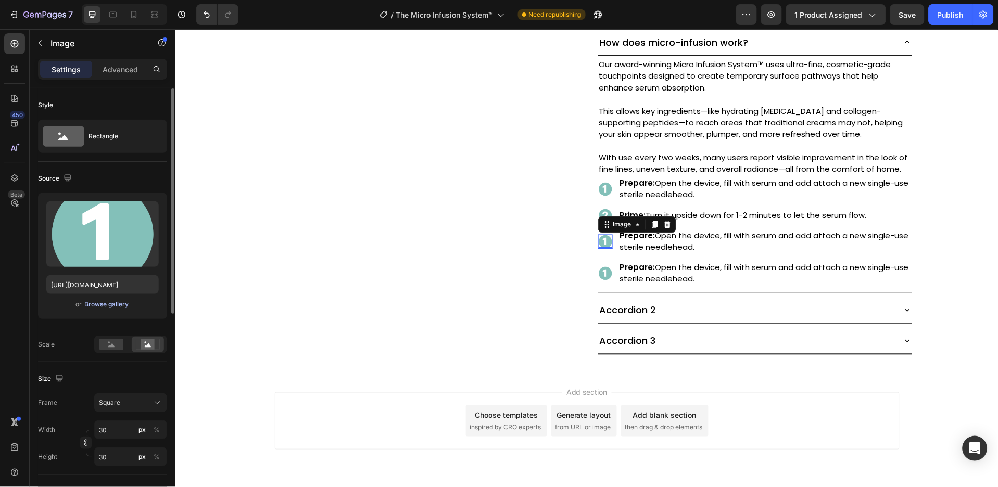
click at [107, 303] on div "Browse gallery" at bounding box center [107, 304] width 44 height 9
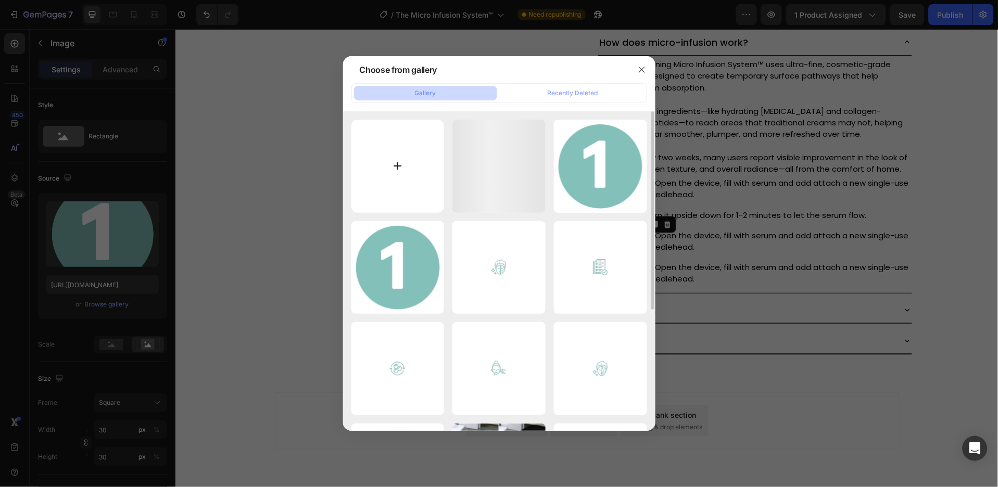
click at [390, 186] on input "file" at bounding box center [397, 166] width 93 height 93
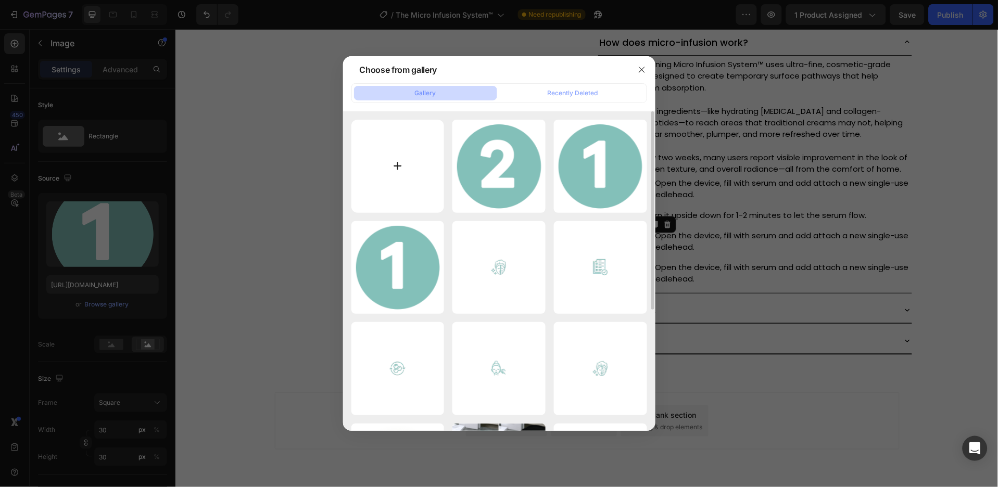
type input "C:\fakepath\svg-image-19.svg"
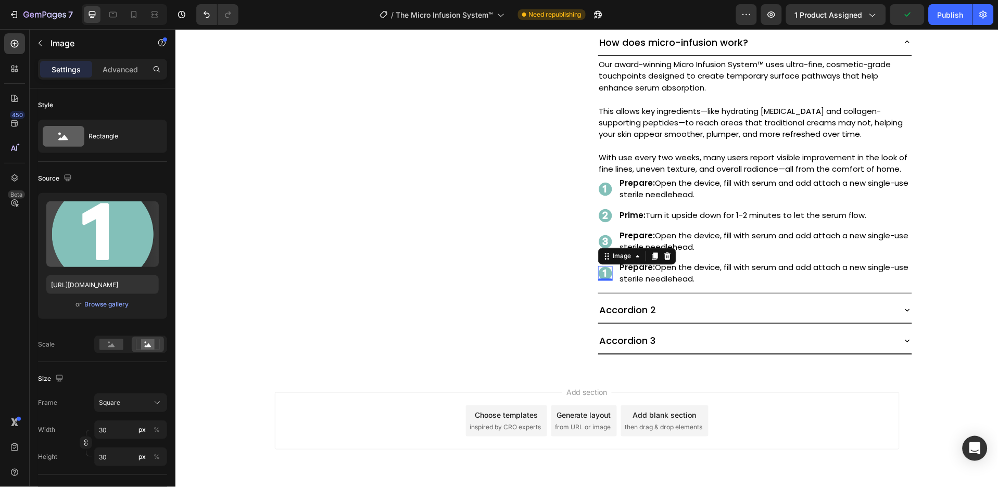
click at [600, 281] on img at bounding box center [605, 273] width 15 height 15
click at [98, 305] on div "Browse gallery" at bounding box center [107, 304] width 44 height 9
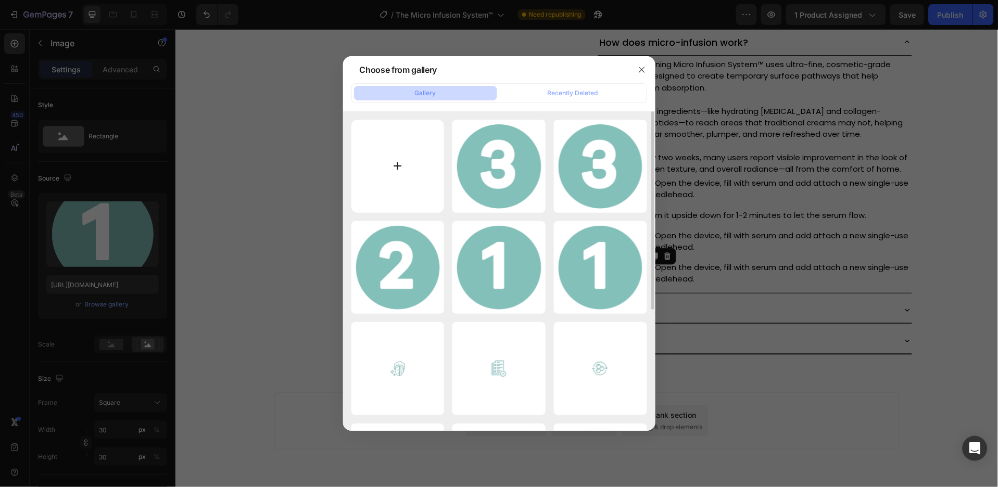
click at [389, 168] on input "file" at bounding box center [397, 166] width 93 height 93
type input "C:\fakepath\svg-image-20.svg"
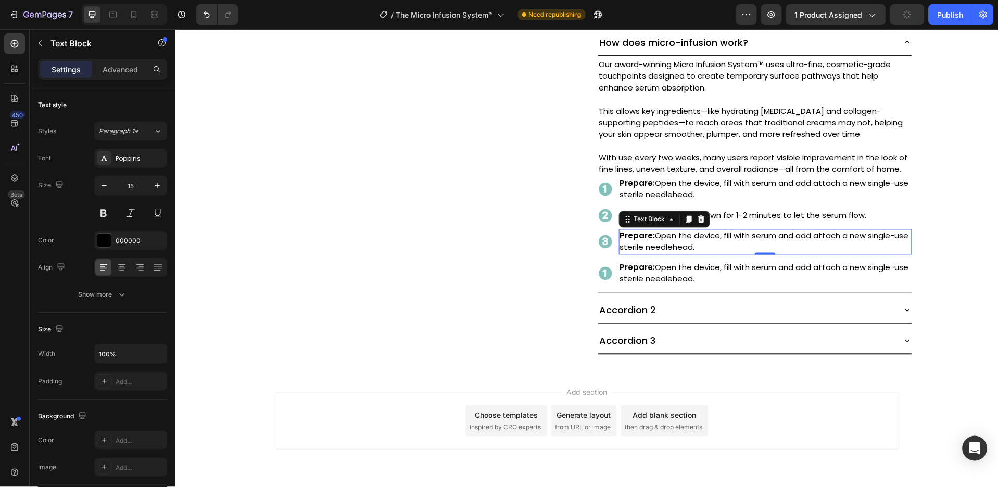
click at [669, 247] on p "Prepare: Open the device, fill with serum and add attach a new single-use steri…" at bounding box center [764, 241] width 291 height 23
click at [667, 254] on p "Prepare: Open the device, fill with serum and add attach a new single-use steri…" at bounding box center [764, 241] width 291 height 23
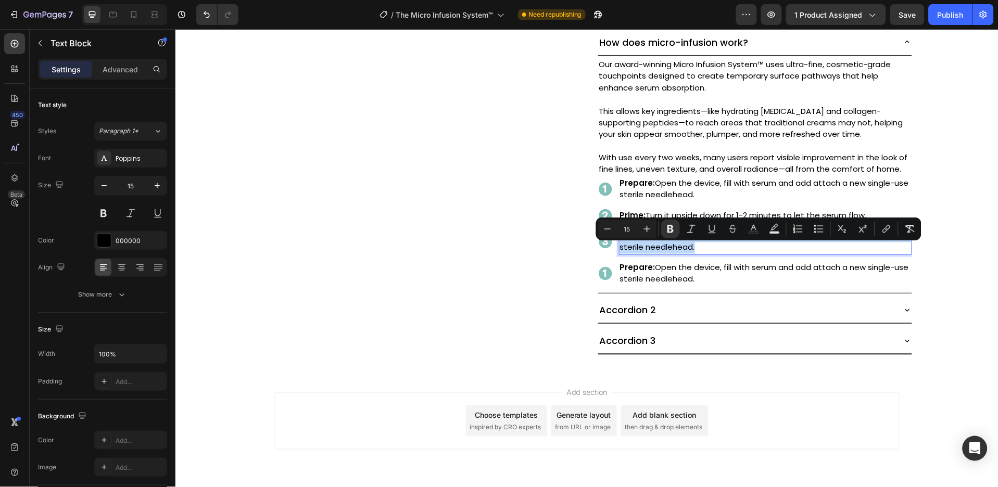
type input "14"
click at [903, 230] on icon "Editor contextual toolbar" at bounding box center [908, 229] width 10 height 10
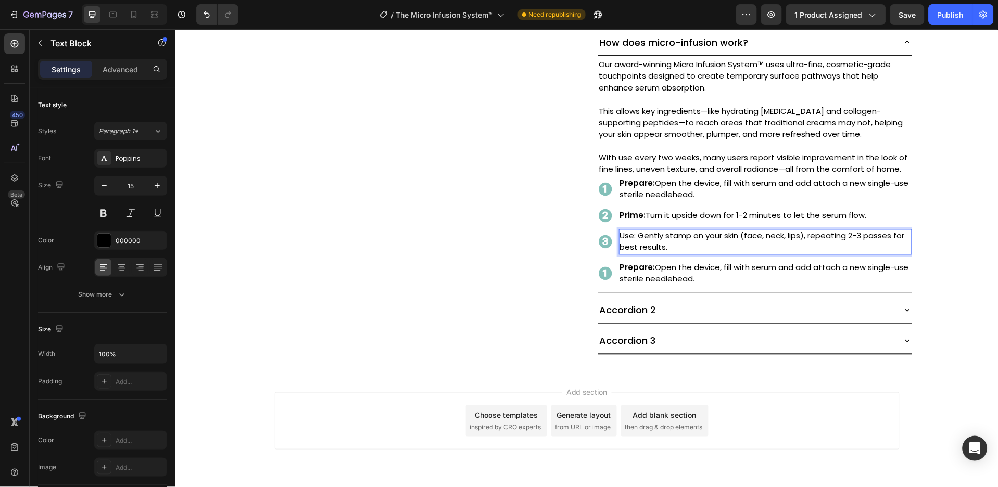
drag, startPoint x: 630, startPoint y: 252, endPoint x: 622, endPoint y: 249, distance: 8.9
click at [622, 249] on p "Use: Gently stamp on your skin (face, neck, lips), repeating 2-3 passes for bes…" at bounding box center [764, 241] width 291 height 23
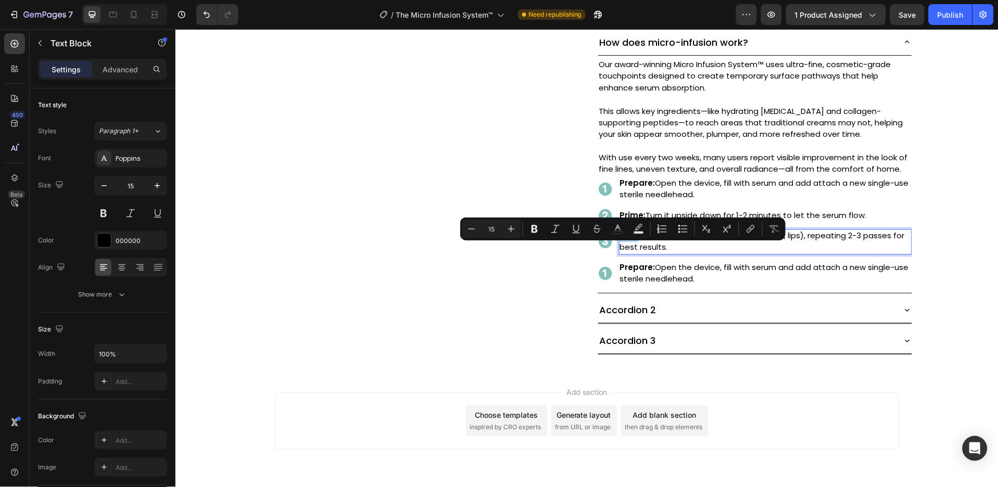
drag, startPoint x: 630, startPoint y: 250, endPoint x: 612, endPoint y: 249, distance: 18.3
click at [618, 249] on div "Use: Gently stamp on your skin (face, neck, lips), repeating 2-3 passes for bes…" at bounding box center [764, 242] width 293 height 26
click at [536, 228] on icon "Editor contextual toolbar" at bounding box center [534, 229] width 10 height 10
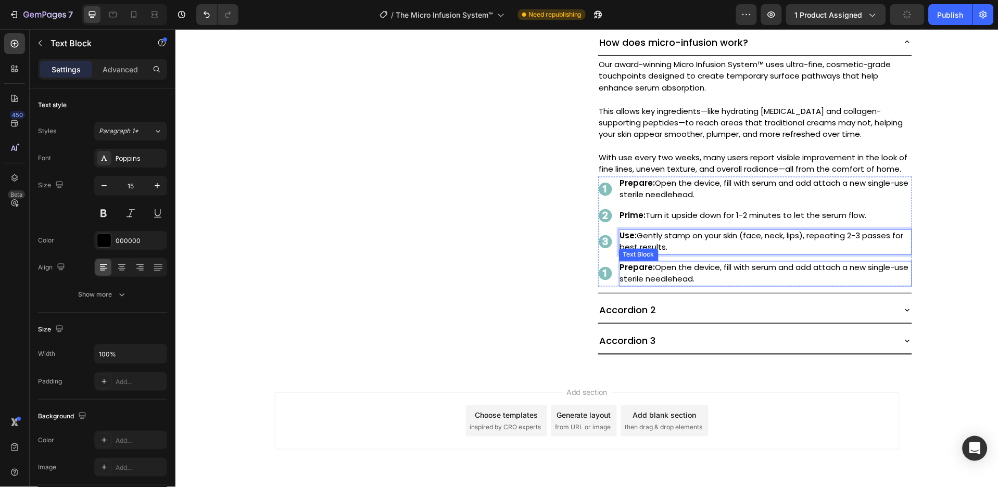
click at [652, 280] on p "Prepare: Open the device, fill with serum and add attach a new single-use steri…" at bounding box center [764, 273] width 291 height 23
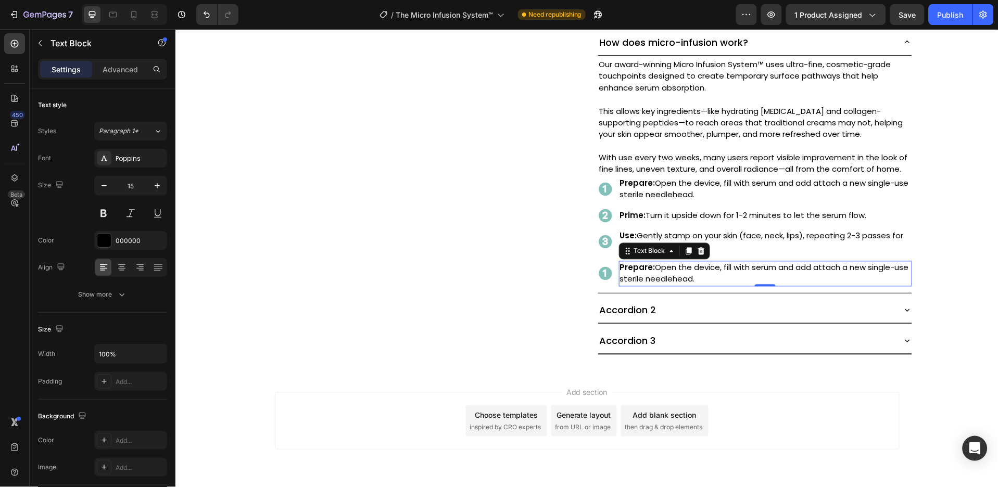
click at [663, 282] on p "Prepare: Open the device, fill with serum and add attach a new single-use steri…" at bounding box center [764, 273] width 291 height 23
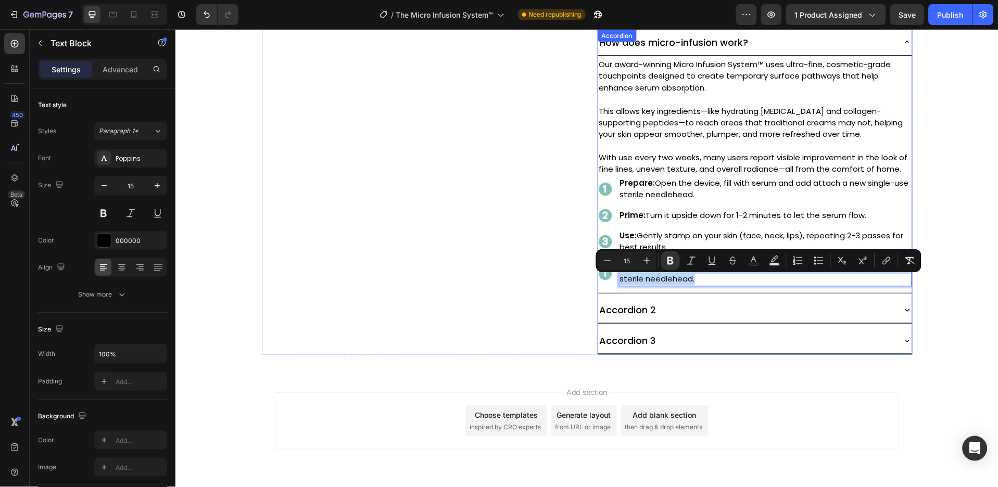
type input "14"
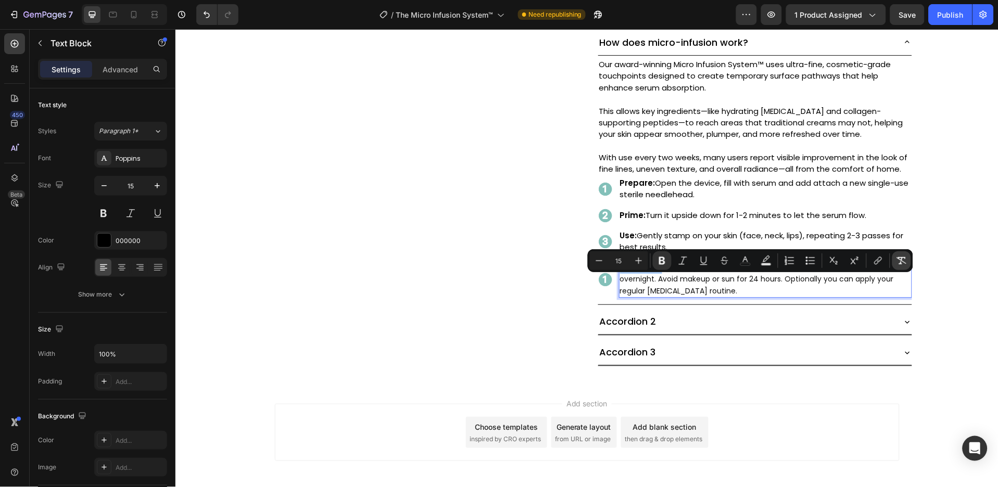
click at [898, 257] on icon "Editor contextual toolbar" at bounding box center [901, 261] width 10 height 10
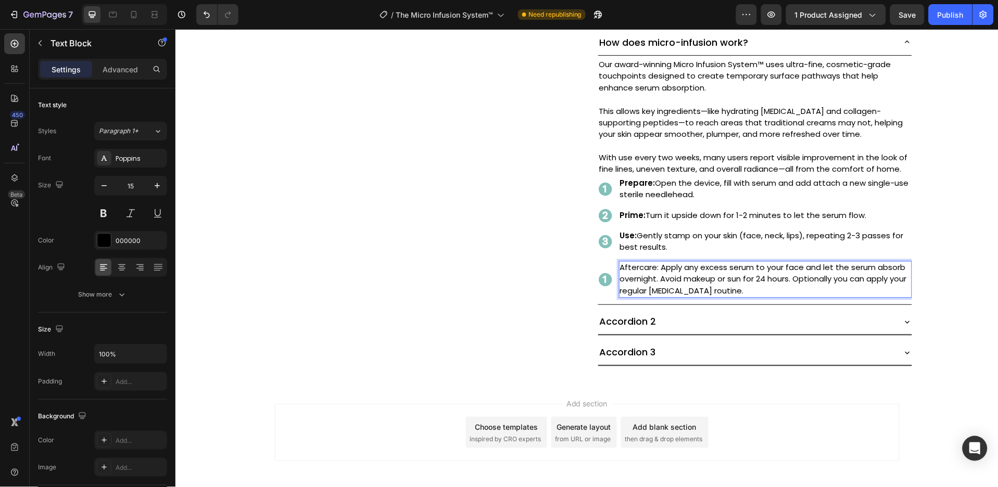
drag, startPoint x: 653, startPoint y: 281, endPoint x: 642, endPoint y: 282, distance: 11.0
click at [642, 282] on p "Aftercare: Apply any excess serum to your face and let the serum absorb overnig…" at bounding box center [764, 279] width 291 height 35
click at [652, 281] on p "Aftercare: Apply any excess serum to your face and let the serum absorb overnig…" at bounding box center [764, 279] width 291 height 35
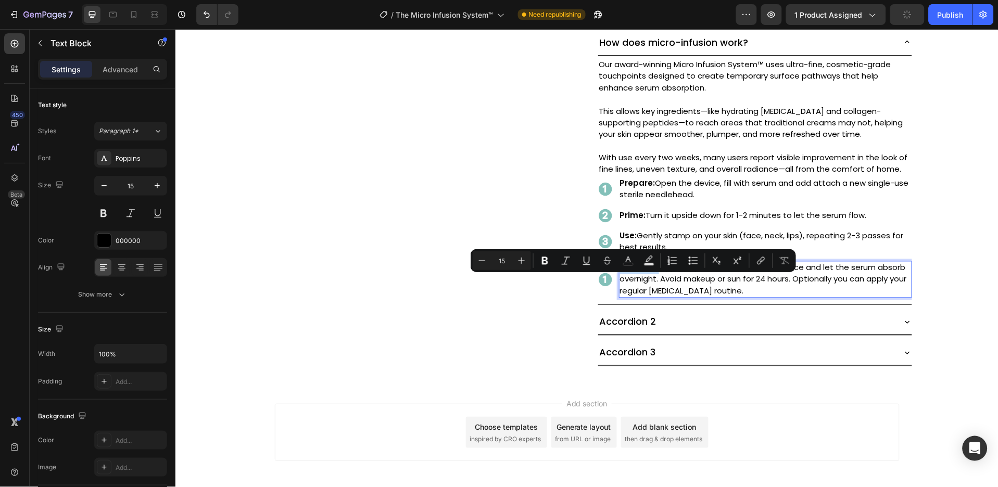
drag, startPoint x: 652, startPoint y: 281, endPoint x: 613, endPoint y: 280, distance: 39.1
click at [619, 280] on p "Aftercare: Apply any excess serum to your face and let the serum absorb overnig…" at bounding box center [764, 279] width 291 height 35
click at [548, 260] on icon "Editor contextual toolbar" at bounding box center [545, 261] width 10 height 10
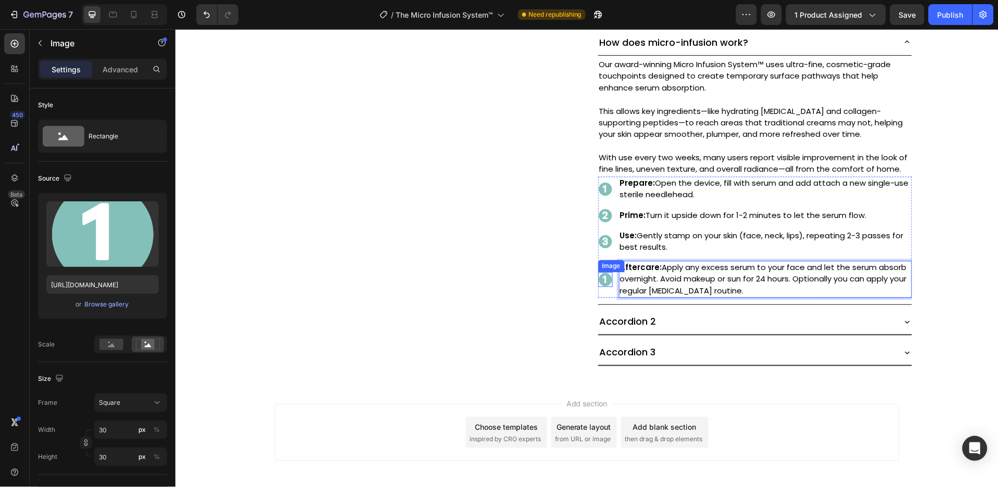
click at [598, 287] on div "Image" at bounding box center [605, 279] width 15 height 15
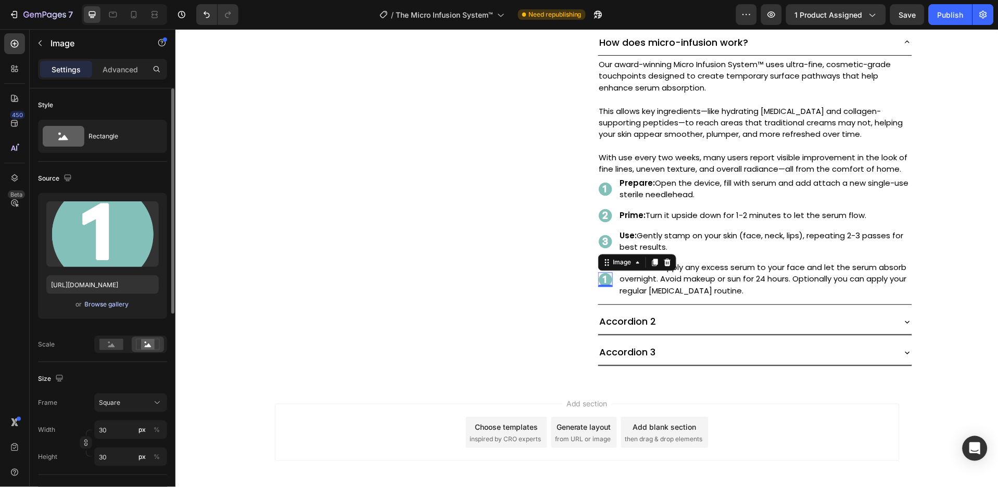
click at [111, 301] on div "Browse gallery" at bounding box center [107, 304] width 44 height 9
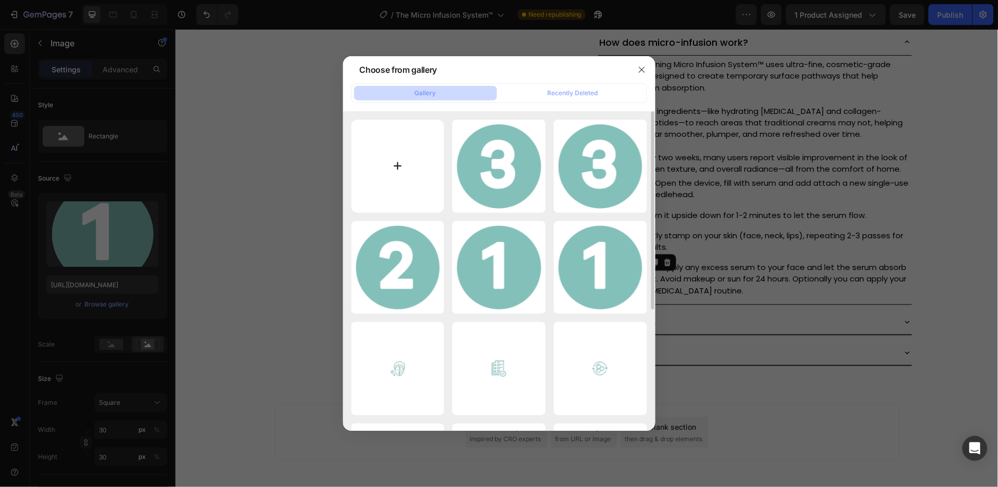
click at [408, 161] on input "file" at bounding box center [397, 166] width 93 height 93
type input "C:\fakepath\svg-image-20.svg"
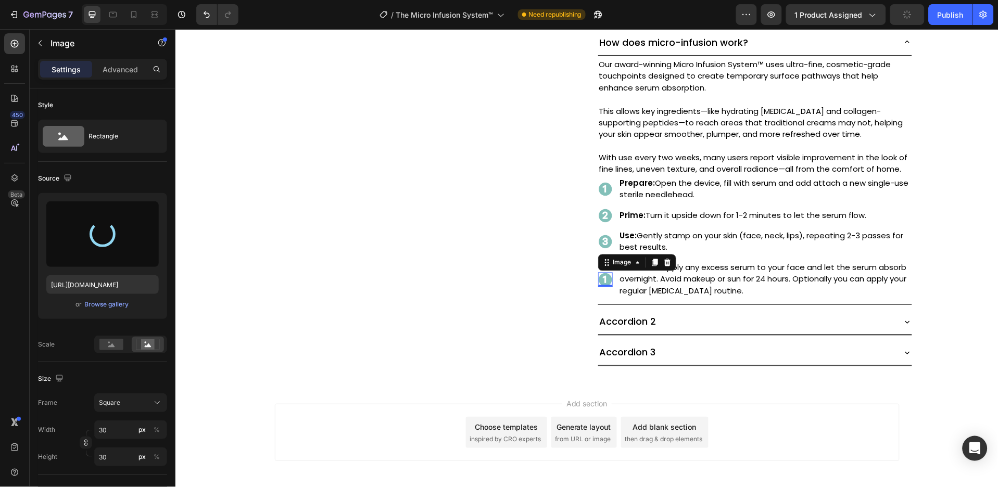
type input "[URL][DOMAIN_NAME]"
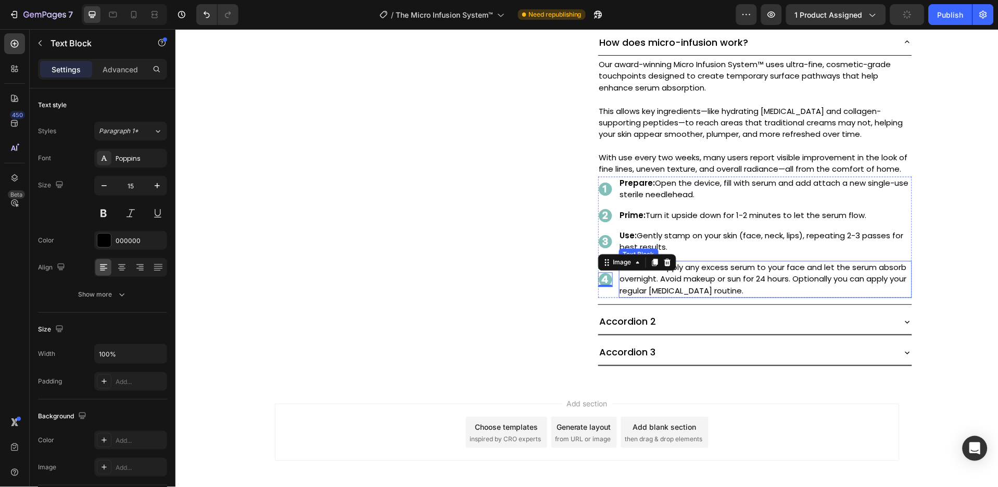
click at [903, 297] on p "Aftercare: Apply any excess serum to your face and let the serum absorb overnig…" at bounding box center [764, 279] width 291 height 35
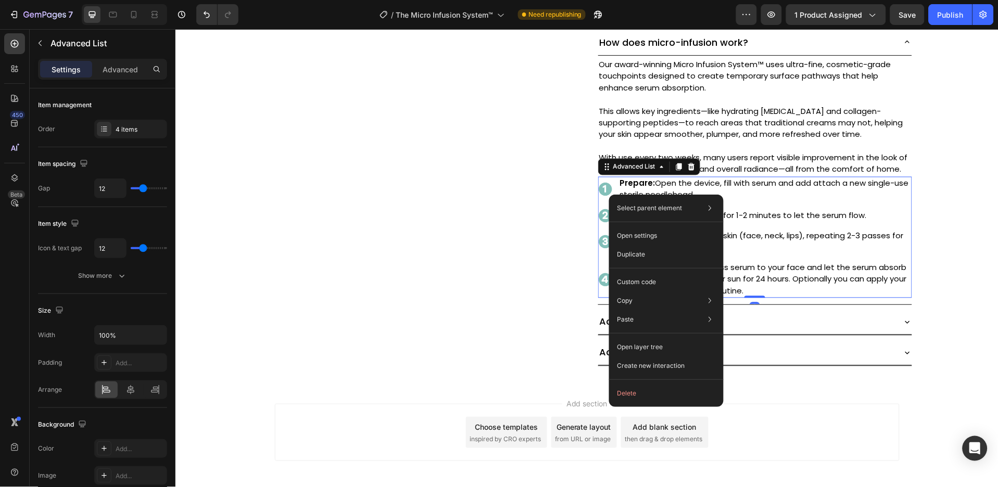
click at [609, 195] on div "Select parent element Section Product Accordion Advanced List Open settings Dup…" at bounding box center [666, 301] width 115 height 212
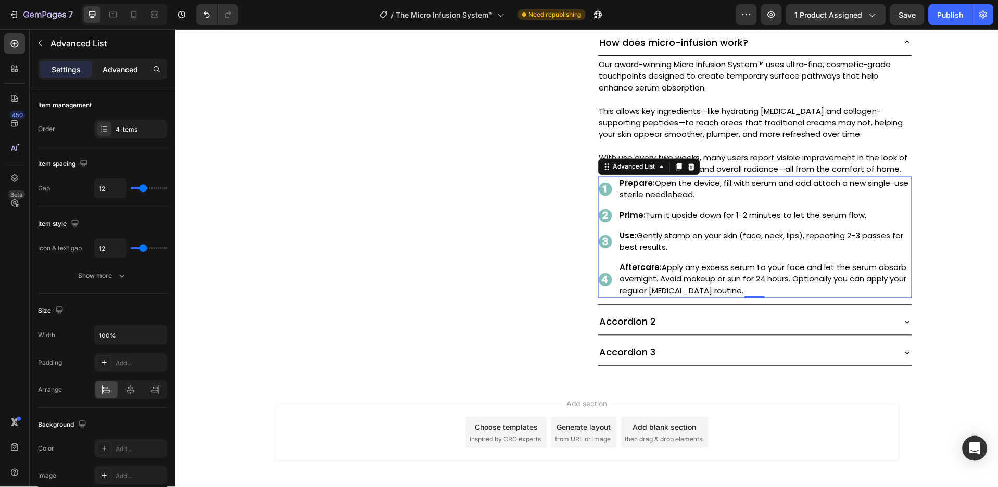
click at [114, 67] on p "Advanced" at bounding box center [120, 69] width 35 height 11
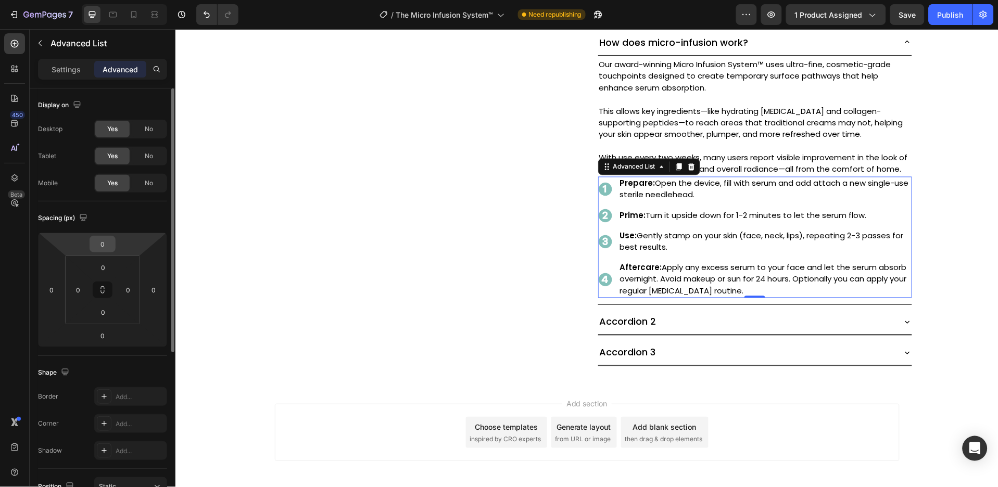
click at [107, 249] on input "0" at bounding box center [102, 244] width 21 height 16
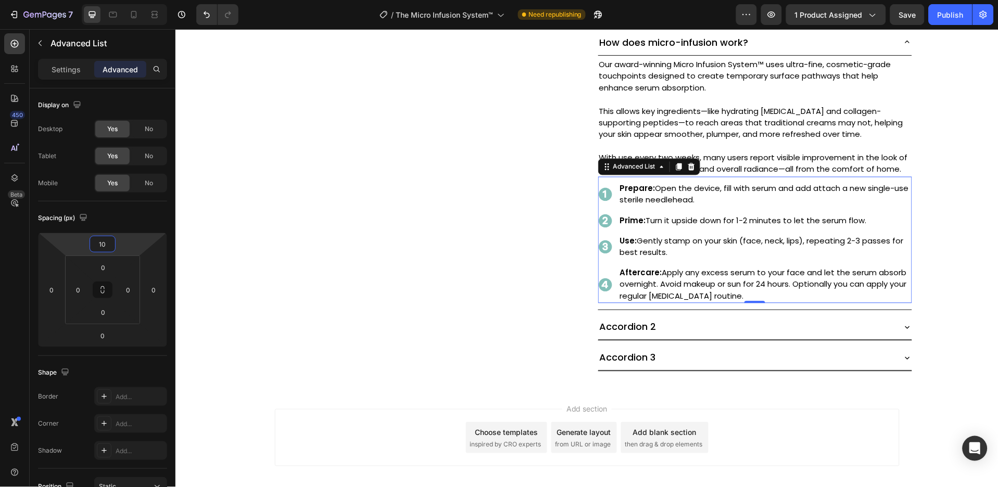
type input "10"
